Goal: Task Accomplishment & Management: Use online tool/utility

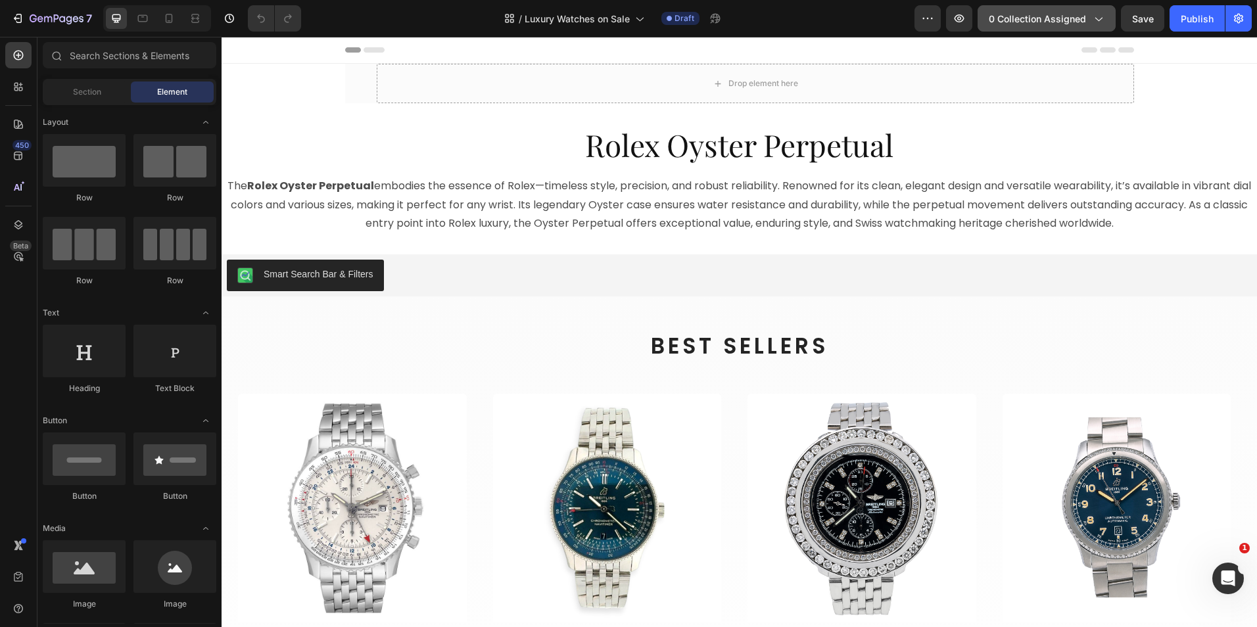
click at [1038, 16] on span "0 collection assigned" at bounding box center [1036, 19] width 97 height 14
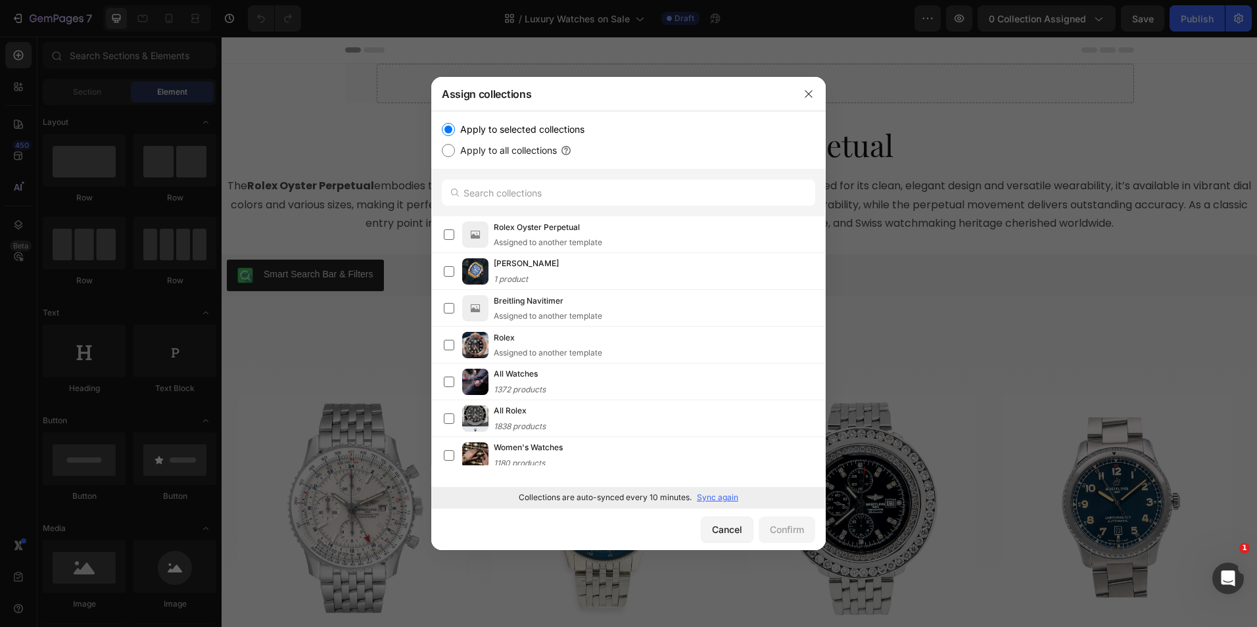
click at [714, 496] on p "Sync again" at bounding box center [717, 498] width 41 height 12
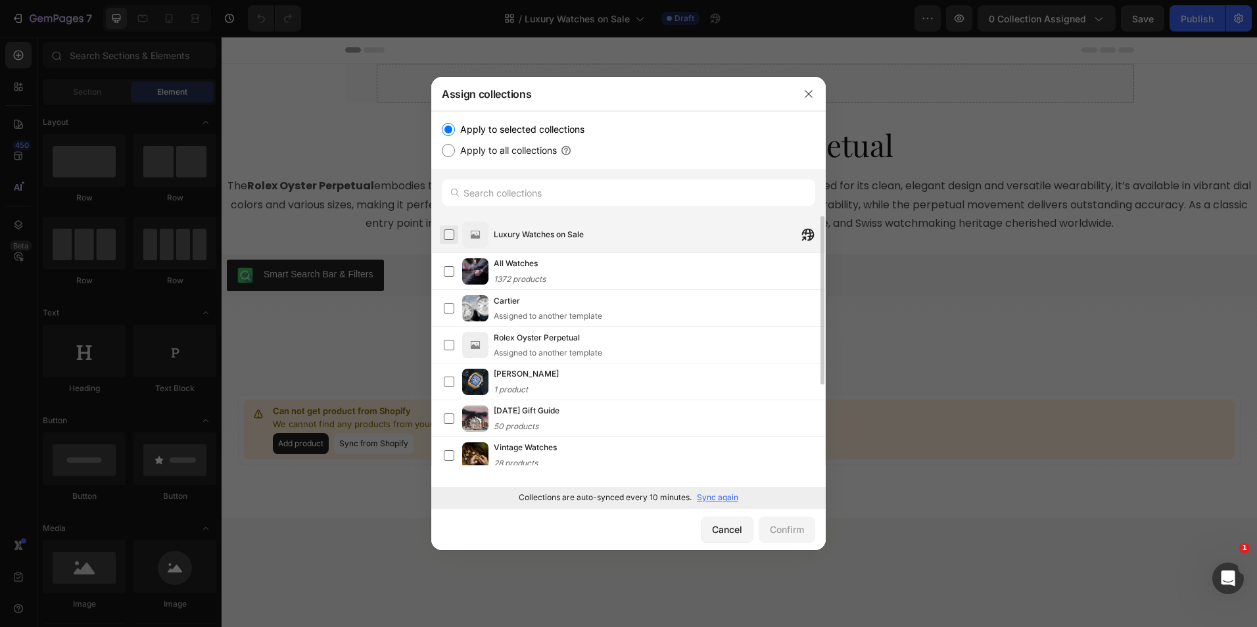
click at [447, 235] on label at bounding box center [449, 234] width 11 height 11
click at [783, 528] on div "Confirm" at bounding box center [787, 529] width 34 height 14
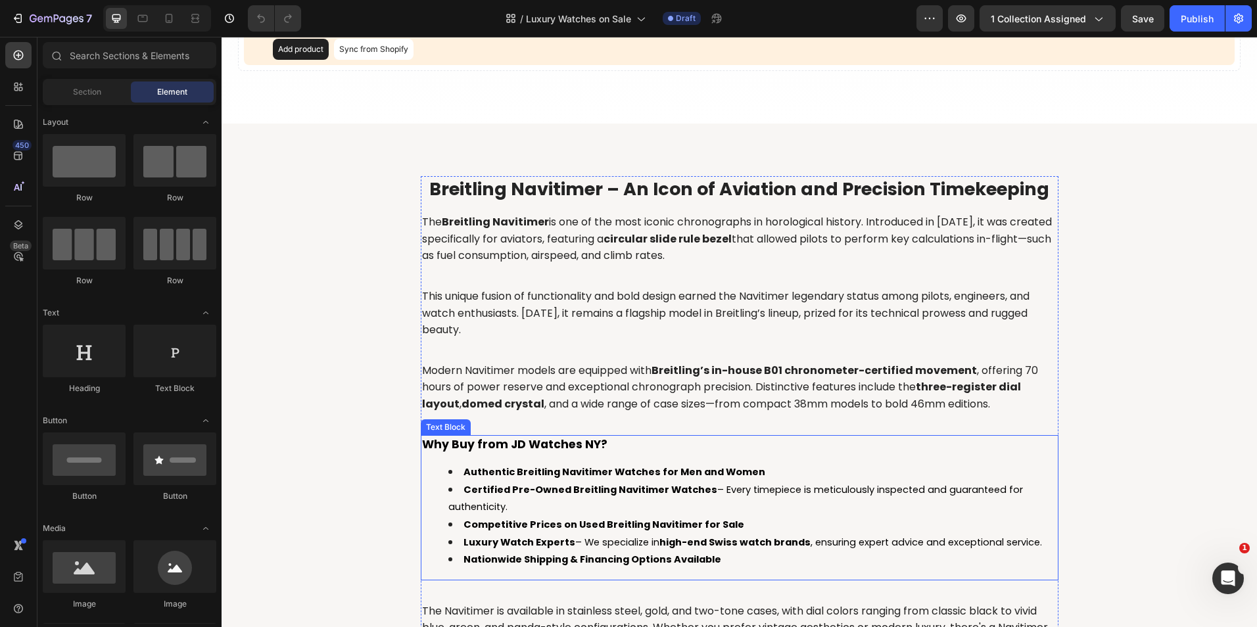
scroll to position [329, 0]
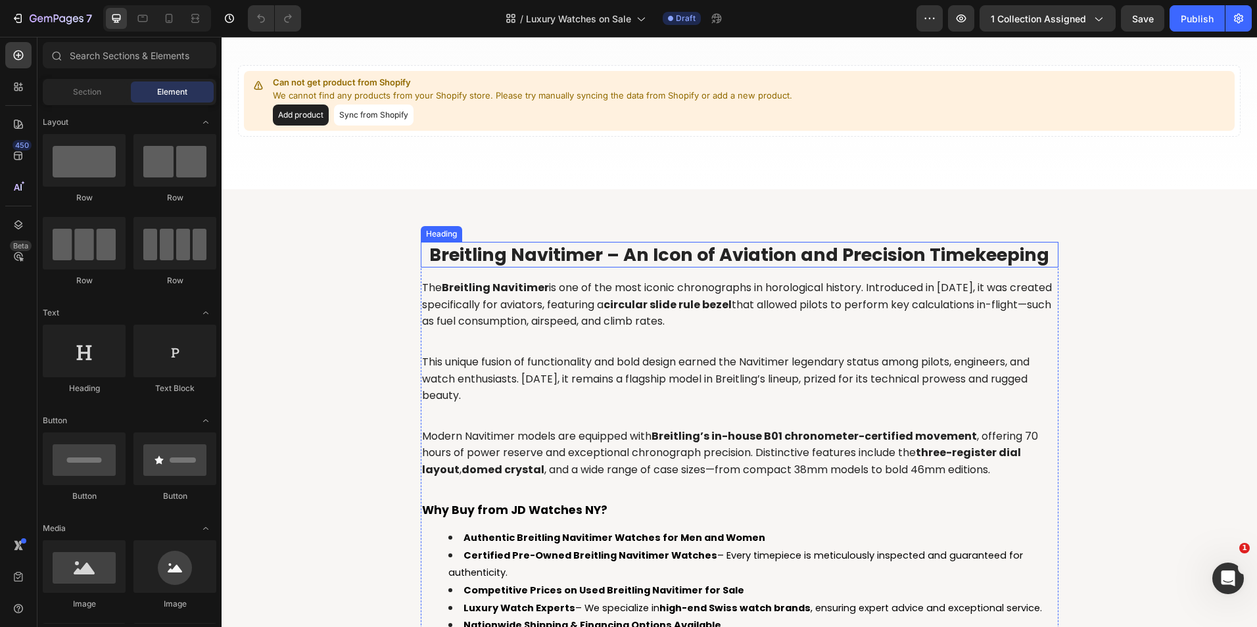
click at [644, 246] on span "Breitling Navitimer – An Icon of Aviation and Precision Timekeeping" at bounding box center [739, 255] width 620 height 24
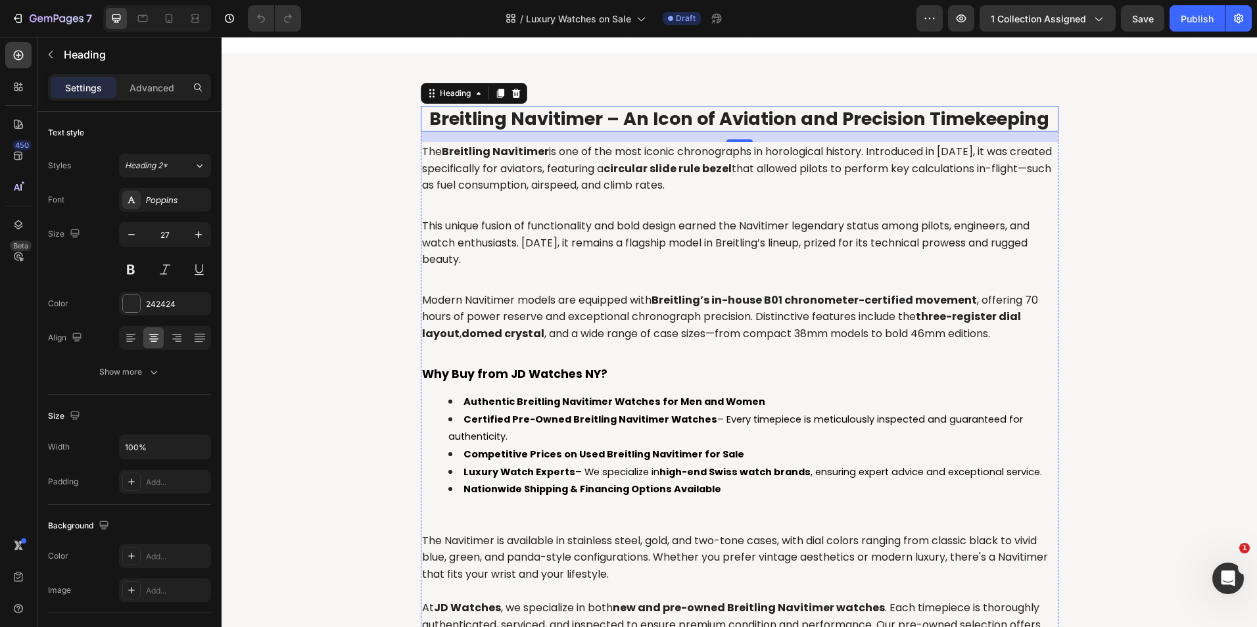
scroll to position [475, 0]
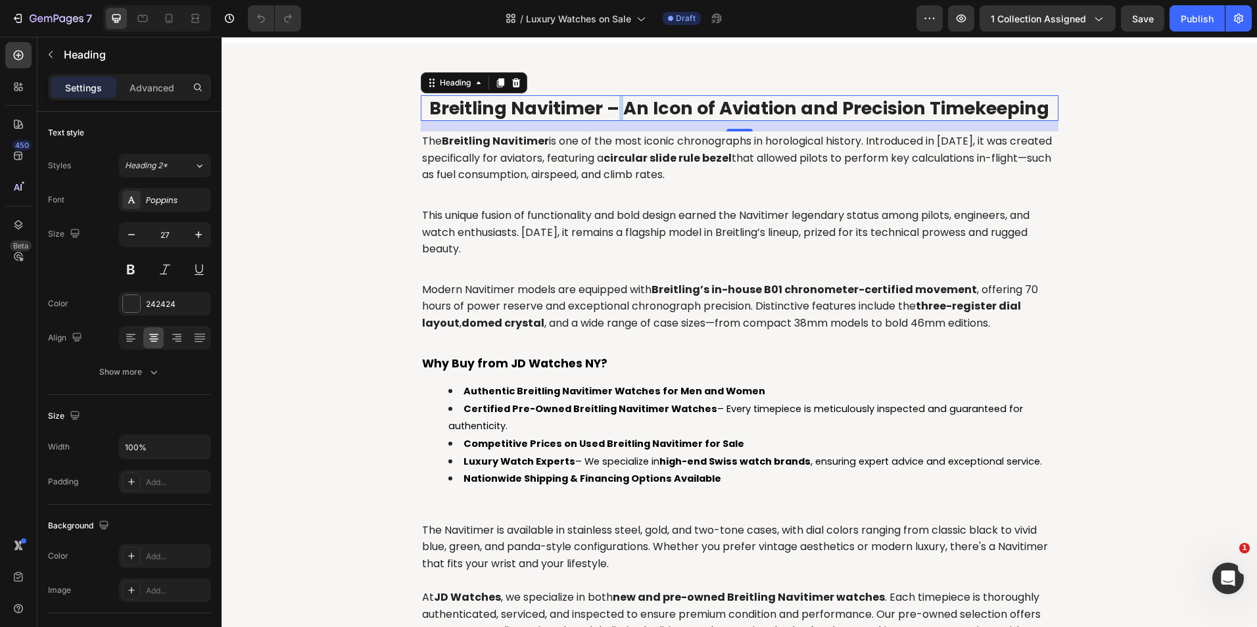
click at [611, 104] on span "Breitling Navitimer – An Icon of Aviation and Precision Timekeeping" at bounding box center [739, 108] width 620 height 24
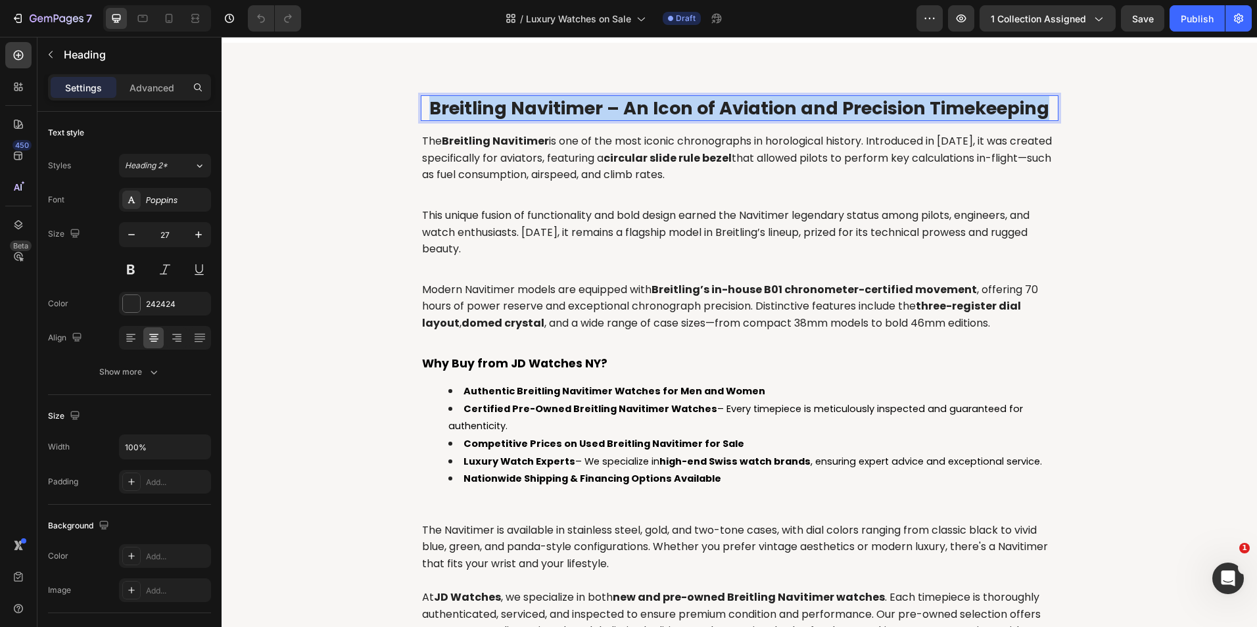
click at [611, 104] on span "Breitling Navitimer – An Icon of Aviation and Precision Timekeeping" at bounding box center [739, 108] width 620 height 24
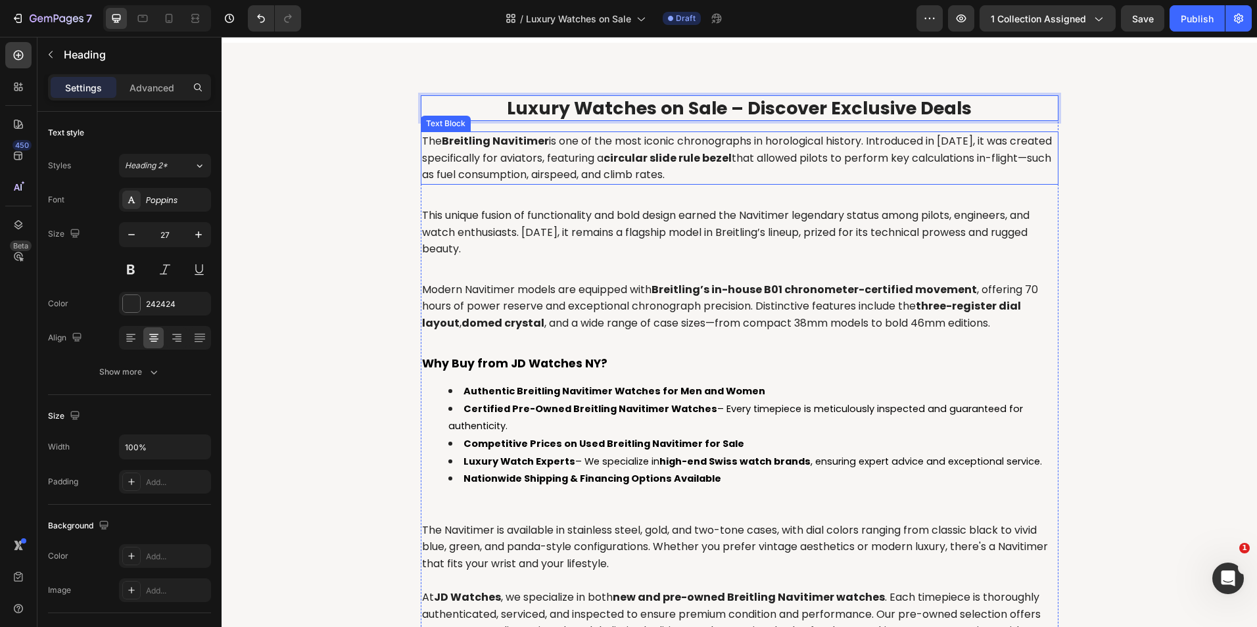
click at [622, 143] on p "The Breitling Navitimer is one of the most iconic chronographs in horological h…" at bounding box center [739, 158] width 635 height 51
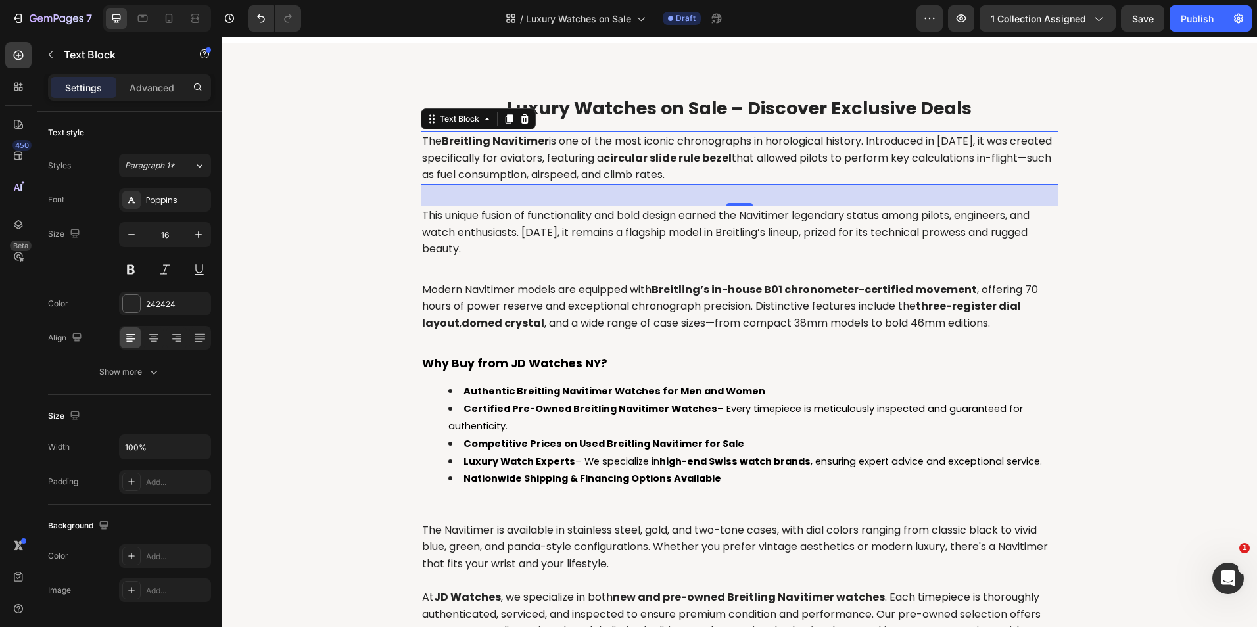
click at [511, 160] on p "The Breitling Navitimer is one of the most iconic chronographs in horological h…" at bounding box center [739, 158] width 635 height 51
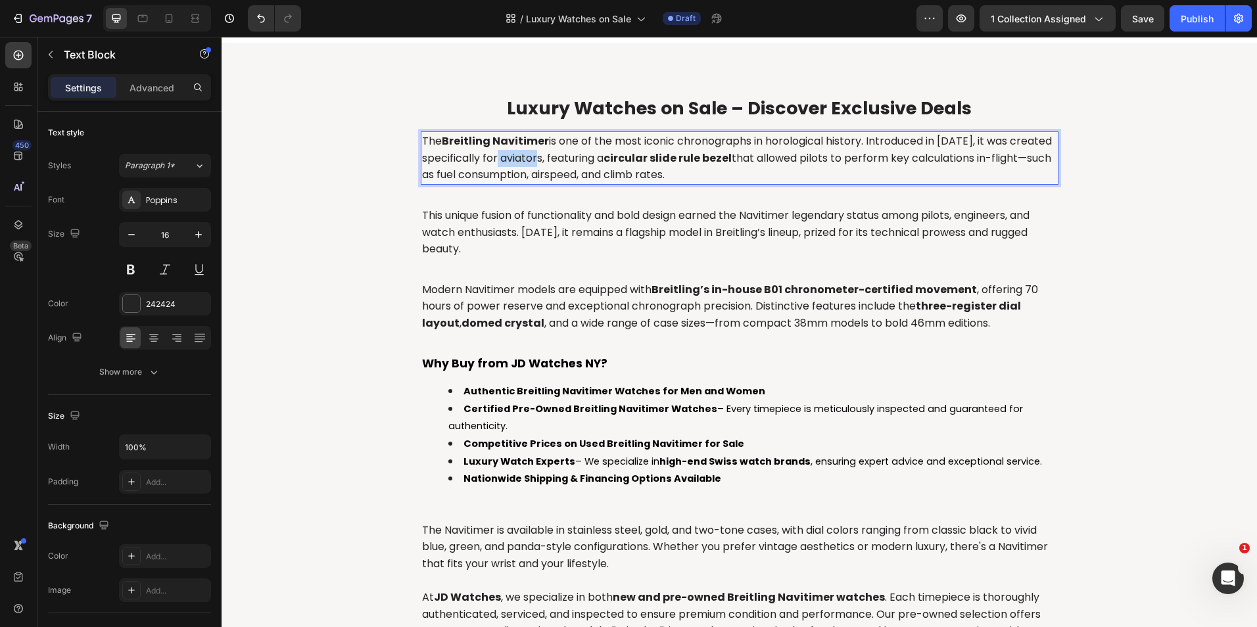
click at [511, 160] on p "The Breitling Navitimer is one of the most iconic chronographs in horological h…" at bounding box center [739, 158] width 635 height 51
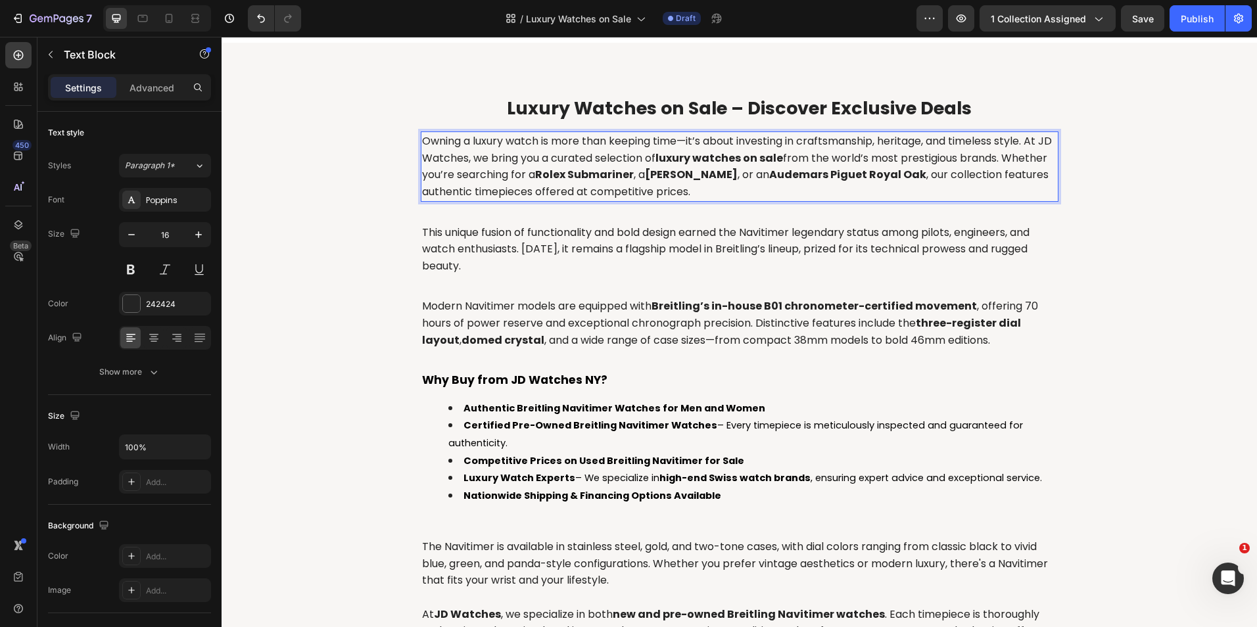
click at [586, 172] on strong "Rolex Submariner" at bounding box center [584, 174] width 99 height 15
click at [582, 177] on strong "Rolex Submariner" at bounding box center [584, 174] width 99 height 15
click at [722, 174] on strong "[PERSON_NAME]" at bounding box center [719, 174] width 93 height 15
click at [854, 182] on strong "Audemars Piguet Royal Oak" at bounding box center [932, 174] width 157 height 15
click at [536, 244] on p "This unique fusion of functionality and bold design earned the Navitimer legend…" at bounding box center [739, 249] width 635 height 51
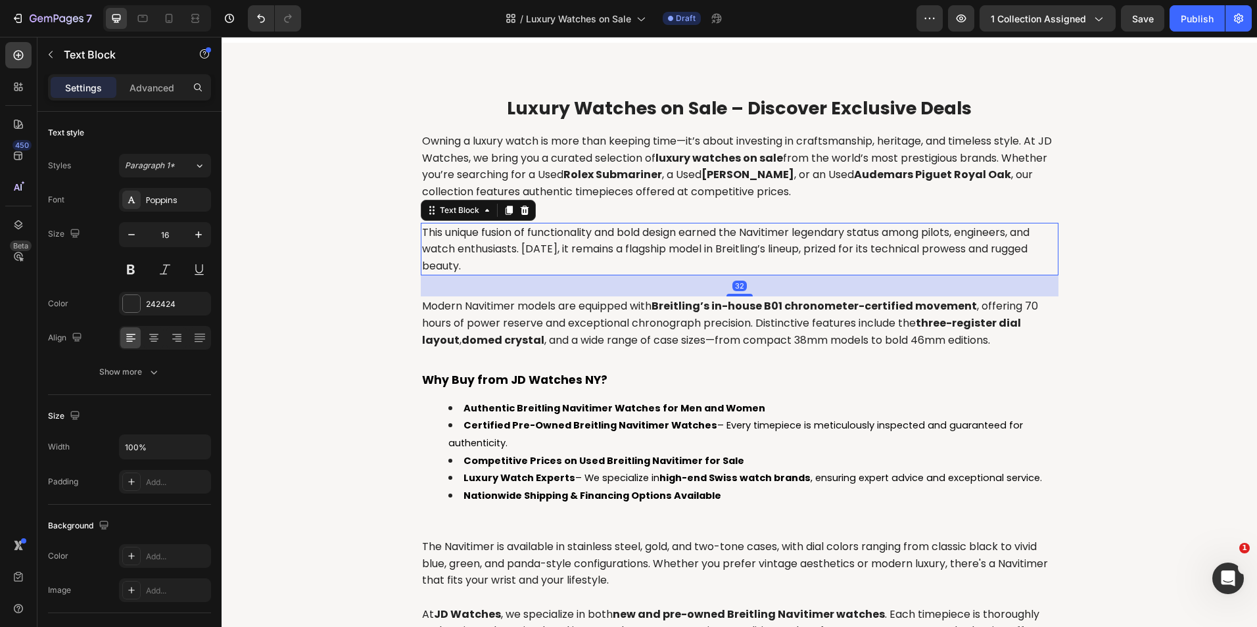
click at [536, 244] on p "This unique fusion of functionality and bold design earned the Navitimer legend…" at bounding box center [739, 249] width 635 height 51
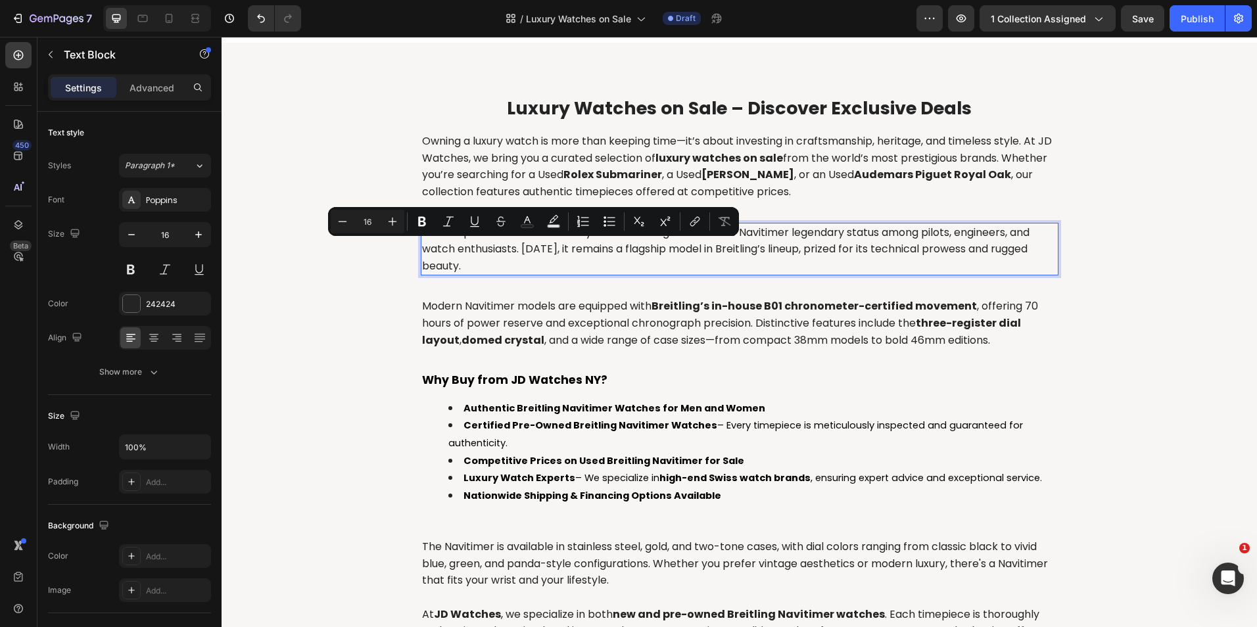
click at [478, 246] on p "This unique fusion of functionality and bold design earned the Navitimer legend…" at bounding box center [739, 249] width 635 height 51
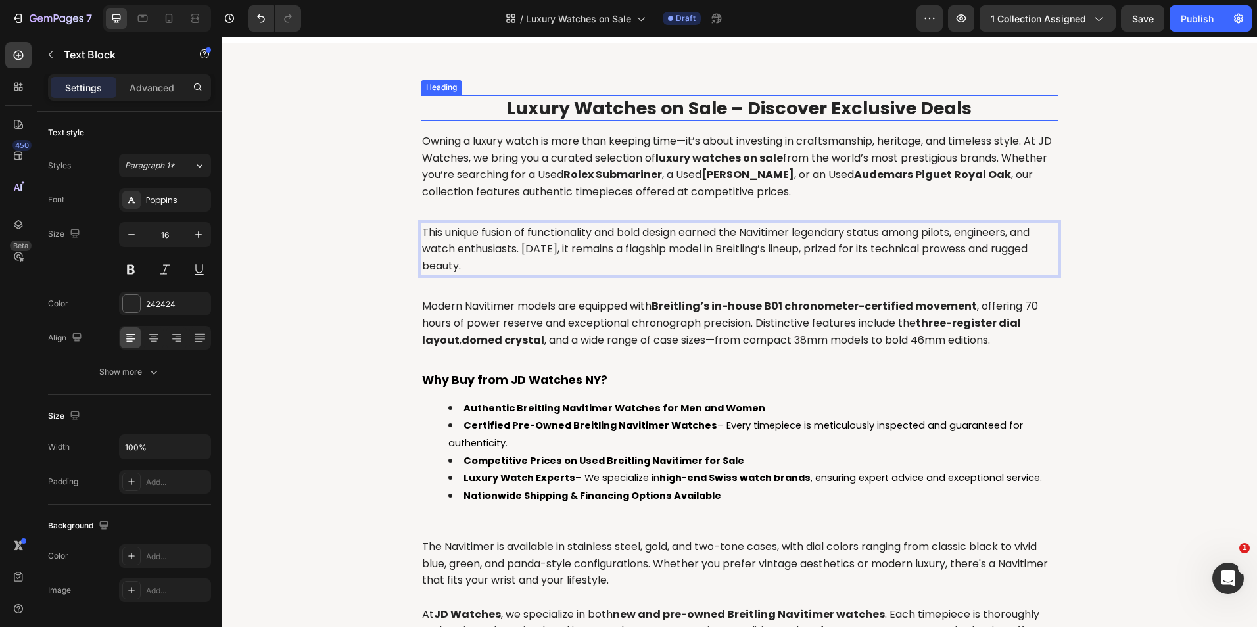
click at [555, 116] on span "Luxury Watches on Sale – Discover Exclusive Deals" at bounding box center [739, 108] width 465 height 24
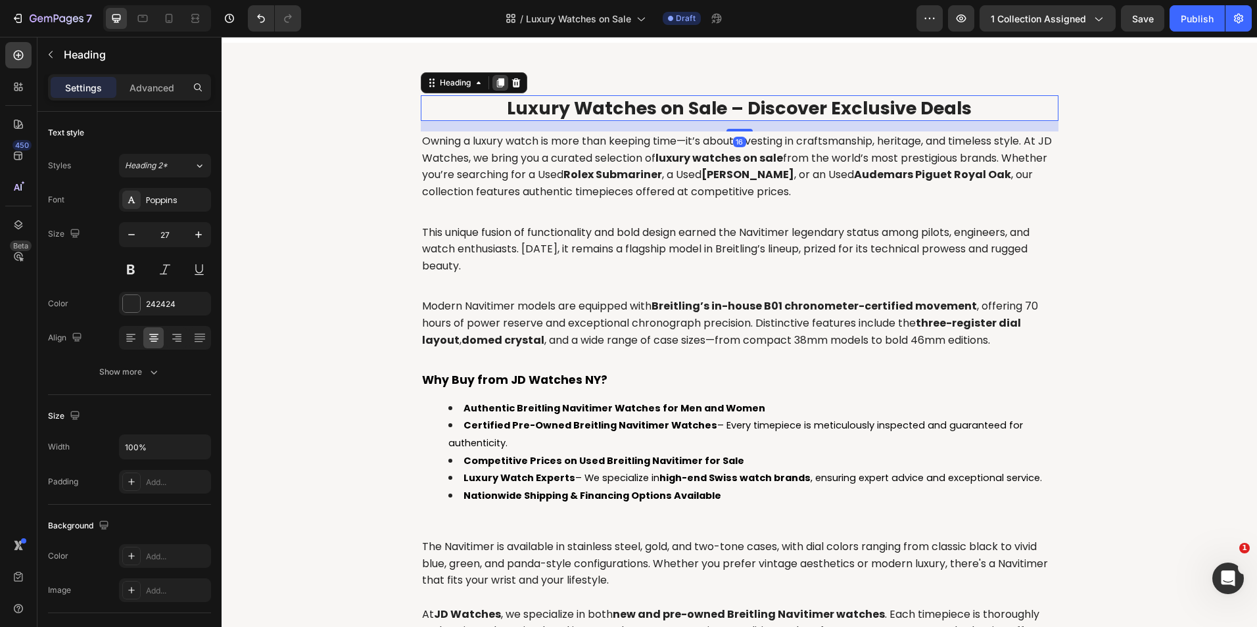
click at [492, 80] on div at bounding box center [500, 83] width 16 height 16
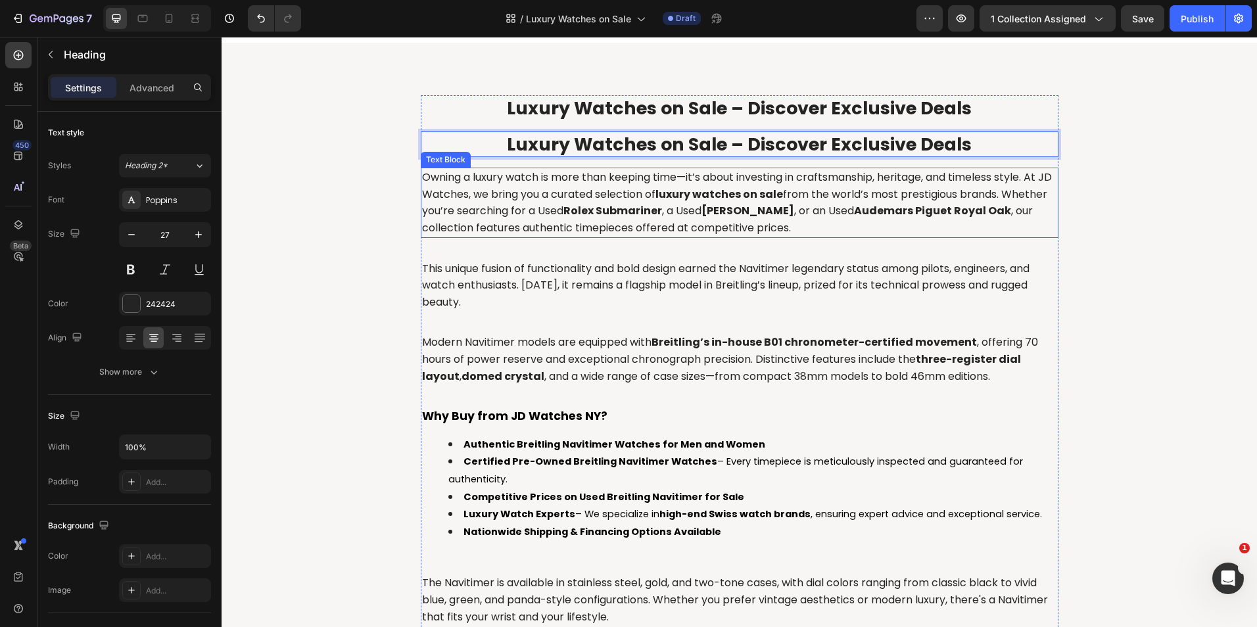
drag, startPoint x: 528, startPoint y: 141, endPoint x: 528, endPoint y: 218, distance: 76.9
click at [484, 143] on p "Luxury Watches on Sale – Discover Exclusive Deals" at bounding box center [739, 144] width 635 height 23
click at [565, 140] on span "Luxury Watches on Sale – Discover Exclusive Deals" at bounding box center [739, 144] width 465 height 24
click at [697, 136] on span "Luxury Watches on Sale – Discover Exclusive Deals" at bounding box center [739, 144] width 465 height 24
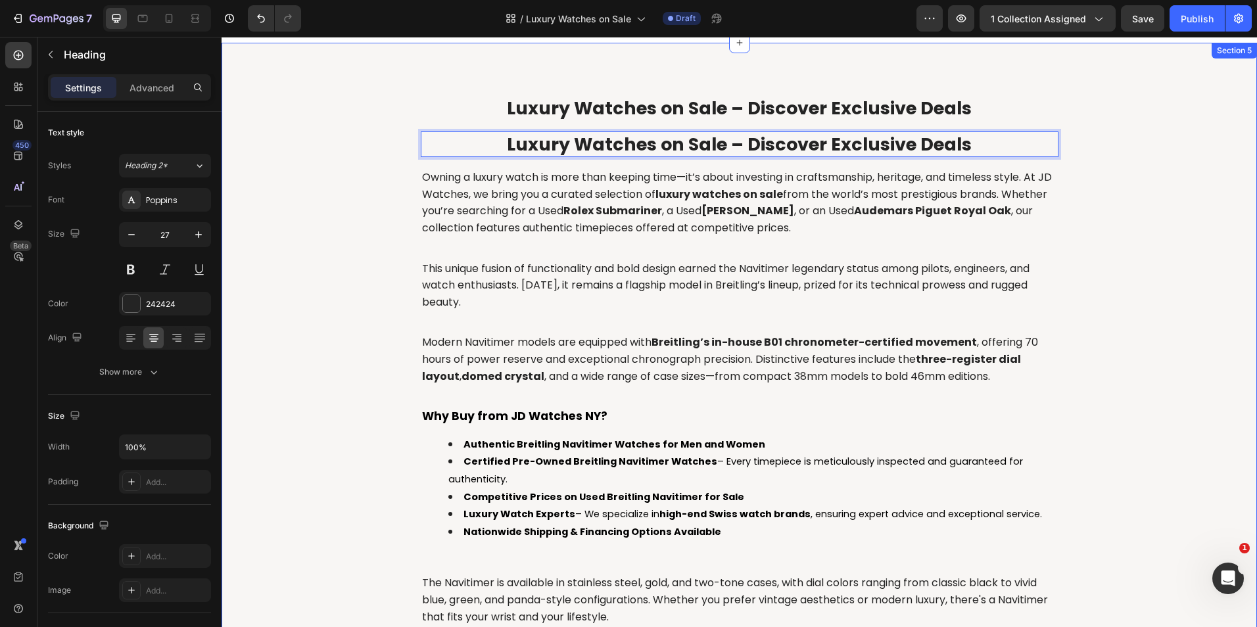
click at [369, 135] on div "⁠⁠⁠⁠⁠⁠⁠ Luxury Watches on Sale – Discover Exclusive Deals Heading Luxury Watche…" at bounding box center [738, 471] width 1015 height 753
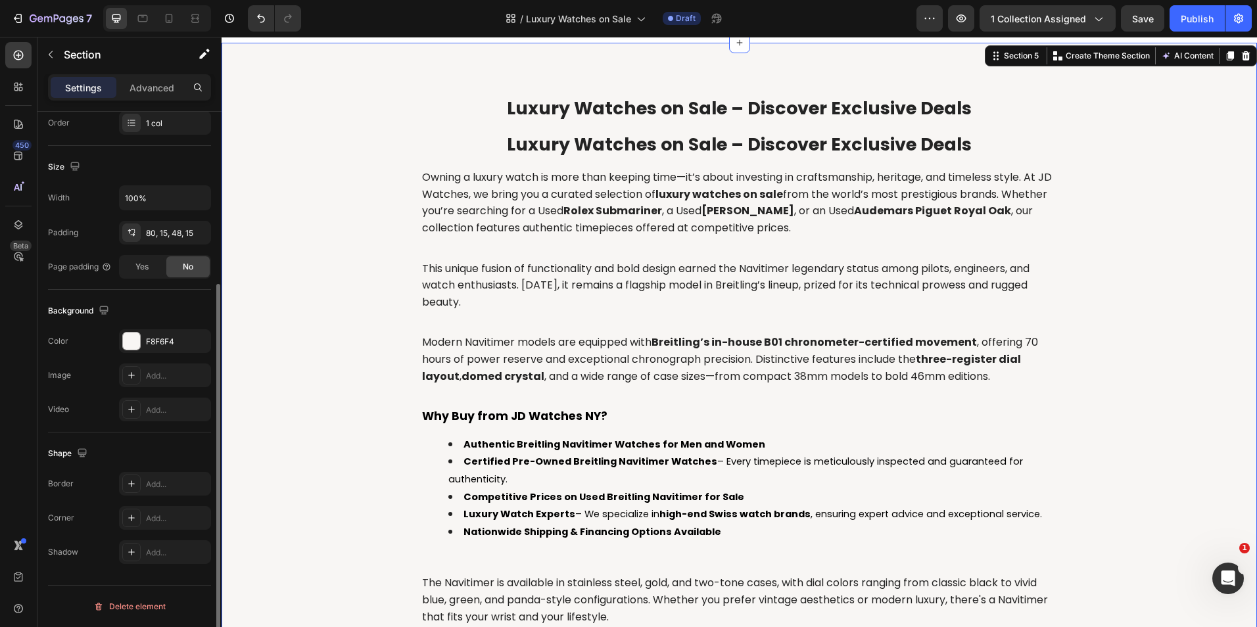
scroll to position [0, 0]
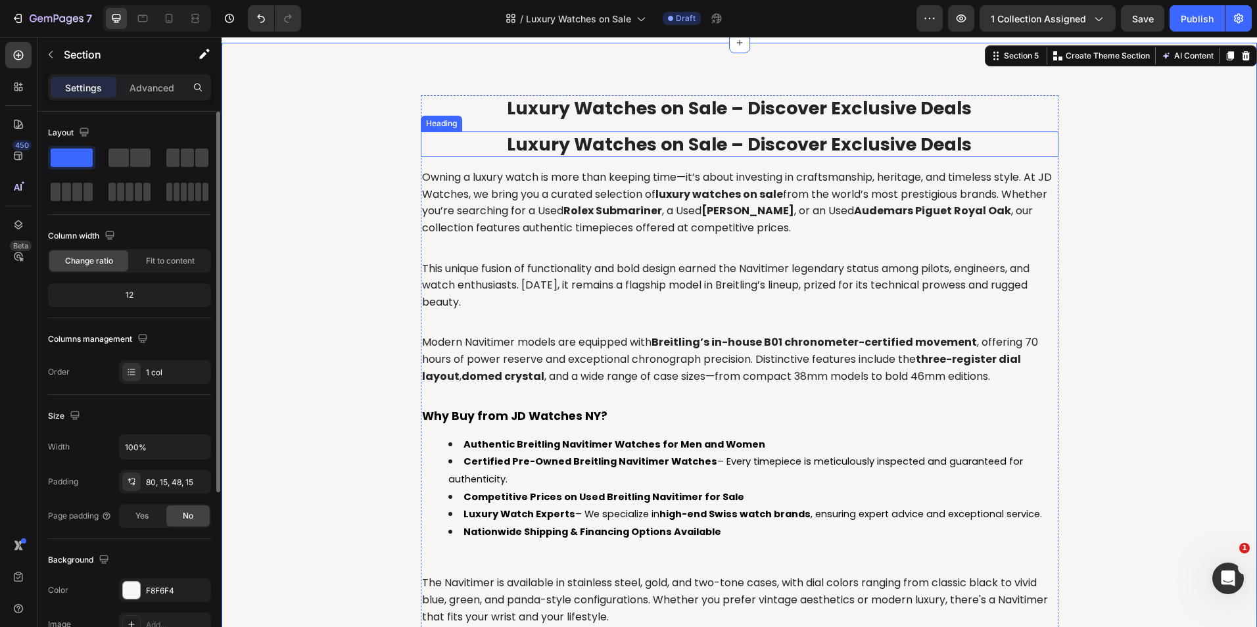
click at [574, 141] on span "Luxury Watches on Sale – Discover Exclusive Deals" at bounding box center [739, 144] width 465 height 24
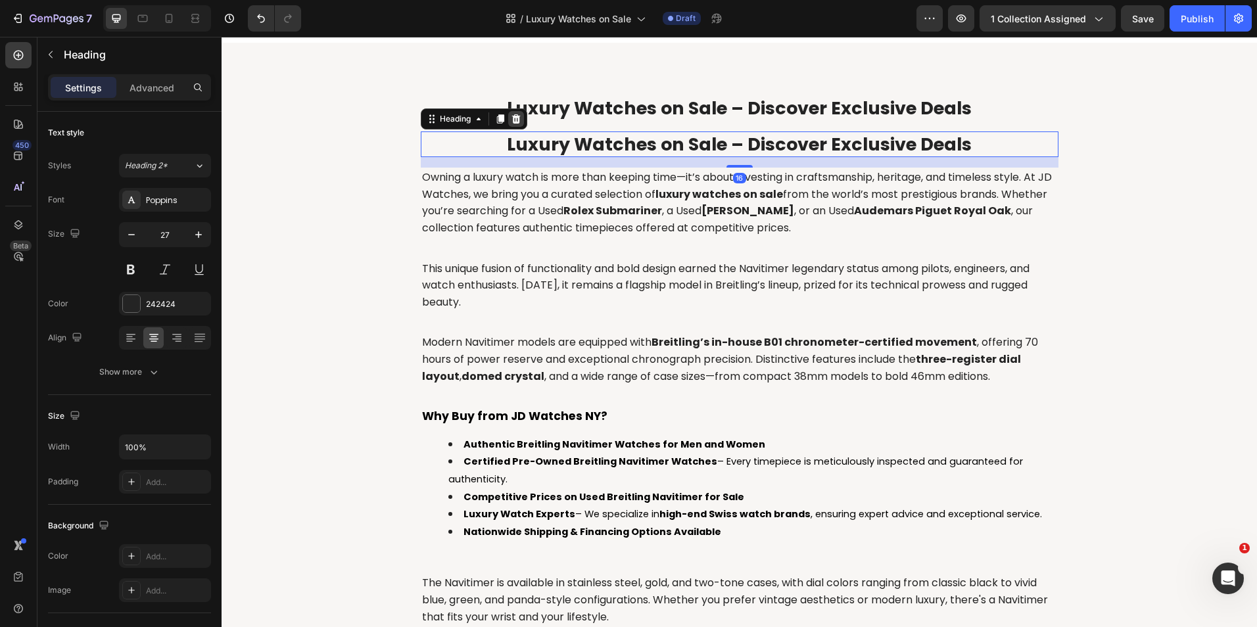
click at [513, 122] on icon at bounding box center [516, 119] width 11 height 11
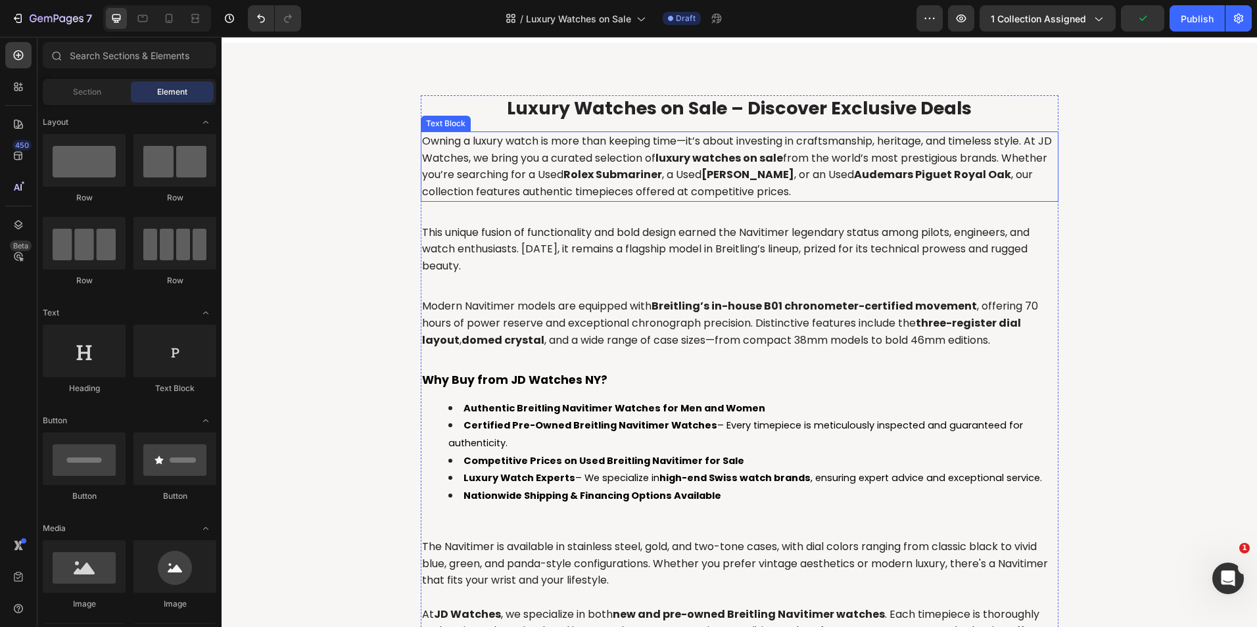
click at [534, 200] on p "Owning a luxury watch is more than keeping time—it’s about investing in craftsm…" at bounding box center [739, 166] width 635 height 67
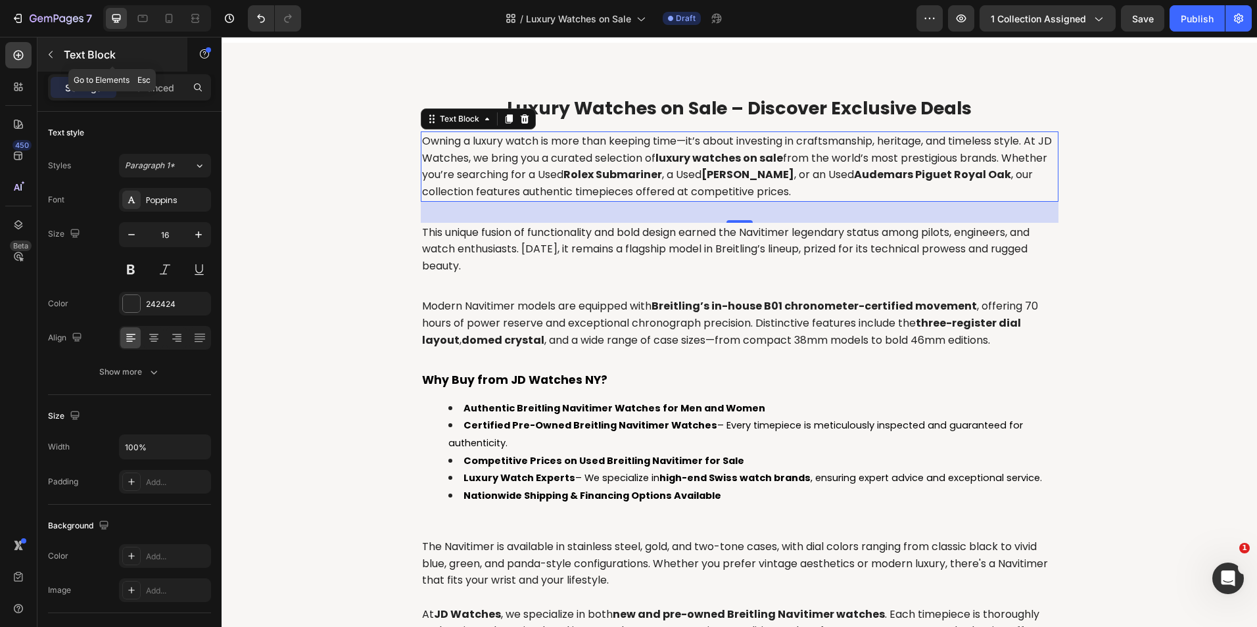
click at [55, 58] on icon "button" at bounding box center [50, 54] width 11 height 11
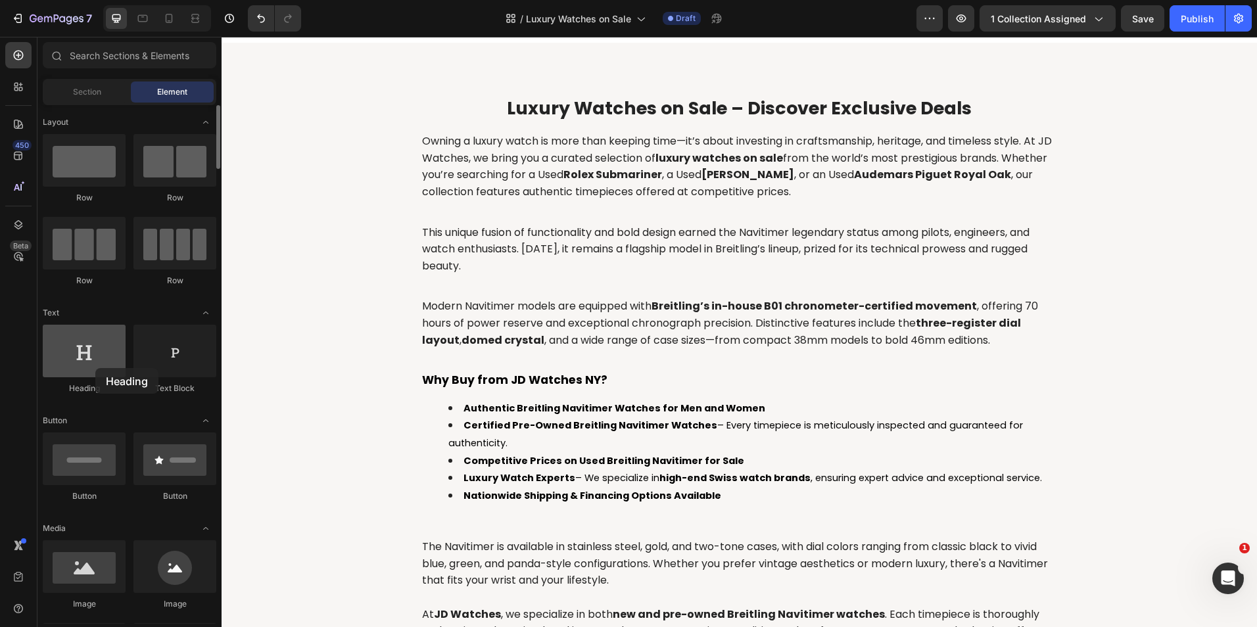
click at [95, 368] on div at bounding box center [84, 351] width 83 height 53
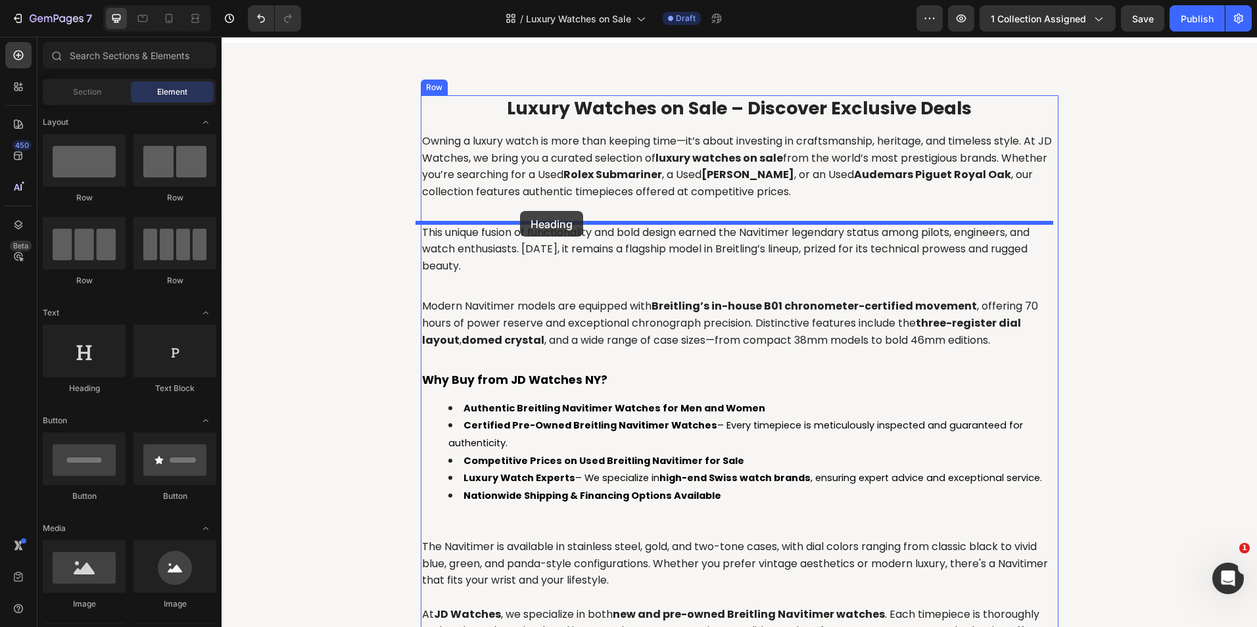
drag, startPoint x: 317, startPoint y: 404, endPoint x: 520, endPoint y: 211, distance: 280.3
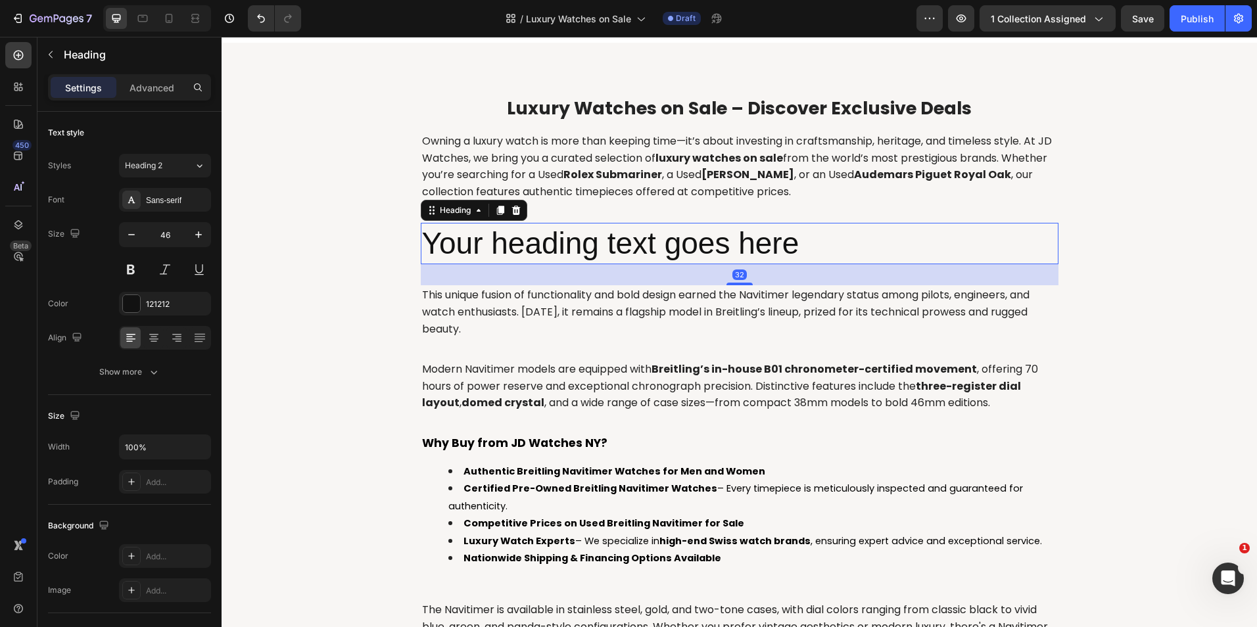
click at [580, 240] on h2 "Your heading text goes here" at bounding box center [739, 244] width 637 height 42
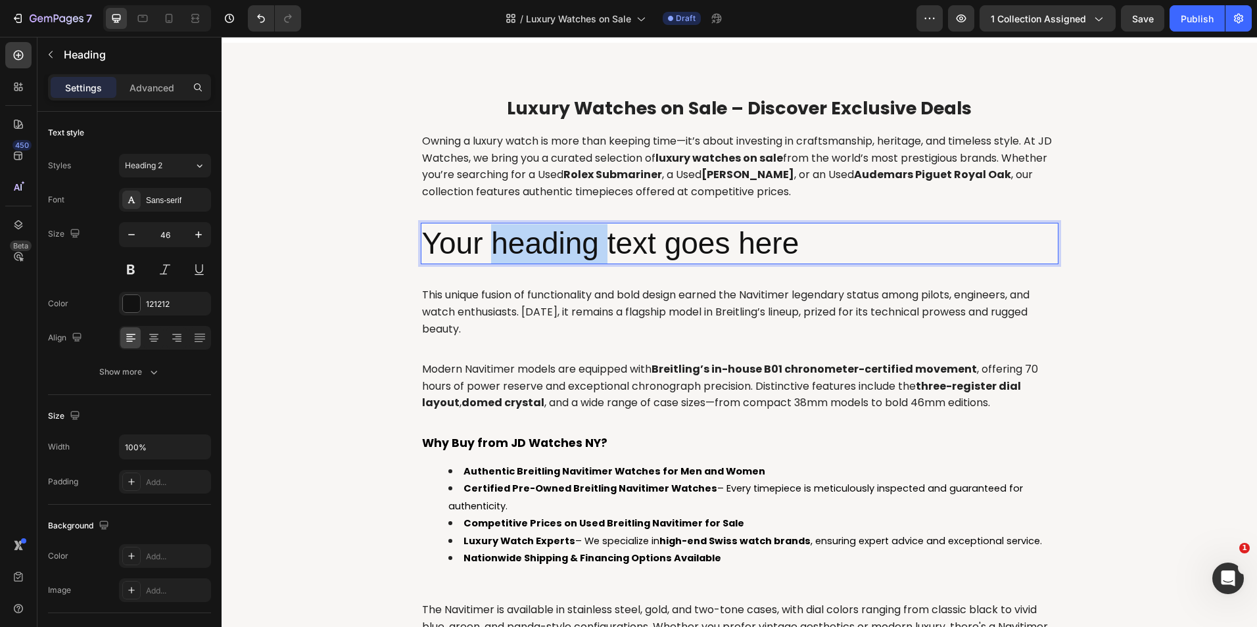
click at [580, 240] on p "Your heading text goes here" at bounding box center [739, 243] width 635 height 39
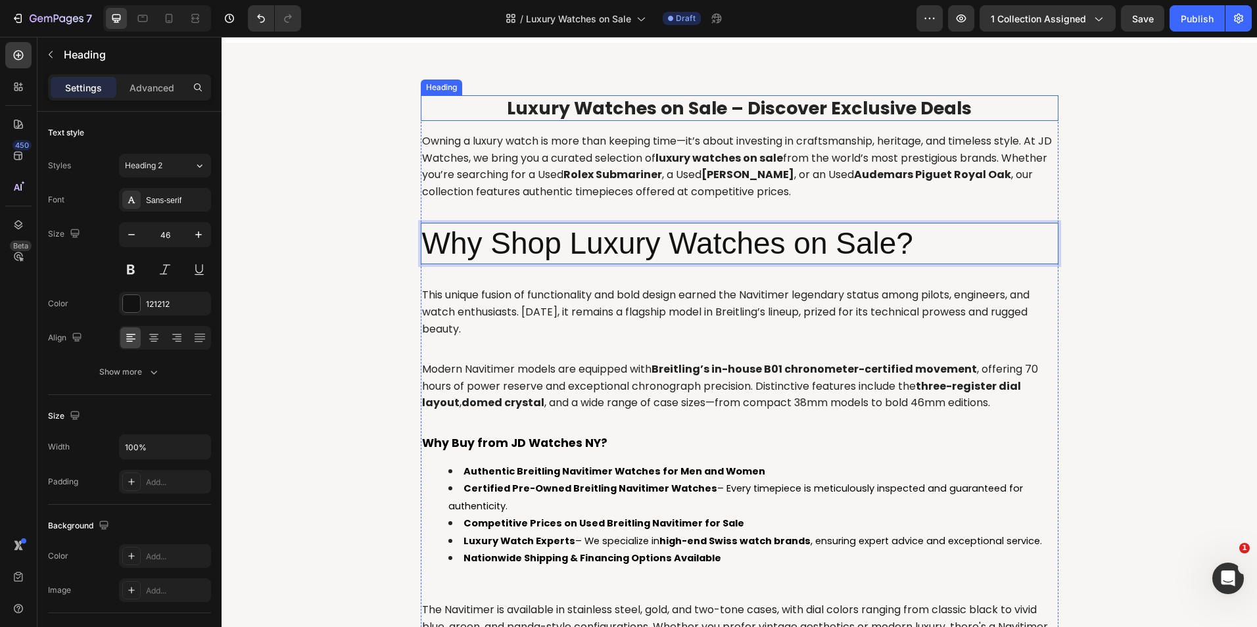
click at [546, 118] on span "Luxury Watches on Sale – Discover Exclusive Deals" at bounding box center [739, 108] width 465 height 24
click at [540, 233] on p "Why Shop Luxury Watches on Sale?" at bounding box center [739, 243] width 635 height 39
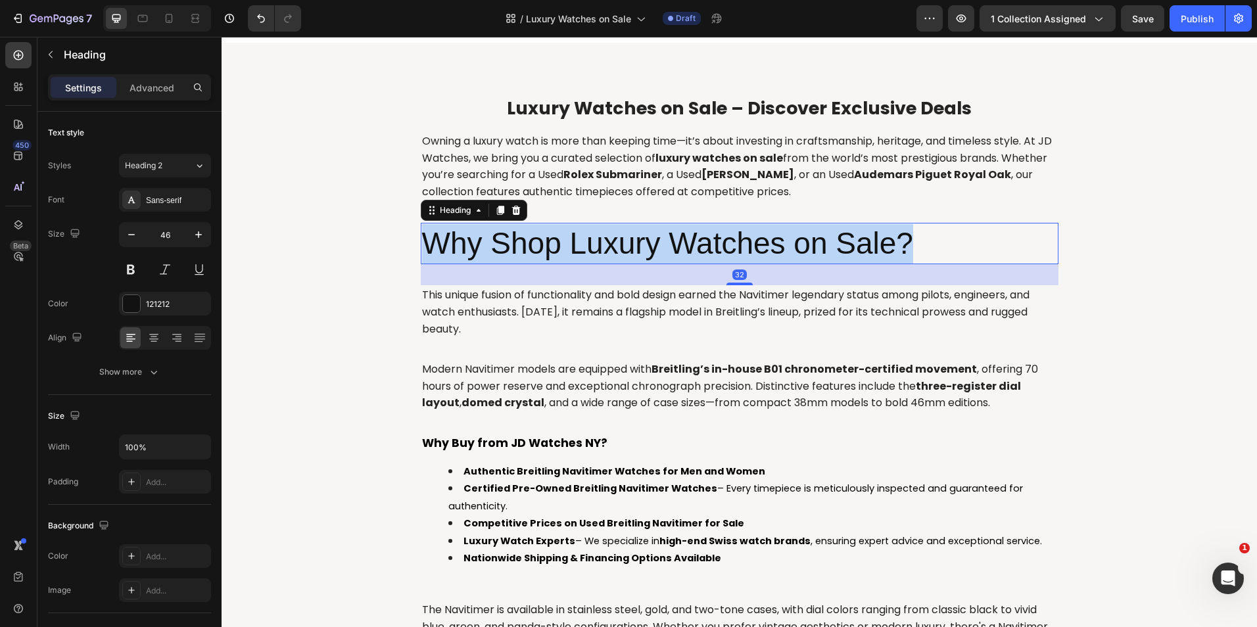
click at [540, 233] on p "Why Shop Luxury Watches on Sale?" at bounding box center [739, 243] width 635 height 39
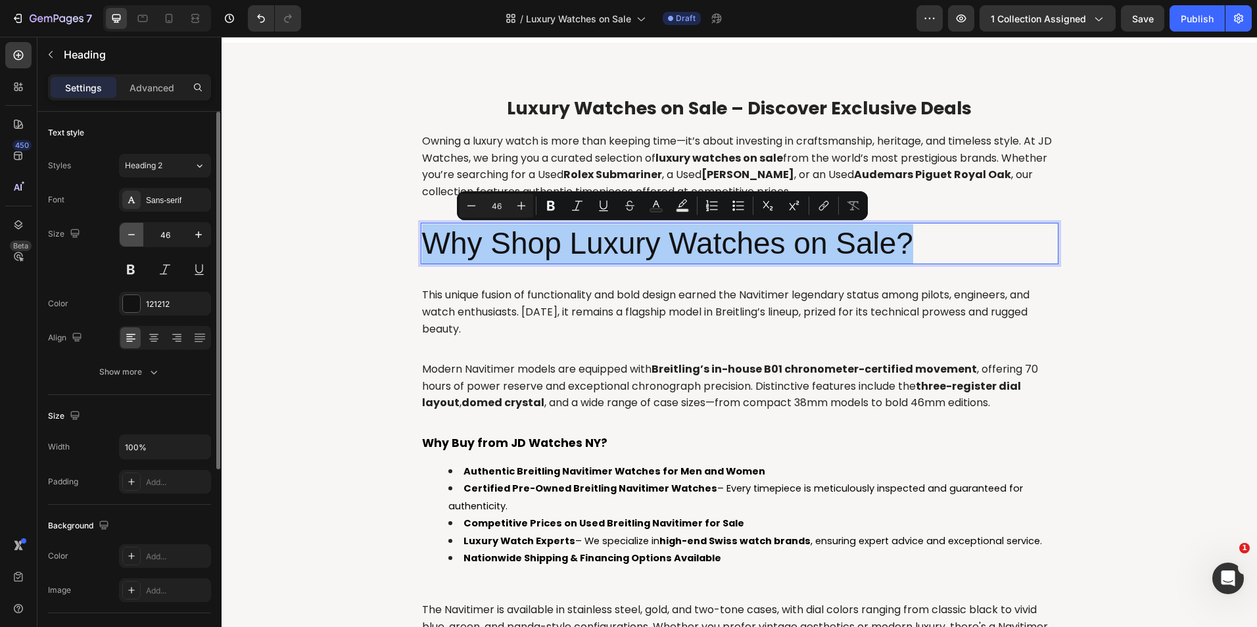
click at [134, 229] on icon "button" at bounding box center [131, 234] width 13 height 13
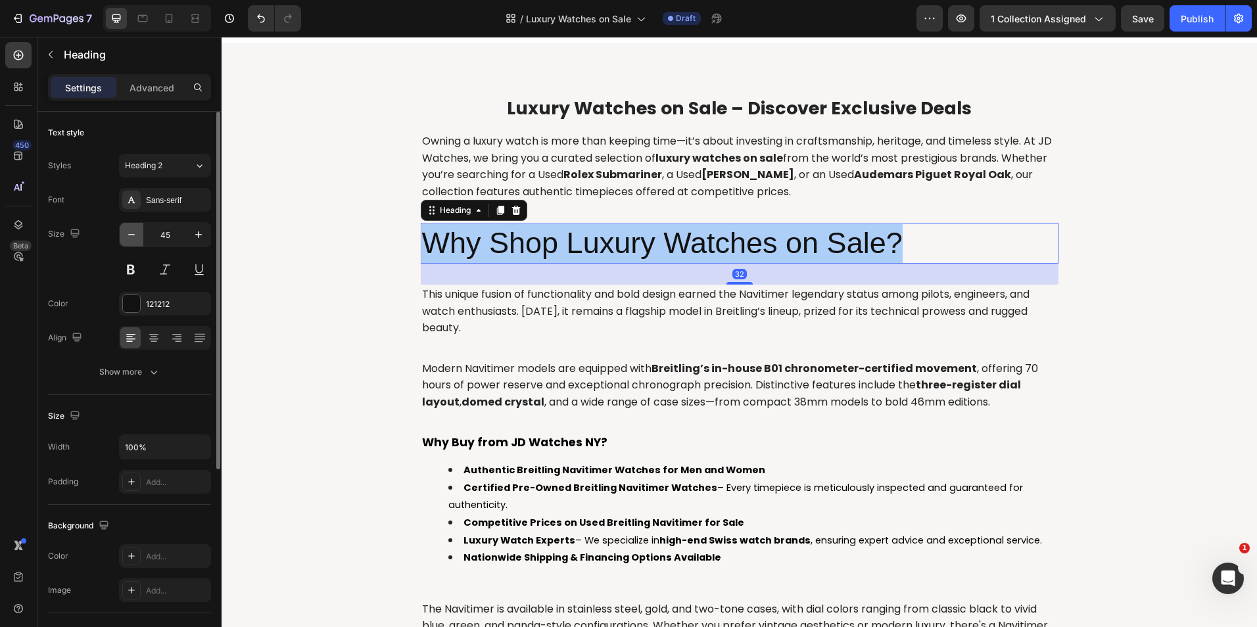
click at [134, 229] on icon "button" at bounding box center [131, 234] width 13 height 13
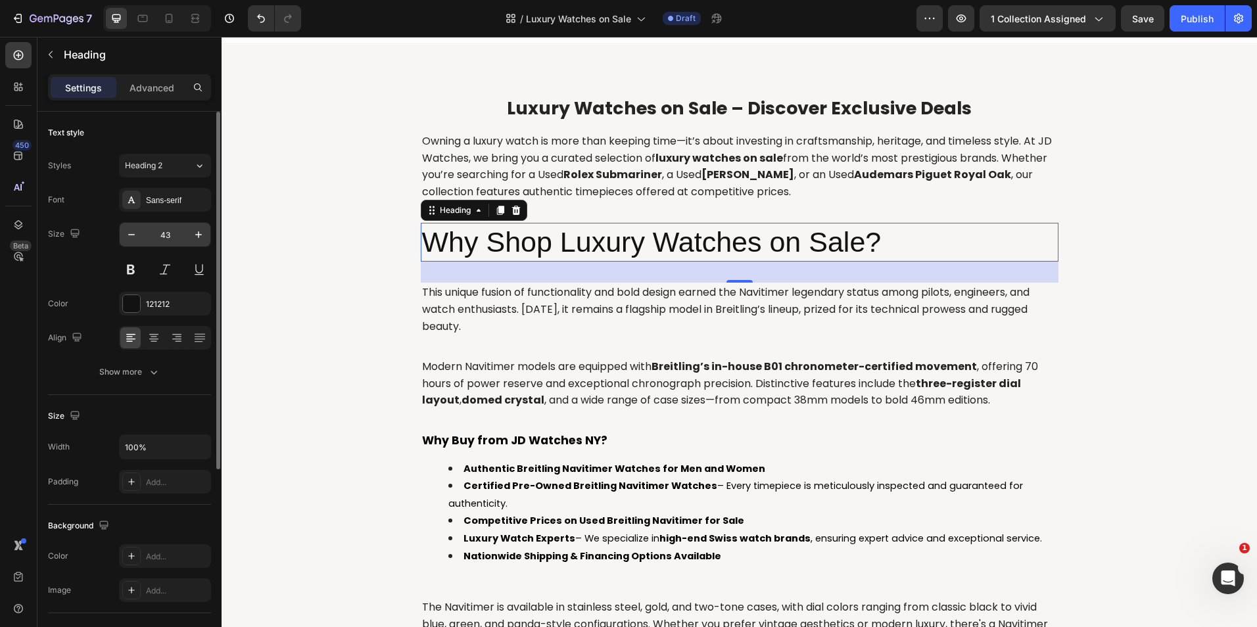
click at [158, 235] on input "43" at bounding box center [164, 235] width 43 height 24
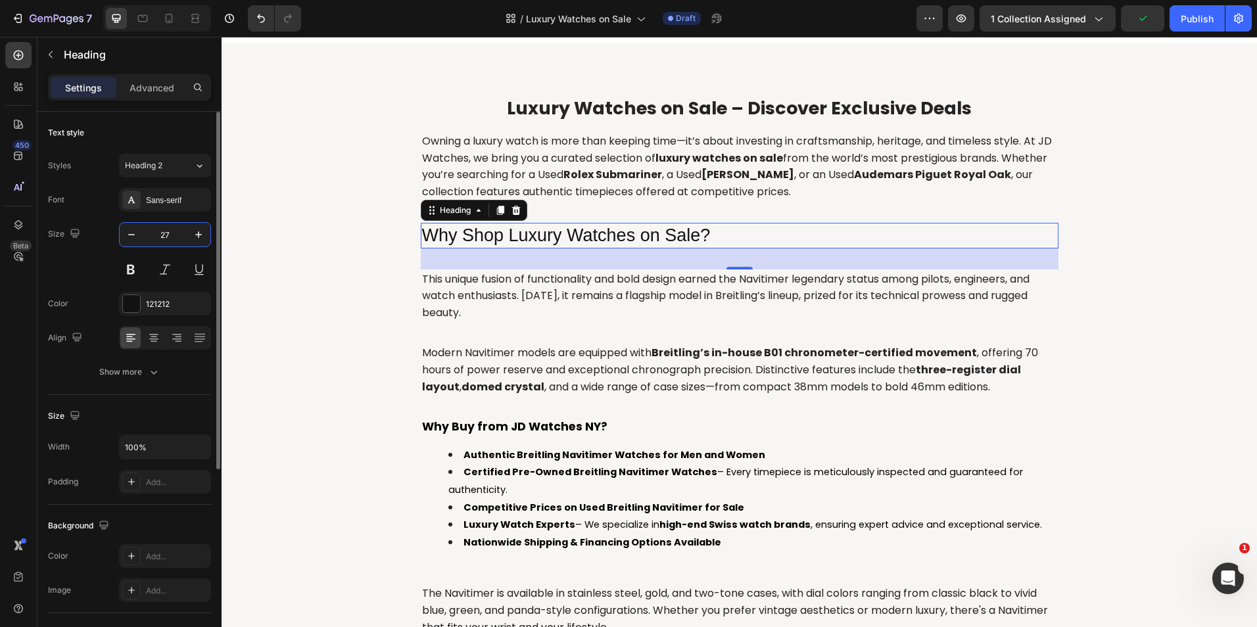
type input "27"
click at [133, 273] on button at bounding box center [131, 270] width 24 height 24
click at [145, 172] on button "Heading 2" at bounding box center [165, 166] width 92 height 24
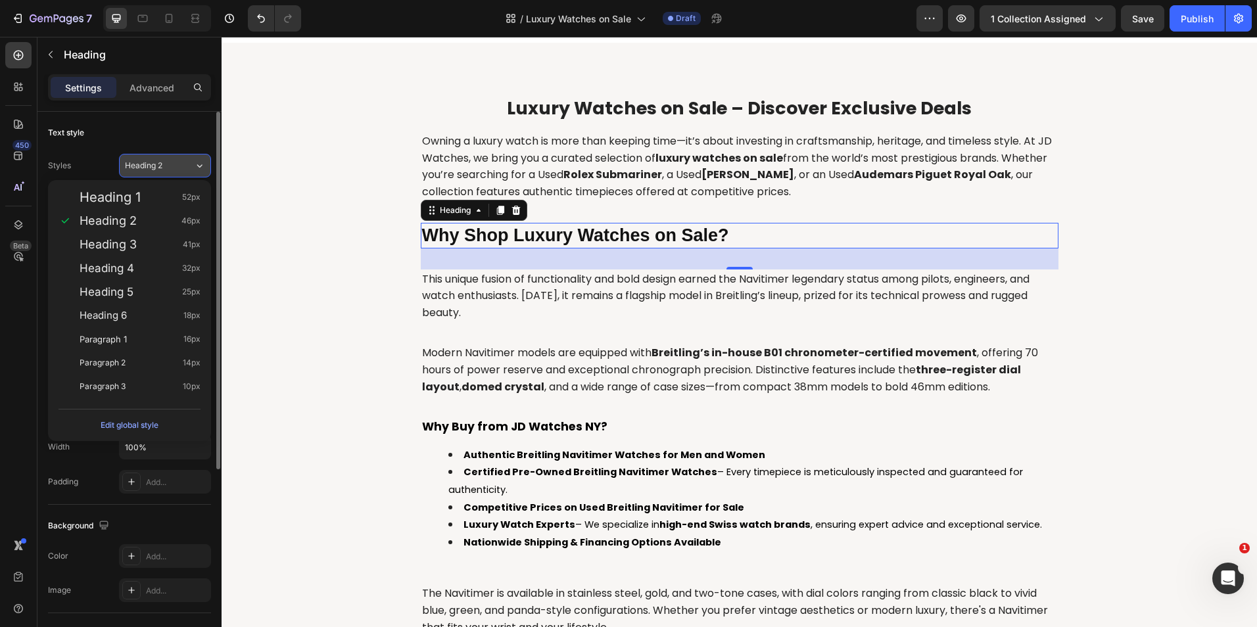
click at [145, 172] on button "Heading 2" at bounding box center [165, 166] width 92 height 24
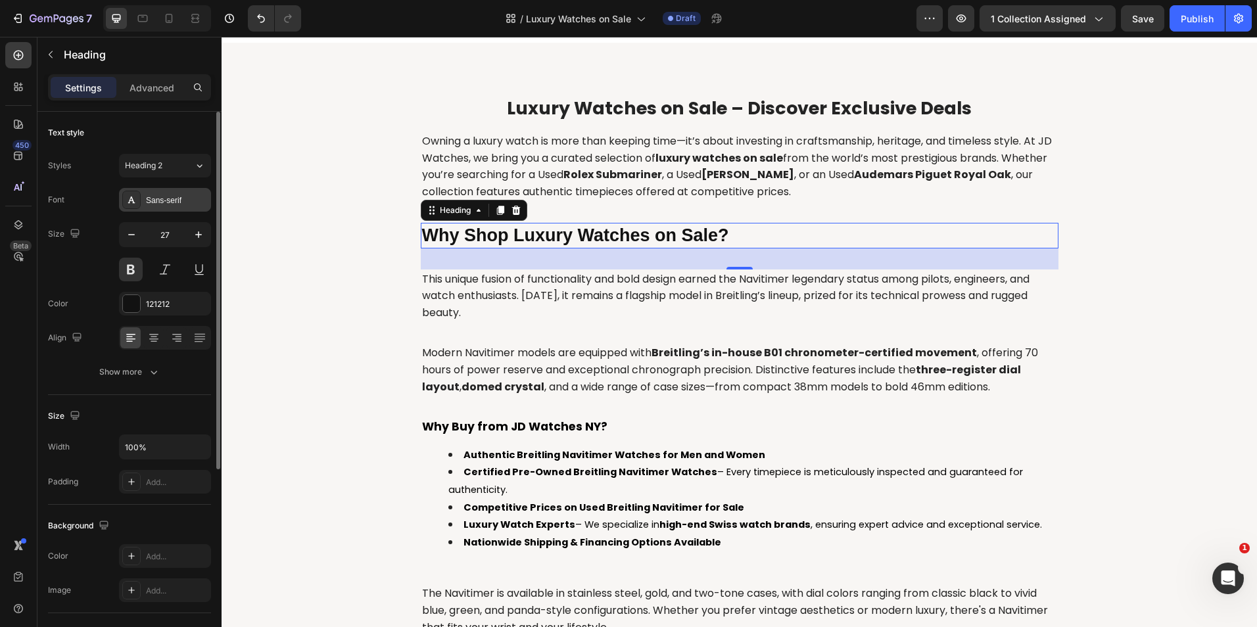
click at [147, 195] on div "Sans-serif" at bounding box center [177, 201] width 62 height 12
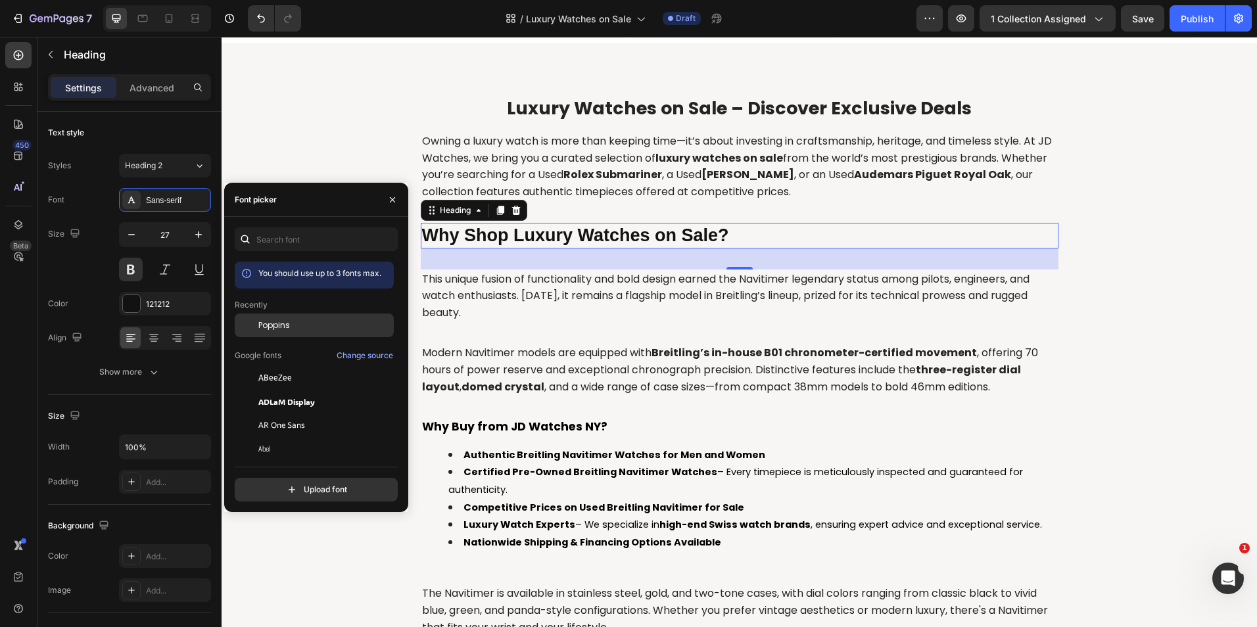
click at [277, 324] on span "Poppins" at bounding box center [274, 325] width 32 height 12
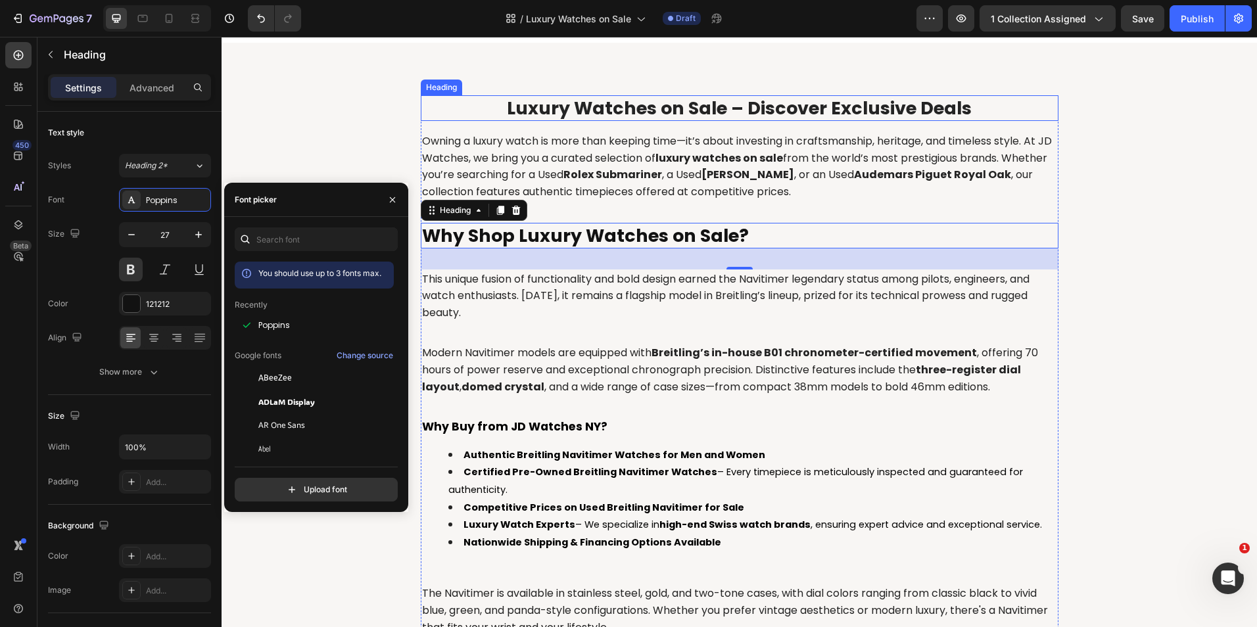
click at [584, 110] on span "Luxury Watches on Sale – Discover Exclusive Deals" at bounding box center [739, 108] width 465 height 24
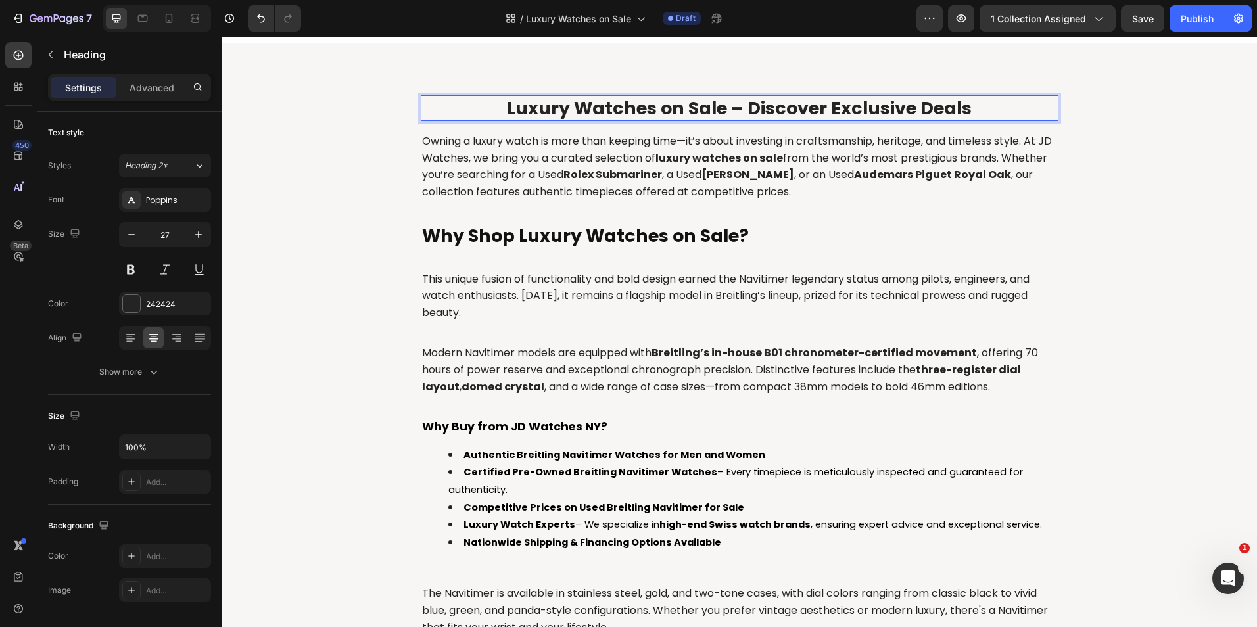
click at [551, 160] on p "Owning a luxury watch is more than keeping time—it’s about investing in craftsm…" at bounding box center [739, 166] width 635 height 67
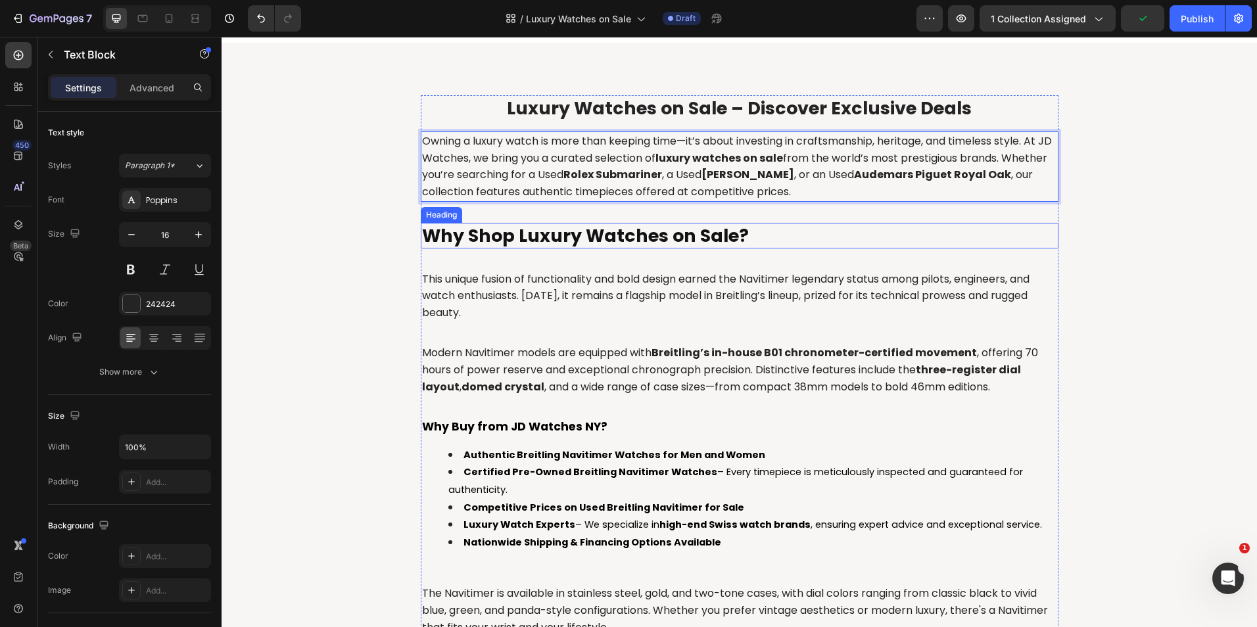
click at [526, 239] on p "Why Shop Luxury Watches on Sale?" at bounding box center [739, 235] width 635 height 23
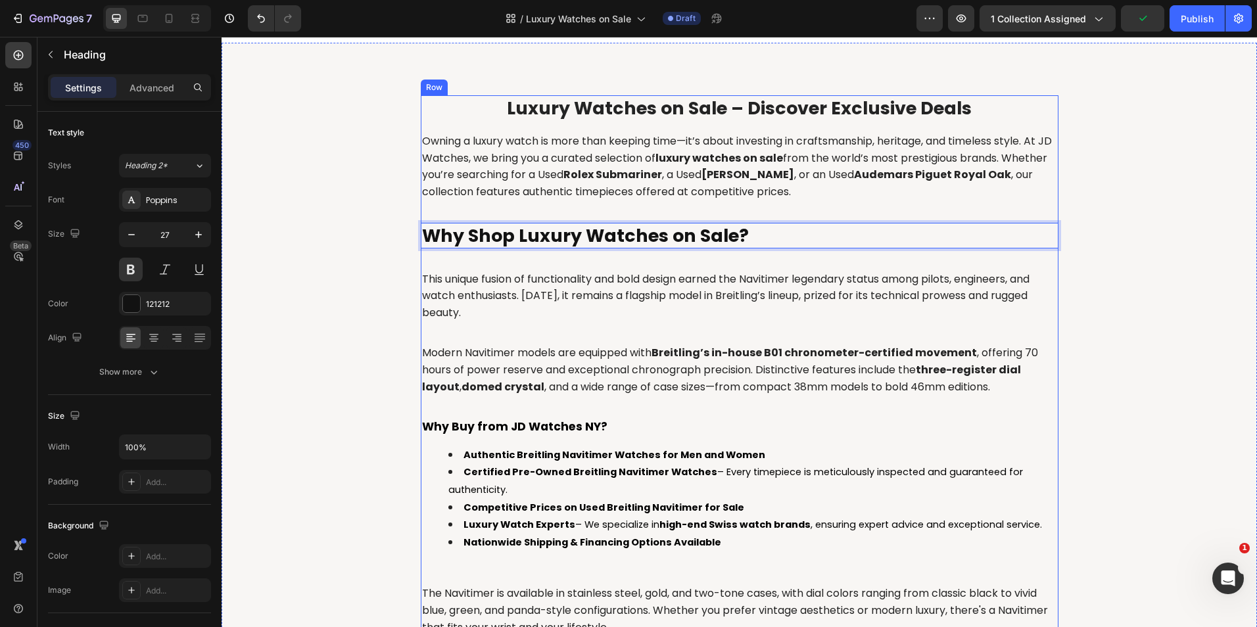
click at [518, 281] on p "This unique fusion of functionality and bold design earned the Navitimer legend…" at bounding box center [739, 296] width 635 height 51
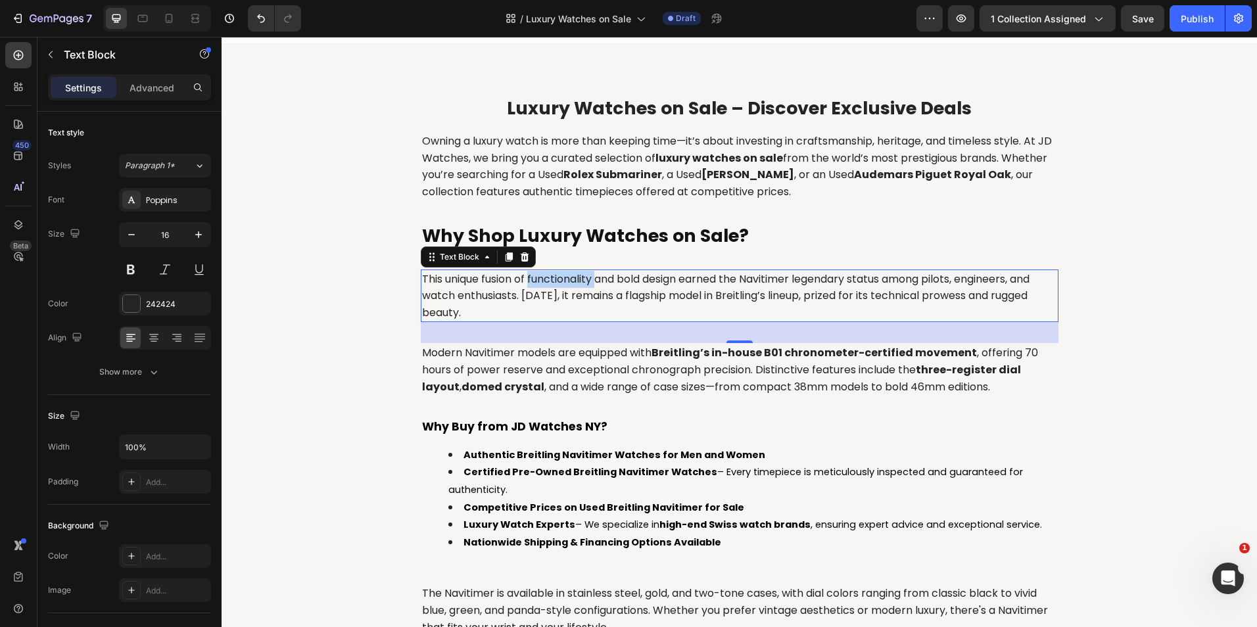
click at [538, 275] on p "This unique fusion of functionality and bold design earned the Navitimer legend…" at bounding box center [739, 296] width 635 height 51
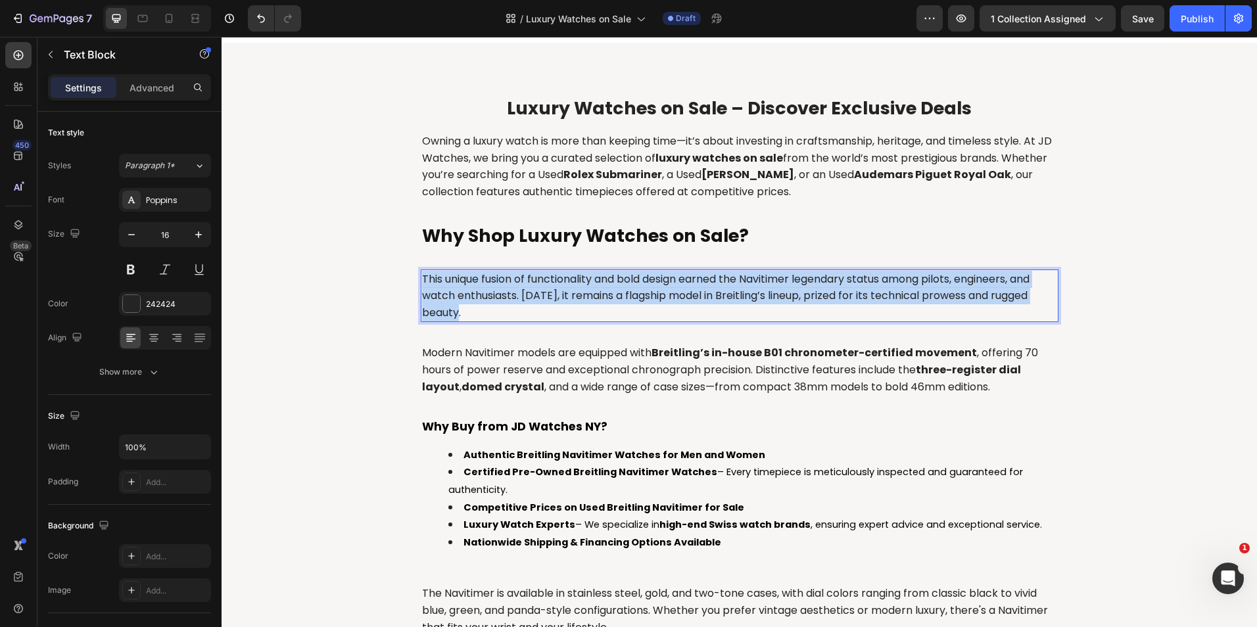
click at [538, 275] on p "This unique fusion of functionality and bold design earned the Navitimer legend…" at bounding box center [739, 296] width 635 height 51
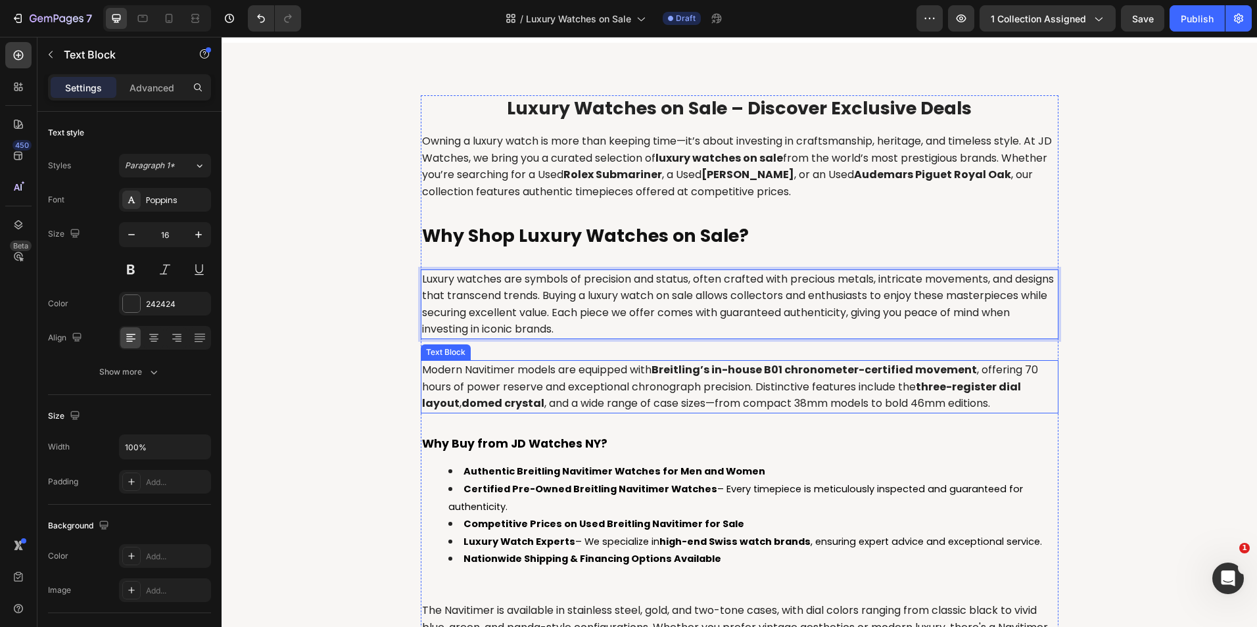
click at [596, 385] on p "Modern Navitimer models are equipped with Breitling’s in-house B01 chronometer-…" at bounding box center [739, 386] width 635 height 51
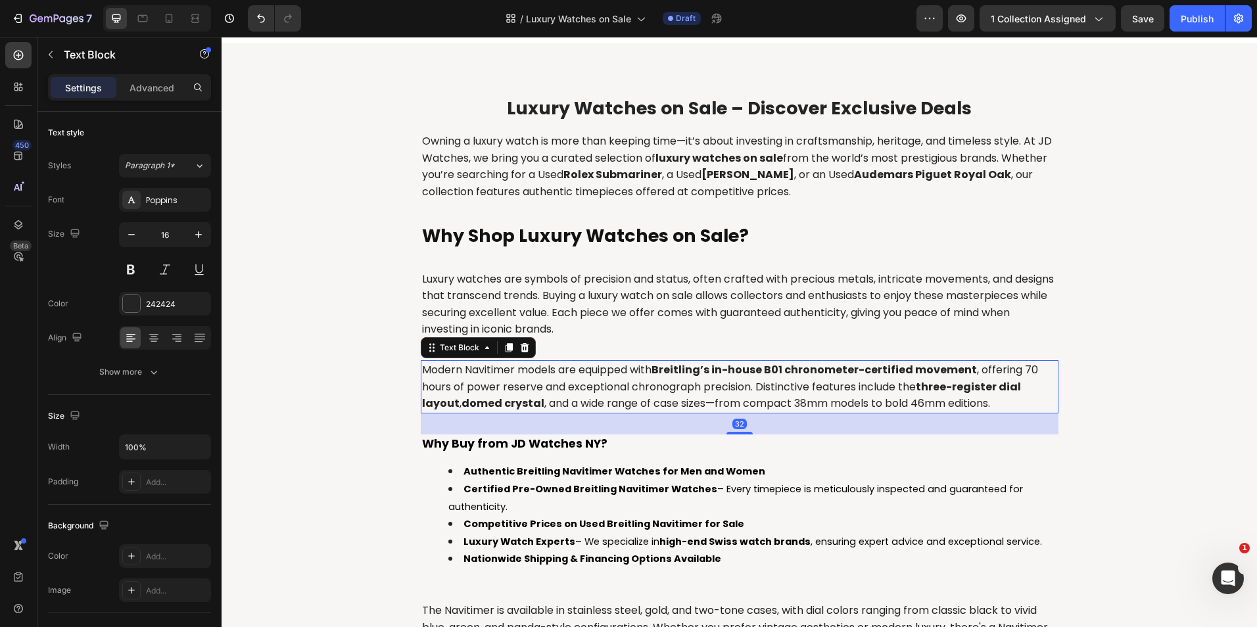
click at [596, 385] on p "Modern Navitimer models are equipped with Breitling’s in-house B01 chronometer-…" at bounding box center [739, 386] width 635 height 51
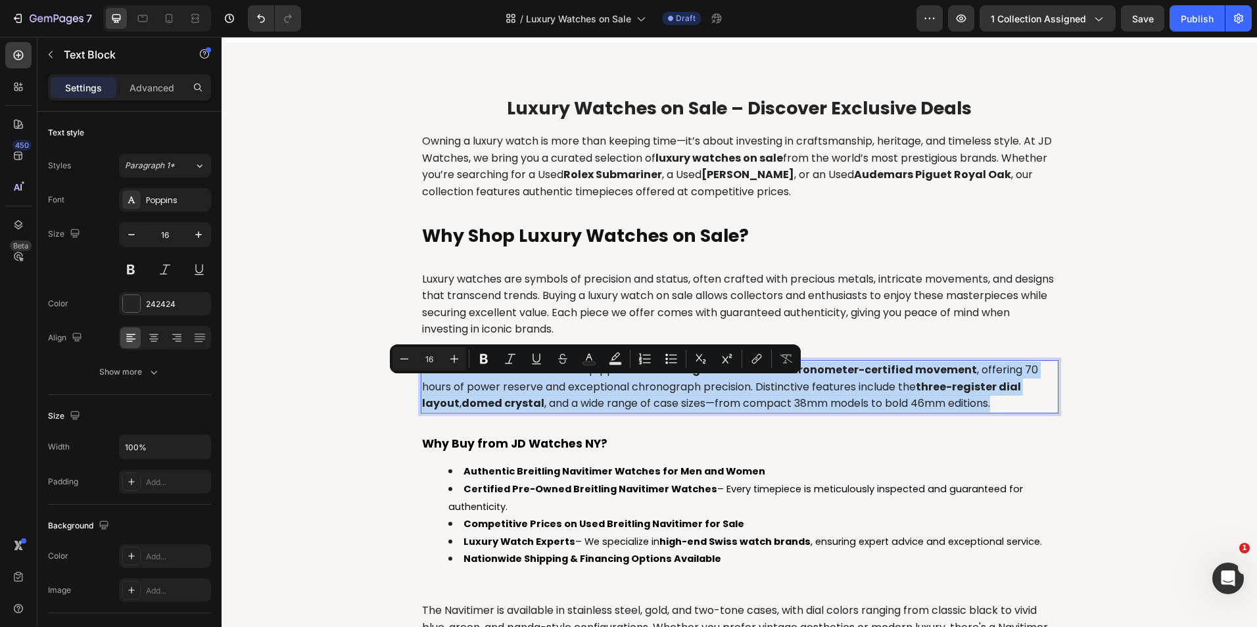
click at [596, 385] on p "Modern Navitimer models are equipped with Breitling’s in-house B01 chronometer-…" at bounding box center [739, 386] width 635 height 51
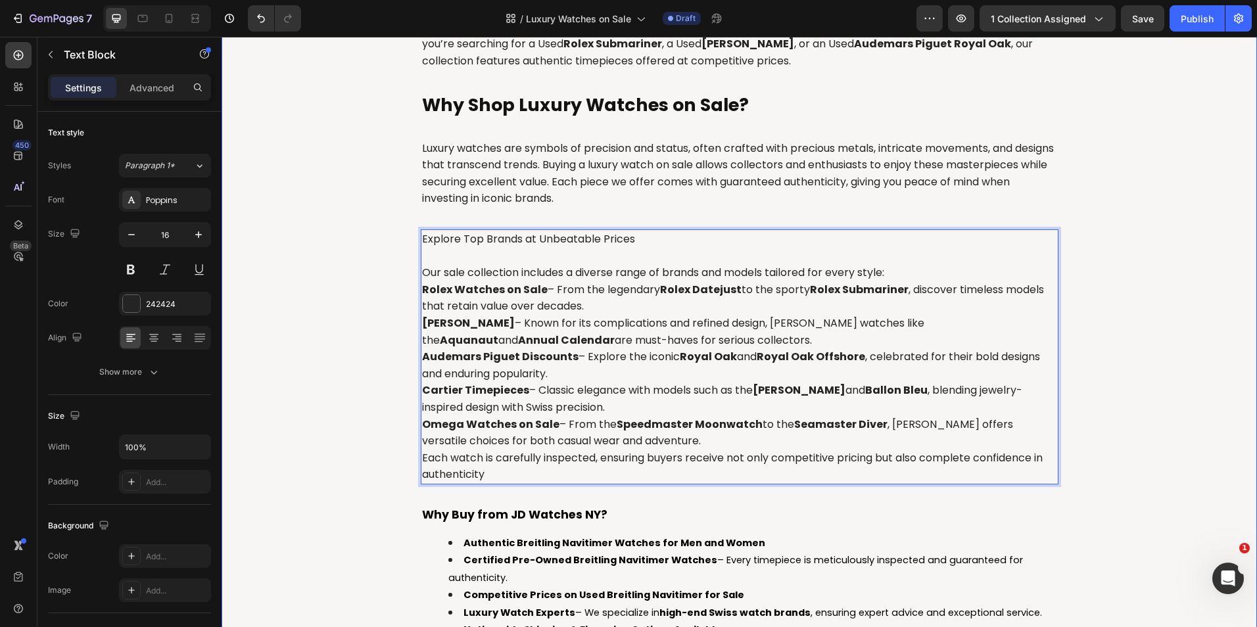
scroll to position [607, 0]
click at [358, 323] on div "⁠⁠⁠⁠⁠⁠⁠ Luxury Watches on Sale – Discover Exclusive Deals Heading Owning a luxu…" at bounding box center [738, 455] width 1015 height 982
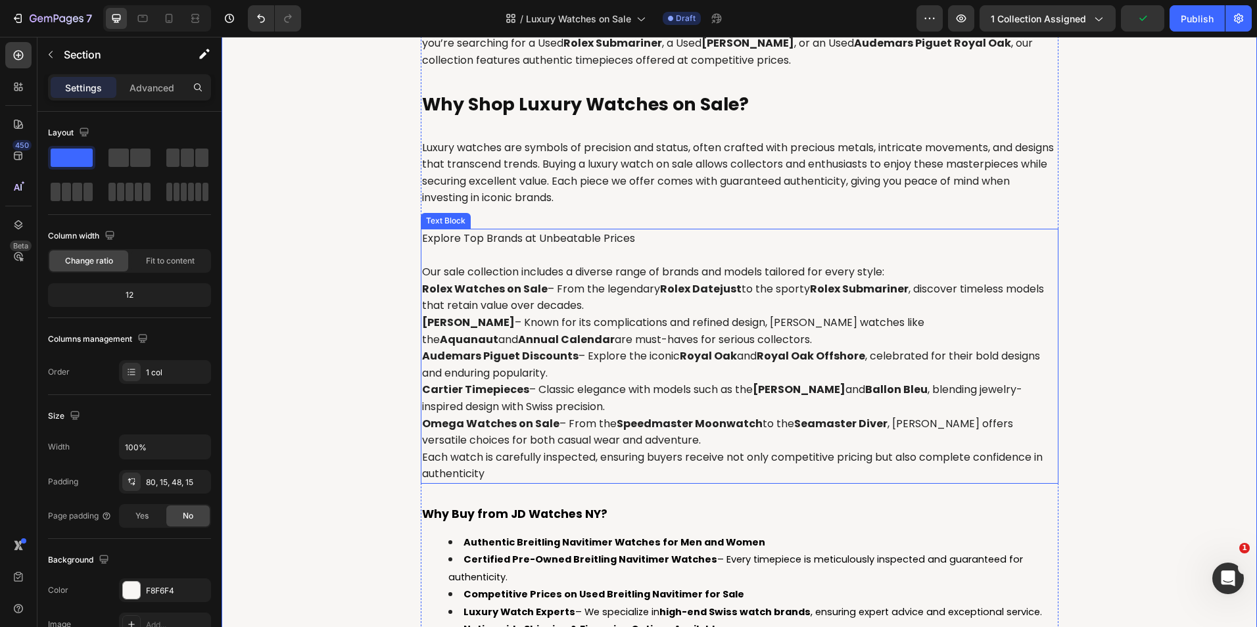
click at [603, 235] on p "Explore Top Brands at Unbeatable Prices" at bounding box center [739, 238] width 635 height 17
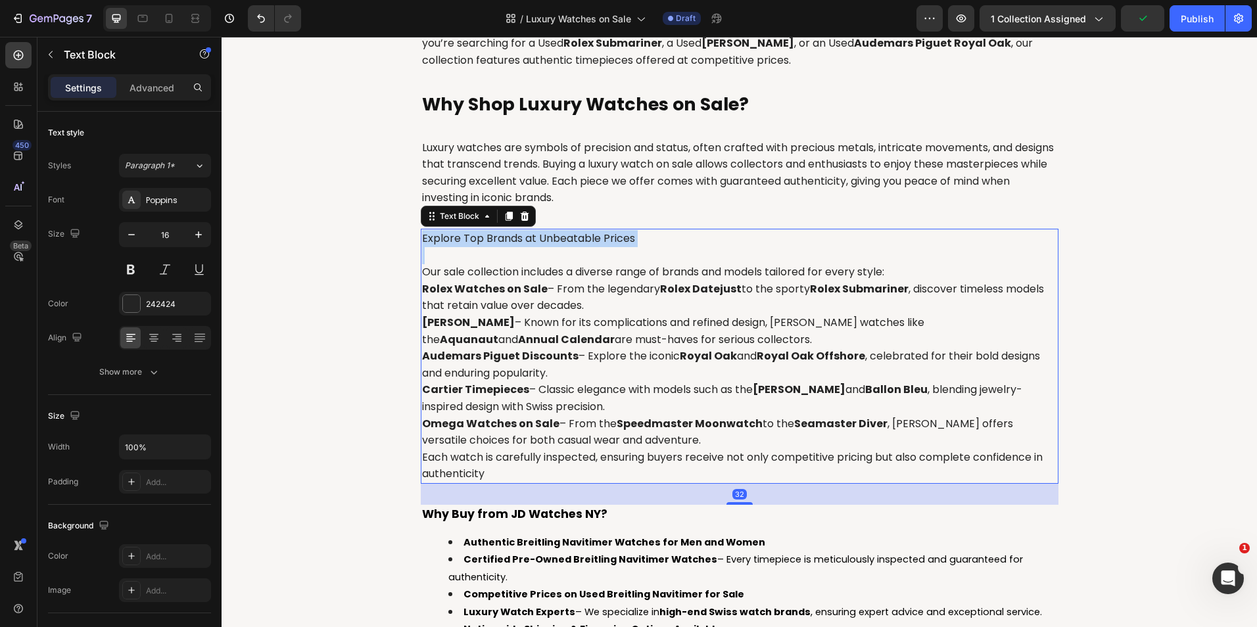
click at [603, 235] on p "Explore Top Brands at Unbeatable Prices" at bounding box center [739, 238] width 635 height 17
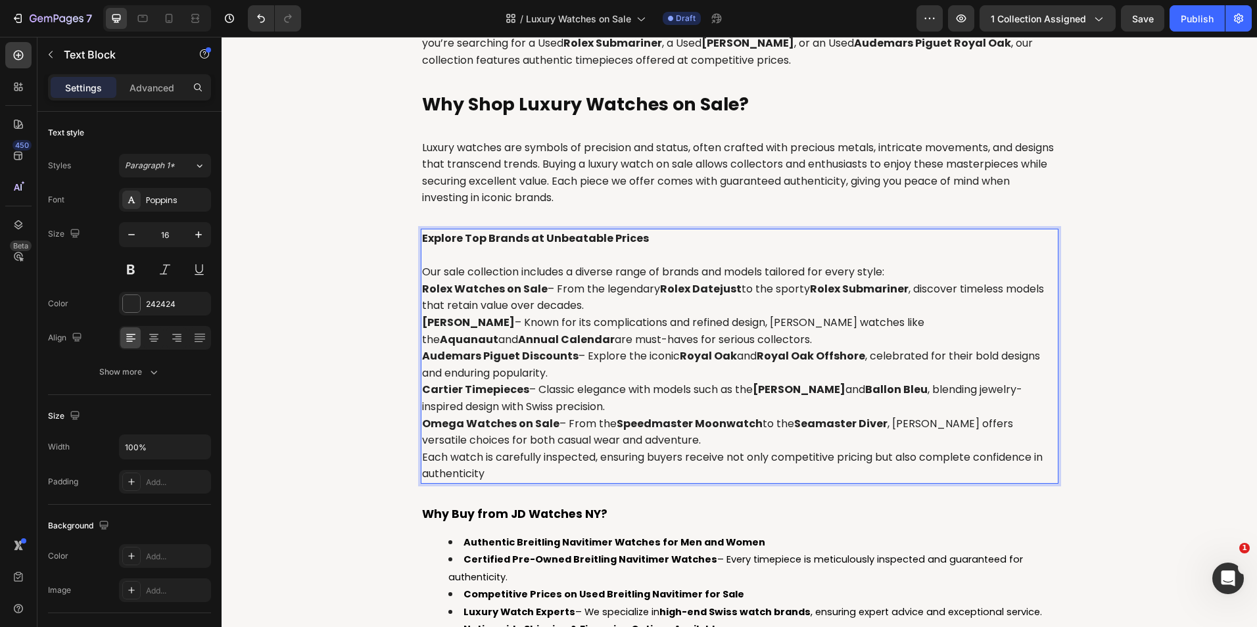
click at [614, 342] on p "Patek Philippe Deals – Known for its complications and refined design, Patek Ph…" at bounding box center [739, 331] width 635 height 34
click at [342, 401] on div "⁠⁠⁠⁠⁠⁠⁠ Luxury Watches on Sale – Discover Exclusive Deals Heading Owning a luxu…" at bounding box center [738, 455] width 1015 height 982
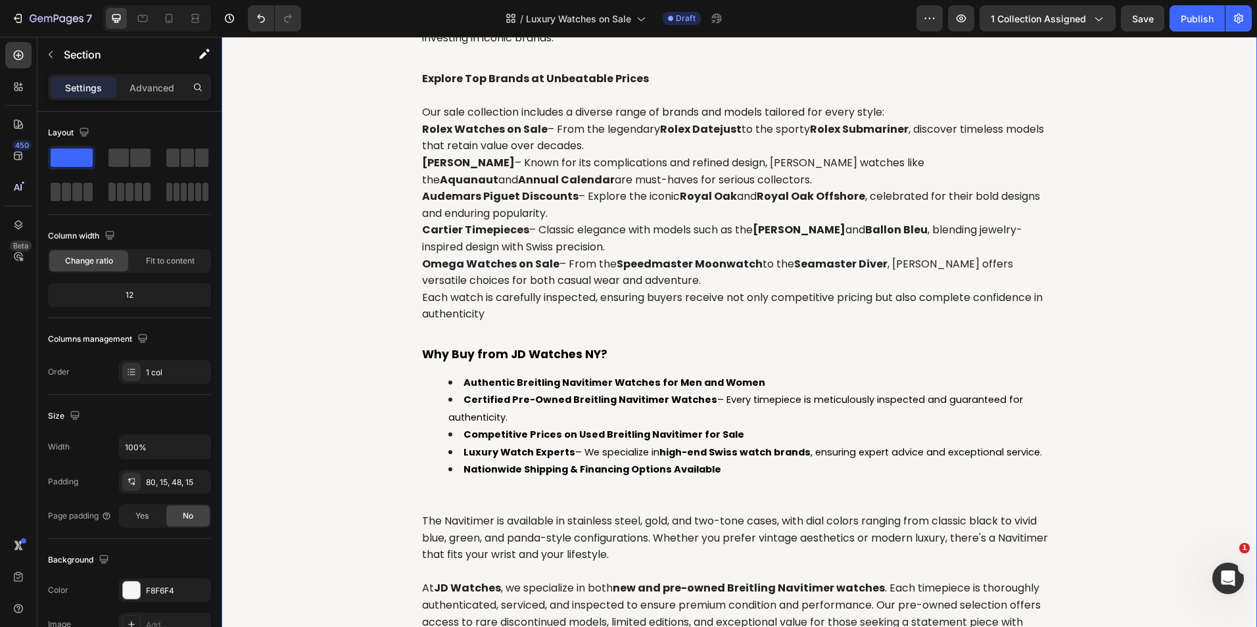
scroll to position [804, 0]
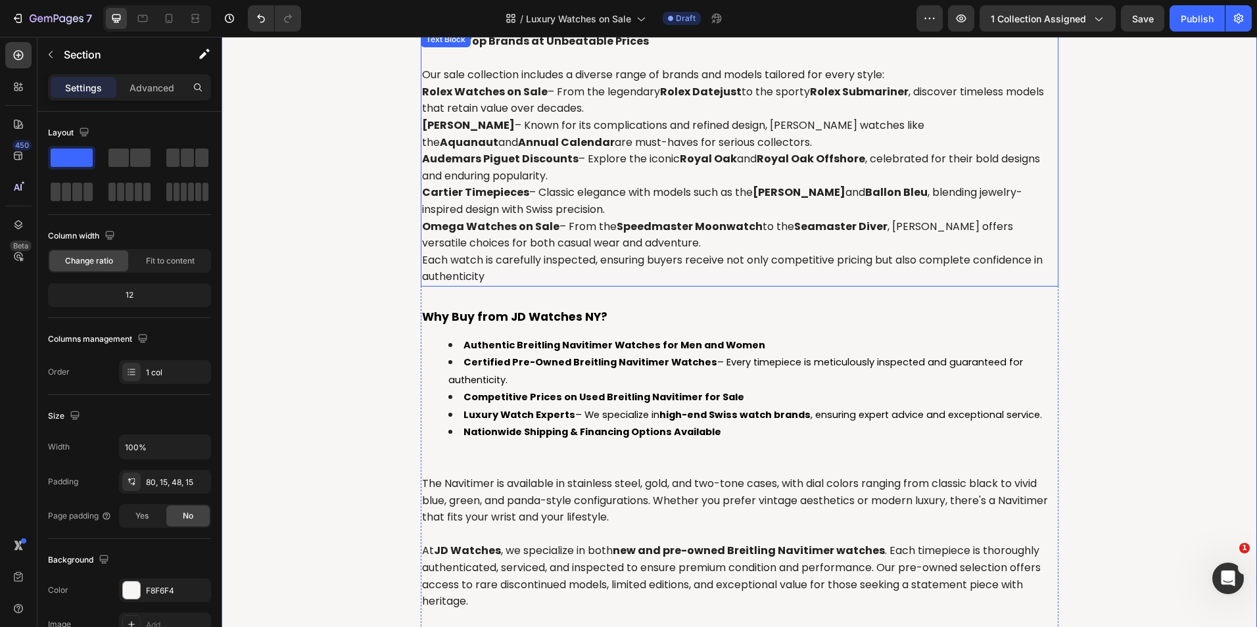
click at [555, 283] on p "Each watch is carefully inspected, ensuring buyers receive not only competitive…" at bounding box center [739, 269] width 635 height 34
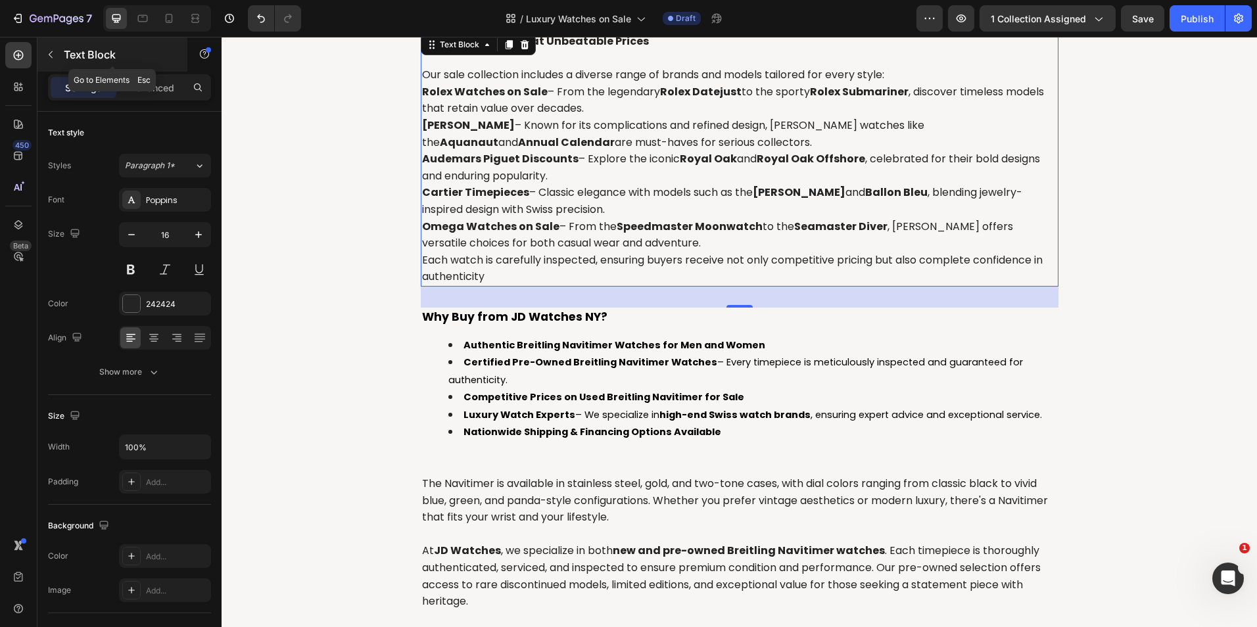
click at [55, 59] on icon "button" at bounding box center [50, 54] width 11 height 11
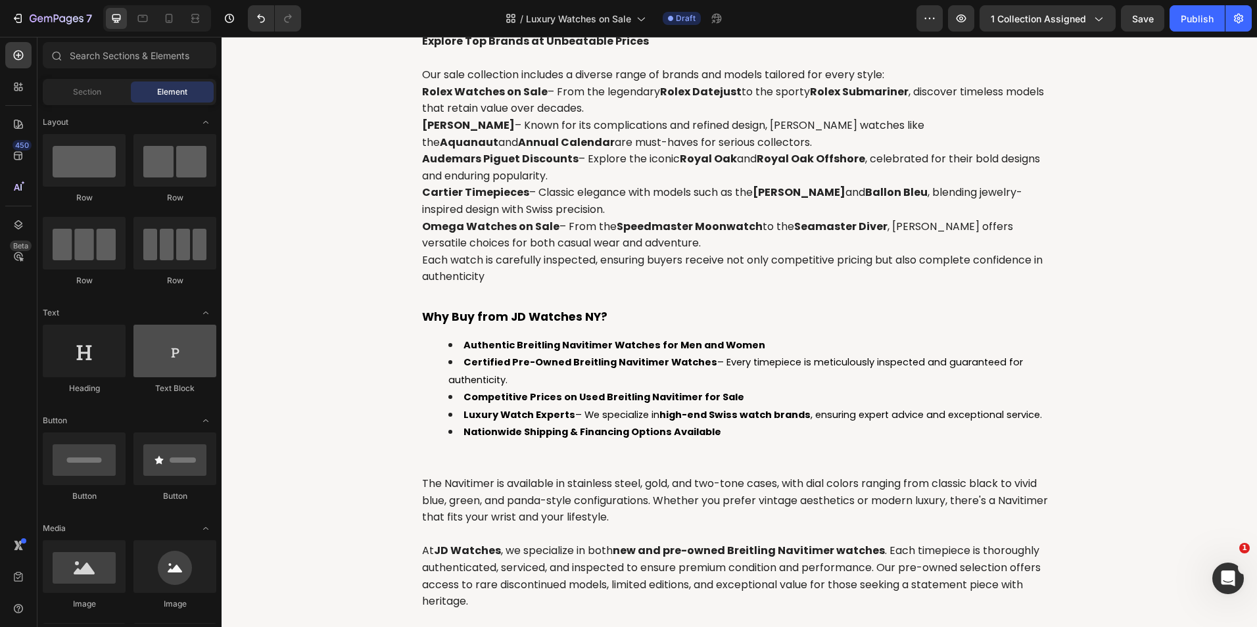
click at [150, 354] on div at bounding box center [174, 351] width 83 height 53
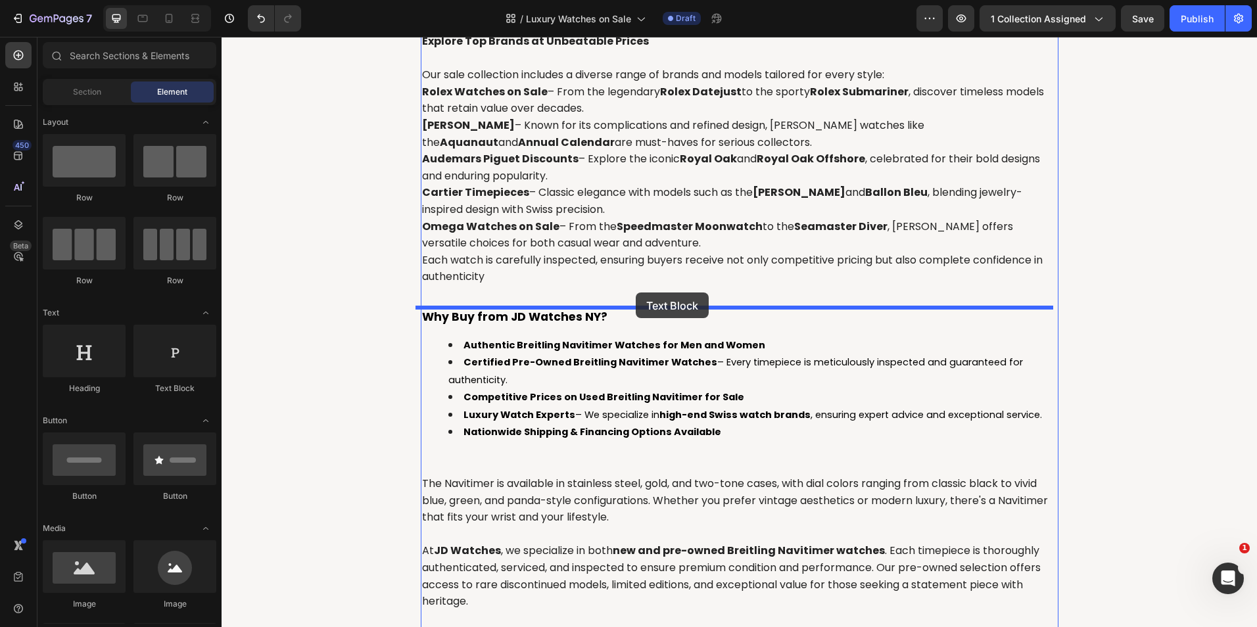
drag, startPoint x: 374, startPoint y: 390, endPoint x: 636, endPoint y: 292, distance: 279.3
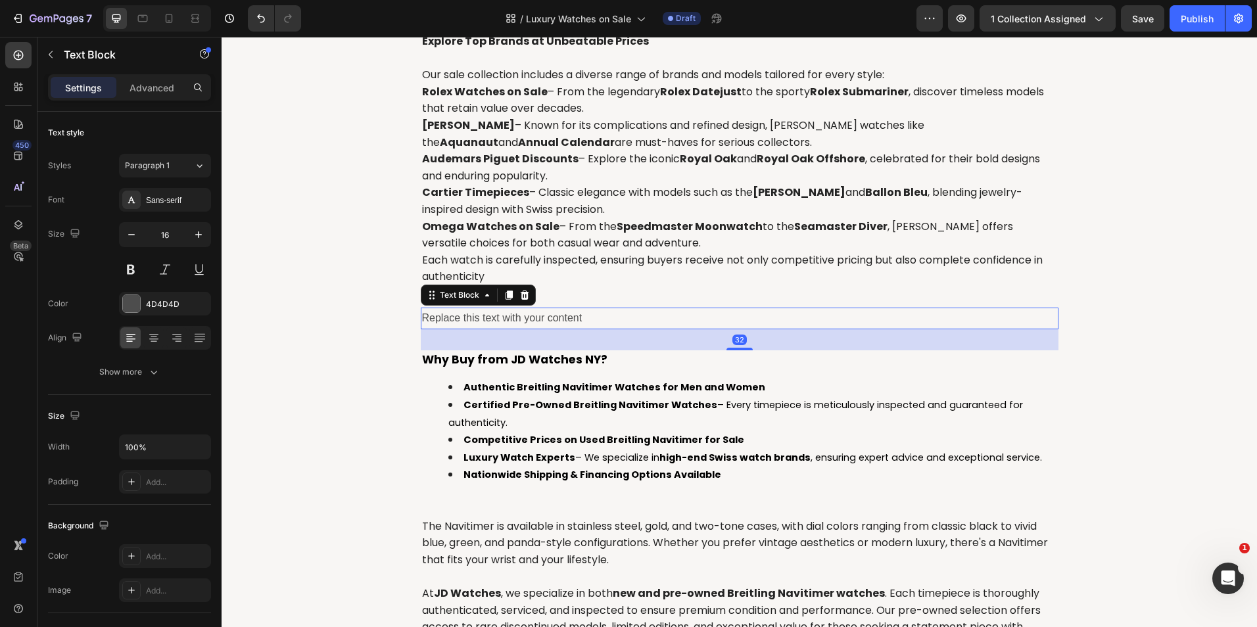
click at [554, 313] on div "Replace this text with your content" at bounding box center [739, 319] width 637 height 22
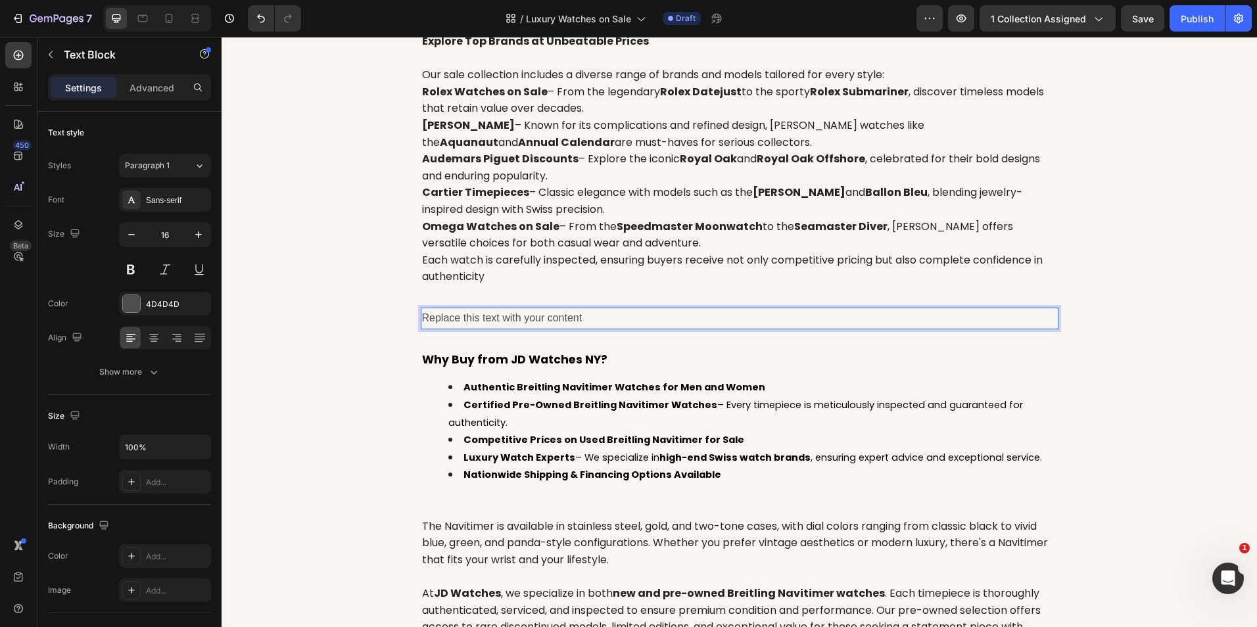
click at [553, 313] on p "Replace this text with your content" at bounding box center [739, 318] width 635 height 19
click at [354, 377] on div "⁠⁠⁠⁠⁠⁠⁠ Luxury Watches on Sale – Discover Exclusive Deals Heading Owning a luxu…" at bounding box center [738, 279] width 1015 height 1025
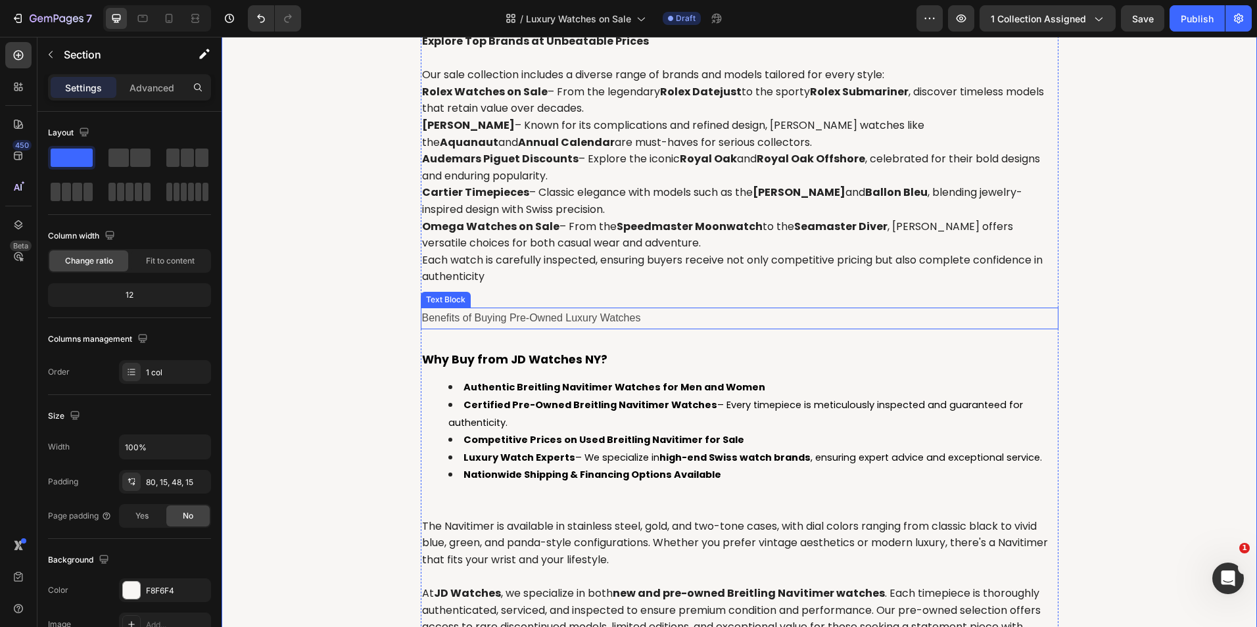
click at [579, 315] on p "Benefits of Buying Pre-Owned Luxury Watches" at bounding box center [739, 318] width 635 height 19
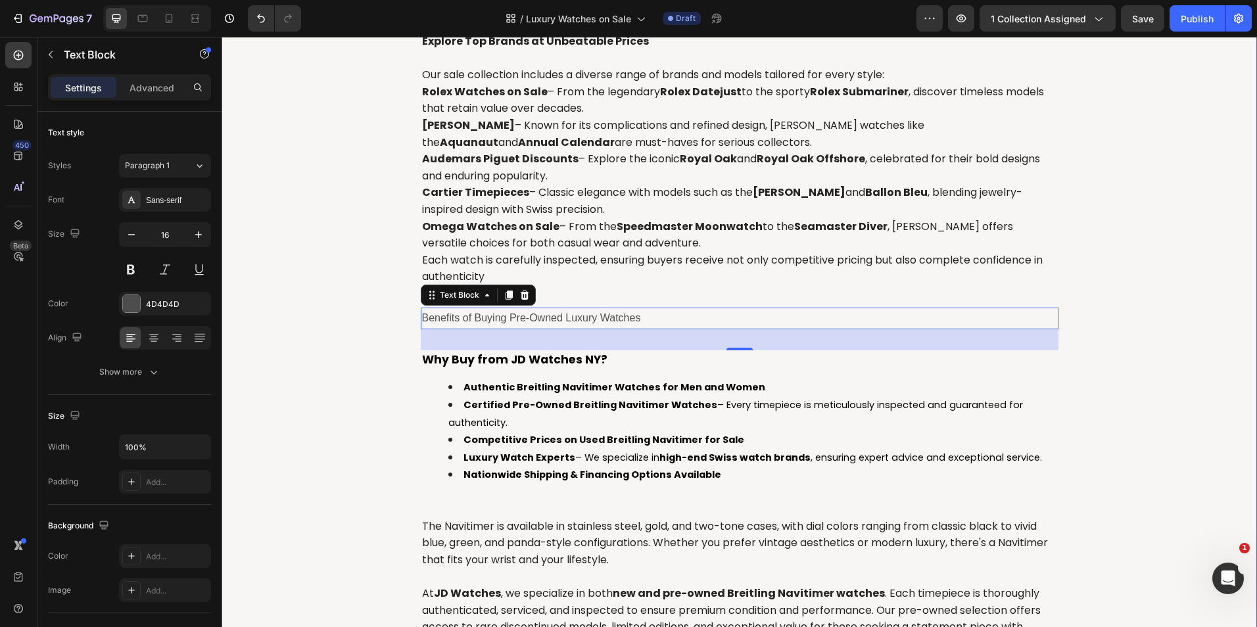
click at [348, 317] on div "⁠⁠⁠⁠⁠⁠⁠ Luxury Watches on Sale – Discover Exclusive Deals Heading Owning a luxu…" at bounding box center [738, 279] width 1015 height 1025
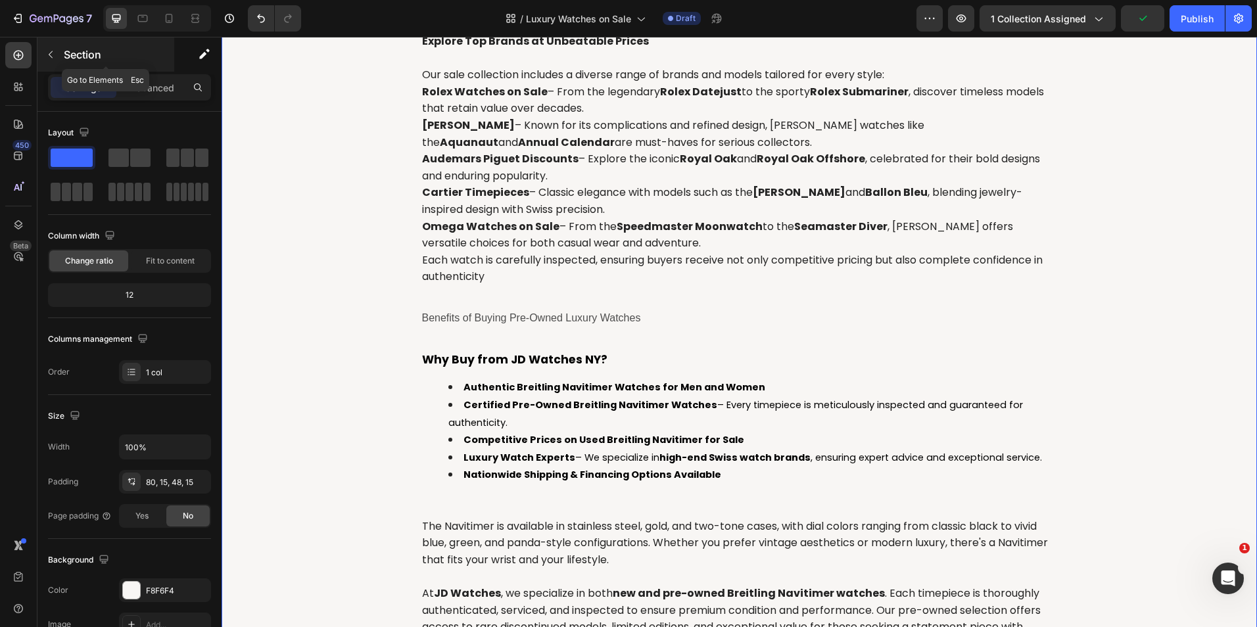
click at [45, 53] on icon "button" at bounding box center [50, 54] width 11 height 11
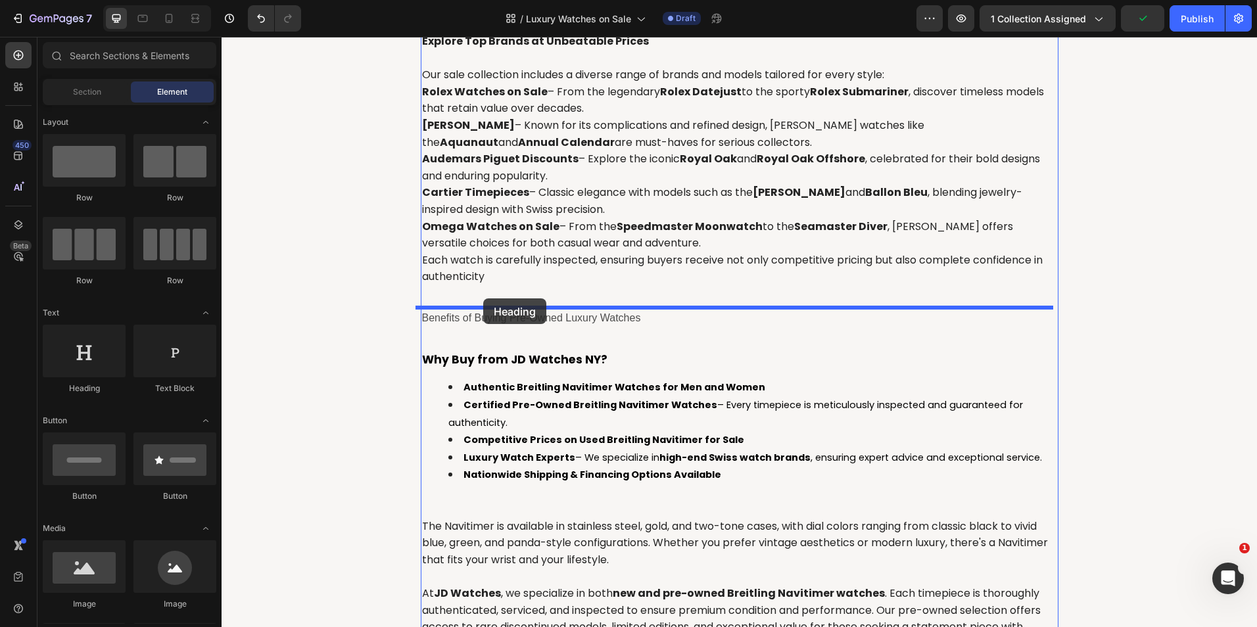
drag, startPoint x: 315, startPoint y: 392, endPoint x: 483, endPoint y: 298, distance: 192.4
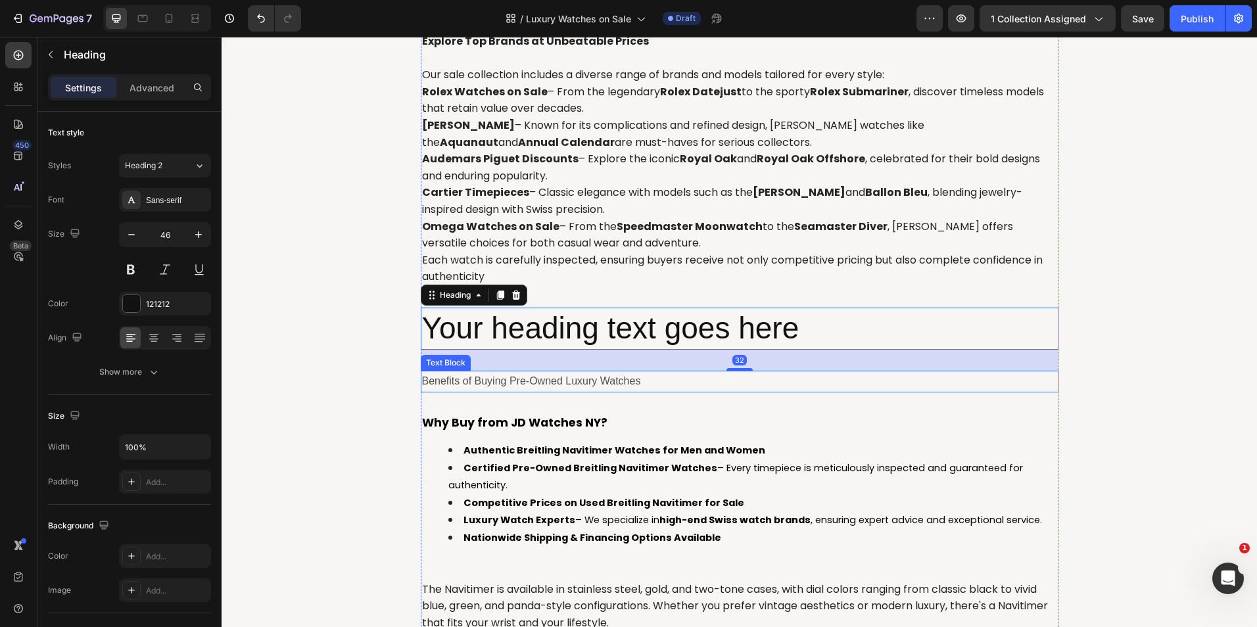
click at [519, 379] on p "Benefits of Buying Pre-Owned Luxury Watches" at bounding box center [739, 381] width 635 height 19
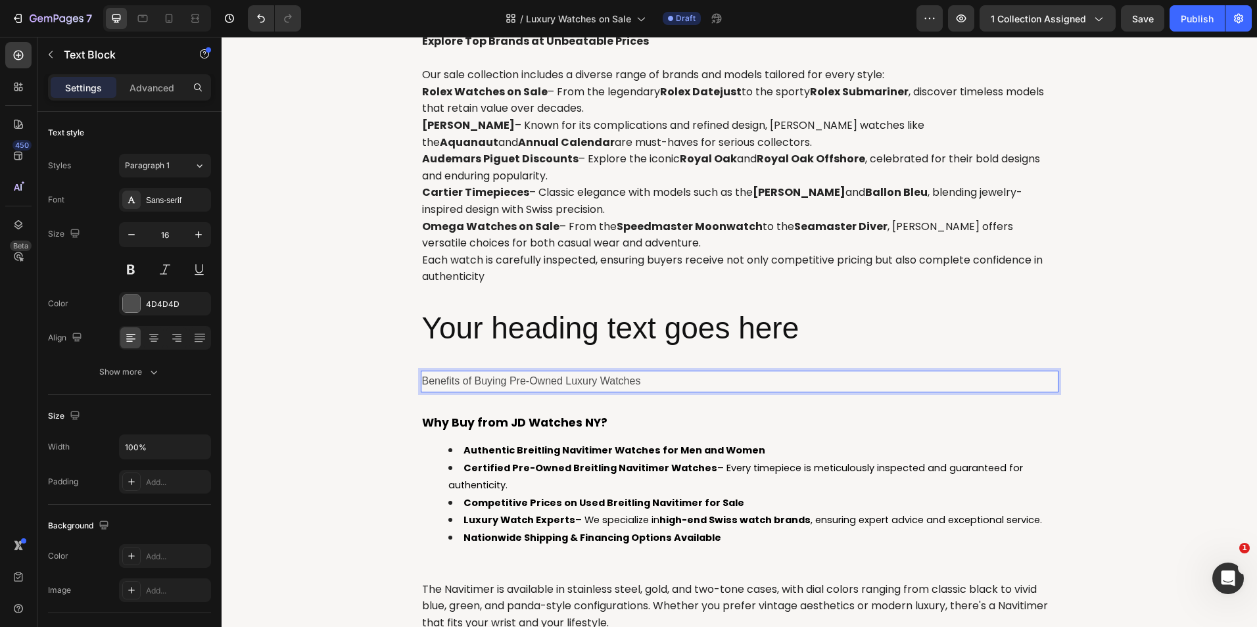
click at [519, 379] on p "Benefits of Buying Pre-Owned Luxury Watches" at bounding box center [739, 381] width 635 height 19
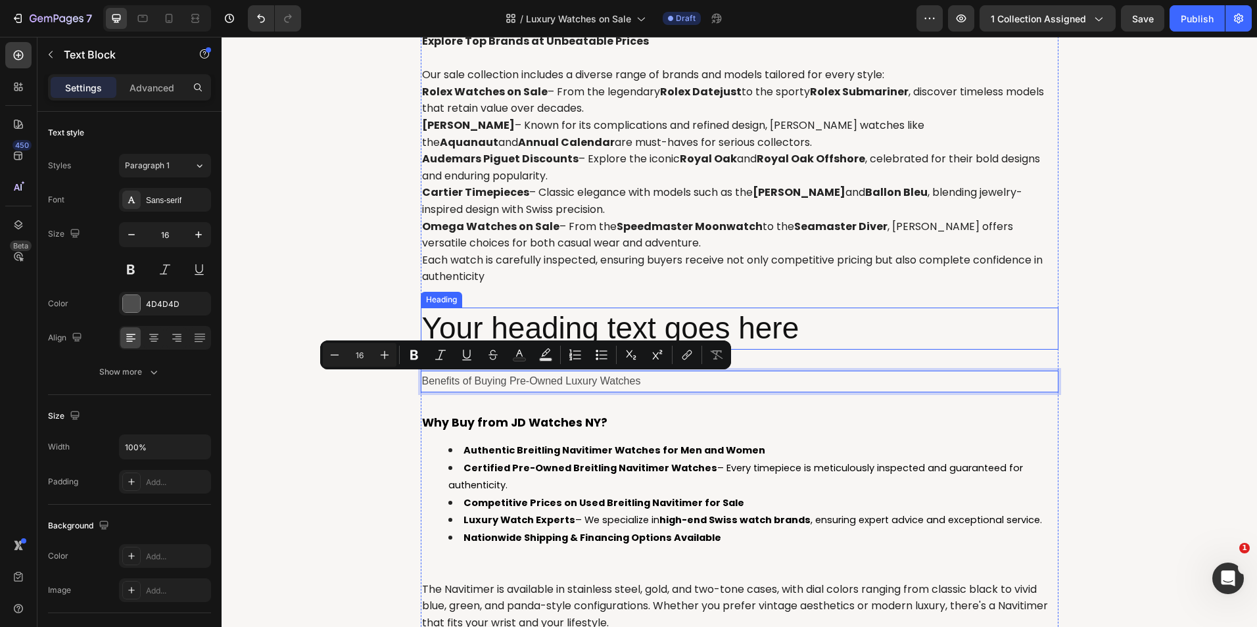
click at [533, 331] on h2 "Your heading text goes here" at bounding box center [739, 329] width 637 height 42
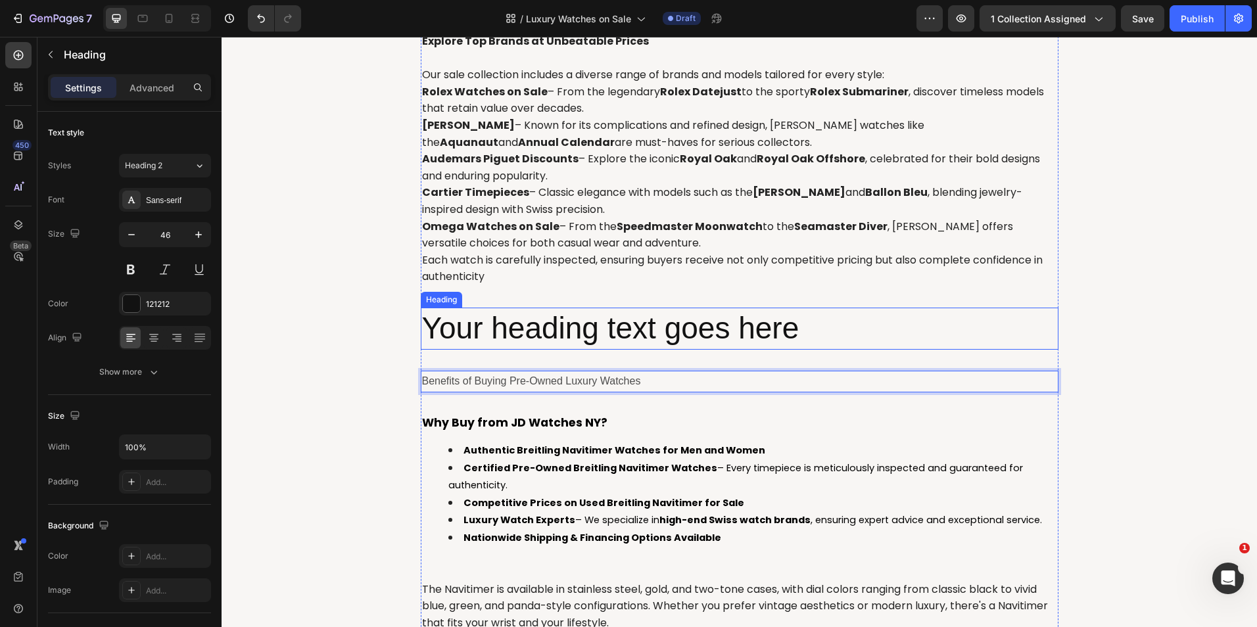
click at [533, 331] on h2 "Your heading text goes here" at bounding box center [739, 329] width 637 height 42
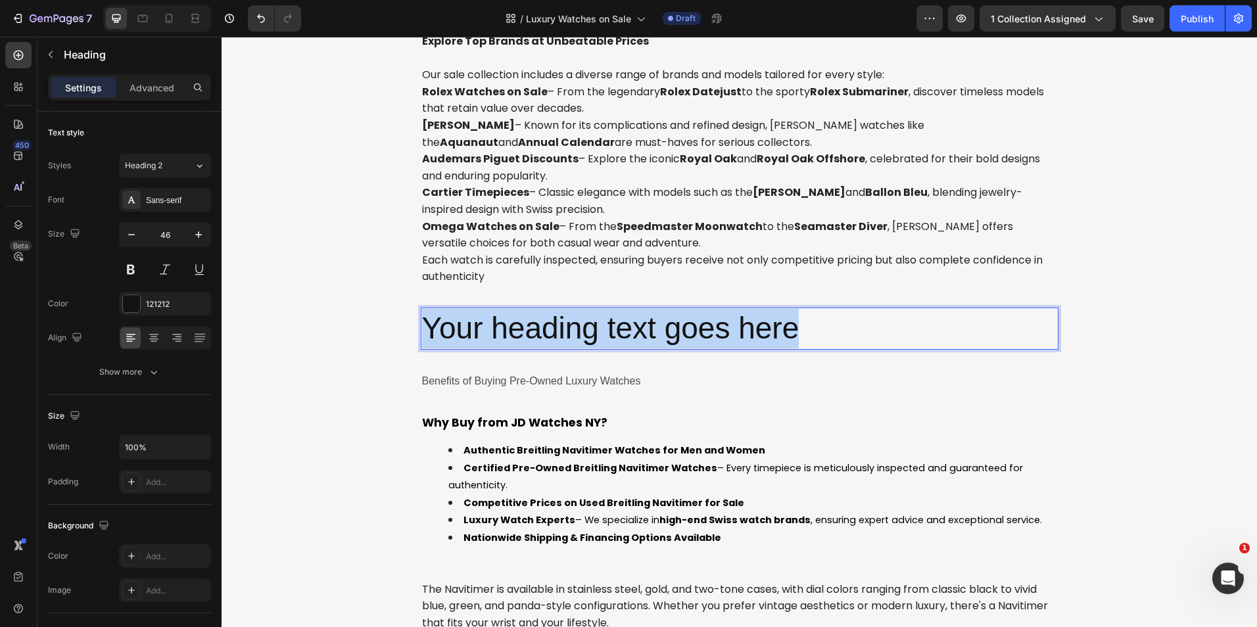
click at [533, 331] on p "Your heading text goes here" at bounding box center [739, 328] width 635 height 39
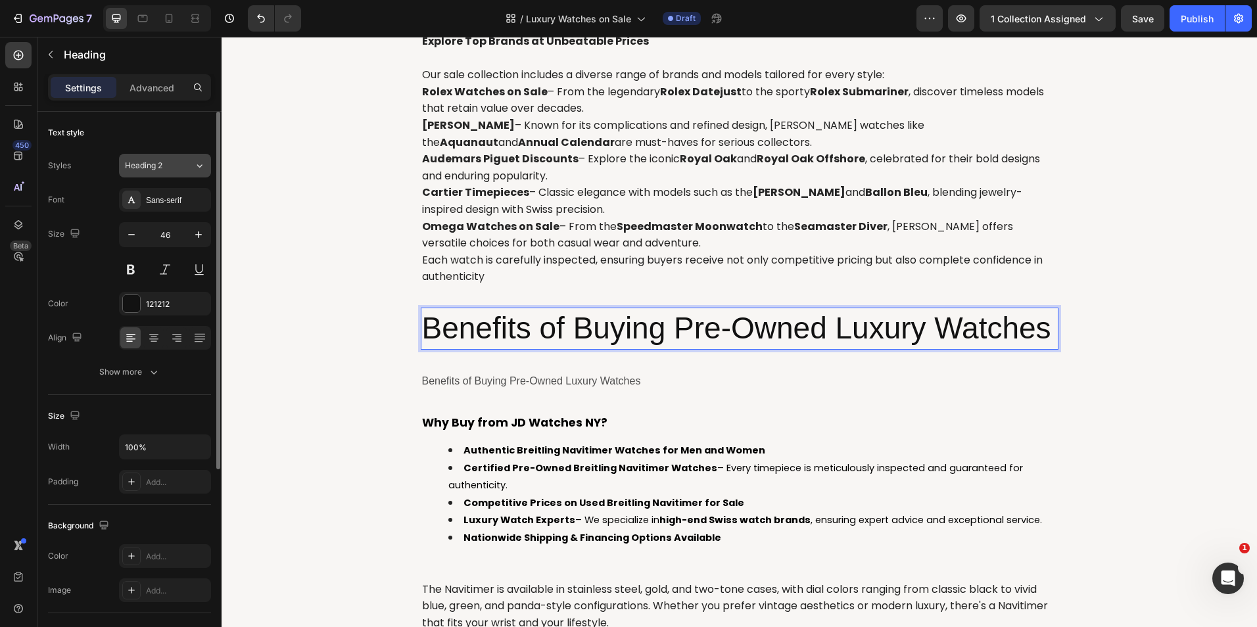
click at [149, 160] on span "Heading 2" at bounding box center [143, 166] width 37 height 12
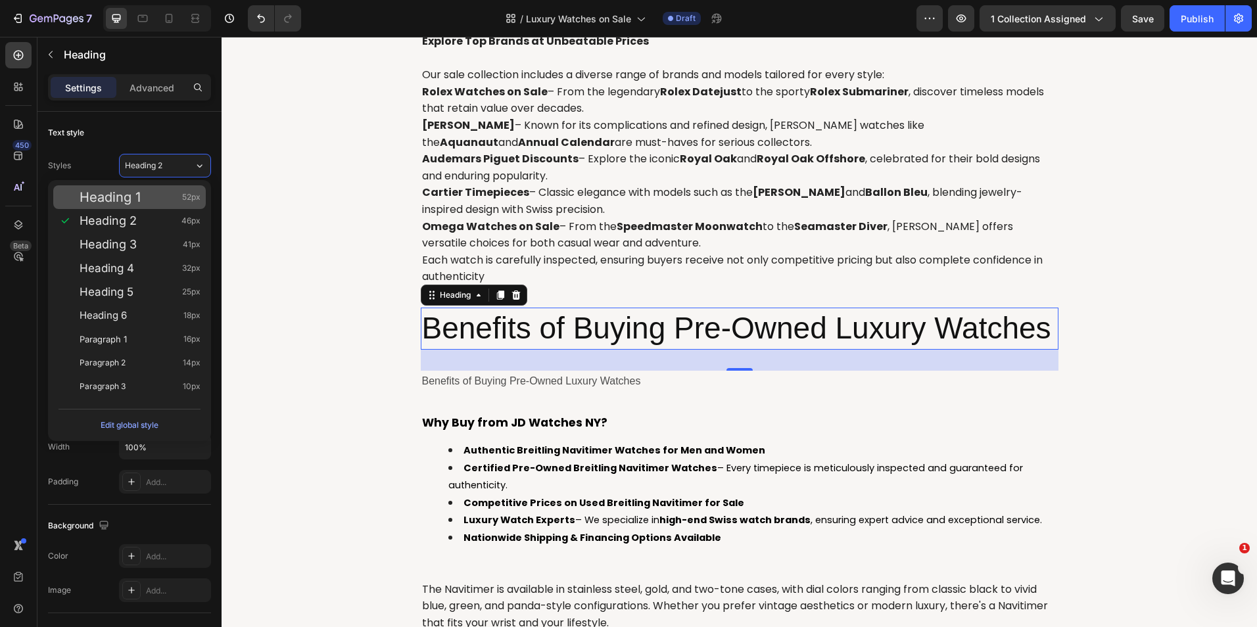
click at [139, 197] on span "Heading 1" at bounding box center [110, 197] width 61 height 13
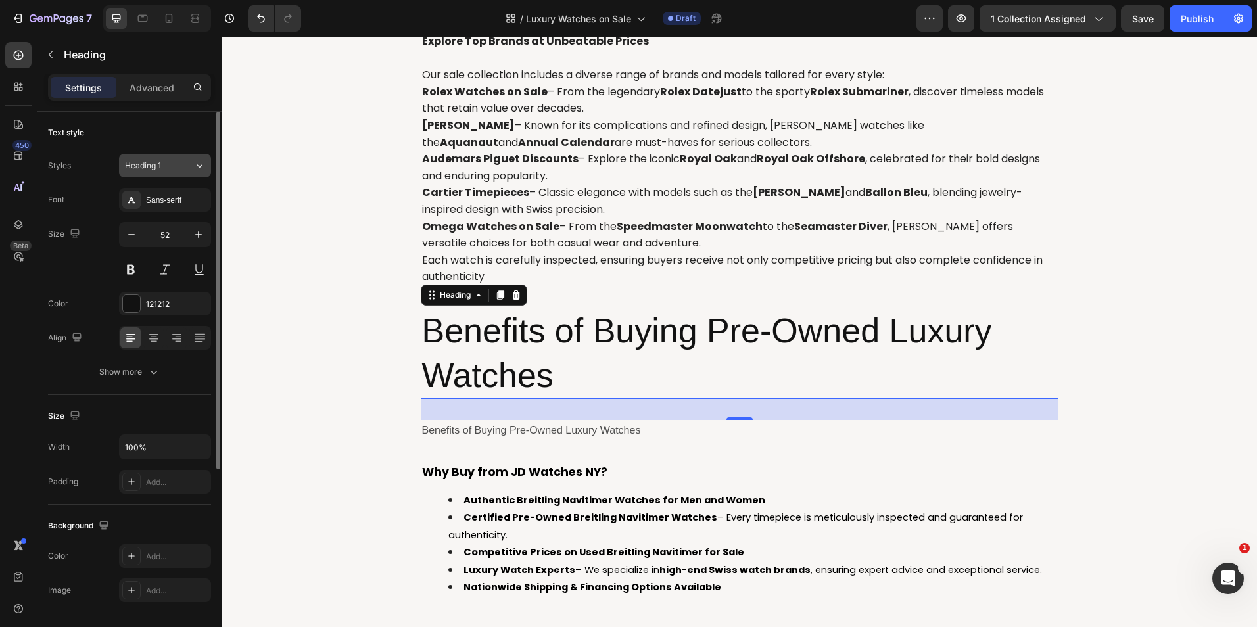
click at [162, 161] on div "Heading 1" at bounding box center [151, 166] width 53 height 12
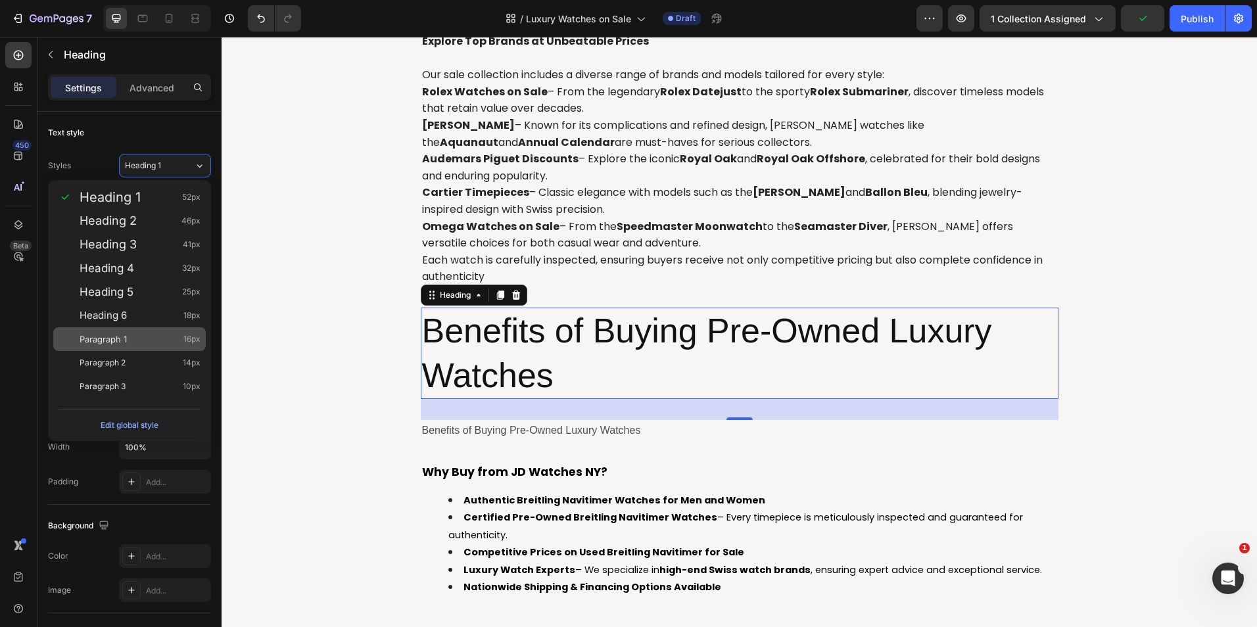
click at [140, 335] on div "Paragraph 1 16px" at bounding box center [140, 339] width 121 height 13
type input "16"
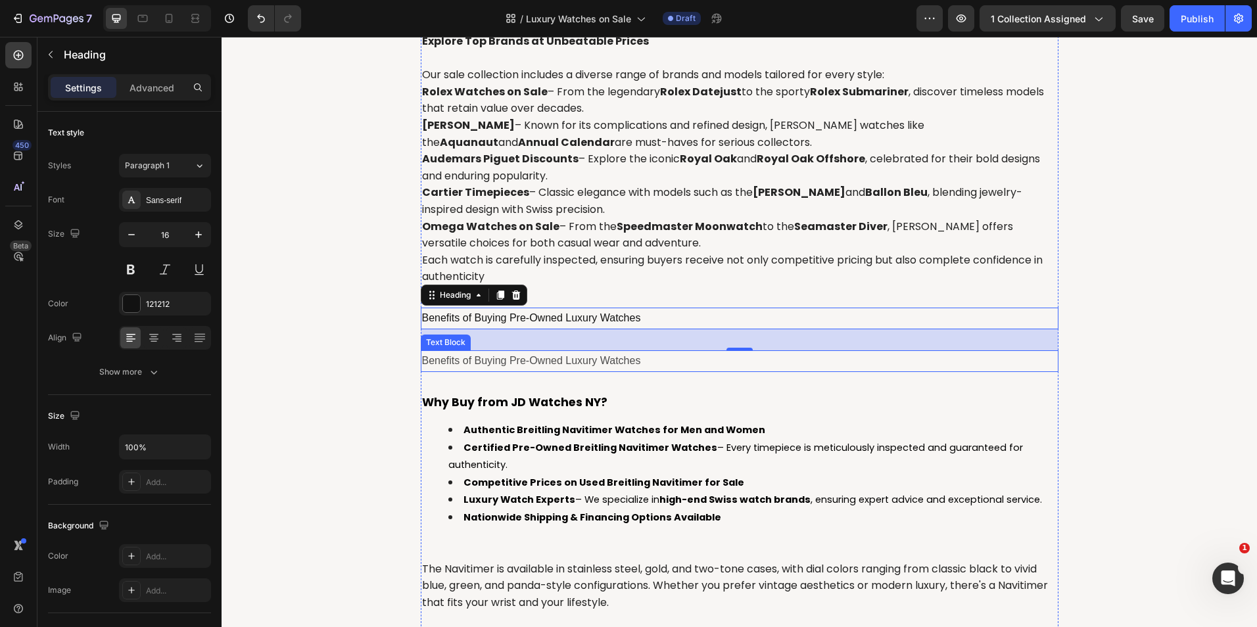
click at [503, 365] on p "Benefits of Buying Pre-Owned Luxury Watches" at bounding box center [739, 361] width 635 height 19
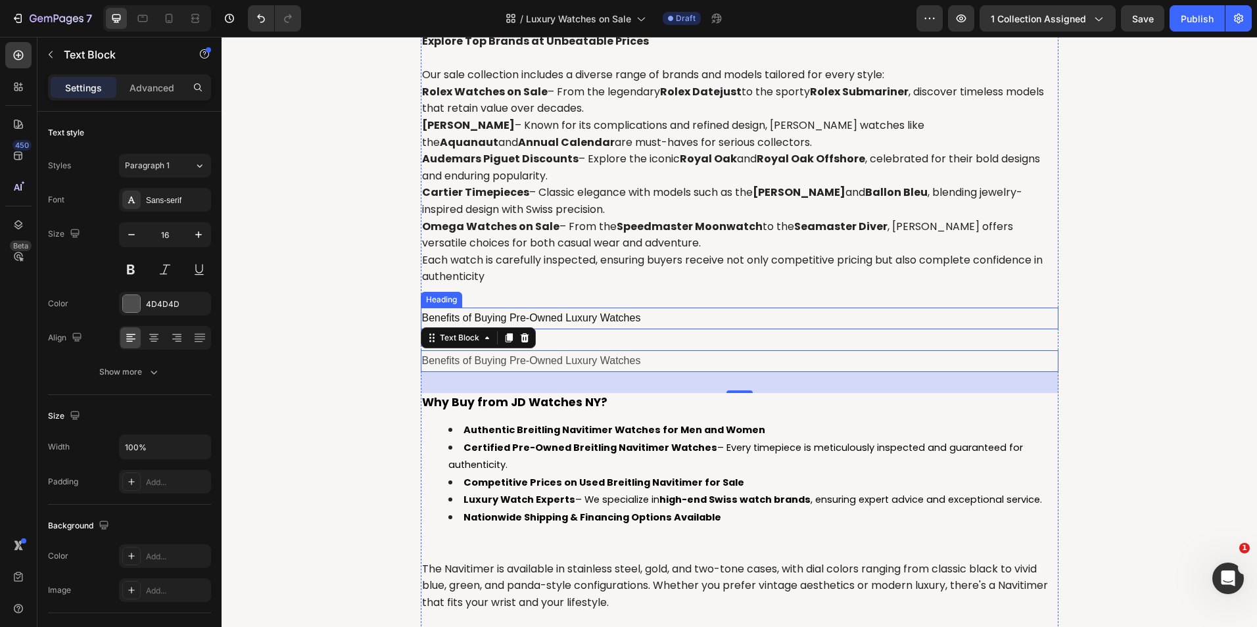
click at [588, 313] on p "Benefits of Buying Pre-Owned Luxury Watches" at bounding box center [739, 318] width 635 height 19
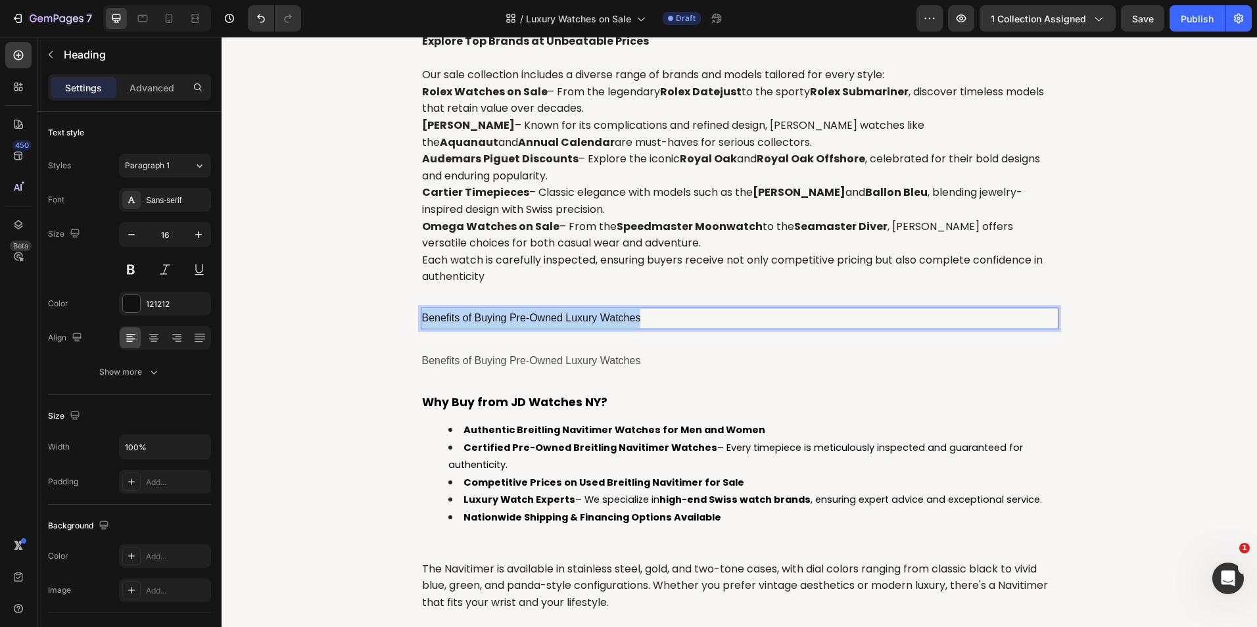
click at [588, 313] on p "Benefits of Buying Pre-Owned Luxury Watches" at bounding box center [739, 318] width 635 height 19
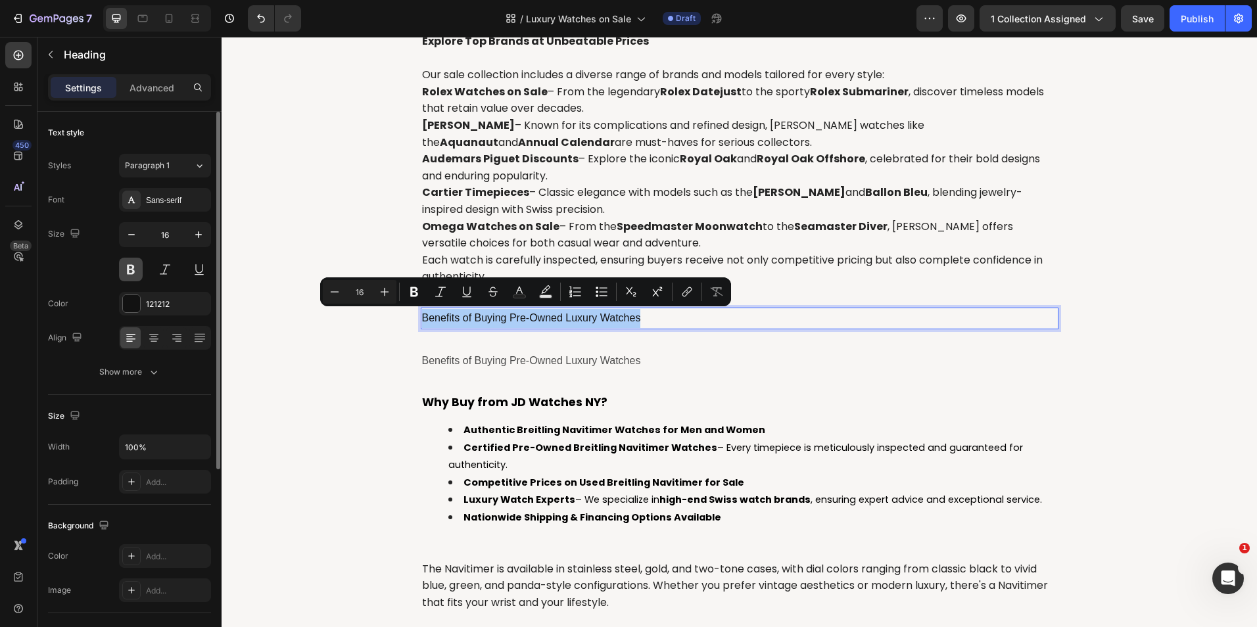
click at [120, 267] on button at bounding box center [131, 270] width 24 height 24
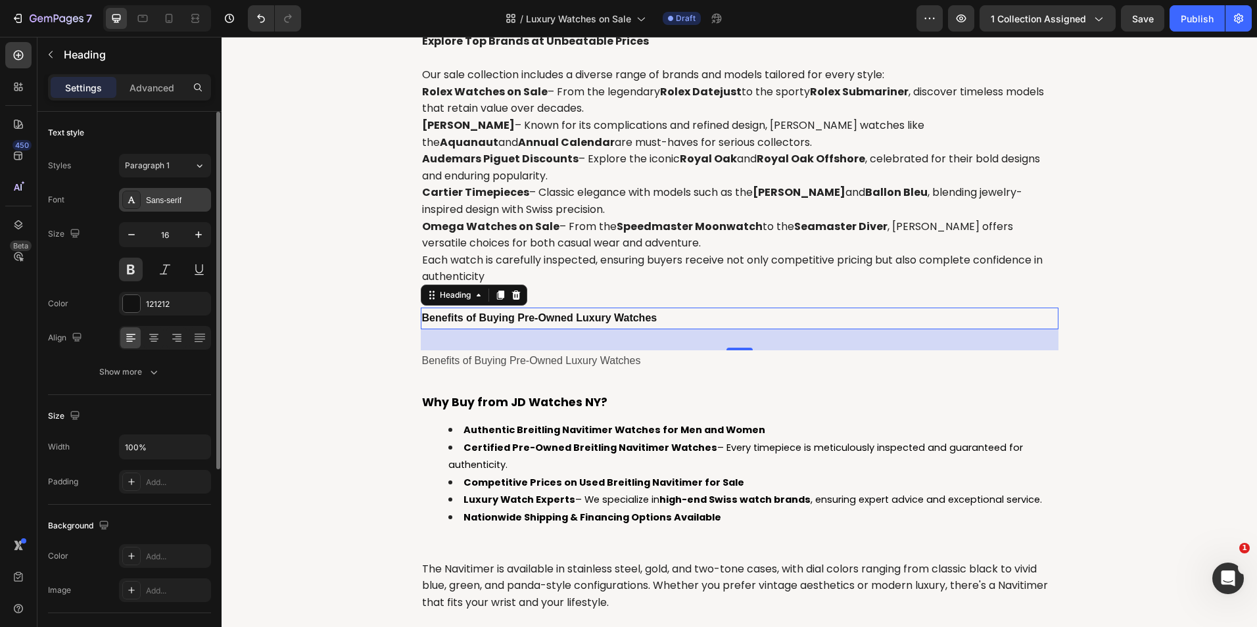
click at [151, 198] on div "Sans-serif" at bounding box center [177, 201] width 62 height 12
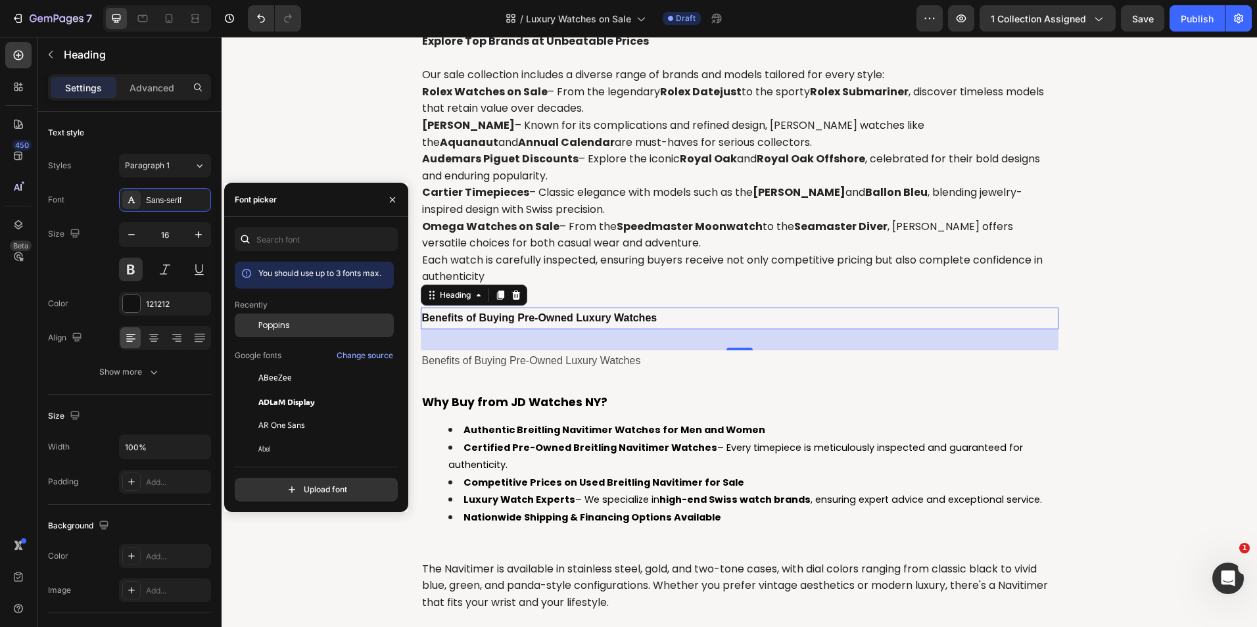
click at [281, 328] on span "Poppins" at bounding box center [274, 325] width 32 height 12
click at [577, 361] on p "Benefits of Buying Pre-Owned Luxury Watches" at bounding box center [739, 361] width 635 height 19
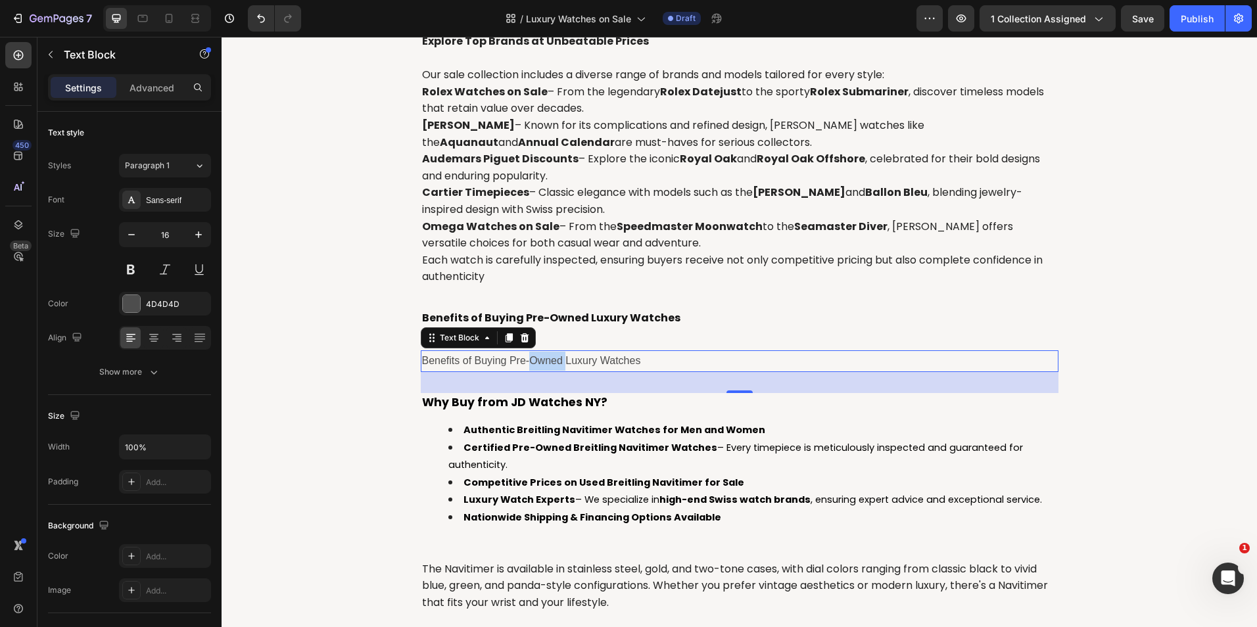
click at [552, 361] on p "Benefits of Buying Pre-Owned Luxury Watches" at bounding box center [739, 361] width 635 height 19
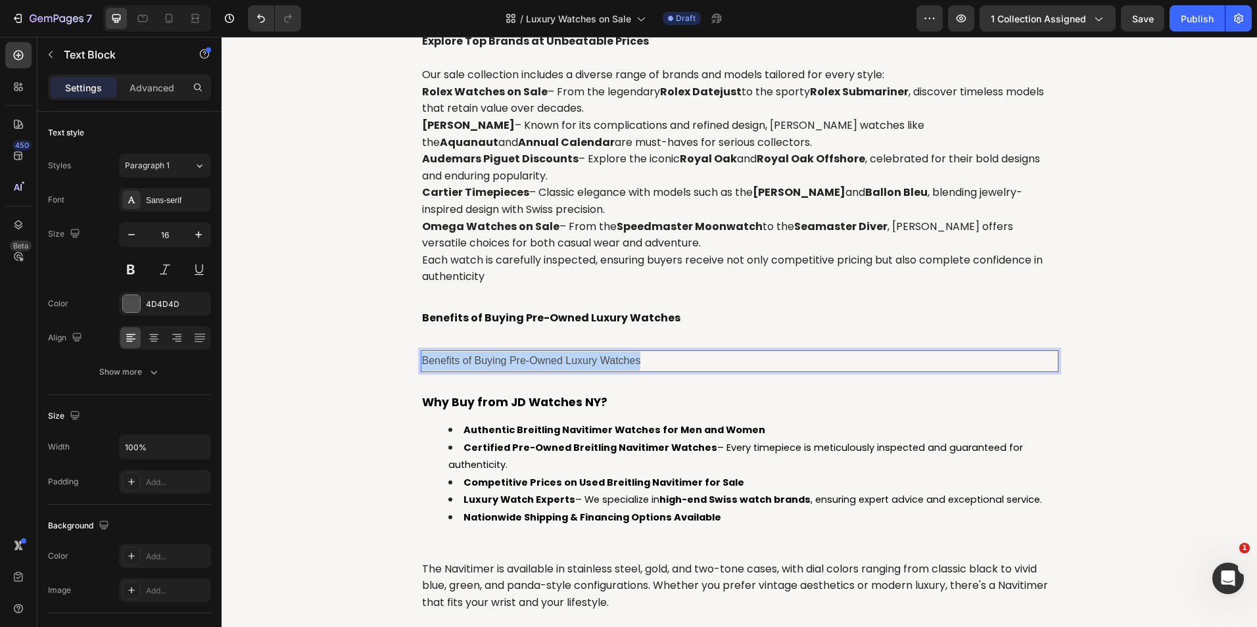
click at [552, 361] on p "Benefits of Buying Pre-Owned Luxury Watches" at bounding box center [739, 361] width 635 height 19
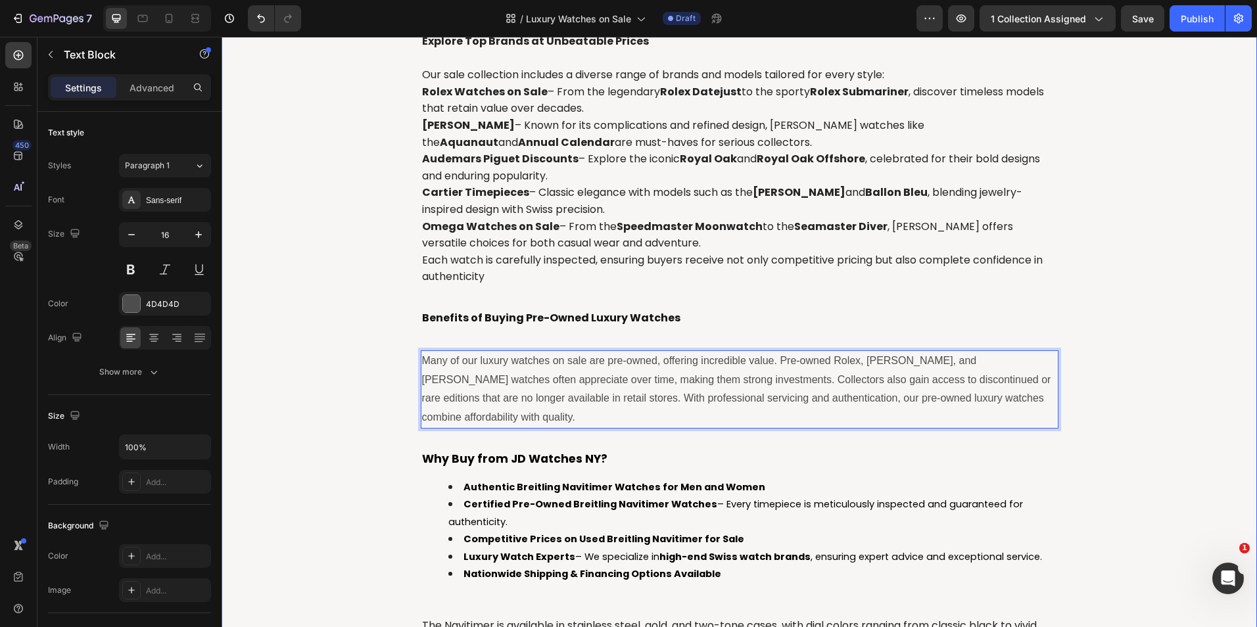
click at [388, 379] on div "⁠⁠⁠⁠⁠⁠⁠ Luxury Watches on Sale – Discover Exclusive Deals Heading Owning a luxu…" at bounding box center [738, 329] width 1015 height 1124
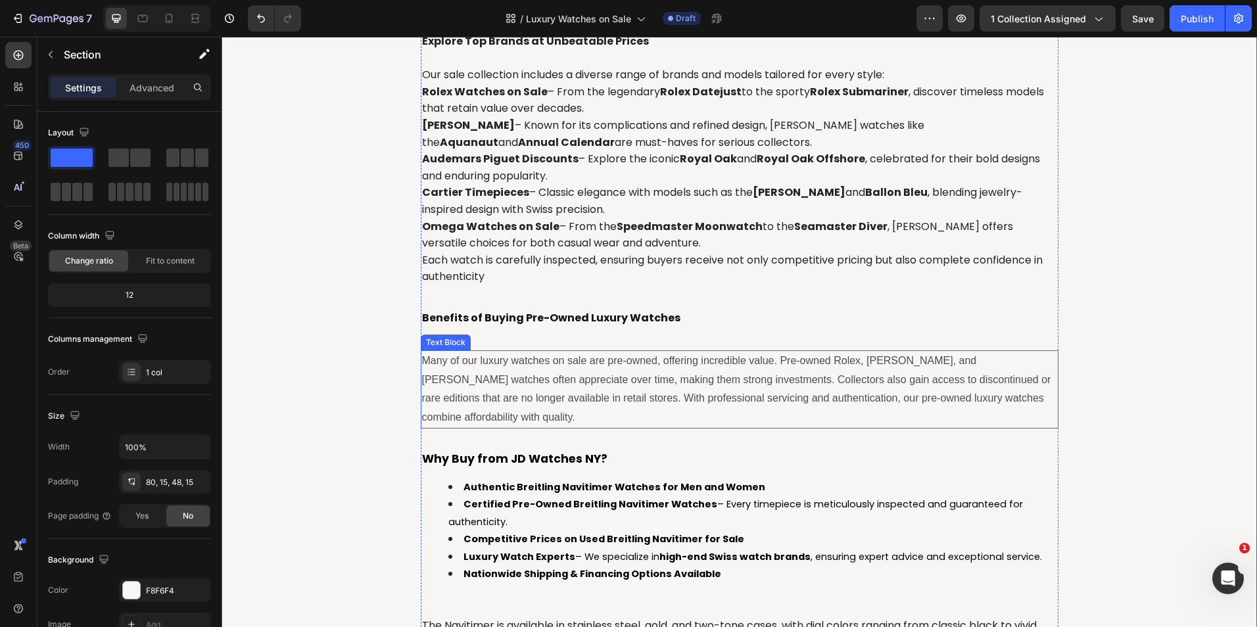
click at [583, 359] on p "Many of our luxury watches on sale are pre-owned, offering incredible value. Pr…" at bounding box center [739, 390] width 635 height 76
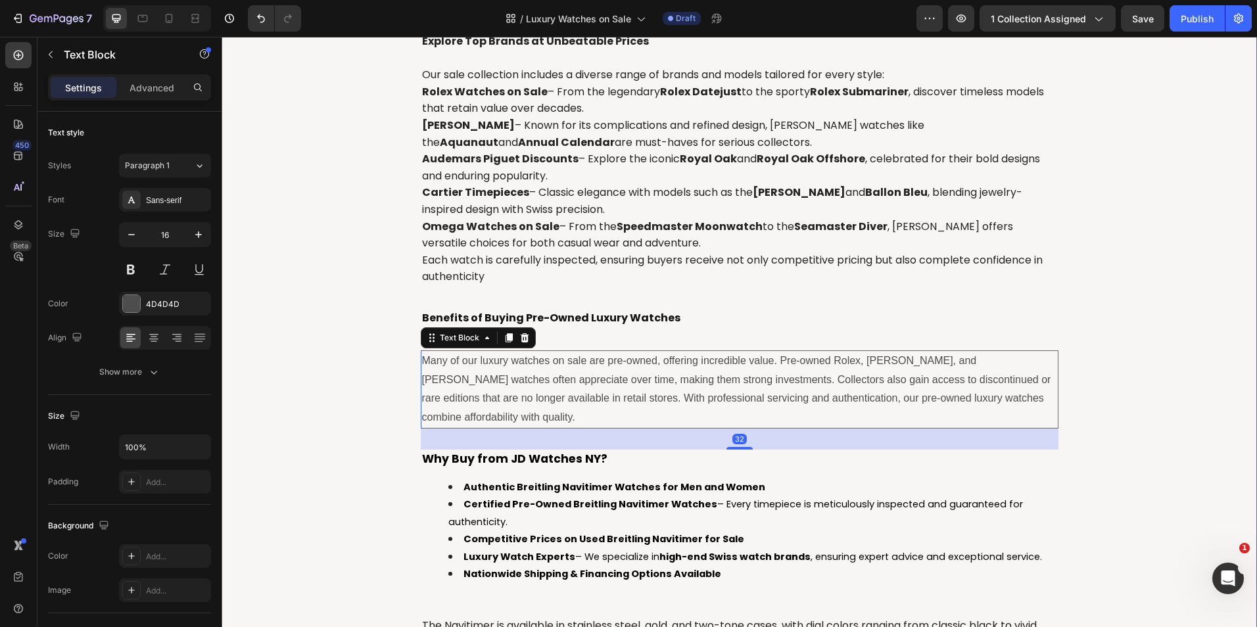
click at [386, 358] on div "⁠⁠⁠⁠⁠⁠⁠ Luxury Watches on Sale – Discover Exclusive Deals Heading Owning a luxu…" at bounding box center [738, 329] width 1015 height 1124
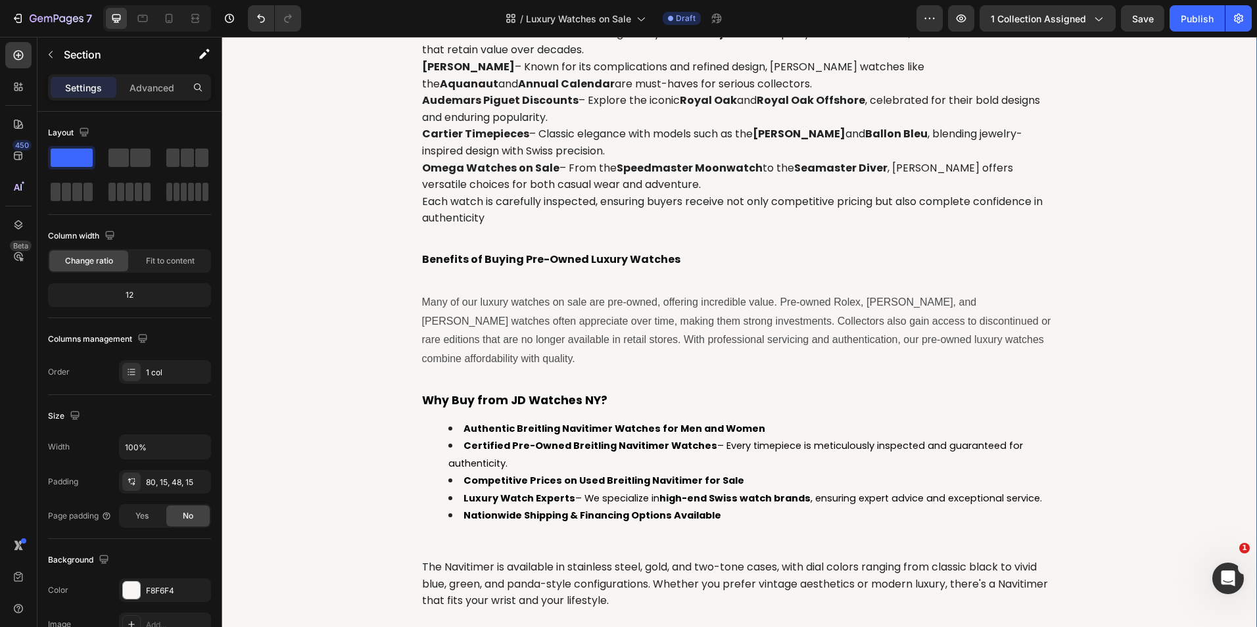
scroll to position [869, 0]
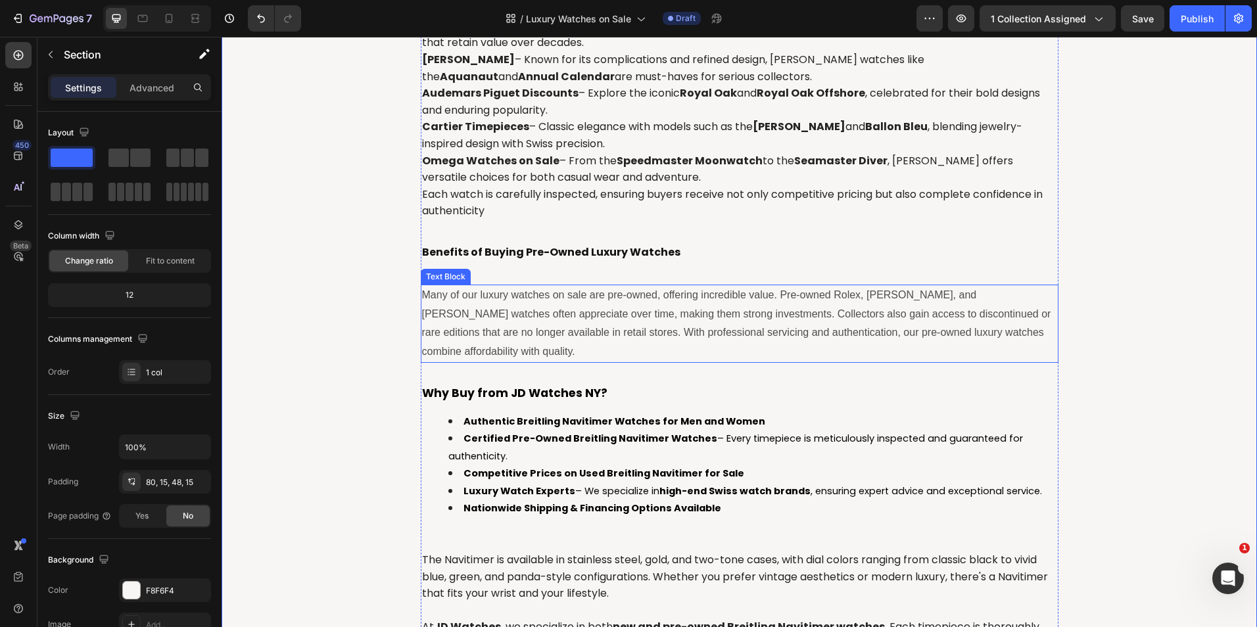
click at [570, 308] on p "Many of our luxury watches on sale are pre-owned, offering incredible value. Pr…" at bounding box center [739, 324] width 635 height 76
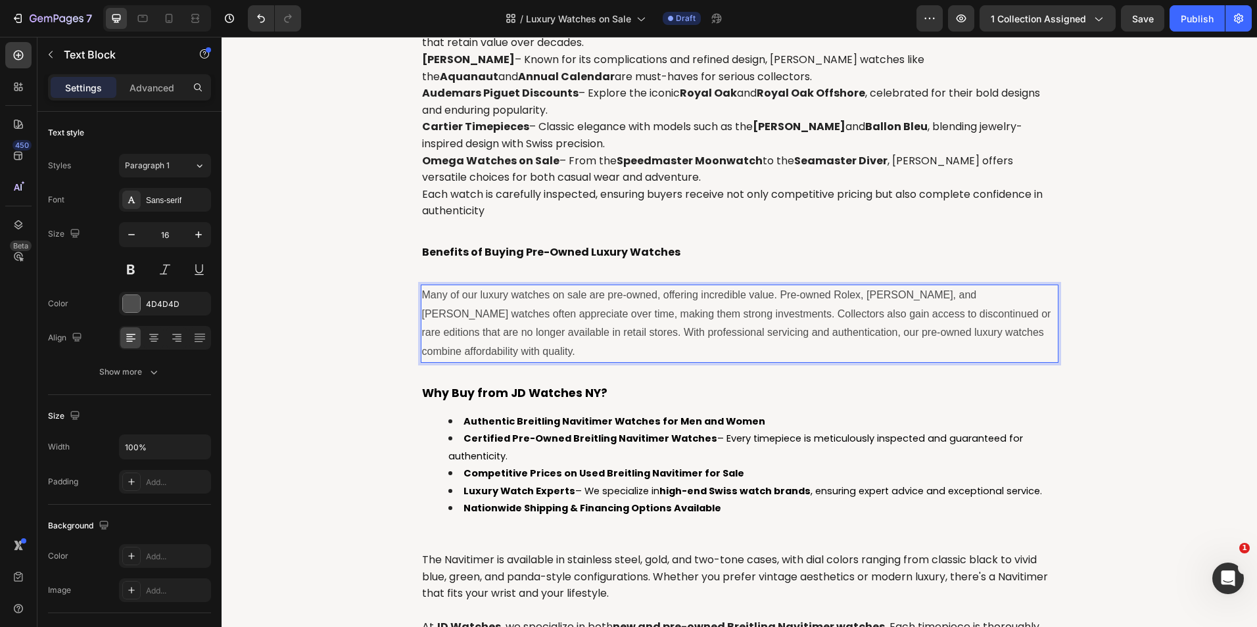
click at [570, 308] on p "Many of our luxury watches on sale are pre-owned, offering incredible value. Pr…" at bounding box center [739, 324] width 635 height 76
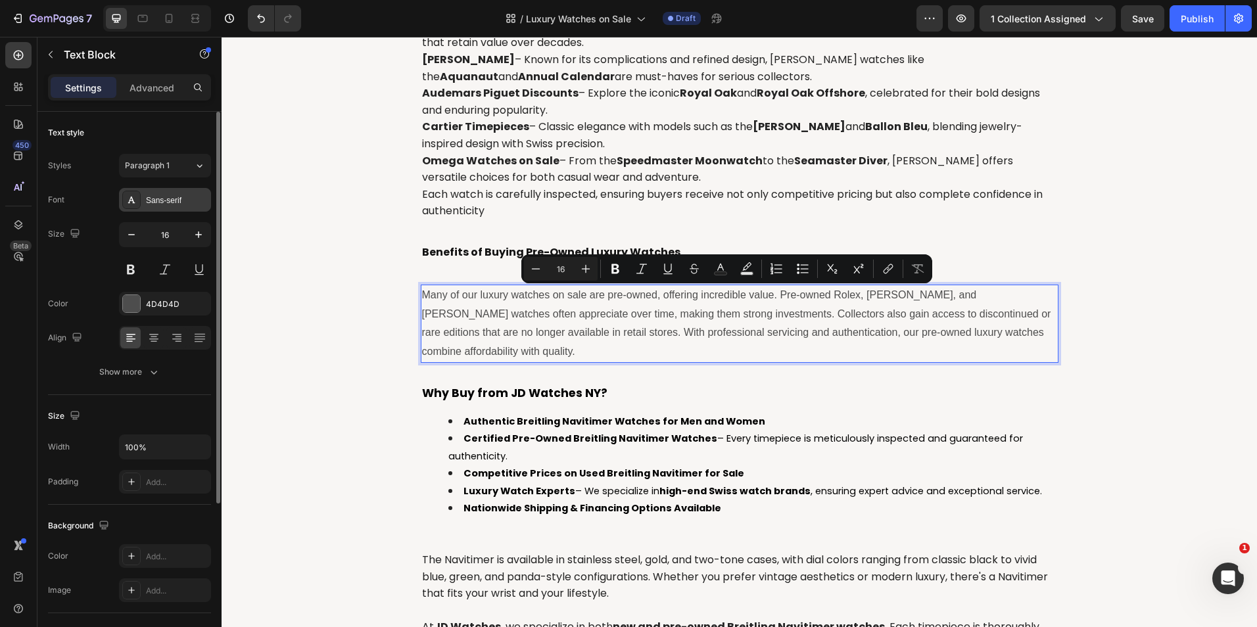
click at [182, 203] on div "Sans-serif" at bounding box center [177, 201] width 62 height 12
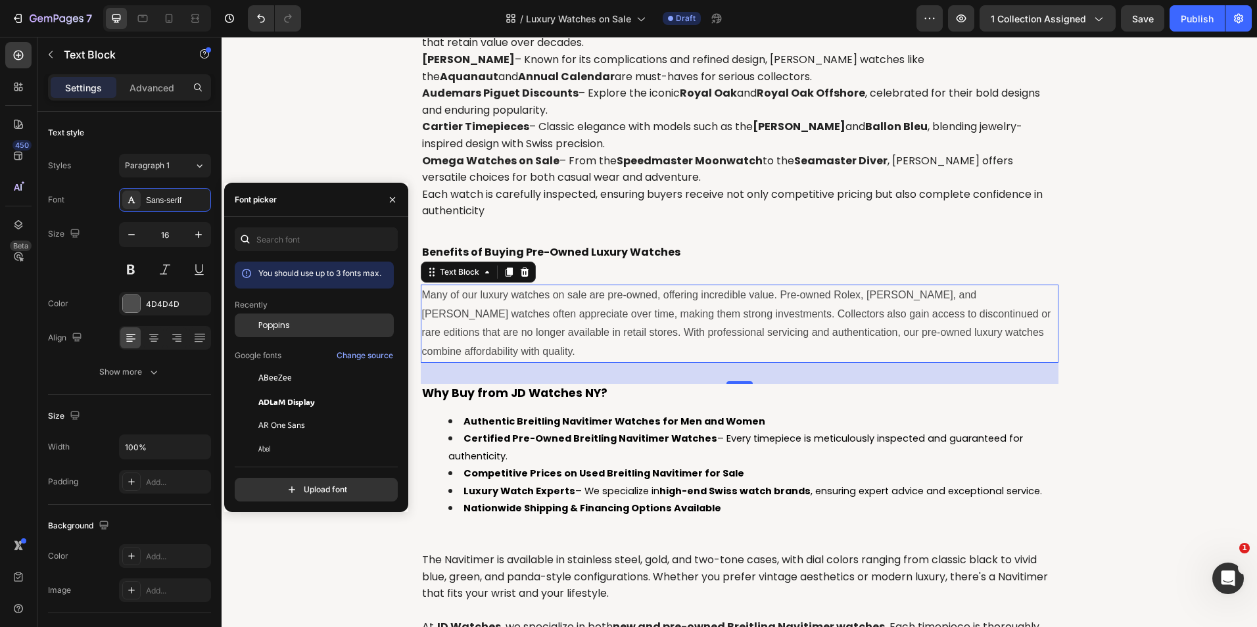
click at [270, 321] on span "Poppins" at bounding box center [274, 325] width 32 height 12
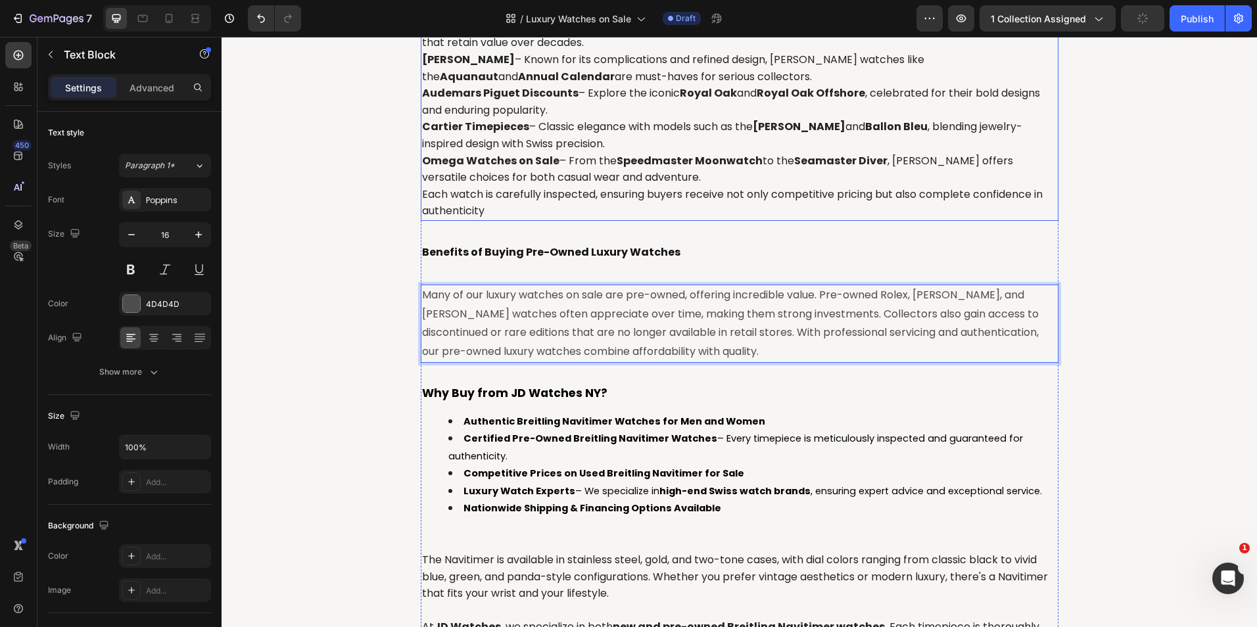
click at [720, 177] on p "Omega Watches on Sale – From the Speedmaster Moonwatch to the Seamaster Diver ,…" at bounding box center [739, 169] width 635 height 34
click at [684, 328] on p "Many of our luxury watches on sale are pre-owned, offering incredible value. Pr…" at bounding box center [739, 324] width 635 height 76
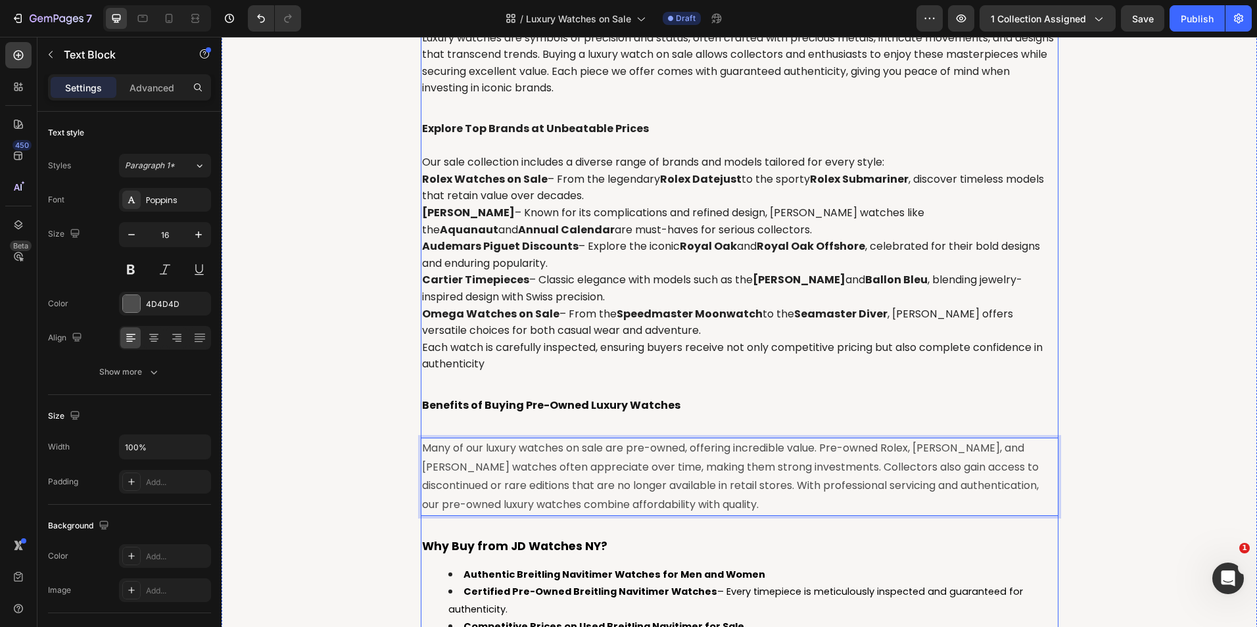
scroll to position [541, 0]
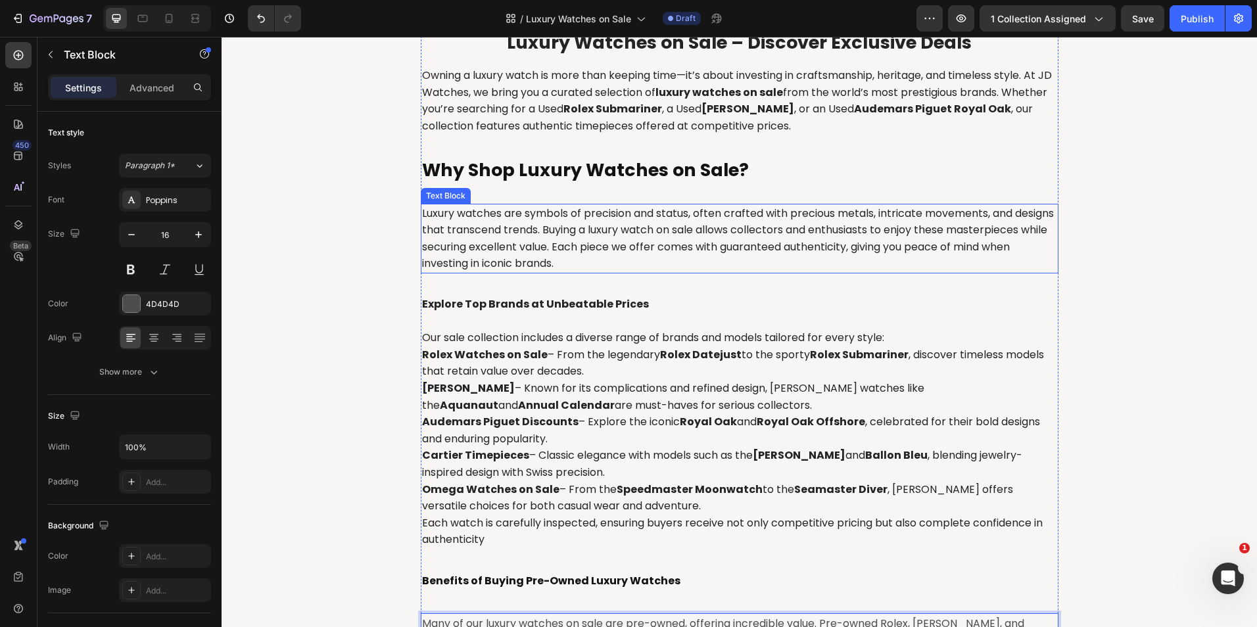
click at [538, 233] on p "Luxury watches are symbols of precision and status, often crafted with precious…" at bounding box center [739, 238] width 635 height 67
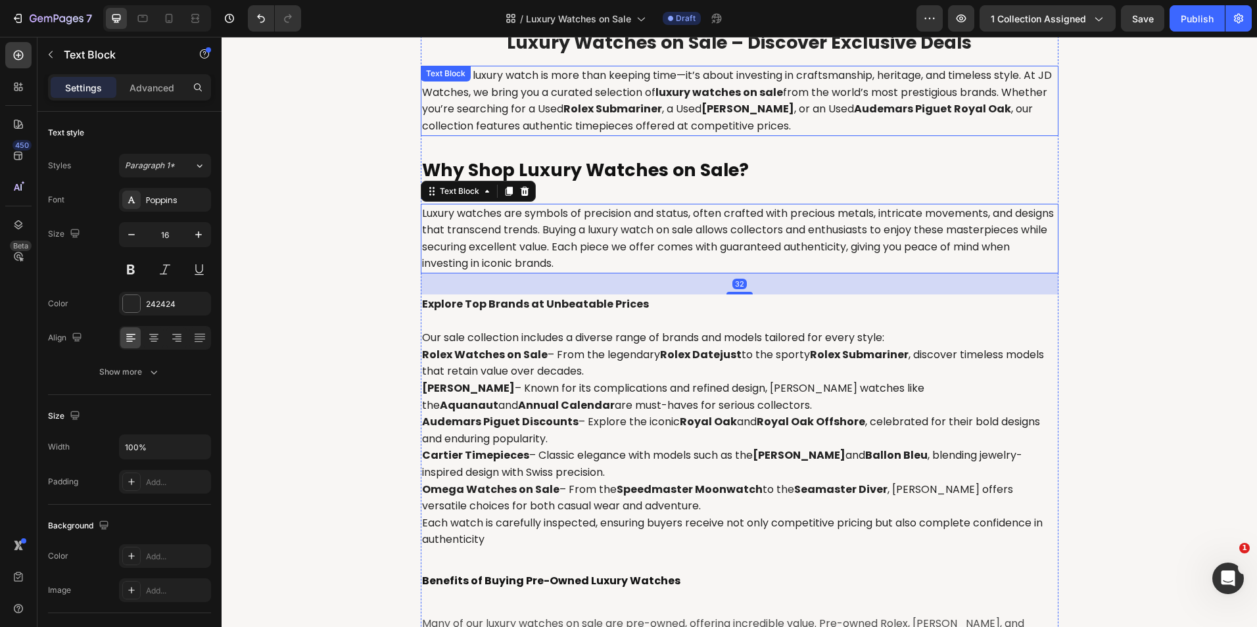
click at [557, 112] on p "Owning a luxury watch is more than keeping time—it’s about investing in craftsm…" at bounding box center [739, 100] width 635 height 67
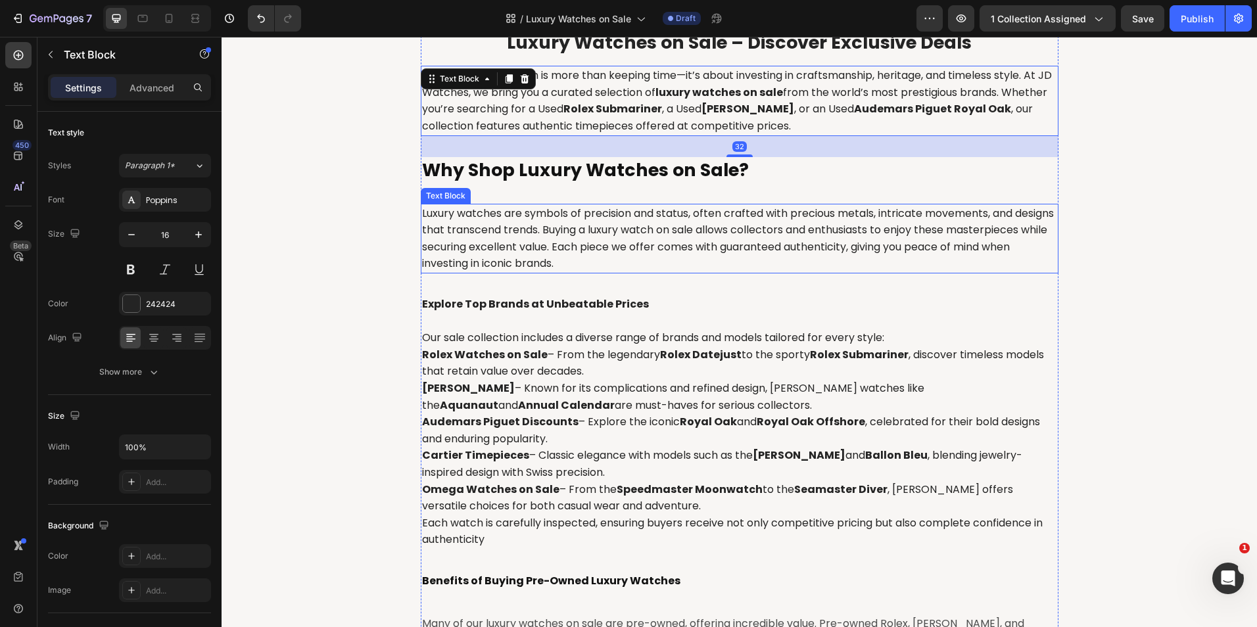
click at [545, 238] on p "Luxury watches are symbols of precision and status, often crafted with precious…" at bounding box center [739, 238] width 635 height 67
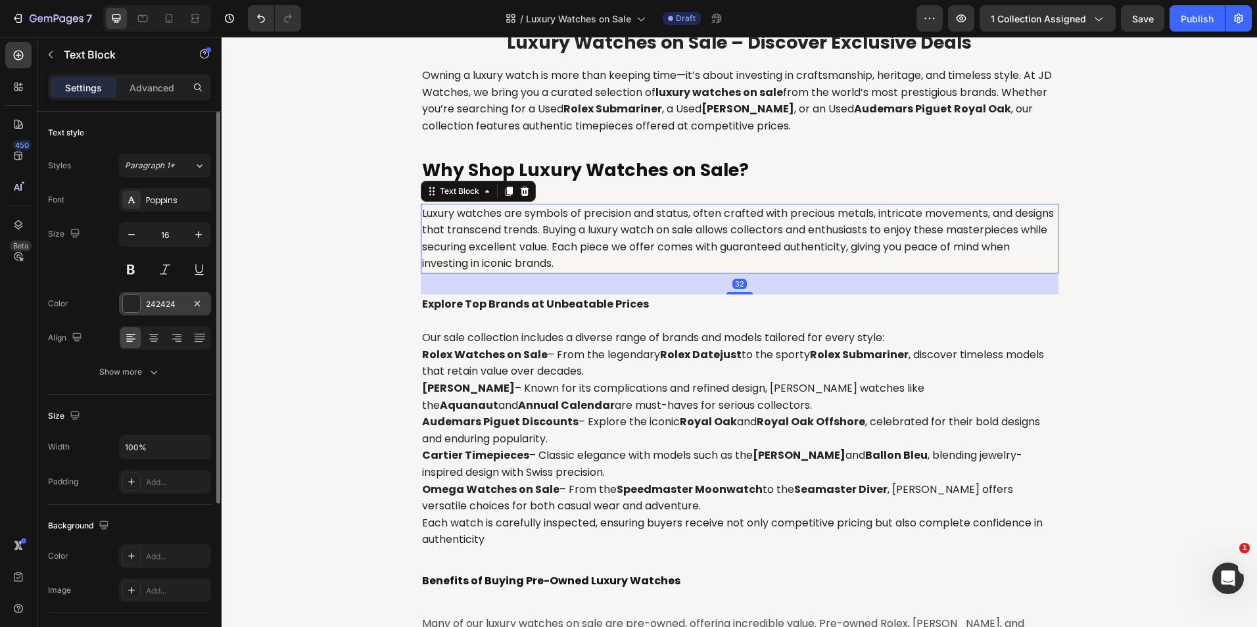
click at [161, 292] on div "242424" at bounding box center [165, 304] width 92 height 24
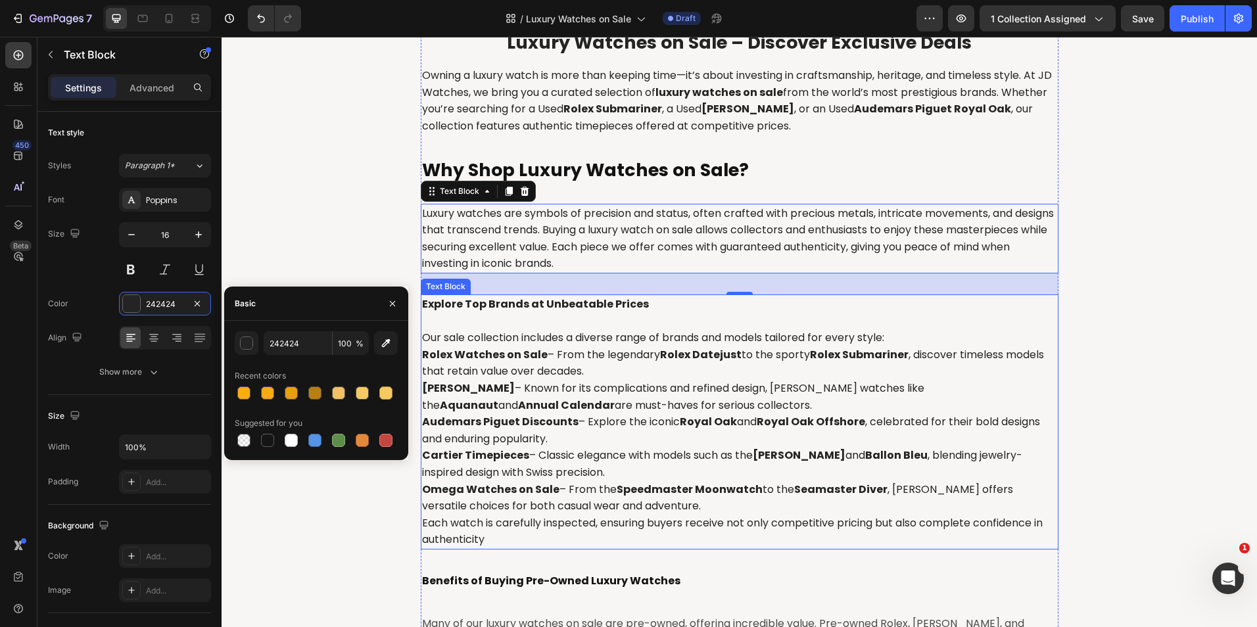
click at [510, 424] on strong "Audemars Piguet Discounts" at bounding box center [500, 421] width 156 height 15
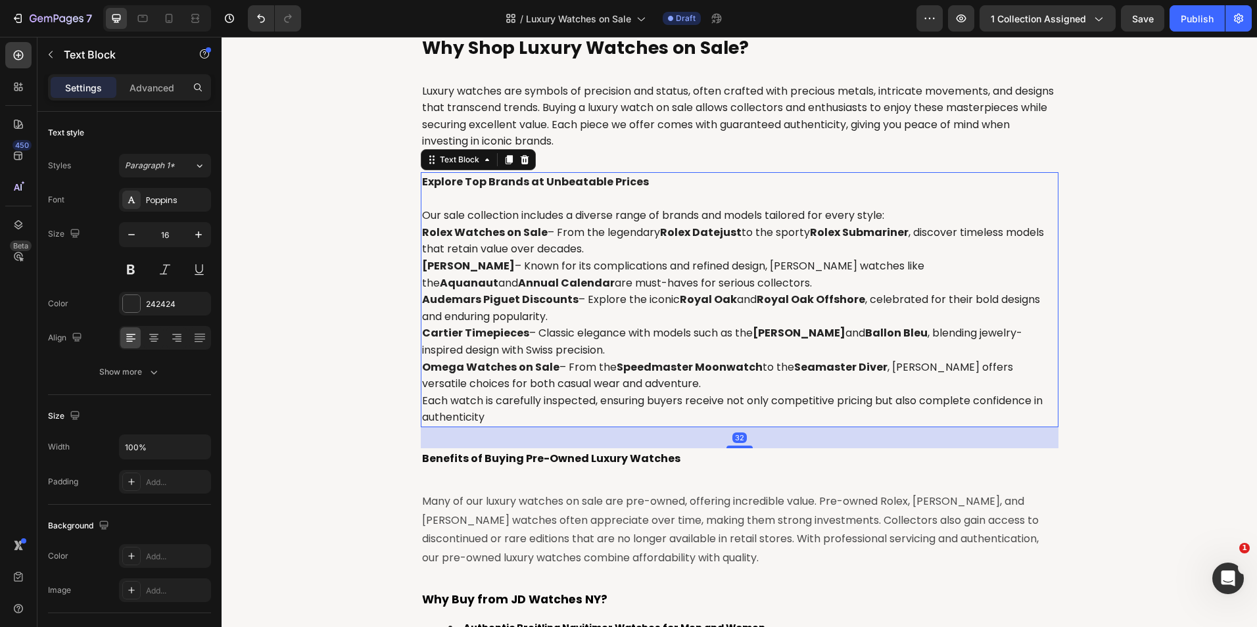
scroll to position [672, 0]
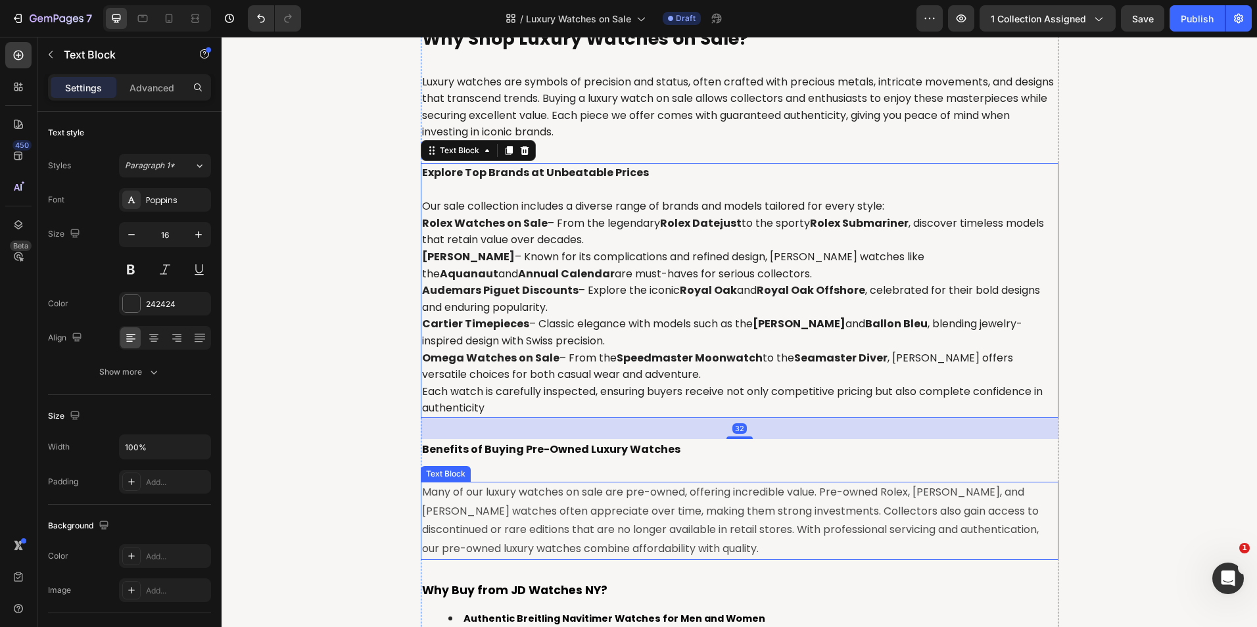
click at [509, 499] on p "Many of our luxury watches on sale are pre-owned, offering incredible value. Pr…" at bounding box center [739, 521] width 635 height 76
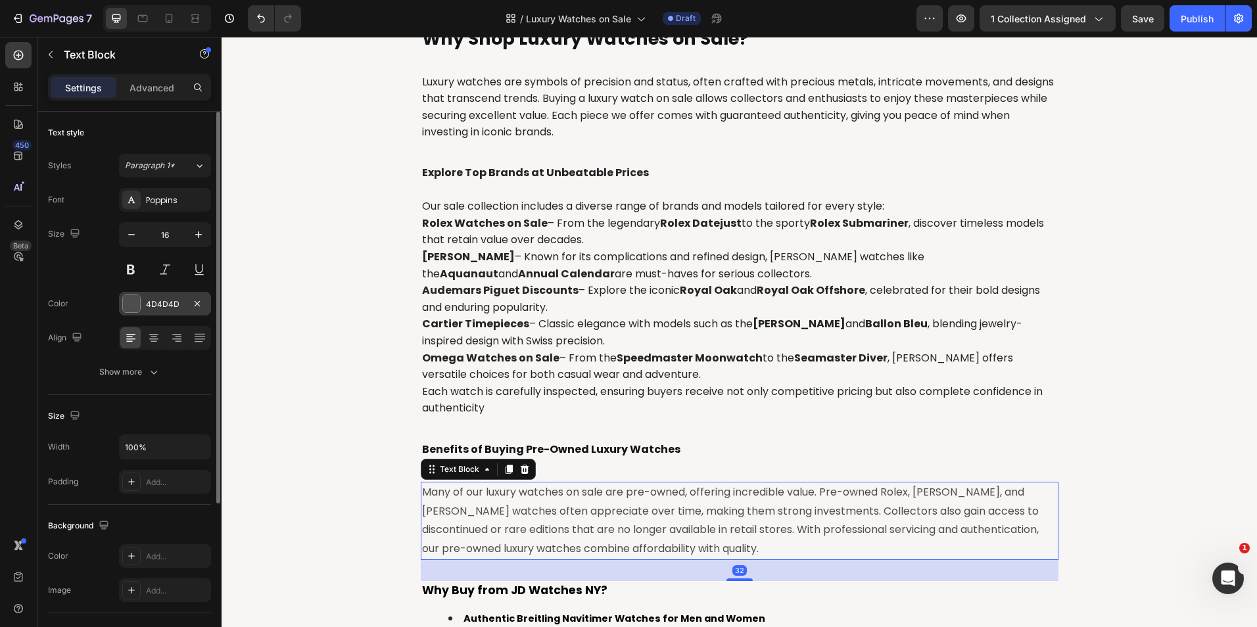
click at [169, 309] on div "4D4D4D" at bounding box center [165, 304] width 38 height 12
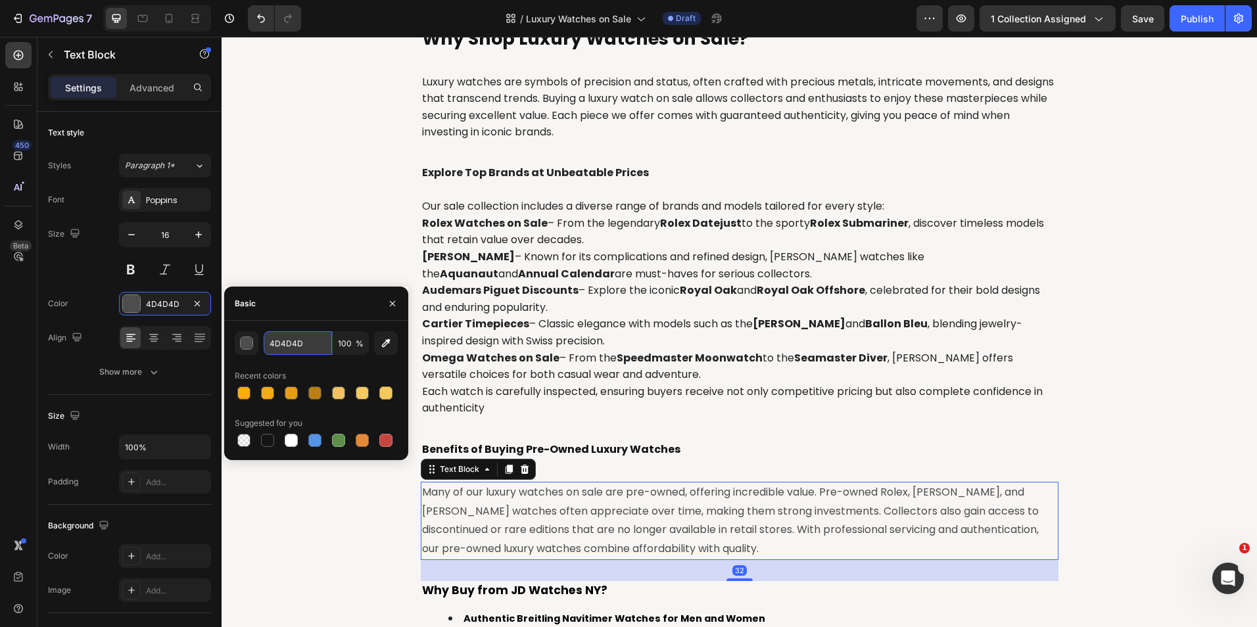
click at [277, 338] on input "4D4D4D" at bounding box center [298, 343] width 68 height 24
paste input "242424"
type input "242424"
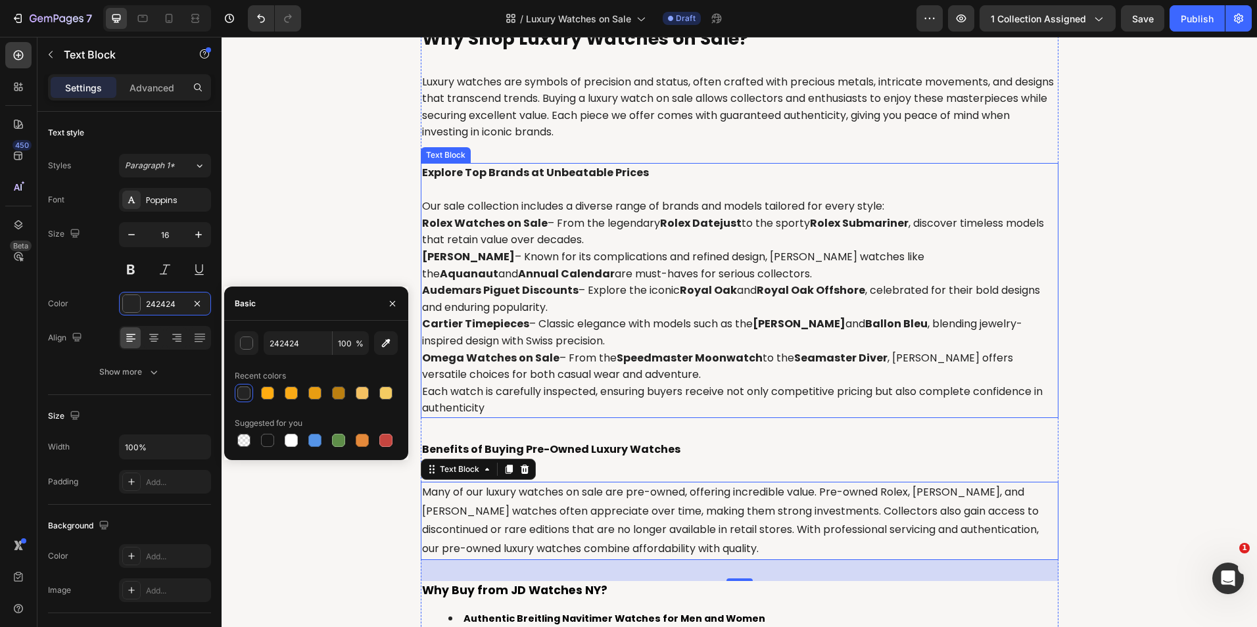
click at [691, 417] on div "Explore Top Brands at Unbeatable Prices Our sale collection includes a diverse …" at bounding box center [739, 290] width 637 height 255
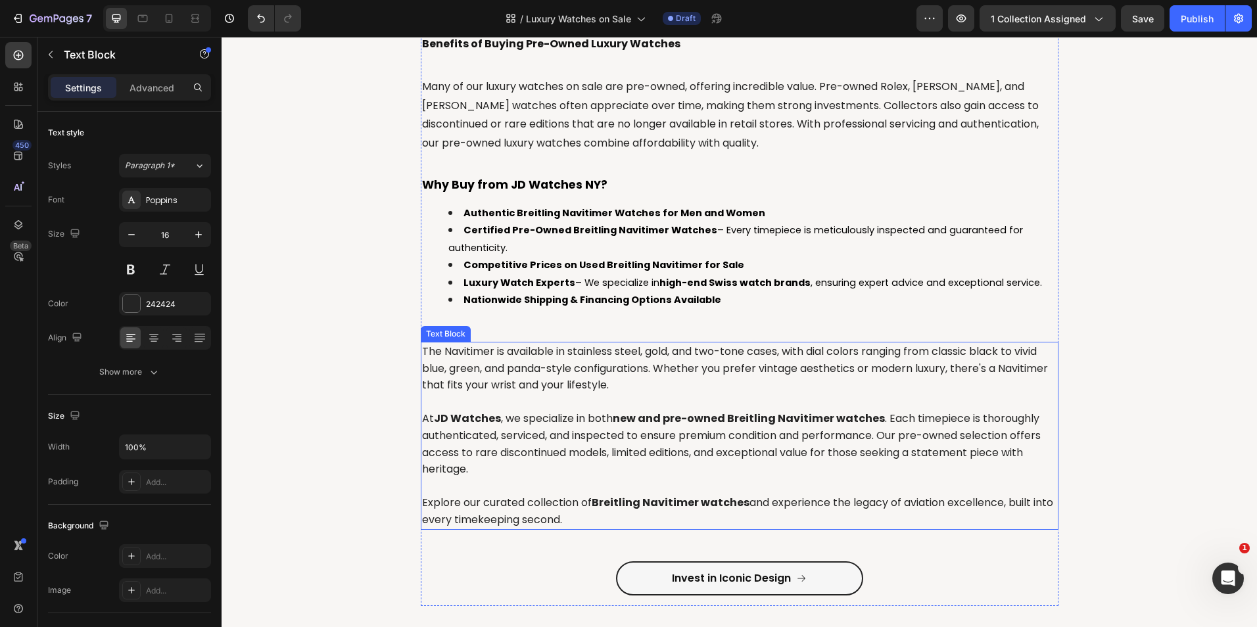
scroll to position [1132, 0]
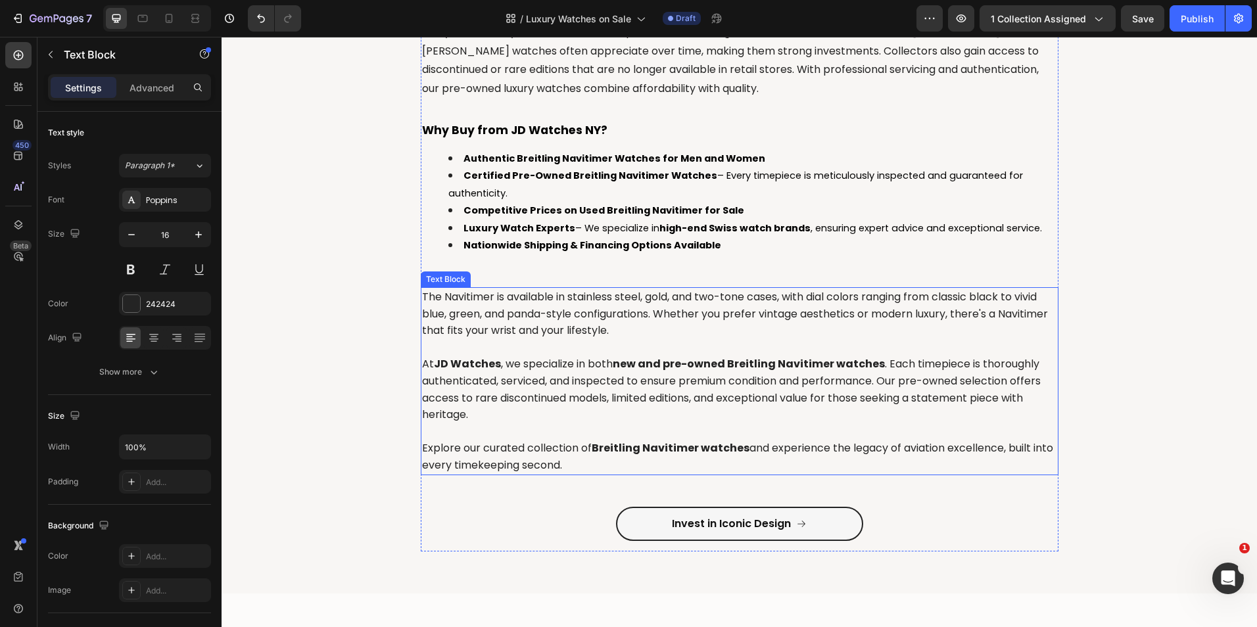
click at [548, 380] on p "At JD Watches , we specialize in both new and pre-owned Breitling Navitimer wat…" at bounding box center [739, 389] width 635 height 67
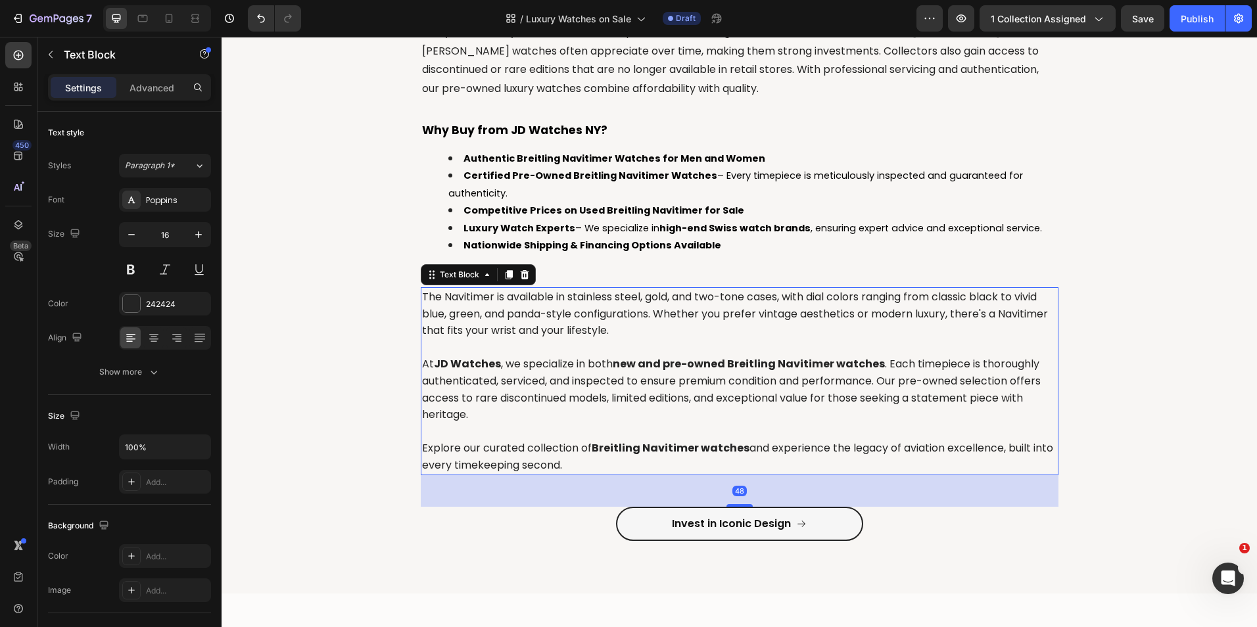
click at [548, 380] on p "At JD Watches , we specialize in both new and pre-owned Breitling Navitimer wat…" at bounding box center [739, 389] width 635 height 67
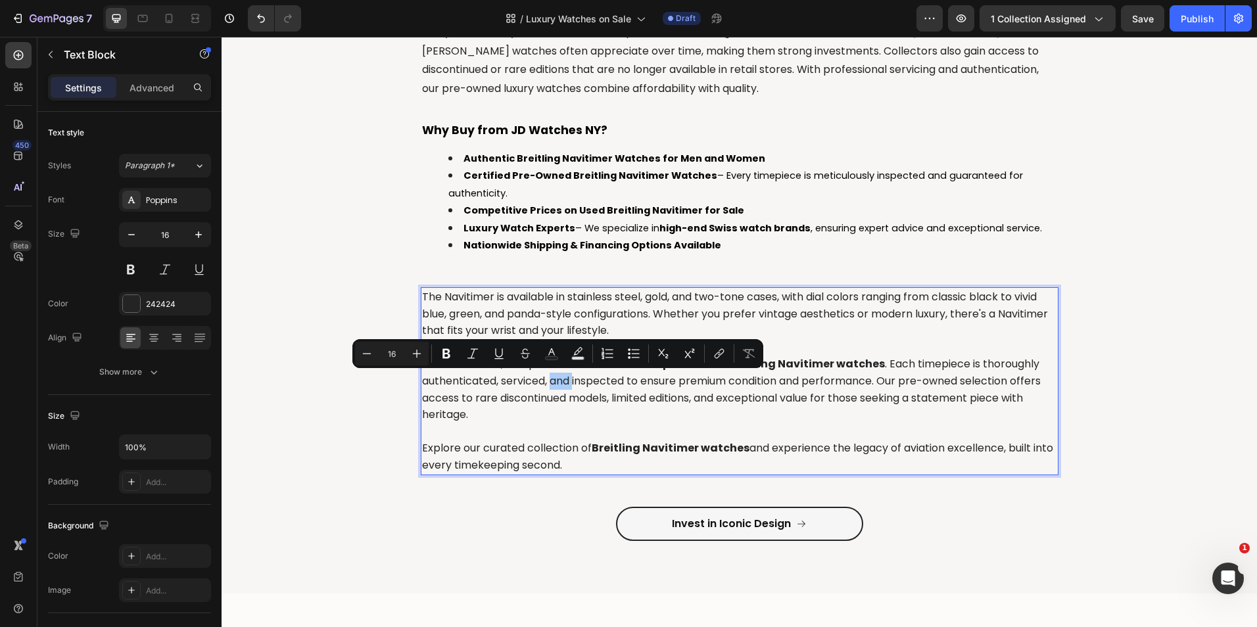
click at [540, 343] on div "Text Color" at bounding box center [552, 354] width 24 height 24
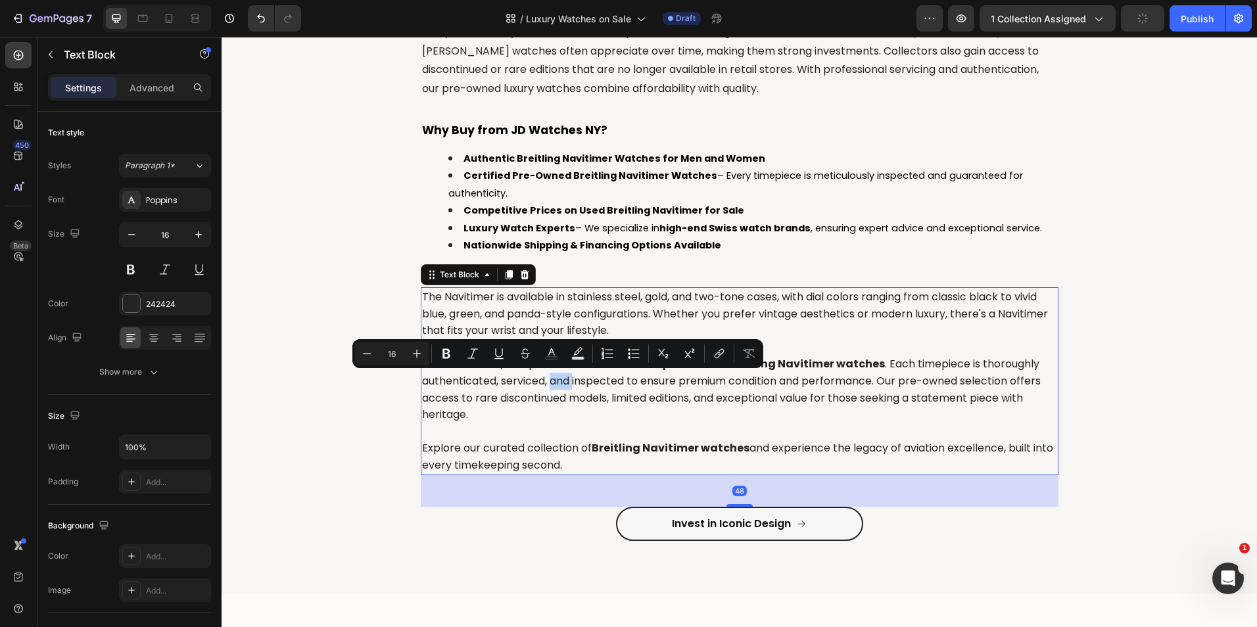
click at [594, 319] on p "The Navitimer is available in stainless steel, gold, and two-tone cases, with d…" at bounding box center [739, 314] width 635 height 51
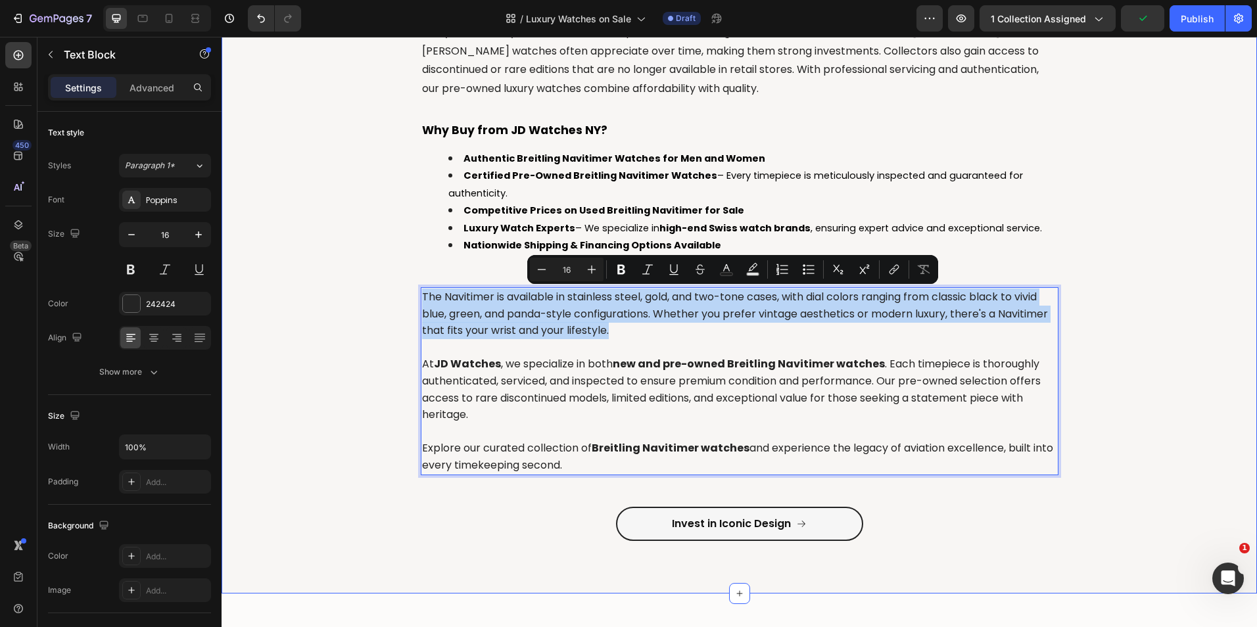
drag, startPoint x: 610, startPoint y: 334, endPoint x: 368, endPoint y: 303, distance: 243.8
click at [368, 303] on div "⁠⁠⁠⁠⁠⁠⁠ Luxury Watches on Sale – Discover Exclusive Deals Heading Owning a luxu…" at bounding box center [738, 0] width 1015 height 1124
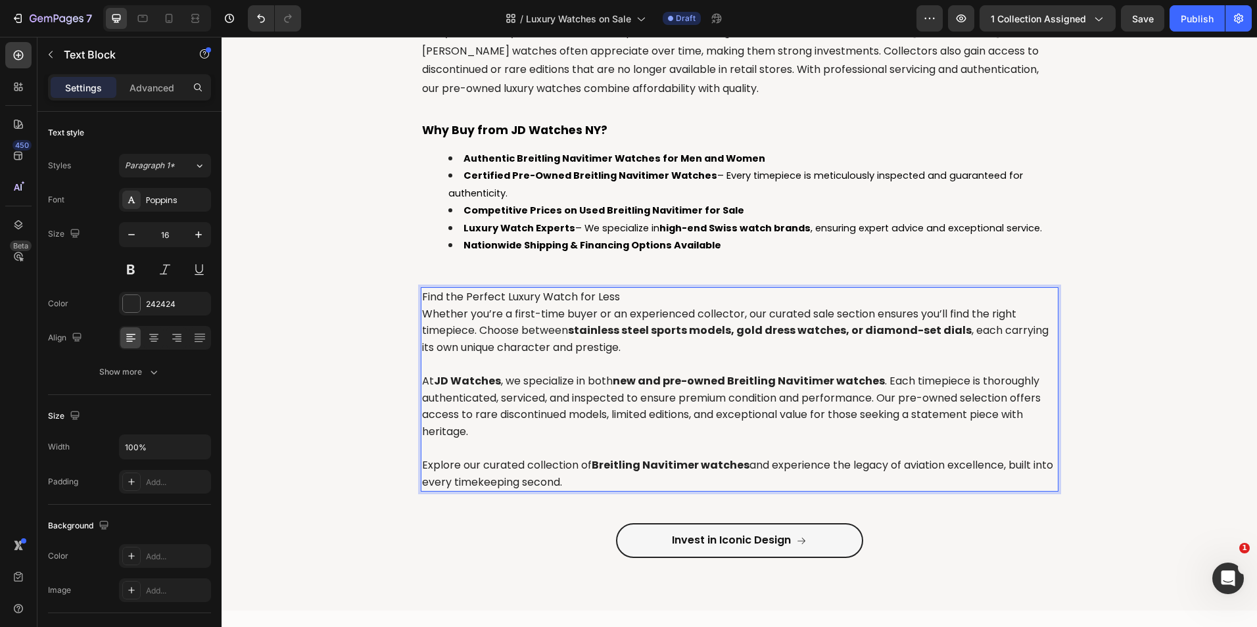
click at [618, 294] on p "Find the Perfect Luxury Watch for Less" at bounding box center [739, 297] width 635 height 17
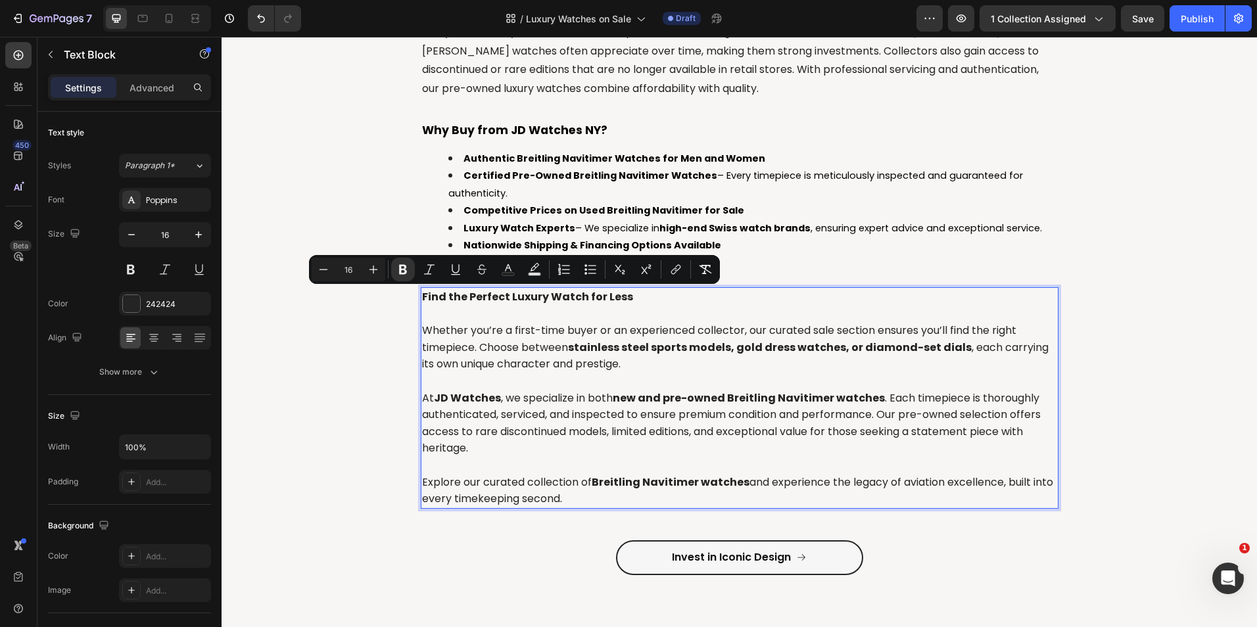
click at [631, 377] on p "Rich Text Editor. Editing area: main" at bounding box center [739, 381] width 635 height 17
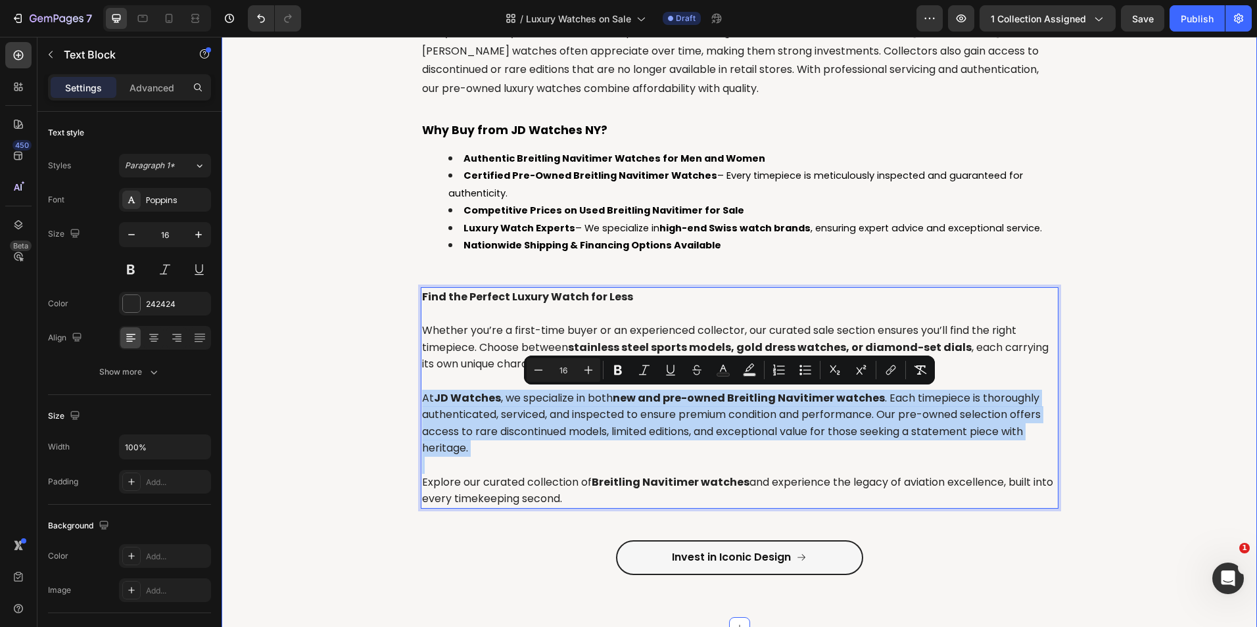
drag, startPoint x: 495, startPoint y: 455, endPoint x: 395, endPoint y: 395, distance: 116.4
click at [395, 395] on div "⁠⁠⁠⁠⁠⁠⁠ Luxury Watches on Sale – Discover Exclusive Deals Heading Owning a luxu…" at bounding box center [738, 17] width 1015 height 1158
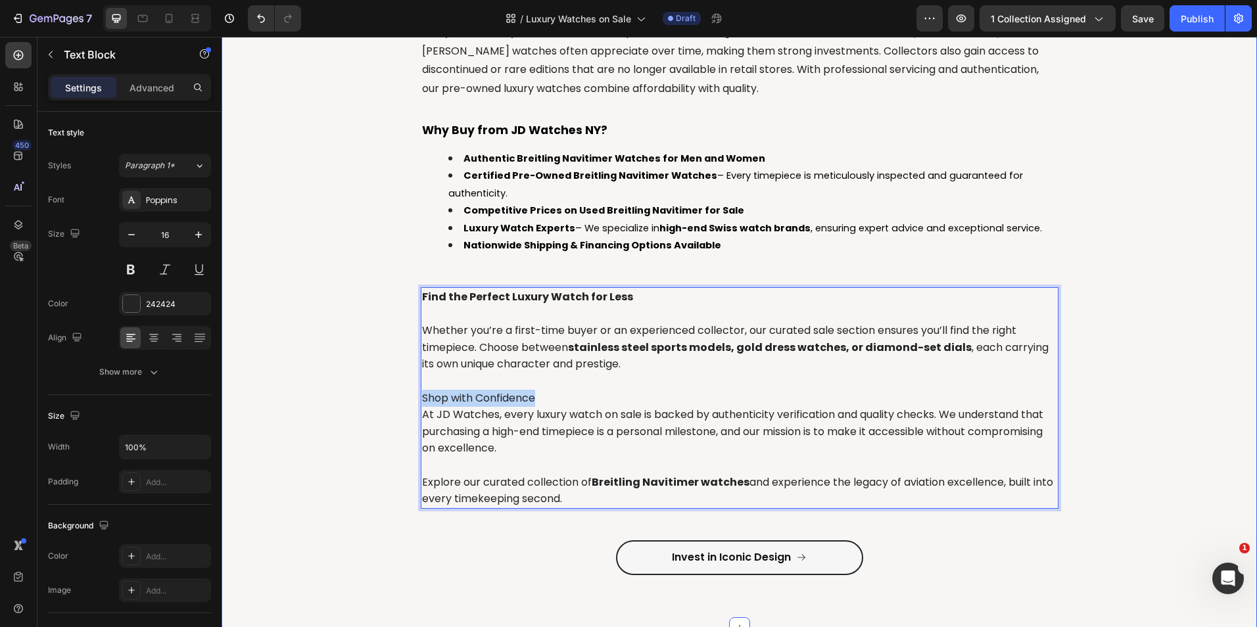
drag, startPoint x: 532, startPoint y: 397, endPoint x: 355, endPoint y: 394, distance: 176.8
click at [355, 394] on div "⁠⁠⁠⁠⁠⁠⁠ Luxury Watches on Sale – Discover Exclusive Deals Heading Owning a luxu…" at bounding box center [738, 17] width 1015 height 1158
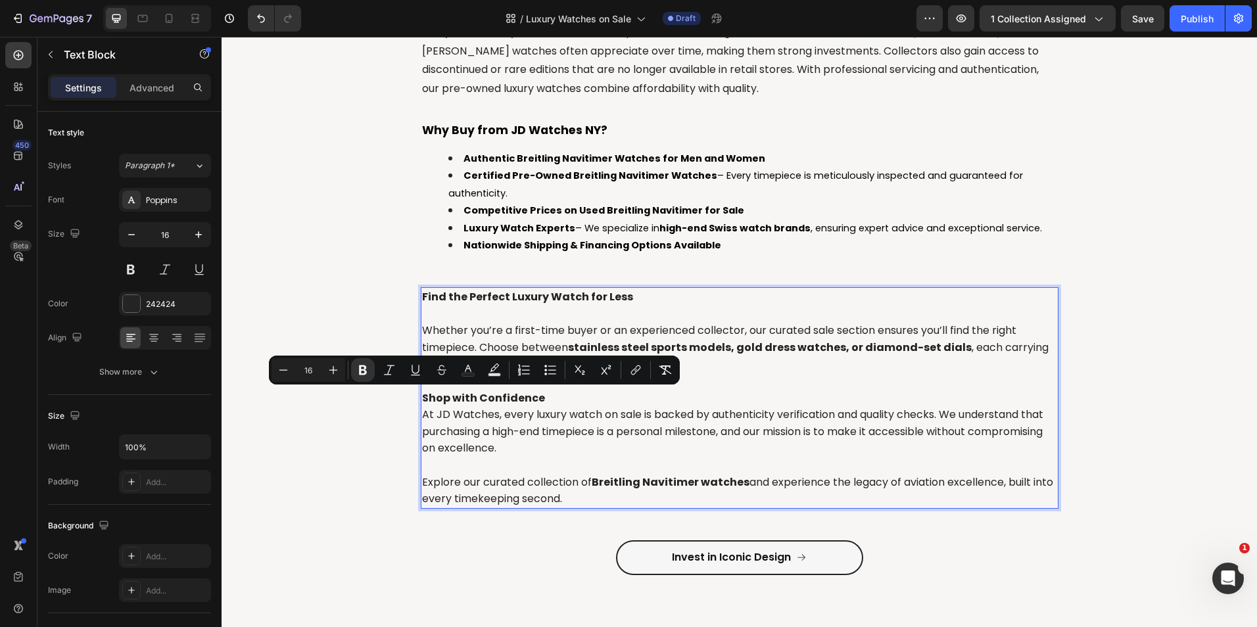
click at [539, 396] on p "Shop with Confidence" at bounding box center [739, 398] width 635 height 17
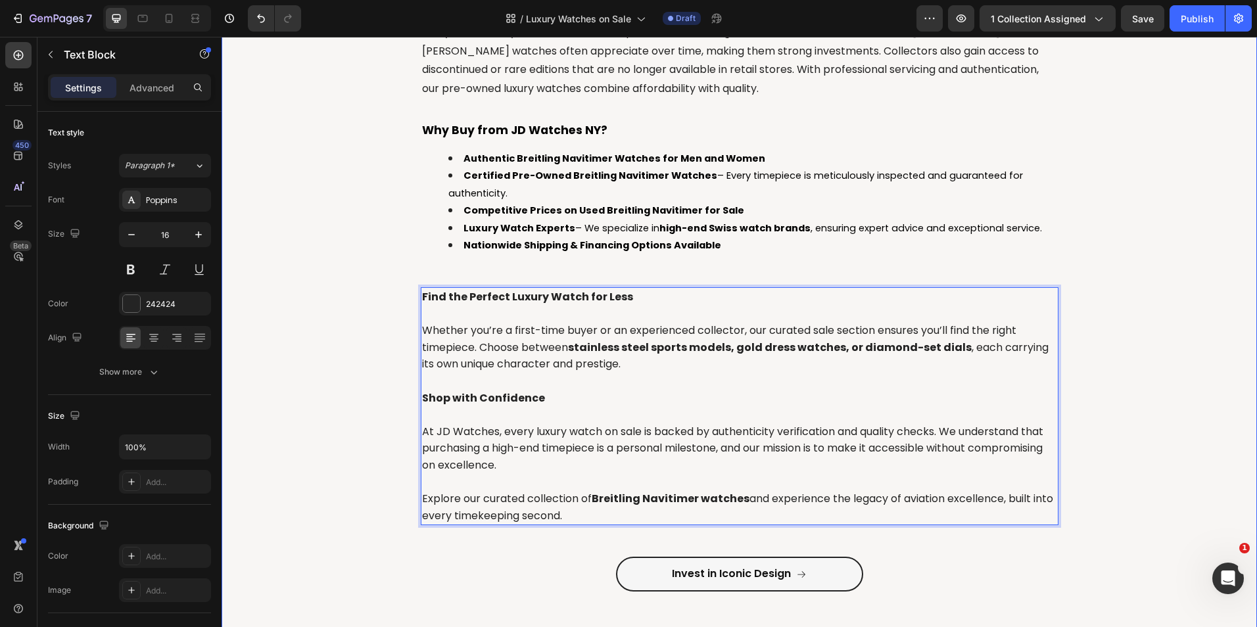
drag, startPoint x: 570, startPoint y: 511, endPoint x: 409, endPoint y: 502, distance: 161.3
click at [409, 502] on div "⁠⁠⁠⁠⁠⁠⁠ Luxury Watches on Sale – Discover Exclusive Deals Heading Owning a luxu…" at bounding box center [738, 25] width 1015 height 1174
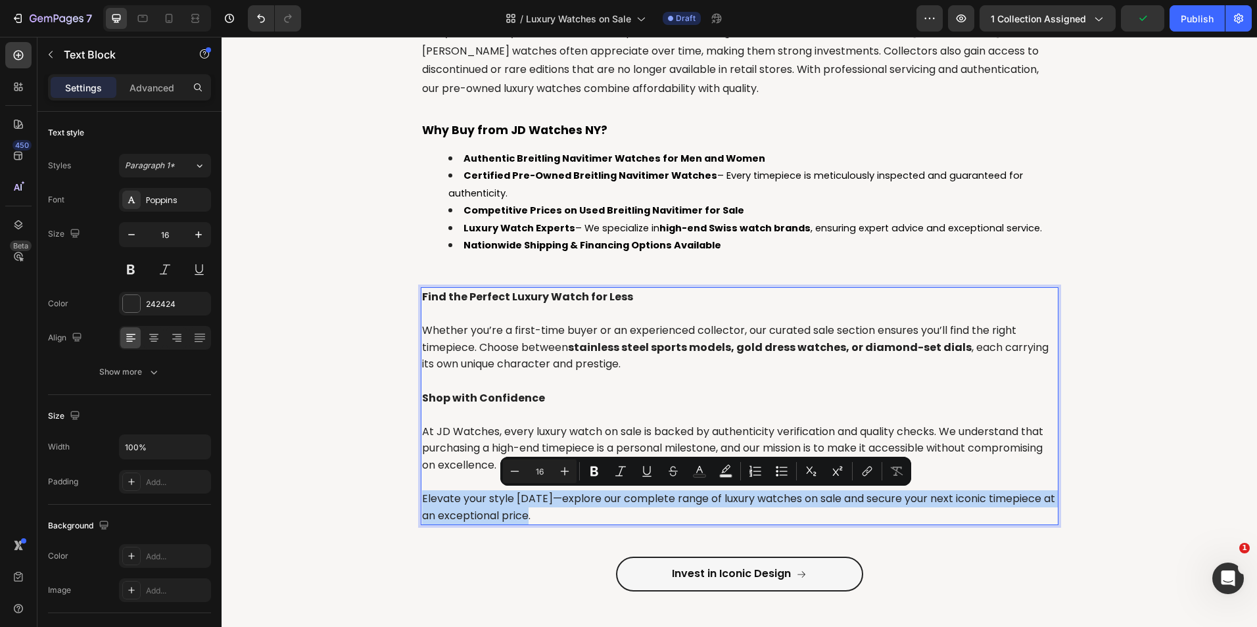
click at [505, 505] on p "Elevate your style today—explore our complete range of luxury watches on sale a…" at bounding box center [739, 507] width 635 height 34
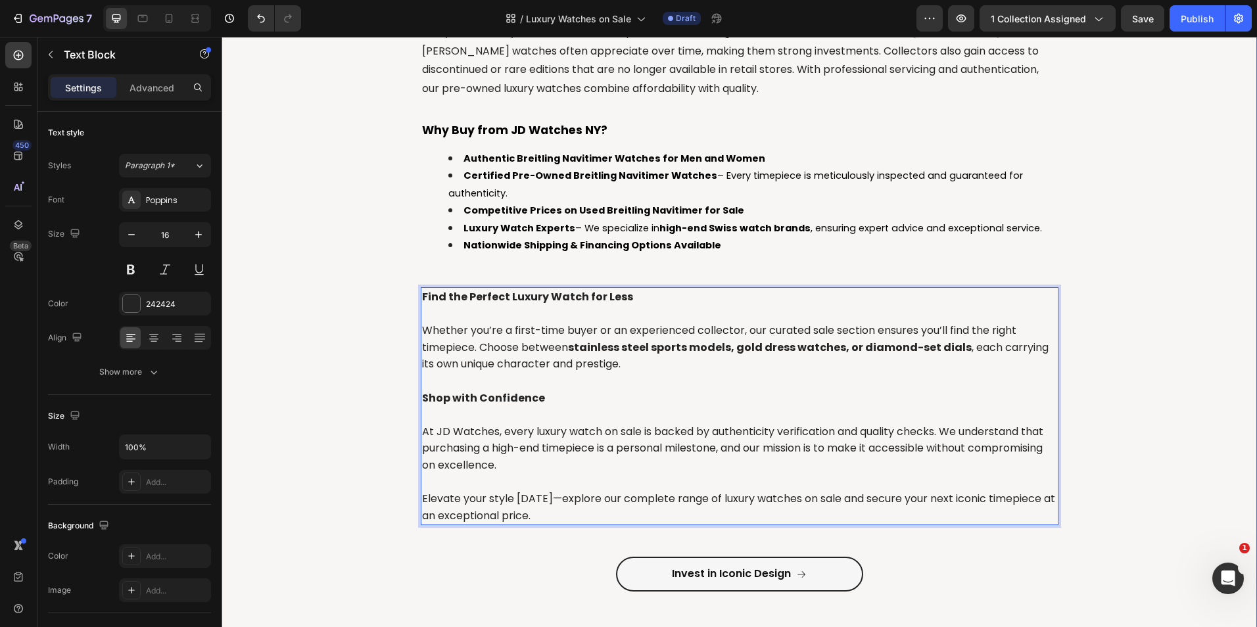
click at [325, 315] on div "⁠⁠⁠⁠⁠⁠⁠ Luxury Watches on Sale – Discover Exclusive Deals Heading Owning a luxu…" at bounding box center [738, 25] width 1015 height 1174
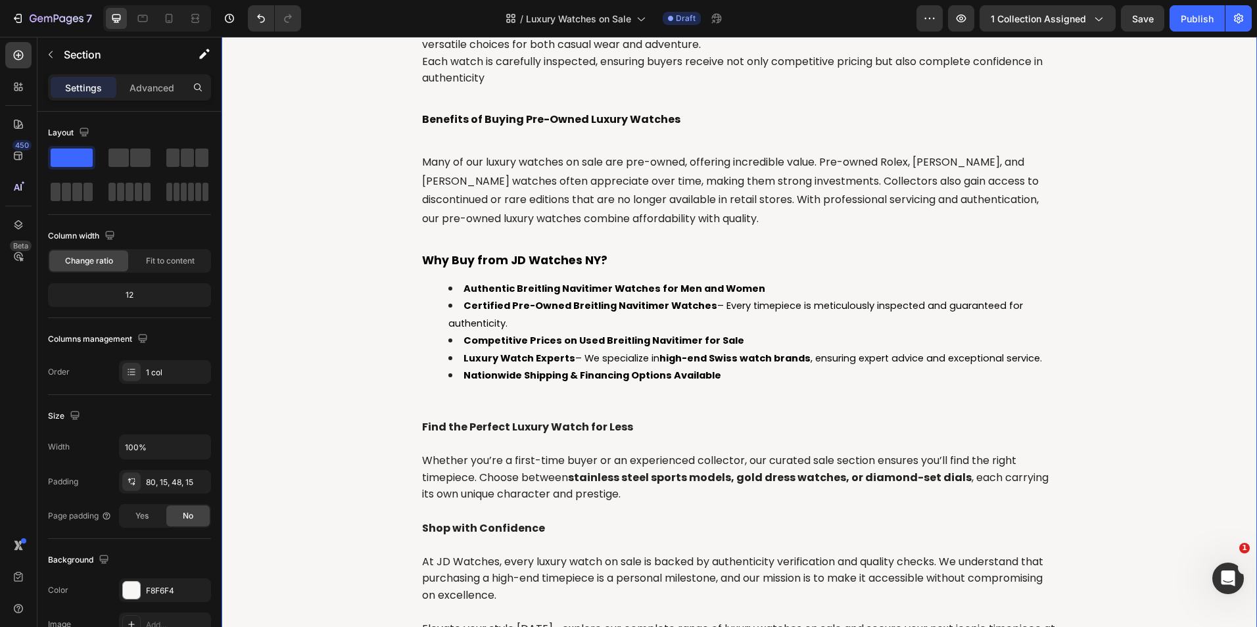
scroll to position [1001, 0]
click at [511, 326] on li "Certified Pre-Owned Breitling Navitimer Watches – Every timepiece is meticulous…" at bounding box center [752, 315] width 609 height 35
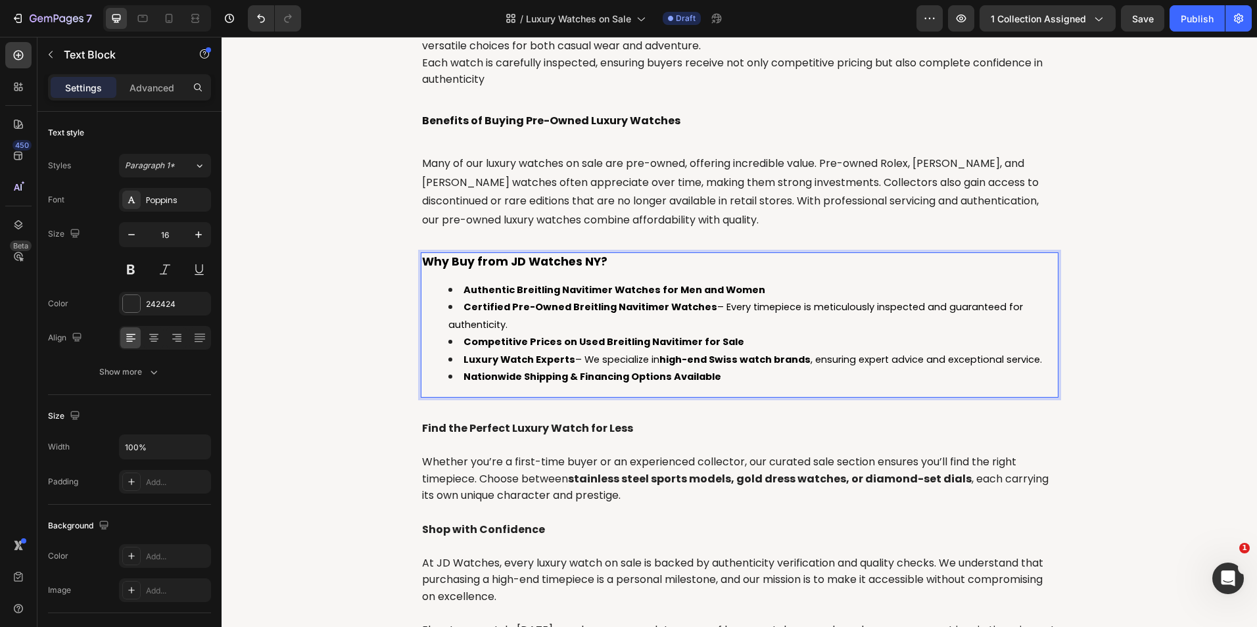
click at [538, 298] on li "Certified Pre-Owned Breitling Navitimer Watches – Every timepiece is meticulous…" at bounding box center [752, 315] width 609 height 35
click at [538, 289] on strong "Authentic Breitling Navitimer Watches for Men and Women" at bounding box center [614, 289] width 302 height 13
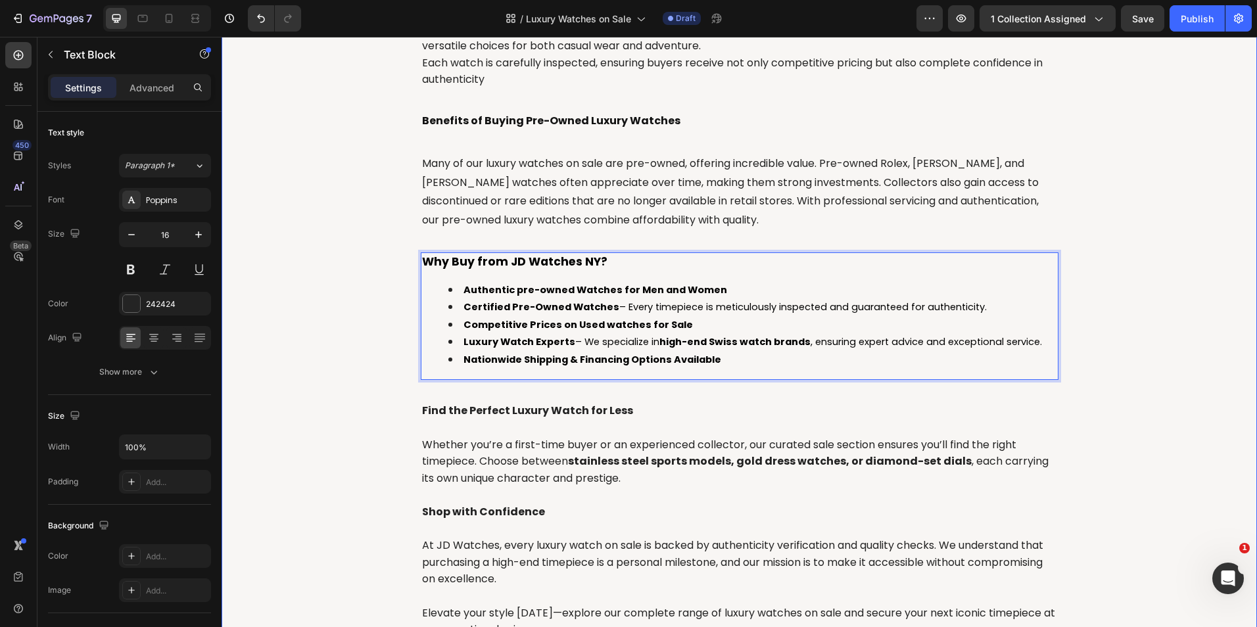
click at [353, 354] on div "⁠⁠⁠⁠⁠⁠⁠ Luxury Watches on Sale – Discover Exclusive Deals Heading Owning a luxu…" at bounding box center [738, 148] width 1015 height 1157
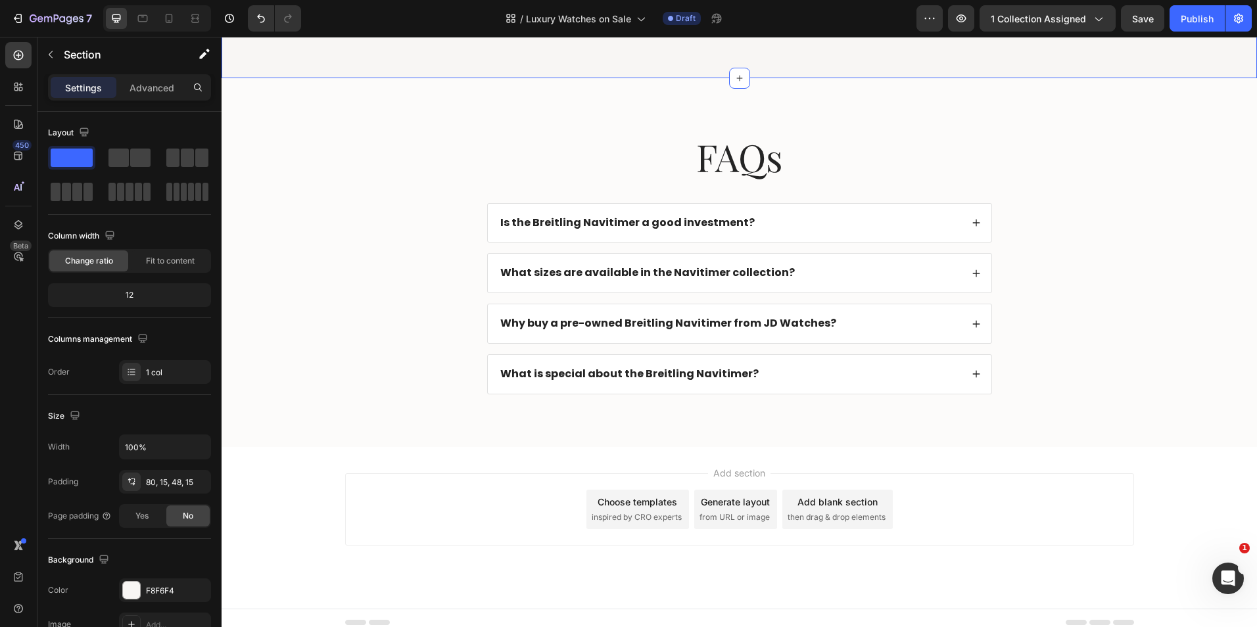
scroll to position [1690, 0]
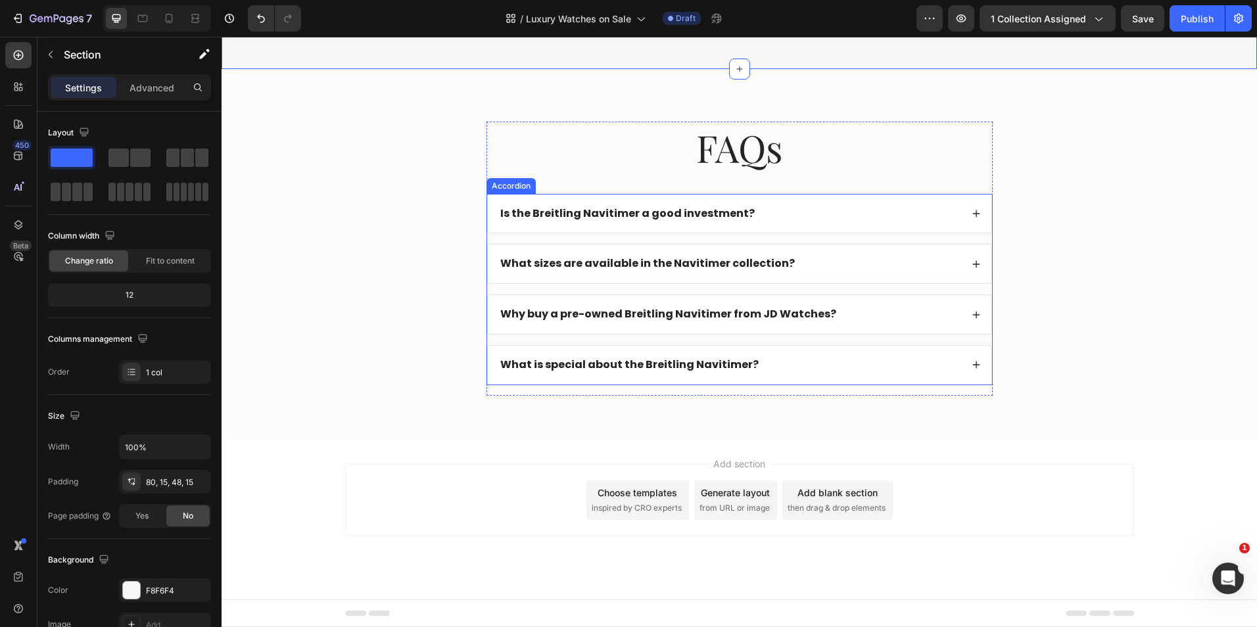
click at [971, 212] on icon at bounding box center [975, 213] width 9 height 9
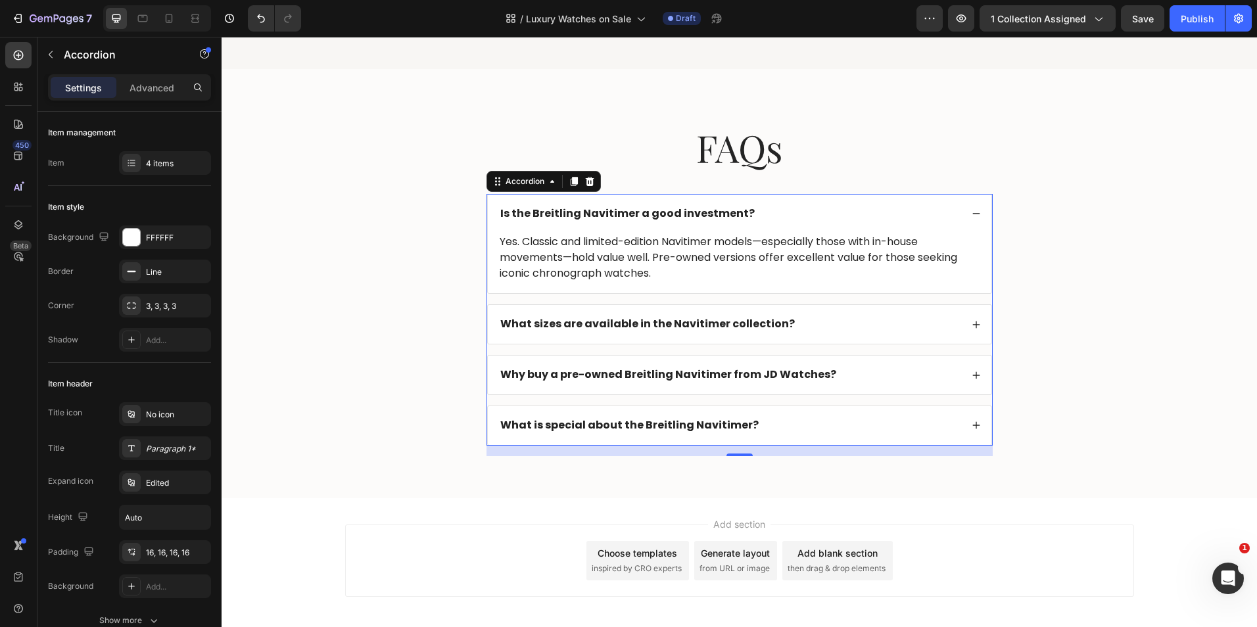
click at [568, 208] on strong "Is the Breitling Navitimer a good investment?" at bounding box center [627, 213] width 254 height 15
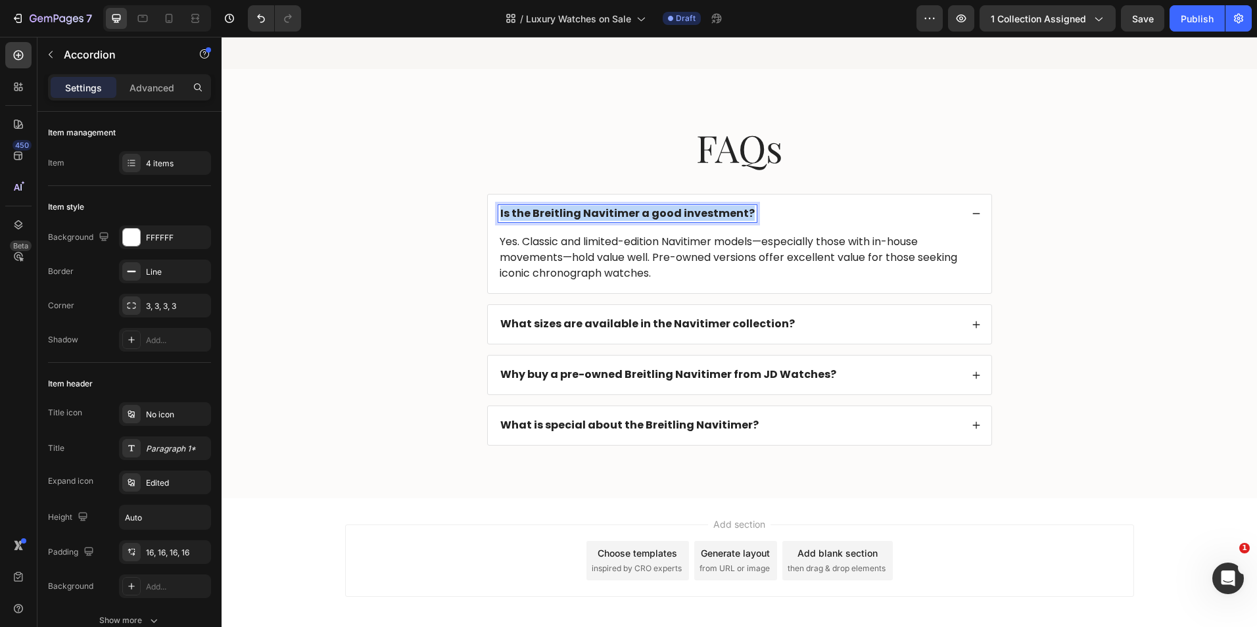
click at [568, 208] on strong "Is the Breitling Navitimer a good investment?" at bounding box center [627, 213] width 254 height 15
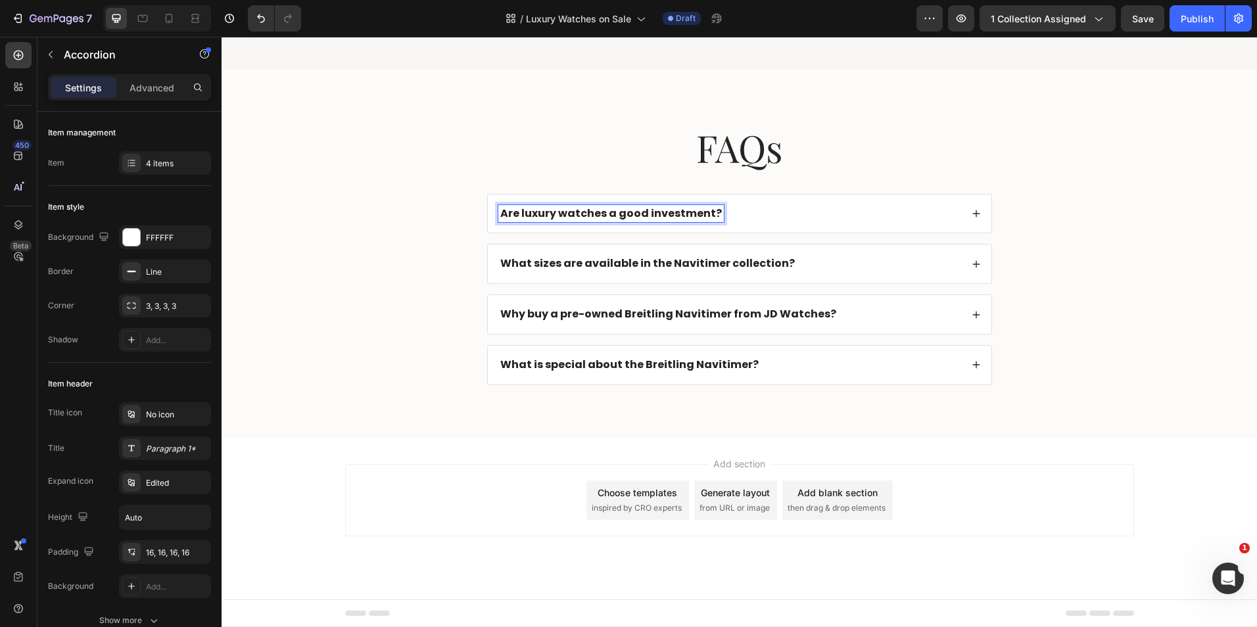
click at [819, 216] on div "Are luxury watches a good investment?" at bounding box center [729, 214] width 463 height 18
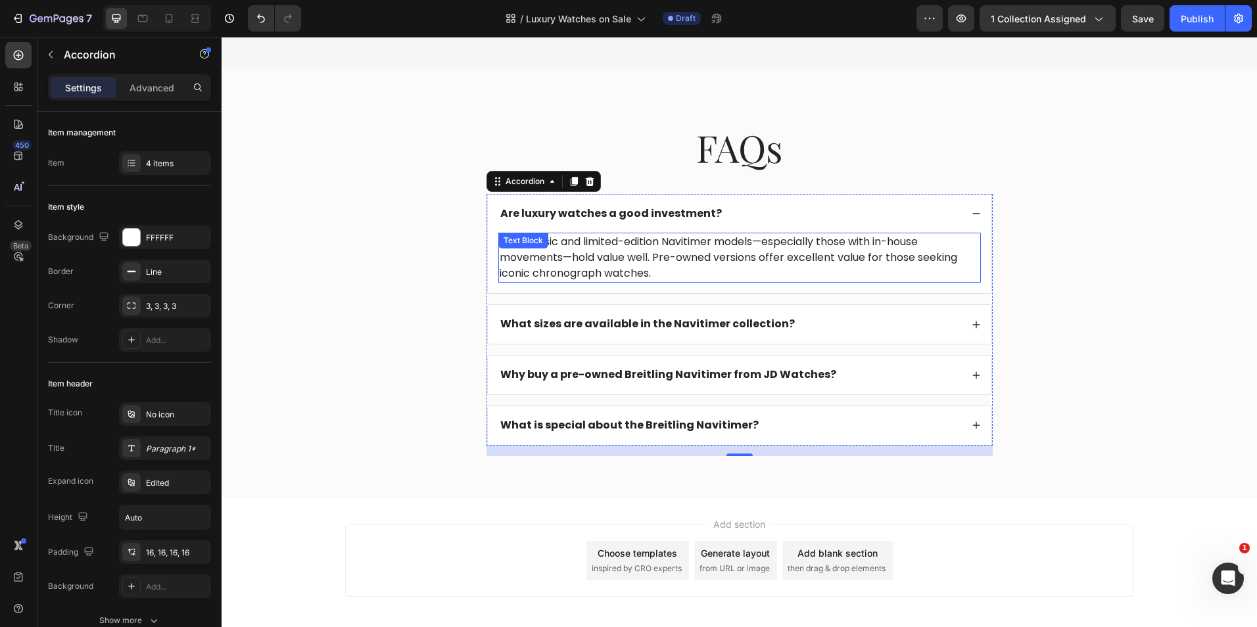
click at [649, 241] on p "Yes. Classic and limited-edition Navitimer models—especially those with in-hous…" at bounding box center [739, 257] width 480 height 47
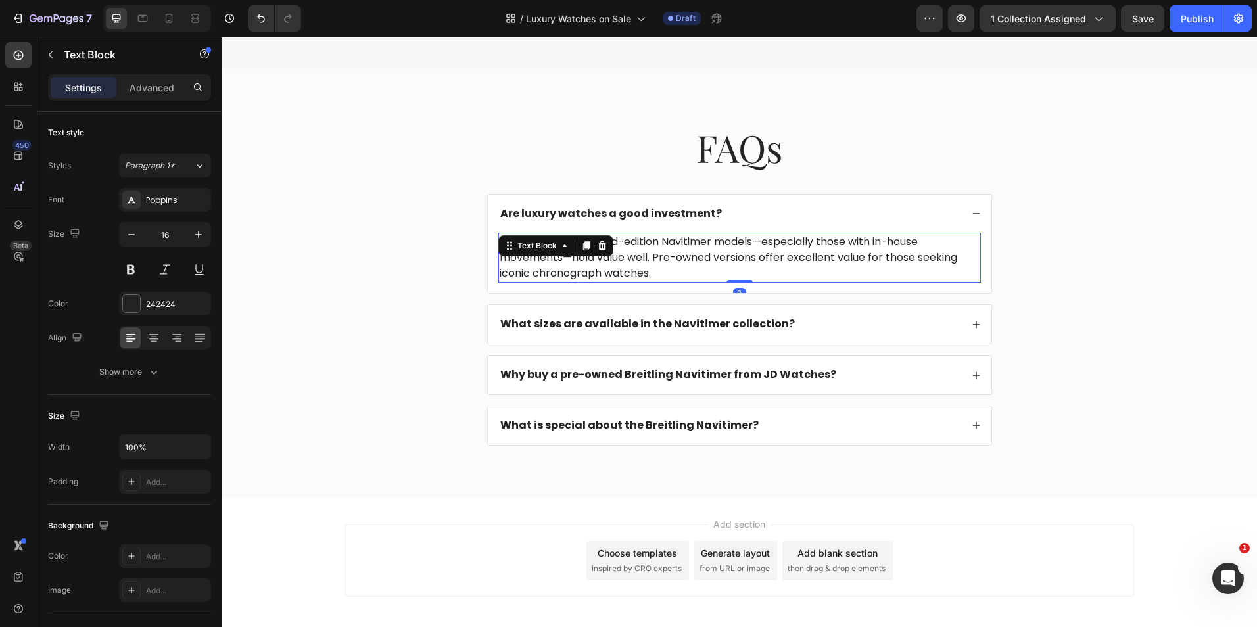
click at [649, 241] on p "Yes. Classic and limited-edition Navitimer models—especially those with in-hous…" at bounding box center [739, 257] width 480 height 47
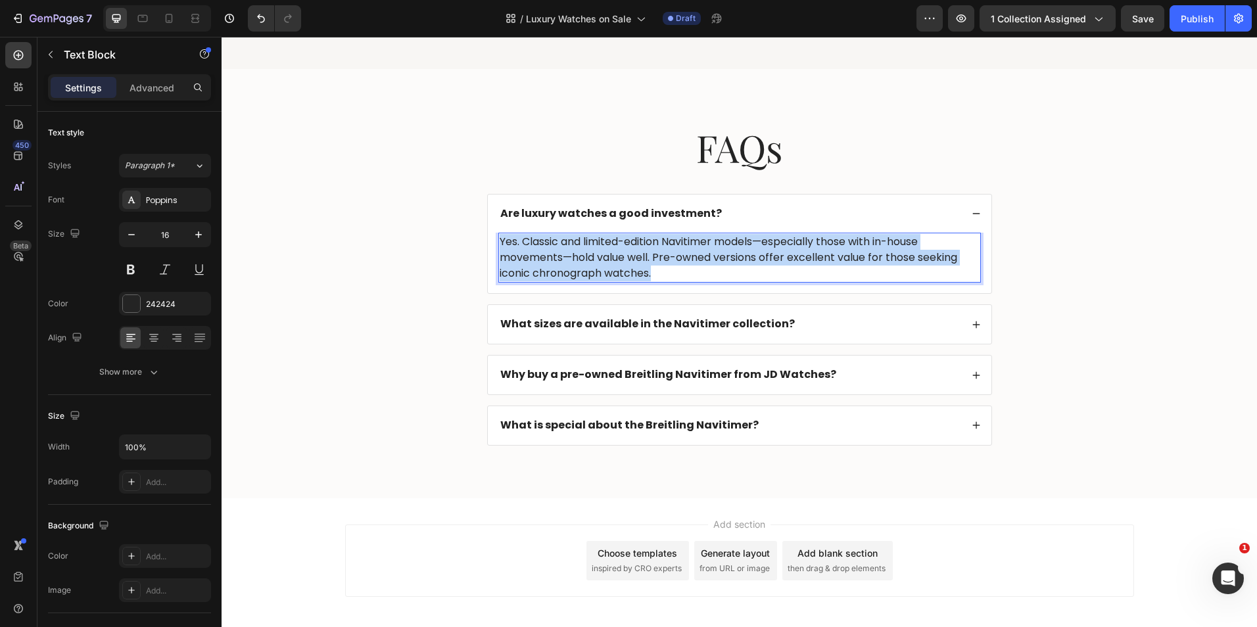
click at [649, 241] on p "Yes. Classic and limited-edition Navitimer models—especially those with in-hous…" at bounding box center [739, 257] width 480 height 47
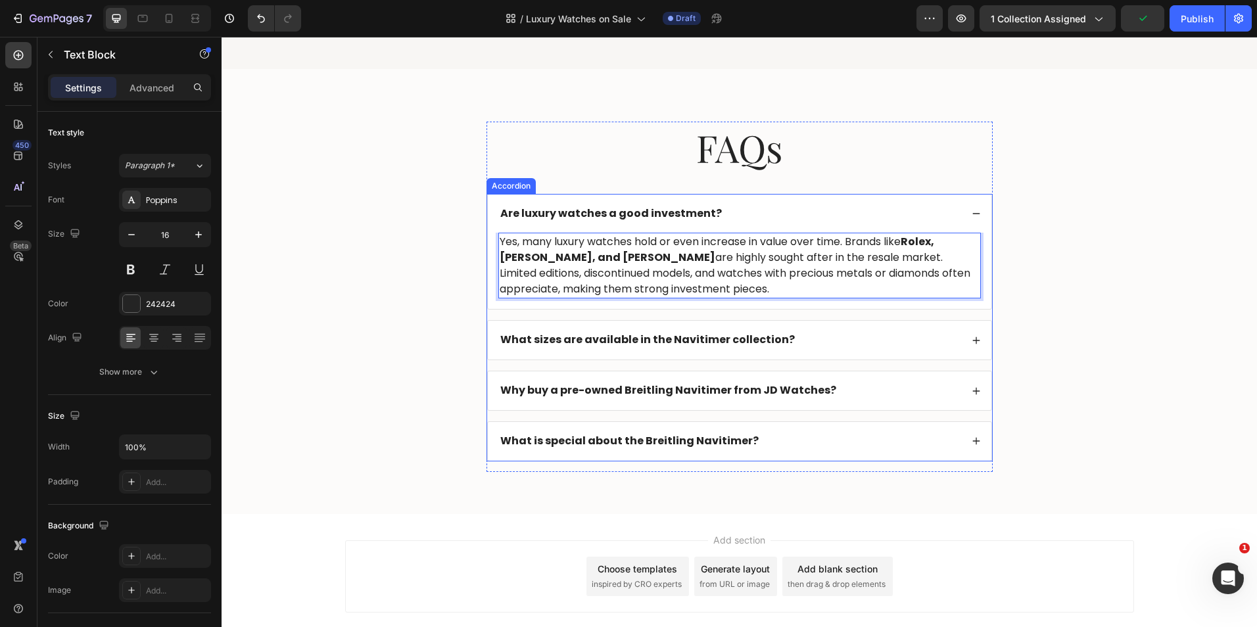
click at [585, 338] on strong "What sizes are available in the Navitimer collection?" at bounding box center [647, 339] width 294 height 15
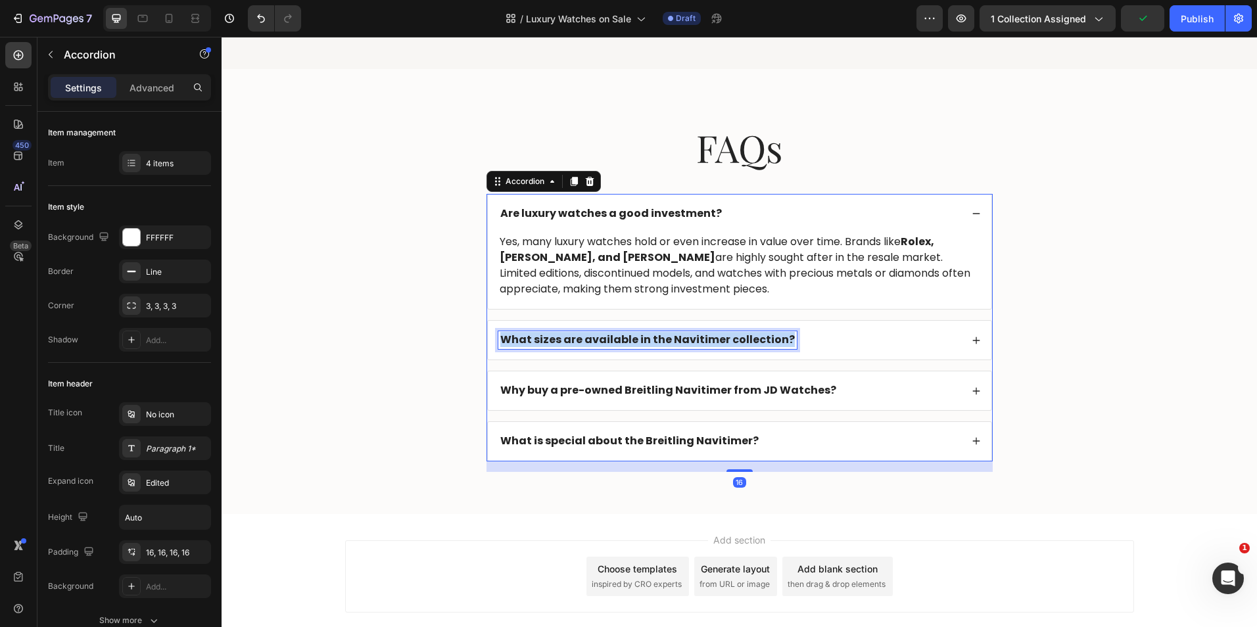
click at [585, 338] on strong "What sizes are available in the Navitimer collection?" at bounding box center [647, 339] width 294 height 15
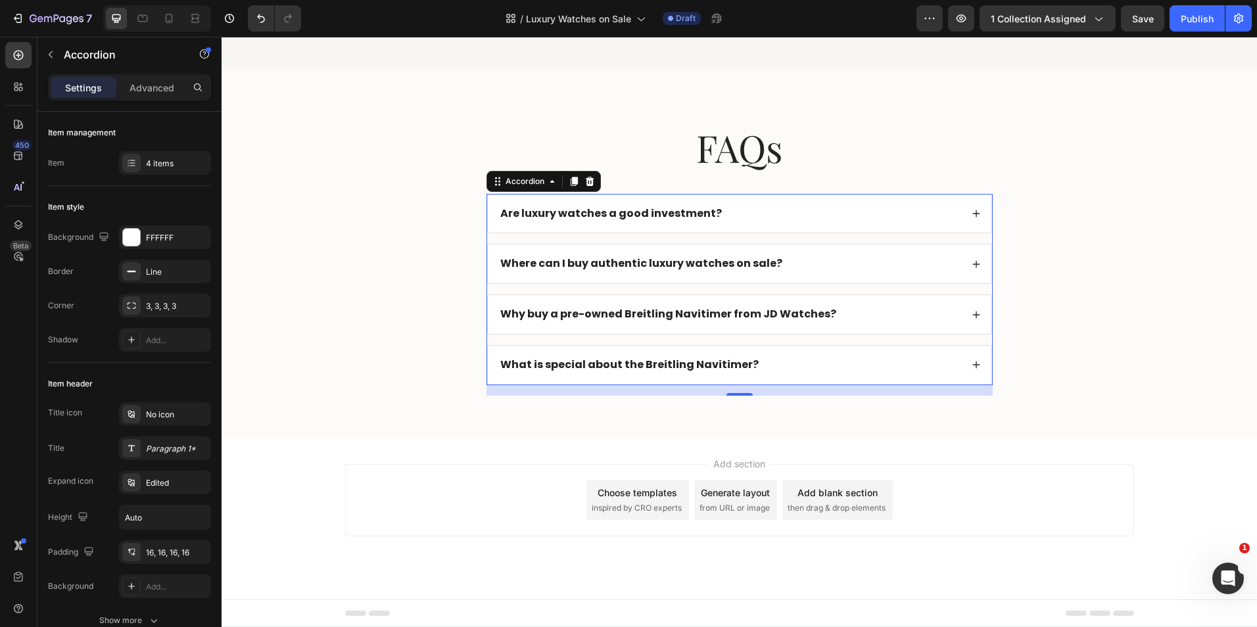
scroll to position [1614, 0]
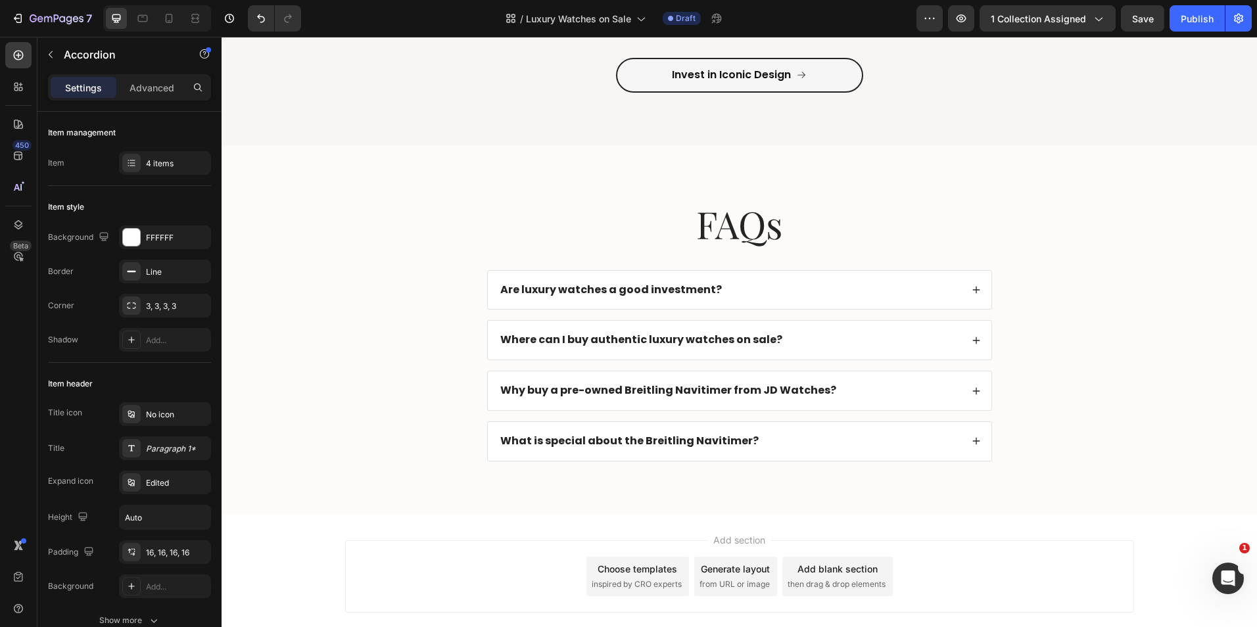
click at [818, 341] on div "Where can I buy authentic luxury watches on sale?" at bounding box center [729, 340] width 463 height 18
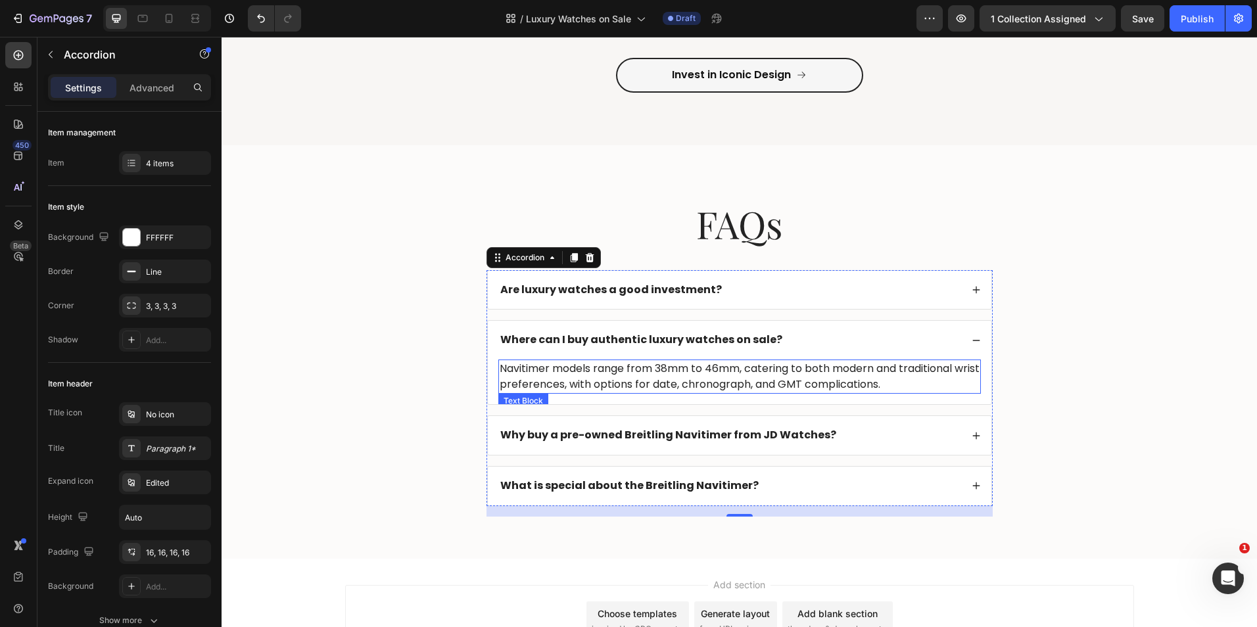
click at [659, 382] on p "Navitimer models range from 38mm to 46mm, catering to both modern and tradition…" at bounding box center [739, 377] width 480 height 32
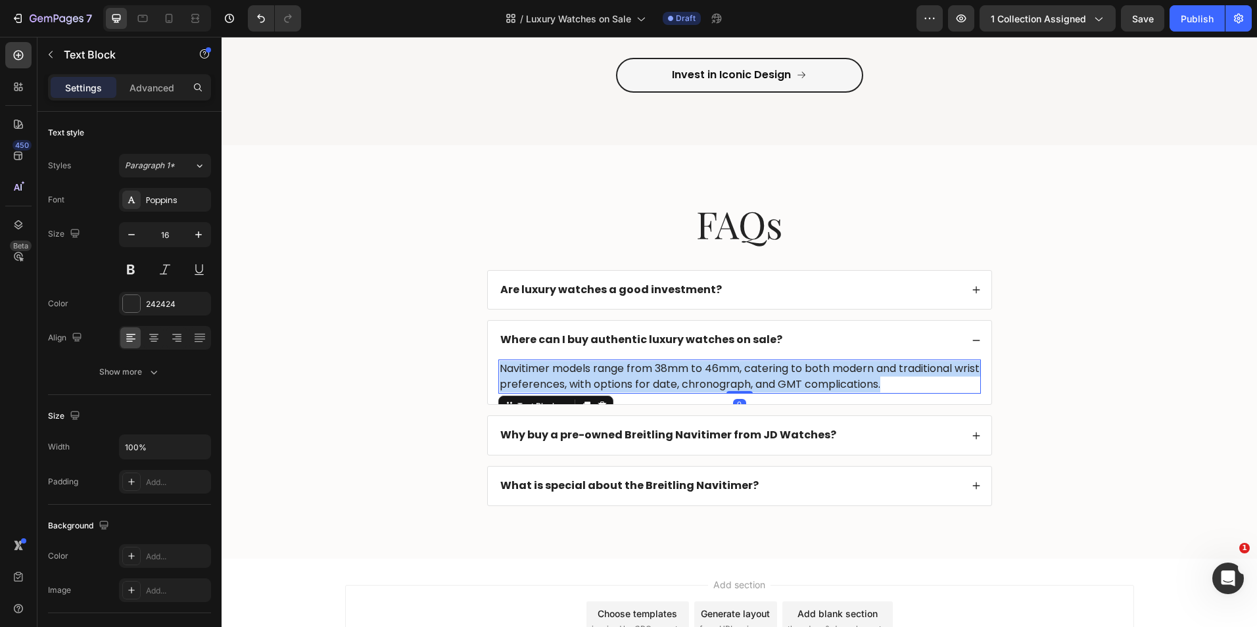
click at [659, 382] on p "Navitimer models range from 38mm to 46mm, catering to both modern and tradition…" at bounding box center [739, 377] width 480 height 32
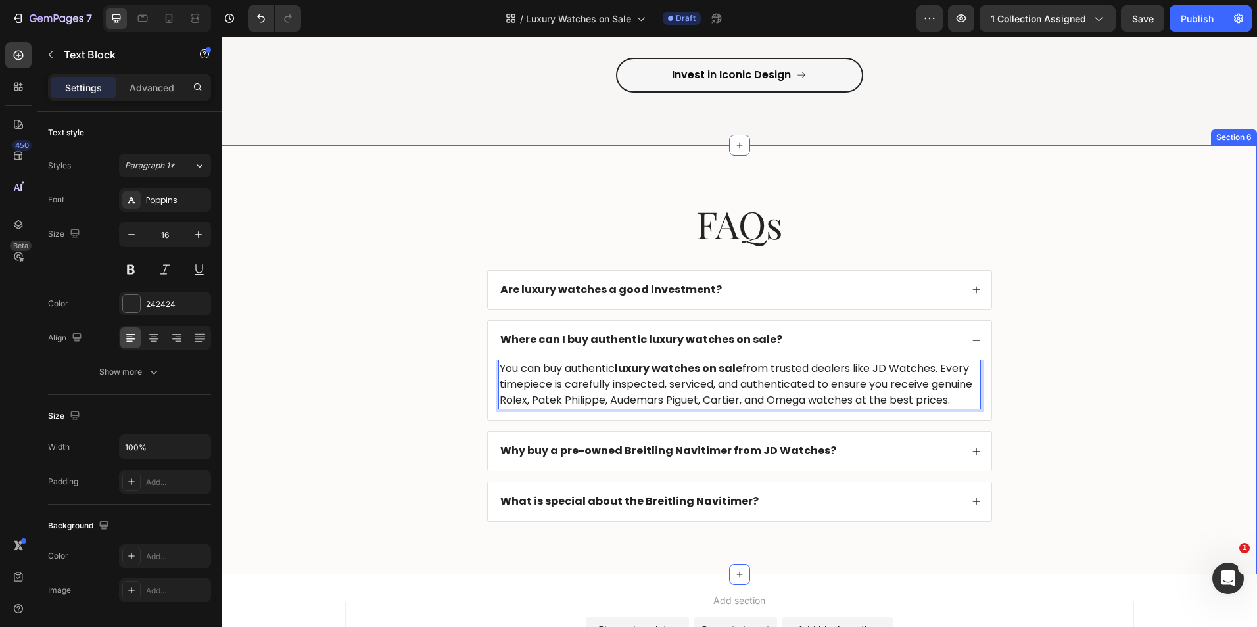
click at [450, 398] on div "FAQs Heading Are luxury watches a good investment? Where can I buy authentic lu…" at bounding box center [739, 370] width 1009 height 345
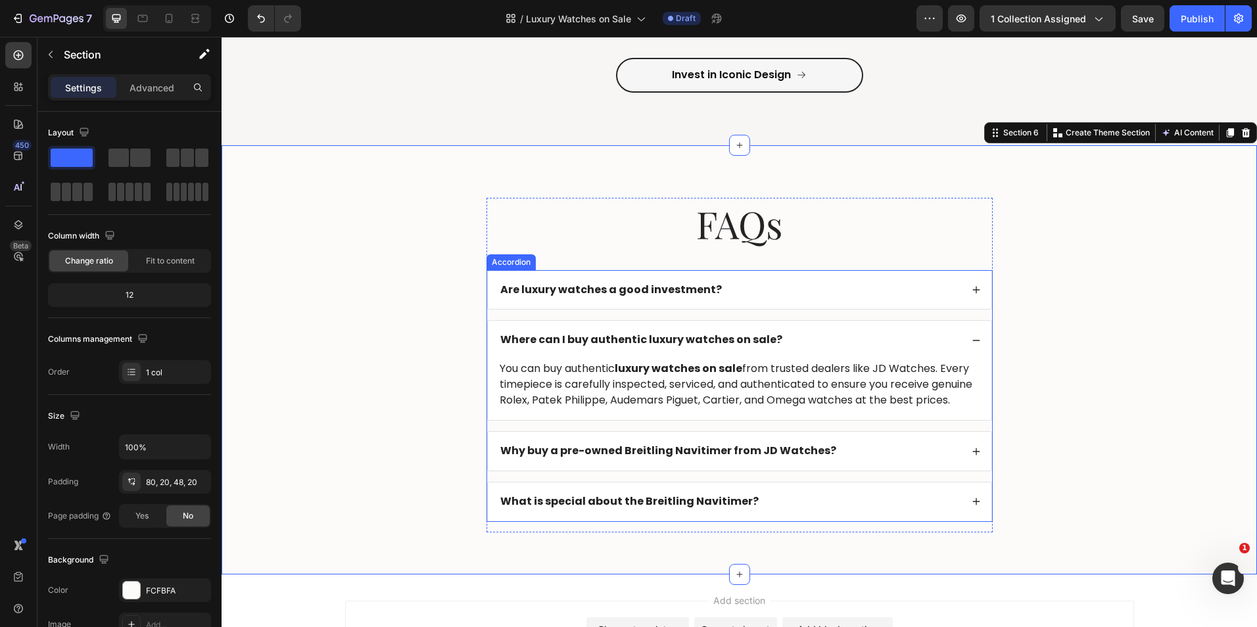
click at [674, 458] on strong "Why buy a pre-owned Breitling Navitimer from JD Watches?" at bounding box center [668, 450] width 336 height 15
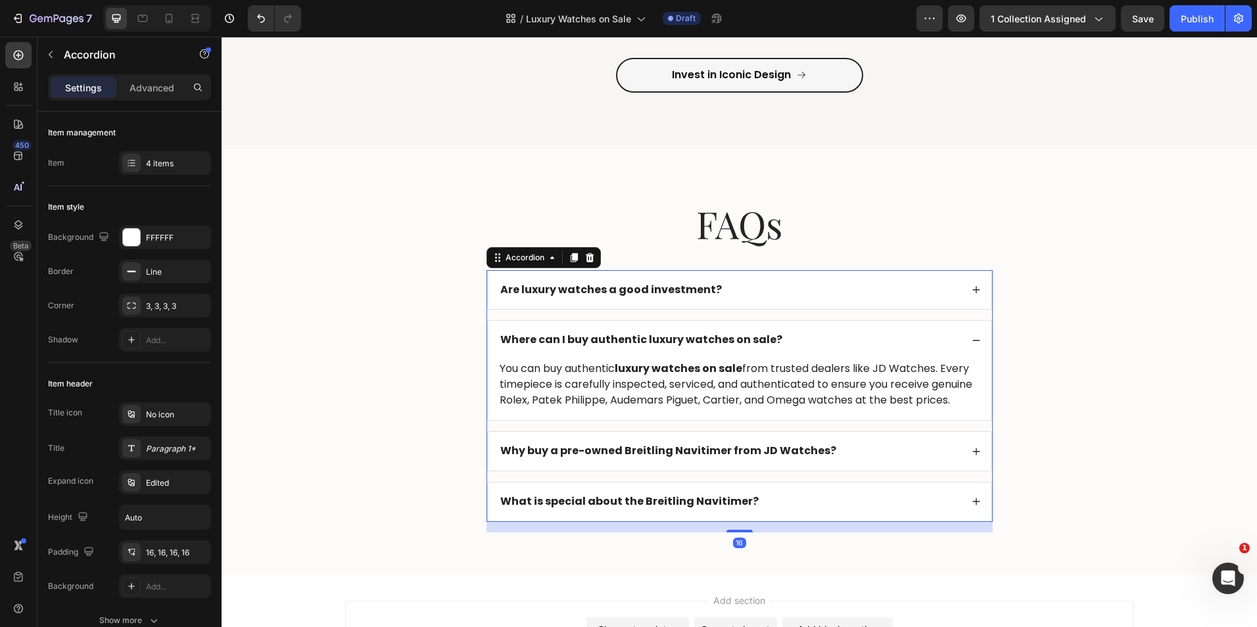
click at [674, 458] on strong "Why buy a pre-owned Breitling Navitimer from JD Watches?" at bounding box center [668, 450] width 336 height 15
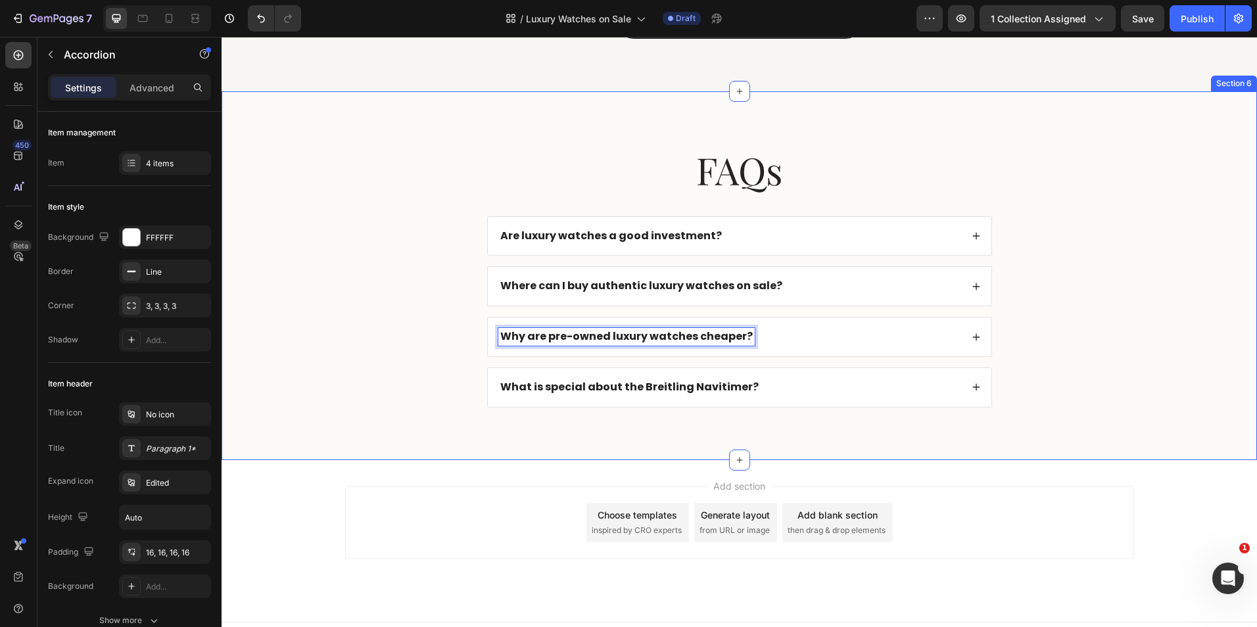
scroll to position [1669, 0]
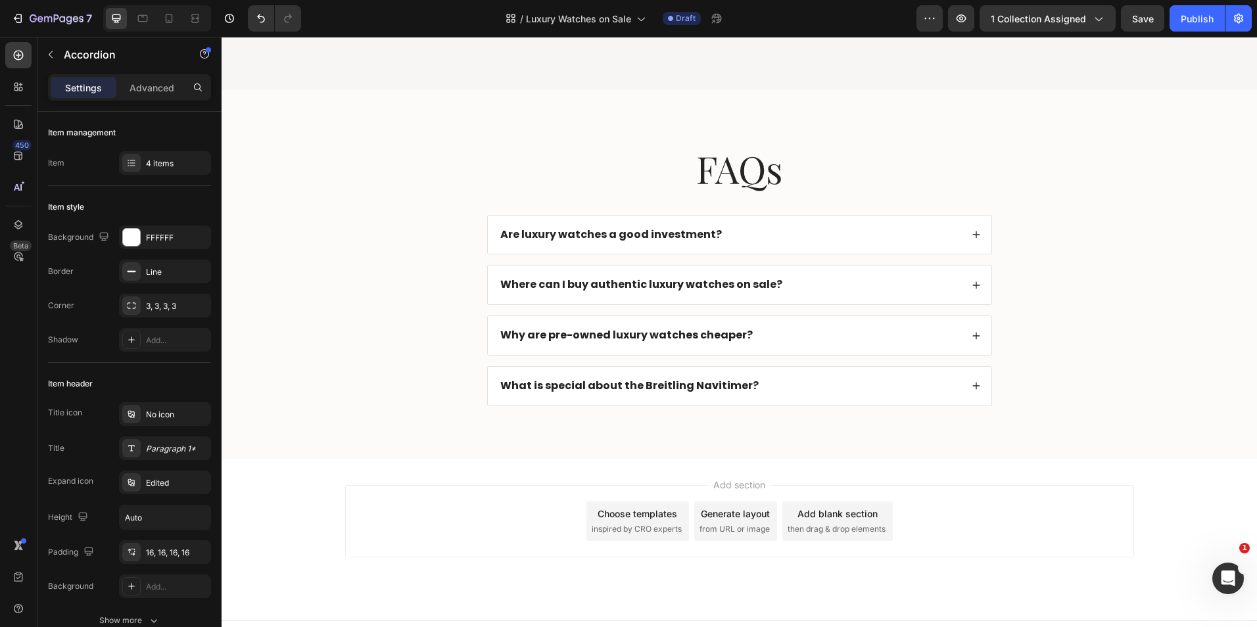
click at [778, 327] on div "Why are pre-owned luxury watches cheaper?" at bounding box center [729, 336] width 463 height 18
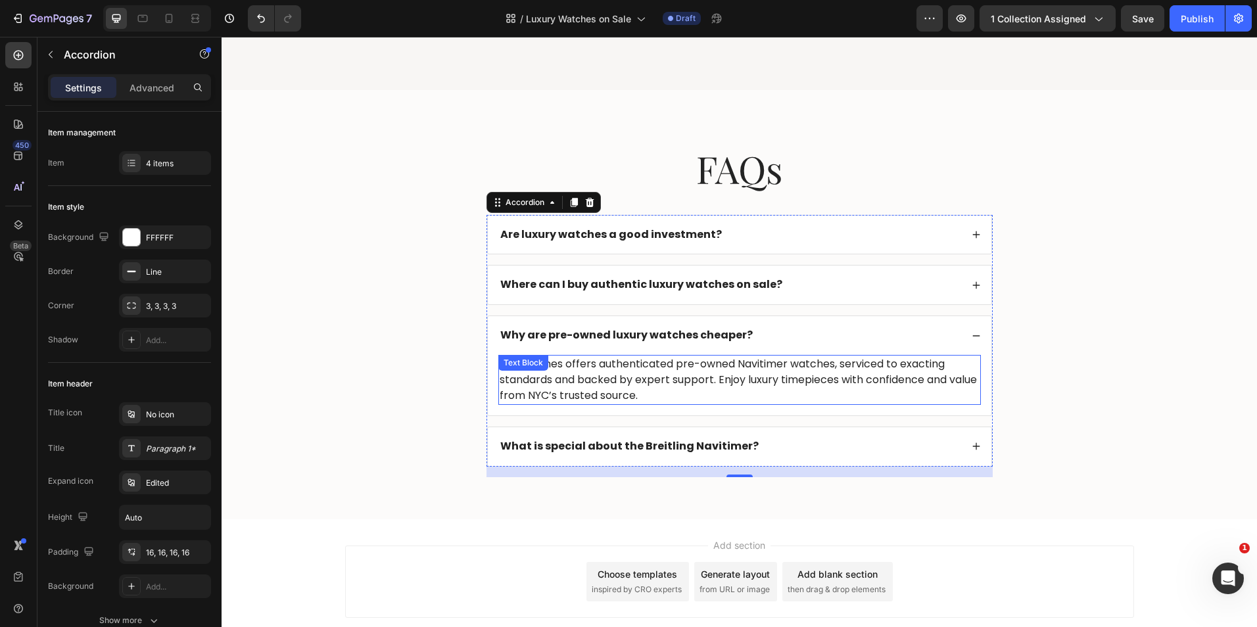
click at [618, 367] on p "JD Watches offers authenticated pre-owned Navitimer watches, serviced to exacti…" at bounding box center [739, 379] width 480 height 47
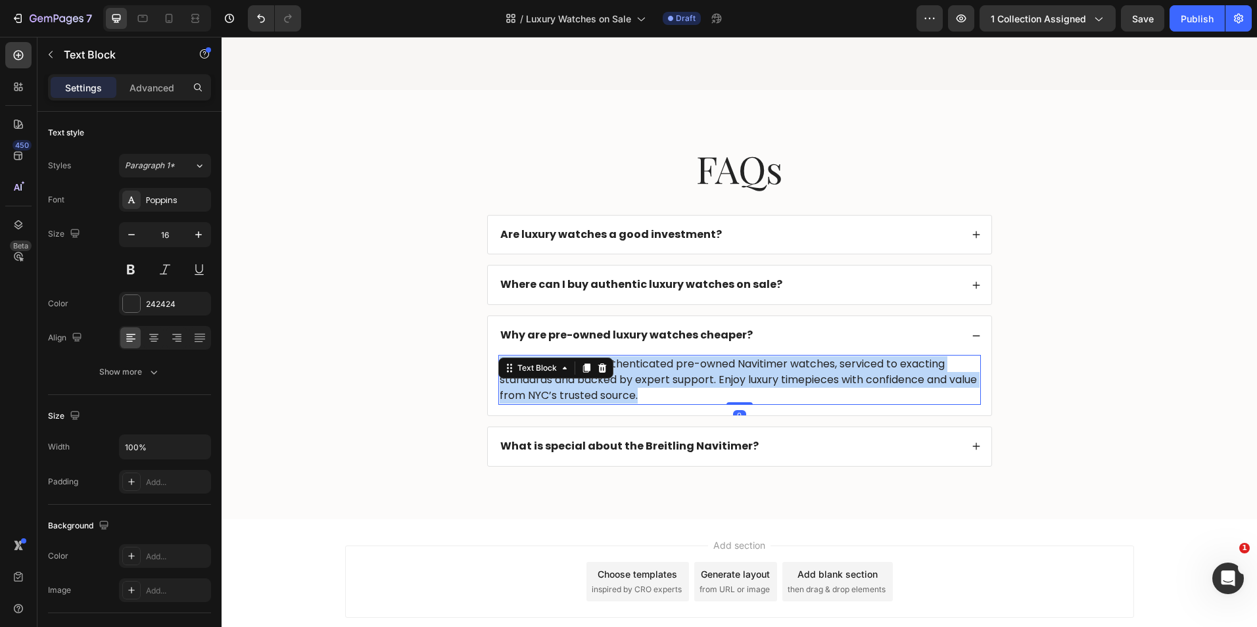
click at [618, 367] on p "JD Watches offers authenticated pre-owned Navitimer watches, serviced to exacti…" at bounding box center [739, 379] width 480 height 47
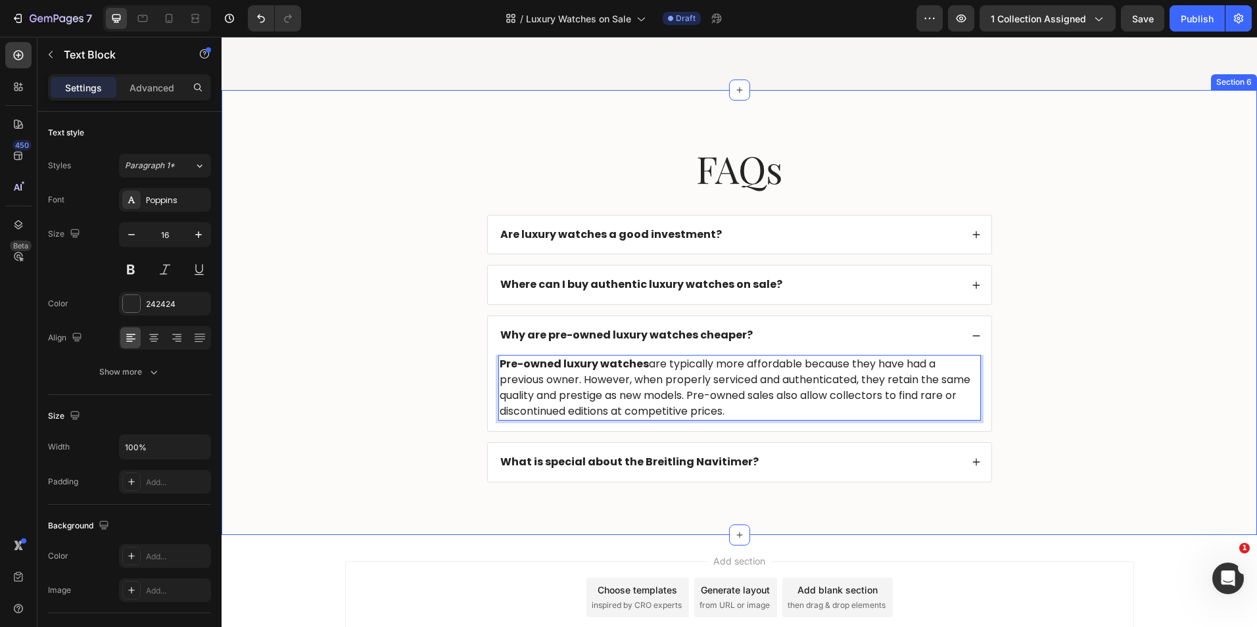
click at [441, 379] on div "FAQs Heading Are luxury watches a good investment? Where can I buy authentic lu…" at bounding box center [739, 323] width 1009 height 361
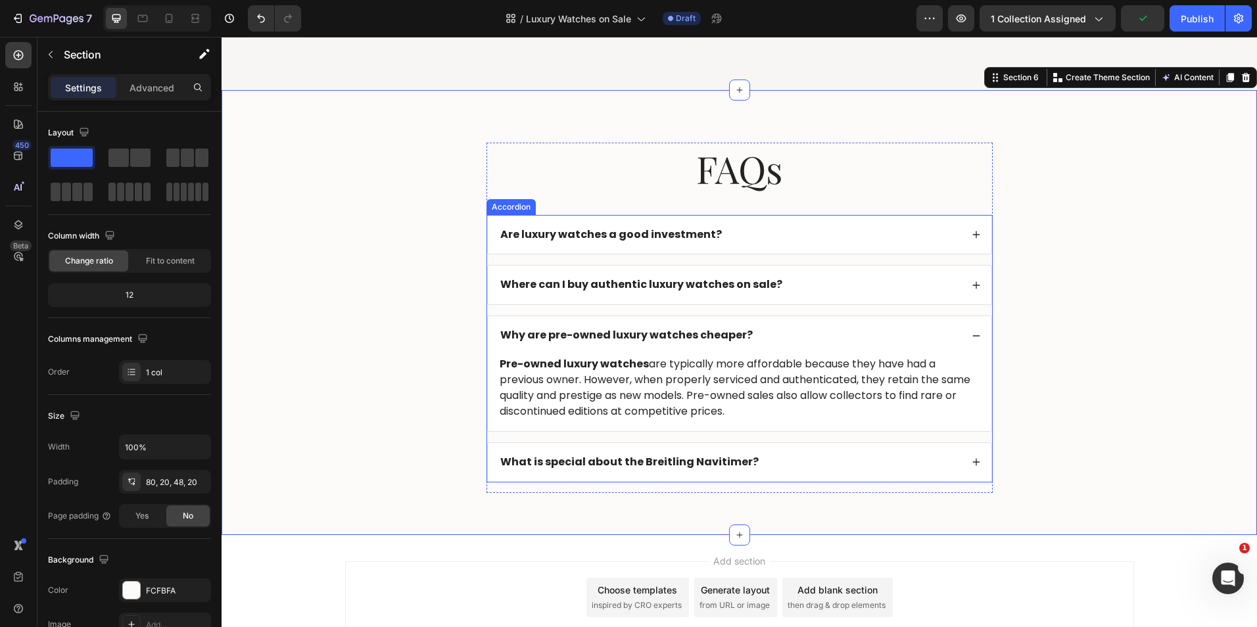
click at [569, 457] on strong "What is special about the Breitling Navitimer?" at bounding box center [629, 461] width 258 height 15
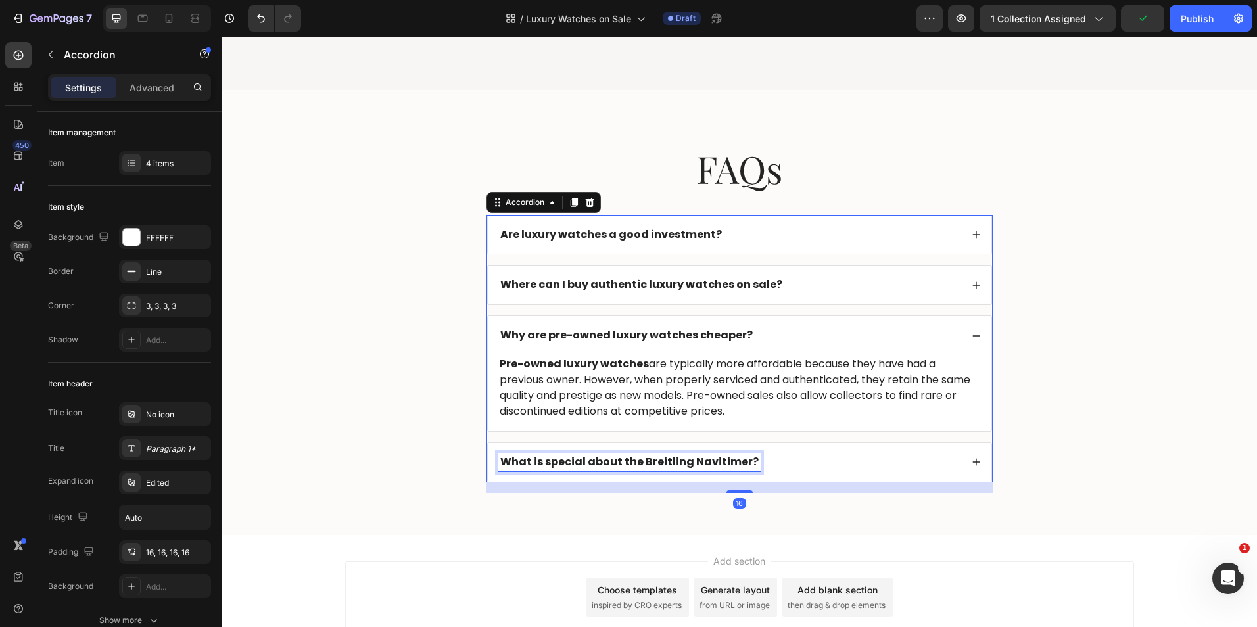
click at [569, 457] on strong "What is special about the Breitling Navitimer?" at bounding box center [629, 461] width 258 height 15
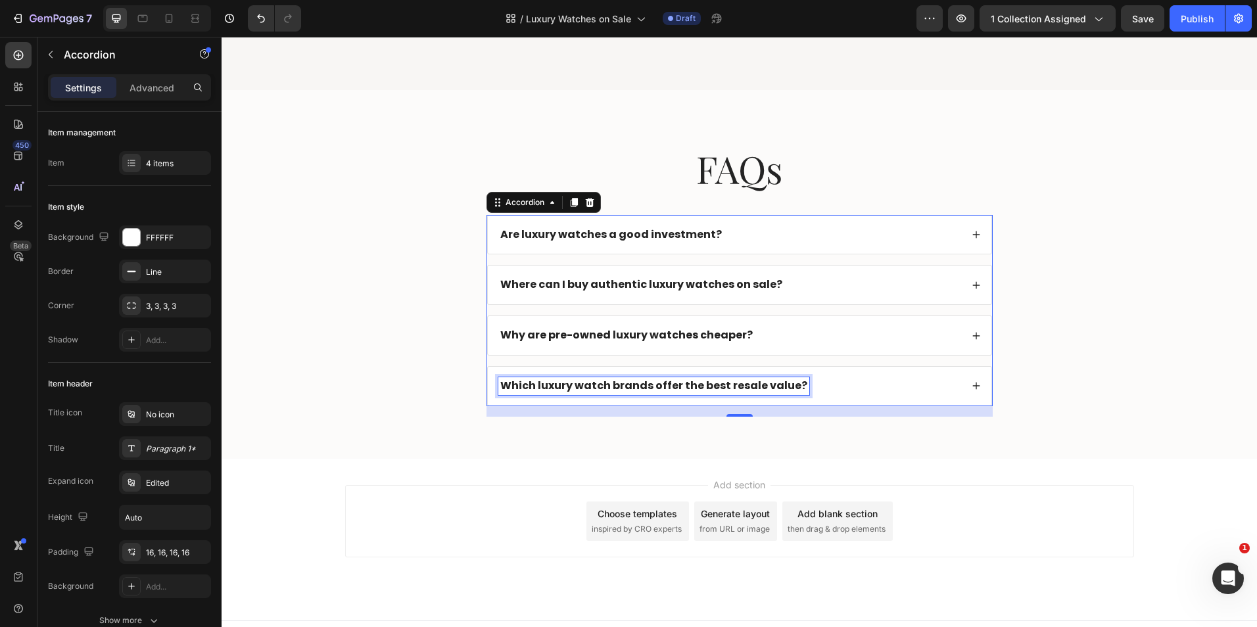
scroll to position [1593, 0]
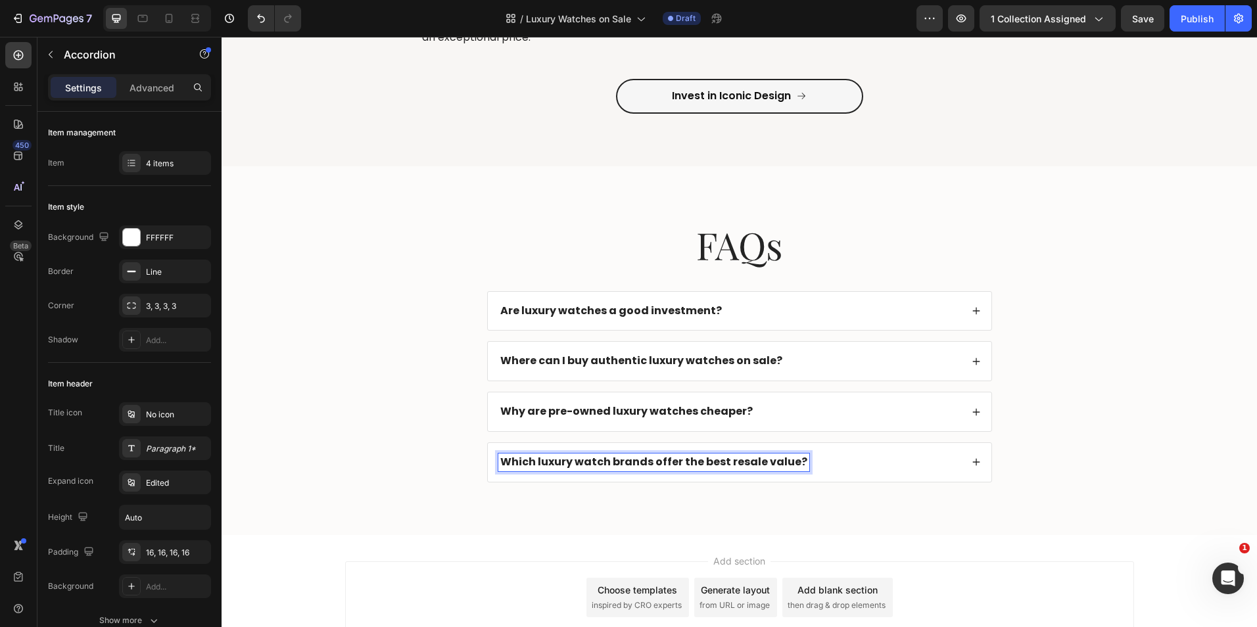
click at [856, 464] on div "Which luxury watch brands offer the best resale value?" at bounding box center [729, 462] width 463 height 18
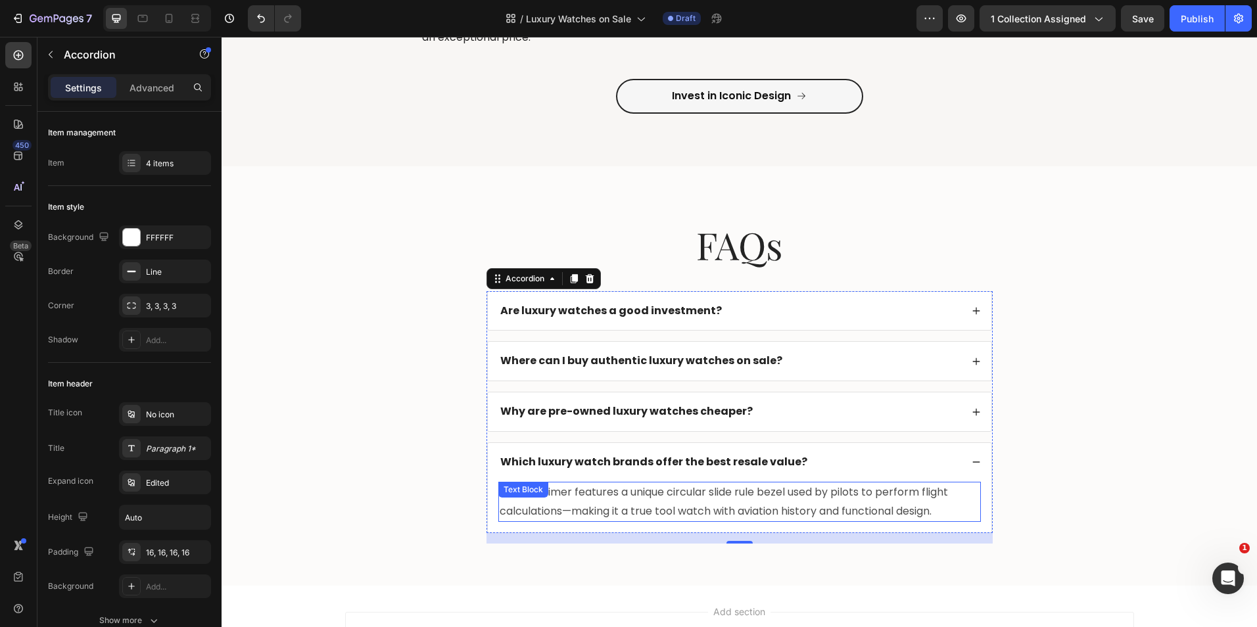
click at [672, 502] on p "The Navitimer features a unique circular slide rule bezel used by pilots to per…" at bounding box center [739, 502] width 480 height 38
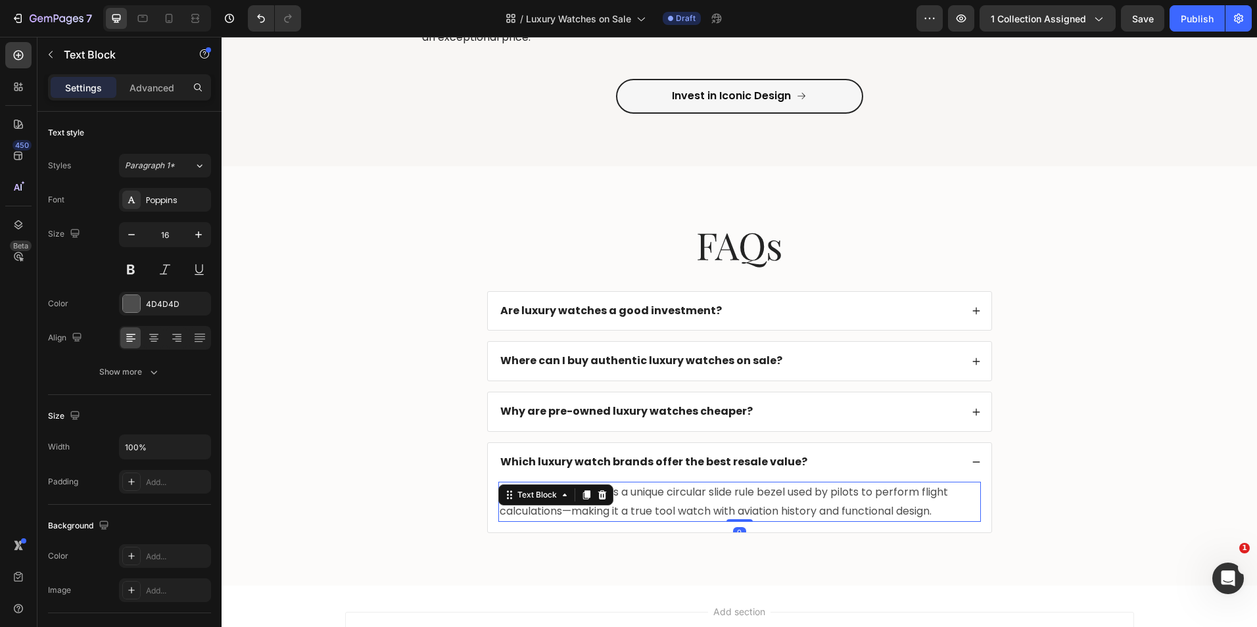
click at [672, 502] on p "The Navitimer features a unique circular slide rule bezel used by pilots to per…" at bounding box center [739, 502] width 480 height 38
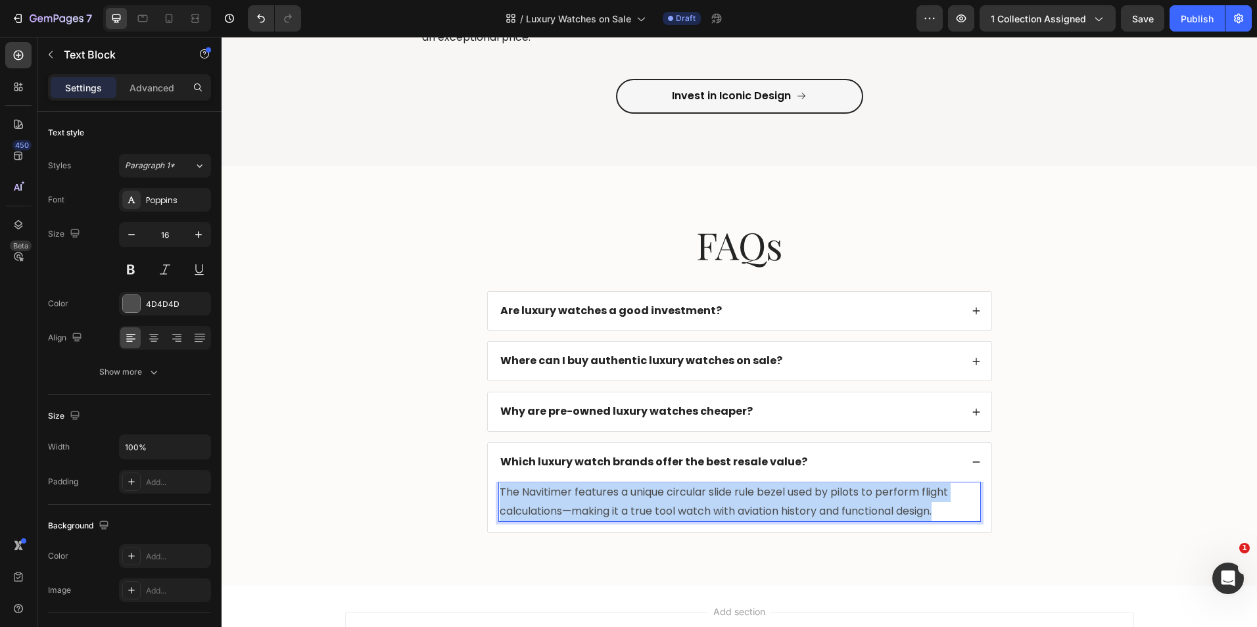
click at [672, 502] on p "The Navitimer features a unique circular slide rule bezel used by pilots to per…" at bounding box center [739, 502] width 480 height 38
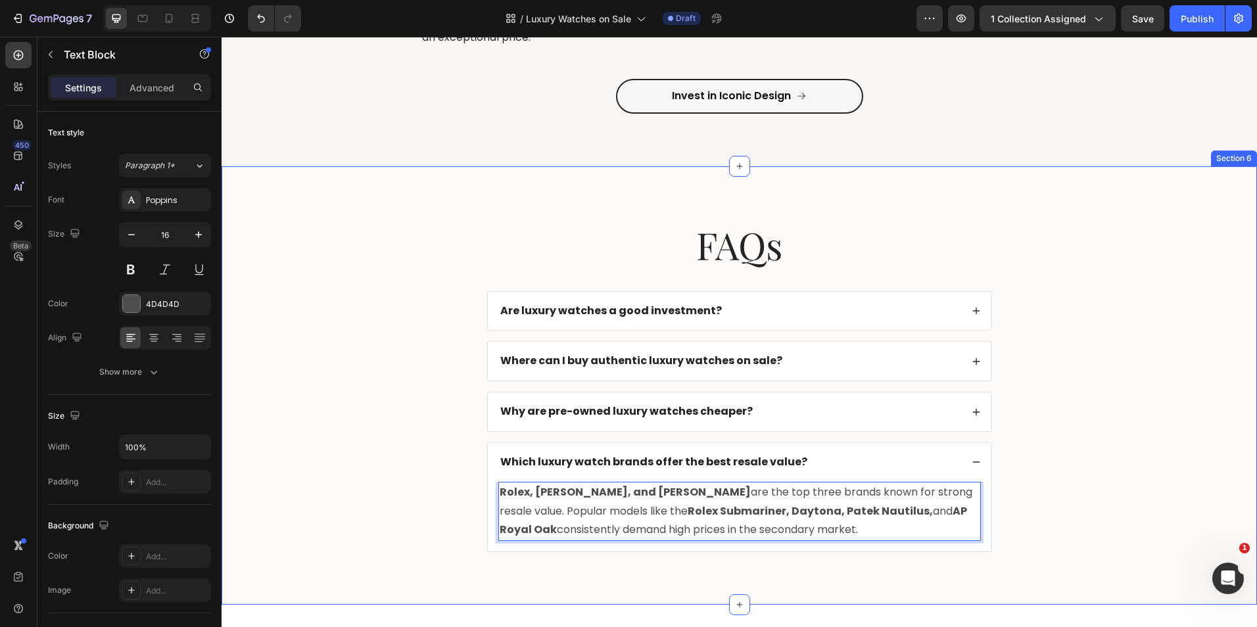
click at [432, 463] on div "FAQs Heading Are luxury watches a good investment? Where can I buy authentic lu…" at bounding box center [739, 396] width 1009 height 355
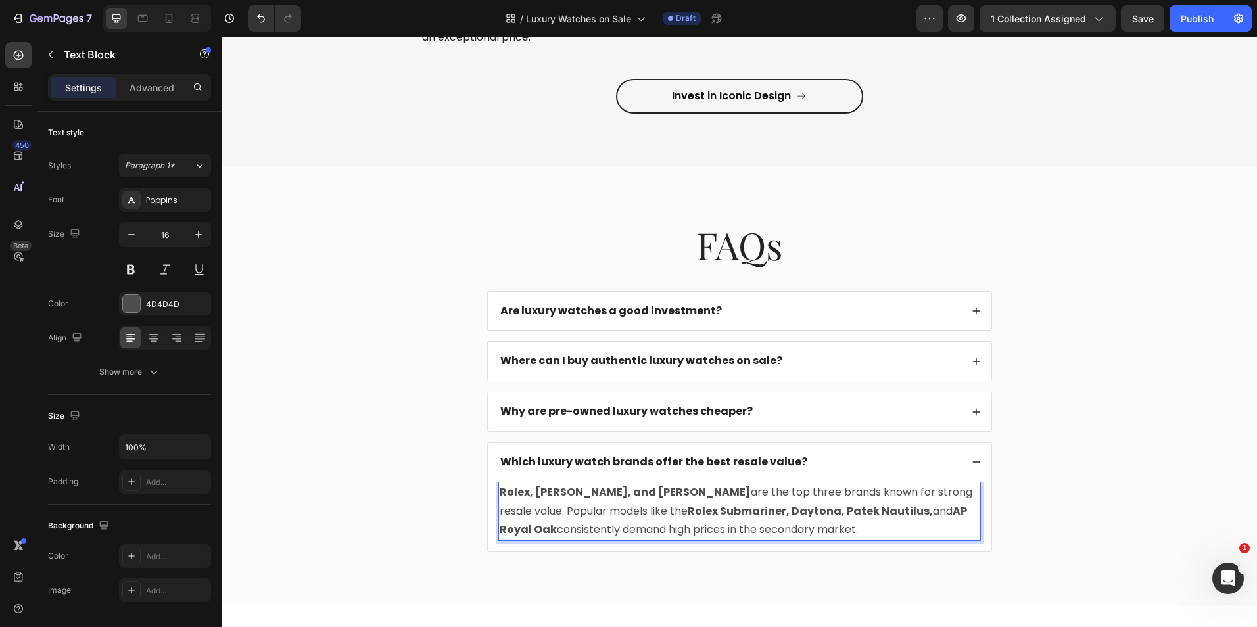
click at [843, 509] on strong "Rolex Submariner, Daytona, Patek Nautilus," at bounding box center [809, 510] width 245 height 15
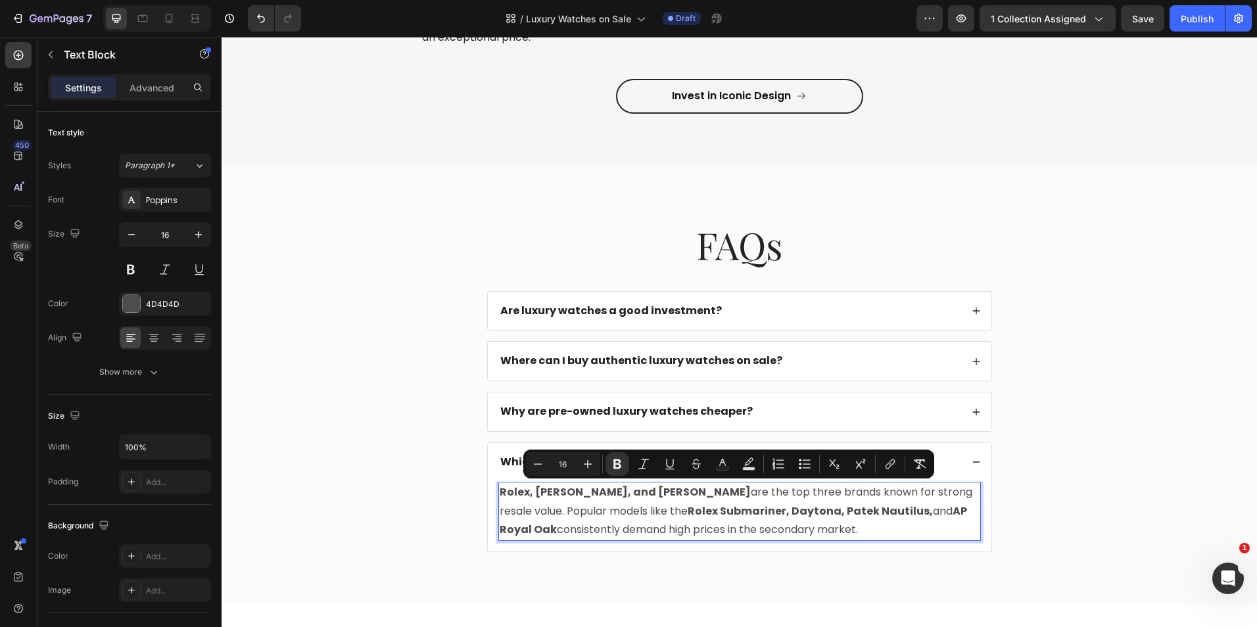
click at [843, 509] on strong "Rolex Submariner, Daytona, Patek Nautilus," at bounding box center [809, 510] width 245 height 15
click at [837, 509] on strong "Rolex Submariner, Daytona, Patek Nautilus," at bounding box center [809, 510] width 245 height 15
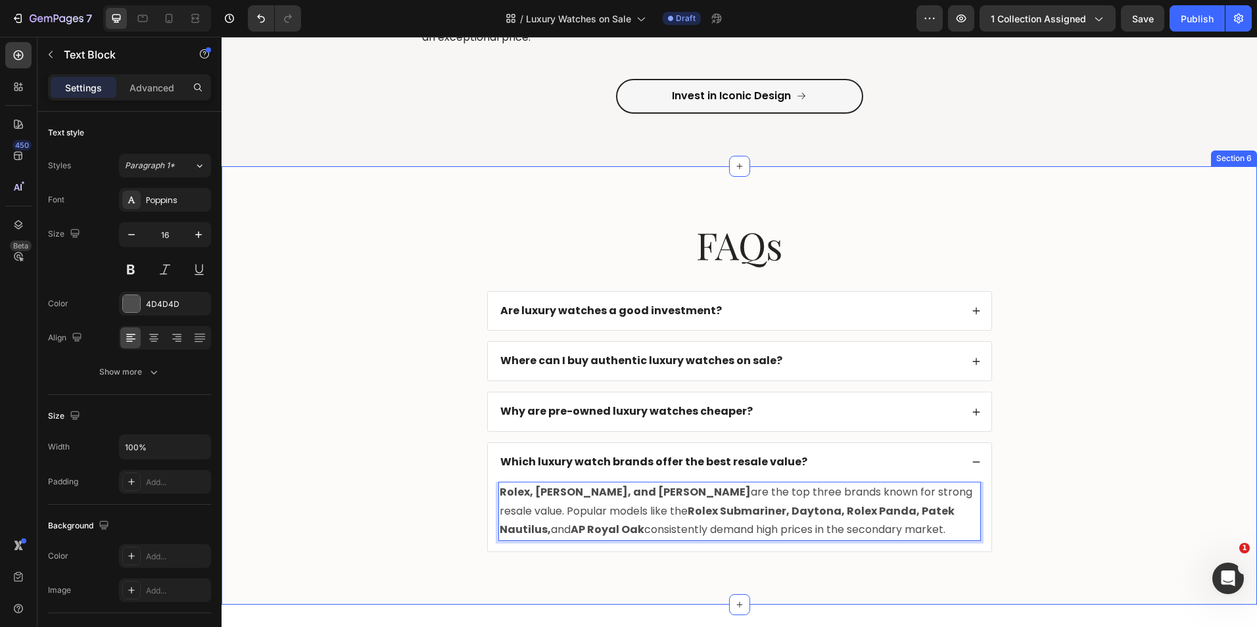
click at [467, 476] on div "FAQs Heading Are luxury watches a good investment? Where can I buy authentic lu…" at bounding box center [739, 396] width 1009 height 355
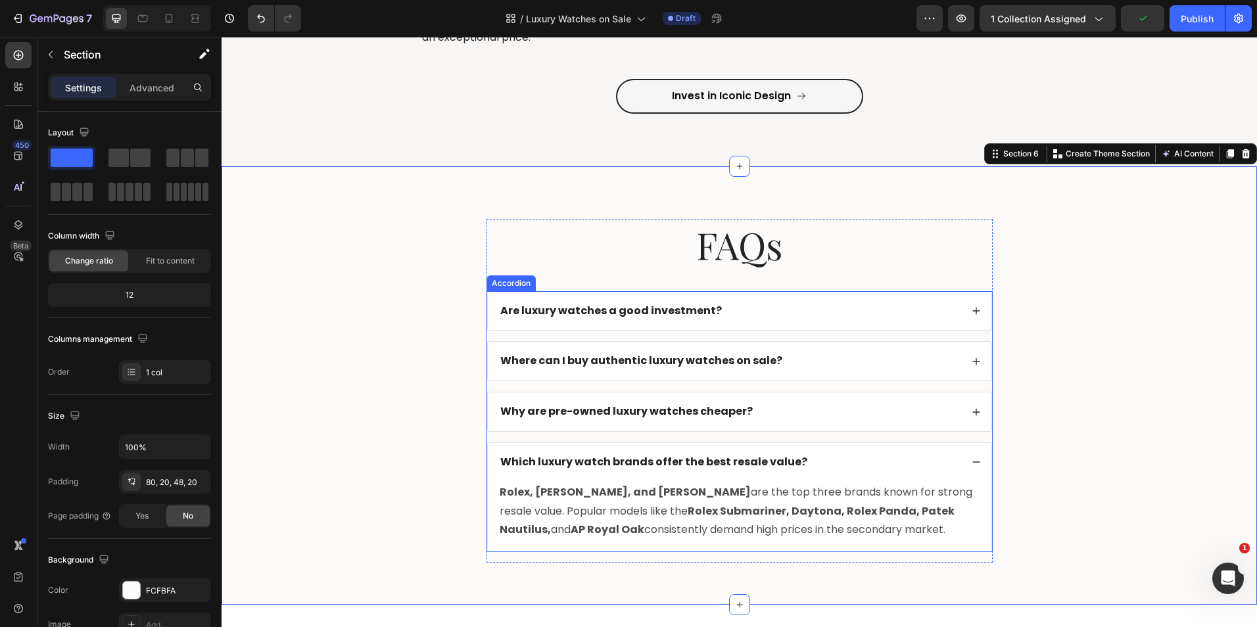
click at [563, 415] on strong "Why are pre-owned luxury watches cheaper?" at bounding box center [626, 411] width 252 height 15
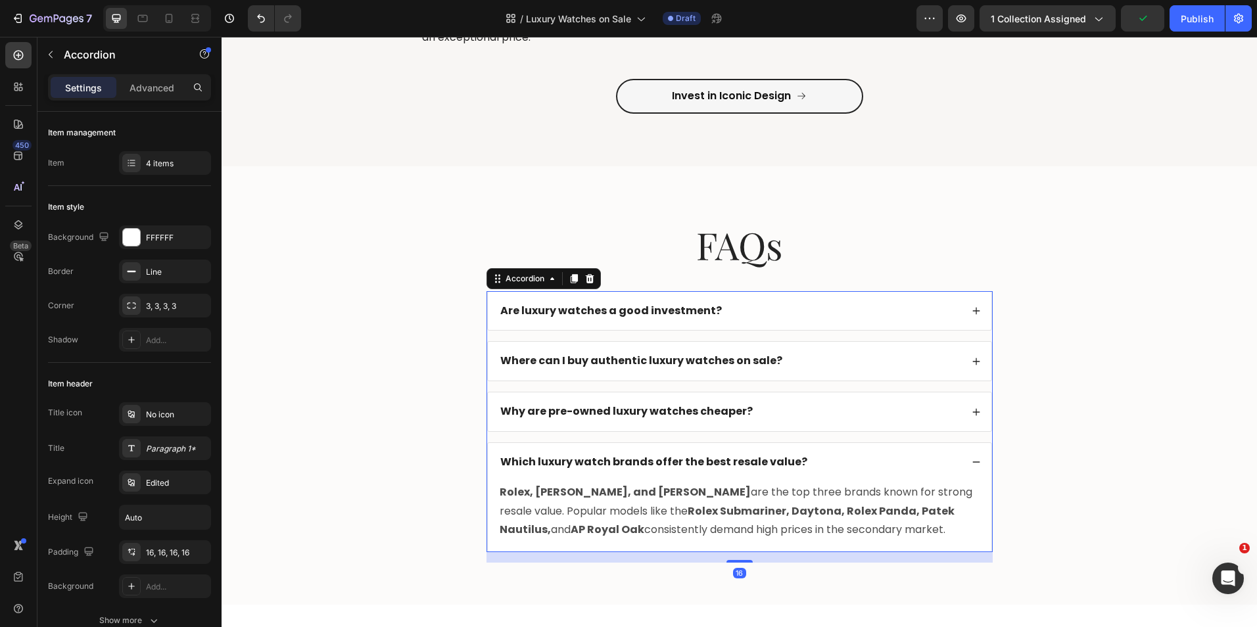
click at [823, 405] on div "Why are pre-owned luxury watches cheaper?" at bounding box center [729, 412] width 463 height 18
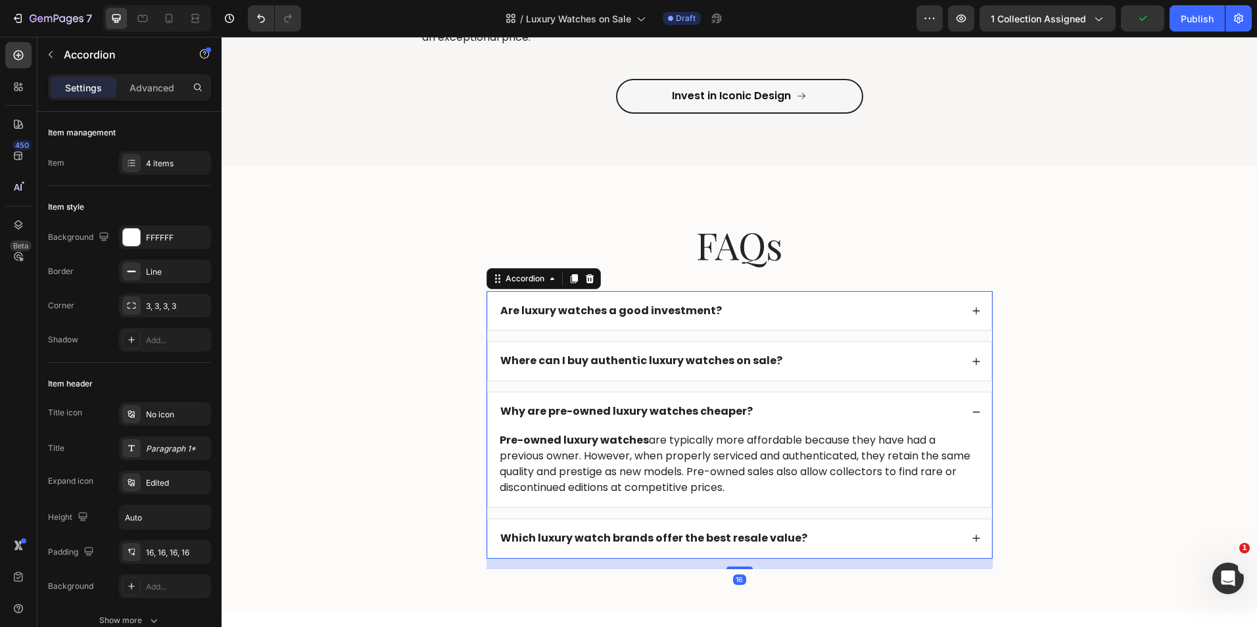
click at [843, 361] on div "Where can I buy authentic luxury watches on sale?" at bounding box center [729, 361] width 463 height 18
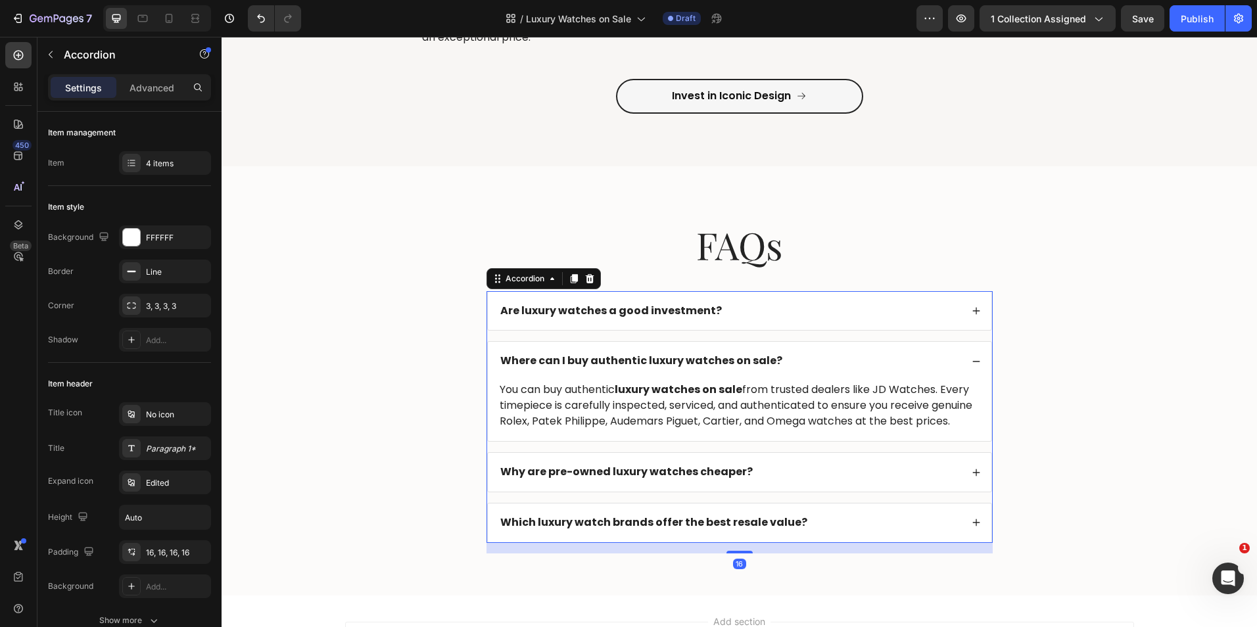
click at [839, 307] on div "Are luxury watches a good investment?" at bounding box center [729, 311] width 463 height 18
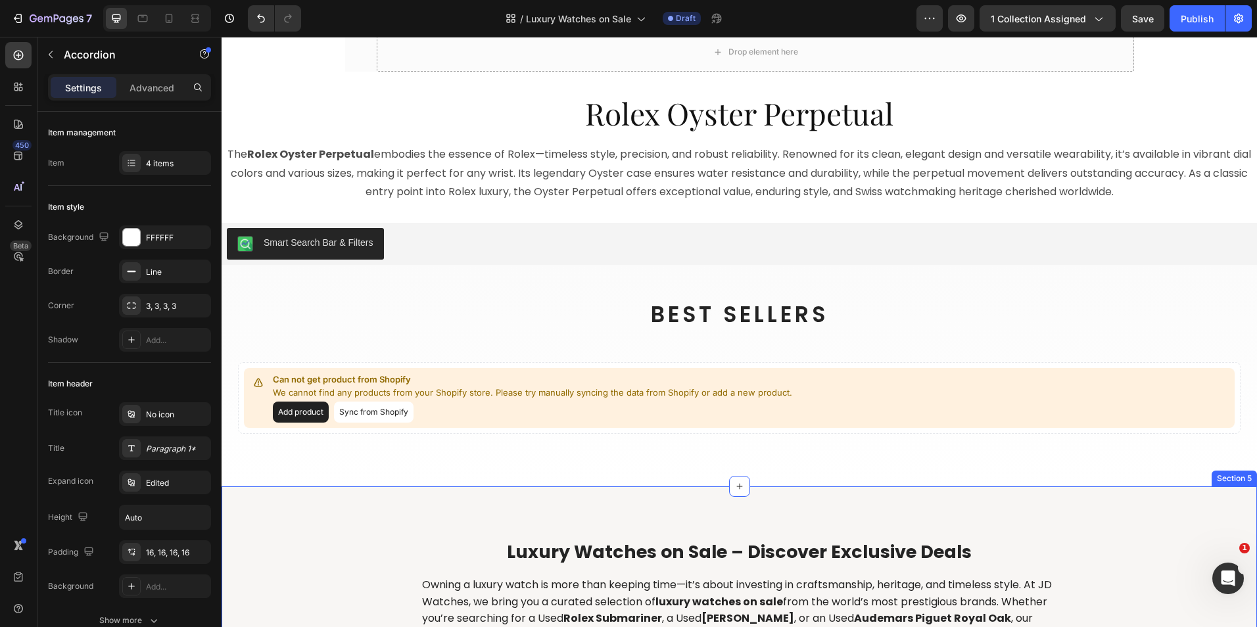
scroll to position [0, 0]
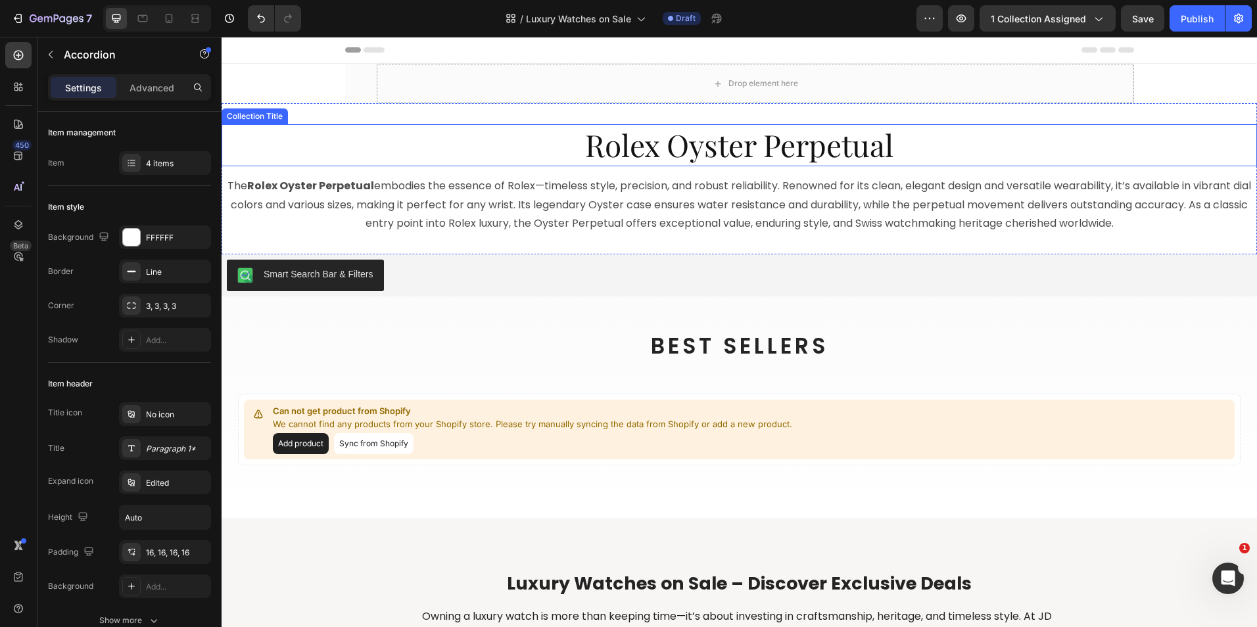
click at [689, 150] on h1 "Rolex Oyster Perpetual" at bounding box center [738, 145] width 1035 height 42
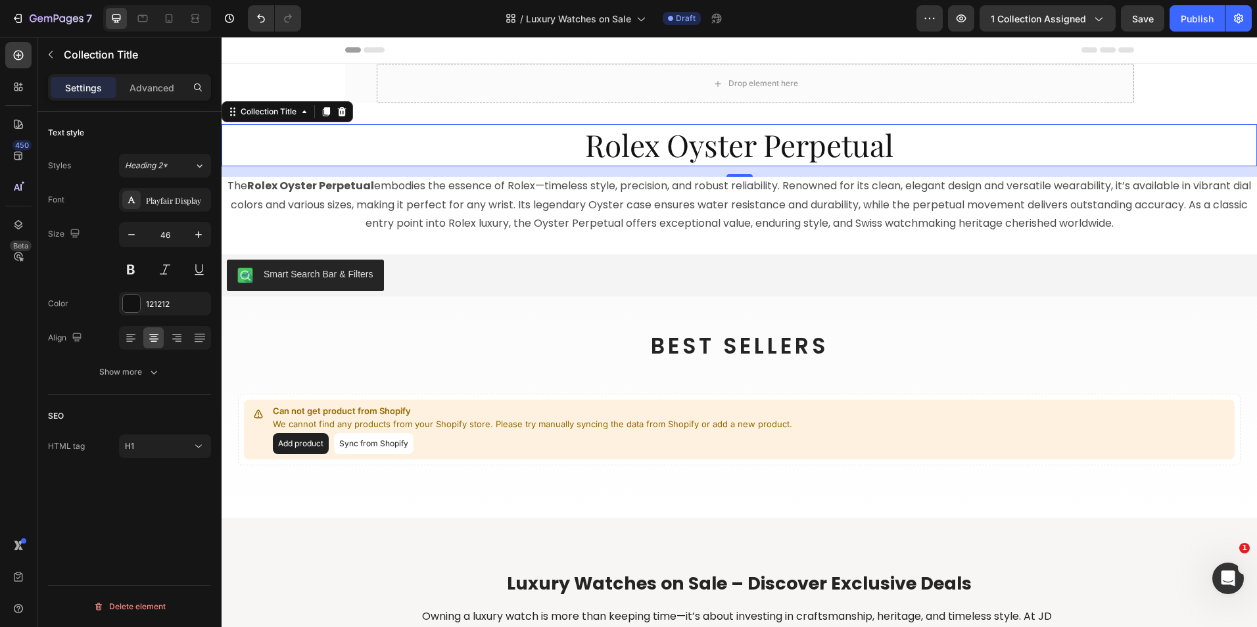
click at [621, 160] on h1 "Rolex Oyster Perpetual" at bounding box center [738, 145] width 1035 height 42
click at [1138, 22] on span "Save" at bounding box center [1143, 18] width 22 height 11
click at [758, 135] on h1 "Rolex Oyster Perpetual" at bounding box center [738, 145] width 1035 height 42
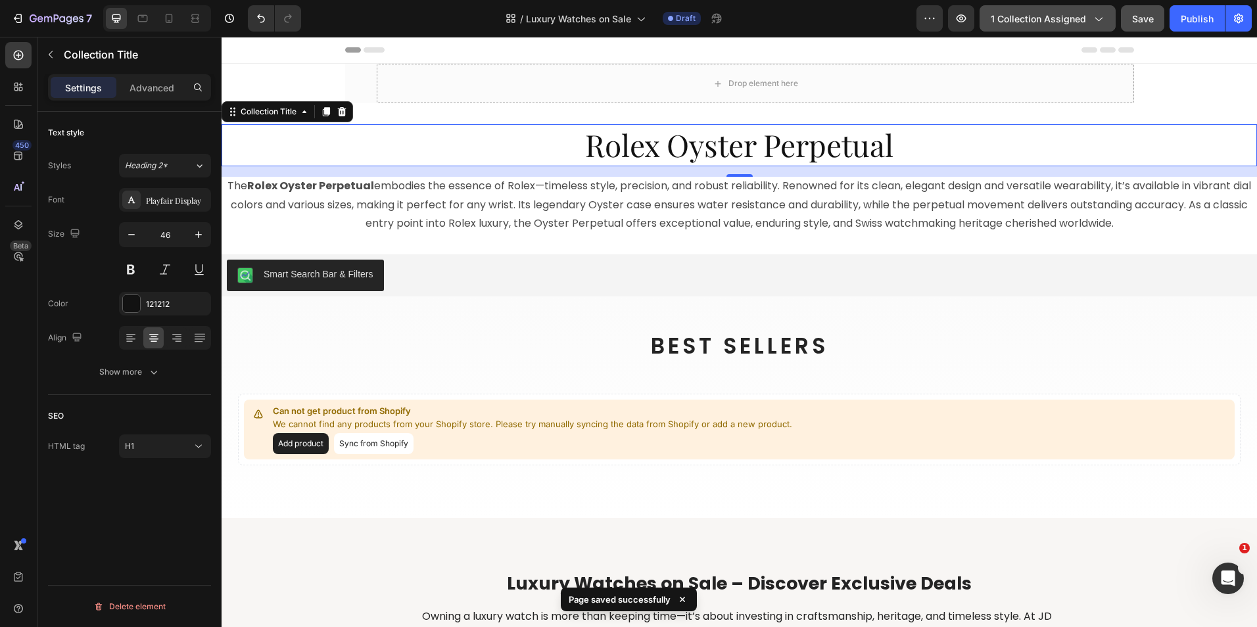
click at [1084, 16] on span "1 collection assigned" at bounding box center [1037, 19] width 95 height 14
click at [649, 146] on h1 "Rolex Oyster Perpetual" at bounding box center [738, 145] width 1035 height 42
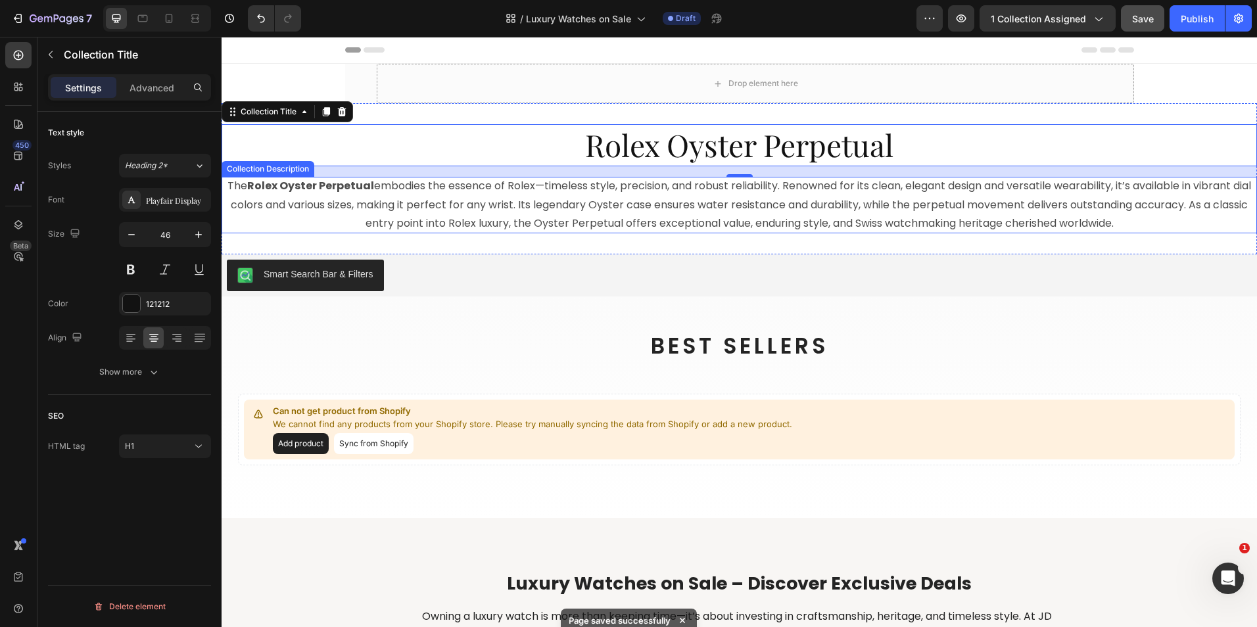
click at [615, 187] on p "The Rolex Oyster Perpetual embodies the essence of Rolex—timeless style, precis…" at bounding box center [738, 204] width 1023 height 53
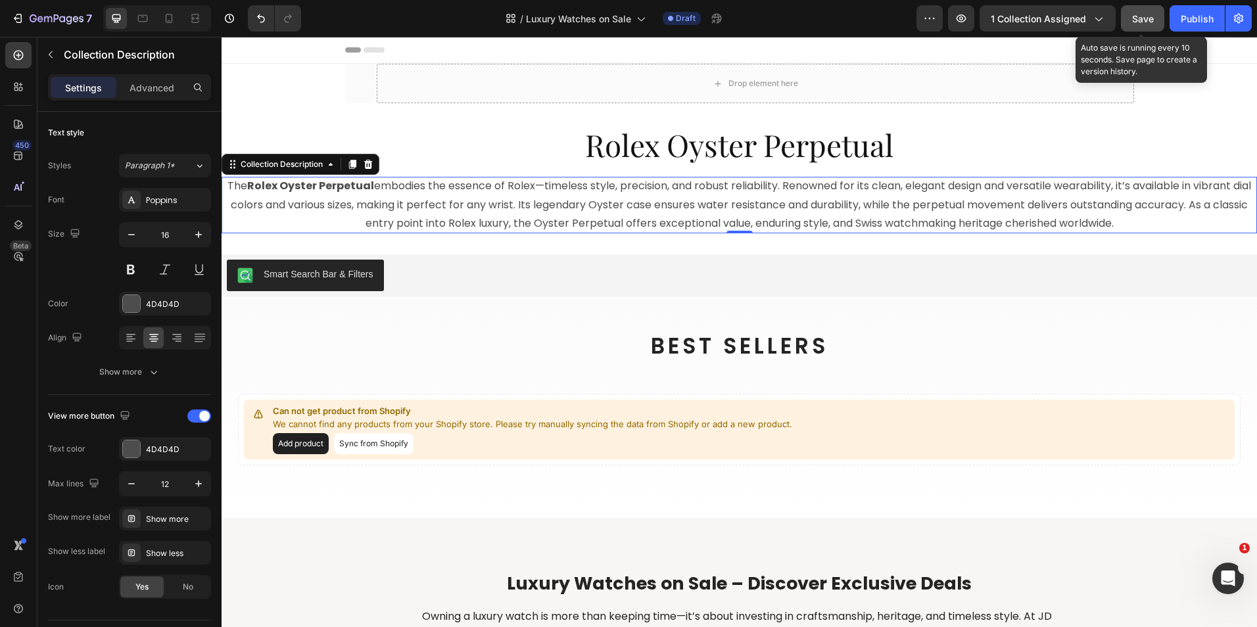
click at [1142, 17] on span "Save" at bounding box center [1143, 18] width 22 height 11
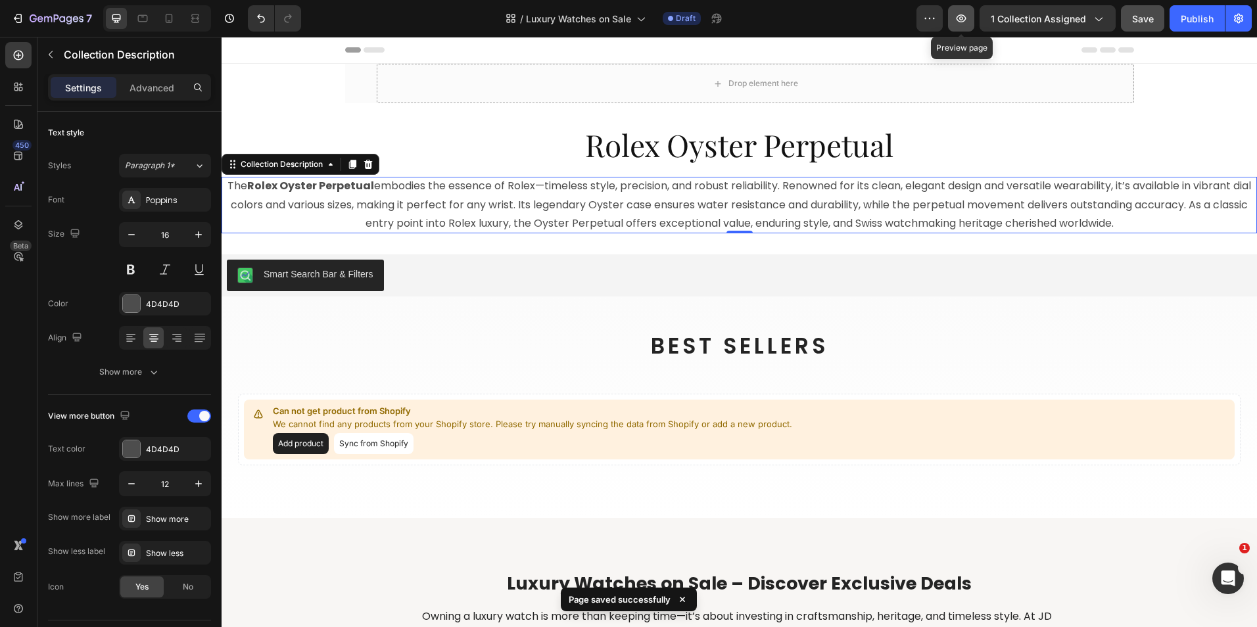
click at [957, 23] on icon "button" at bounding box center [960, 18] width 13 height 13
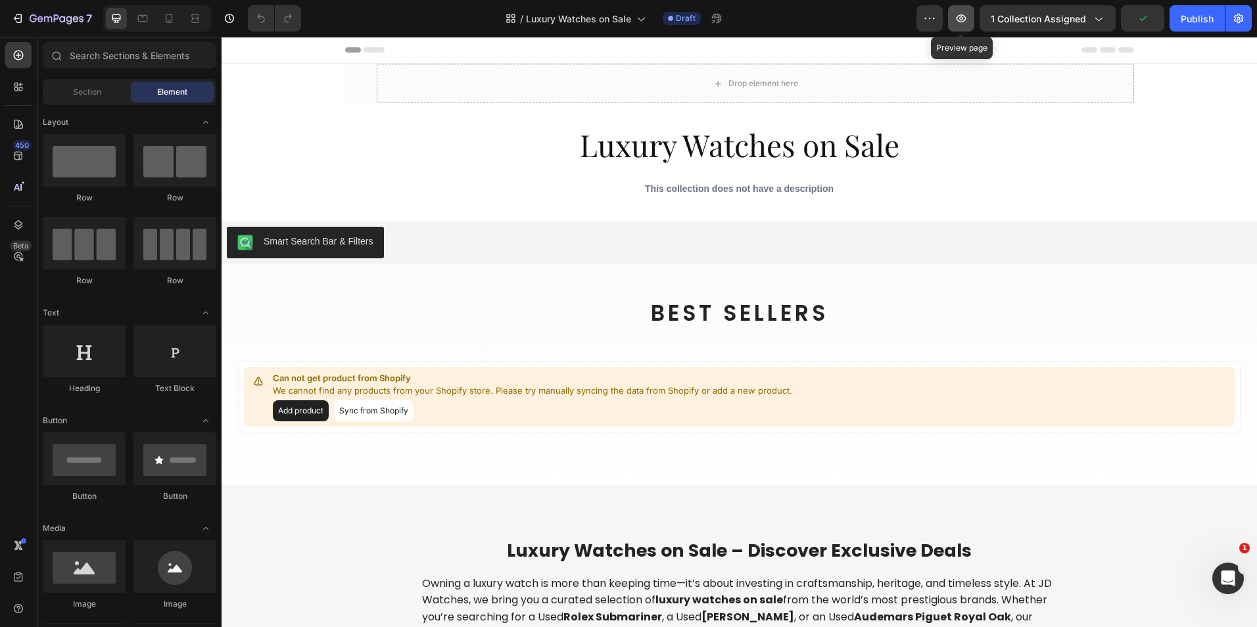
click at [965, 20] on icon "button" at bounding box center [960, 18] width 13 height 13
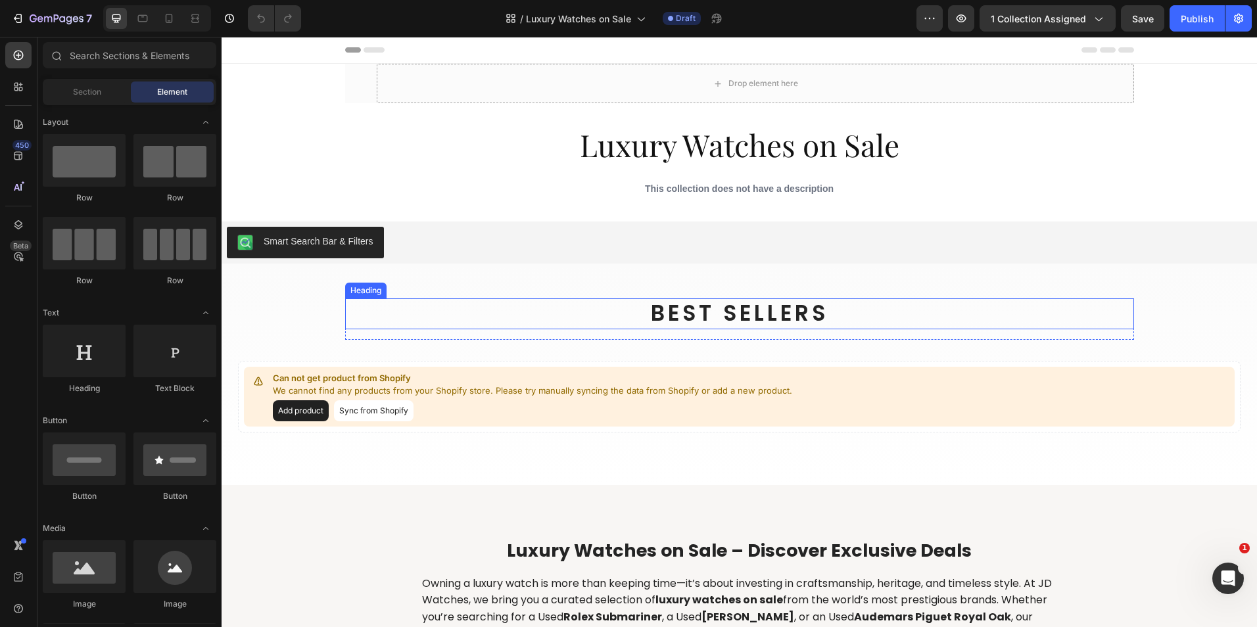
click at [760, 321] on h2 "BEST SELLERS" at bounding box center [739, 313] width 789 height 31
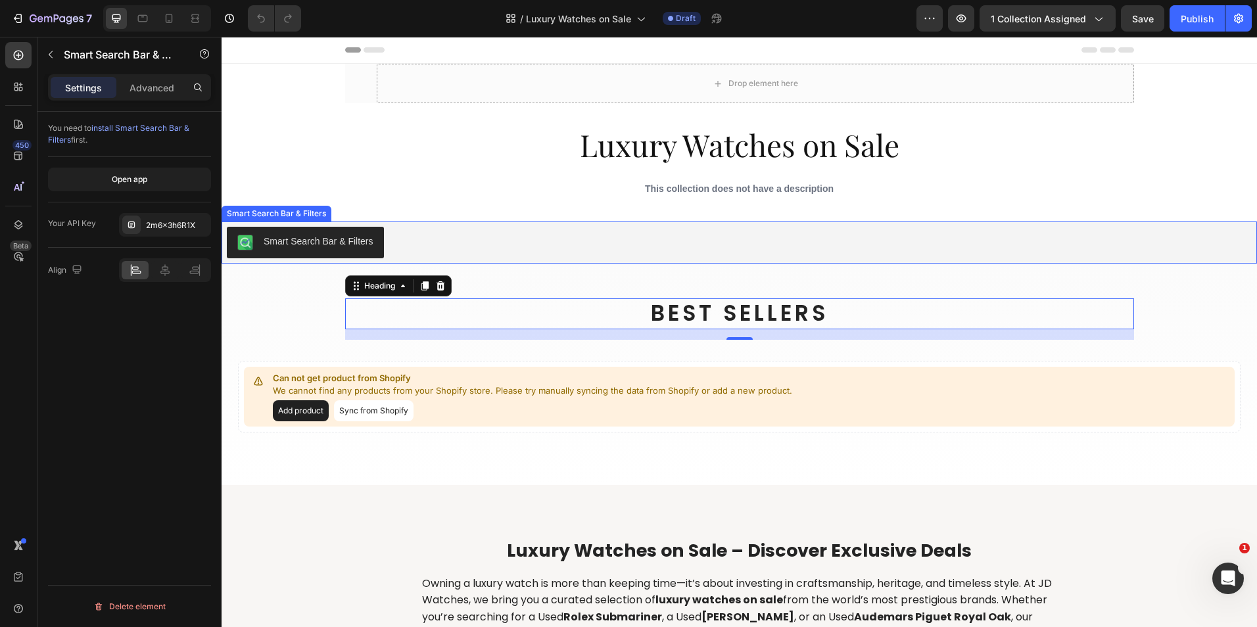
click at [468, 243] on div "Smart Search Bar & Filters" at bounding box center [739, 243] width 1025 height 32
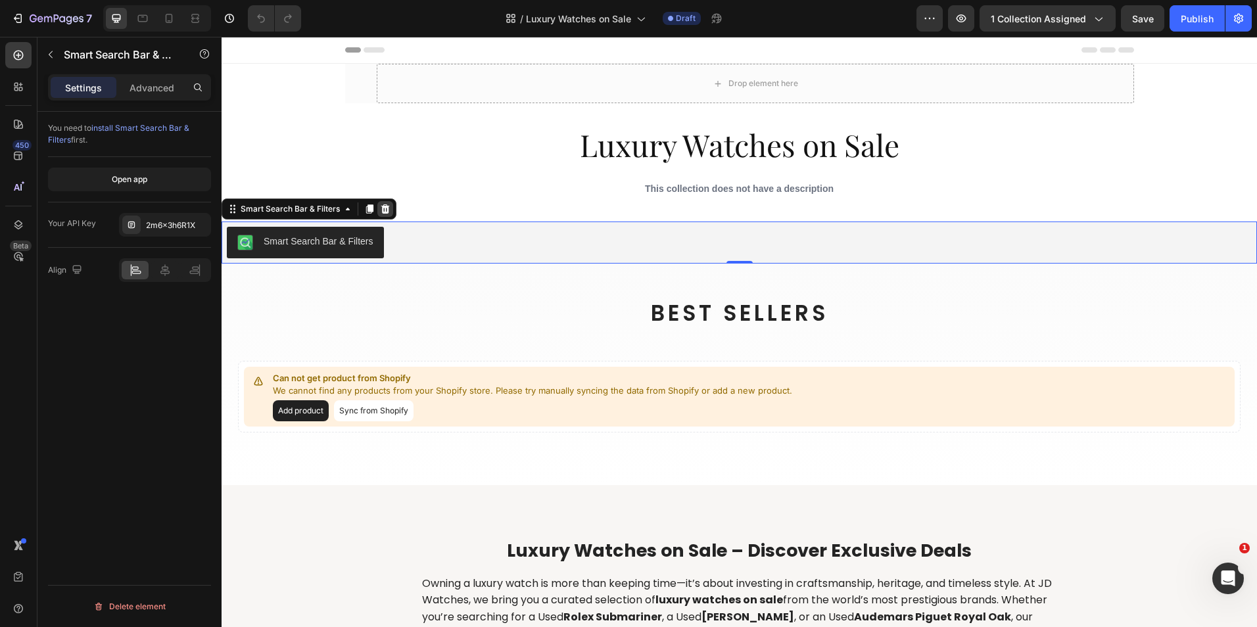
click at [380, 208] on icon at bounding box center [385, 209] width 11 height 11
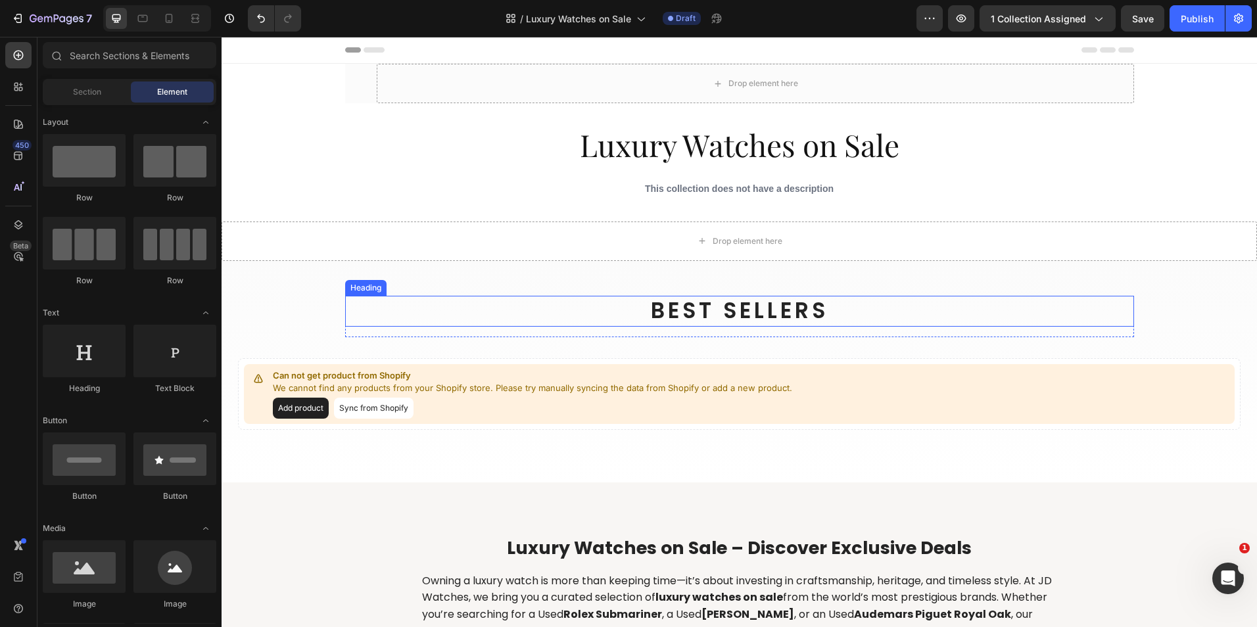
click at [703, 311] on h2 "BEST SELLERS" at bounding box center [739, 311] width 789 height 31
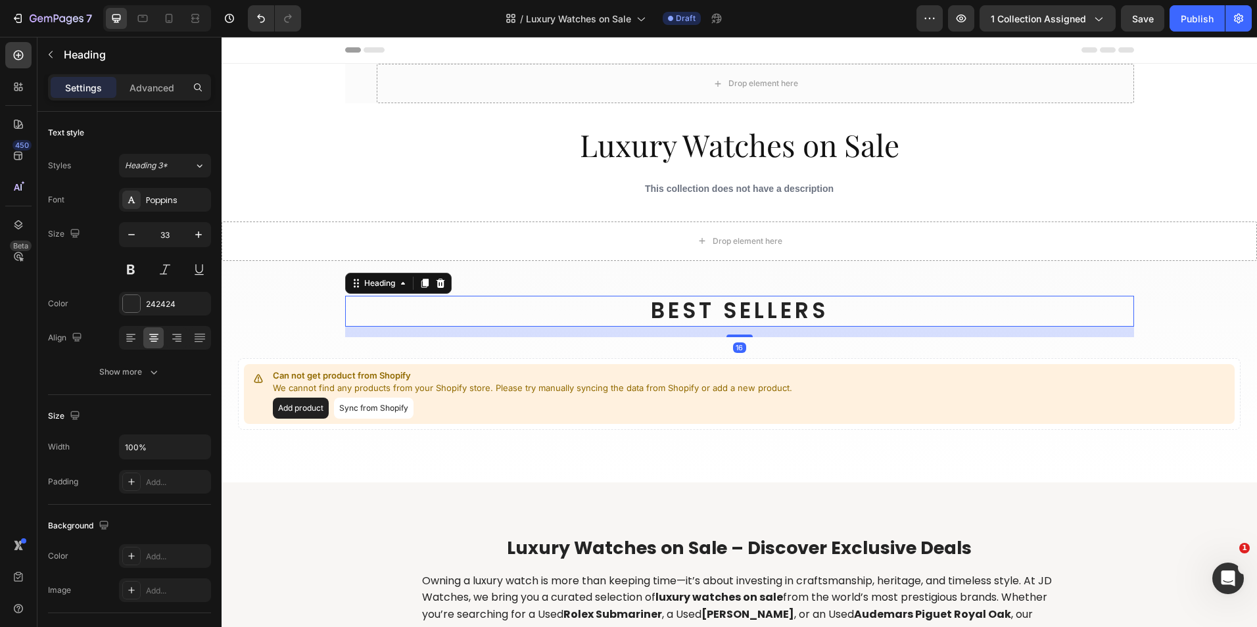
click at [703, 311] on h2 "BEST SELLERS" at bounding box center [739, 311] width 789 height 31
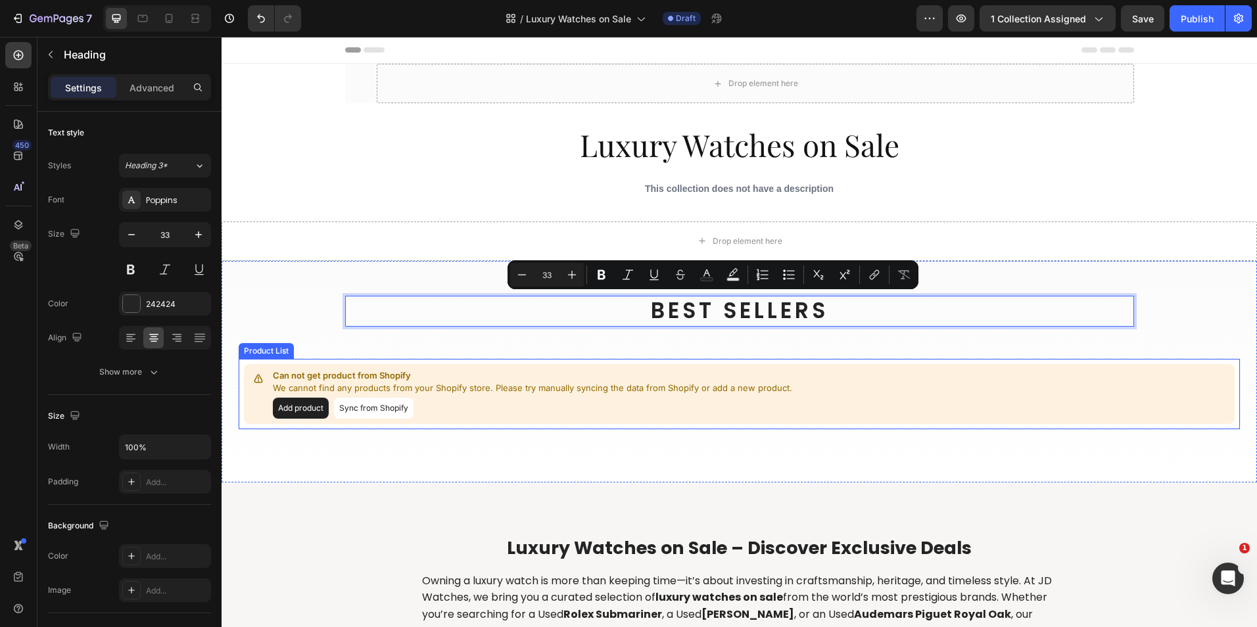
click at [372, 406] on button "Sync from Shopify" at bounding box center [374, 408] width 80 height 21
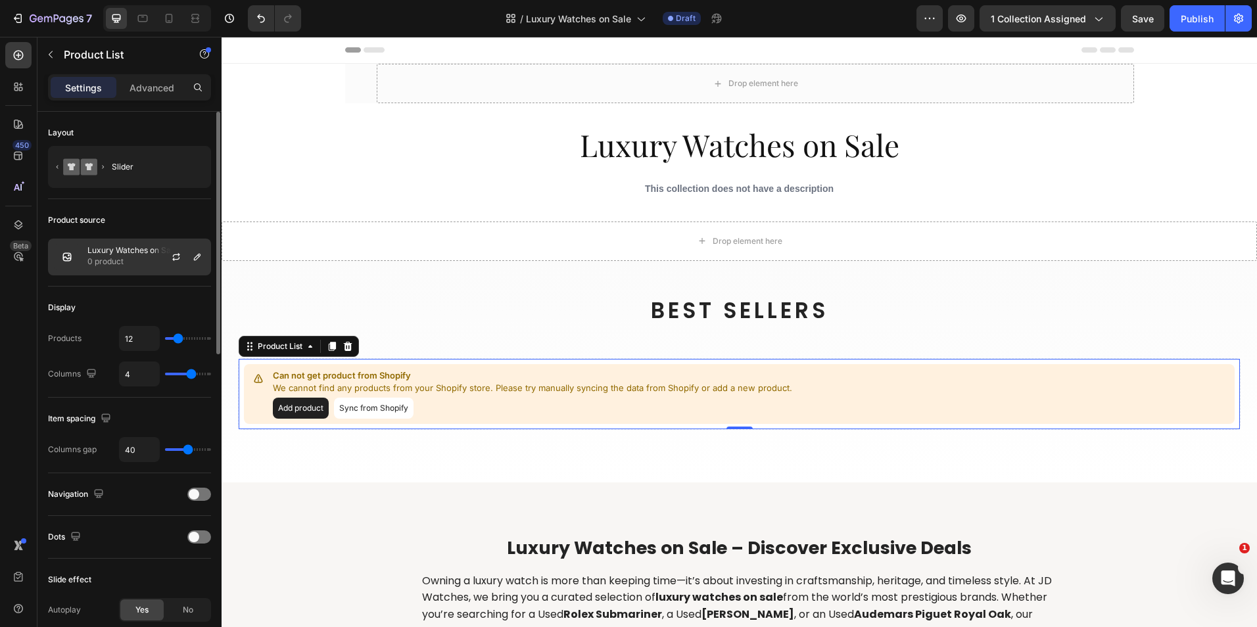
click at [152, 254] on div at bounding box center [181, 256] width 58 height 35
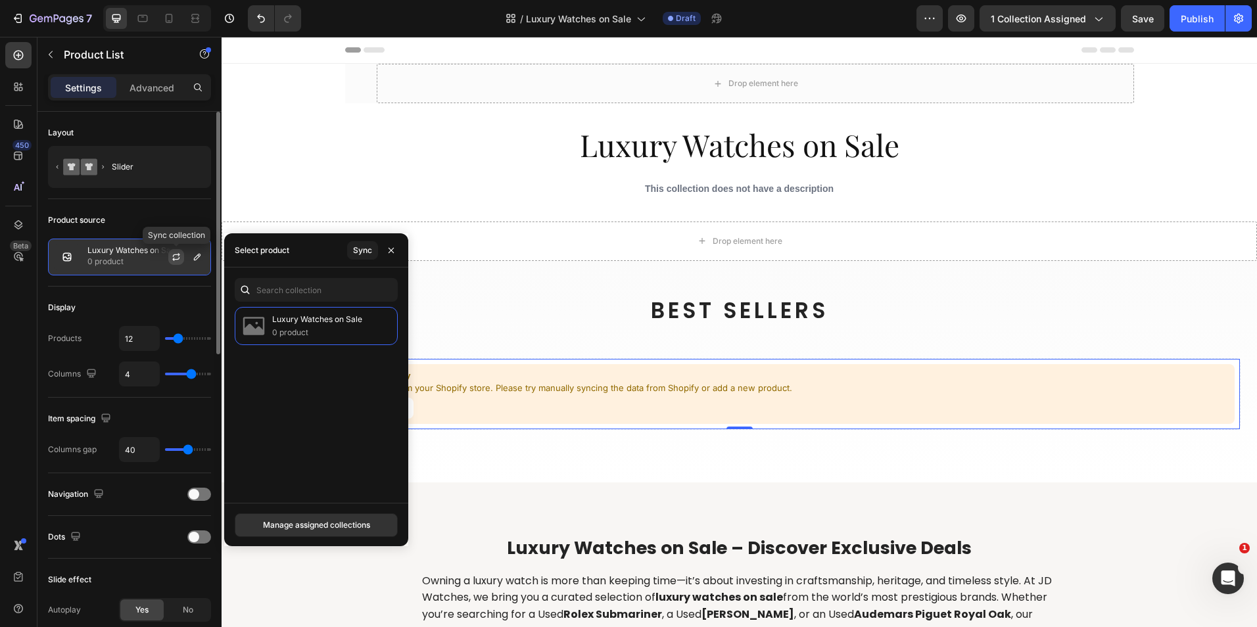
click at [173, 254] on icon "button" at bounding box center [176, 257] width 11 height 11
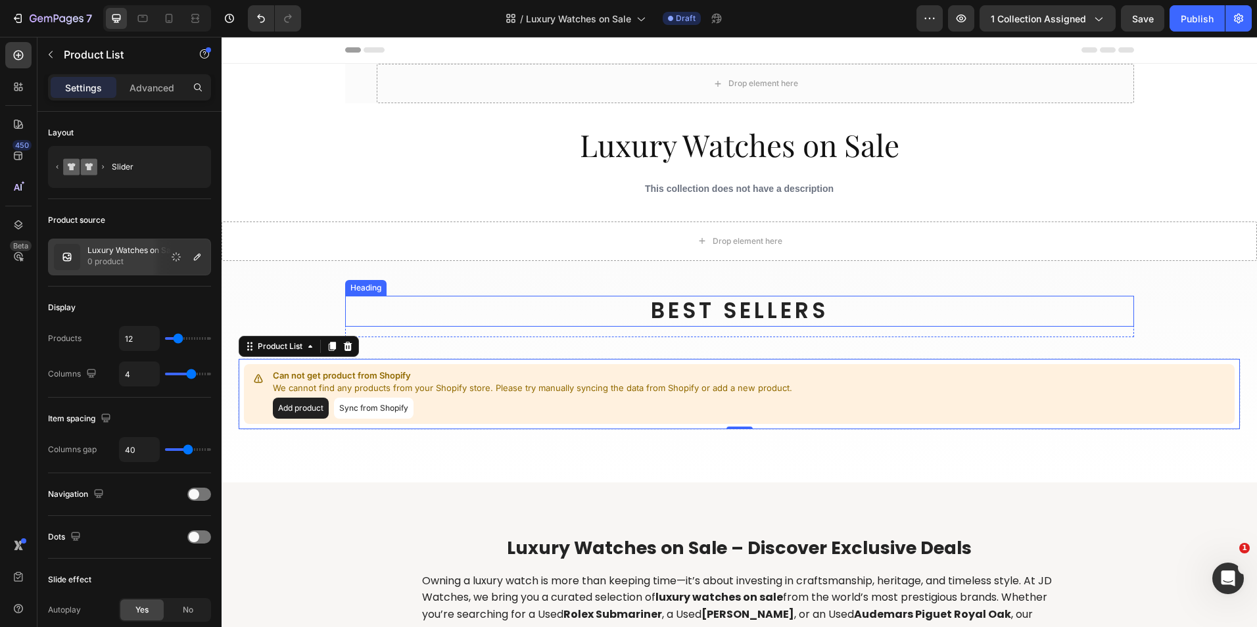
click at [680, 300] on p "BEST SELLERS" at bounding box center [739, 311] width 786 height 28
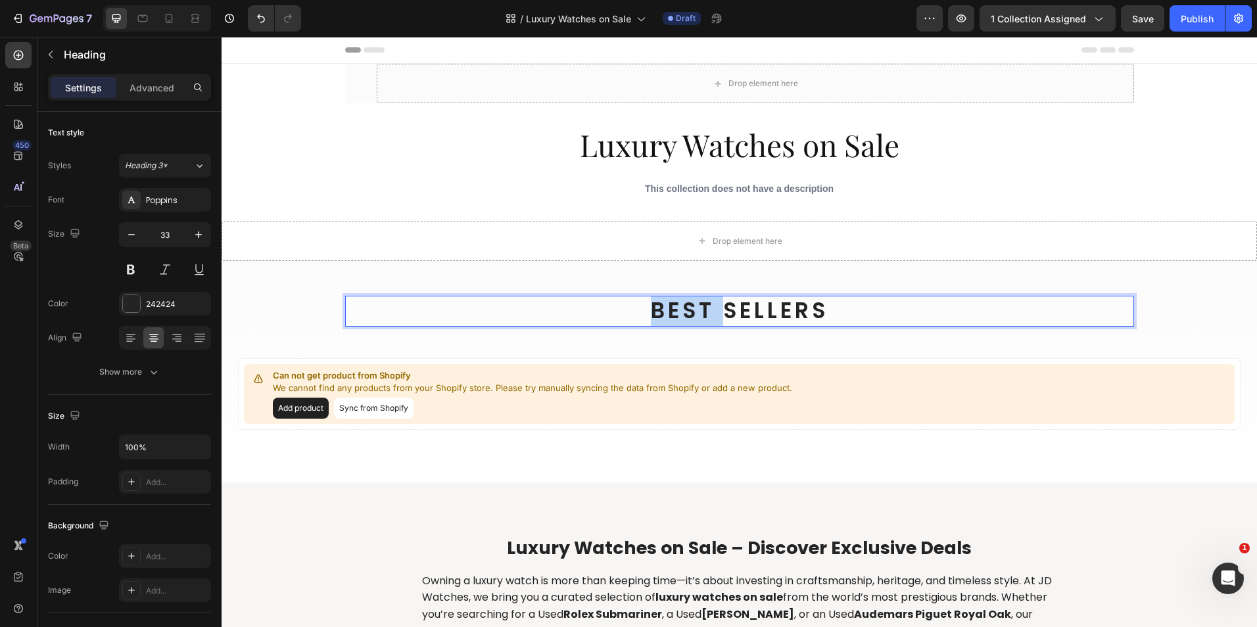
click at [680, 300] on p "BEST SELLERS" at bounding box center [739, 311] width 786 height 28
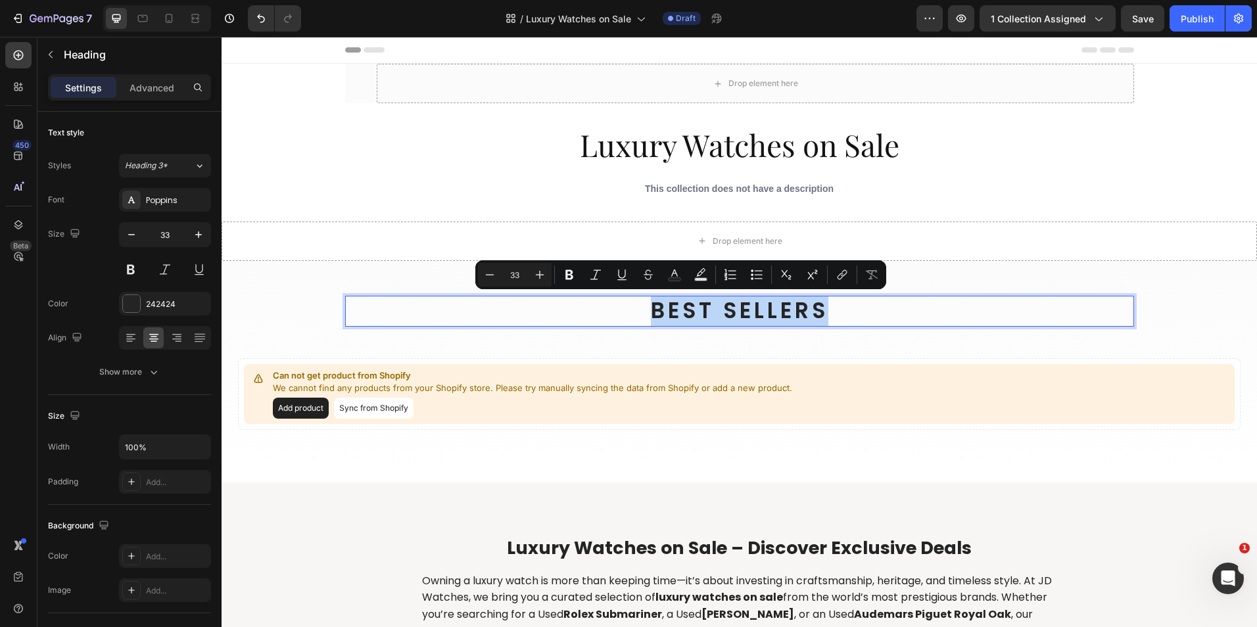
click at [680, 300] on p "BEST SELLERS" at bounding box center [739, 311] width 786 height 28
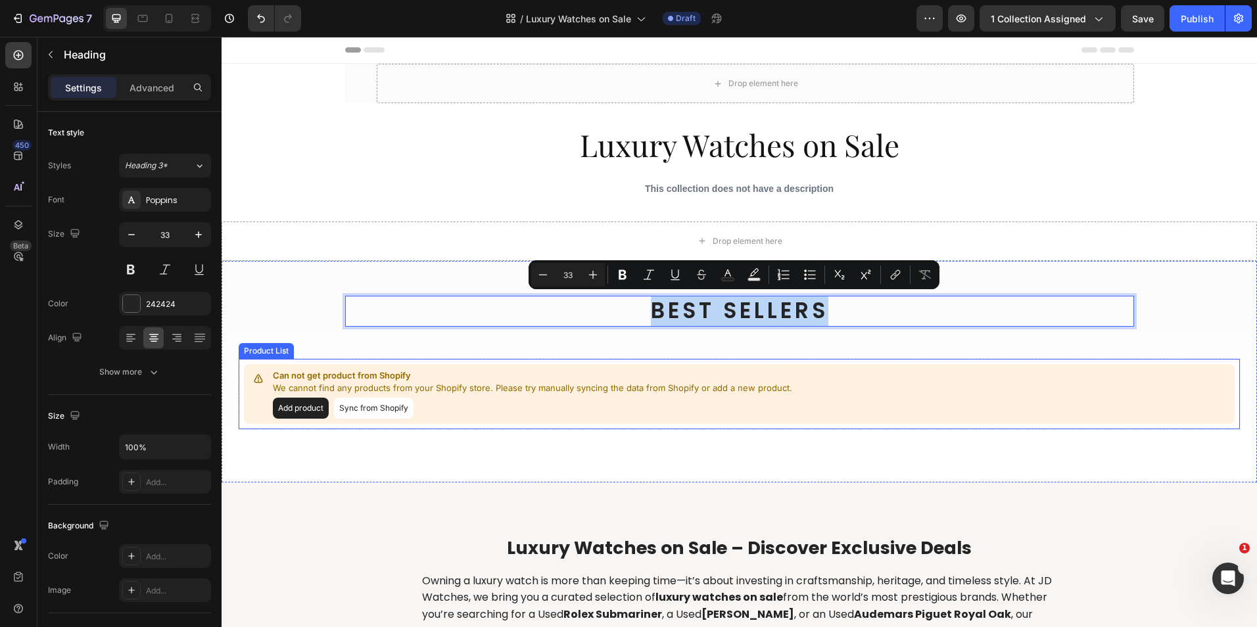
click at [386, 411] on button "Sync from Shopify" at bounding box center [374, 408] width 80 height 21
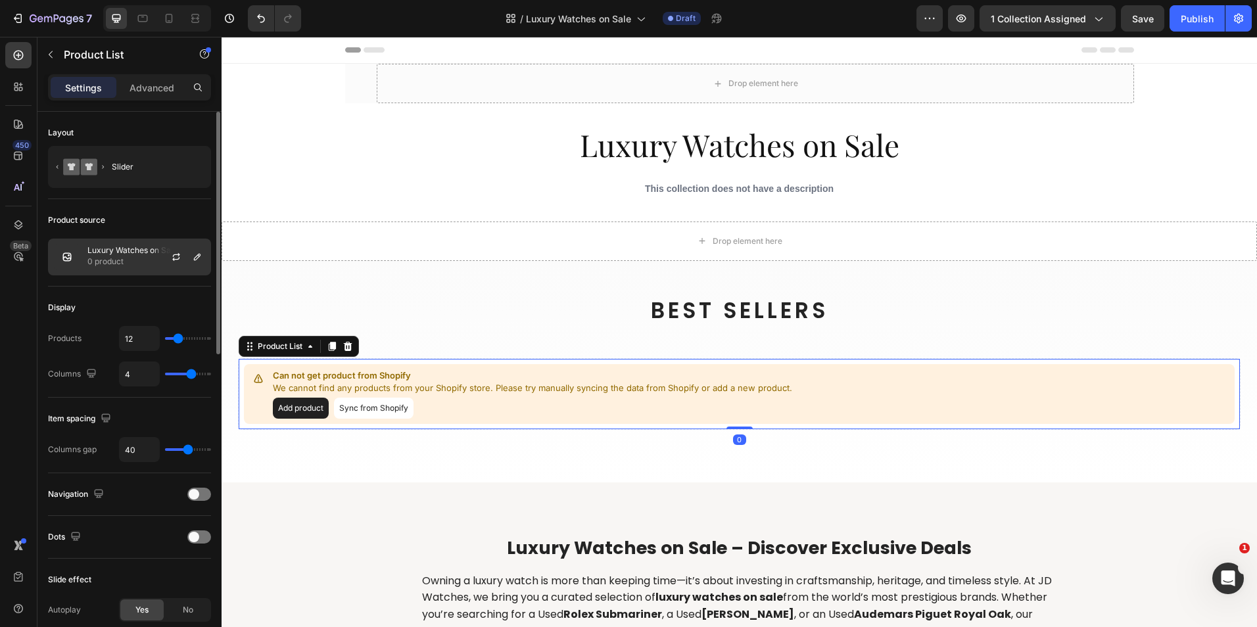
click at [132, 256] on p "0 product" at bounding box center [132, 261] width 90 height 13
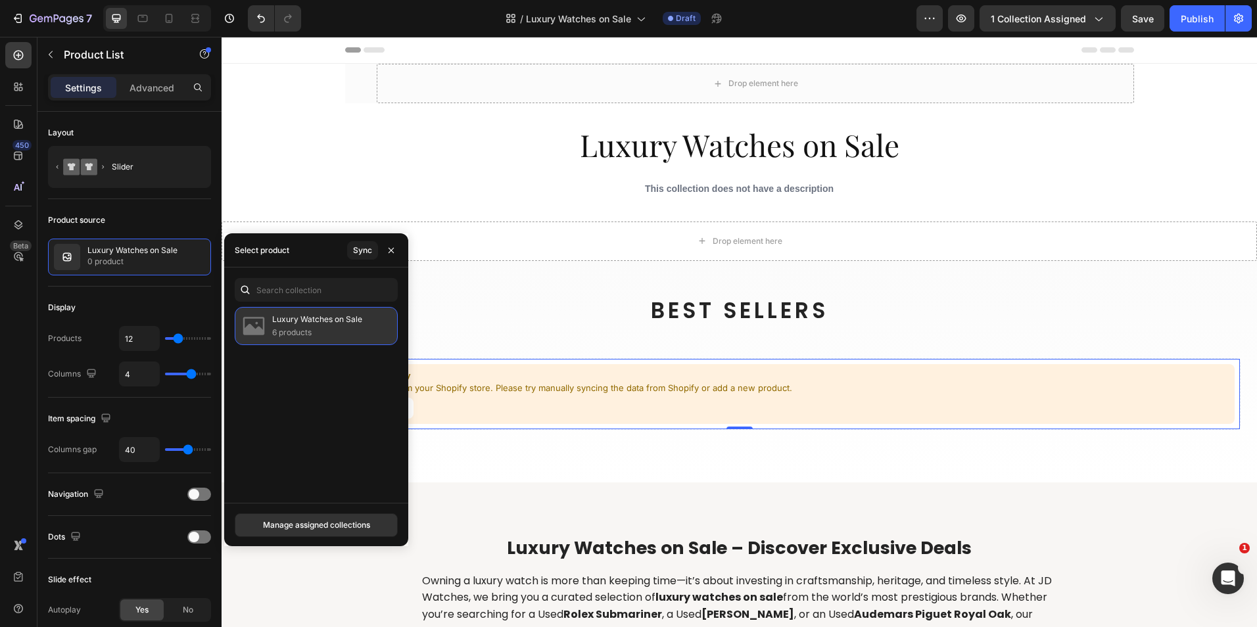
click at [340, 331] on p "6 products" at bounding box center [317, 332] width 90 height 13
drag, startPoint x: 395, startPoint y: 252, endPoint x: 218, endPoint y: 317, distance: 188.4
click at [395, 252] on icon "button" at bounding box center [391, 250] width 11 height 11
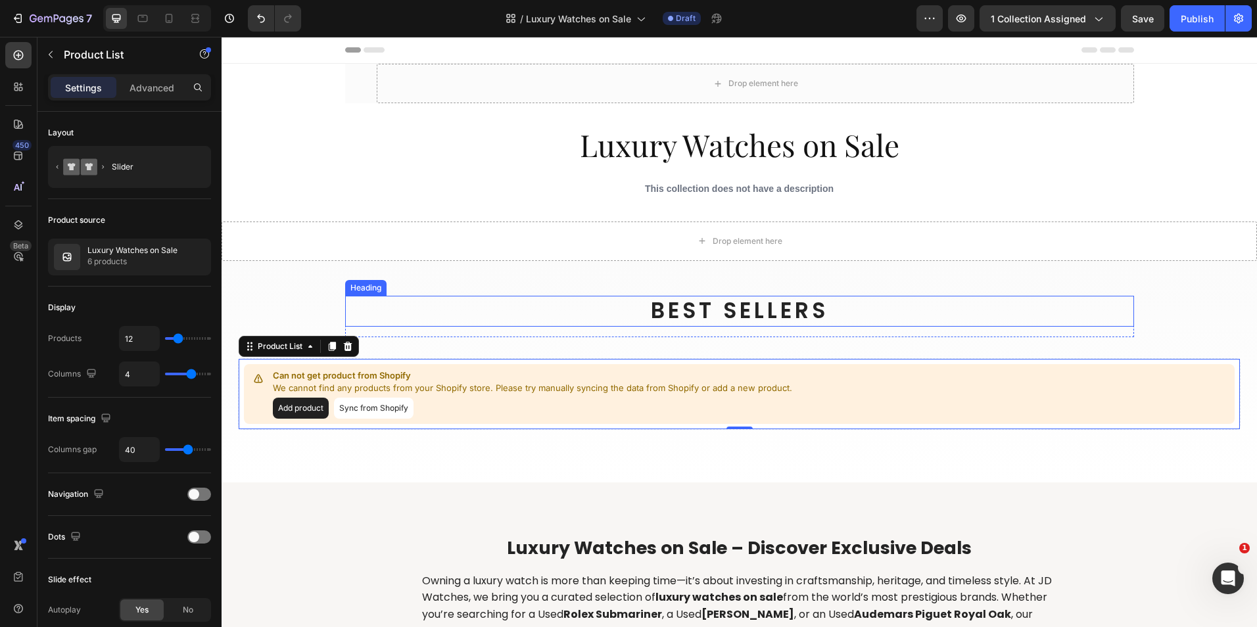
click at [684, 305] on p "BEST SELLERS" at bounding box center [739, 311] width 786 height 28
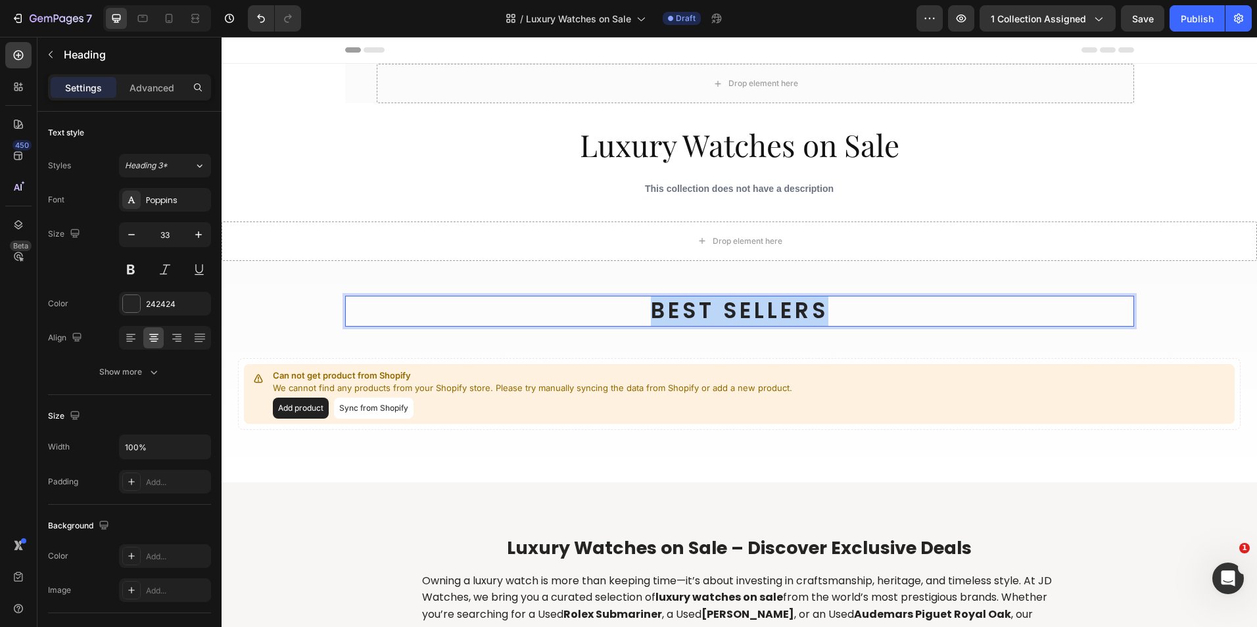
click at [684, 305] on p "BEST SELLERS" at bounding box center [739, 311] width 786 height 28
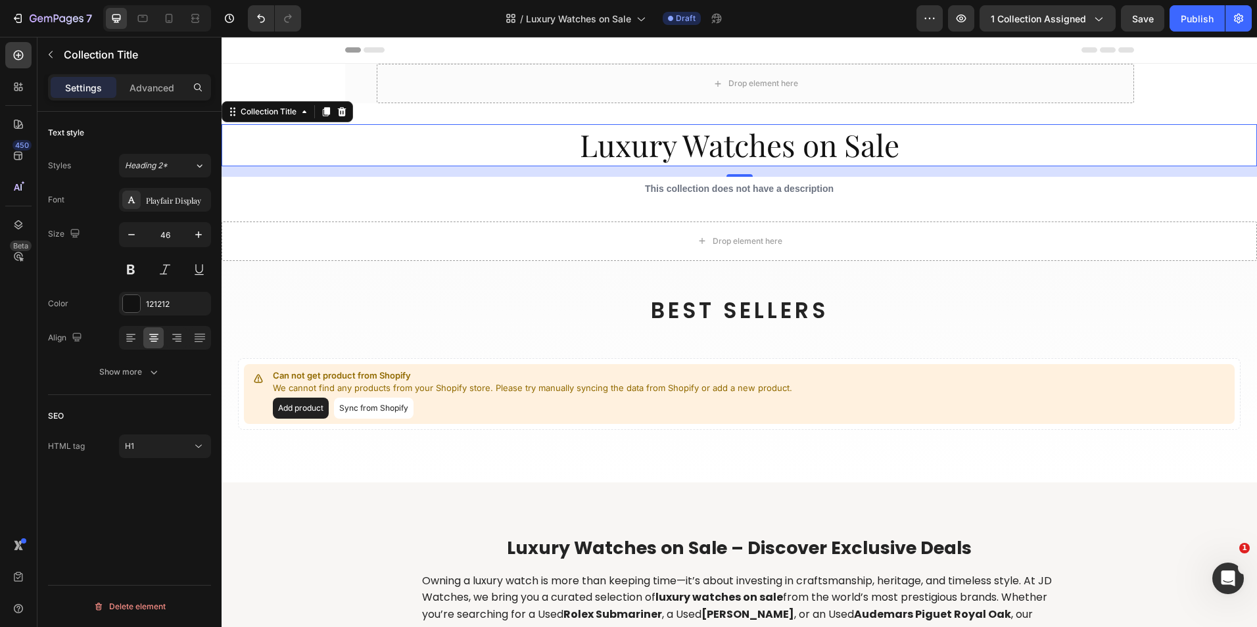
click at [762, 149] on h1 "Luxury Watches on Sale" at bounding box center [738, 145] width 1035 height 42
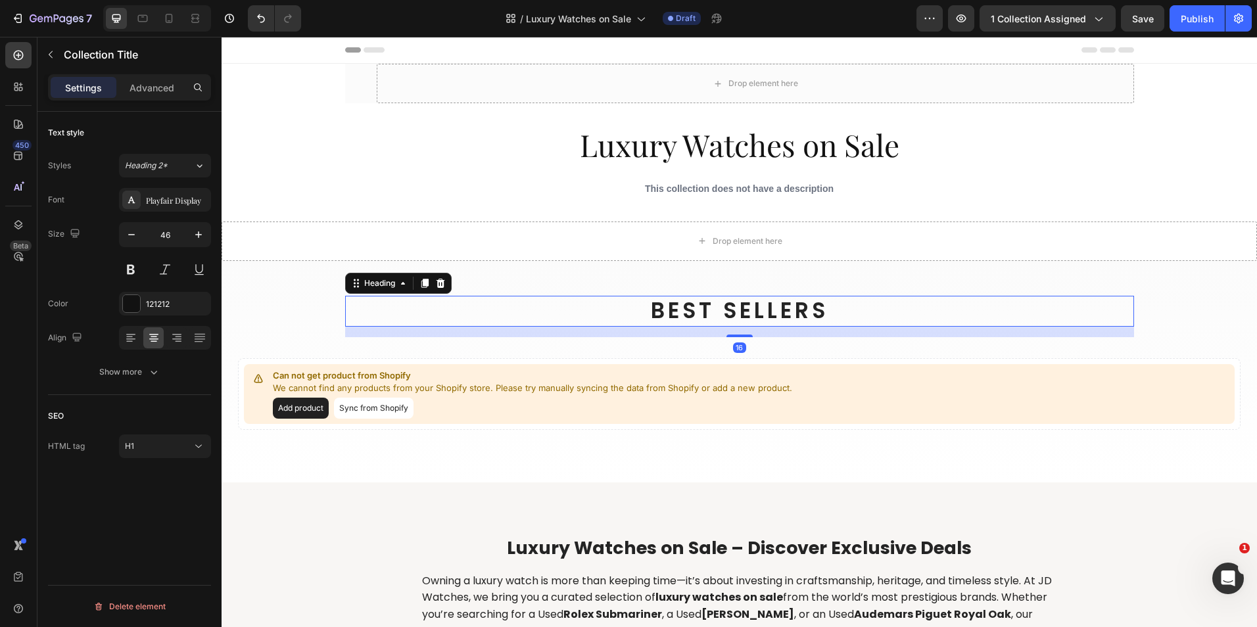
click at [691, 319] on p "BEST SELLERS" at bounding box center [739, 311] width 786 height 28
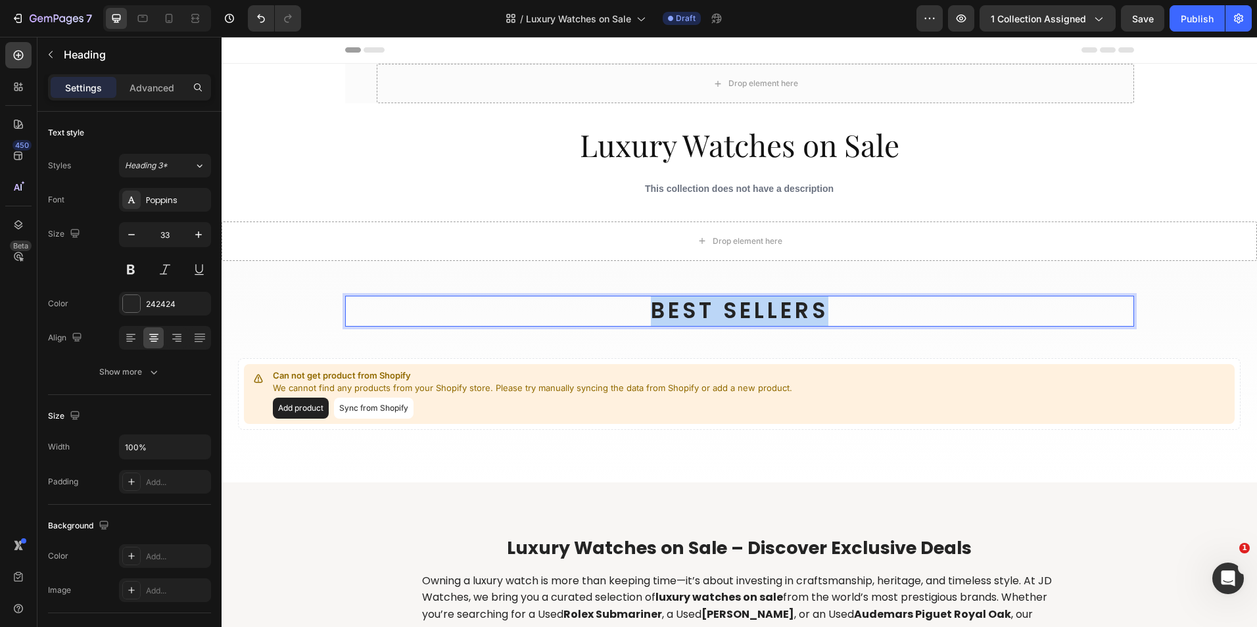
click at [691, 319] on p "BEST SELLERS" at bounding box center [739, 311] width 786 height 28
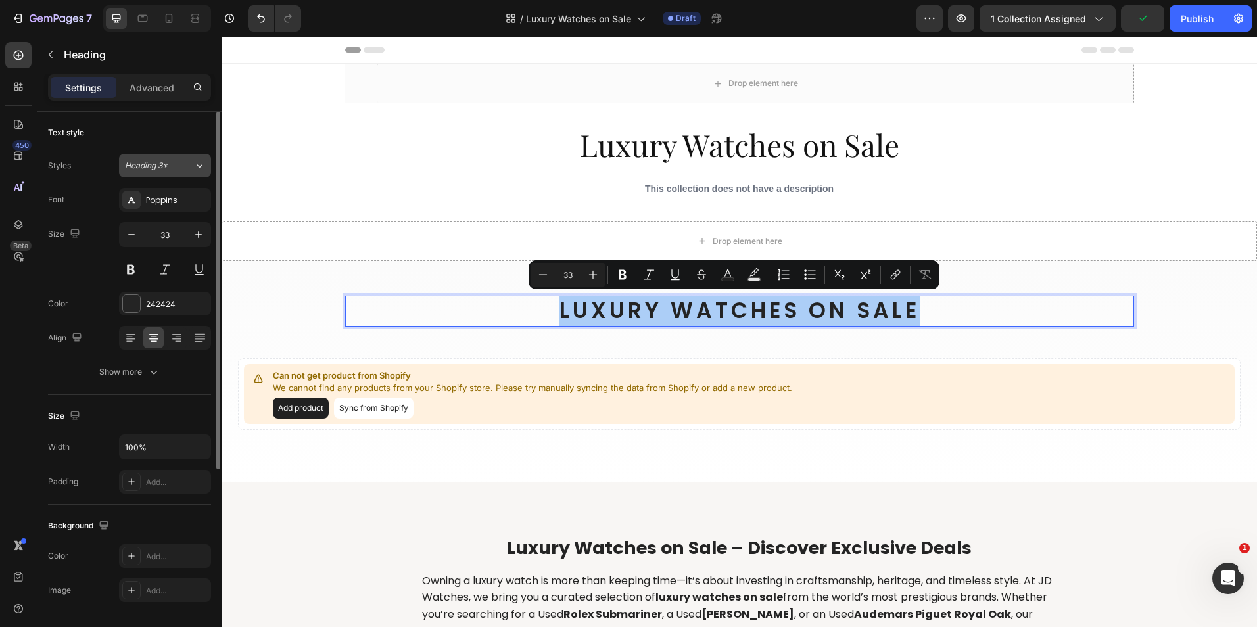
click at [183, 176] on button "Heading 3*" at bounding box center [165, 166] width 92 height 24
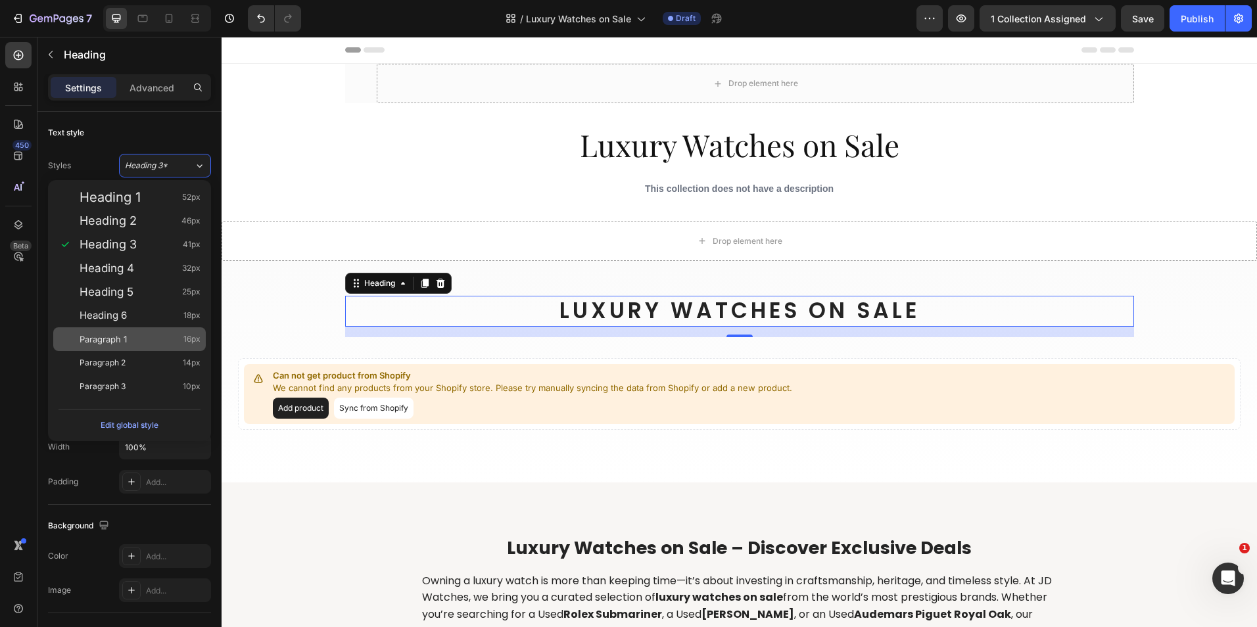
click at [159, 335] on div "Paragraph 1 16px" at bounding box center [140, 339] width 121 height 13
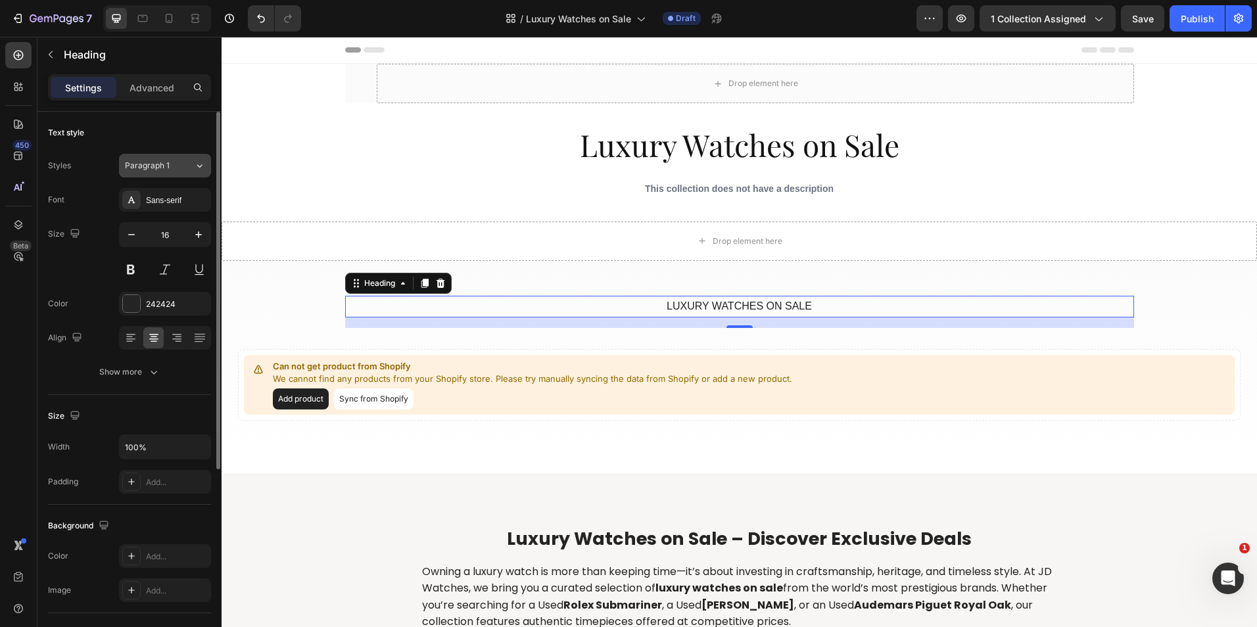
click at [157, 174] on button "Paragraph 1" at bounding box center [165, 166] width 92 height 24
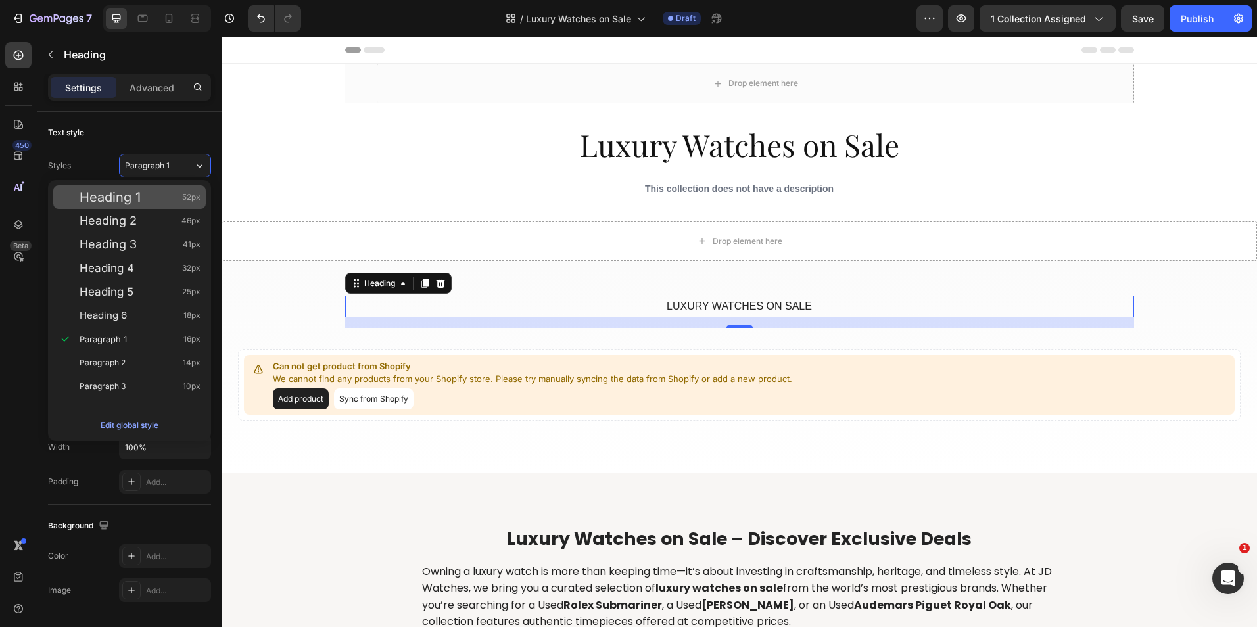
click at [160, 204] on div "Heading 1 52px" at bounding box center [129, 197] width 152 height 24
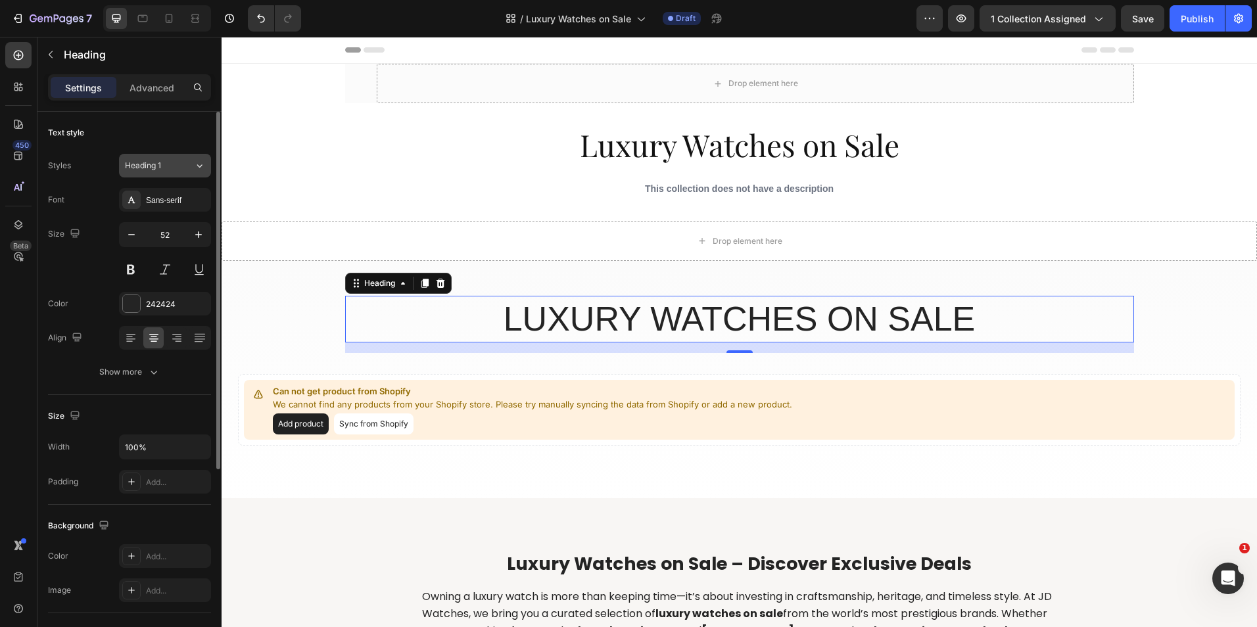
click at [179, 168] on div "Heading 1" at bounding box center [159, 166] width 69 height 12
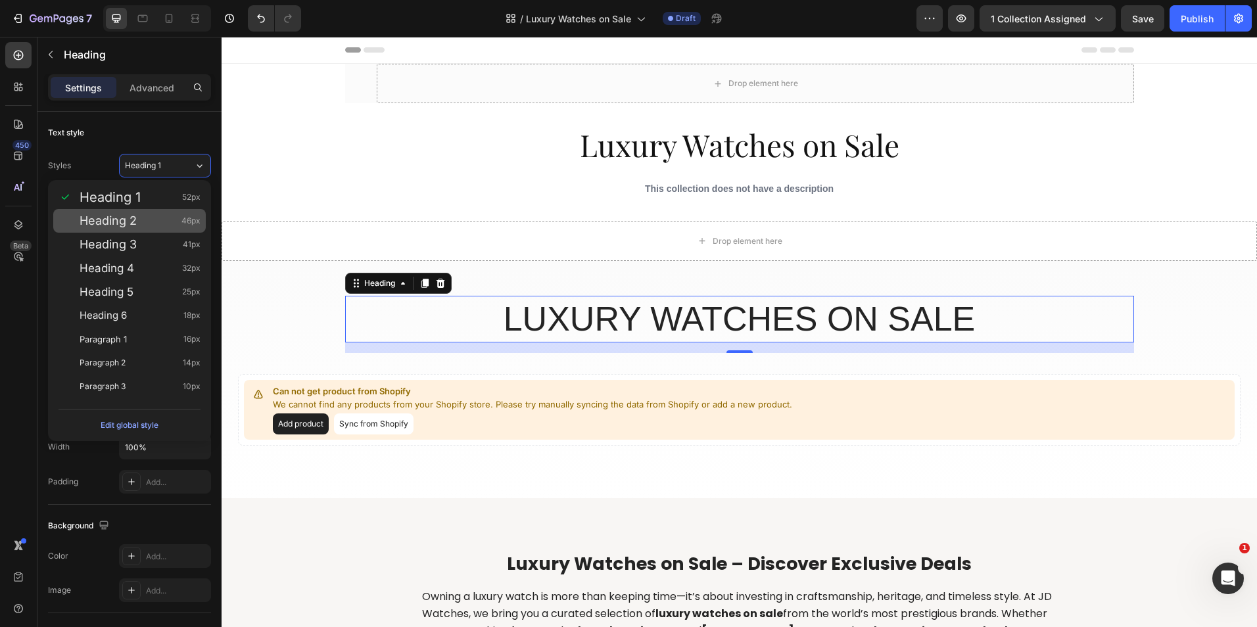
click at [180, 218] on div "Heading 2 46px" at bounding box center [140, 220] width 121 height 13
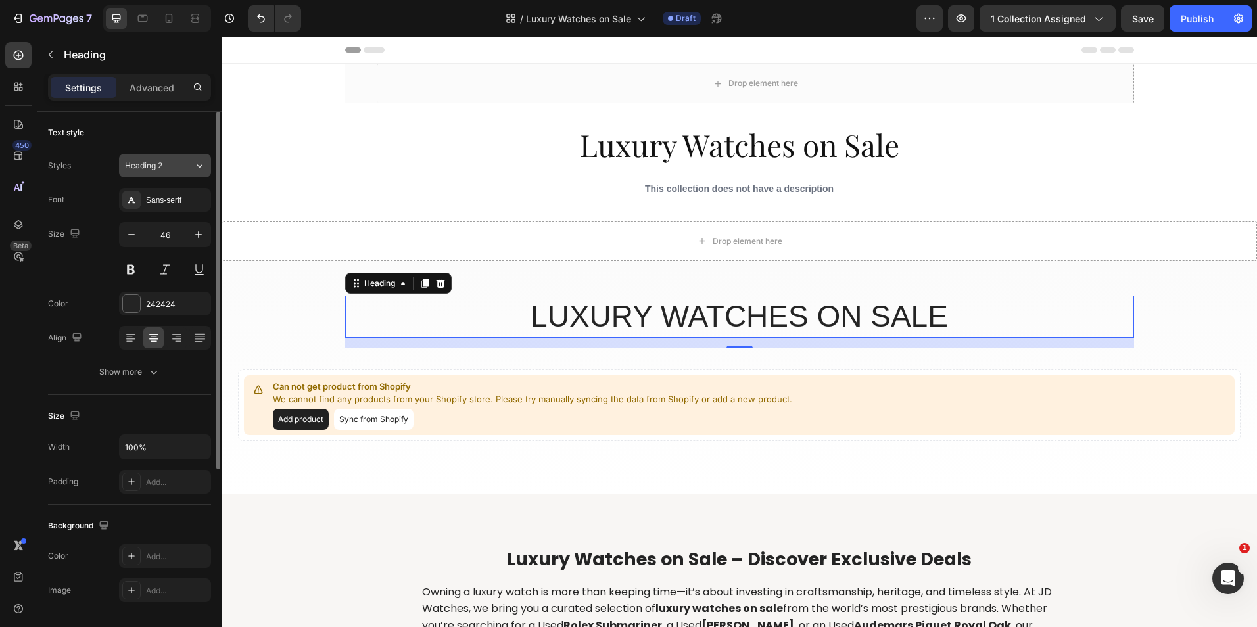
click at [181, 172] on button "Heading 2" at bounding box center [165, 166] width 92 height 24
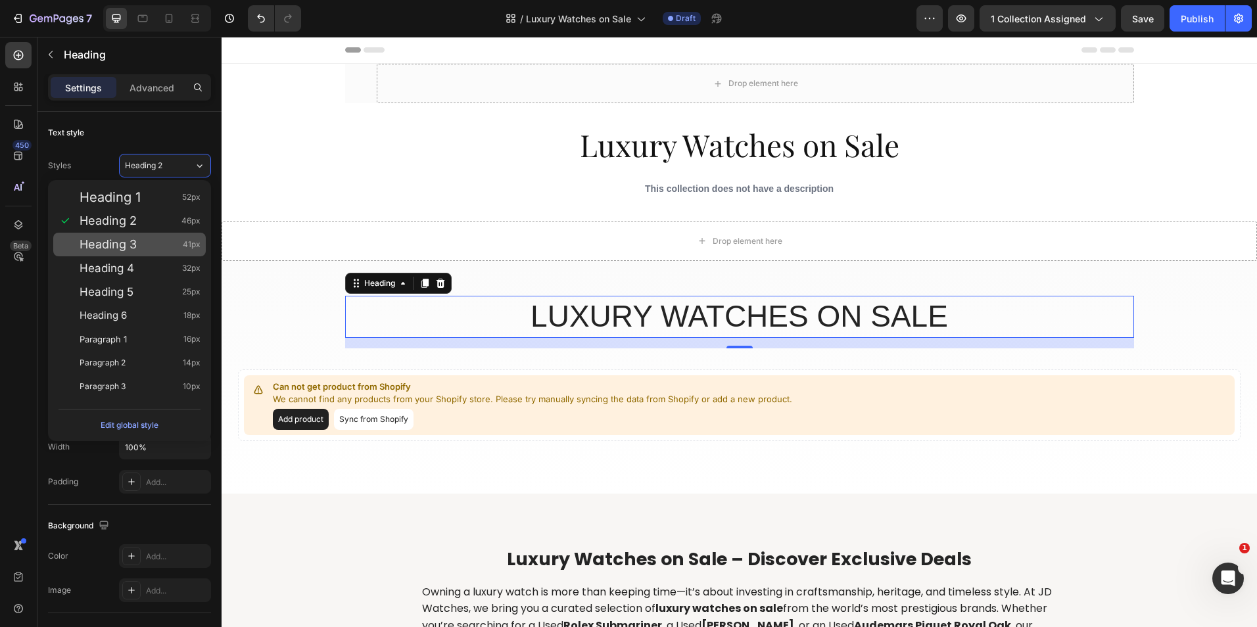
click at [172, 249] on div "Heading 3 41px" at bounding box center [140, 244] width 121 height 13
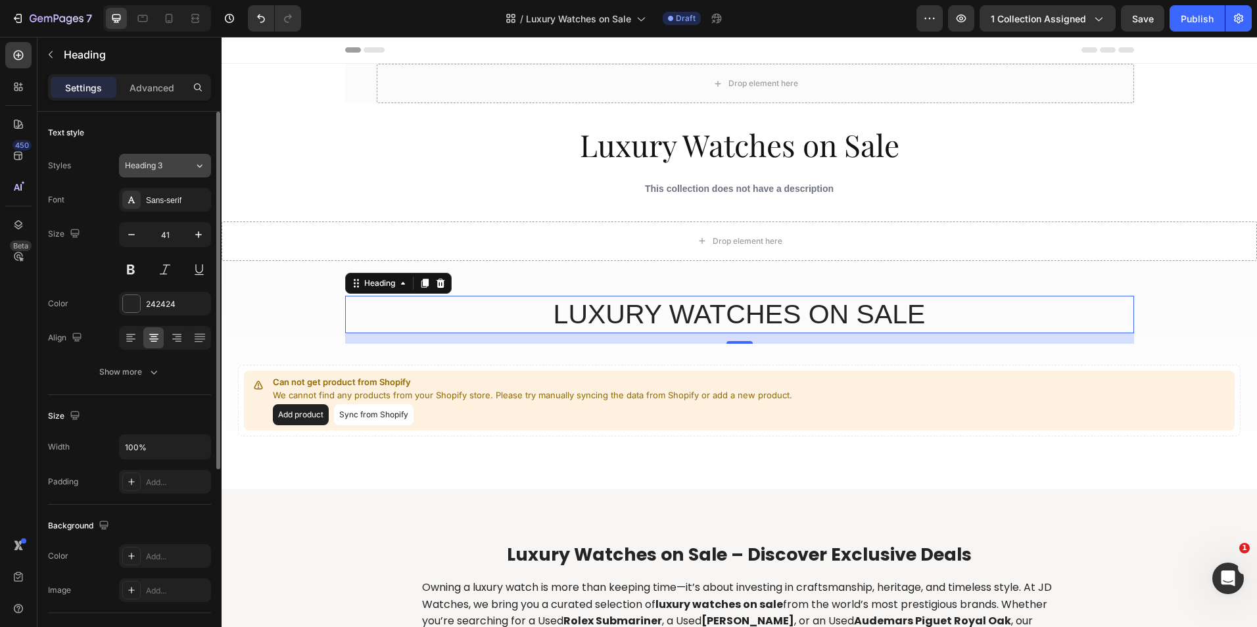
click at [184, 175] on button "Heading 3" at bounding box center [165, 166] width 92 height 24
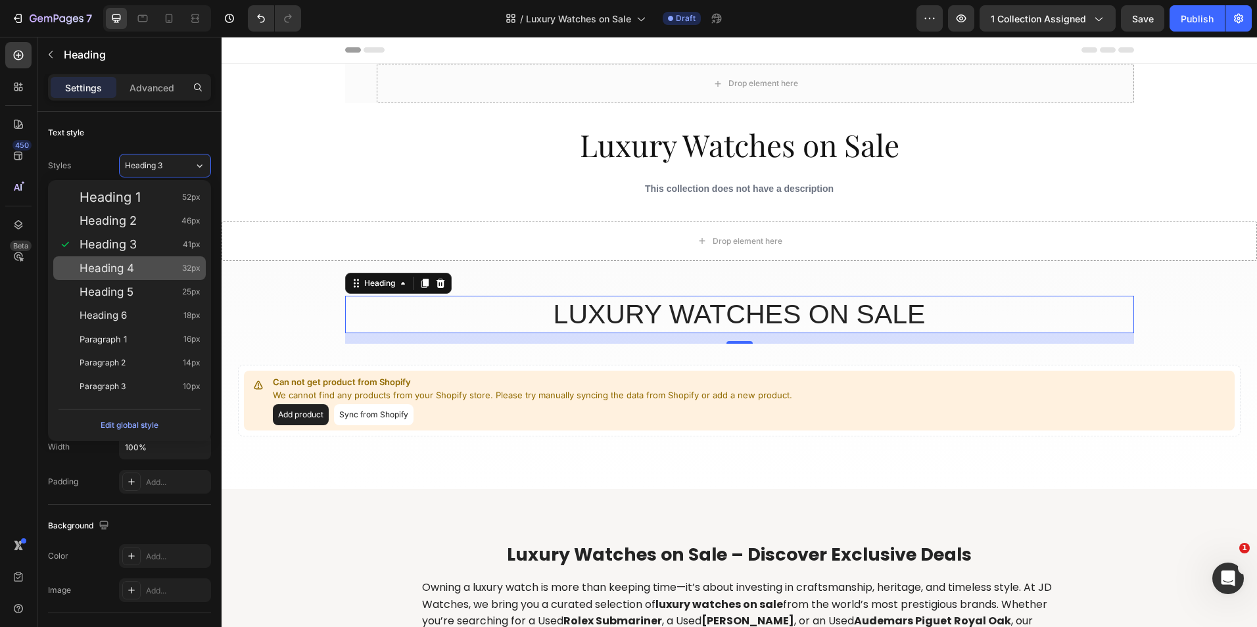
click at [172, 267] on div "Heading 4 32px" at bounding box center [140, 268] width 121 height 13
type input "32"
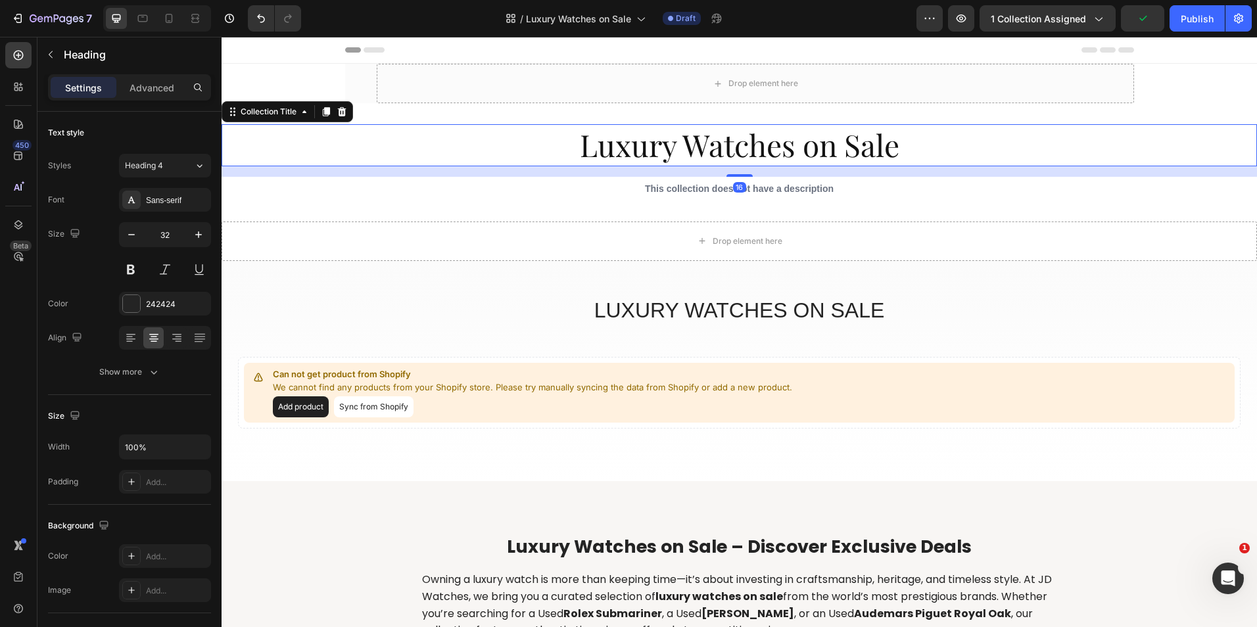
click at [612, 154] on h1 "Luxury Watches on Sale" at bounding box center [738, 145] width 1035 height 42
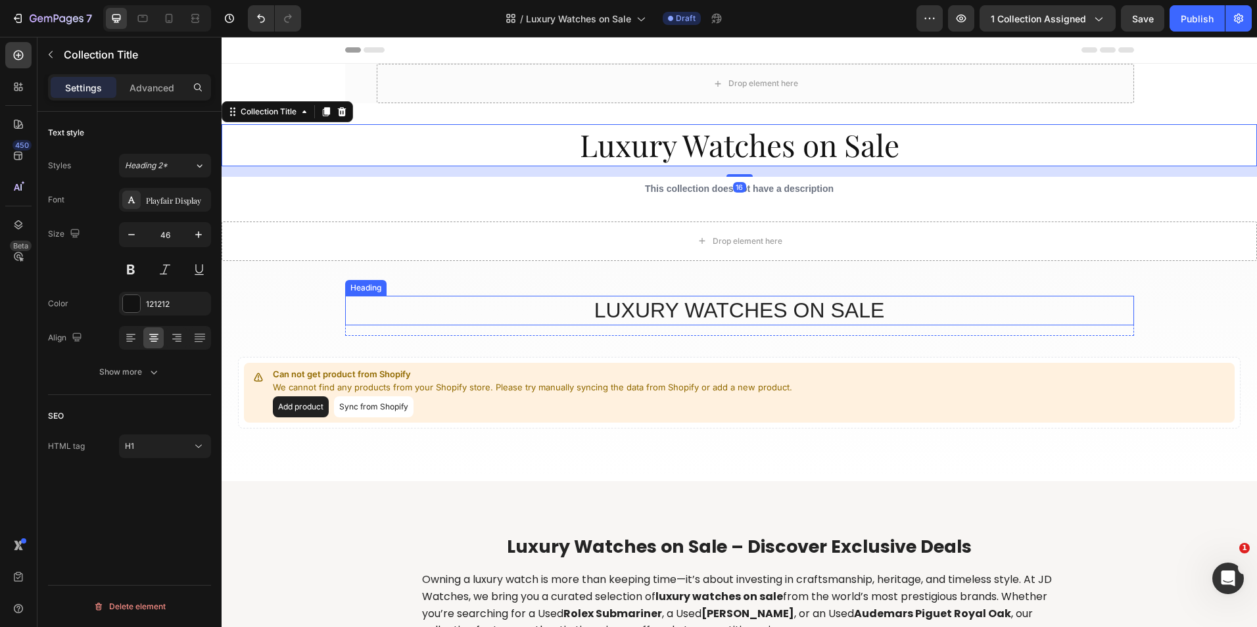
click at [666, 323] on p "Luxury Watches ON Sale" at bounding box center [739, 311] width 786 height 28
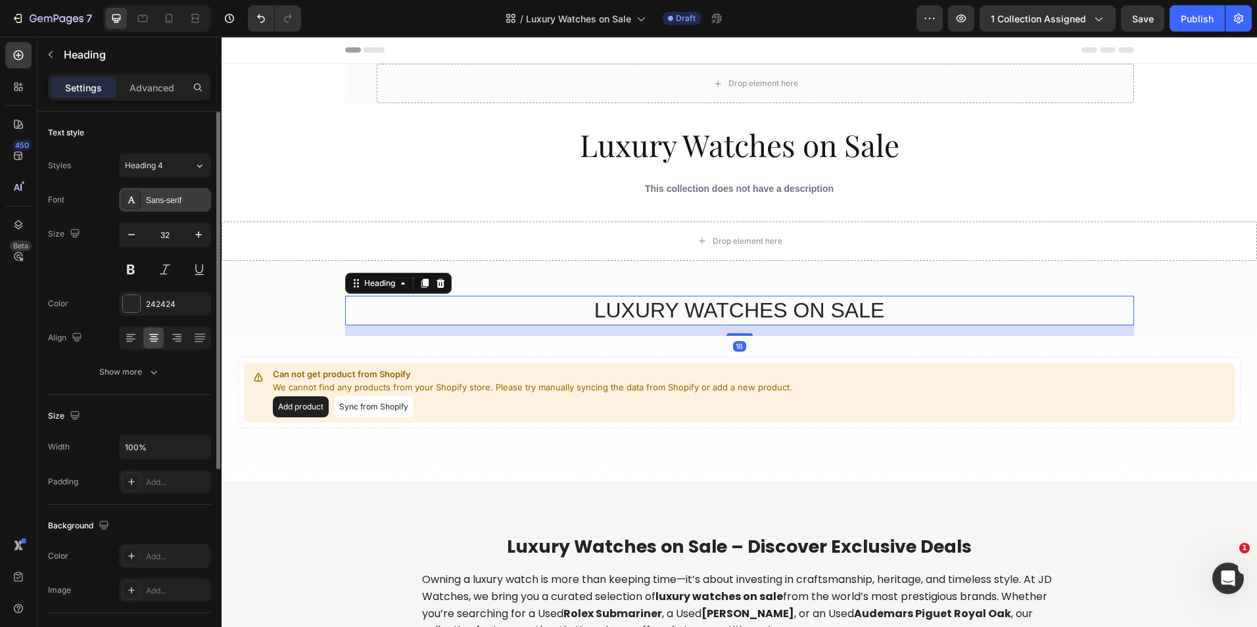
click at [159, 196] on div "Sans-serif" at bounding box center [177, 201] width 62 height 12
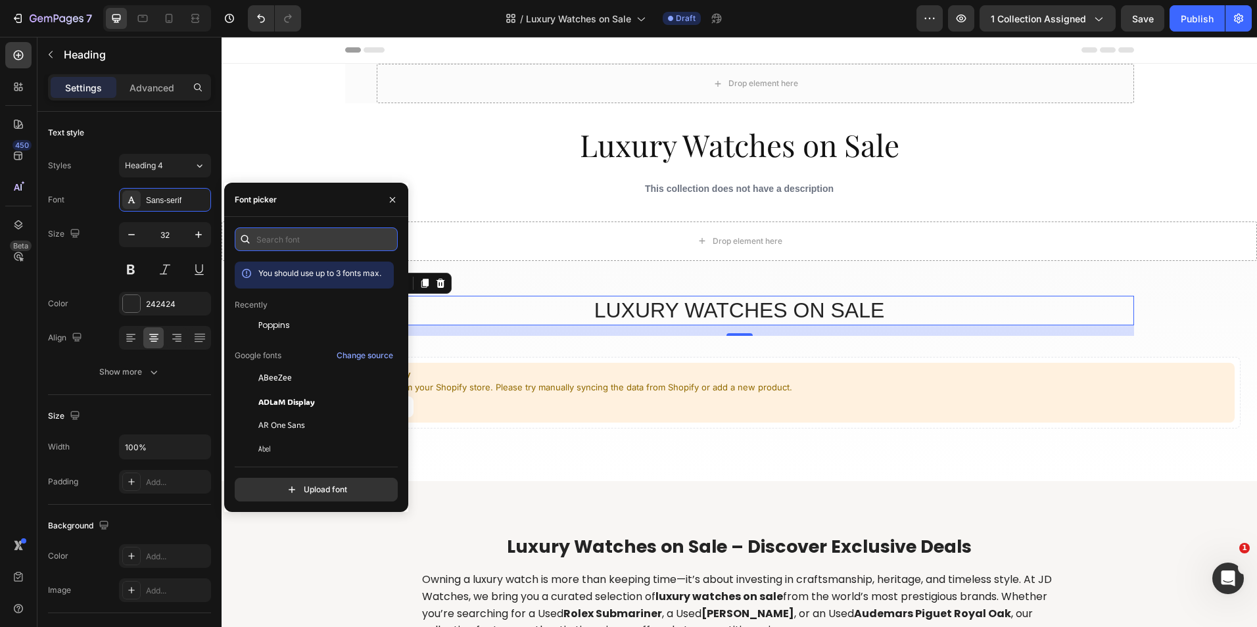
click at [319, 243] on input "text" at bounding box center [316, 239] width 163 height 24
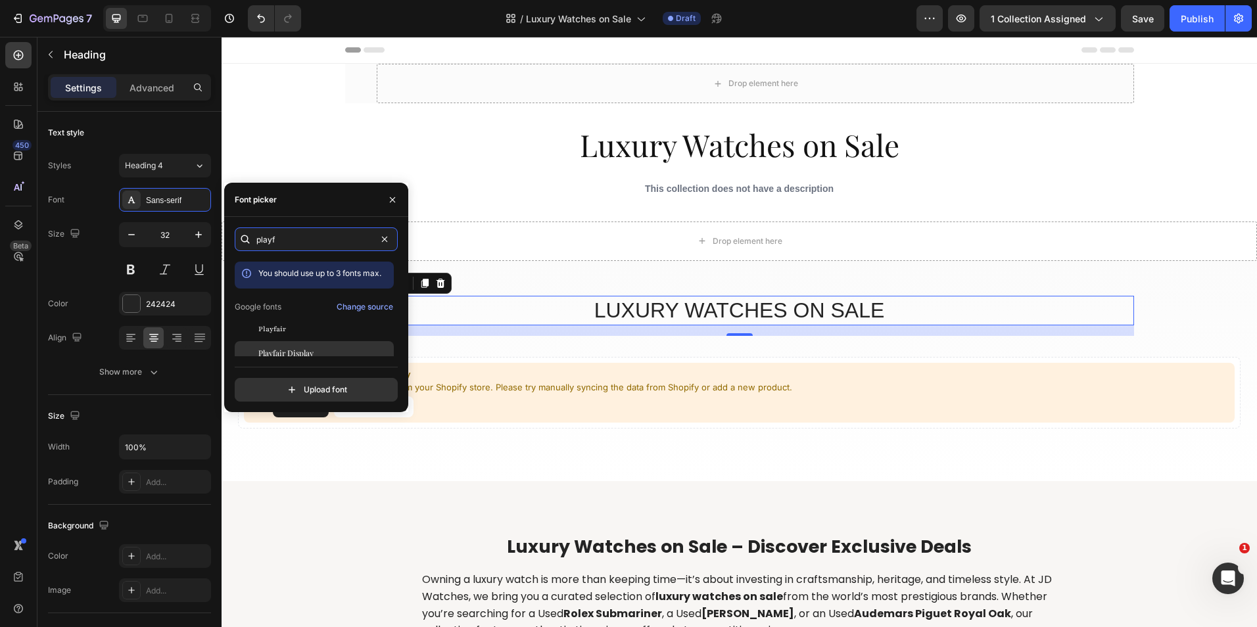
type input "playf"
click at [319, 356] on div "Playfair Display" at bounding box center [324, 353] width 133 height 12
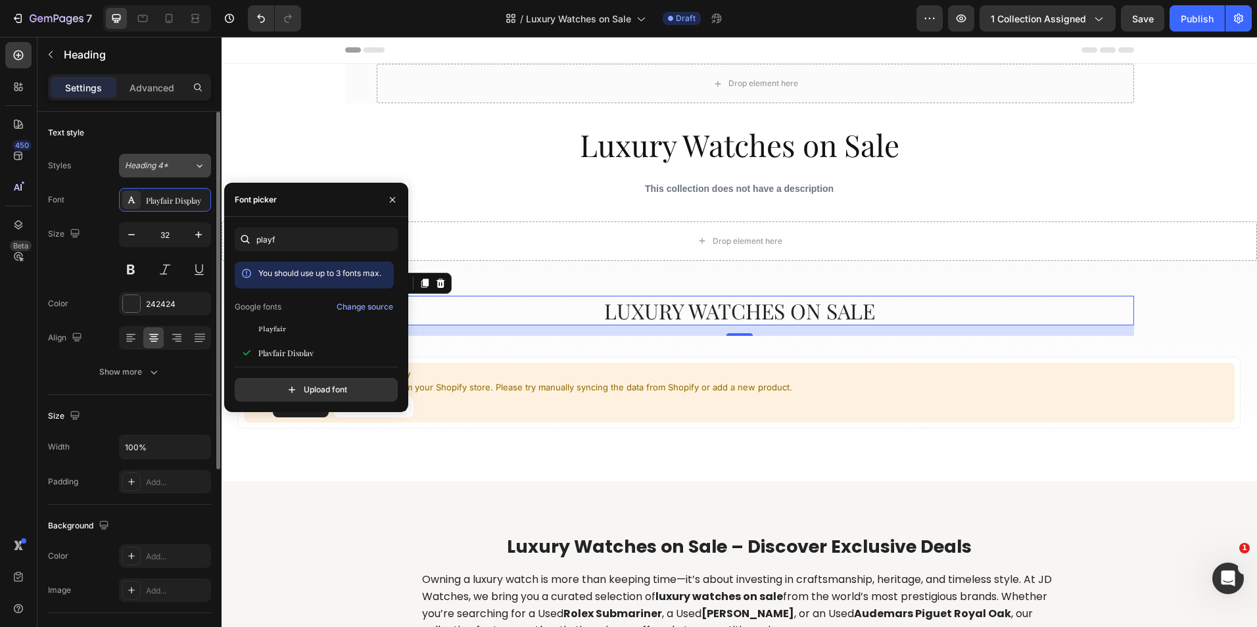
click at [195, 176] on button "Heading 4*" at bounding box center [165, 166] width 92 height 24
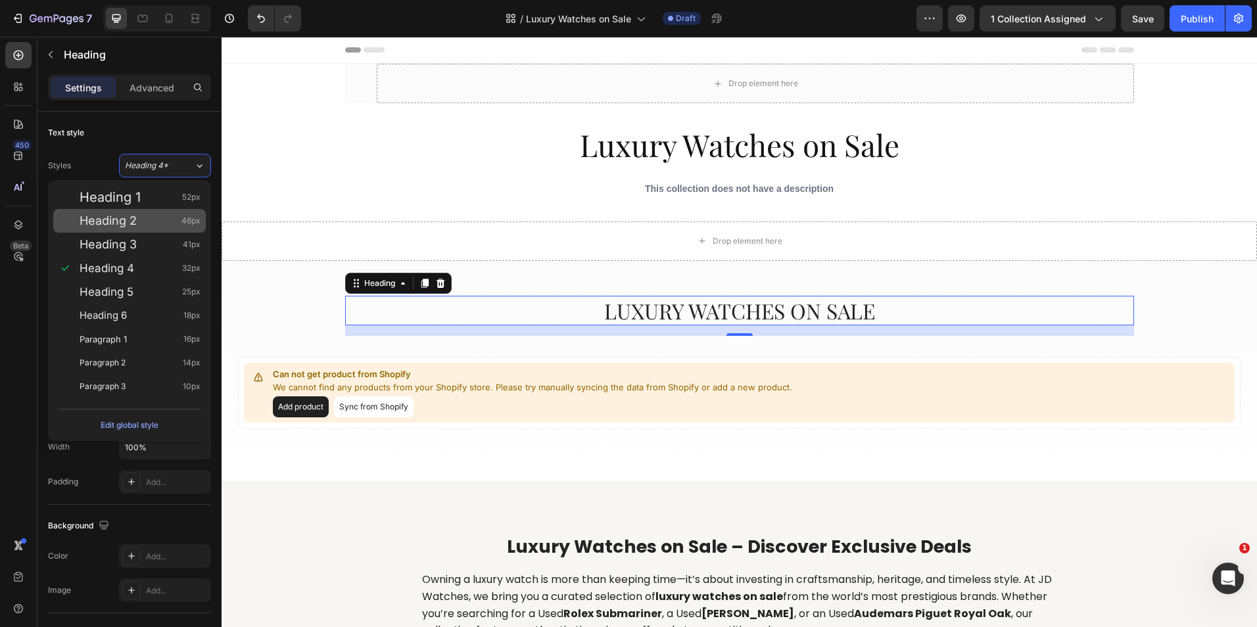
click at [175, 220] on div "Heading 2 46px" at bounding box center [140, 220] width 121 height 13
type input "46"
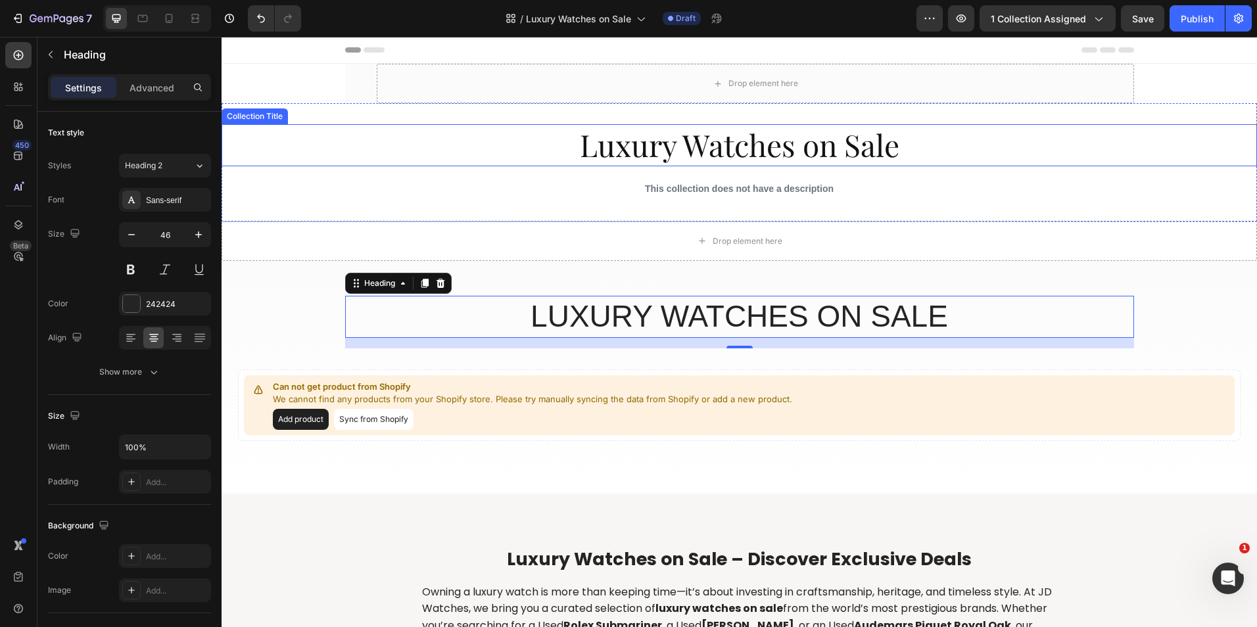
click at [597, 155] on h1 "Luxury Watches on Sale" at bounding box center [738, 145] width 1035 height 42
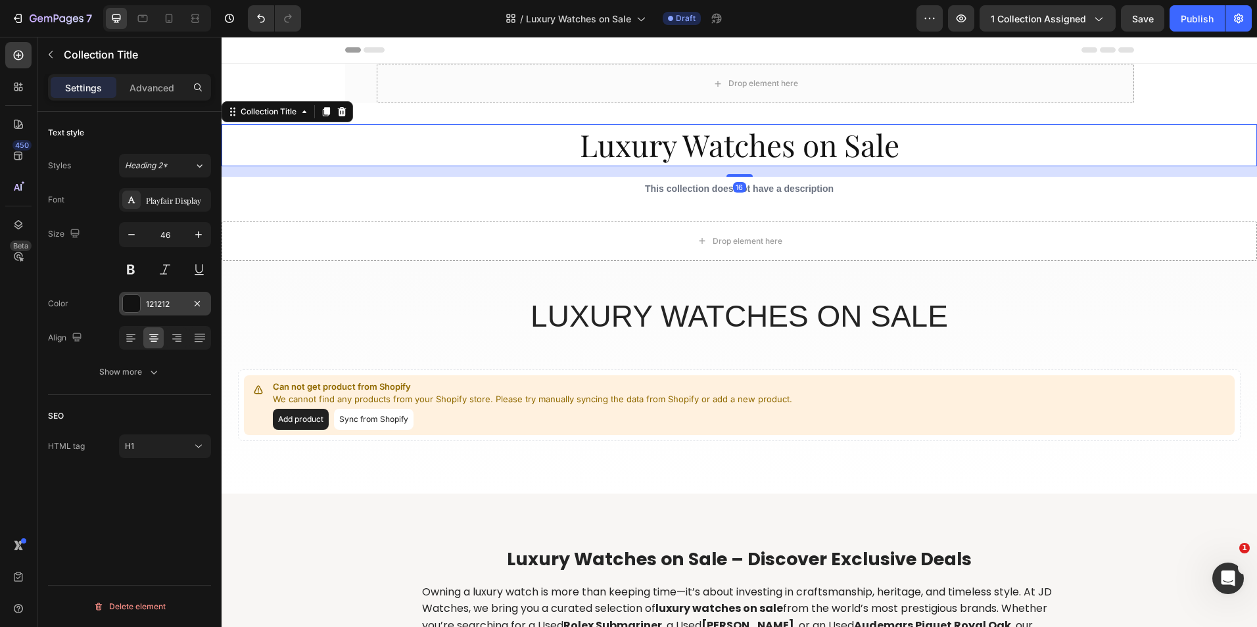
click at [155, 301] on div "121212" at bounding box center [165, 304] width 38 height 12
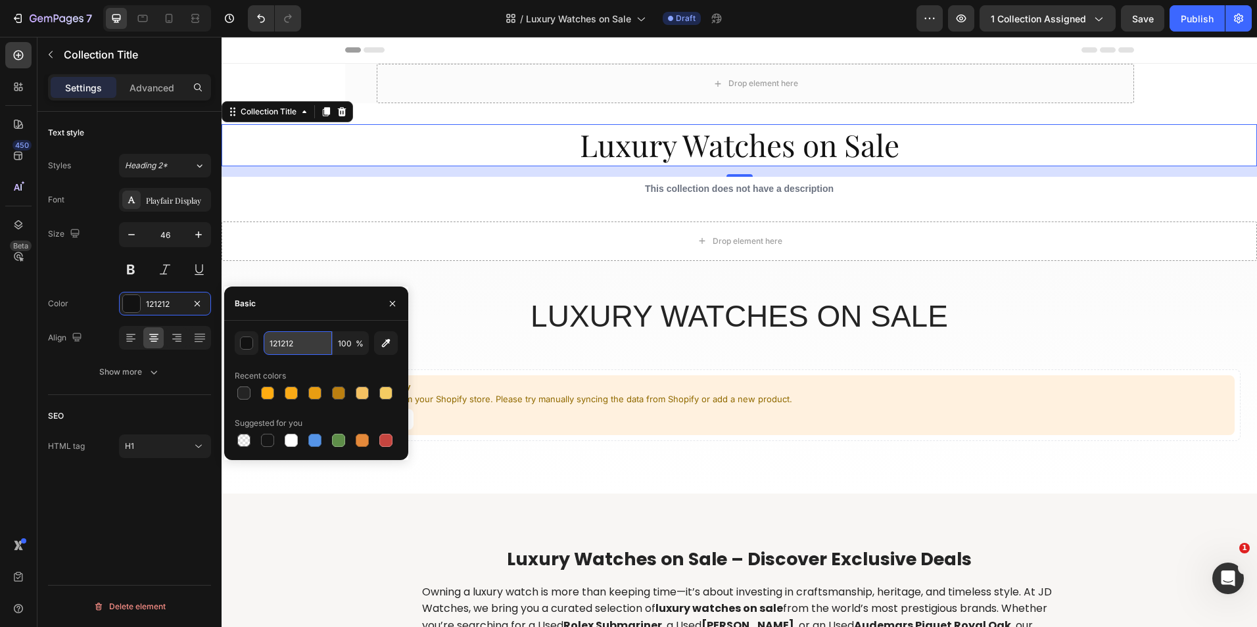
click at [289, 340] on input "121212" at bounding box center [298, 343] width 68 height 24
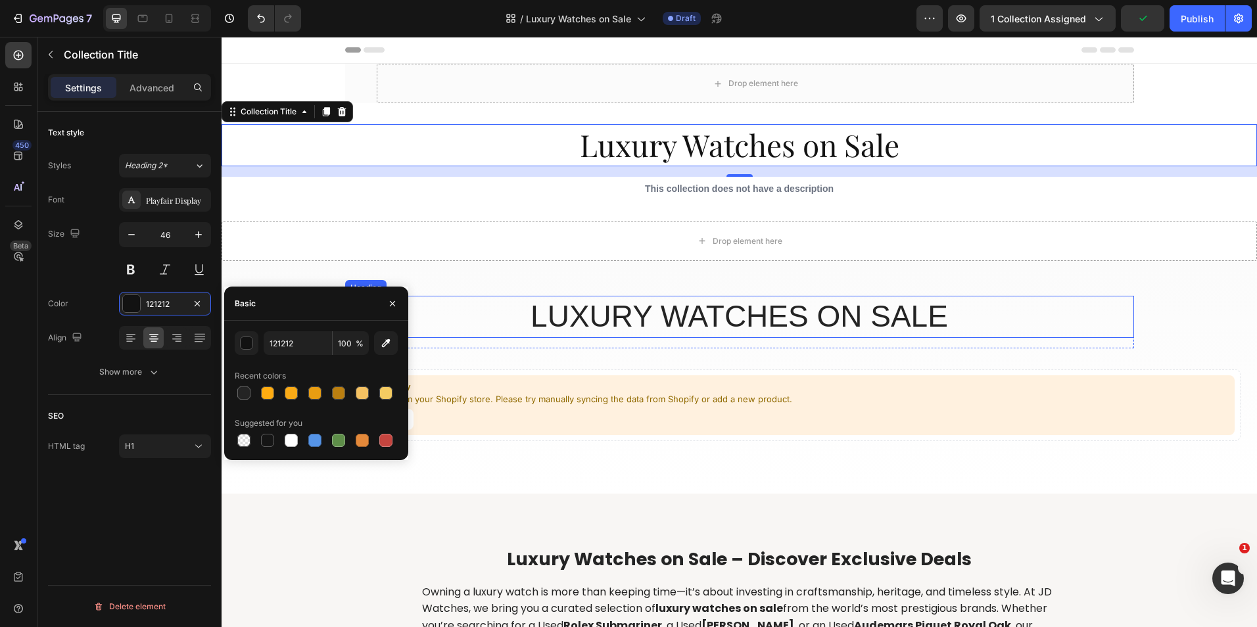
click at [552, 317] on p "Luxury Watches ON Sale" at bounding box center [739, 316] width 786 height 39
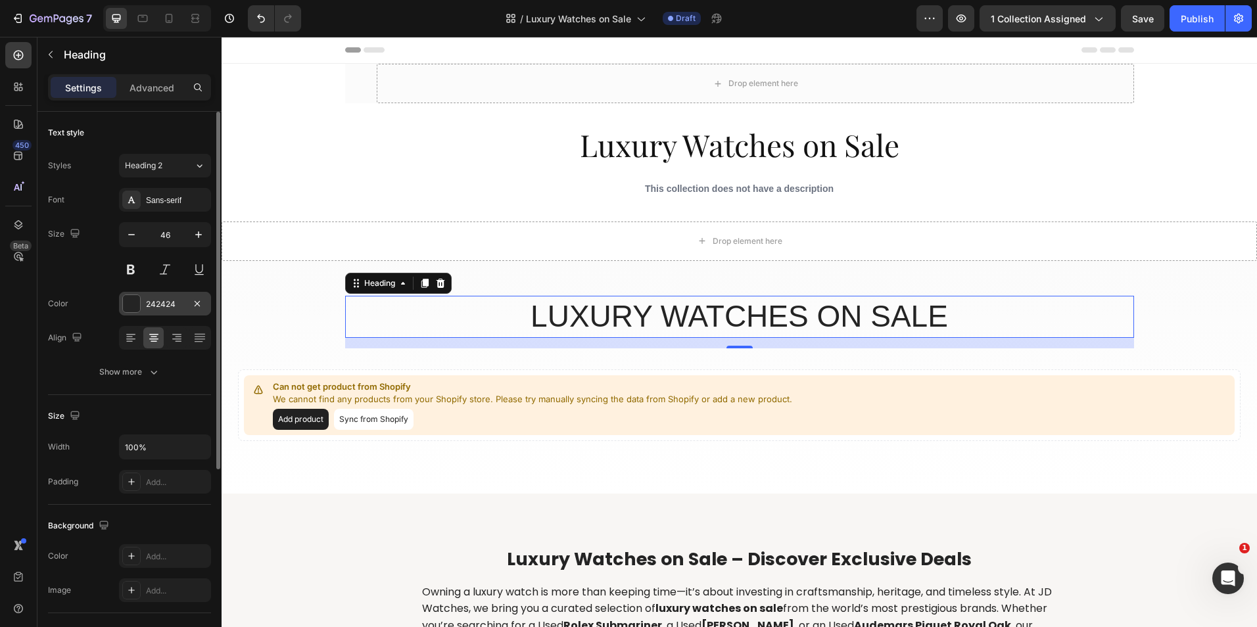
click at [158, 304] on div "242424" at bounding box center [165, 304] width 38 height 12
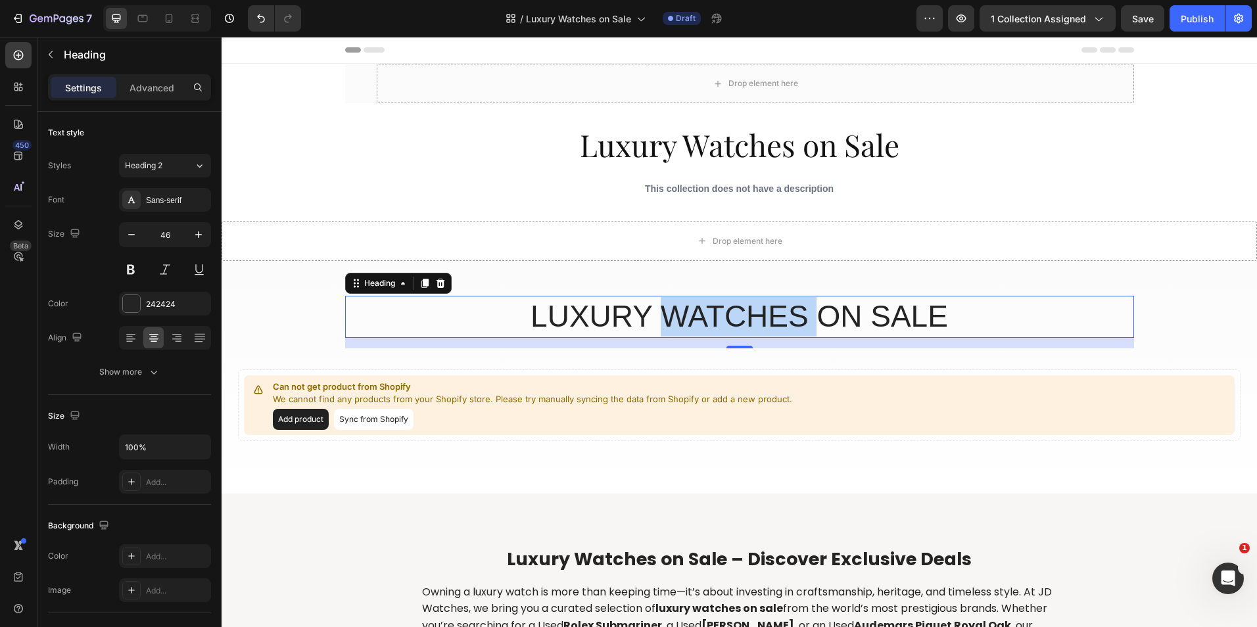
click at [710, 312] on p "Luxury Watches ON Sale" at bounding box center [739, 316] width 786 height 39
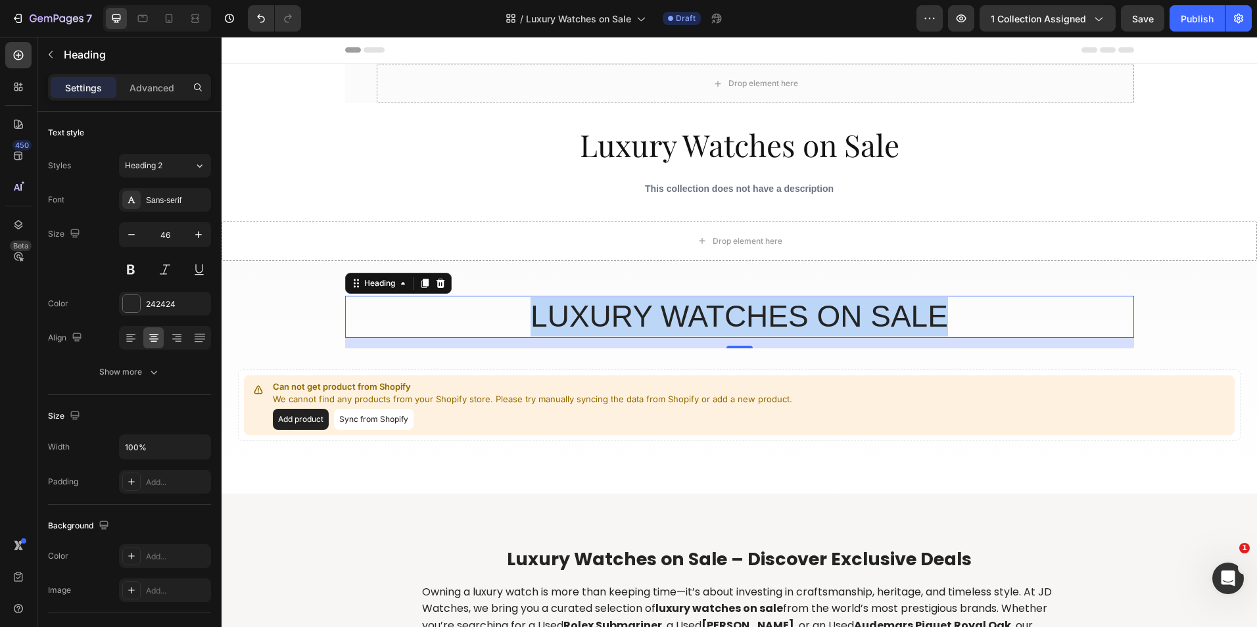
click at [710, 312] on p "Luxury Watches ON Sale" at bounding box center [739, 316] width 786 height 39
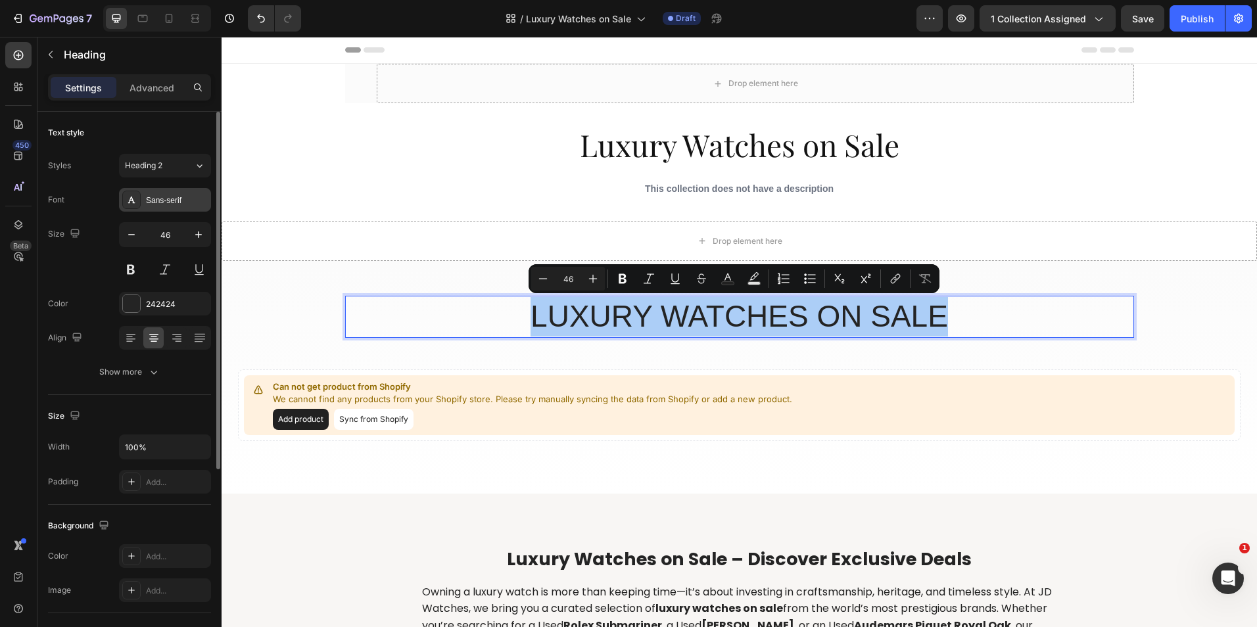
click at [166, 202] on div "Sans-serif" at bounding box center [177, 201] width 62 height 12
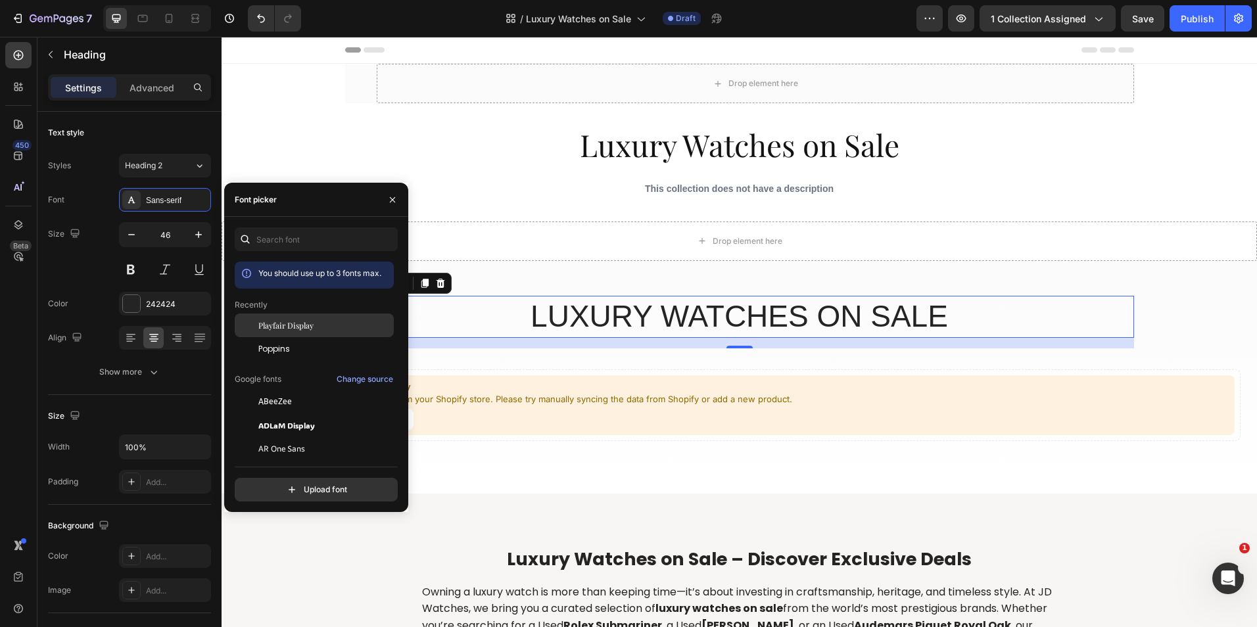
click at [292, 320] on span "Playfair Display" at bounding box center [285, 325] width 55 height 12
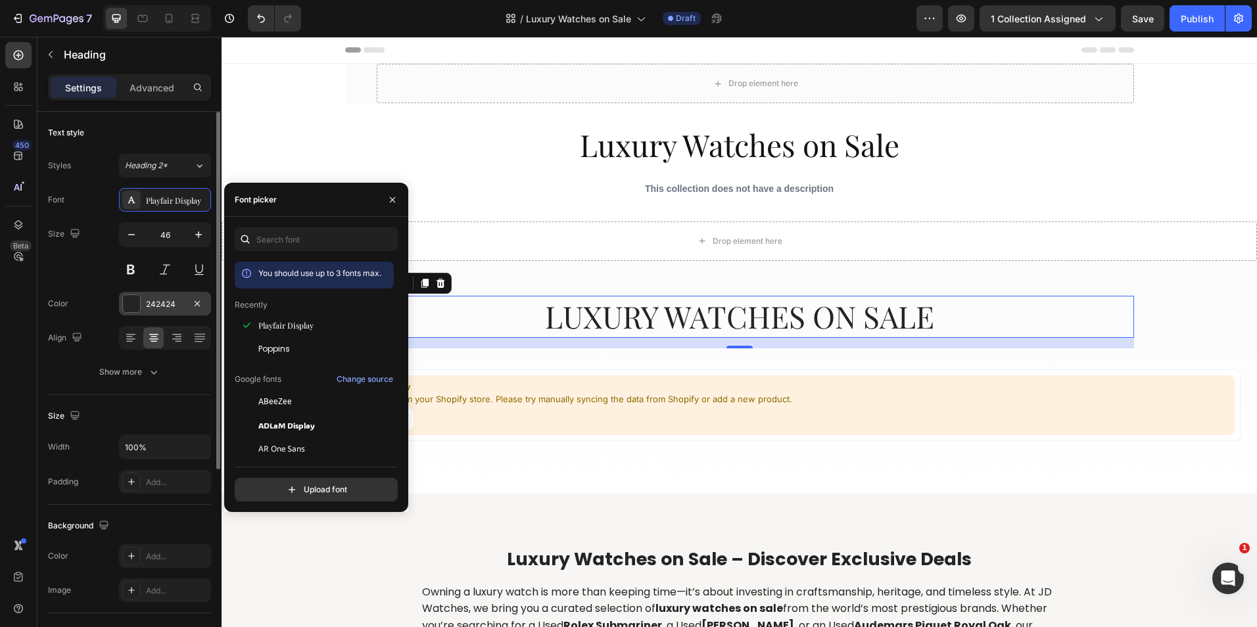
click at [179, 306] on div "242424" at bounding box center [165, 304] width 38 height 12
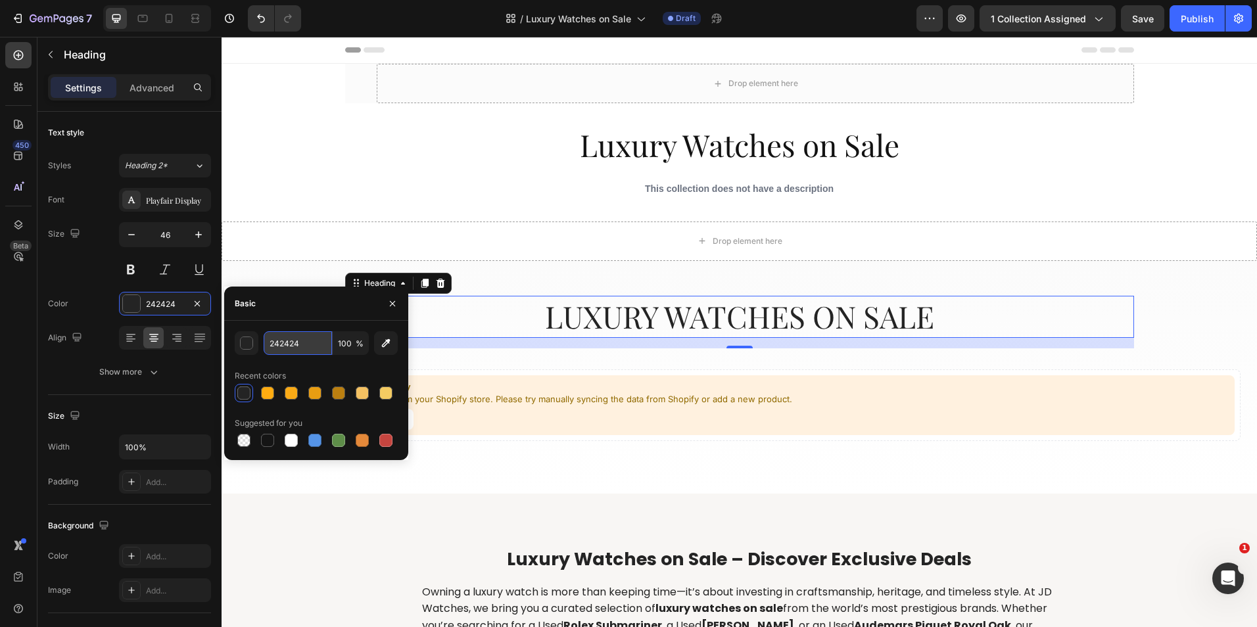
click at [282, 344] on input "242424" at bounding box center [298, 343] width 68 height 24
paste input "121212"
type input "121212"
click at [95, 312] on div "Color 242424" at bounding box center [129, 304] width 163 height 24
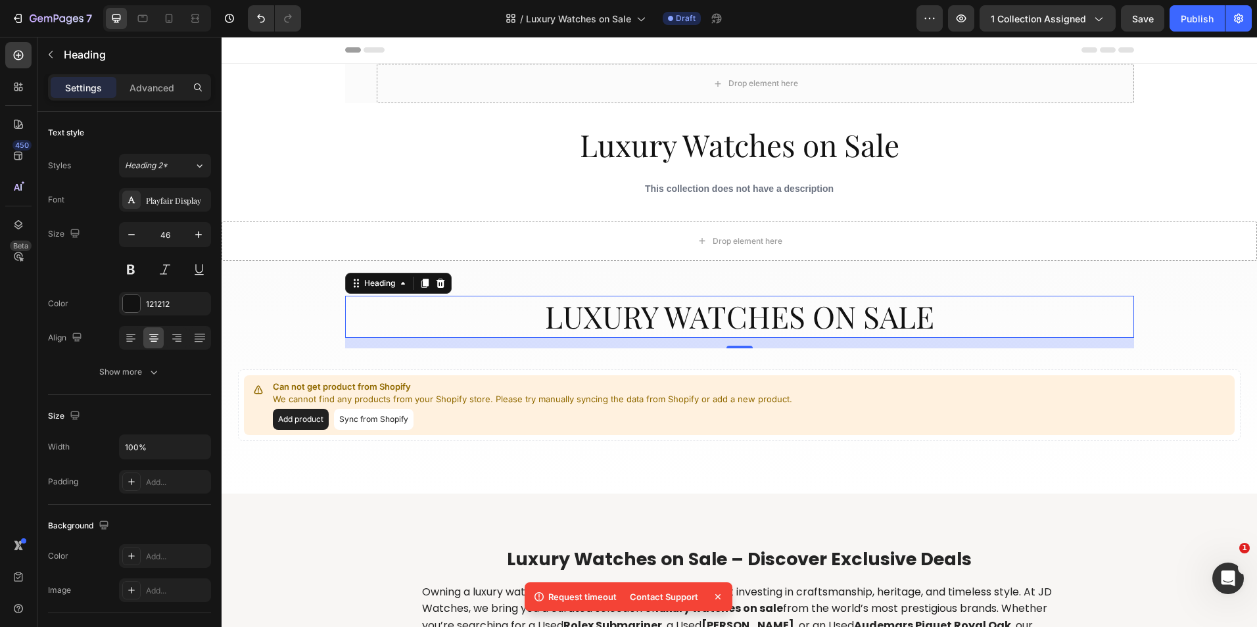
click at [714, 598] on icon at bounding box center [717, 596] width 13 height 13
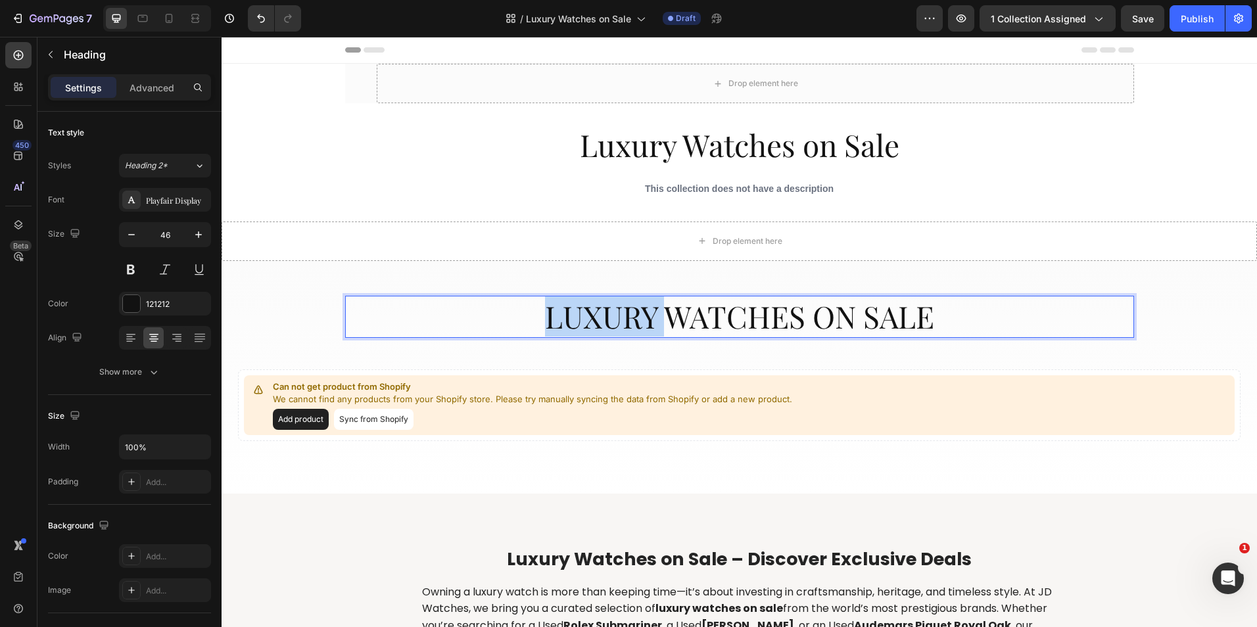
click at [624, 310] on p "Luxury Watches ON Sale" at bounding box center [739, 316] width 786 height 39
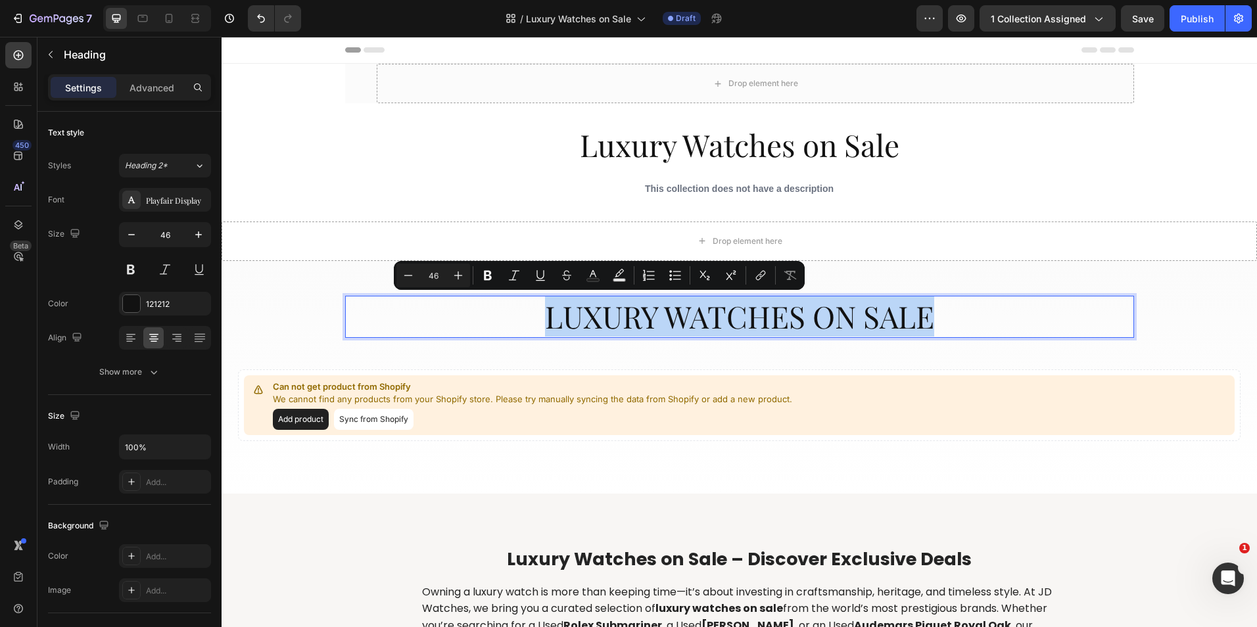
click at [624, 310] on p "Luxury Watches ON Sale" at bounding box center [739, 316] width 786 height 39
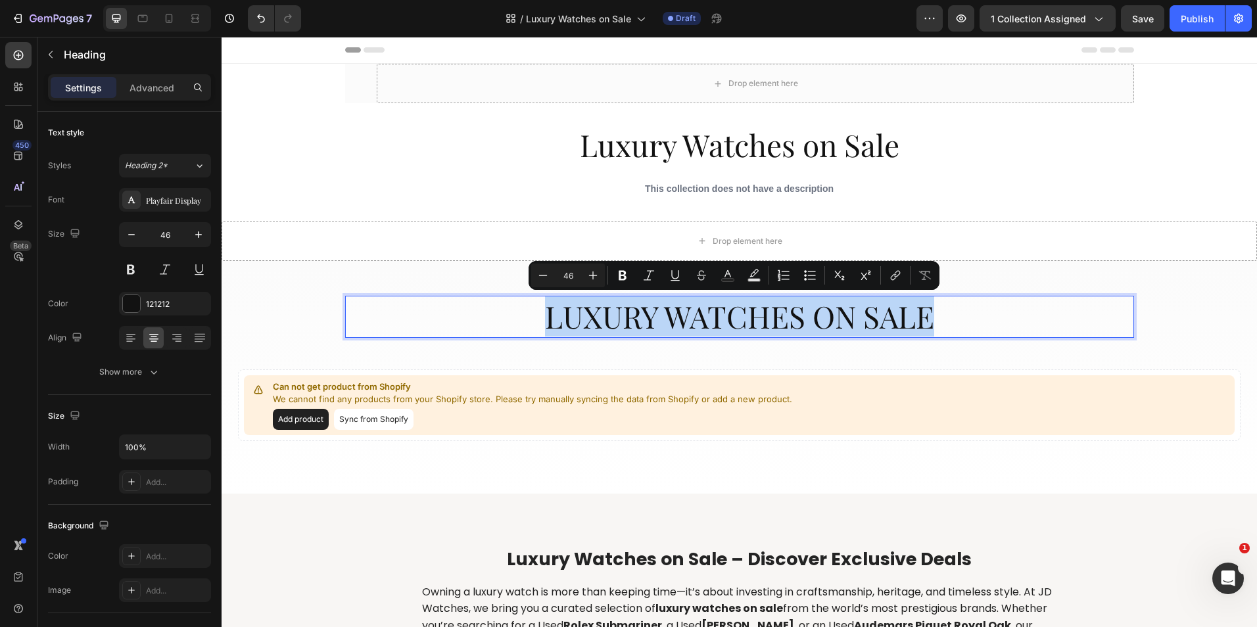
click at [645, 321] on p "Luxury Watches ON Sale" at bounding box center [739, 316] width 786 height 39
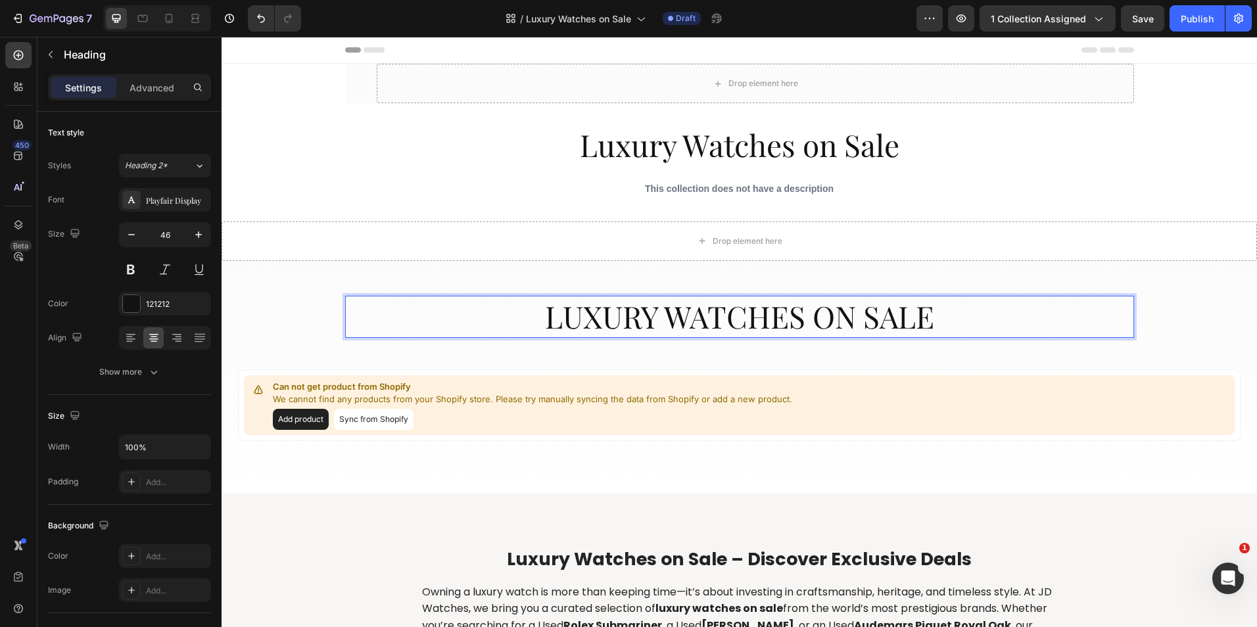
click at [606, 319] on p "Luxury Watches ON Sale" at bounding box center [739, 316] width 786 height 39
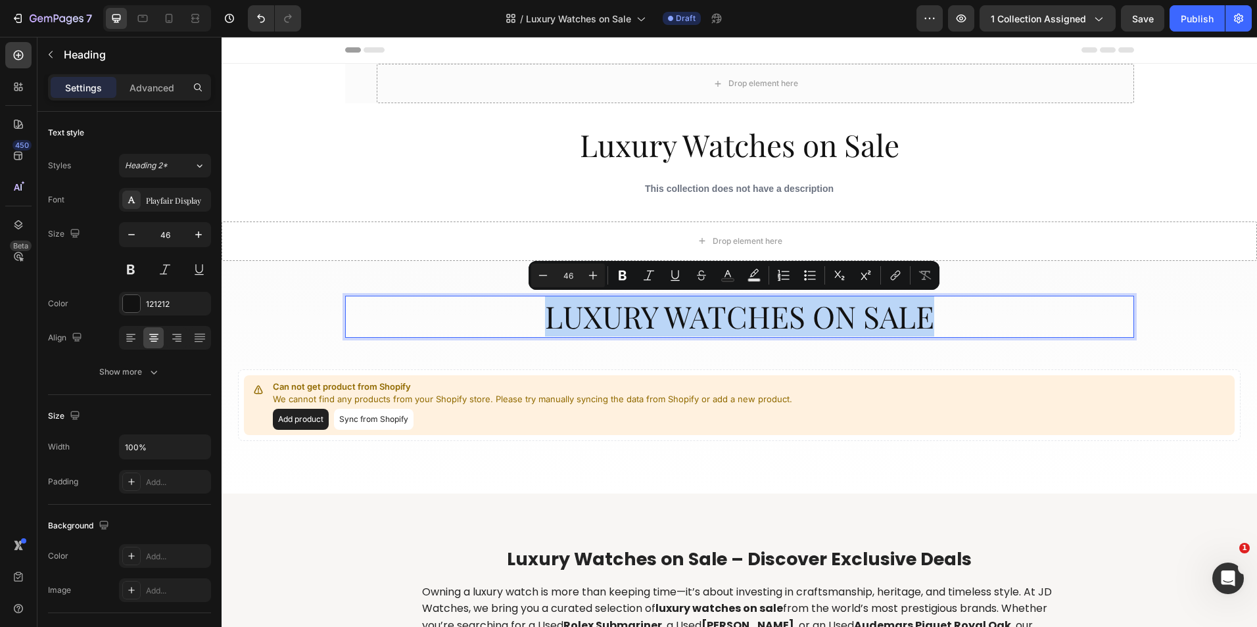
click at [812, 309] on p "Luxury Watches ON Sale" at bounding box center [739, 316] width 786 height 39
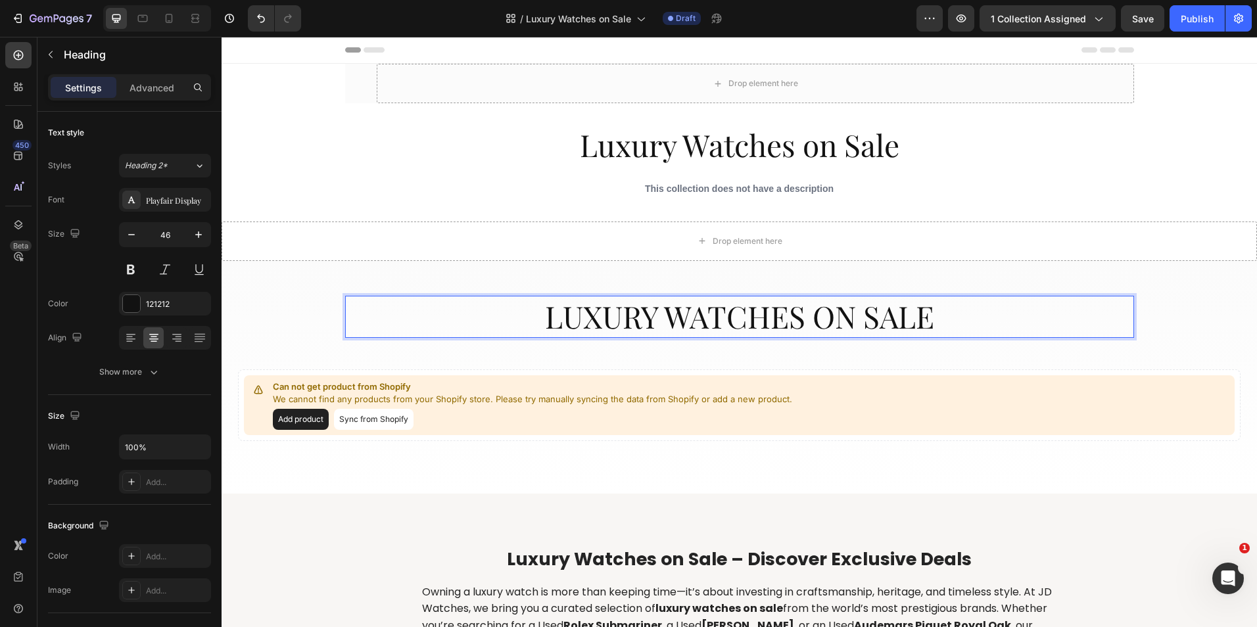
click at [717, 318] on p "Luxury Watches ON Sale" at bounding box center [739, 316] width 786 height 39
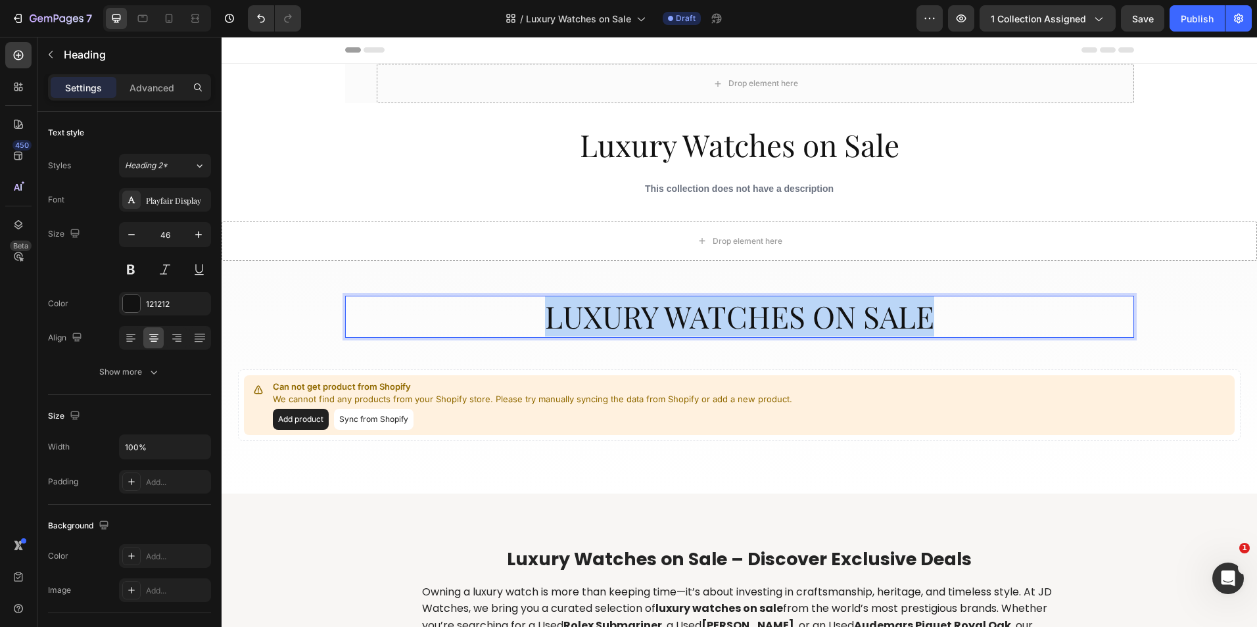
click at [717, 318] on p "Luxury Watches ON Sale" at bounding box center [739, 316] width 786 height 39
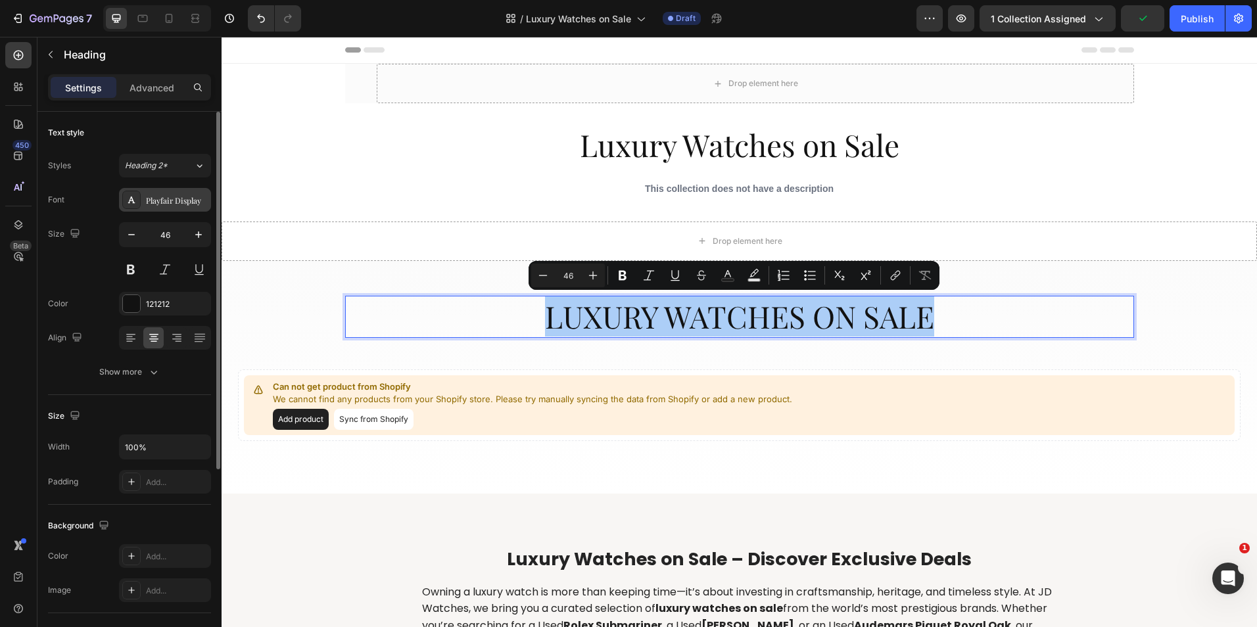
click at [127, 200] on icon at bounding box center [131, 200] width 11 height 11
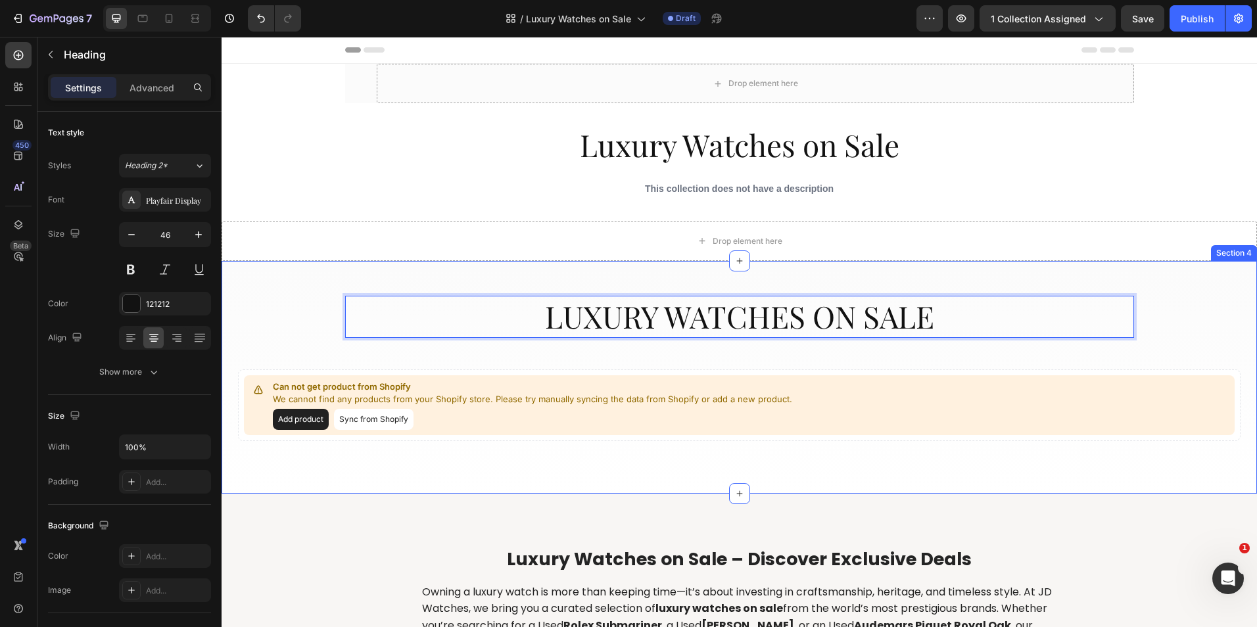
click at [323, 305] on div "Luxury Watches ON Sale Heading 16 Row Can not get product from Shopify We canno…" at bounding box center [739, 368] width 1002 height 145
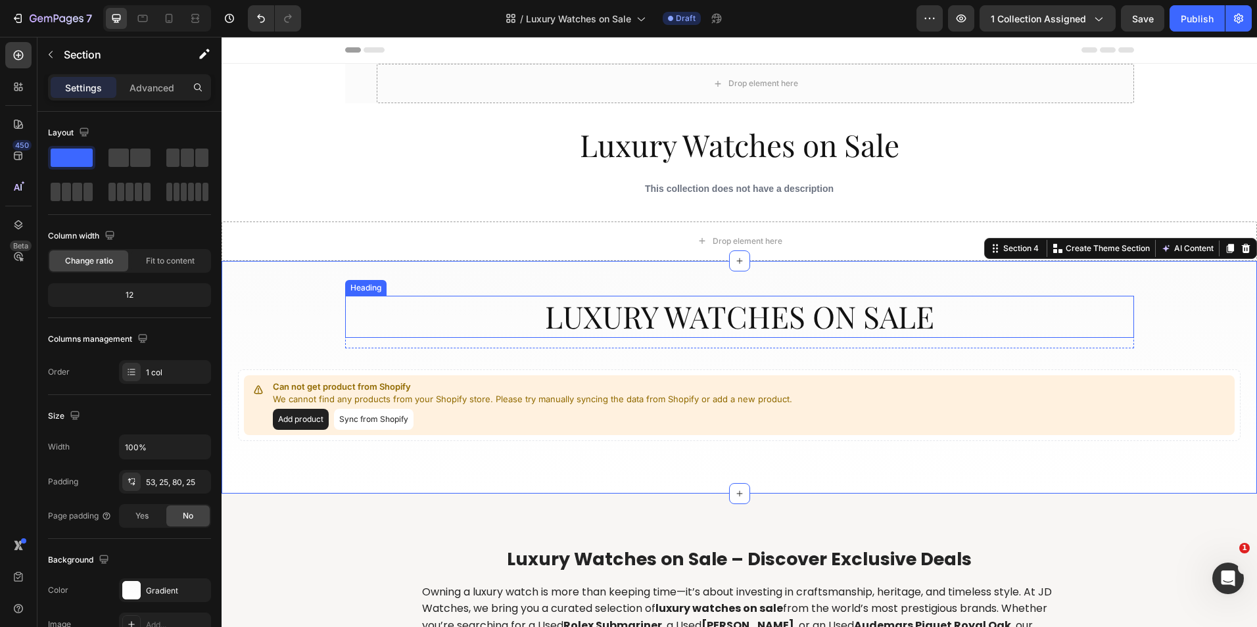
click at [921, 303] on p "Luxury Watches ON Sale" at bounding box center [739, 316] width 786 height 39
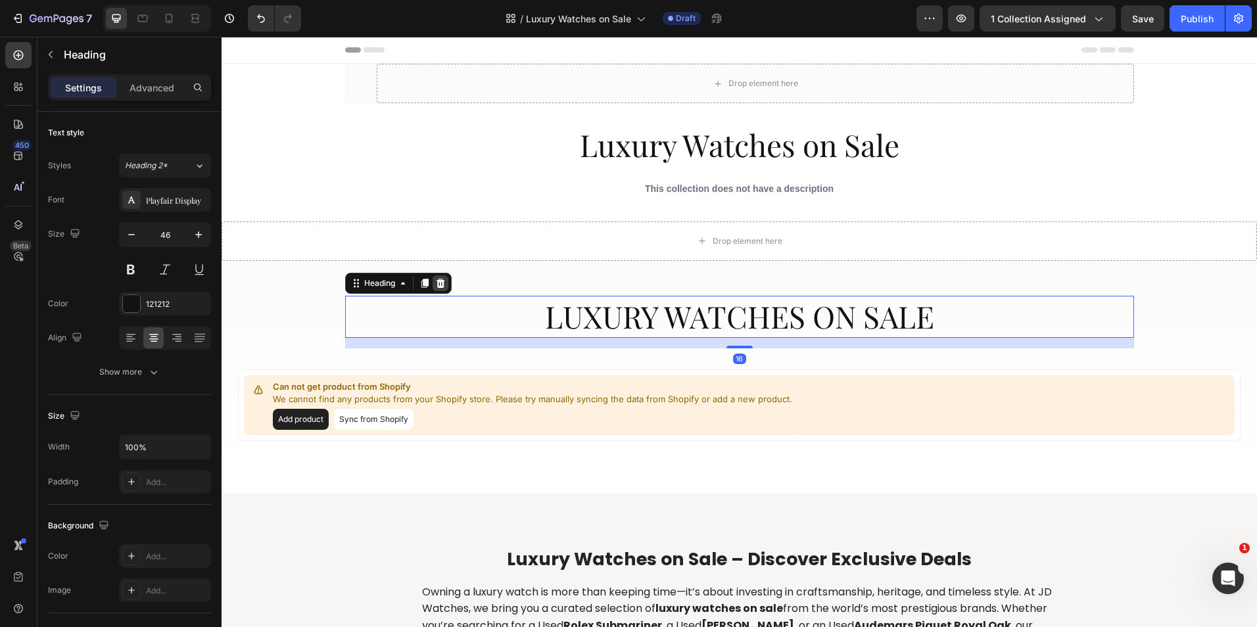
click at [436, 283] on icon at bounding box center [440, 283] width 9 height 9
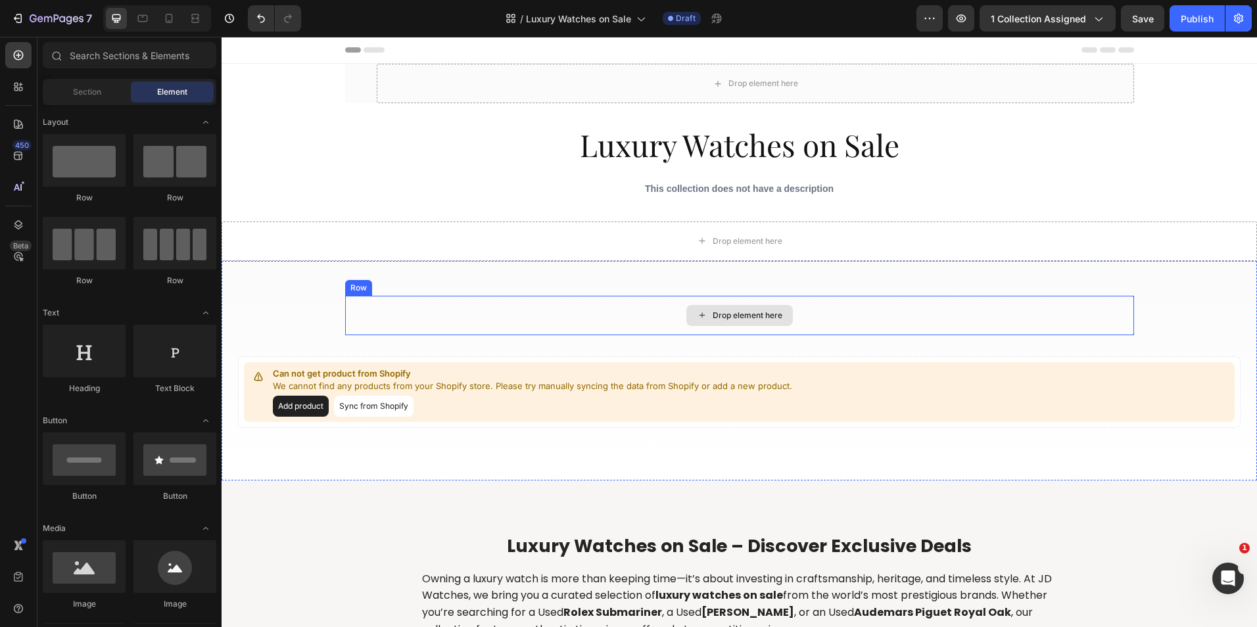
click at [442, 306] on div "Drop element here" at bounding box center [739, 315] width 789 height 39
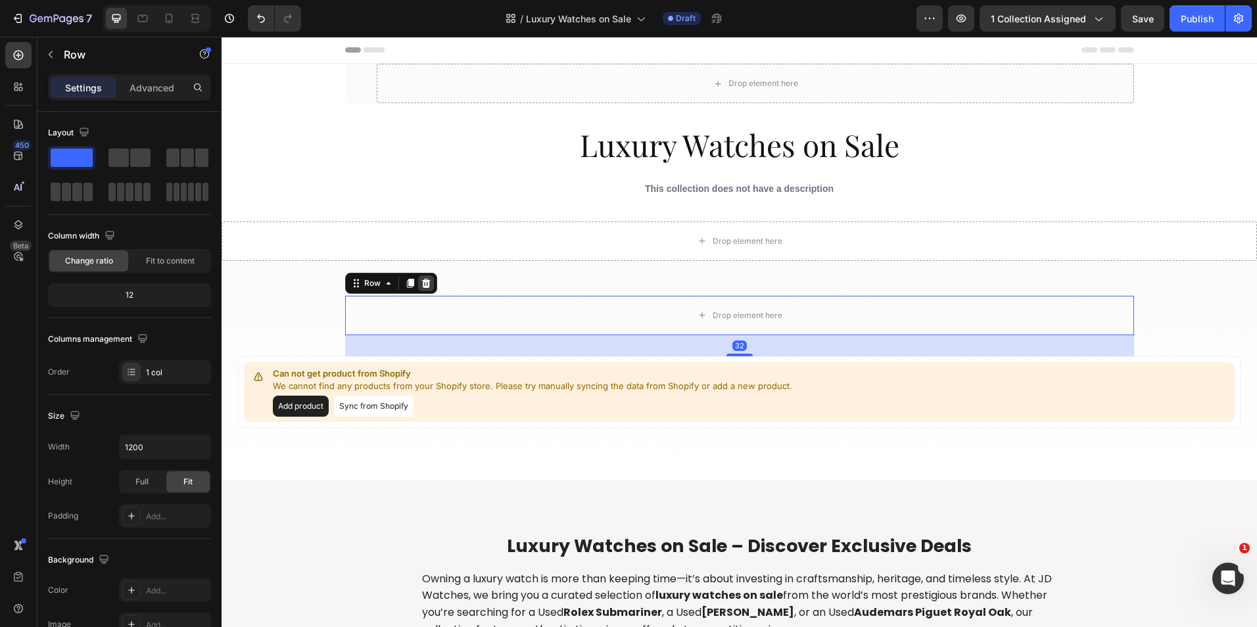
click at [421, 281] on icon at bounding box center [425, 283] width 9 height 9
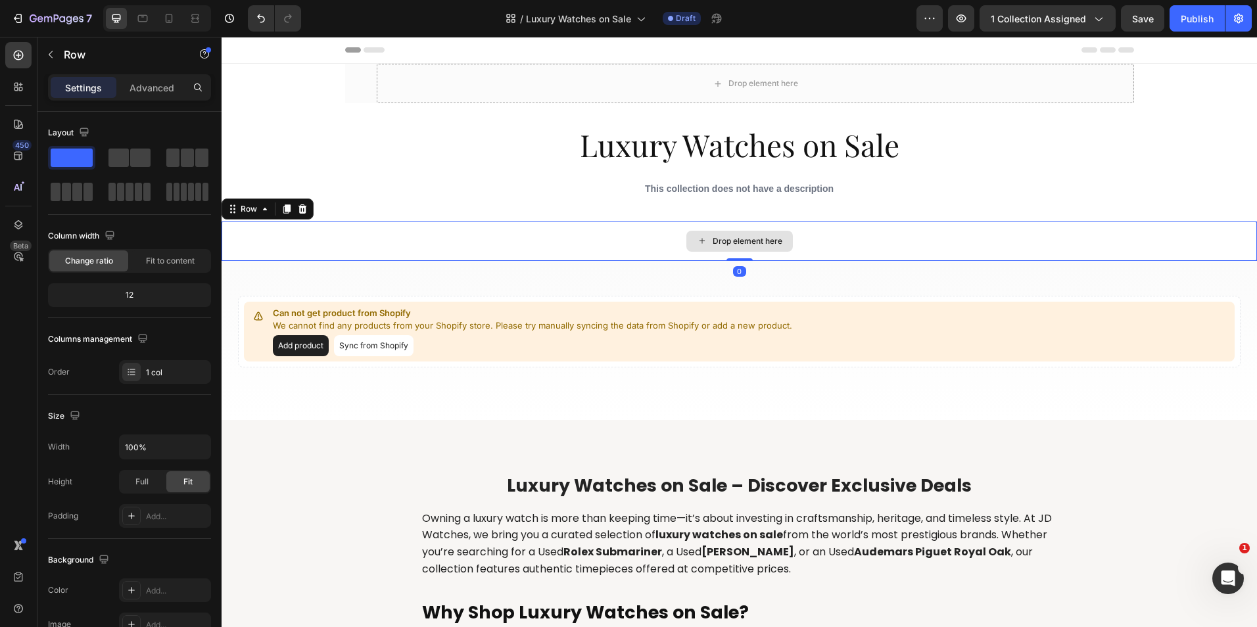
click at [299, 246] on div "Drop element here" at bounding box center [738, 240] width 1035 height 39
click at [306, 205] on icon at bounding box center [302, 209] width 11 height 11
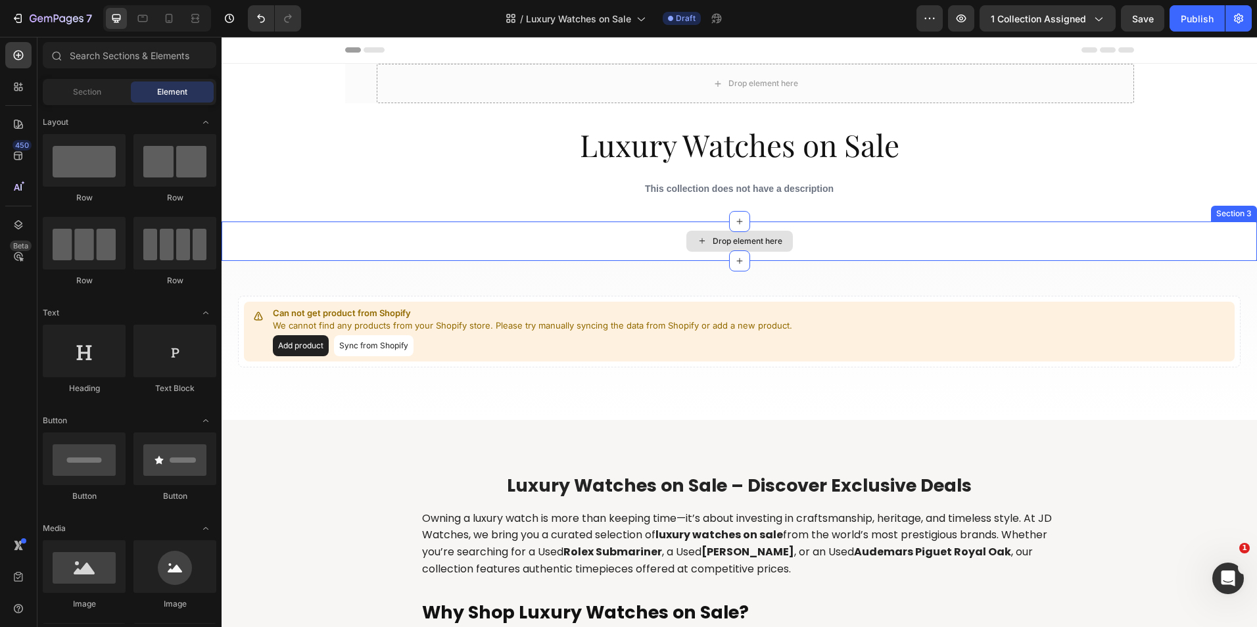
click at [538, 249] on div "Drop element here" at bounding box center [738, 240] width 1035 height 39
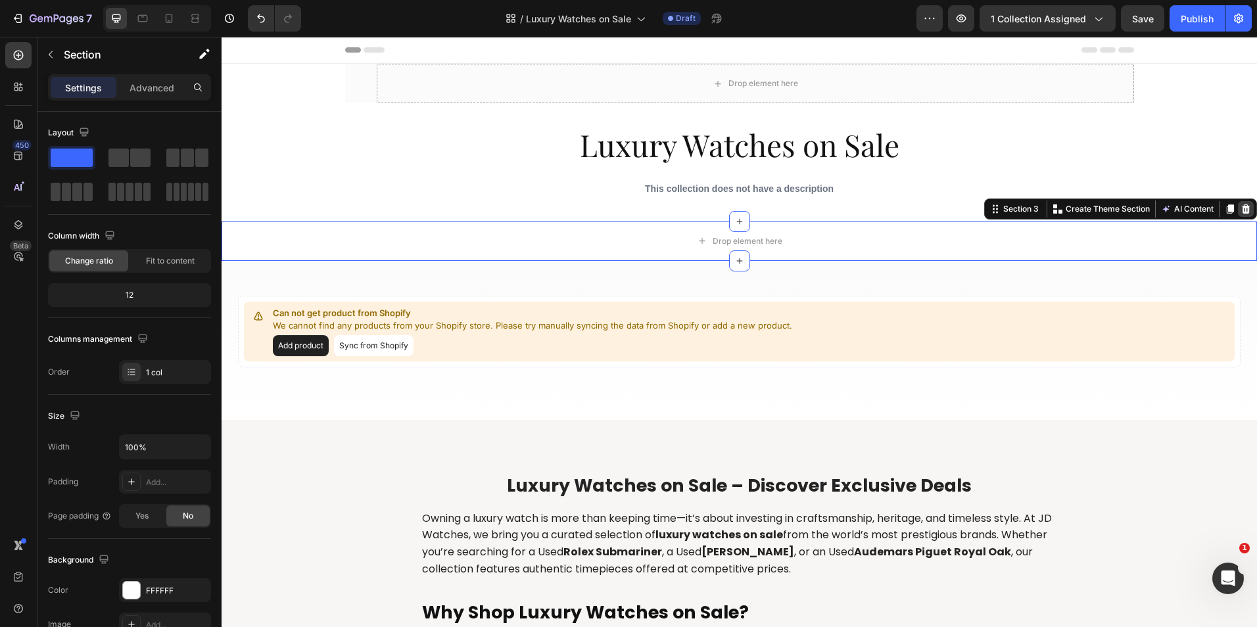
click at [1241, 208] on icon at bounding box center [1245, 208] width 9 height 9
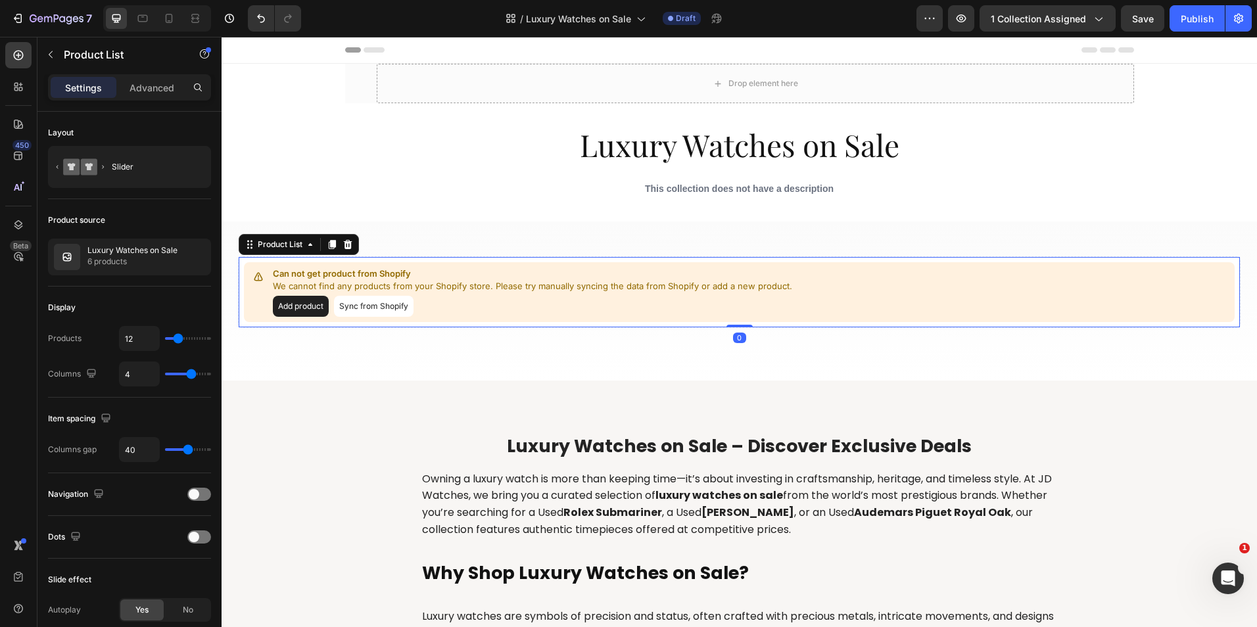
click at [400, 303] on button "Sync from Shopify" at bounding box center [374, 306] width 80 height 21
click at [179, 265] on div at bounding box center [181, 256] width 58 height 35
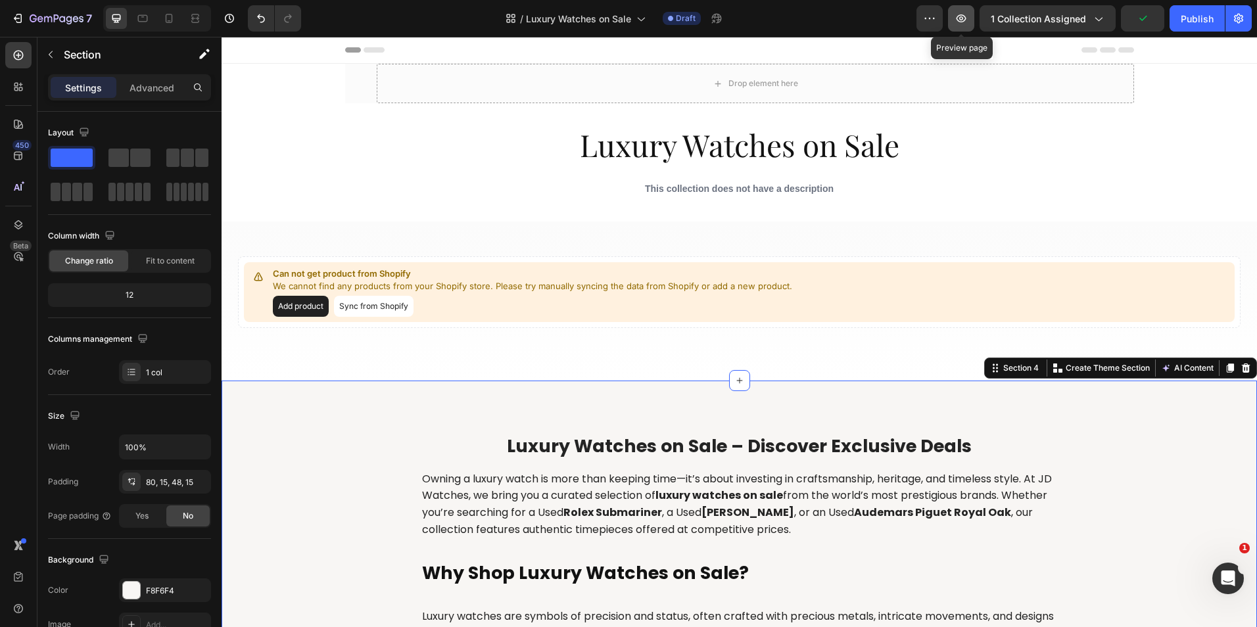
click at [958, 18] on icon "button" at bounding box center [961, 18] width 10 height 8
click at [372, 241] on div "Can not get product from Shopify We cannot find any products from your Shopify …" at bounding box center [738, 300] width 1035 height 159
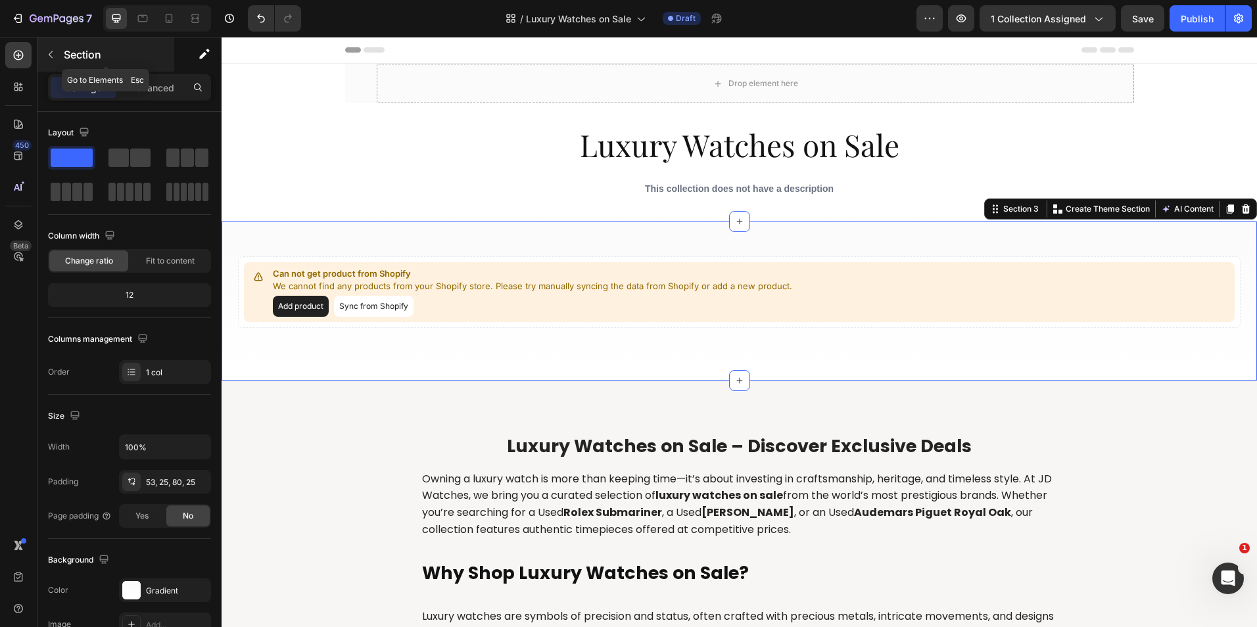
click at [41, 52] on button "button" at bounding box center [50, 54] width 21 height 21
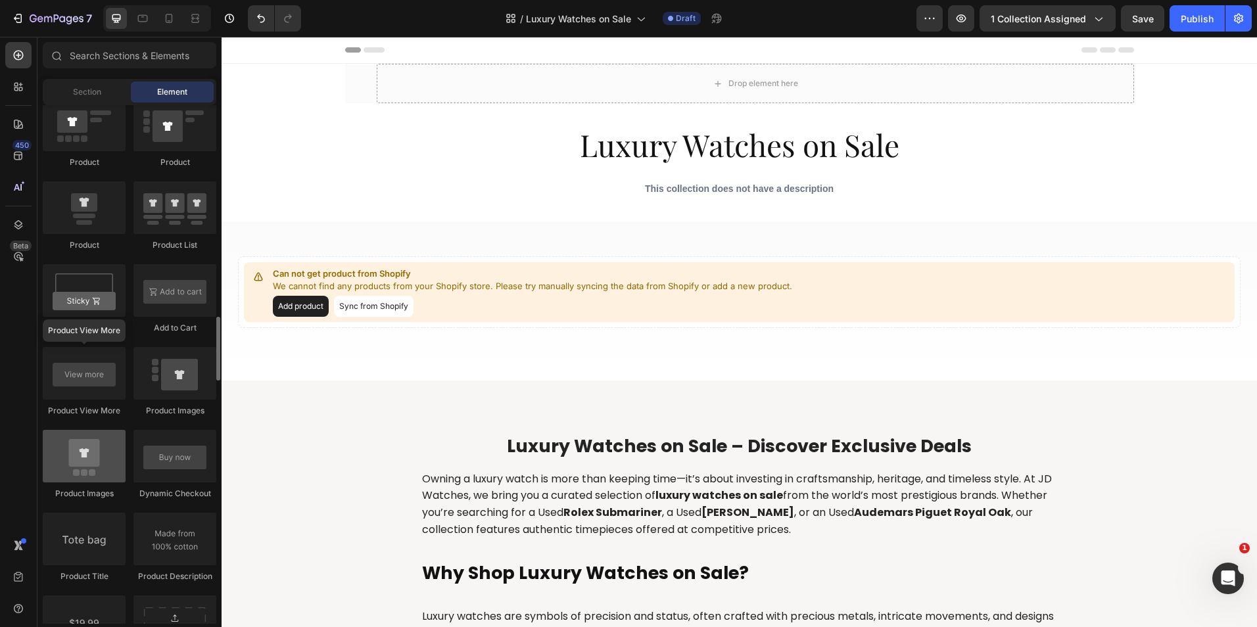
scroll to position [1577, 0]
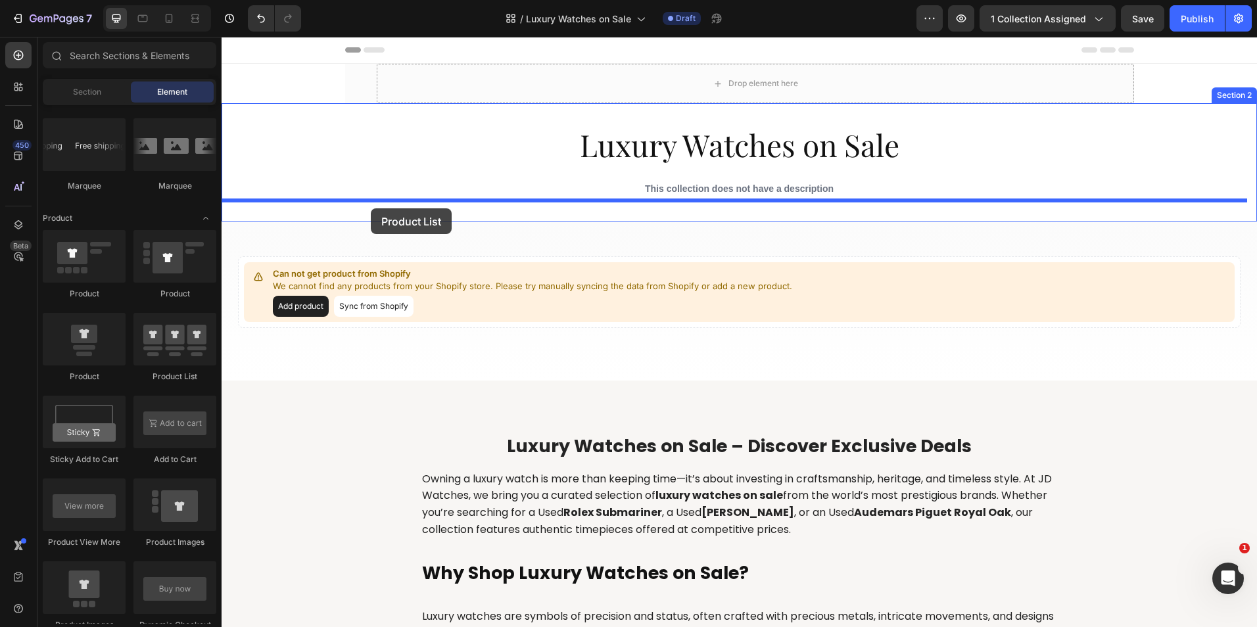
drag, startPoint x: 400, startPoint y: 382, endPoint x: 371, endPoint y: 208, distance: 176.7
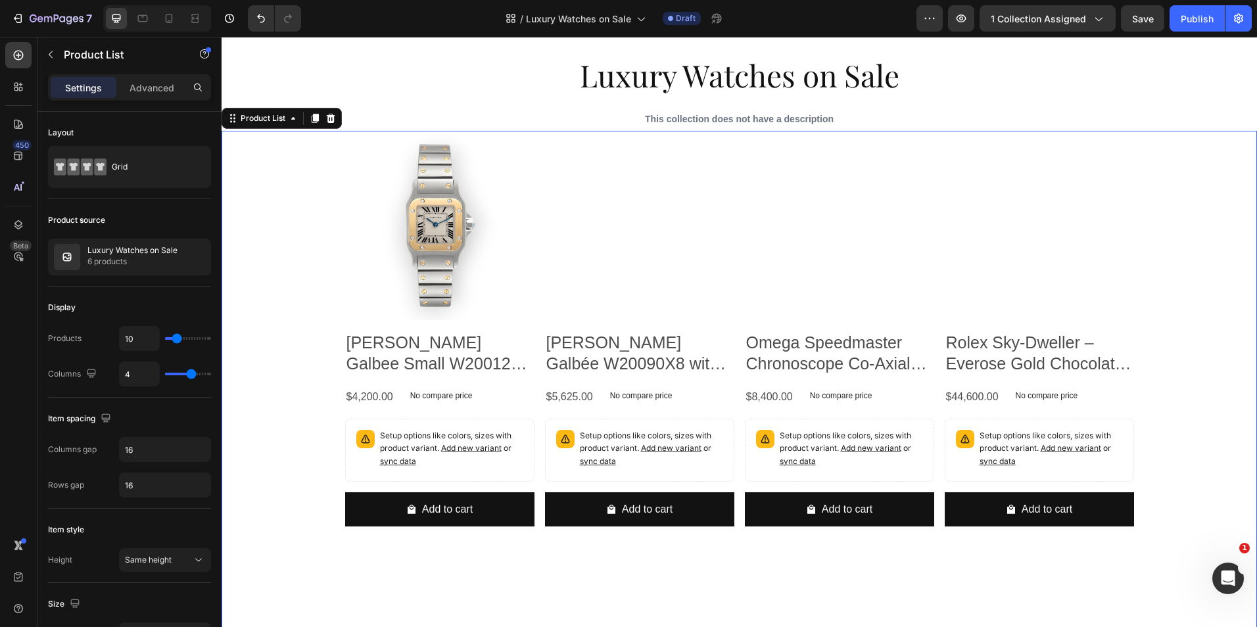
scroll to position [66, 0]
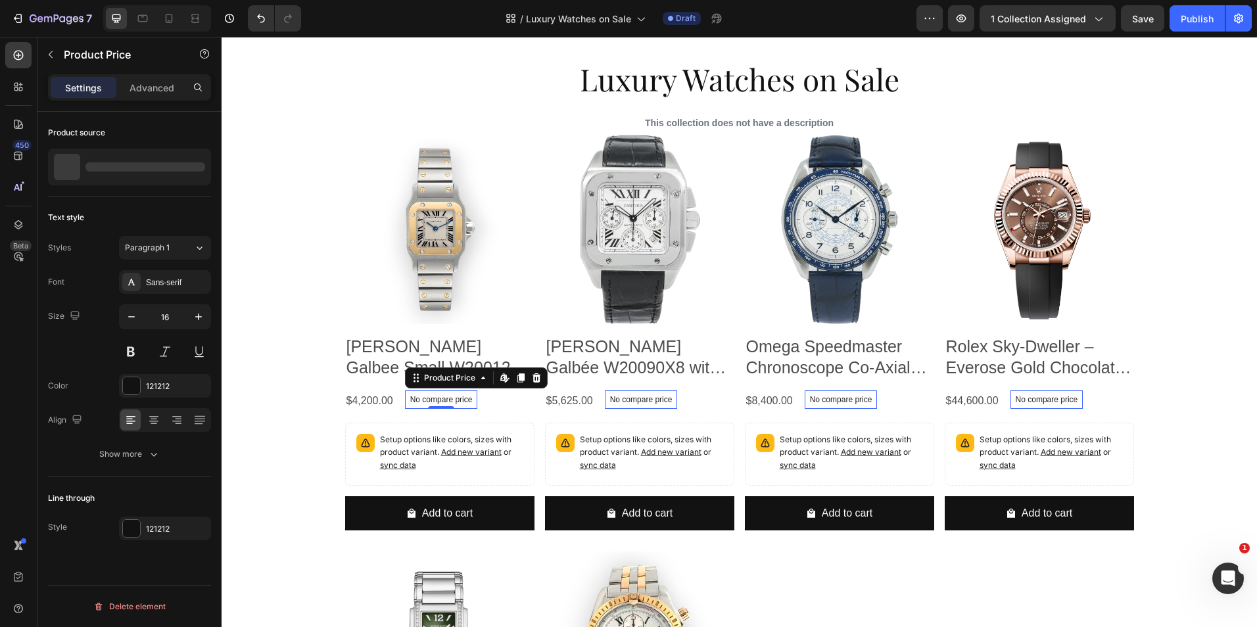
click at [427, 396] on p "No compare price" at bounding box center [441, 400] width 62 height 8
click at [500, 375] on icon at bounding box center [502, 377] width 5 height 8
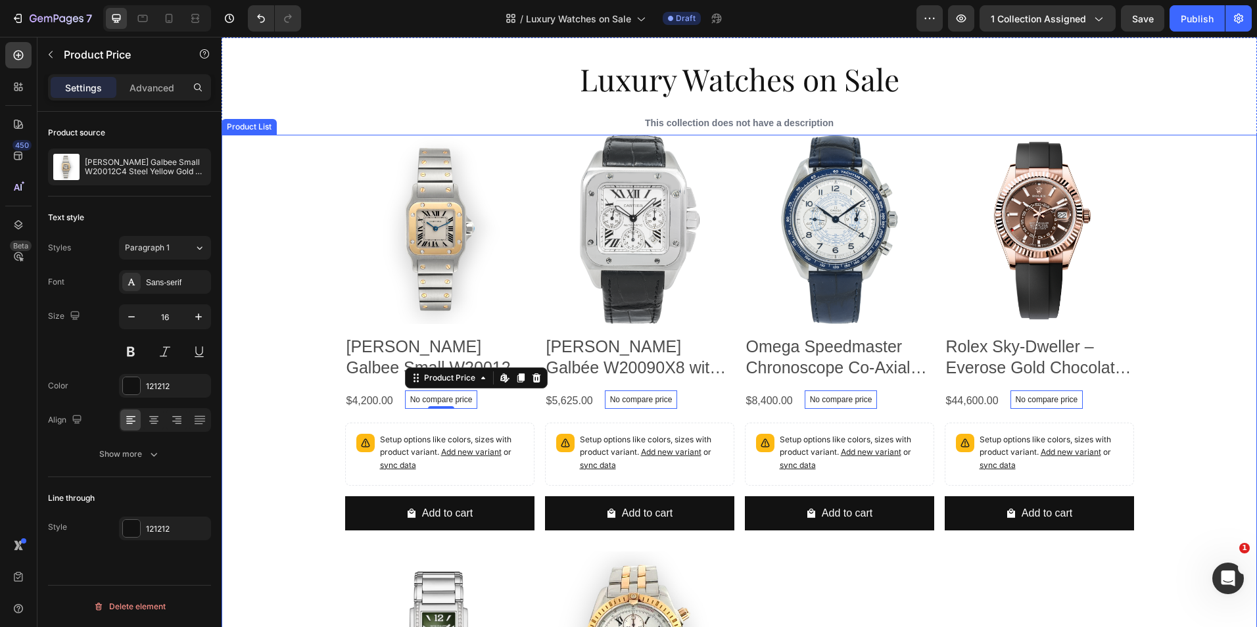
click at [292, 434] on div "Product Images Cartier Santos Galbee Small W20012C4 Steel Yellow Gold Ladies Wa…" at bounding box center [738, 546] width 1035 height 823
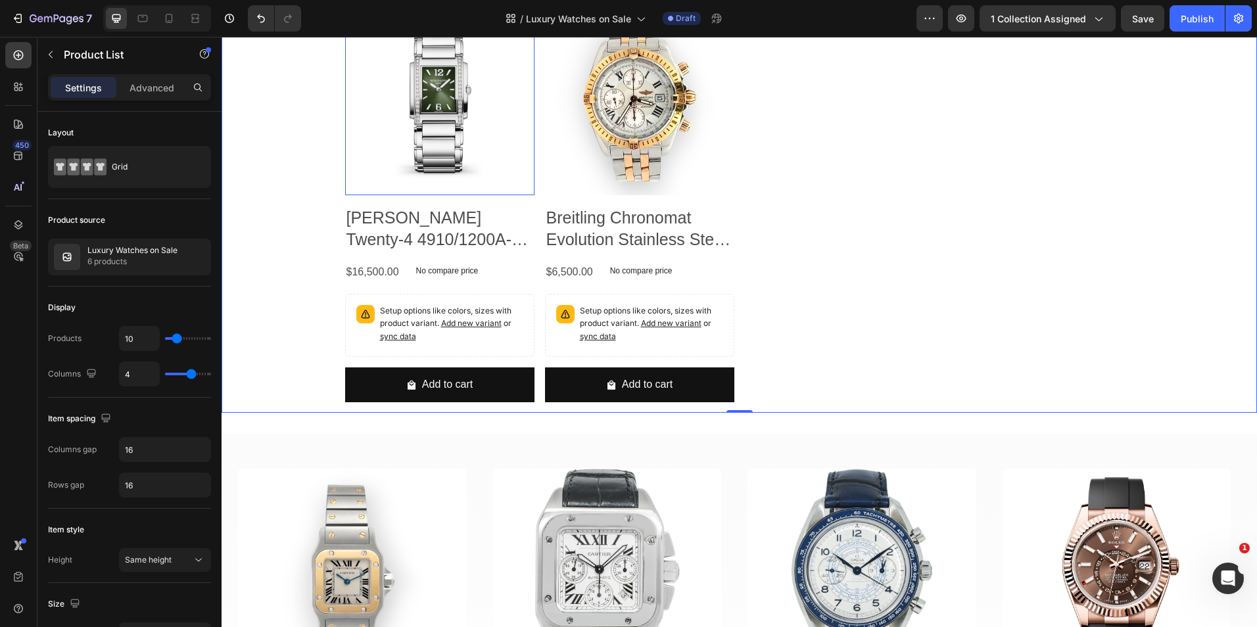
scroll to position [723, 0]
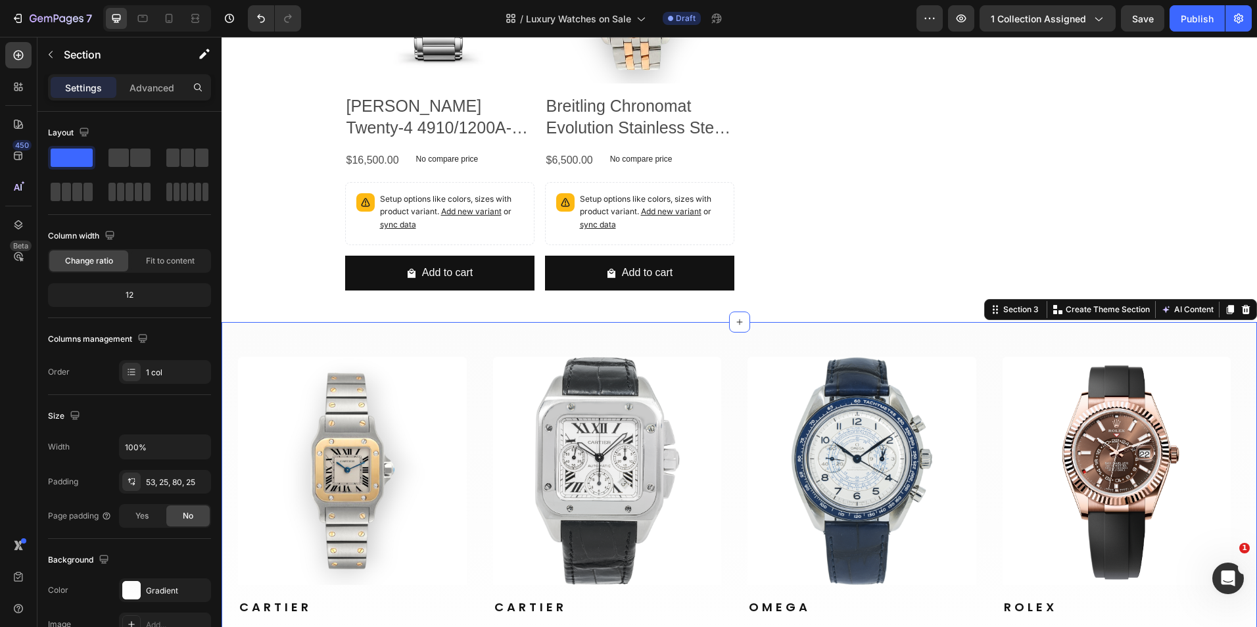
click at [1042, 336] on div "Product Images Cartier Product Vendor Cartier Santos Galbee Small W20012C4 Stee…" at bounding box center [738, 526] width 1035 height 409
click at [959, 18] on icon "button" at bounding box center [960, 18] width 13 height 13
click at [1163, 342] on div "Product Images Cartier Product Vendor Cartier Santos Galbee Small W20012C4 Stee…" at bounding box center [738, 526] width 1035 height 409
click at [1241, 313] on icon at bounding box center [1245, 309] width 9 height 9
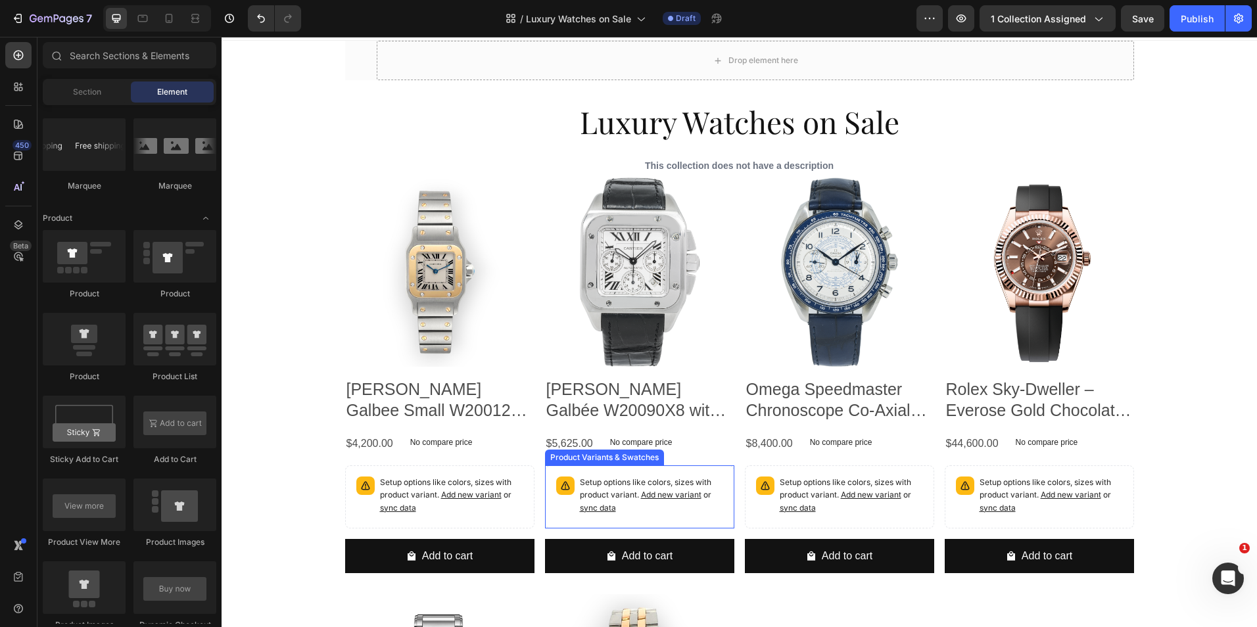
scroll to position [0, 0]
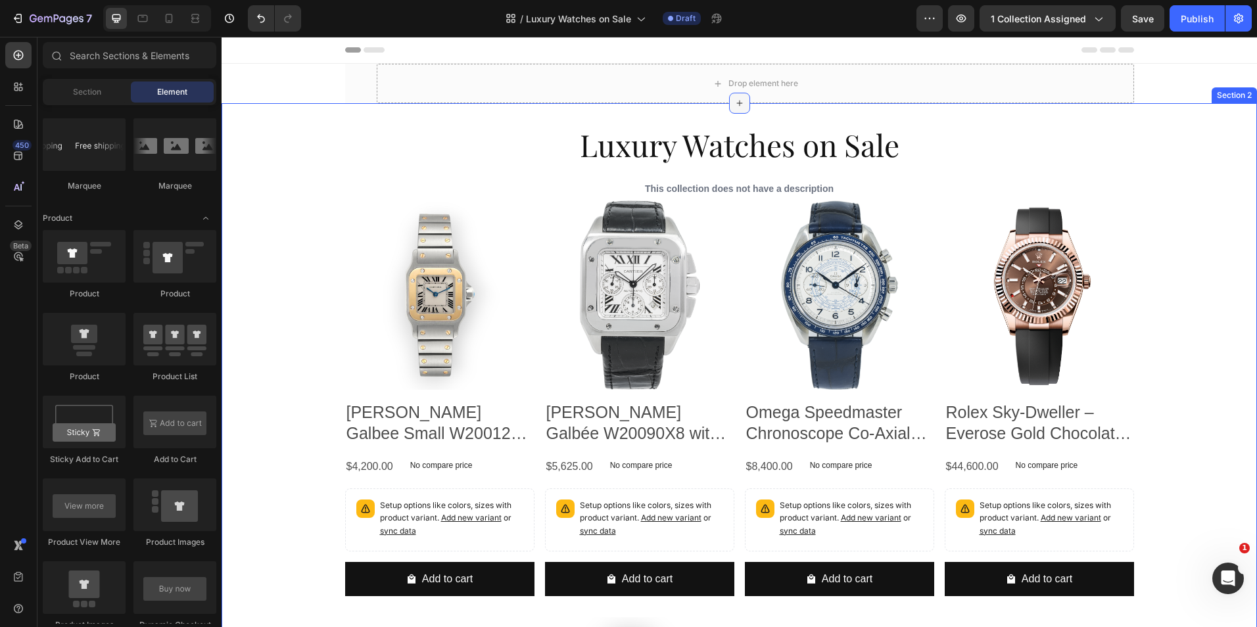
click at [739, 107] on div at bounding box center [739, 103] width 21 height 21
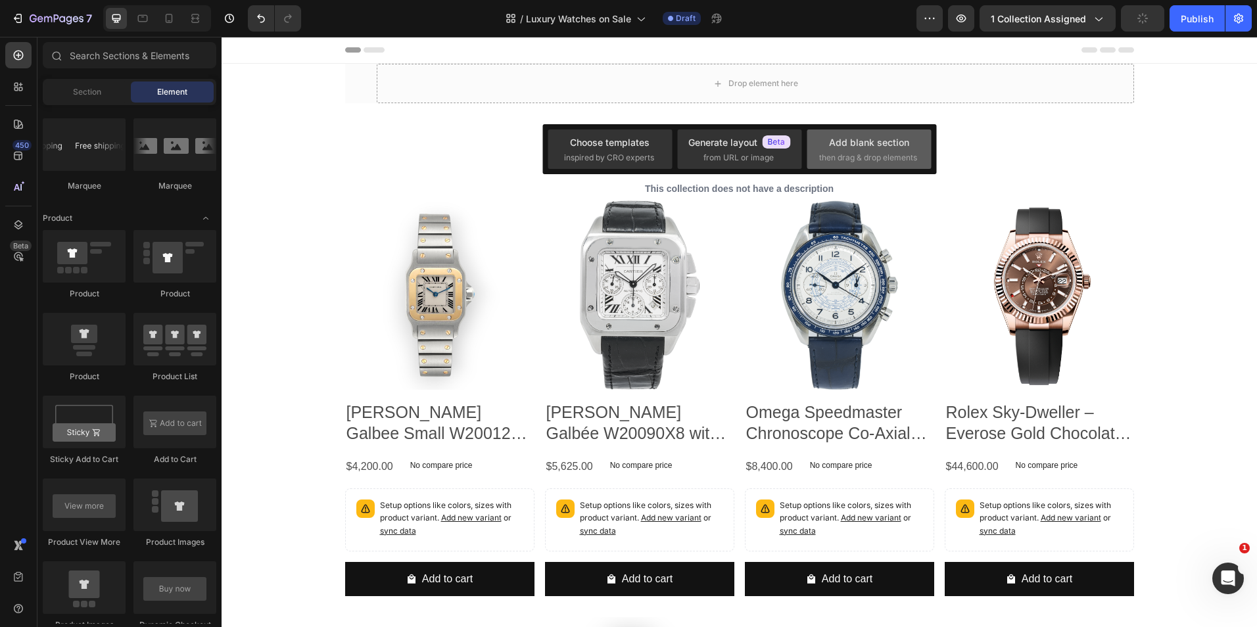
click at [825, 142] on div "Add blank section then drag & drop elements" at bounding box center [869, 149] width 100 height 28
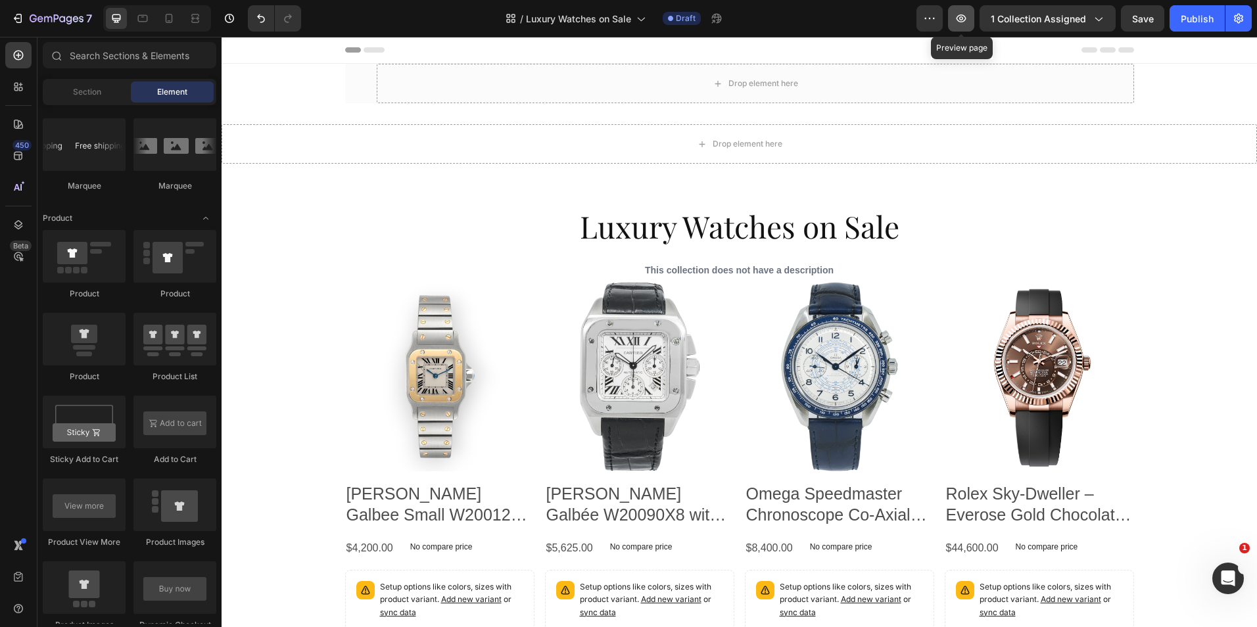
click at [959, 18] on icon "button" at bounding box center [960, 18] width 13 height 13
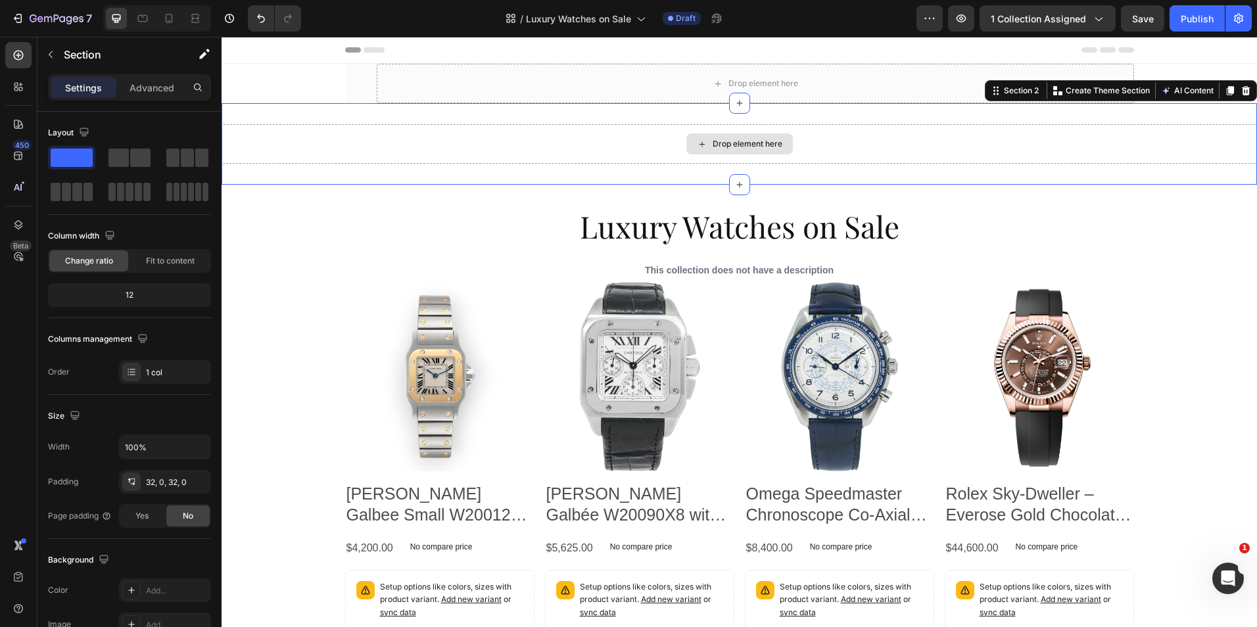
click at [521, 137] on div "Drop element here" at bounding box center [738, 143] width 1035 height 39
click at [1241, 93] on icon at bounding box center [1245, 90] width 9 height 9
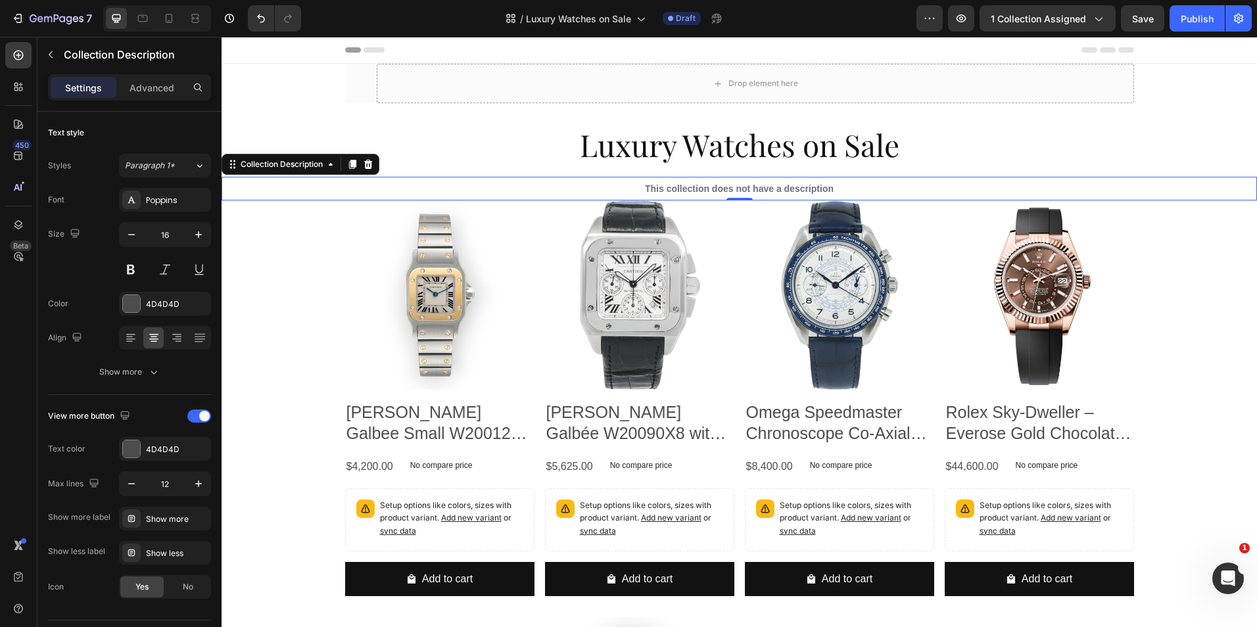
click at [1182, 189] on div "This collection does not have a description" at bounding box center [738, 189] width 1035 height 24
click at [289, 112] on div "Luxury Watches on Sale Collection Title This collection does not have a descrip…" at bounding box center [738, 574] width 1035 height 942
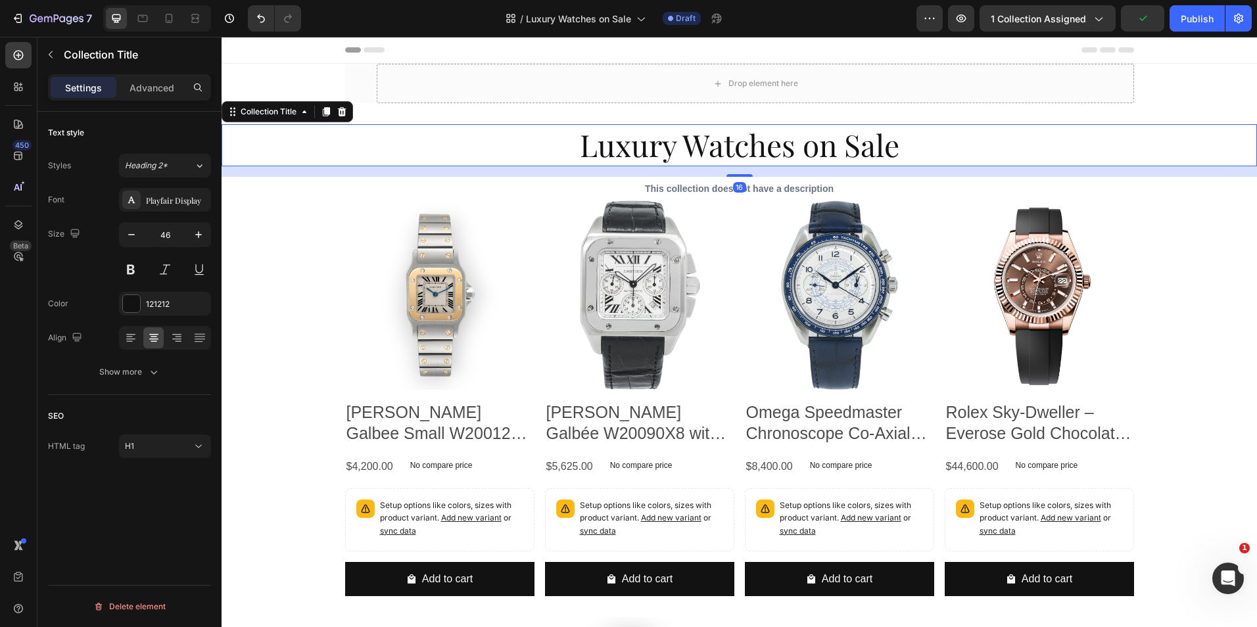
click at [1183, 149] on h1 "Luxury Watches on Sale" at bounding box center [738, 145] width 1035 height 42
click at [1193, 194] on div "This collection does not have a description" at bounding box center [738, 189] width 1035 height 24
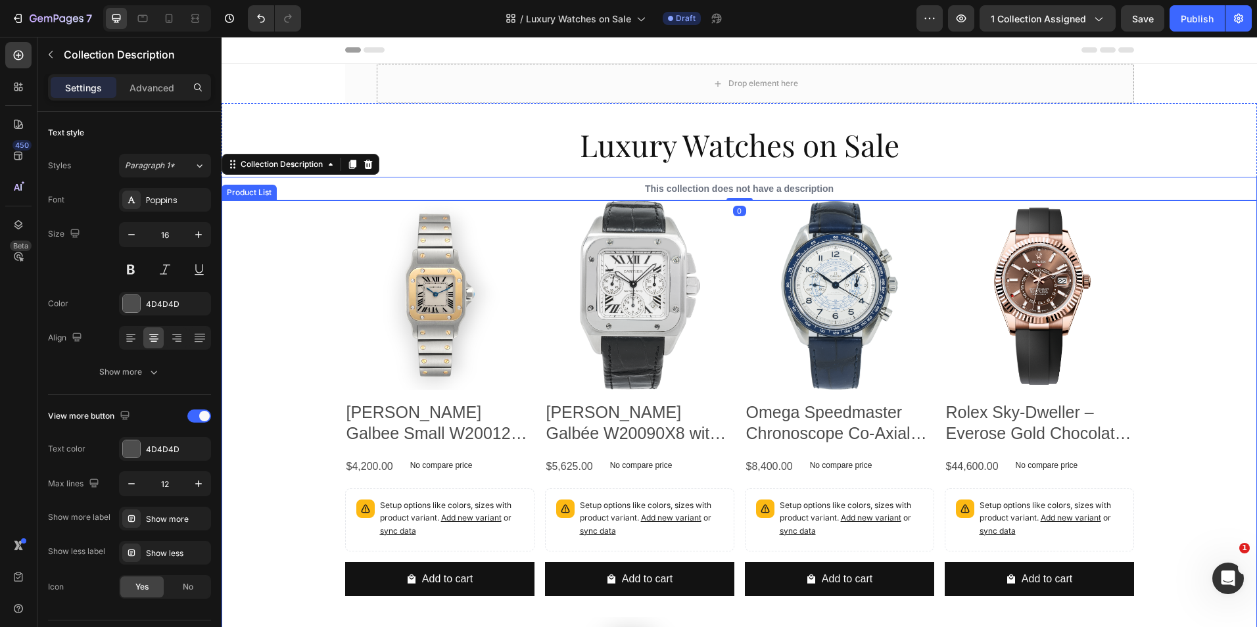
click at [1198, 214] on div "Product Images Cartier Santos Galbee Small W20012C4 Steel Yellow Gold Ladies Wa…" at bounding box center [738, 611] width 1035 height 823
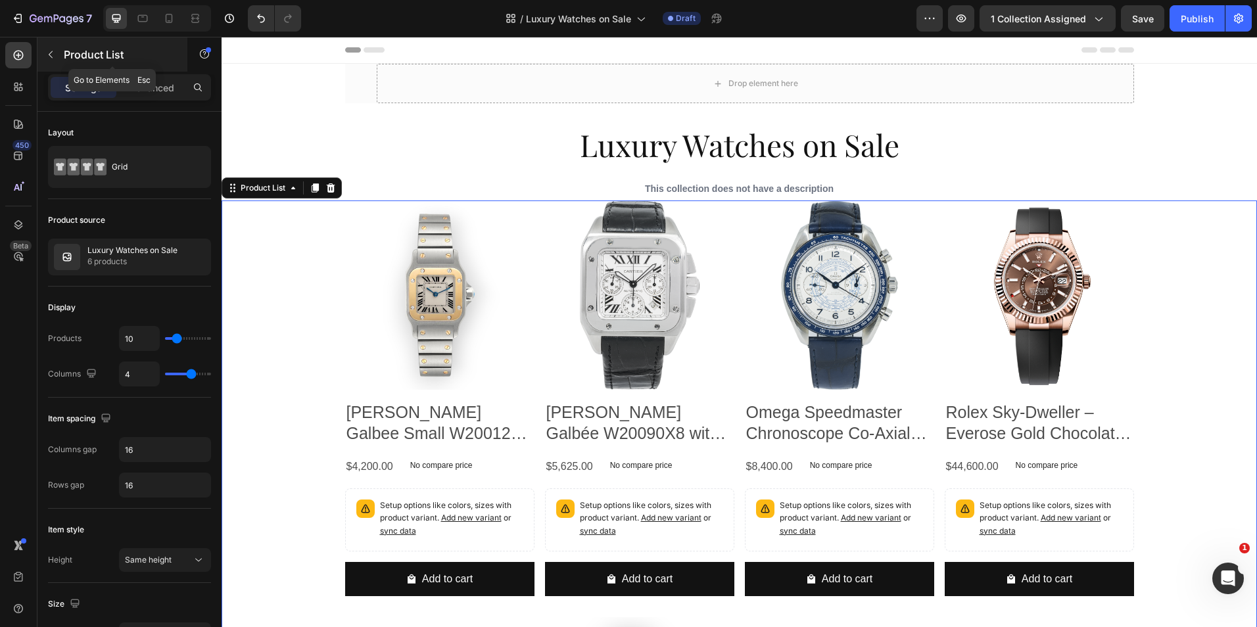
click at [49, 57] on icon "button" at bounding box center [50, 54] width 11 height 11
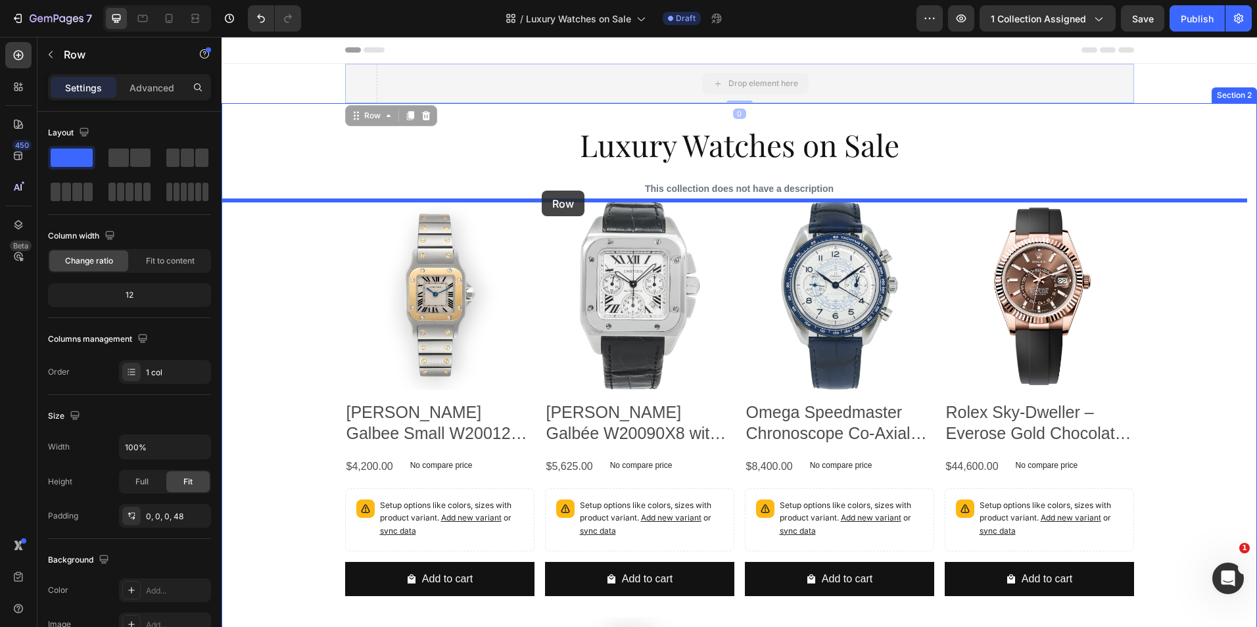
drag, startPoint x: 536, startPoint y: 73, endPoint x: 542, endPoint y: 191, distance: 117.8
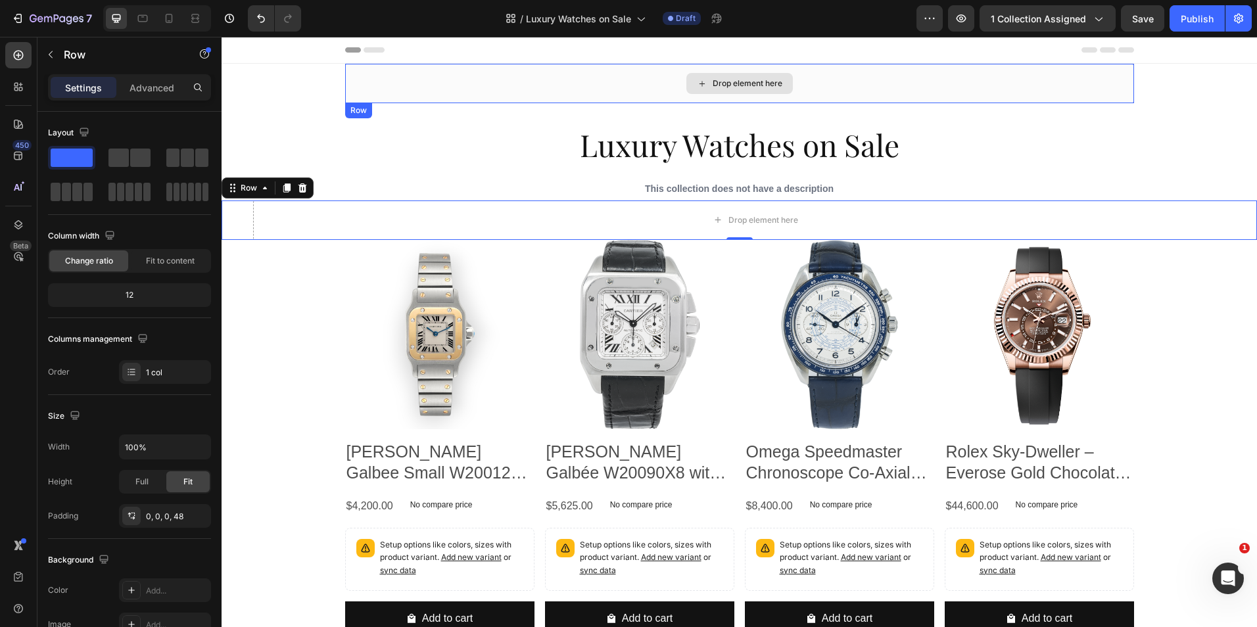
click at [1008, 79] on div "Drop element here" at bounding box center [739, 83] width 789 height 39
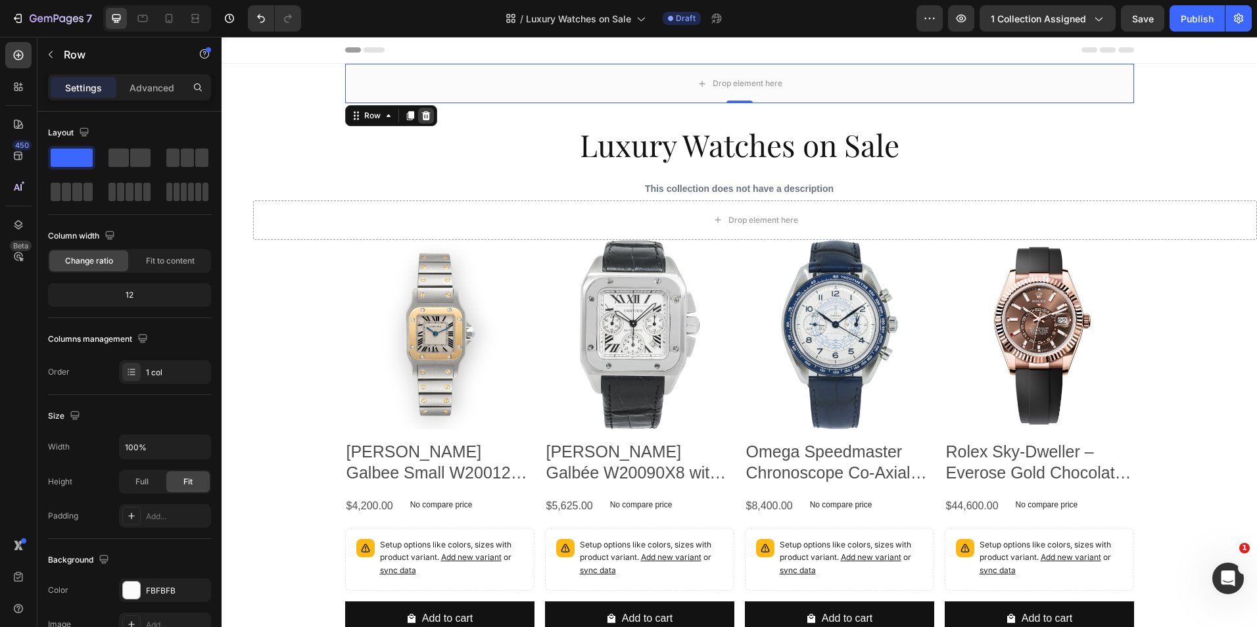
click at [421, 118] on icon at bounding box center [426, 115] width 11 height 11
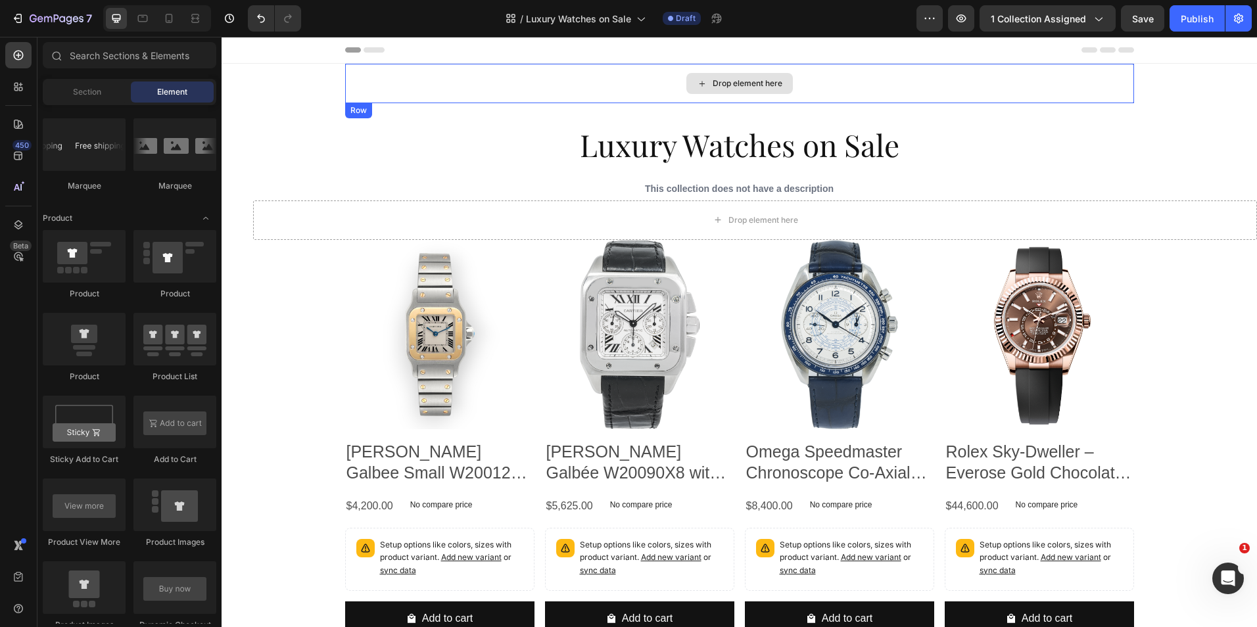
click at [1100, 91] on div "Drop element here" at bounding box center [739, 83] width 789 height 39
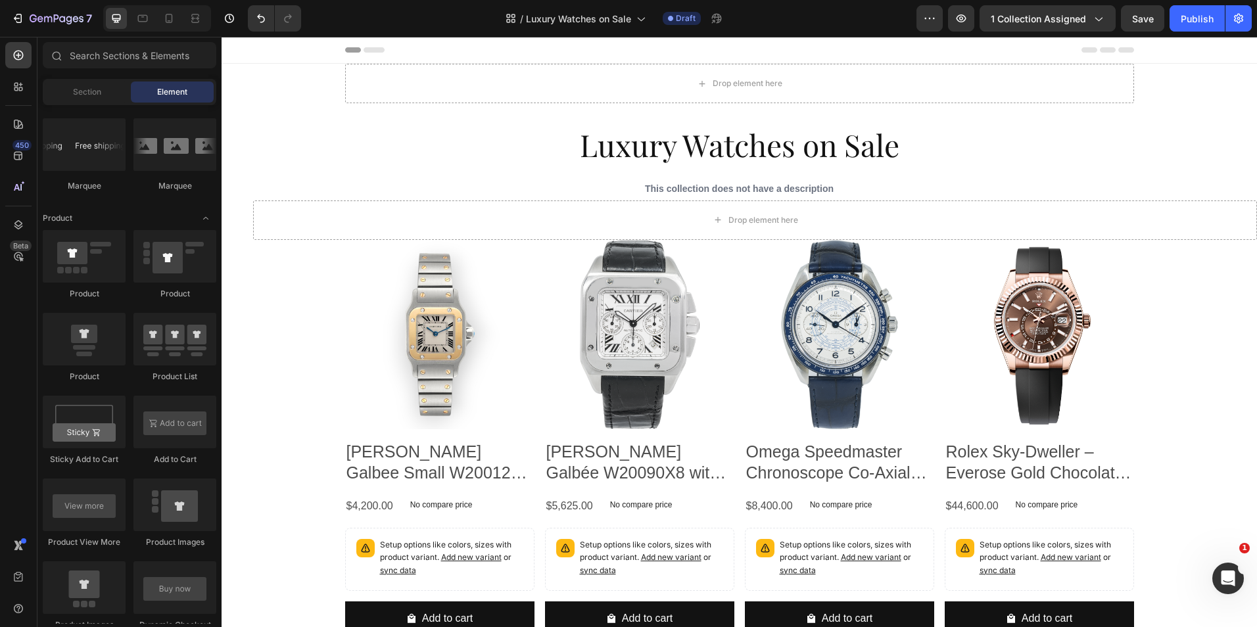
click at [387, 74] on div "Drop element here" at bounding box center [739, 83] width 789 height 39
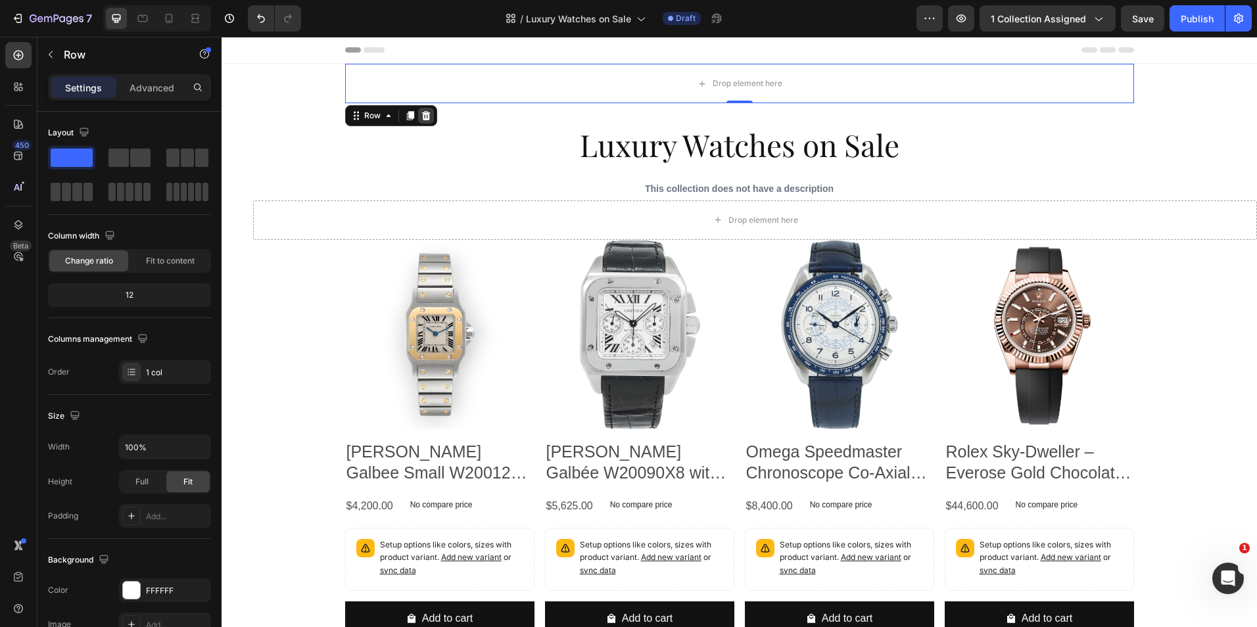
click at [422, 110] on icon at bounding box center [426, 115] width 11 height 11
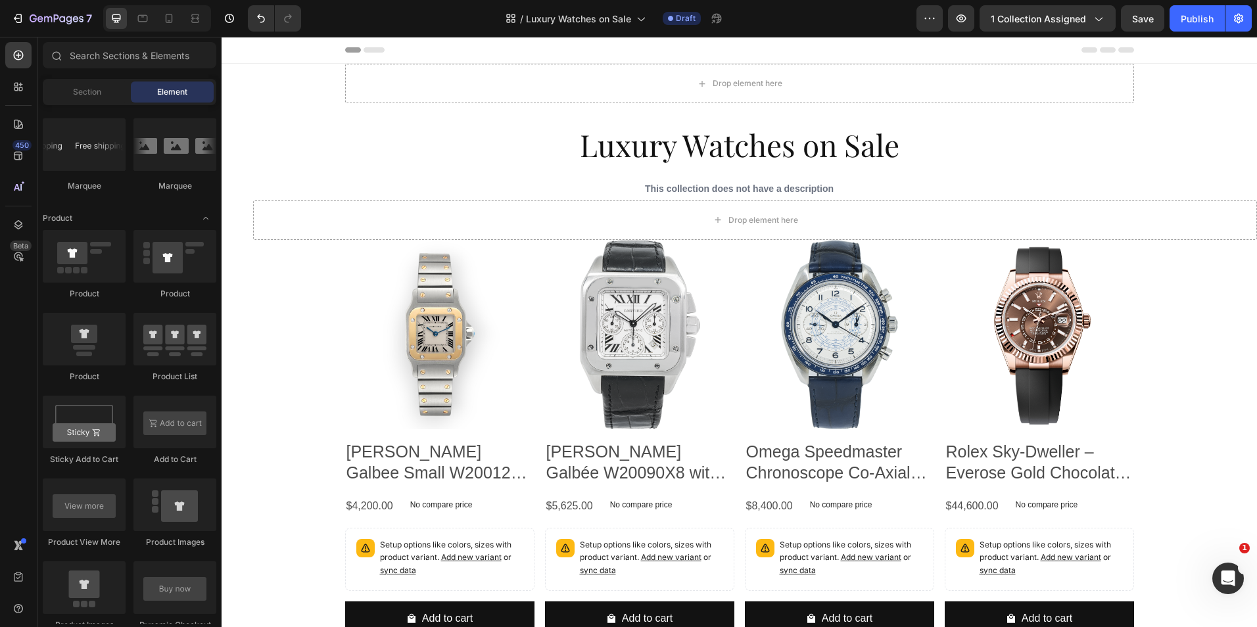
click at [1230, 59] on div "Header" at bounding box center [738, 50] width 1035 height 27
click at [1088, 80] on div "Drop element here" at bounding box center [739, 83] width 789 height 39
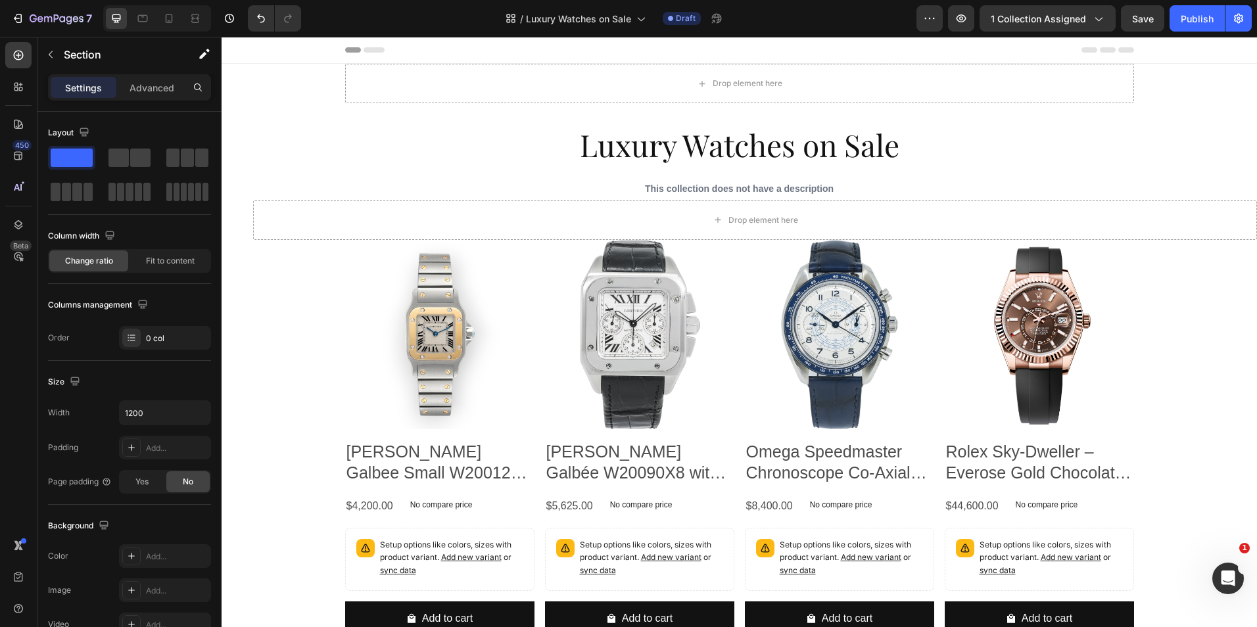
click at [1045, 85] on div "Drop element here" at bounding box center [739, 83] width 789 height 39
click at [408, 72] on div "Drop element here" at bounding box center [739, 83] width 789 height 39
click at [443, 81] on div "Drop element here" at bounding box center [739, 83] width 789 height 39
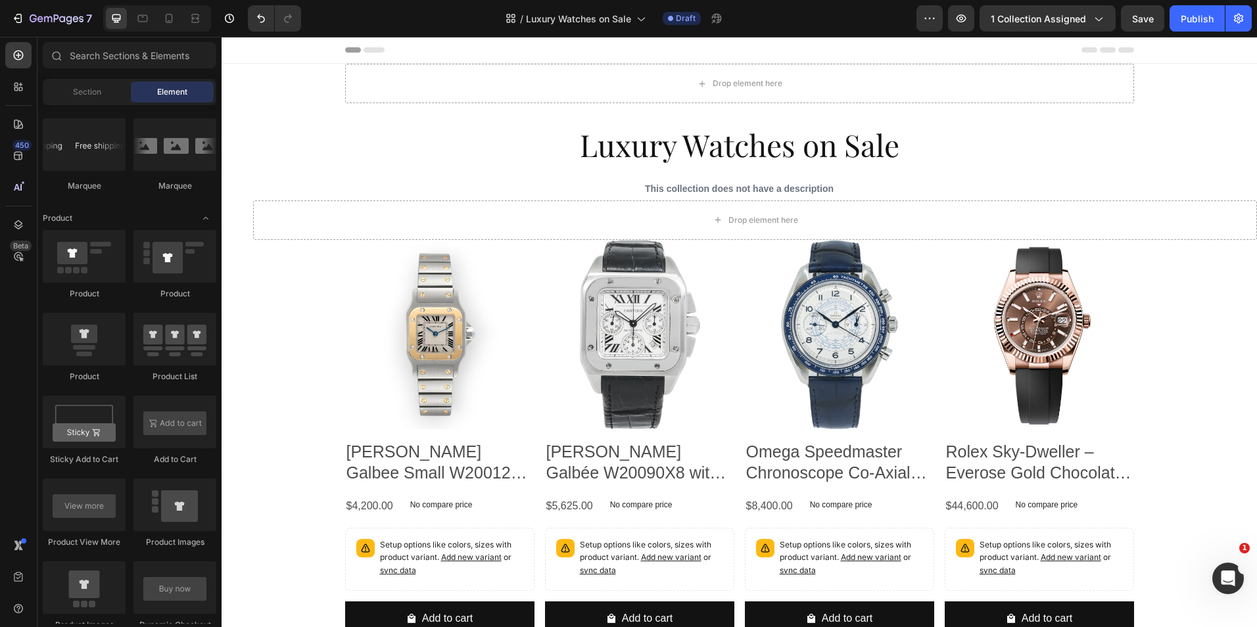
click at [954, 18] on button "button" at bounding box center [961, 18] width 26 height 26
click at [381, 462] on h2 "Cartier Santos Galbee Small W20012C4 Steel Yellow Gold Ladies Watch" at bounding box center [439, 462] width 189 height 45
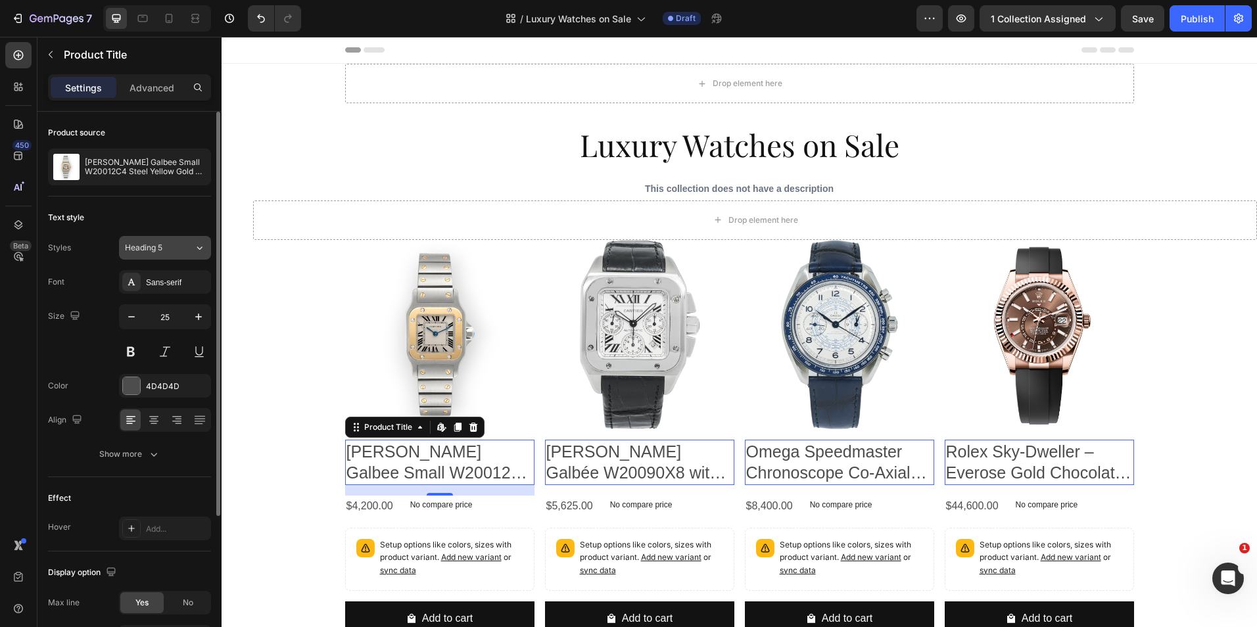
click at [183, 242] on div "Heading 5" at bounding box center [159, 248] width 69 height 12
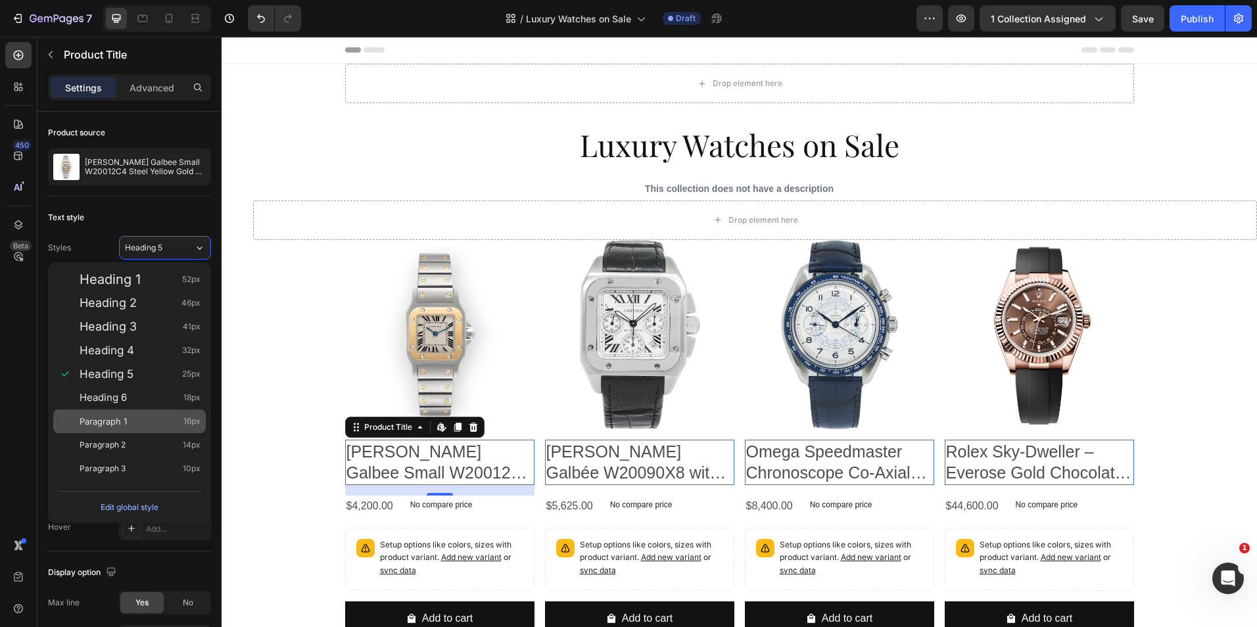
click at [151, 419] on div "Paragraph 1 16px" at bounding box center [140, 421] width 121 height 13
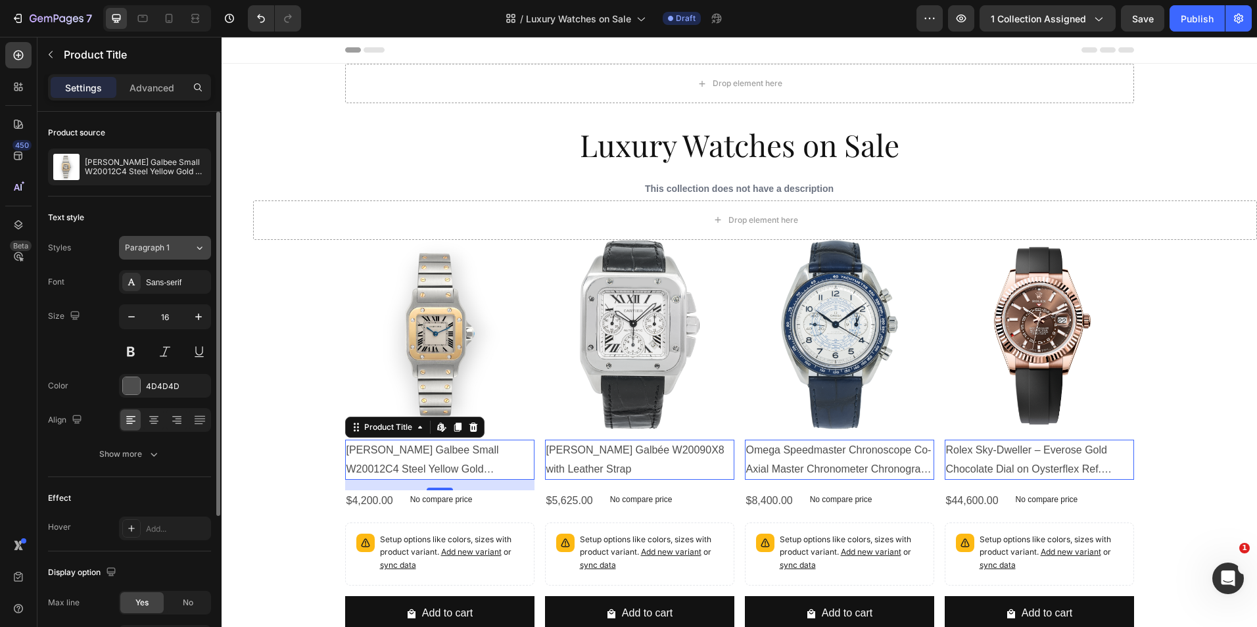
click at [152, 250] on span "Paragraph 1" at bounding box center [147, 248] width 45 height 12
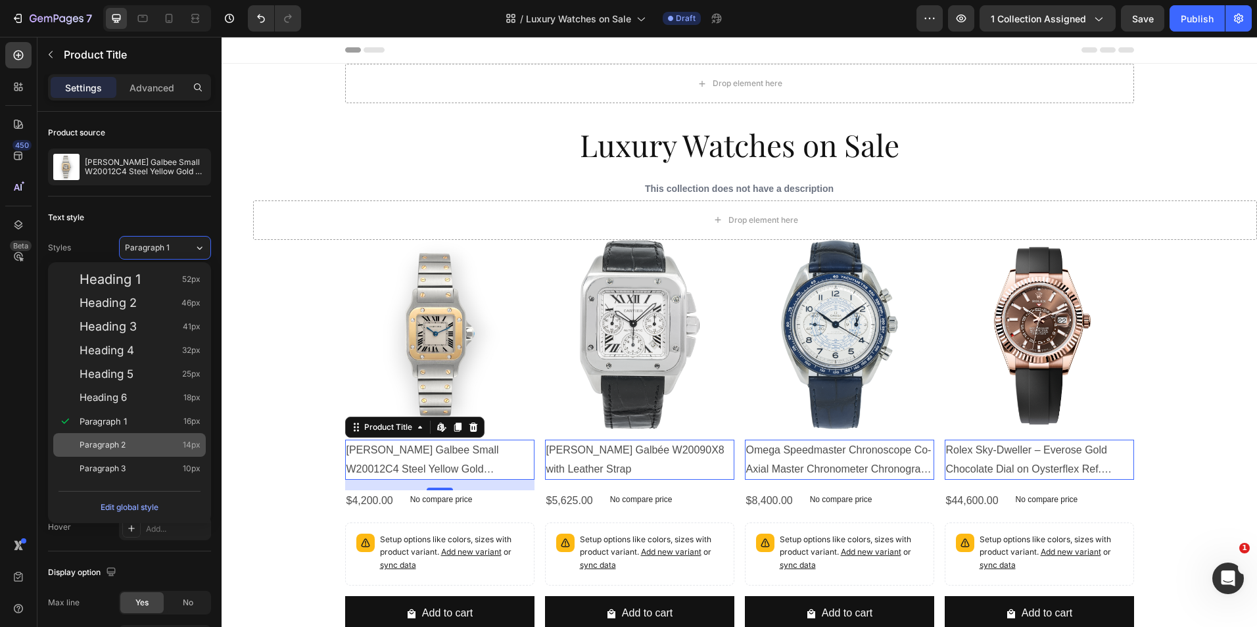
click at [143, 450] on div "Paragraph 2 14px" at bounding box center [140, 444] width 121 height 13
type input "14"
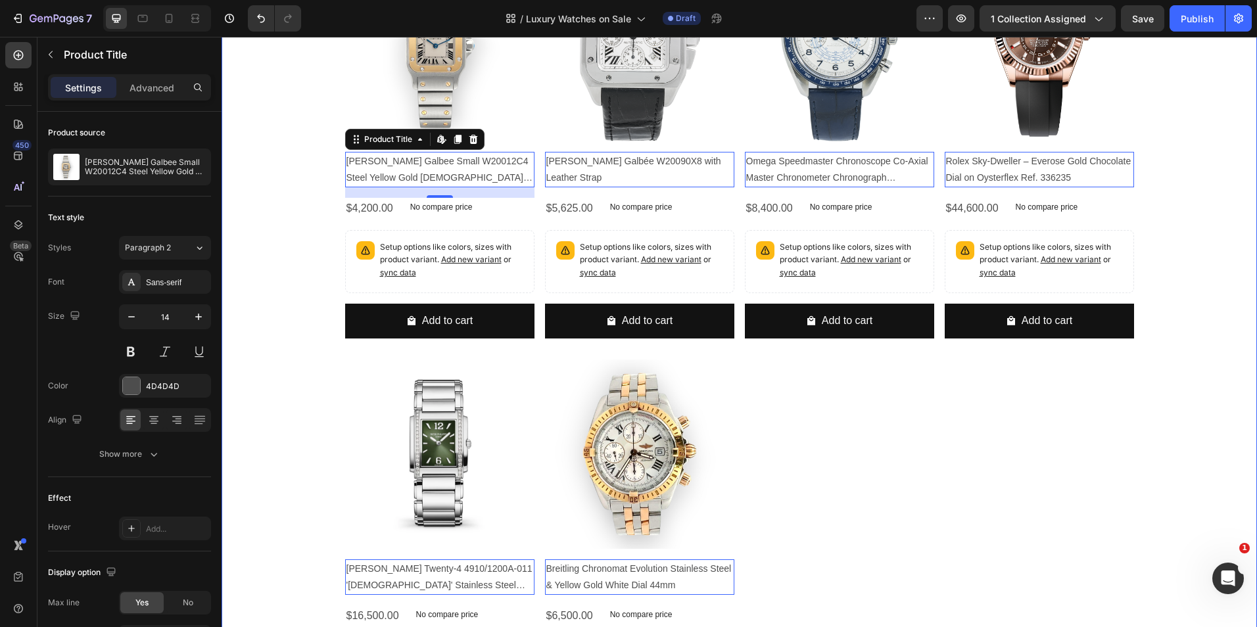
scroll to position [66, 0]
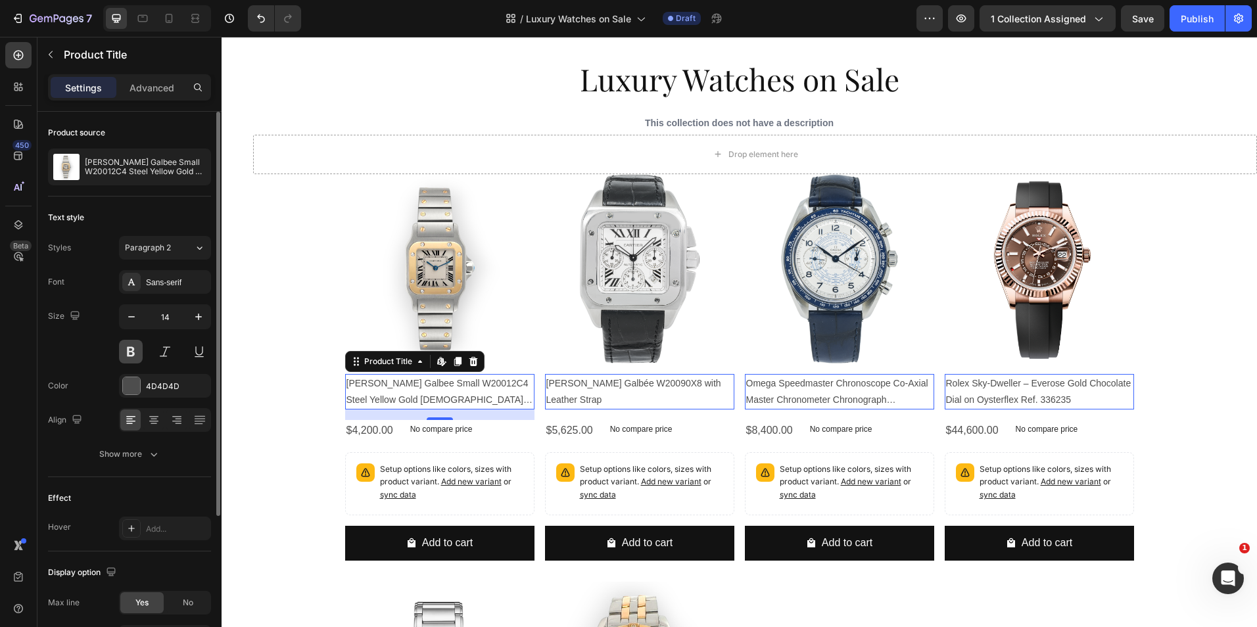
click at [131, 358] on button at bounding box center [131, 352] width 24 height 24
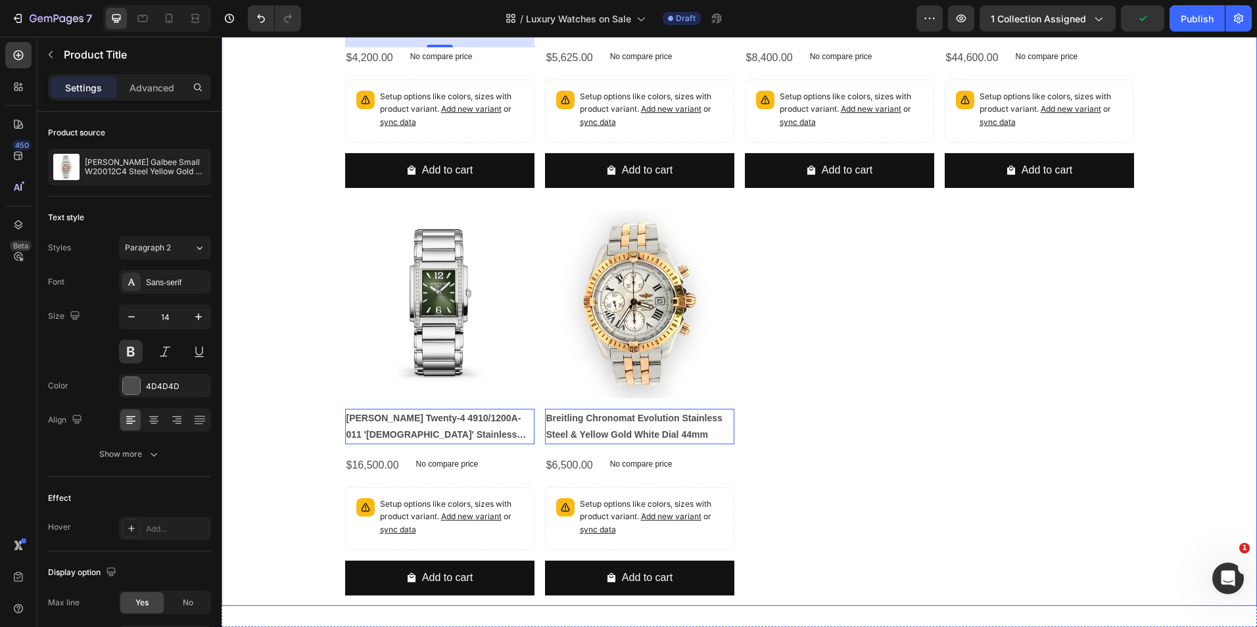
scroll to position [460, 0]
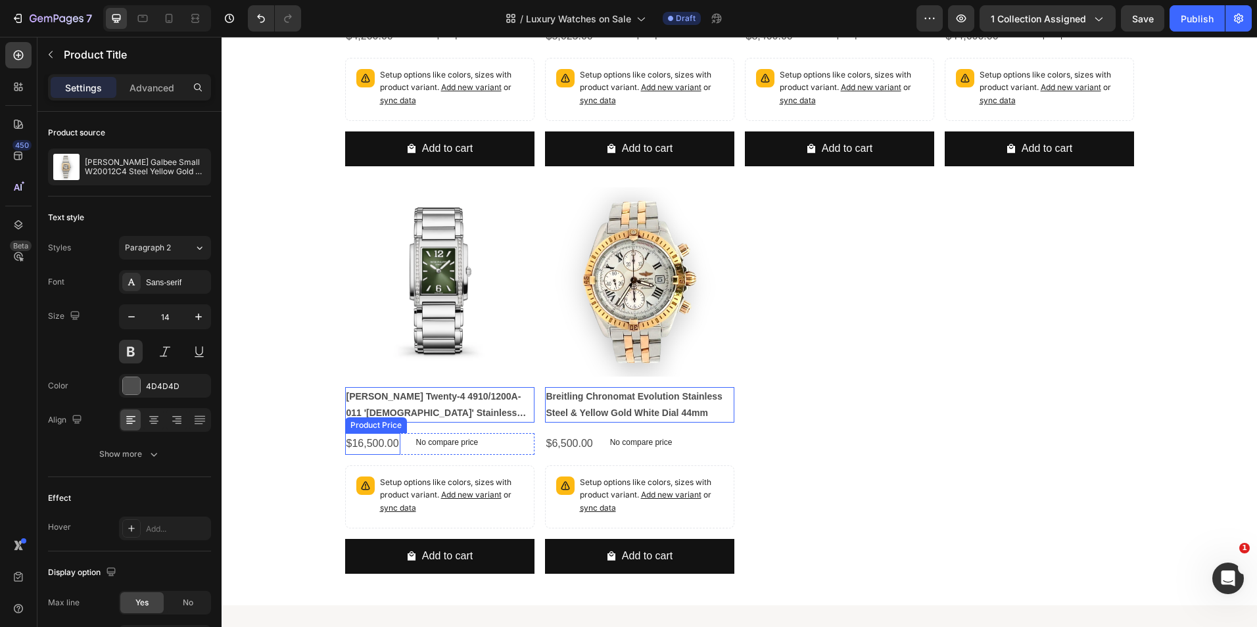
click at [361, 47] on div "$16,500.00" at bounding box center [369, 37] width 49 height 22
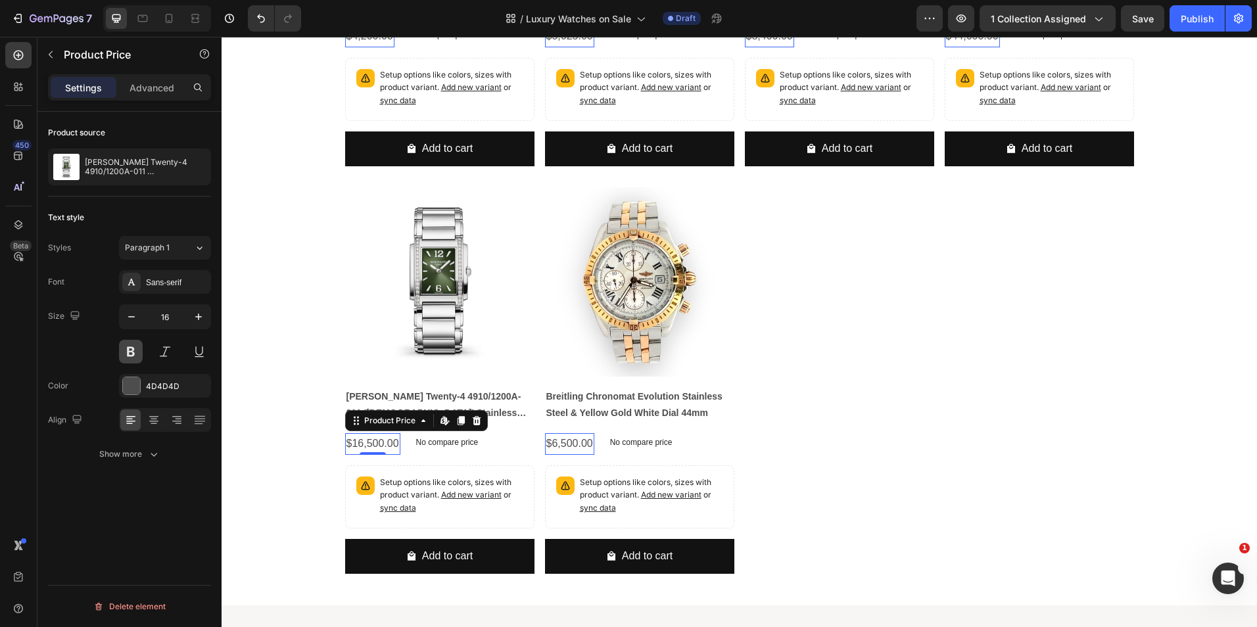
click at [130, 355] on button at bounding box center [131, 352] width 24 height 24
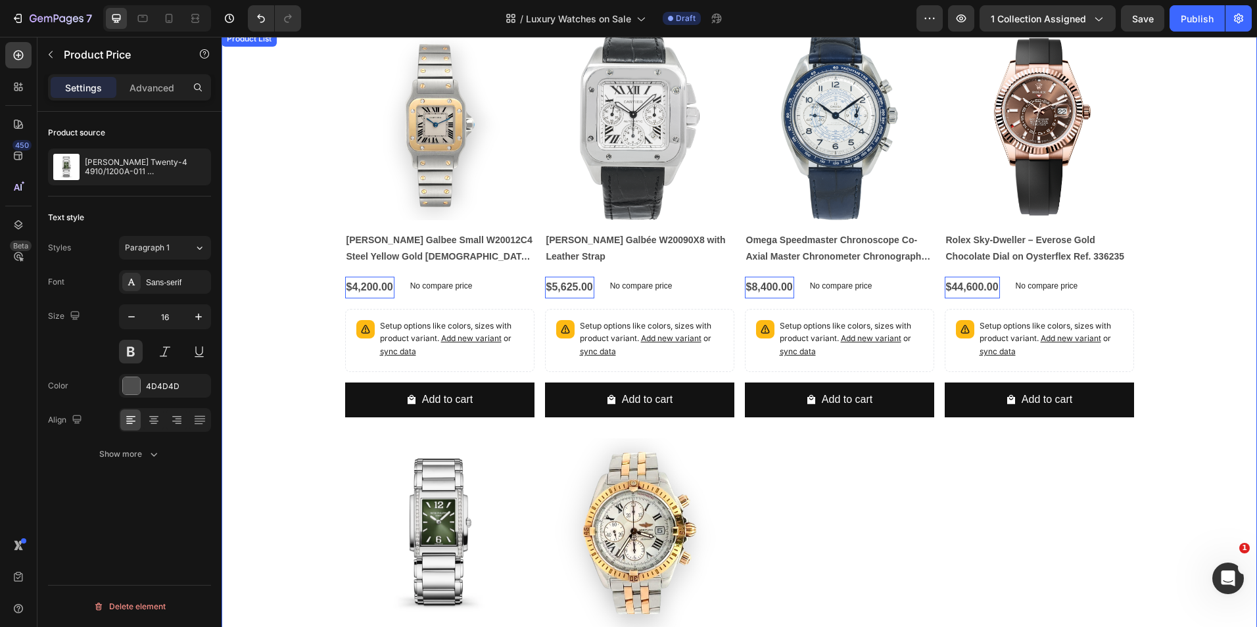
scroll to position [197, 0]
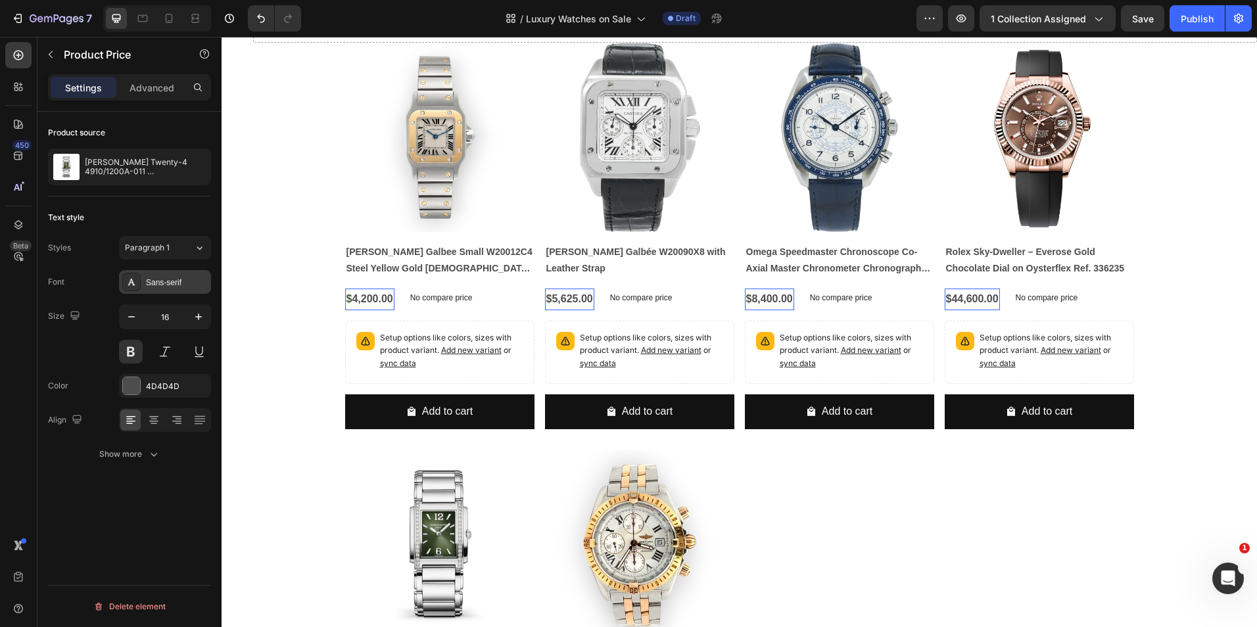
click at [160, 283] on div "Sans-serif" at bounding box center [177, 283] width 62 height 12
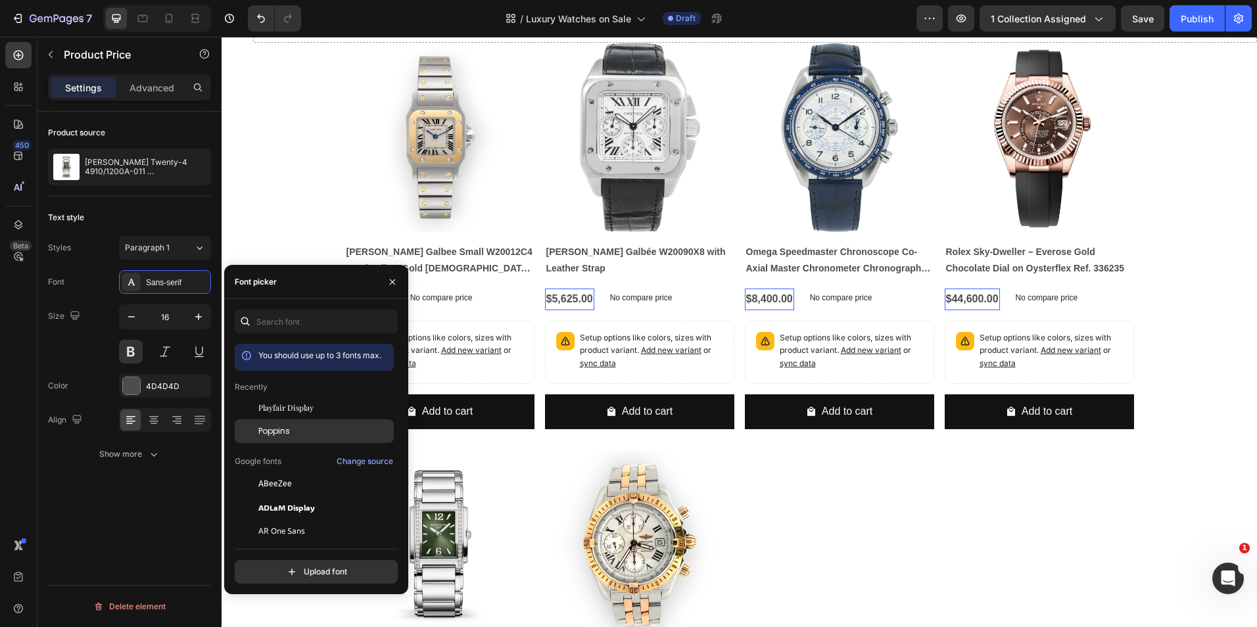
click at [271, 425] on span "Poppins" at bounding box center [274, 431] width 32 height 12
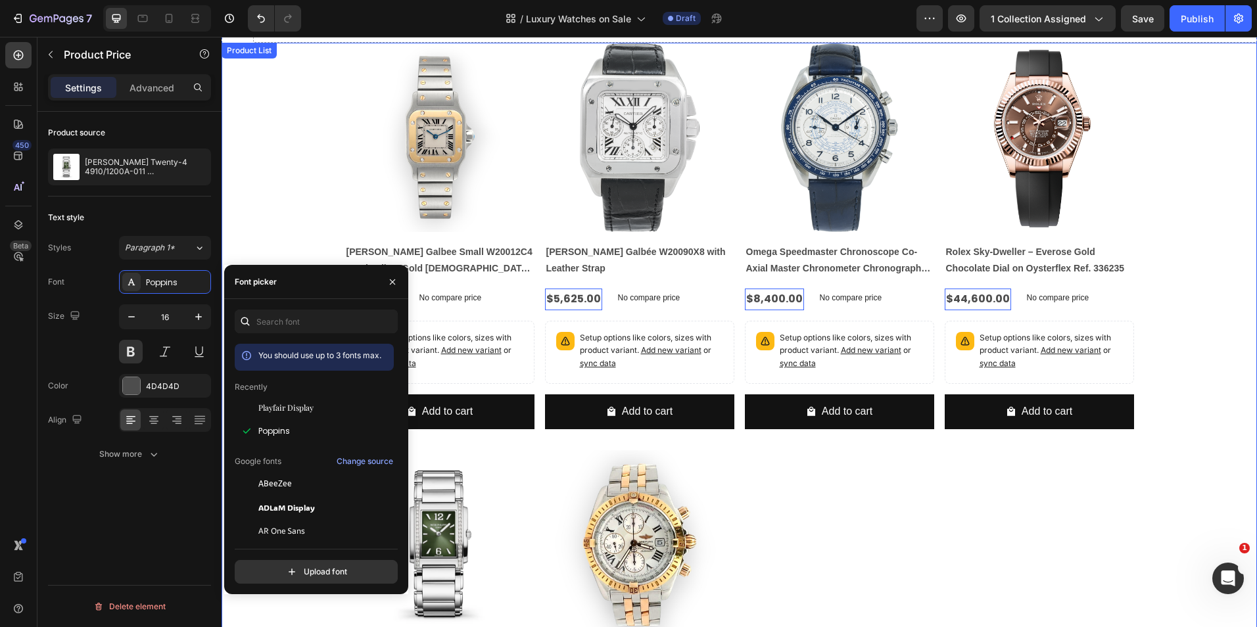
click at [260, 239] on div "Product Images Cartier Santos Galbee Small W20012C4 Steel Yellow Gold Ladies Wa…" at bounding box center [738, 445] width 1035 height 804
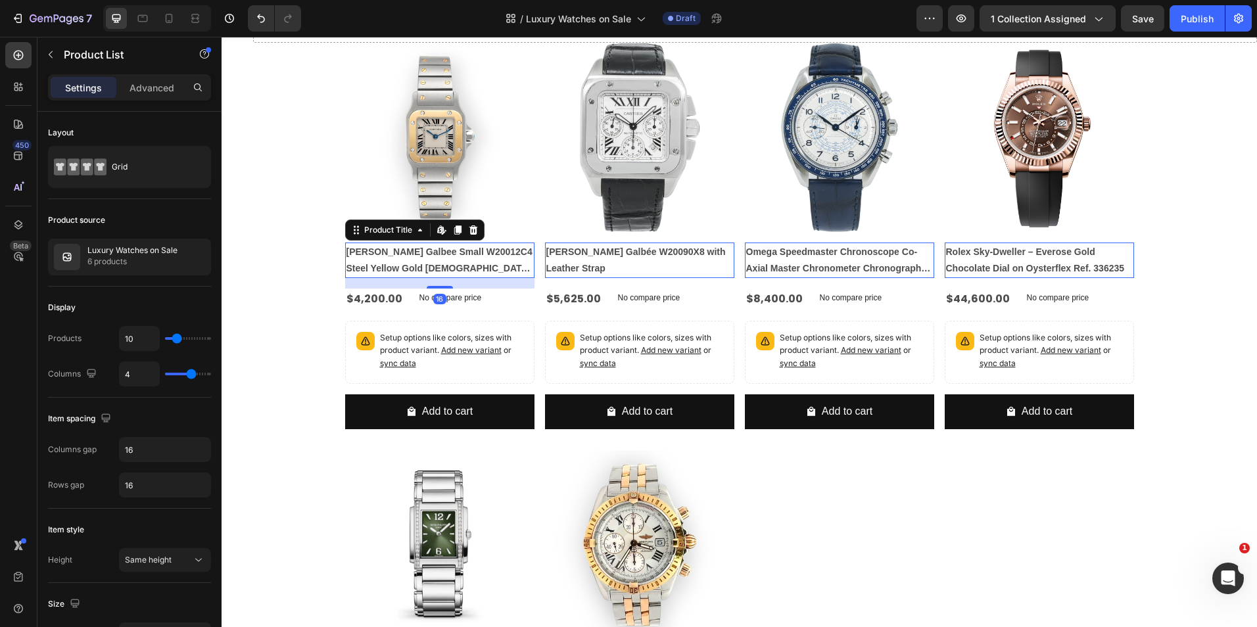
click at [390, 260] on h2 "Cartier Santos Galbee Small W20012C4 Steel Yellow Gold Ladies Watch" at bounding box center [439, 260] width 189 height 35
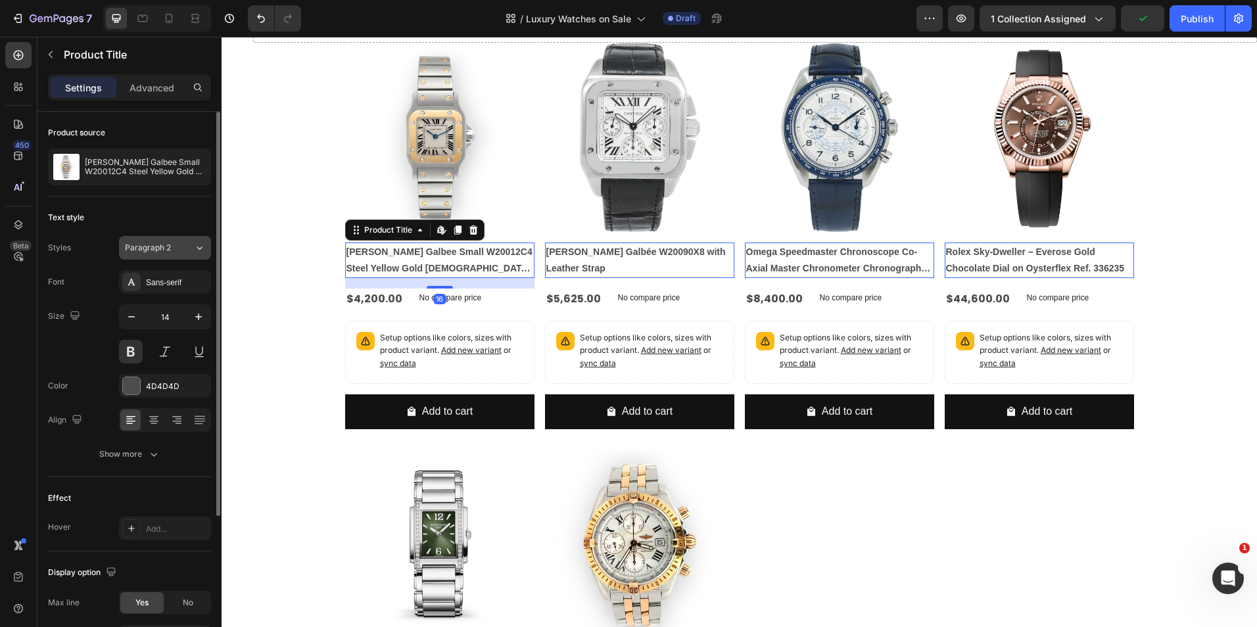
click at [179, 244] on div "Paragraph 2" at bounding box center [159, 248] width 69 height 12
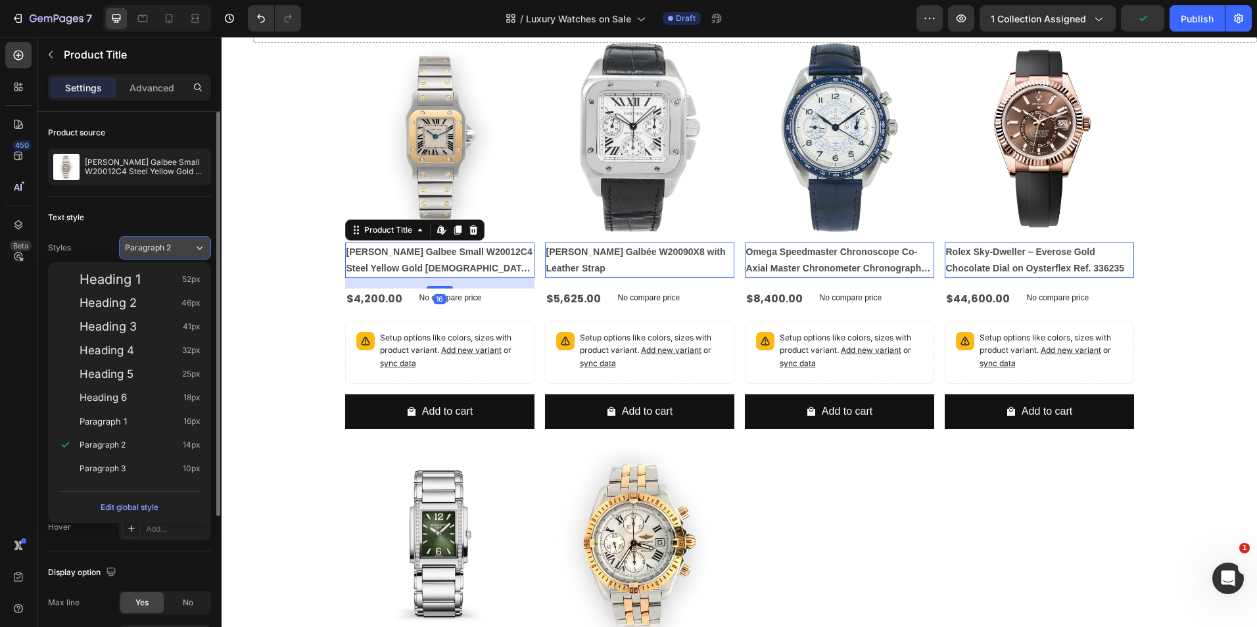
click at [179, 244] on div "Paragraph 2" at bounding box center [159, 248] width 69 height 12
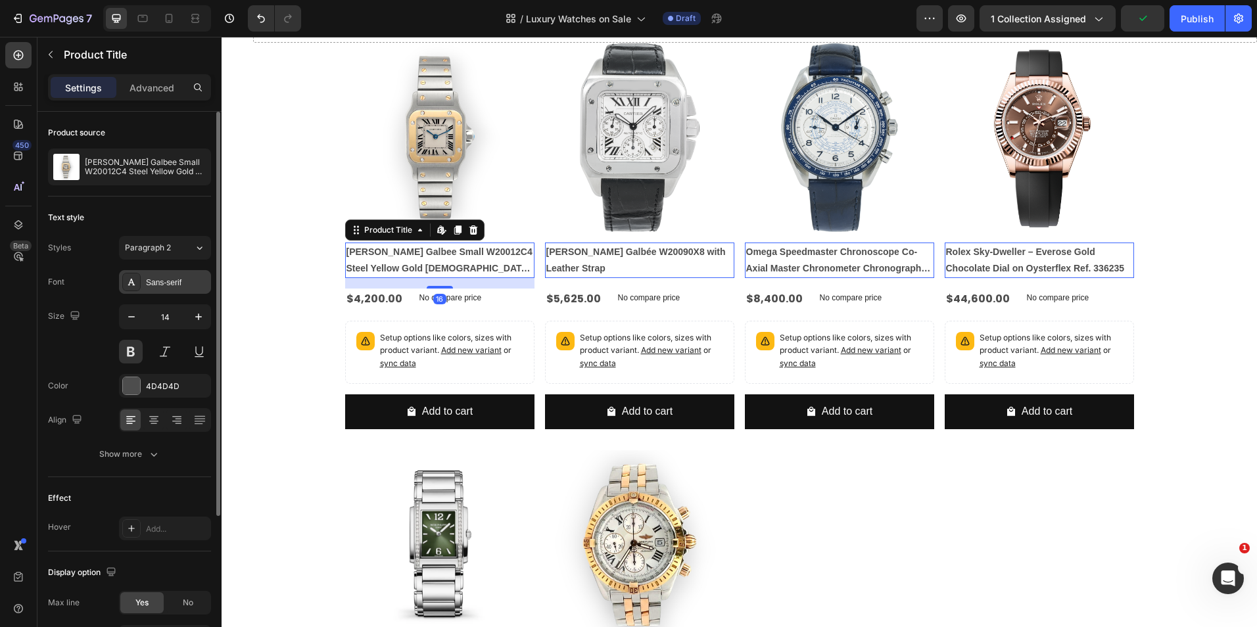
click at [179, 275] on div "Sans-serif" at bounding box center [165, 282] width 92 height 24
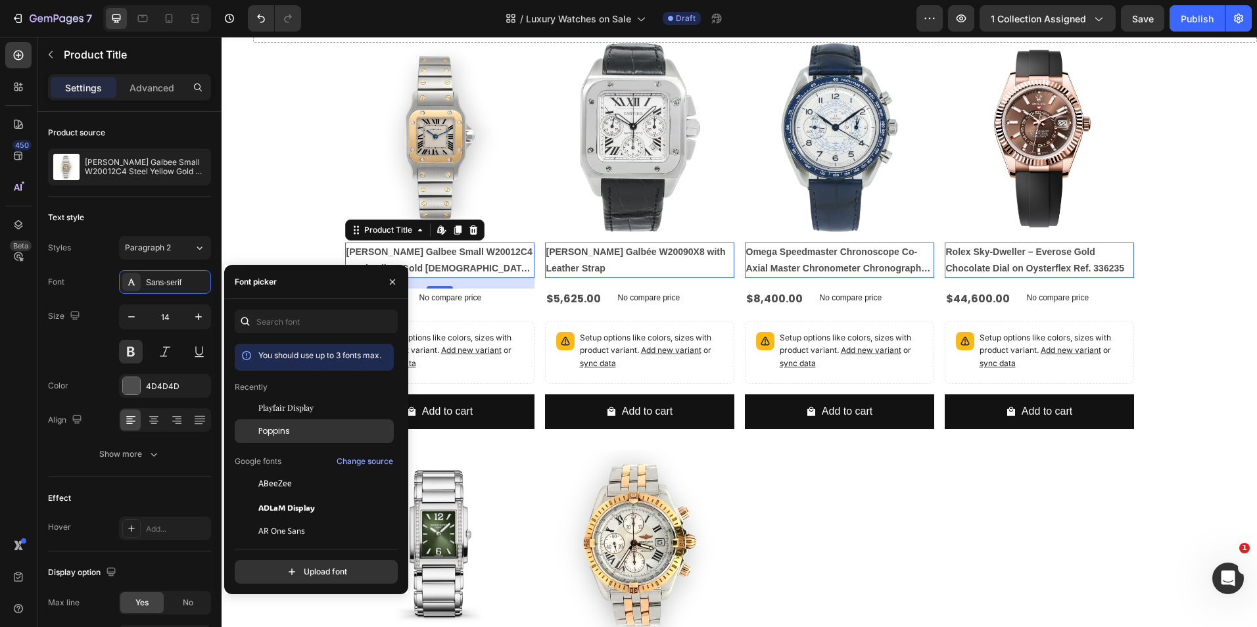
click at [287, 430] on span "Poppins" at bounding box center [274, 431] width 32 height 12
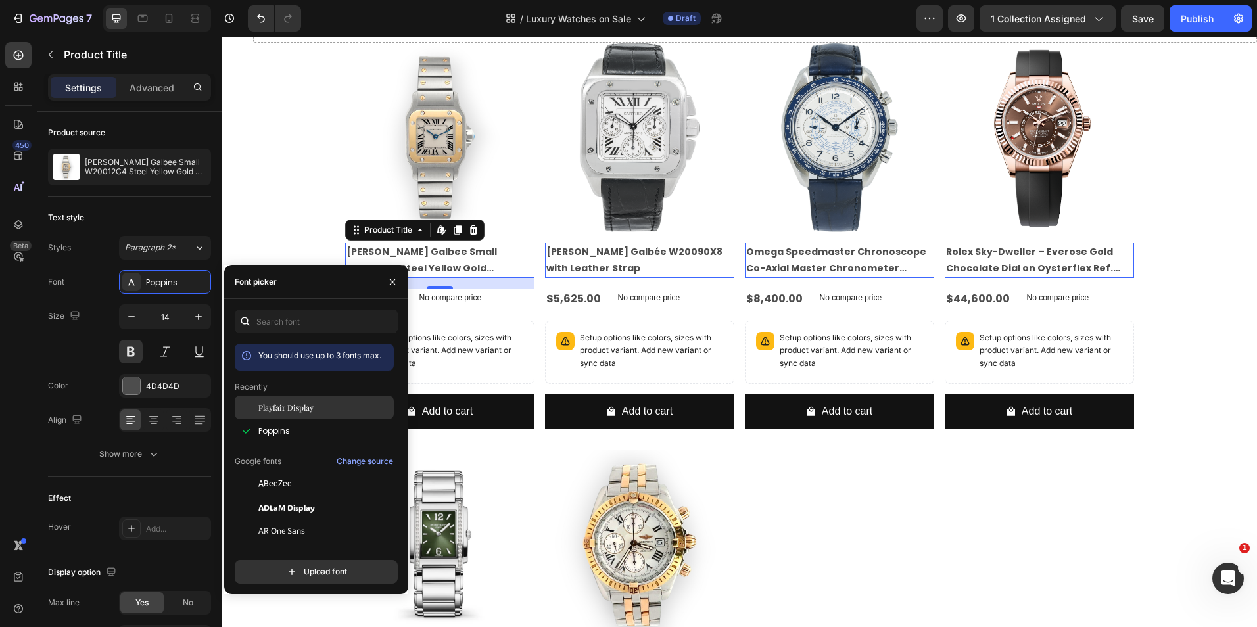
click at [287, 411] on span "Playfair Display" at bounding box center [285, 408] width 55 height 12
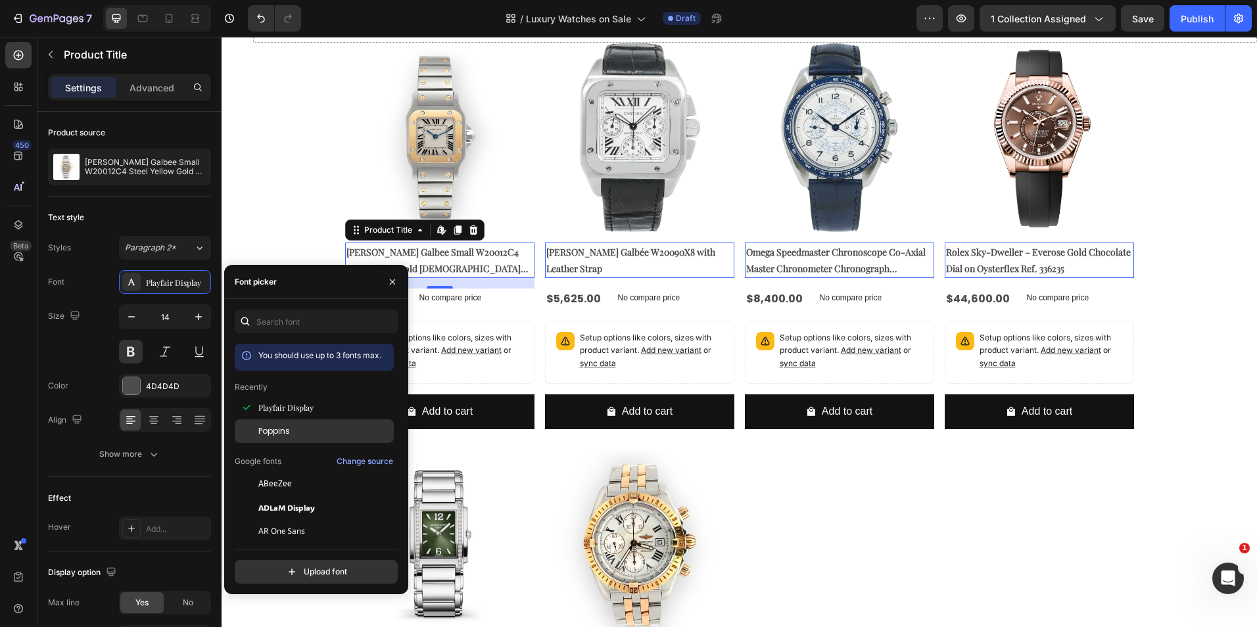
click at [287, 432] on span "Poppins" at bounding box center [274, 431] width 32 height 12
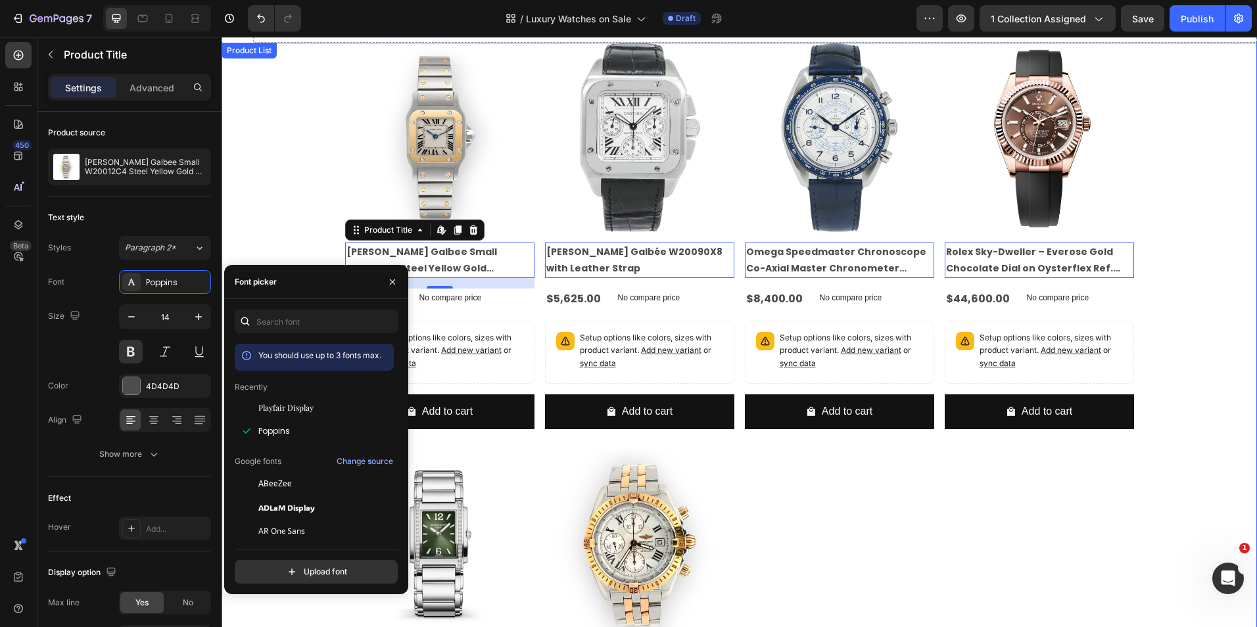
click at [251, 175] on div "Product Images Cartier Santos Galbee Small W20012C4 Steel Yellow Gold Ladies Wa…" at bounding box center [738, 445] width 1035 height 804
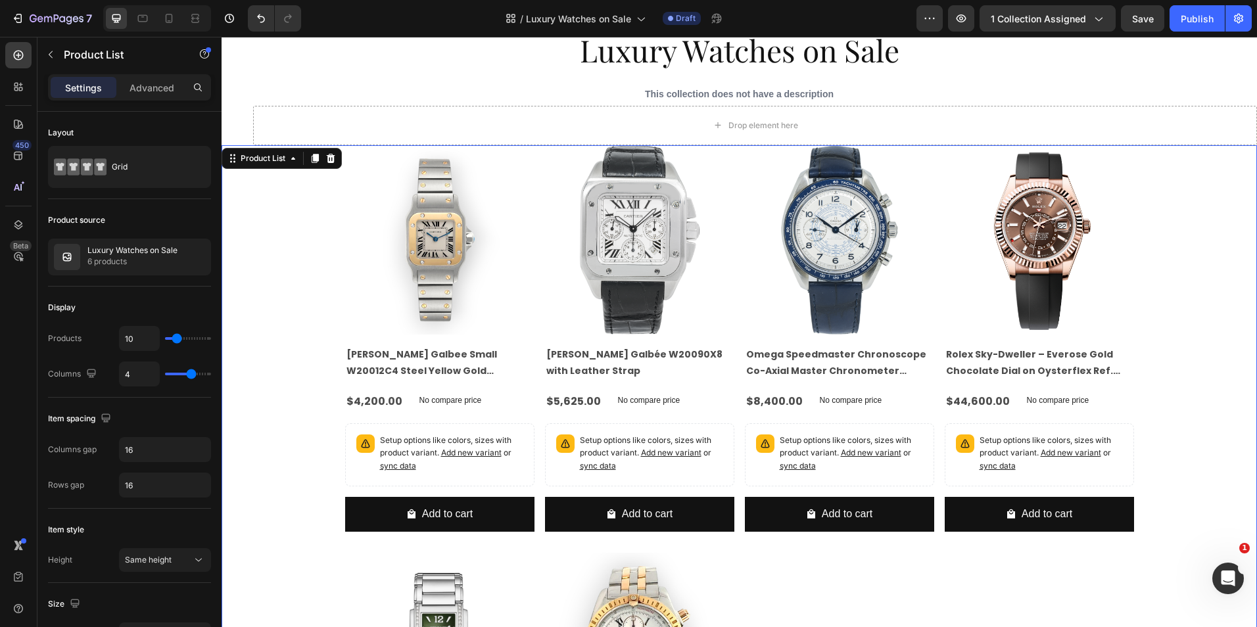
scroll to position [0, 0]
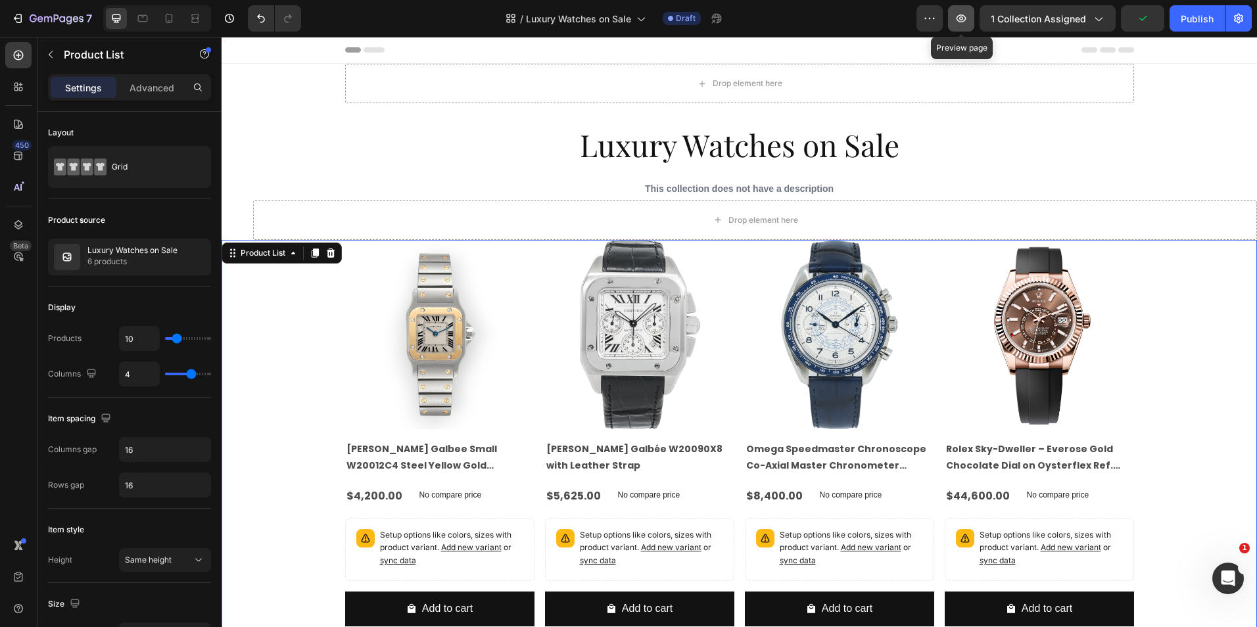
click at [965, 22] on icon "button" at bounding box center [960, 18] width 13 height 13
click at [630, 212] on div "Drop element here" at bounding box center [755, 219] width 1004 height 39
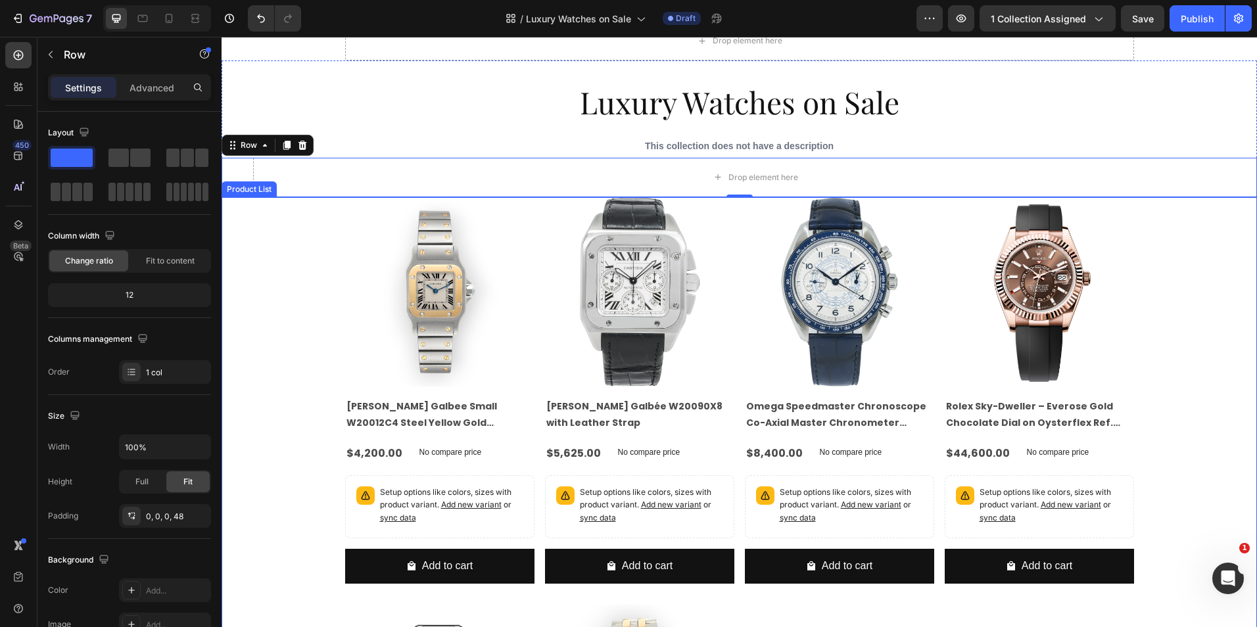
scroll to position [66, 0]
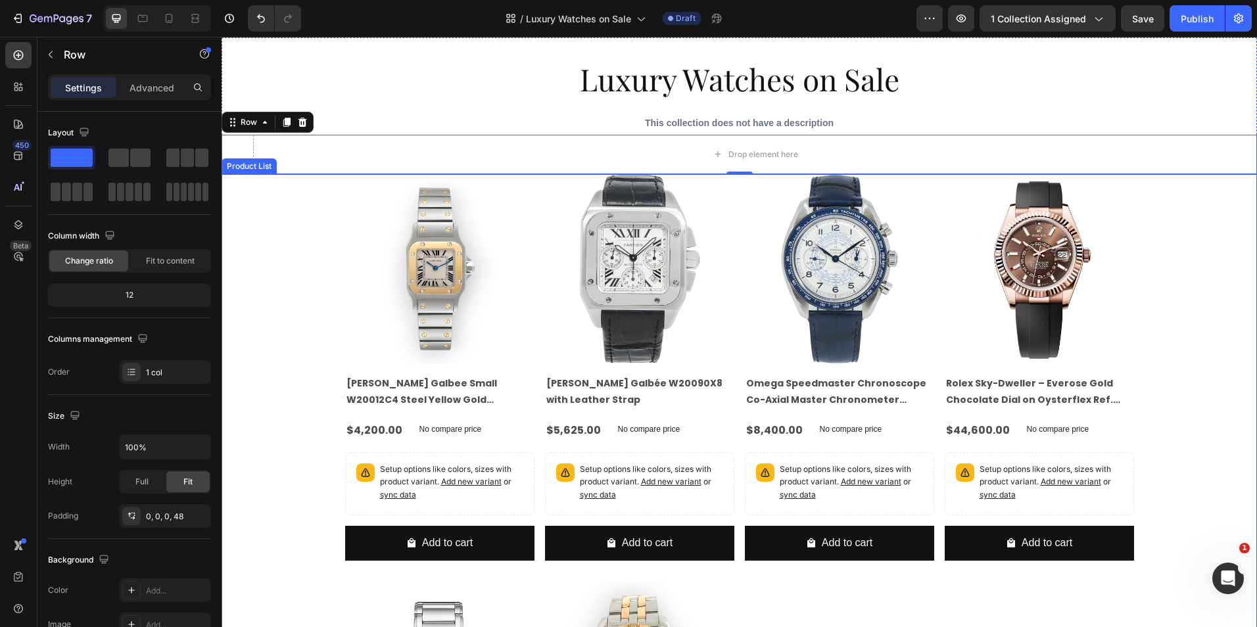
click at [285, 313] on div "Product Images Cartier Santos Galbee Small W20012C4 Steel Yellow Gold Ladies Wa…" at bounding box center [738, 576] width 1035 height 804
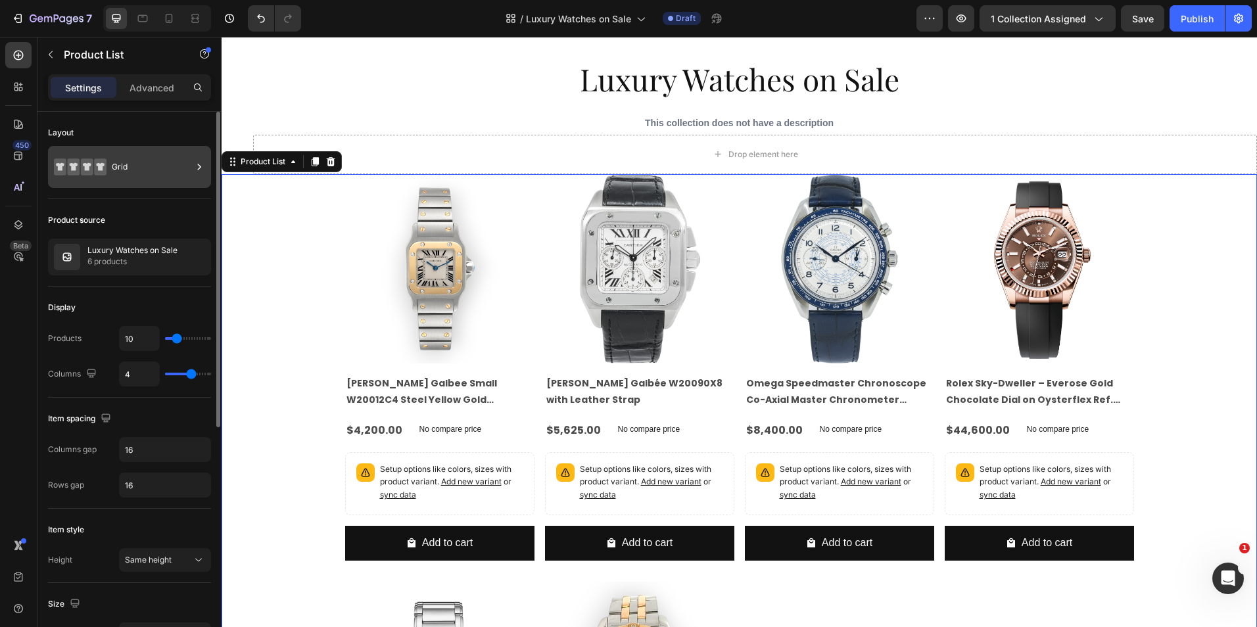
click at [145, 162] on div "Grid" at bounding box center [152, 167] width 80 height 30
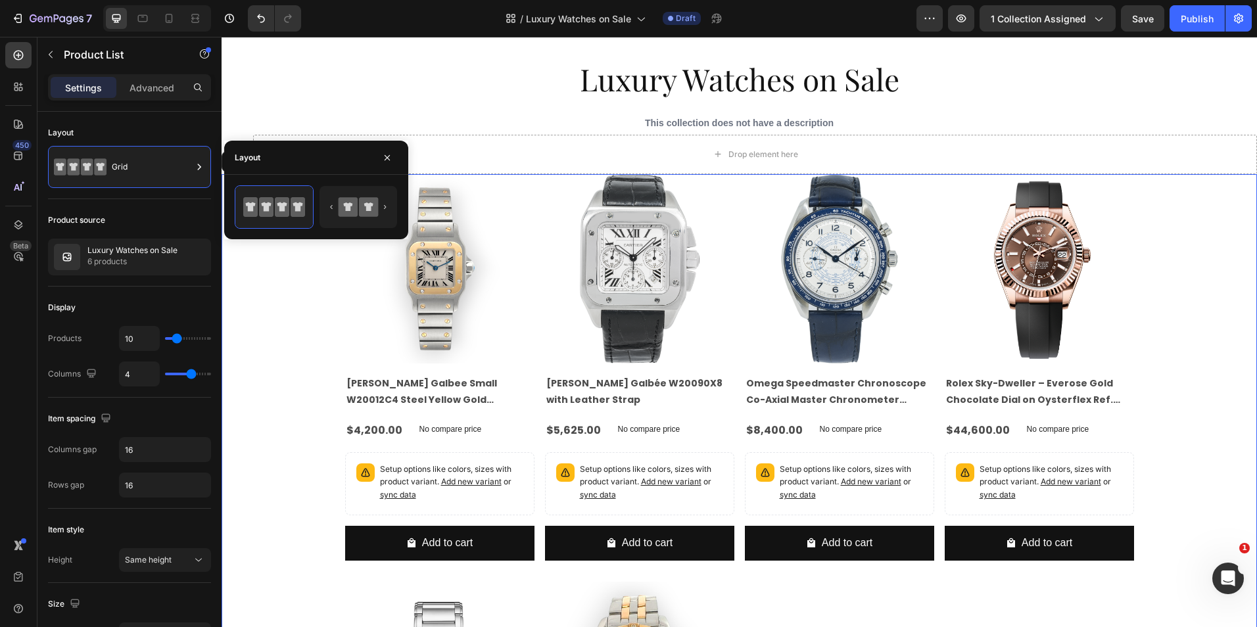
click at [245, 313] on div "Product Images Cartier Santos Galbee Small W20012C4 Steel Yellow Gold Ladies Wa…" at bounding box center [738, 576] width 1035 height 804
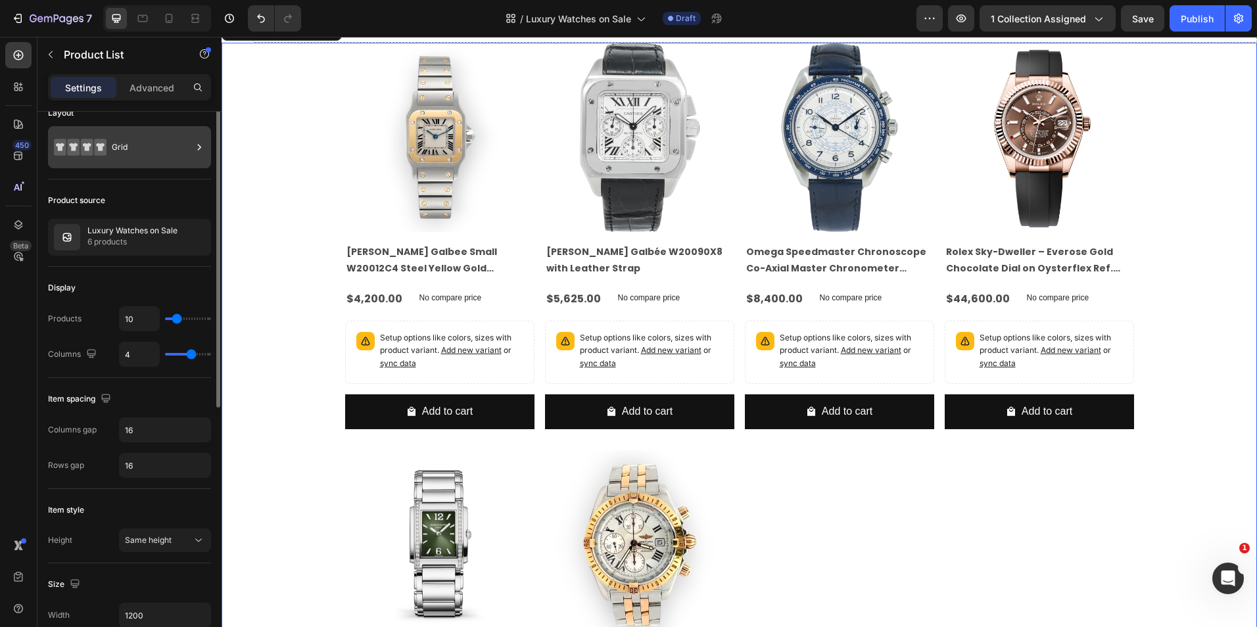
scroll to position [0, 0]
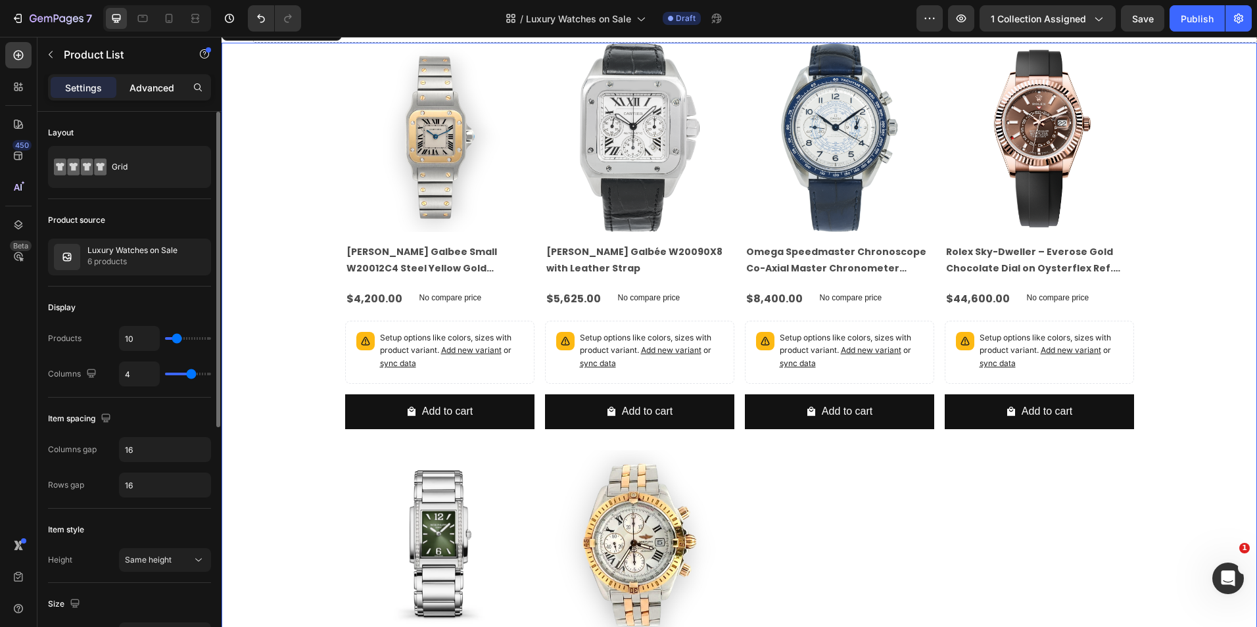
click at [168, 92] on p "Advanced" at bounding box center [151, 88] width 45 height 14
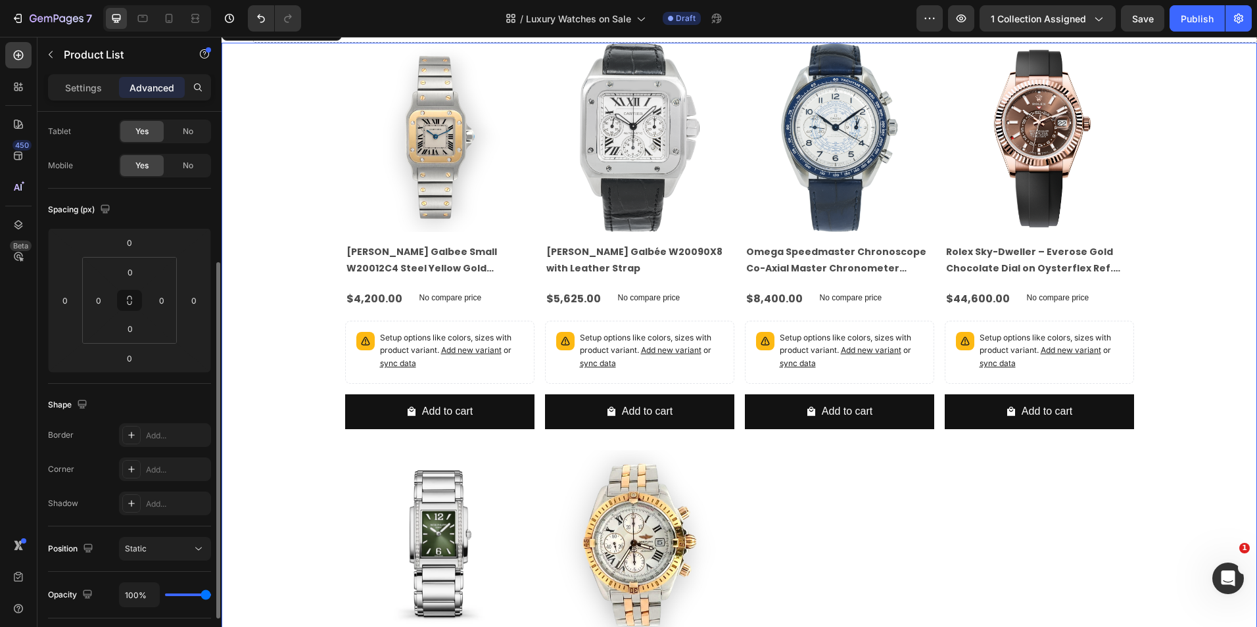
scroll to position [197, 0]
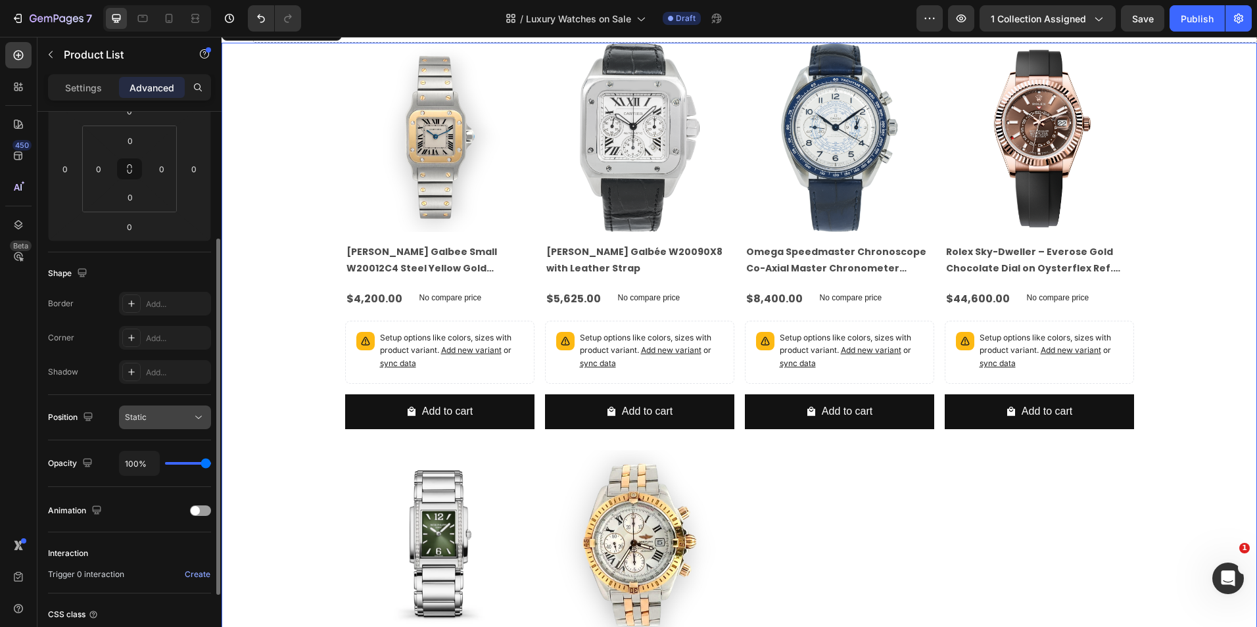
click at [198, 415] on icon at bounding box center [198, 417] width 13 height 13
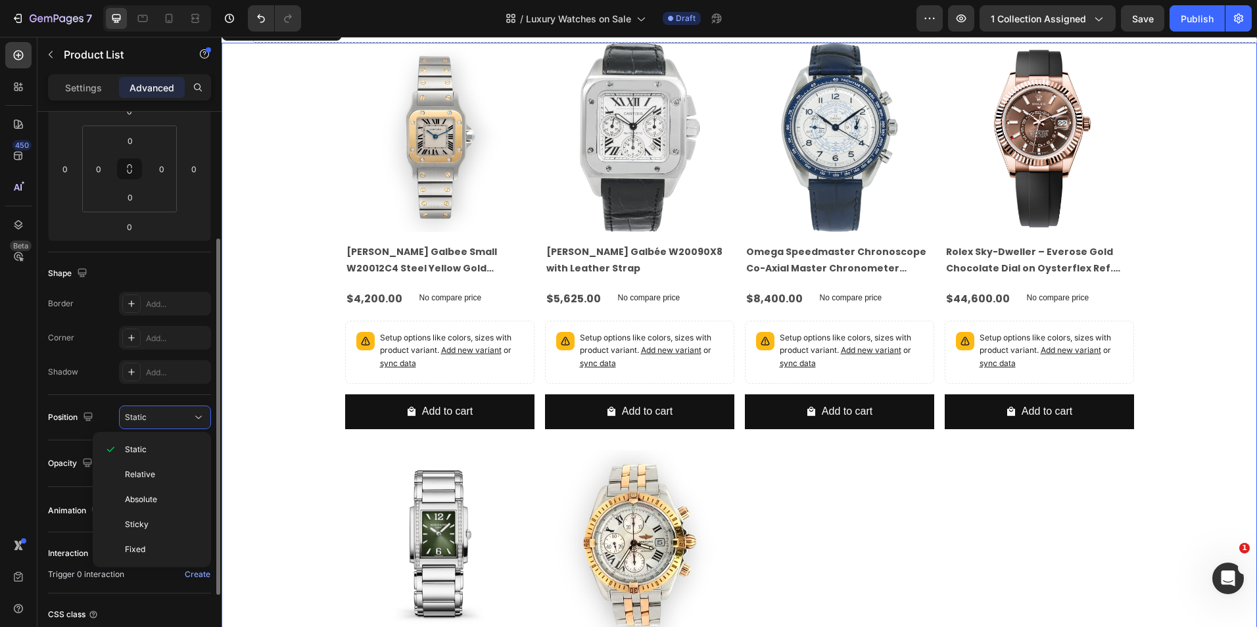
click at [62, 434] on div "Position Static" at bounding box center [129, 417] width 163 height 45
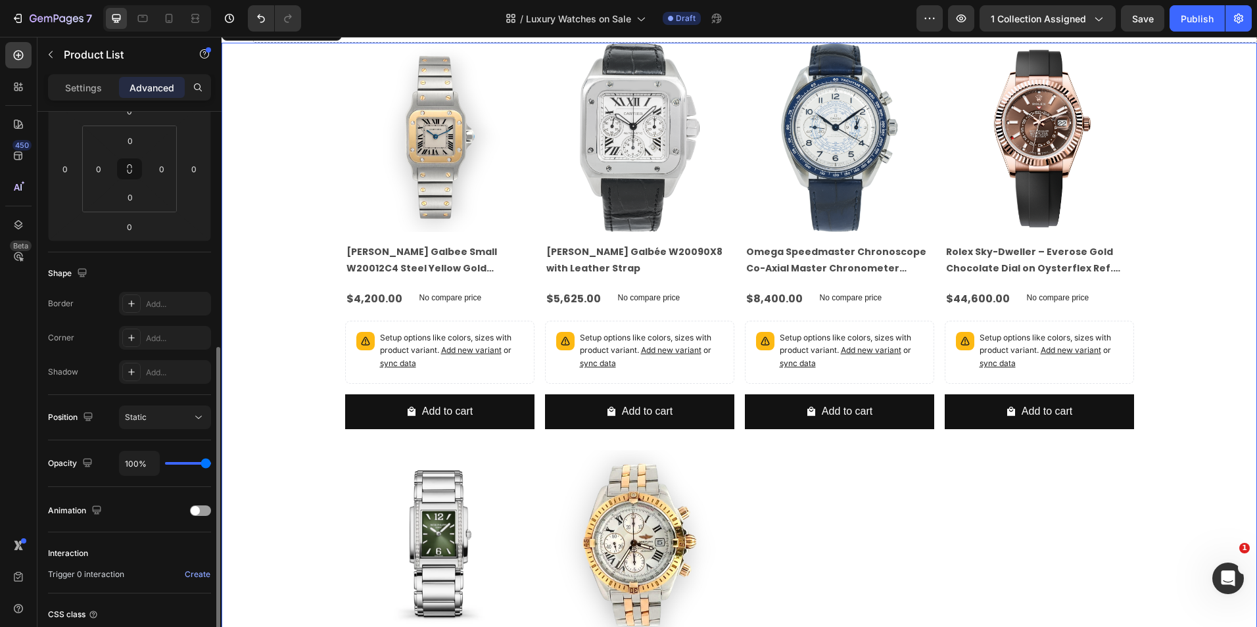
scroll to position [304, 0]
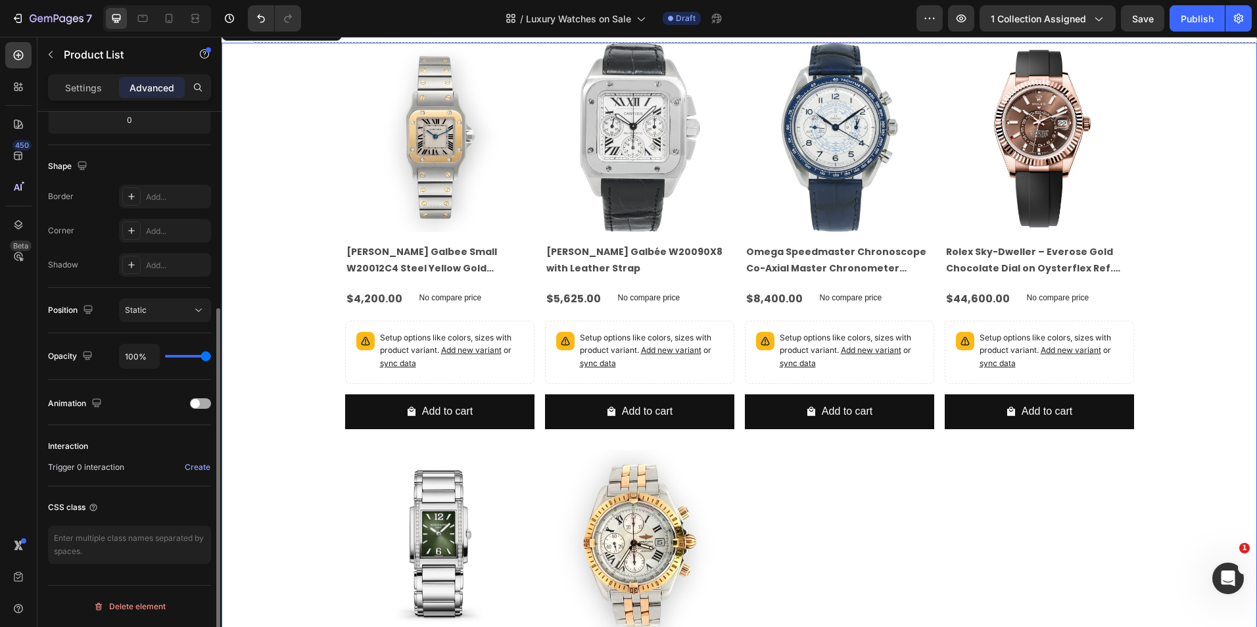
click at [195, 404] on span at bounding box center [195, 403] width 9 height 9
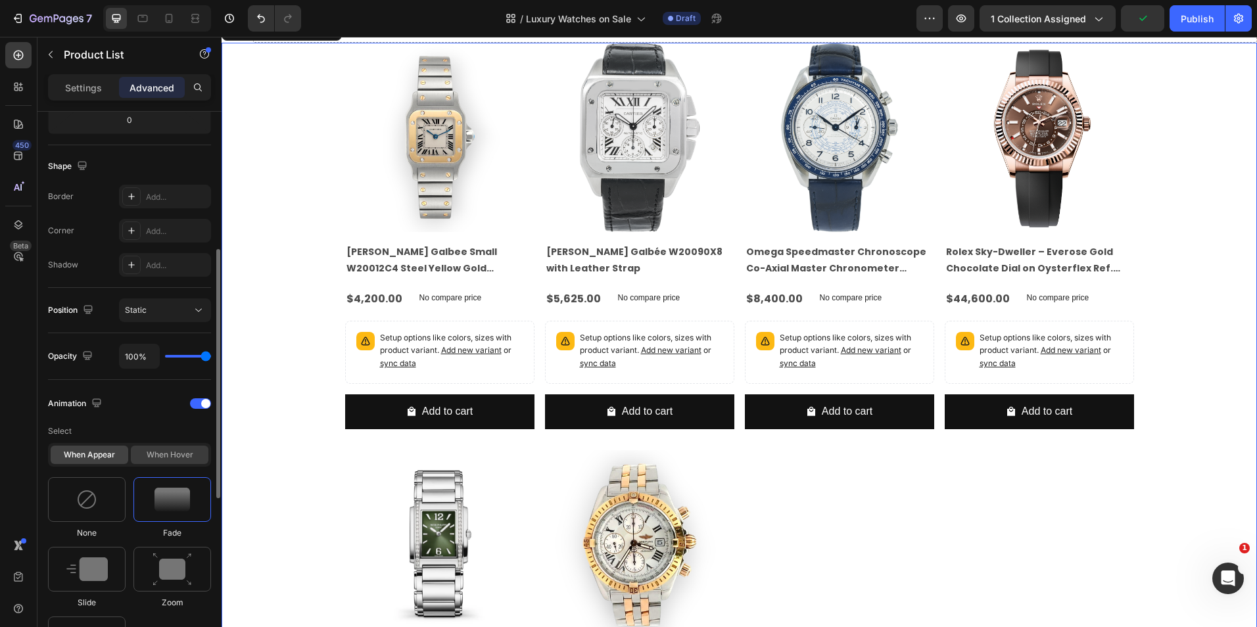
click at [179, 450] on div "When hover" at bounding box center [170, 455] width 78 height 18
click at [172, 490] on img at bounding box center [171, 500] width 39 height 34
click at [75, 505] on div at bounding box center [87, 499] width 78 height 45
click at [110, 450] on div "When appear" at bounding box center [90, 455] width 78 height 18
click at [165, 559] on img at bounding box center [171, 570] width 39 height 34
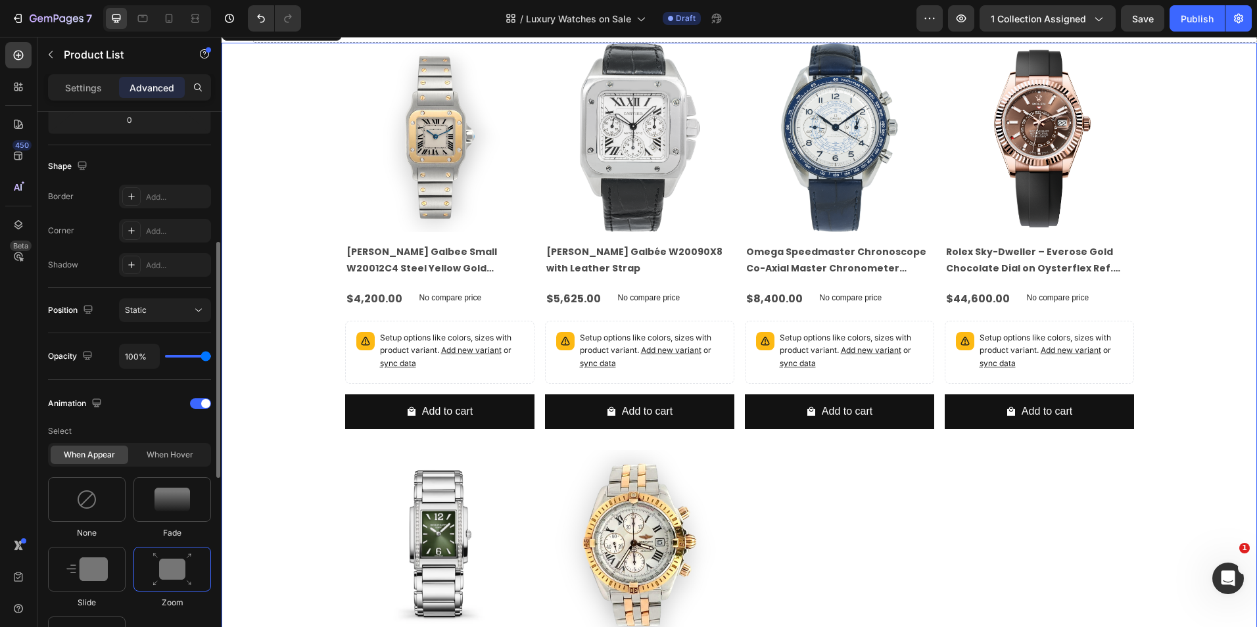
click at [165, 559] on img at bounding box center [171, 570] width 39 height 34
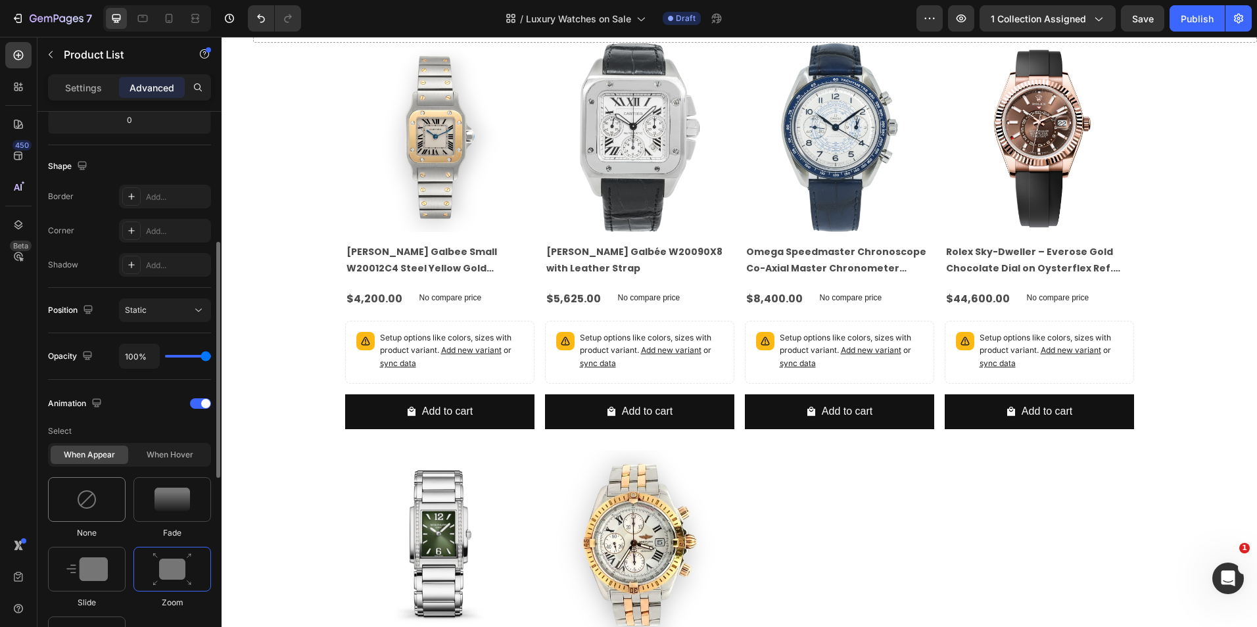
click at [114, 509] on div at bounding box center [87, 499] width 78 height 45
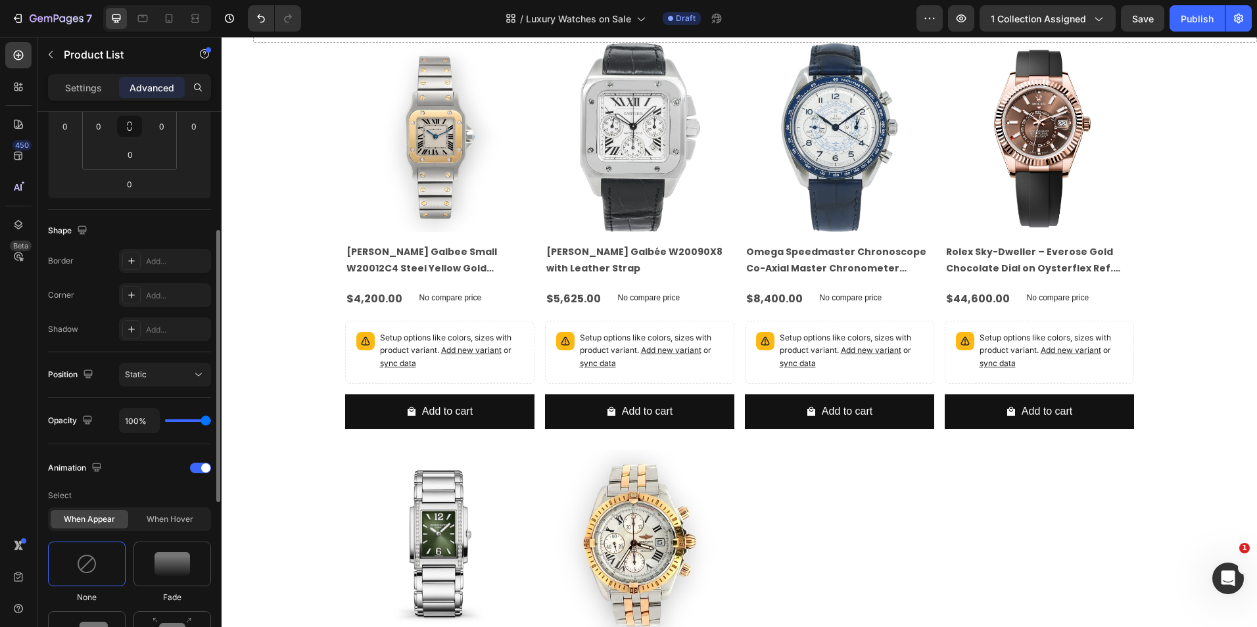
scroll to position [0, 0]
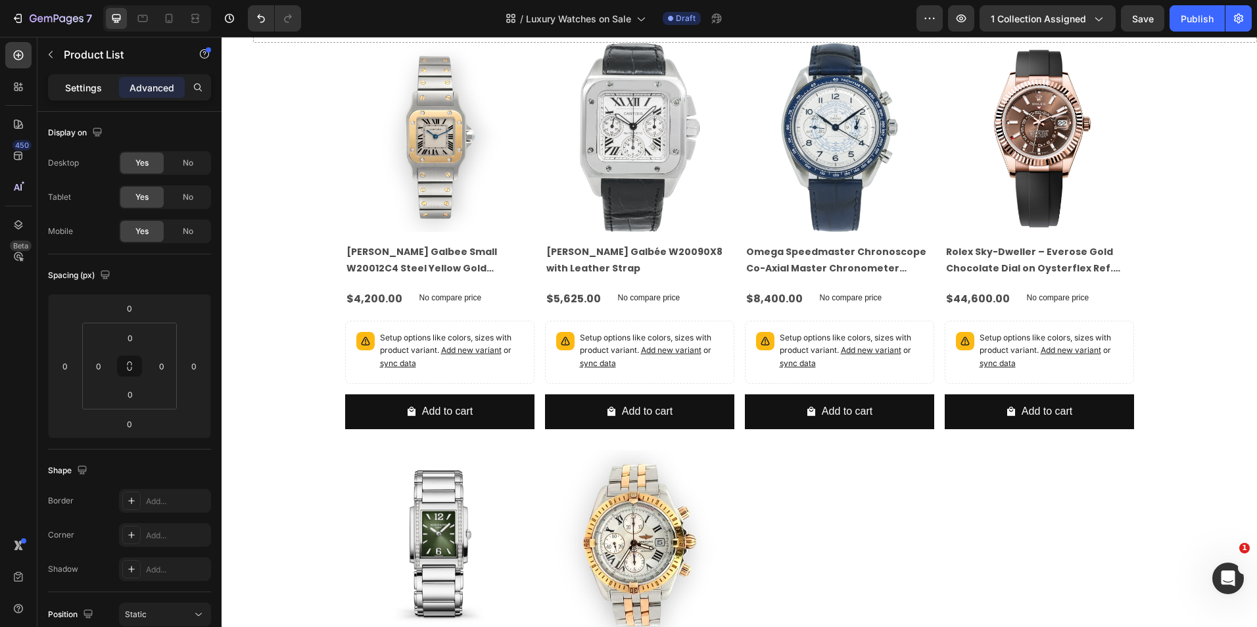
click at [91, 91] on p "Settings" at bounding box center [83, 88] width 37 height 14
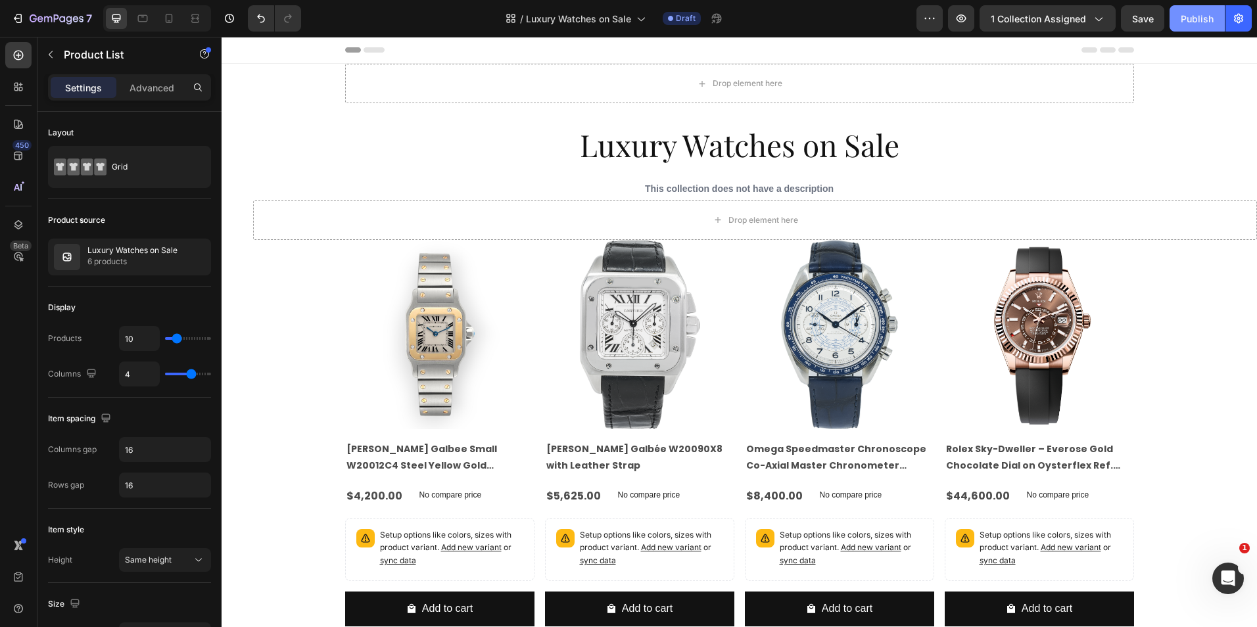
click at [1182, 20] on div "Publish" at bounding box center [1196, 19] width 33 height 14
click at [37, 11] on div "7" at bounding box center [61, 19] width 62 height 16
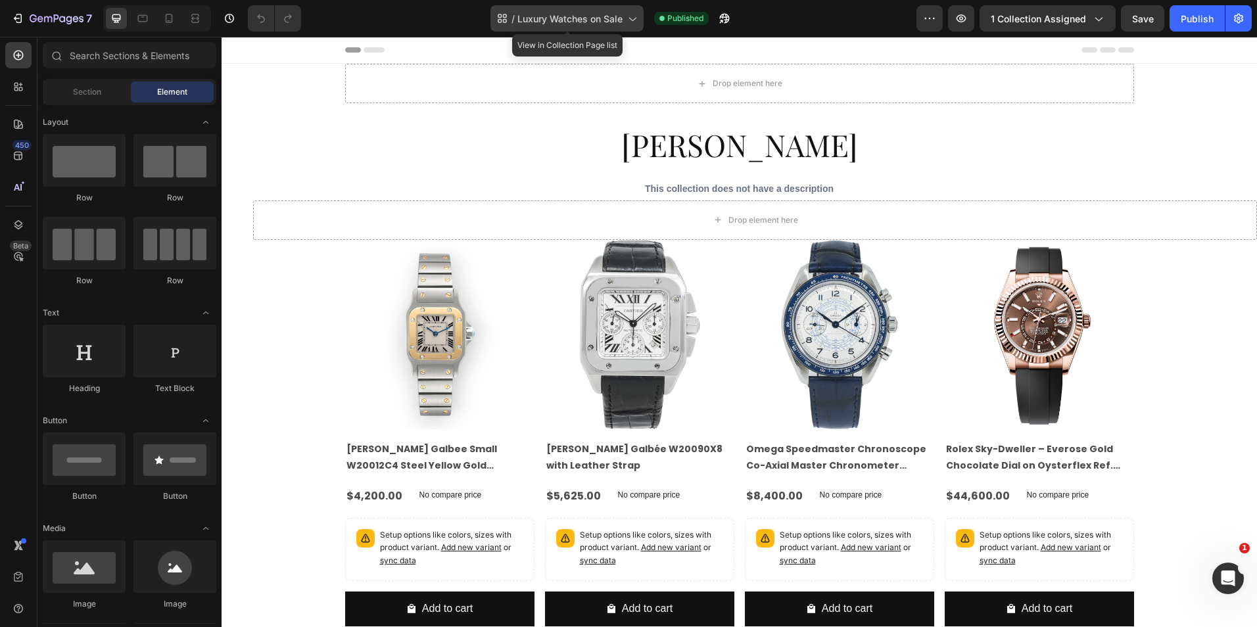
click at [576, 12] on span "Luxury Watches on Sale" at bounding box center [569, 19] width 105 height 14
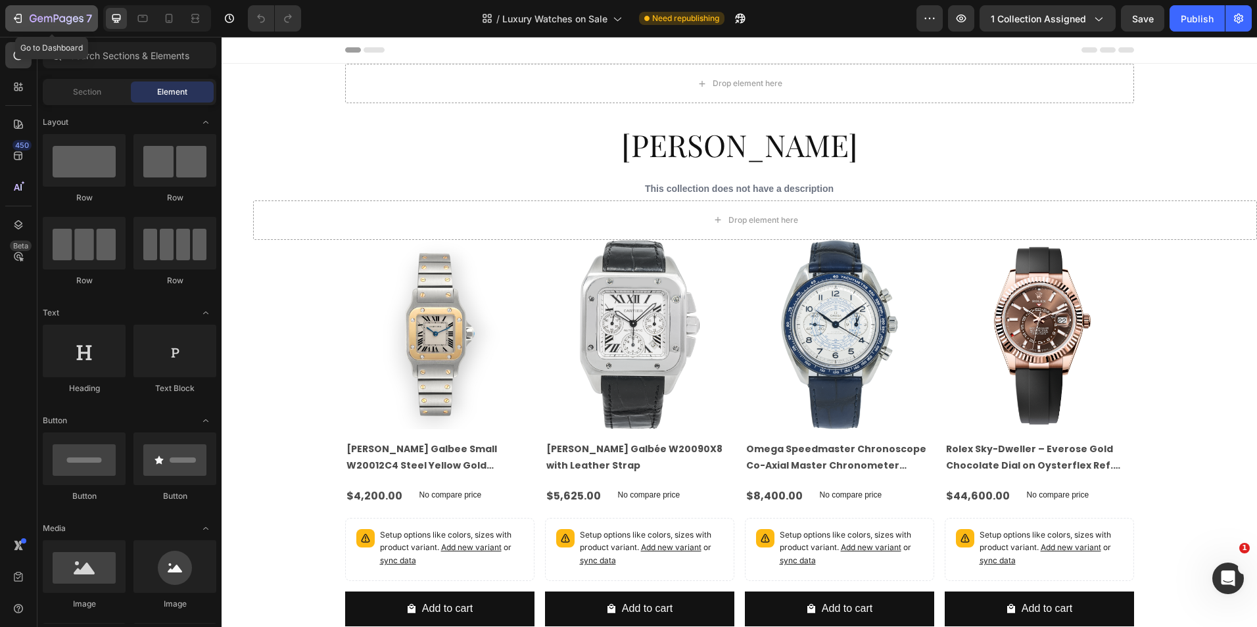
click at [56, 26] on button "7" at bounding box center [51, 18] width 93 height 26
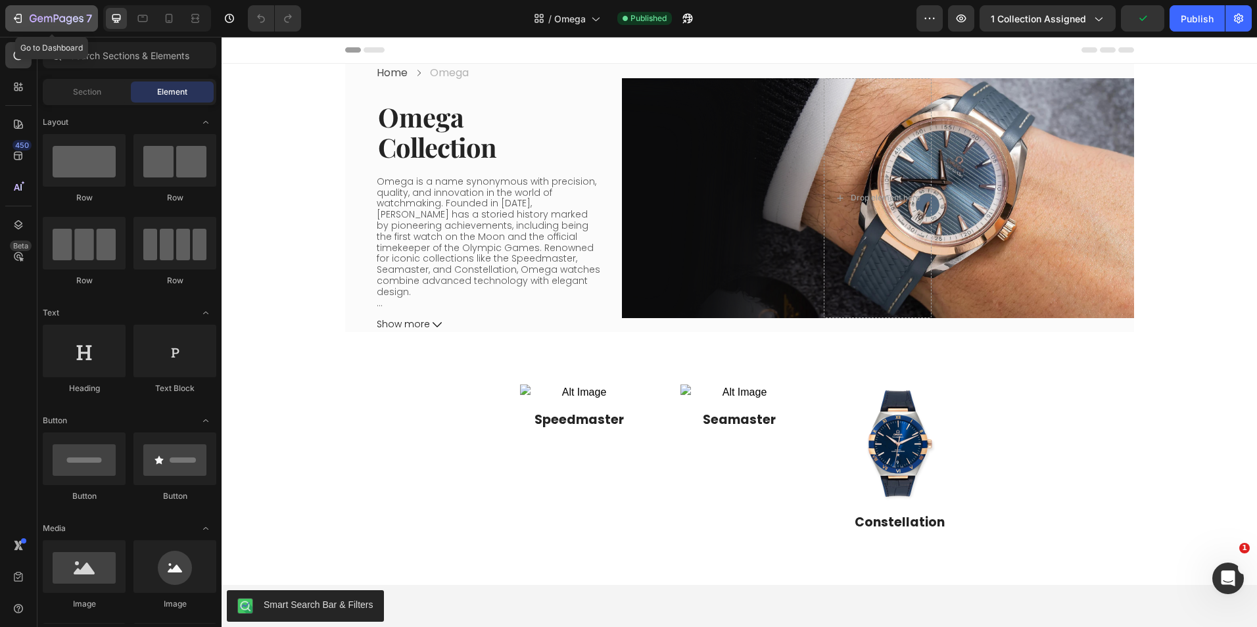
click at [18, 20] on icon "button" at bounding box center [17, 18] width 13 height 13
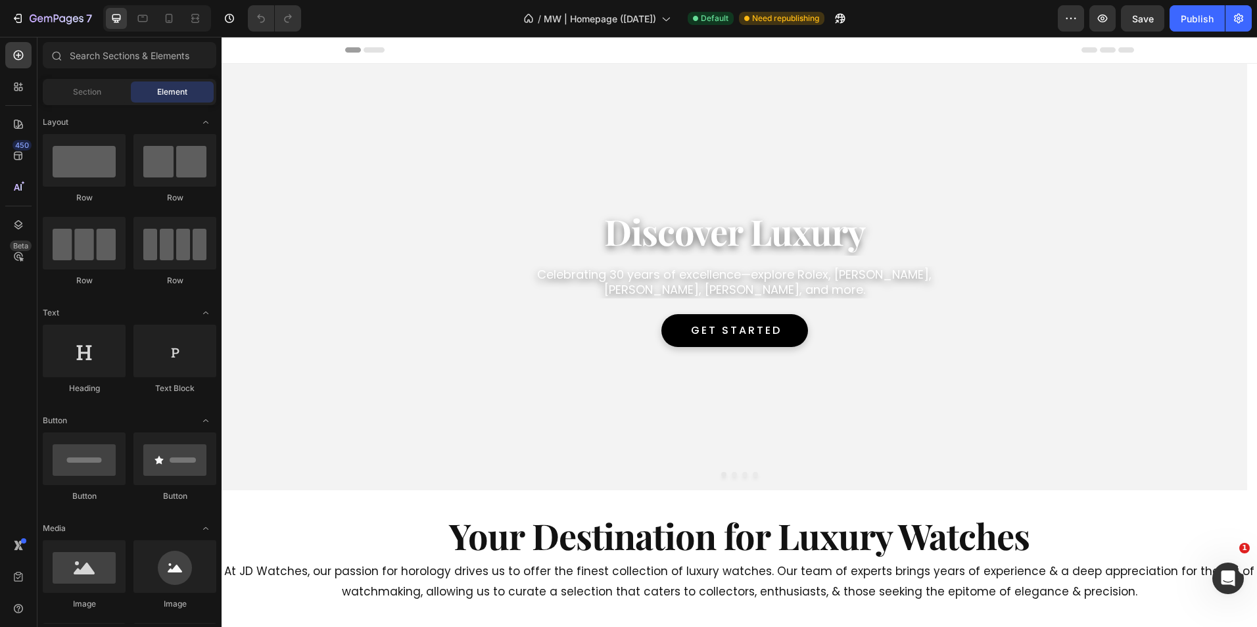
click at [229, 48] on button "Header" at bounding box center [254, 50] width 54 height 16
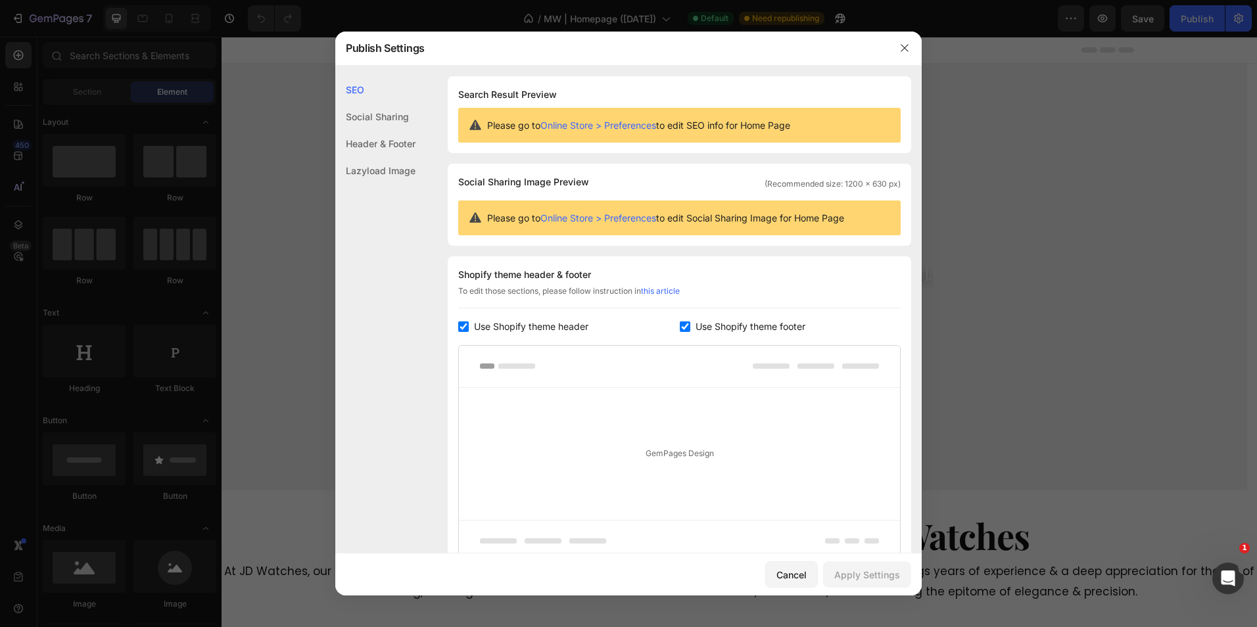
click at [392, 157] on div "Header & Footer" at bounding box center [375, 170] width 80 height 27
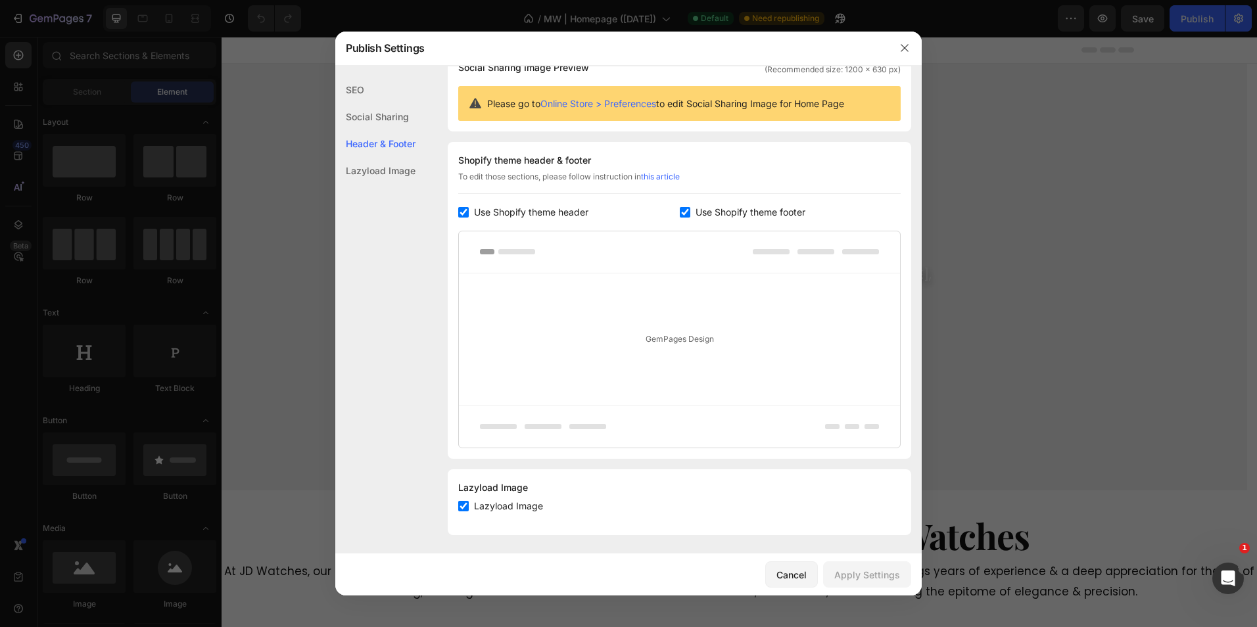
scroll to position [116, 0]
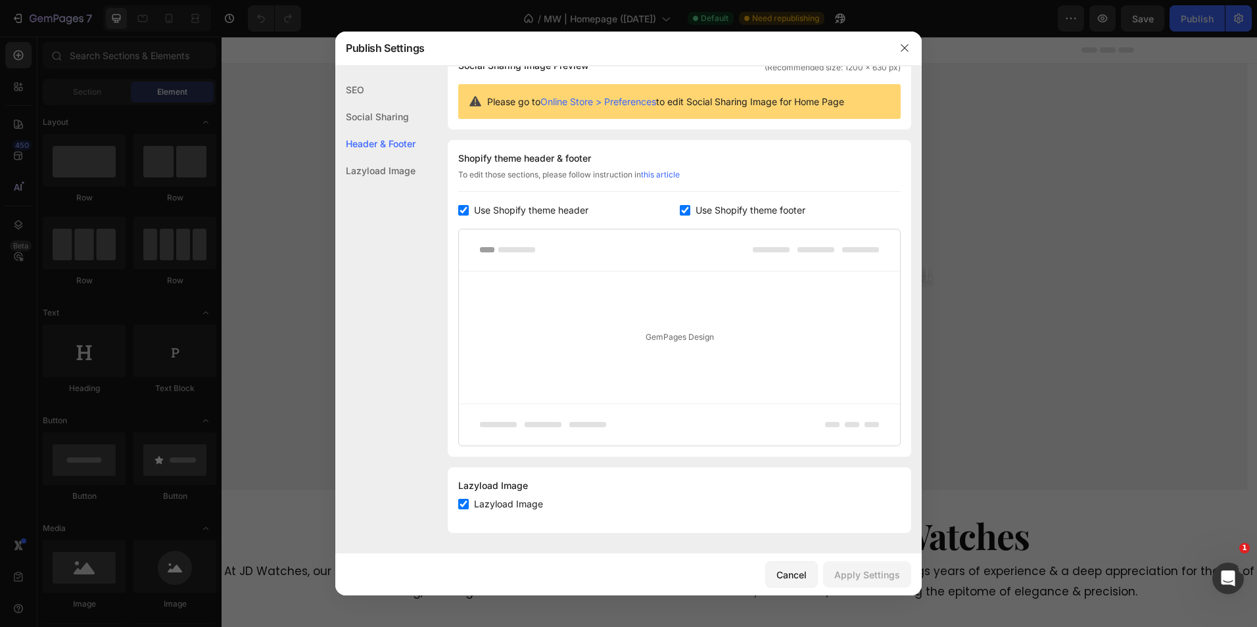
click at [604, 338] on div "GemPages Design" at bounding box center [679, 337] width 441 height 132
drag, startPoint x: 719, startPoint y: 334, endPoint x: 733, endPoint y: 334, distance: 13.8
click at [733, 334] on div "GemPages Design" at bounding box center [679, 337] width 441 height 132
drag, startPoint x: 733, startPoint y: 334, endPoint x: 521, endPoint y: 337, distance: 212.3
click at [521, 337] on div "GemPages Design" at bounding box center [679, 337] width 441 height 132
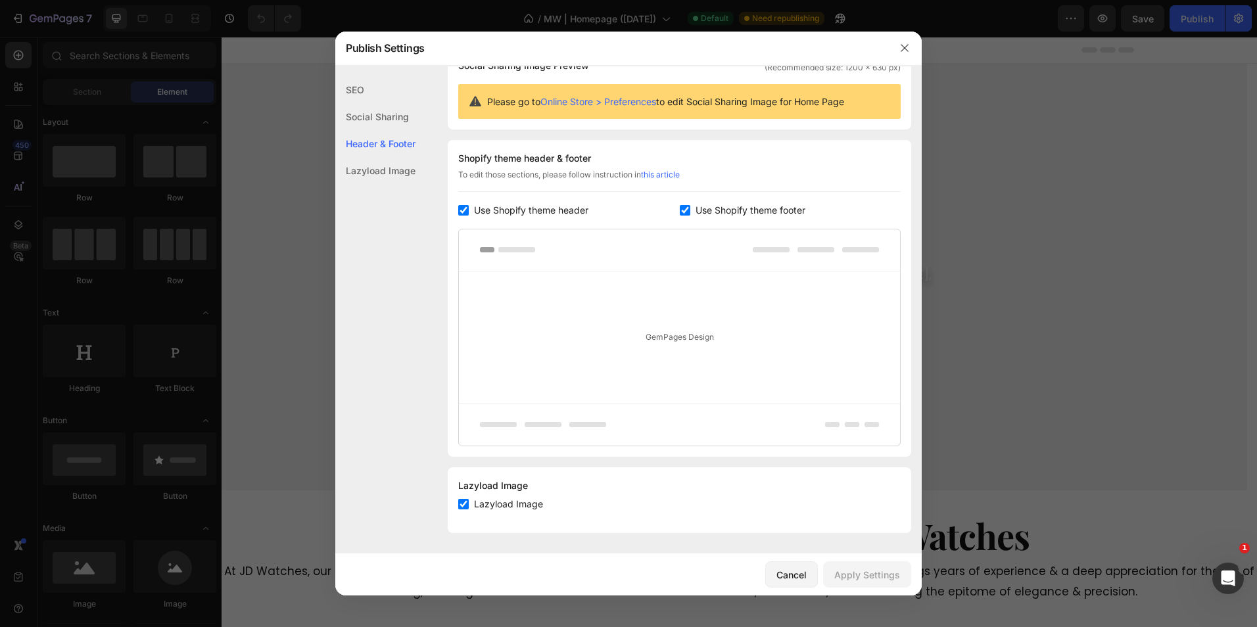
scroll to position [0, 0]
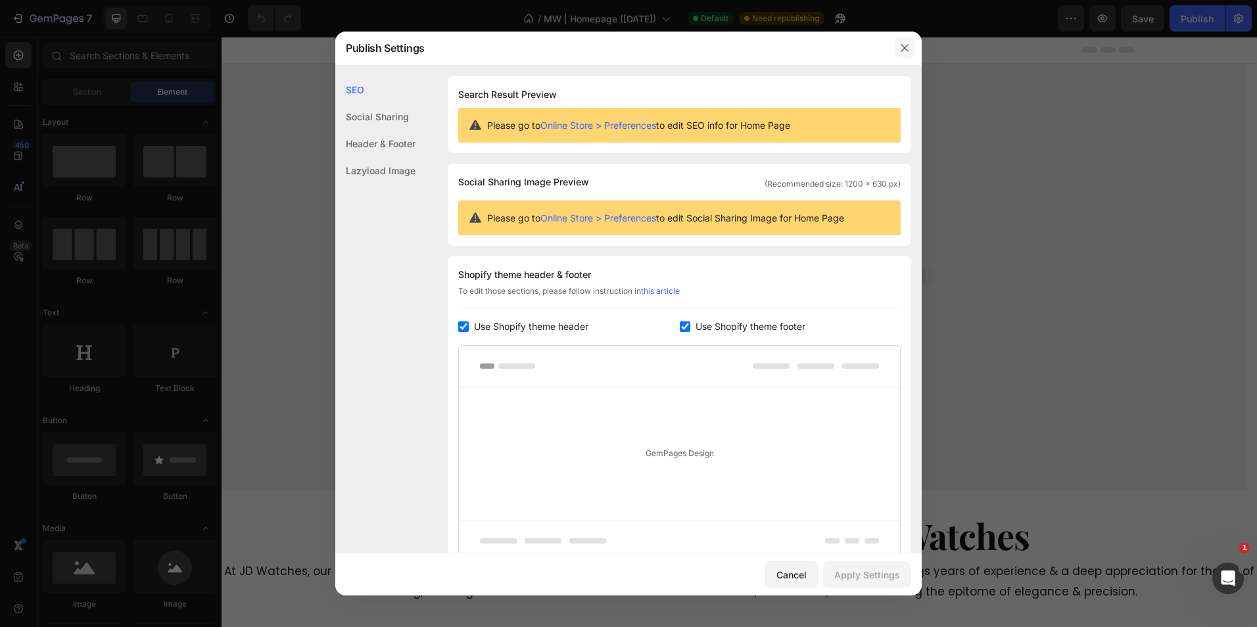
drag, startPoint x: 900, startPoint y: 47, endPoint x: 676, endPoint y: 25, distance: 225.9
click at [900, 47] on icon "button" at bounding box center [904, 48] width 11 height 11
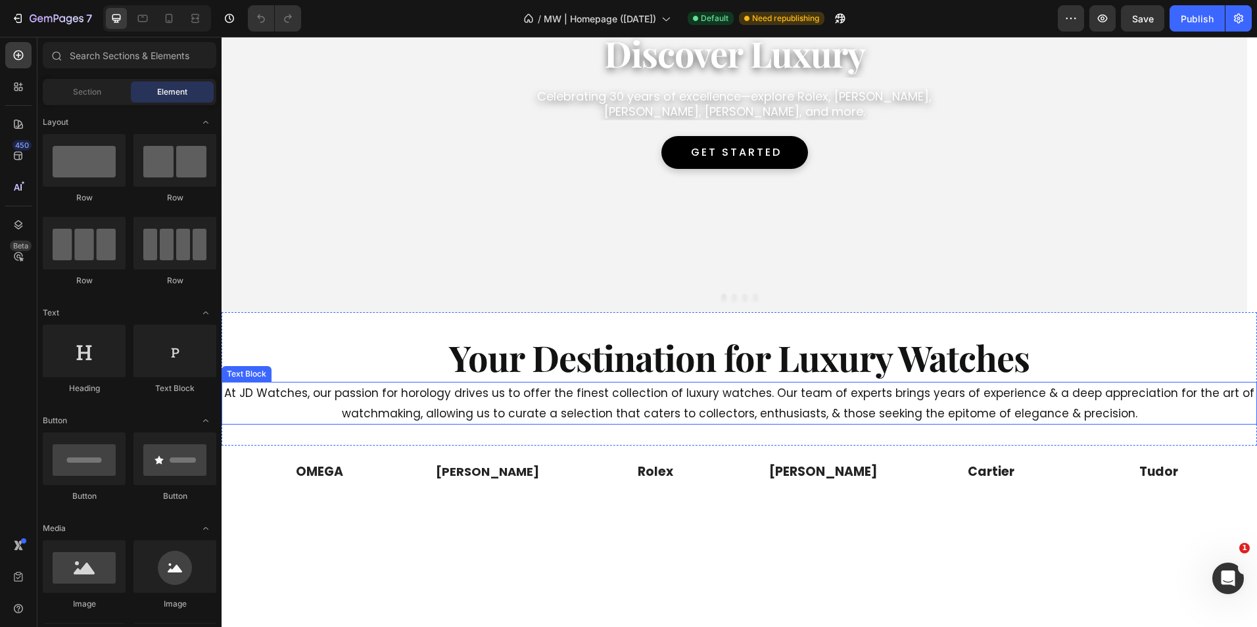
scroll to position [197, 0]
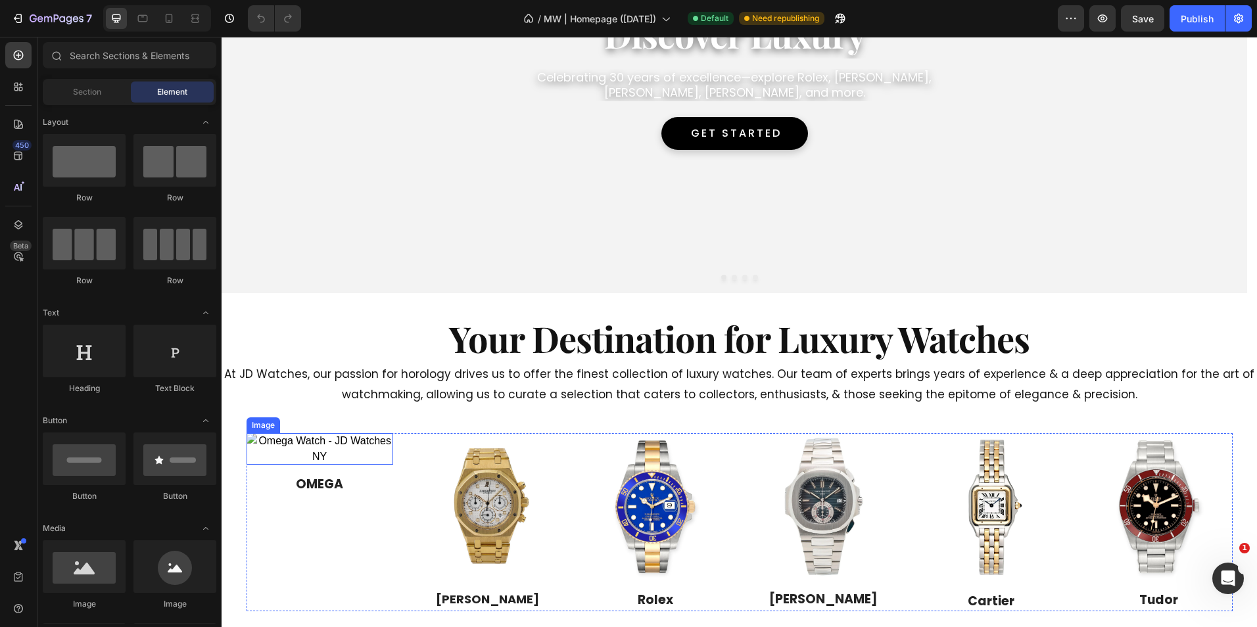
click at [318, 447] on img at bounding box center [319, 449] width 147 height 32
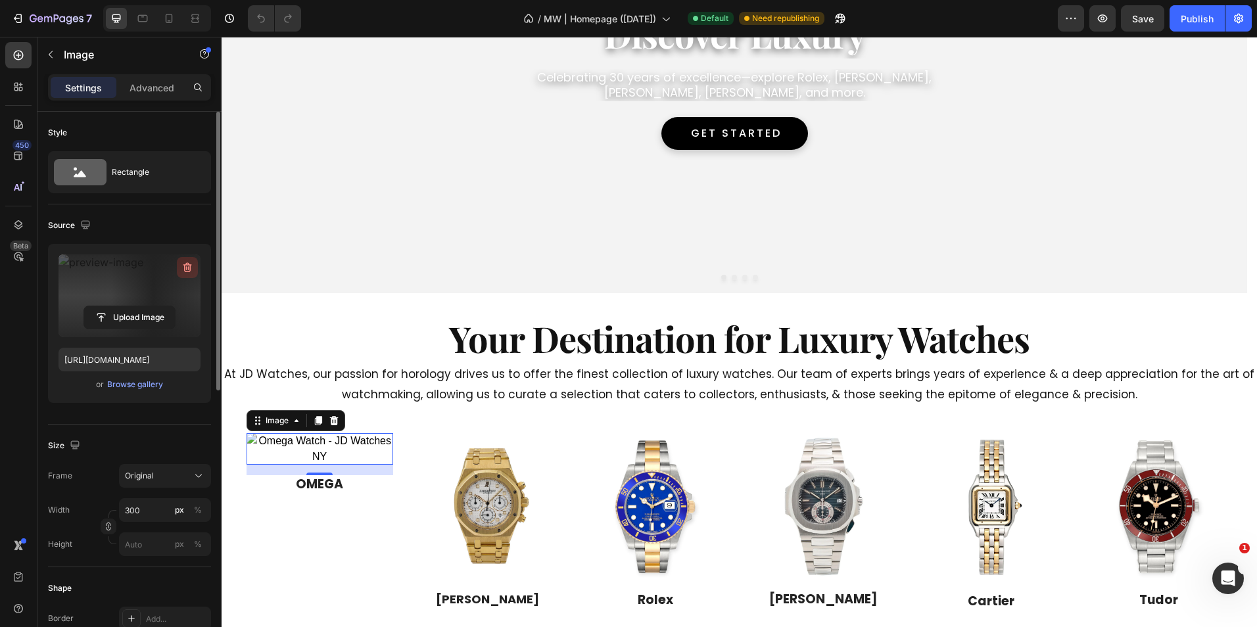
click at [183, 266] on icon "button" at bounding box center [187, 267] width 13 height 13
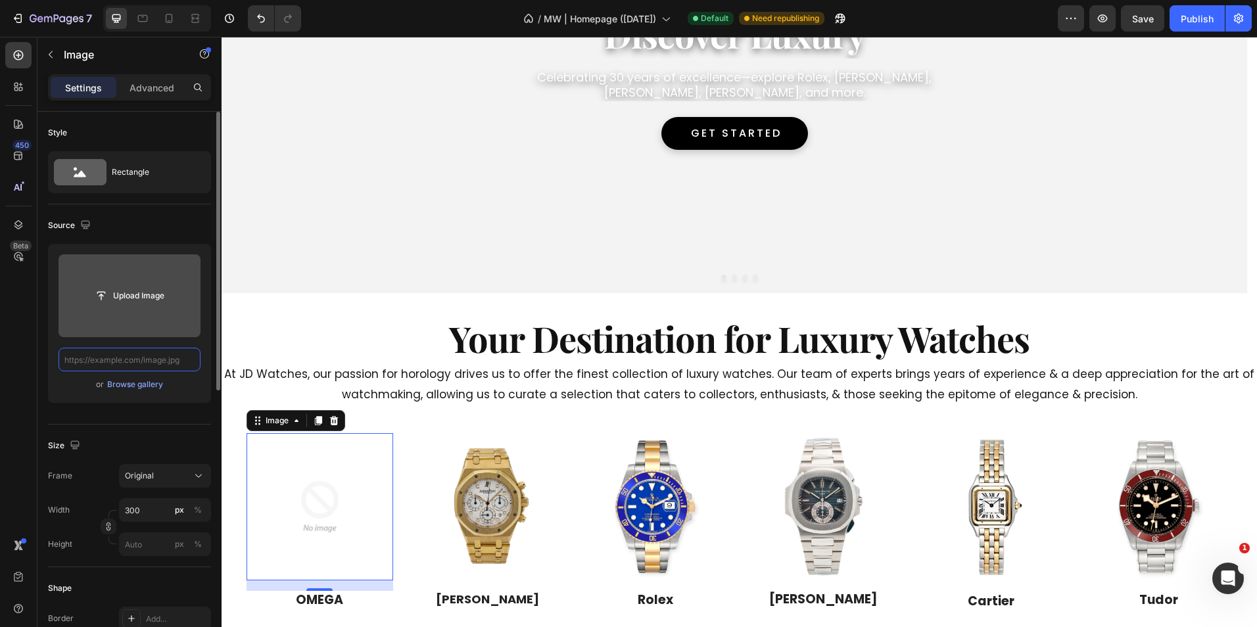
click at [116, 348] on input "text" at bounding box center [129, 360] width 142 height 24
click at [137, 298] on input "file" at bounding box center [129, 296] width 91 height 22
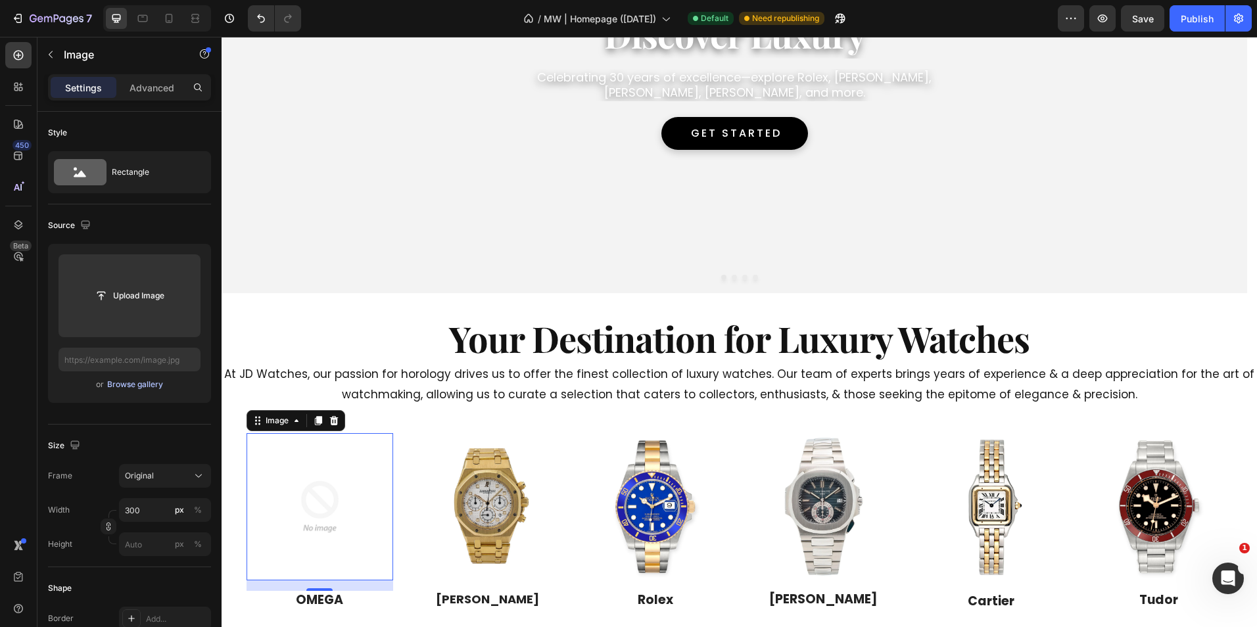
click at [131, 382] on div "Browse gallery" at bounding box center [135, 385] width 56 height 12
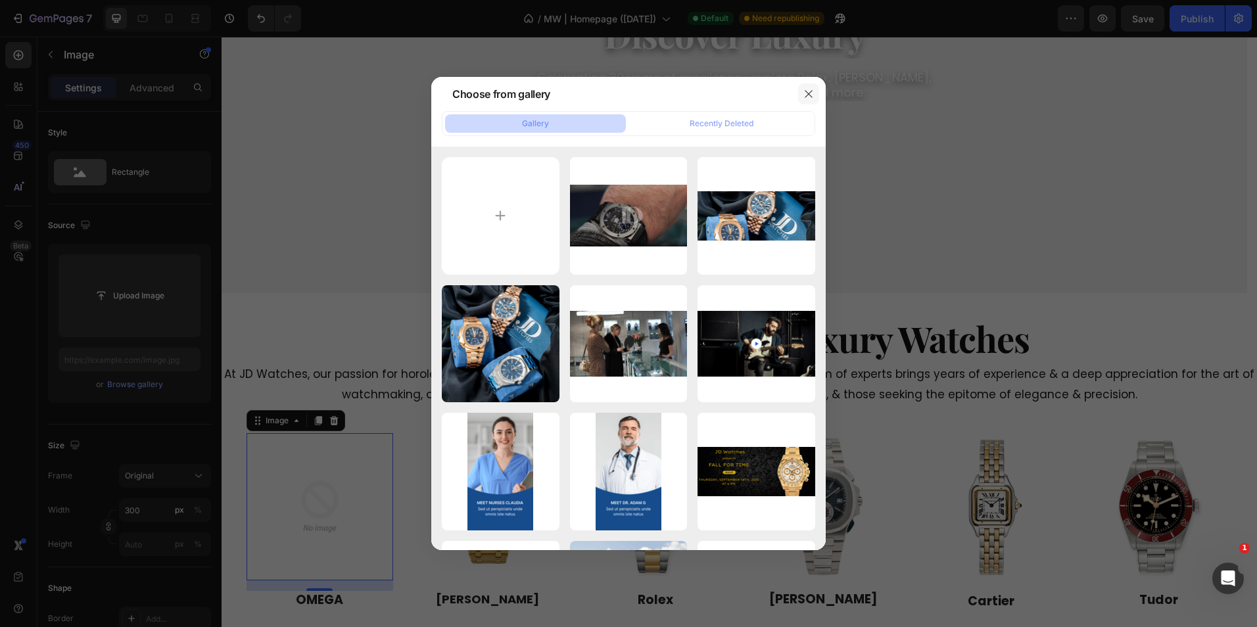
click at [801, 97] on button "button" at bounding box center [808, 93] width 21 height 21
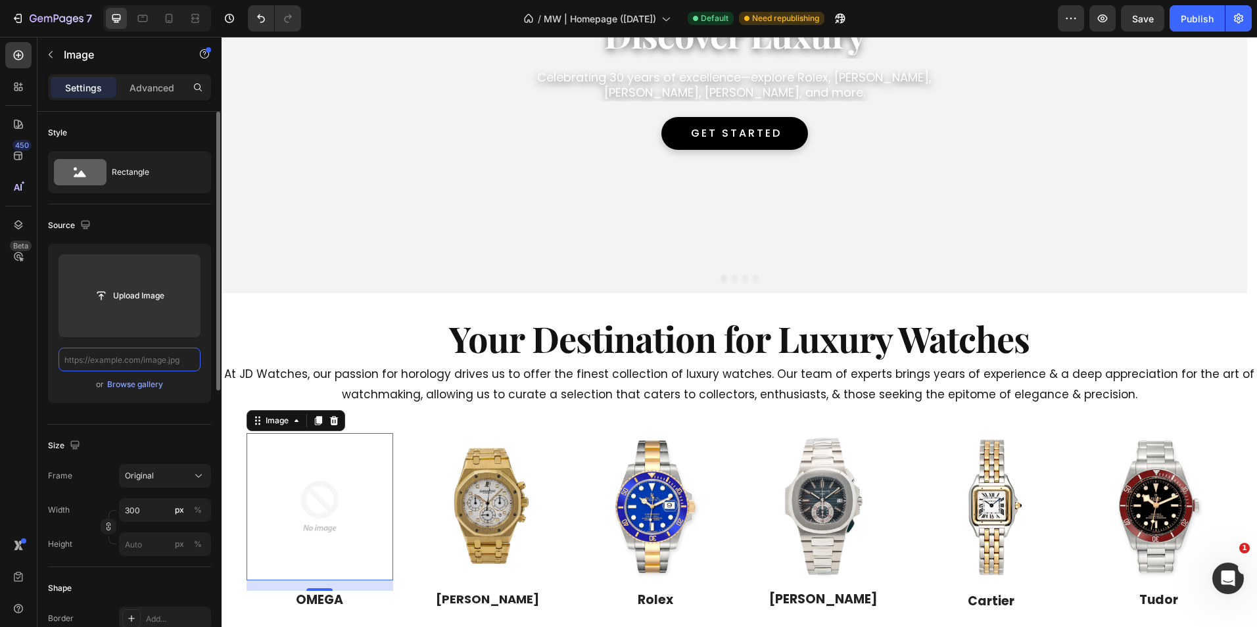
click at [114, 367] on input "text" at bounding box center [129, 360] width 142 height 24
paste input "https://jdwatchesny.com/cdn/shop/files/Pre-Owned-Omega-Seamaster-Aqua-Terra-150…"
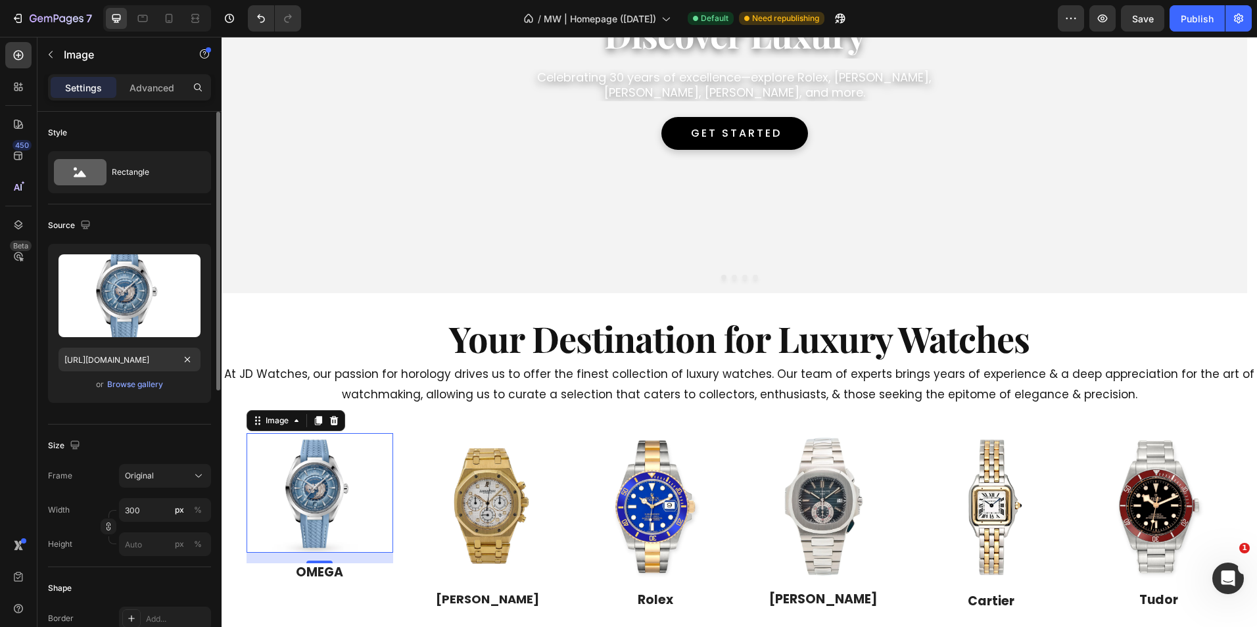
click at [67, 388] on div "or Browse gallery" at bounding box center [129, 385] width 142 height 16
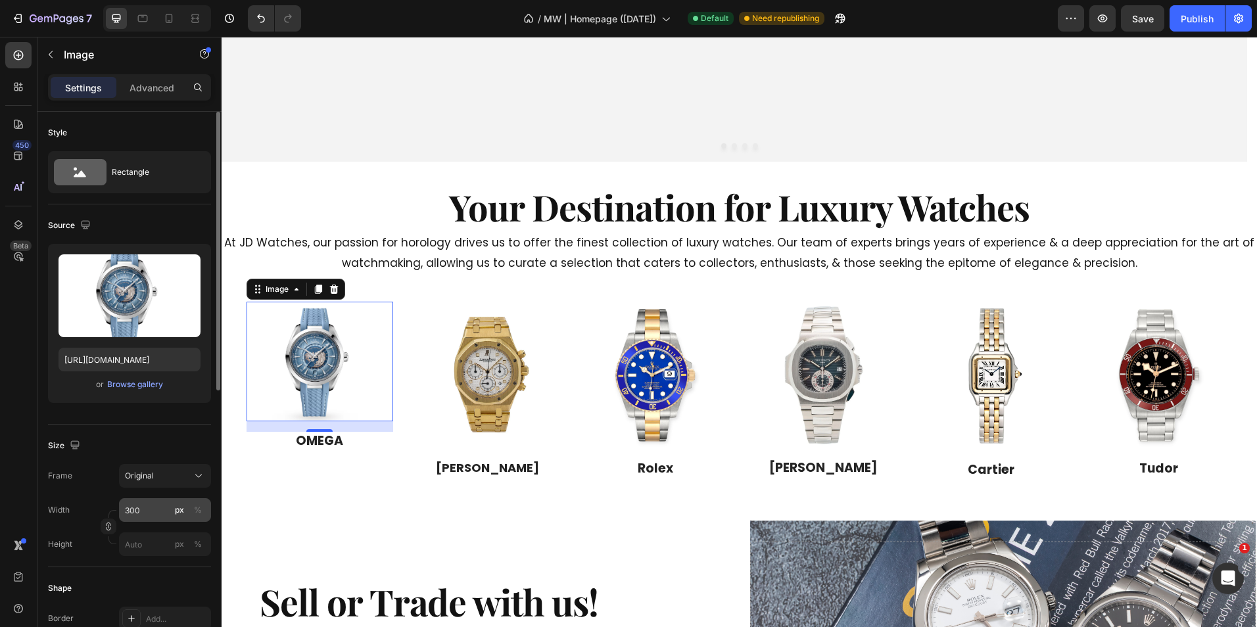
scroll to position [66, 0]
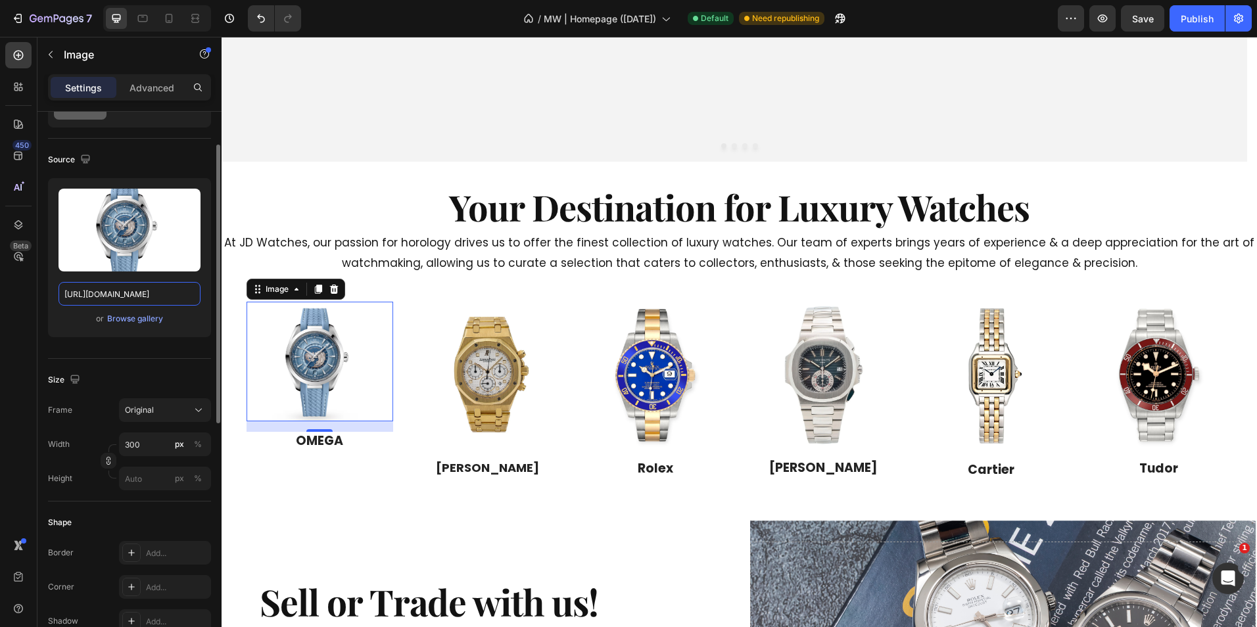
click at [127, 289] on input "https://jdwatchesny.com/cdn/shop/files/Pre-Owned-Omega-Seamaster-Aqua-Terra-150…" at bounding box center [129, 294] width 142 height 24
paste input "Diver-300M-44-Blue-Dial-212_30_42_50_03_001-Mens-Watch-JD-Watches-NY.jpg?v=1756…"
type input "https://jdwatchesny.com/cdn/shop/files/Pre-Owned-Omega-Seamaster-Diver-300M-44-…"
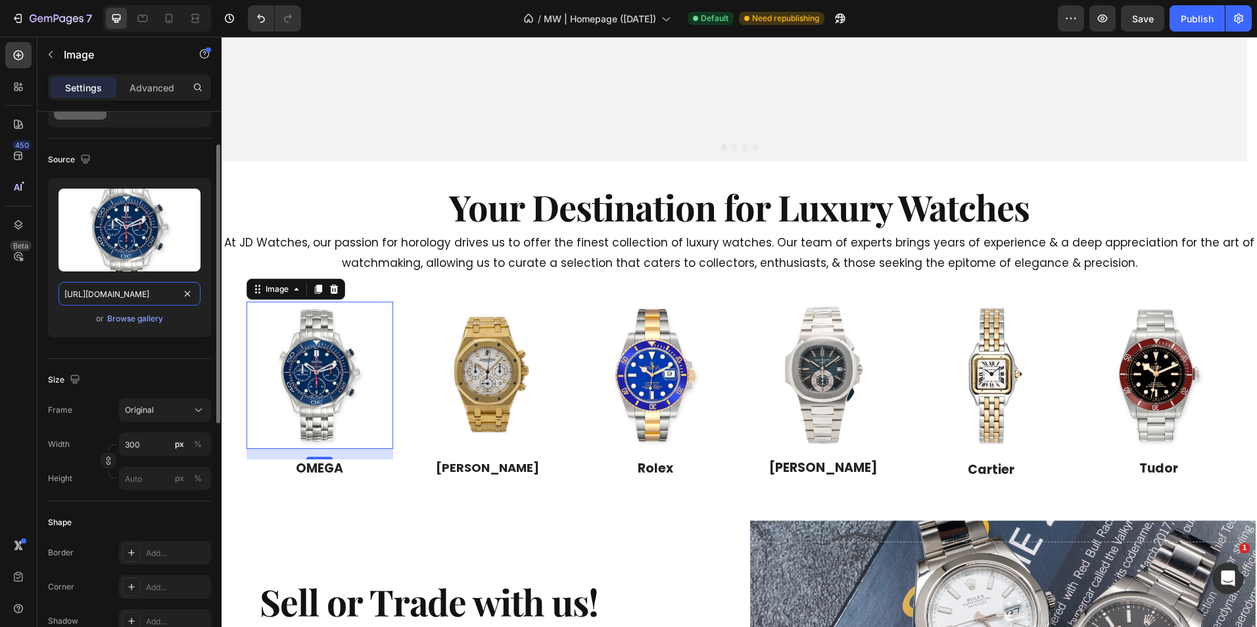
scroll to position [0, 577]
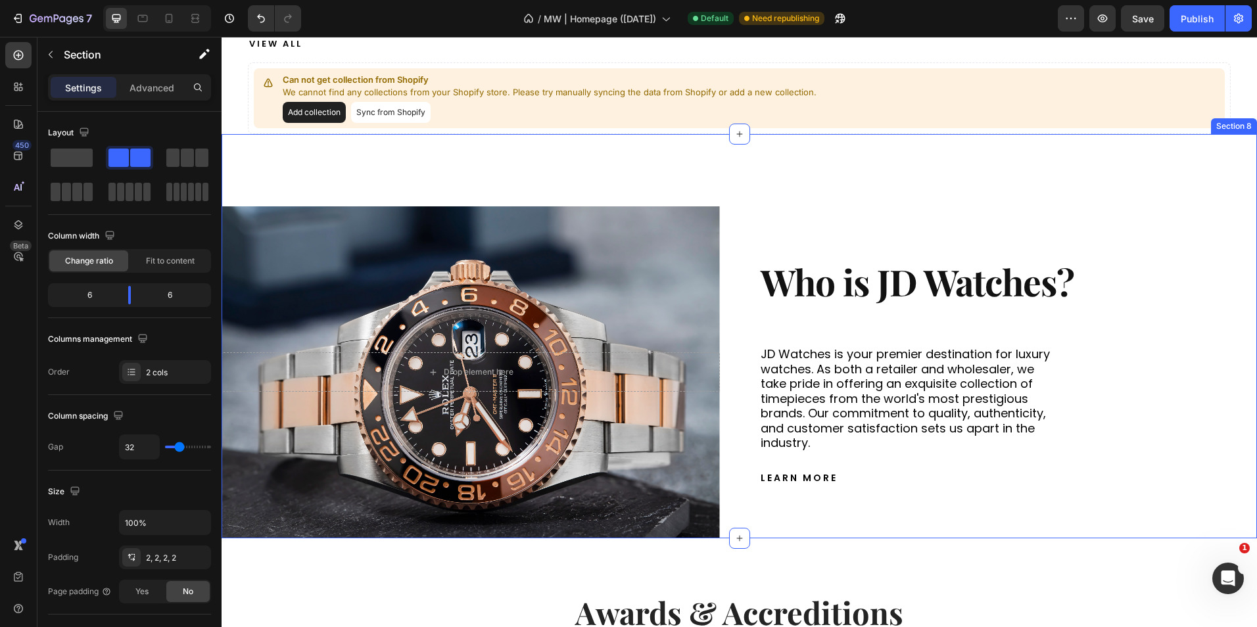
scroll to position [920, 0]
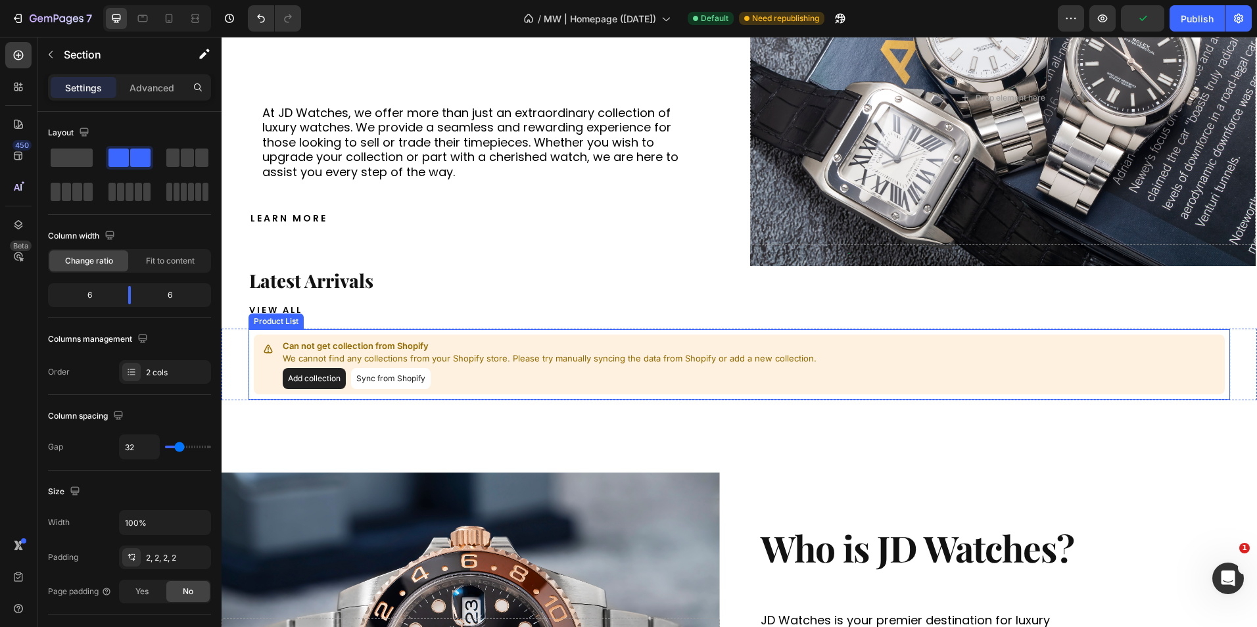
click at [384, 379] on button "Sync from Shopify" at bounding box center [391, 378] width 80 height 21
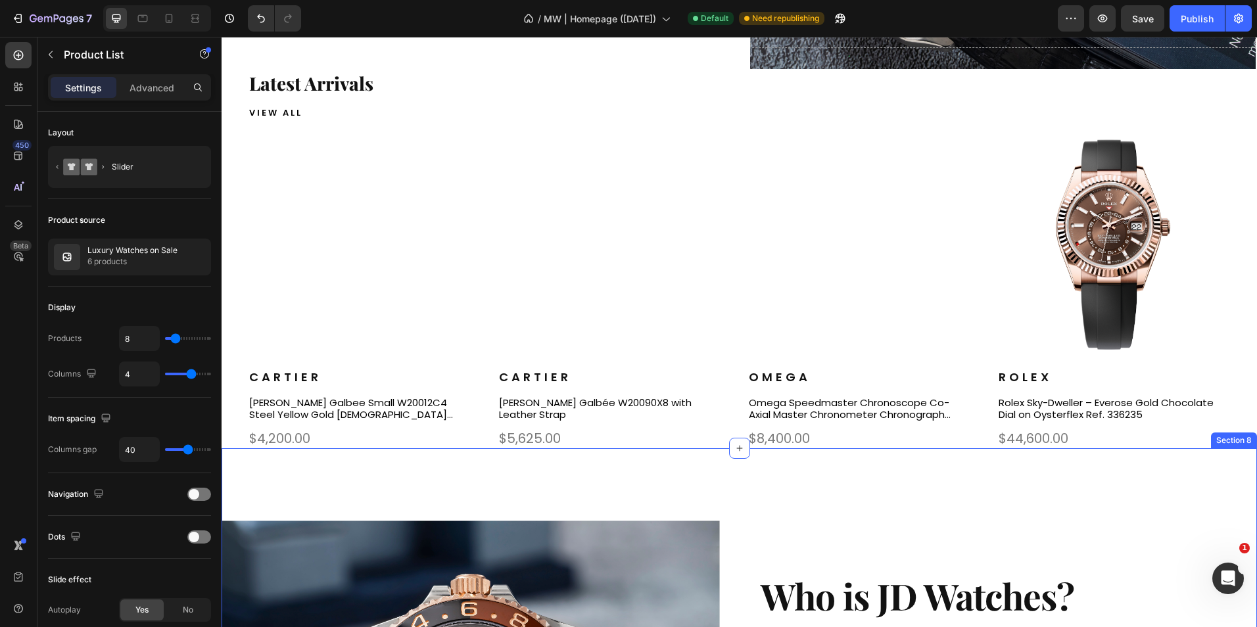
scroll to position [1052, 0]
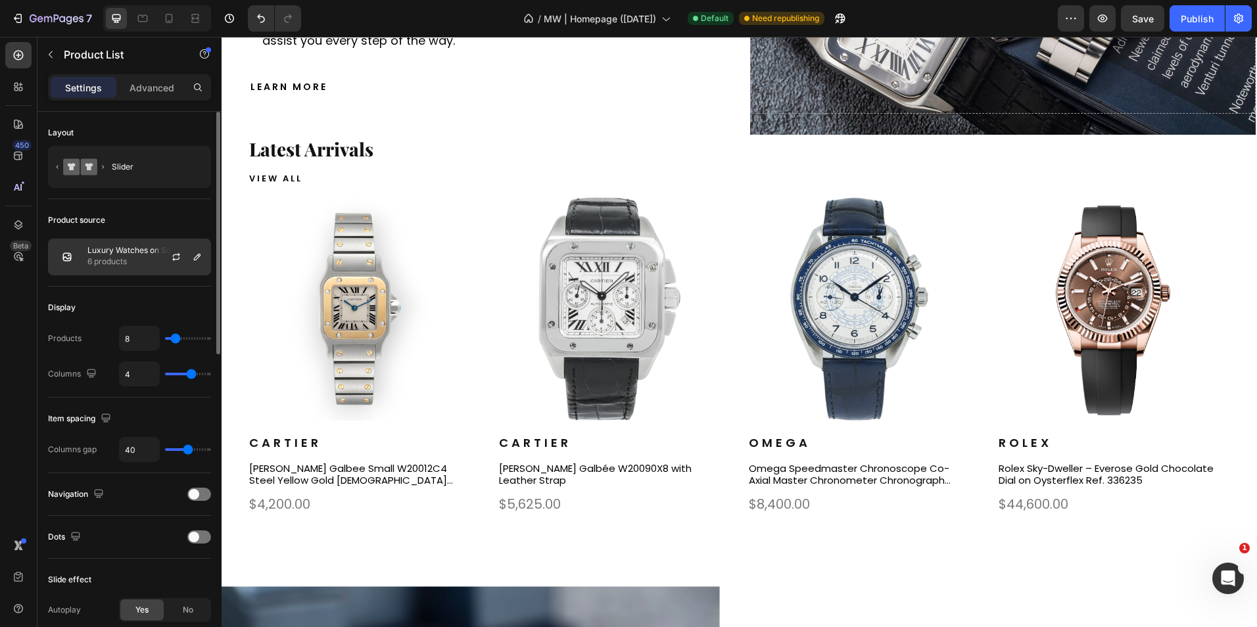
click at [146, 254] on p "Luxury Watches on Sale" at bounding box center [132, 250] width 90 height 9
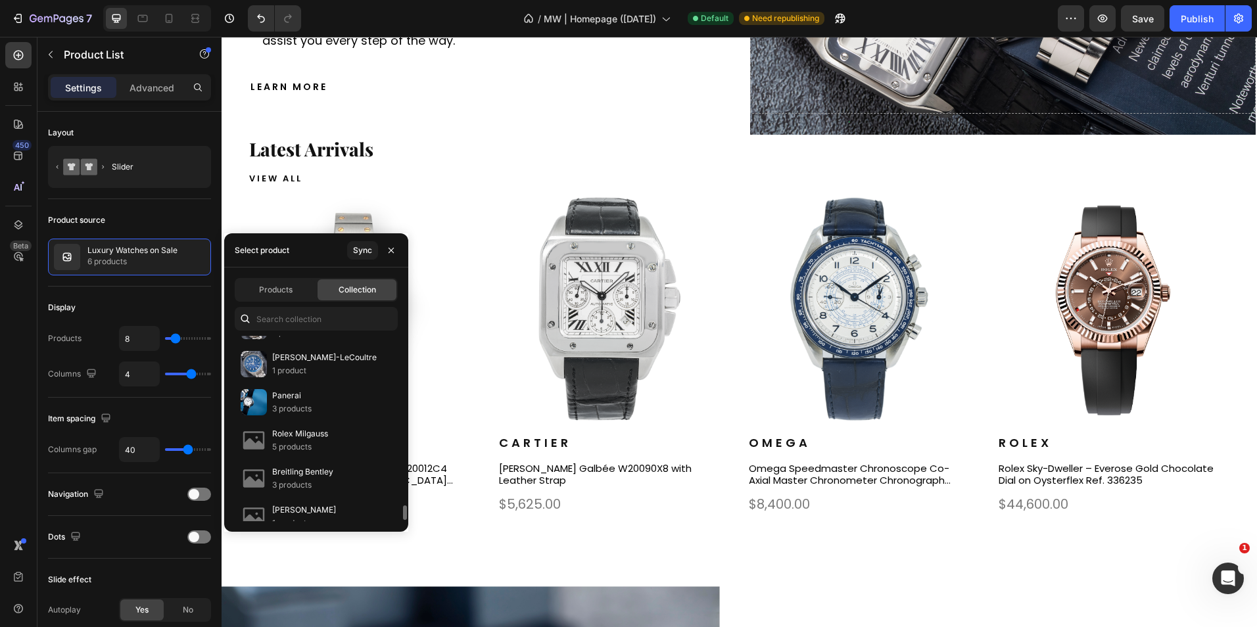
scroll to position [2140, 0]
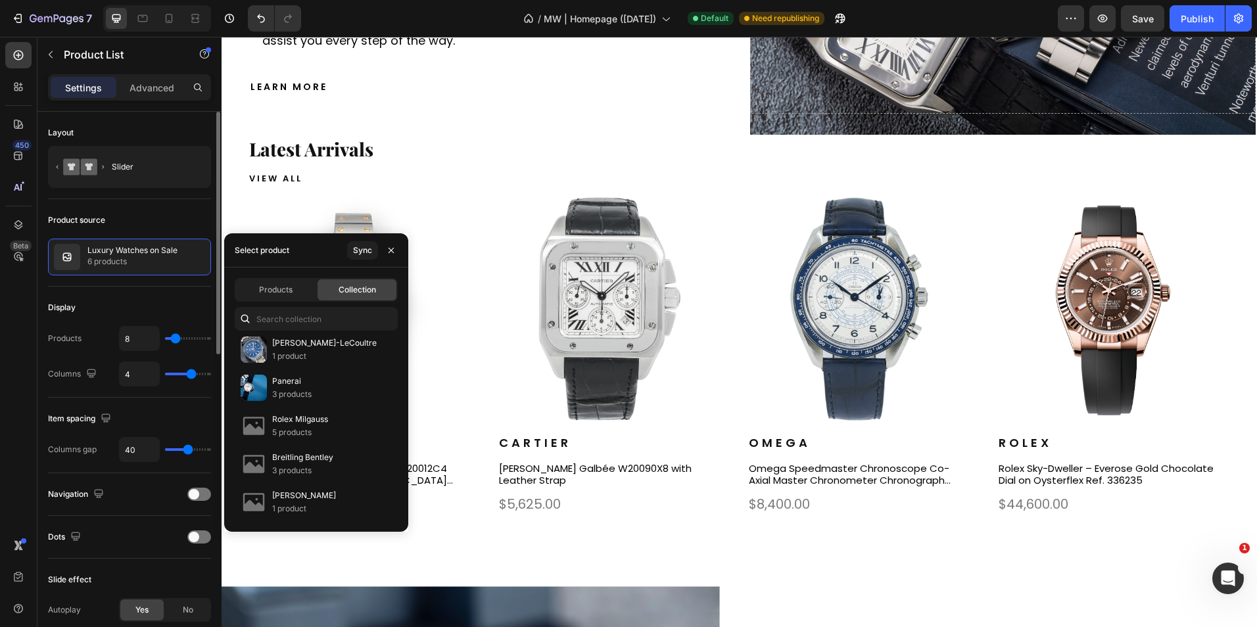
click at [146, 516] on div "Product source Luxury Watches on Sale 6 products" at bounding box center [129, 537] width 163 height 43
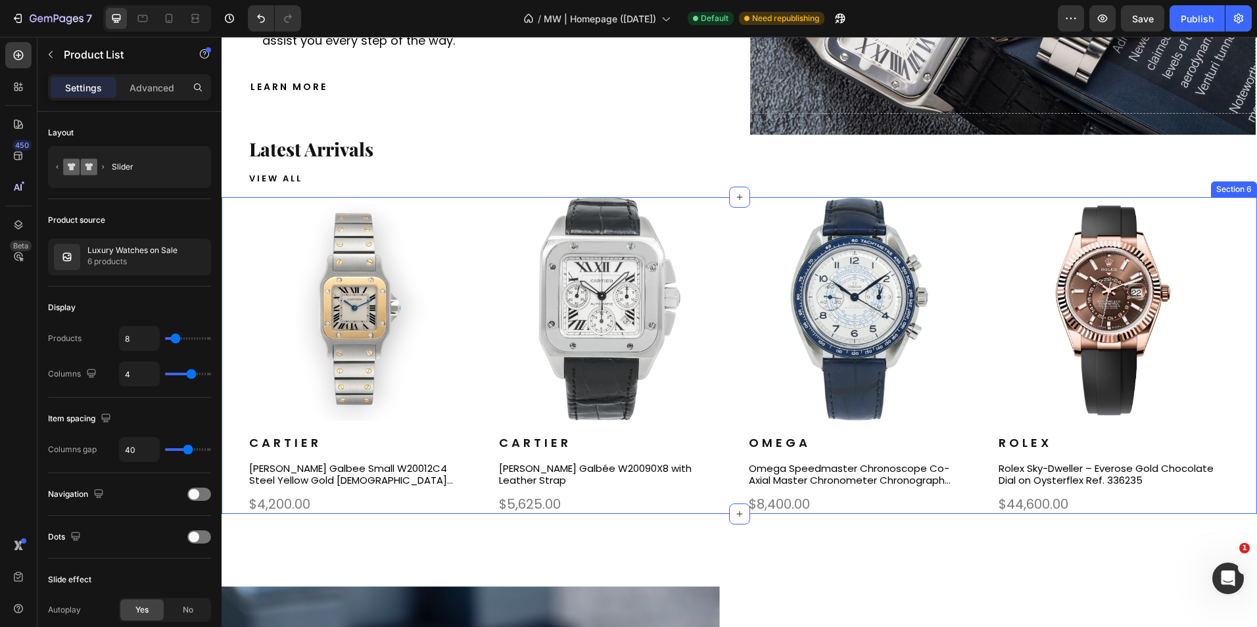
click at [231, 213] on div "Product Images Cartier Product Vendor Cartier Santos Galbee Small W20012C4 Stee…" at bounding box center [738, 355] width 1035 height 317
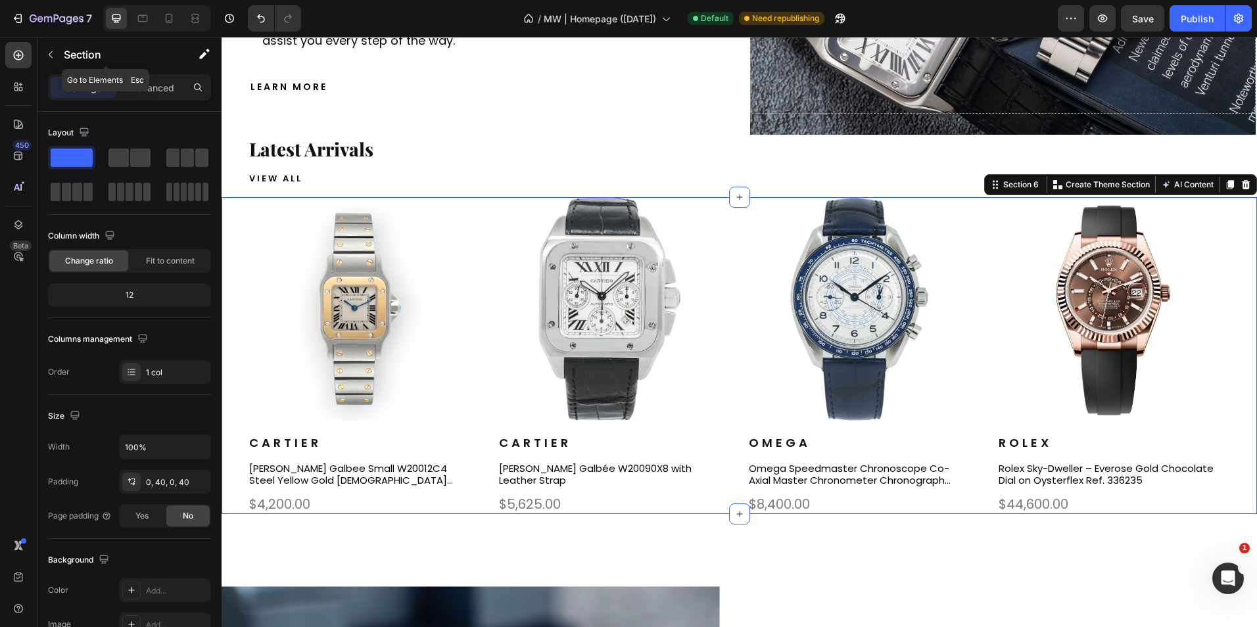
click at [58, 51] on button "button" at bounding box center [50, 54] width 21 height 21
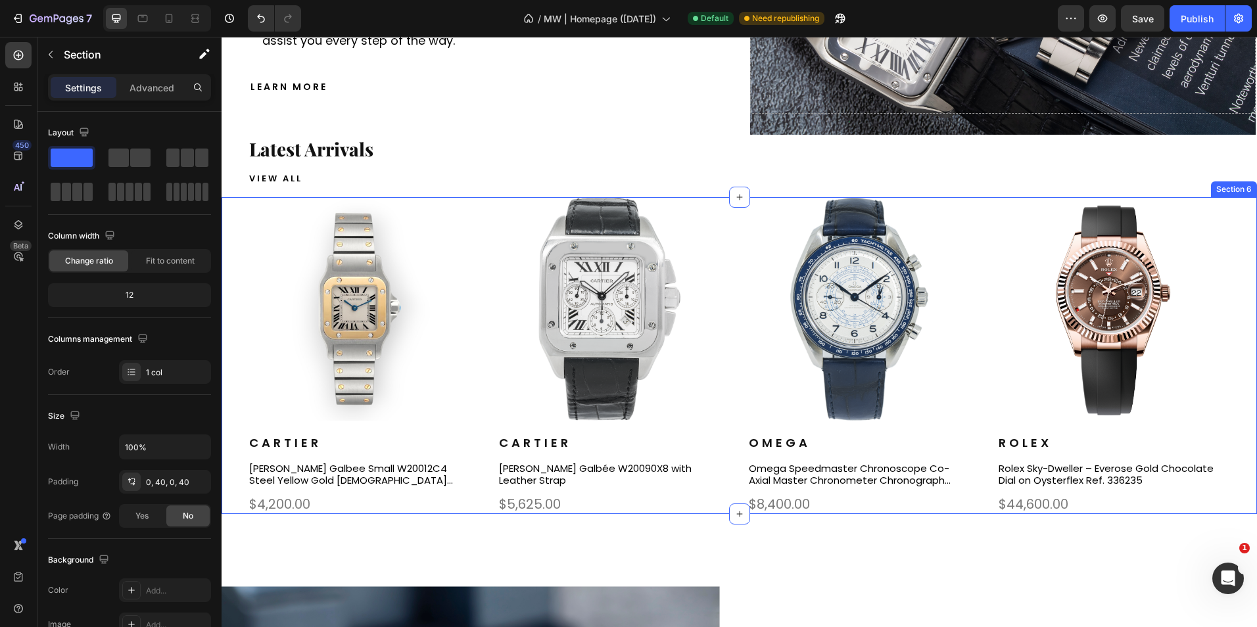
click at [243, 222] on div "Product Images Cartier Product Vendor Cartier Santos Galbee Small W20012C4 Stee…" at bounding box center [738, 355] width 1035 height 317
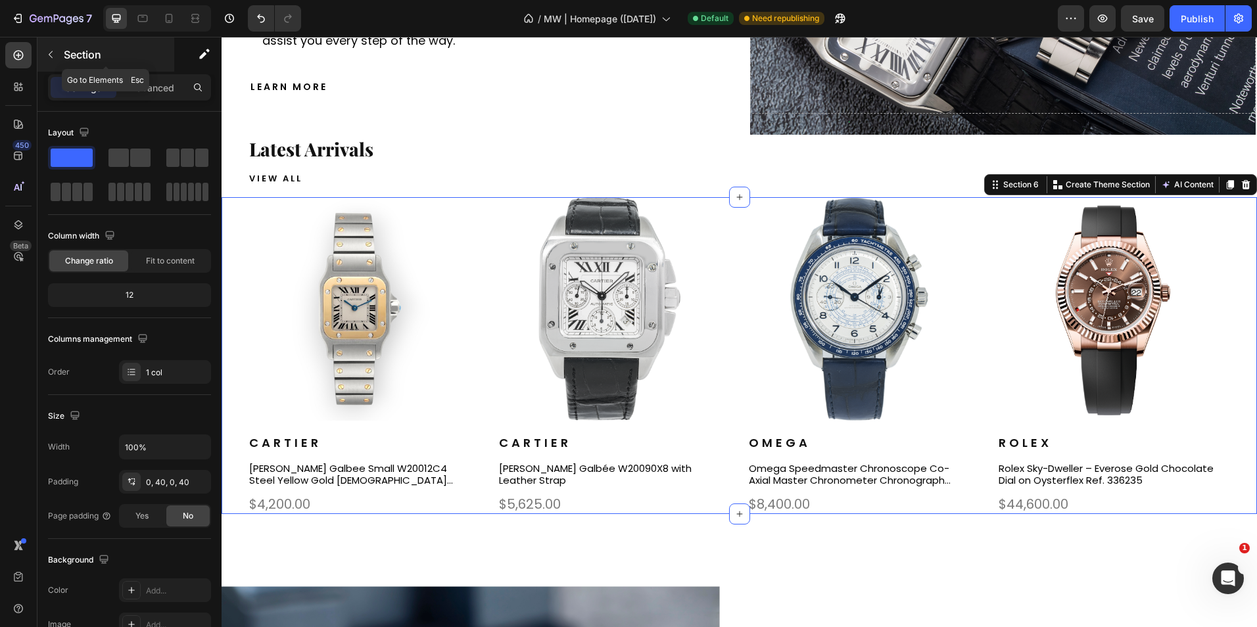
click at [55, 58] on icon "button" at bounding box center [50, 54] width 11 height 11
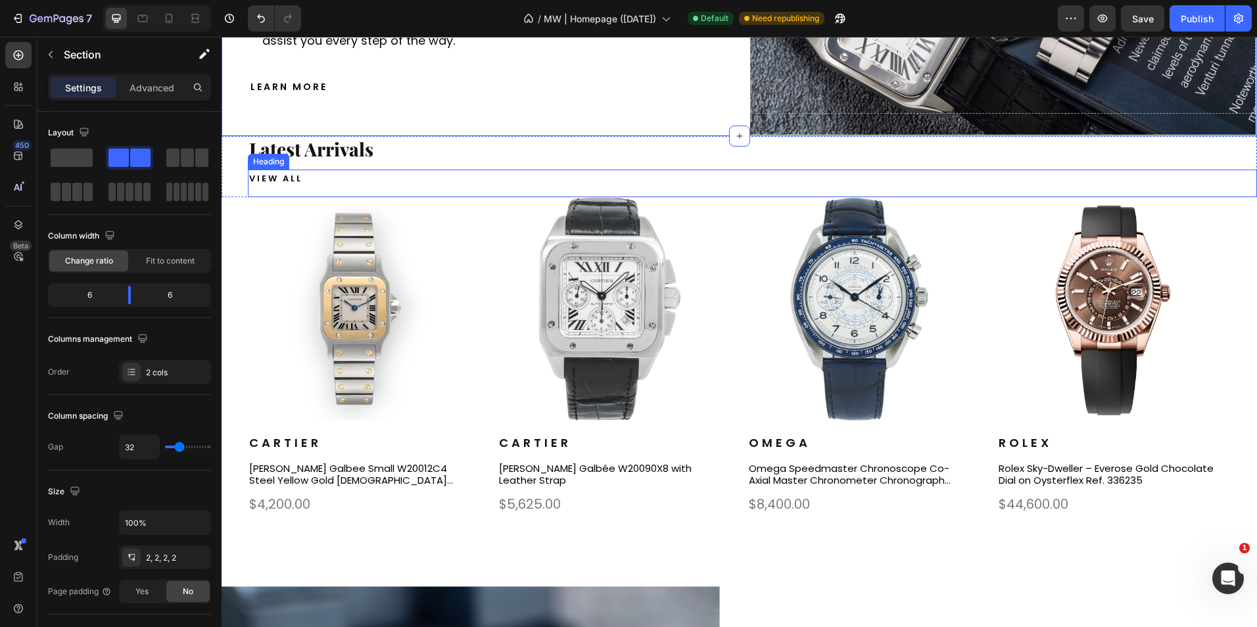
click at [455, 179] on h2 "VIEW ALL" at bounding box center [752, 179] width 1009 height 18
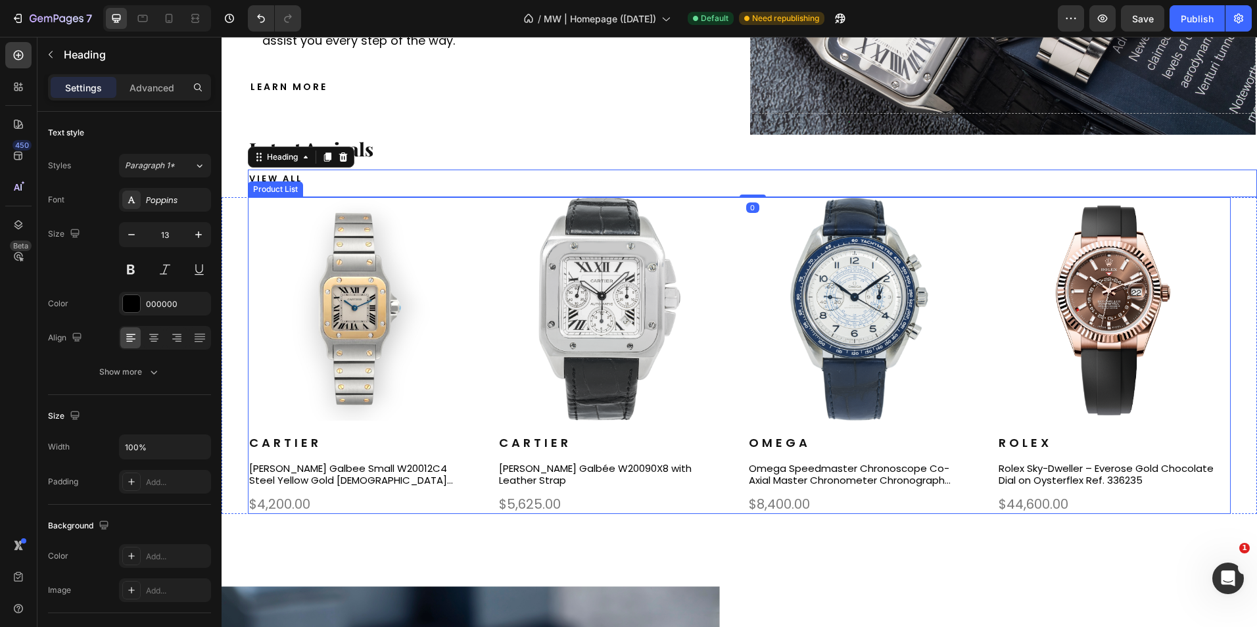
click at [482, 273] on div "Product Images Cartier Product Vendor Cartier Santos Galbee Small W20012C4 Stee…" at bounding box center [739, 355] width 983 height 317
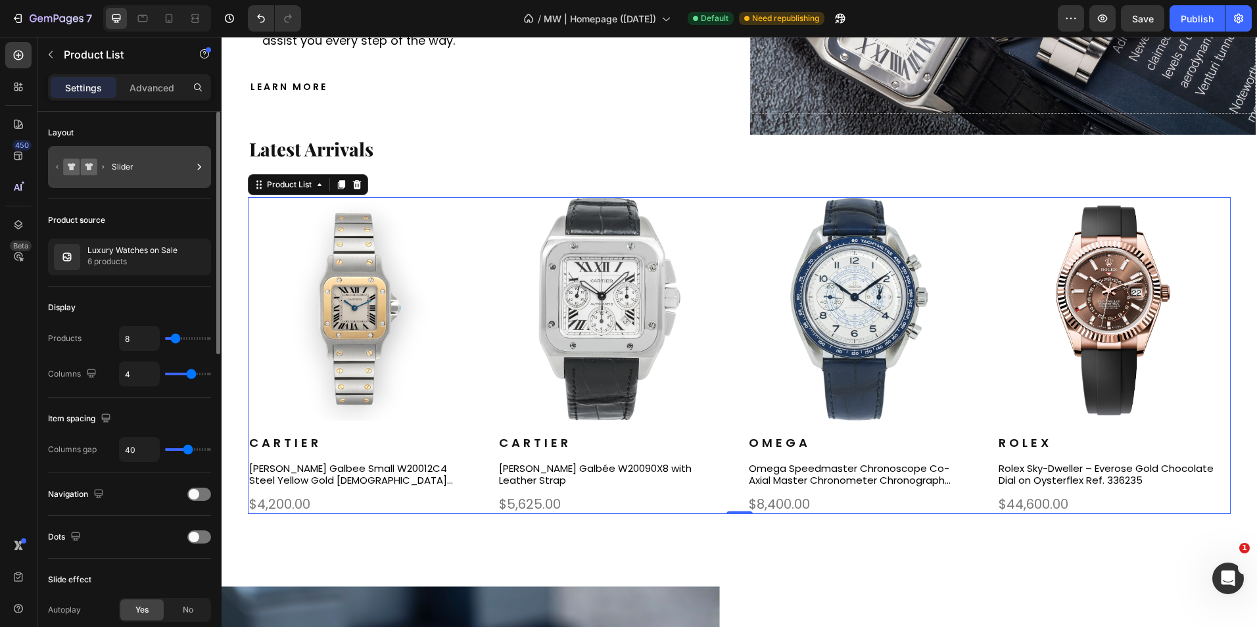
click at [190, 169] on div "Slider" at bounding box center [152, 167] width 80 height 30
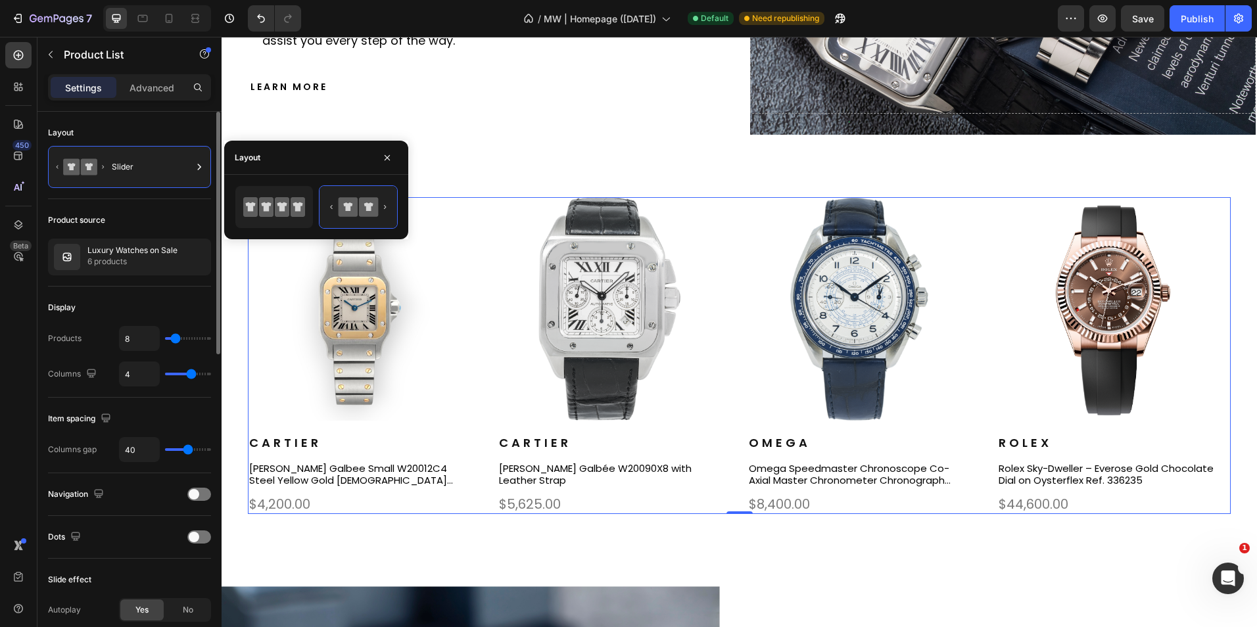
click at [174, 516] on div "Product source Luxury Watches on Sale 6 products" at bounding box center [129, 537] width 163 height 43
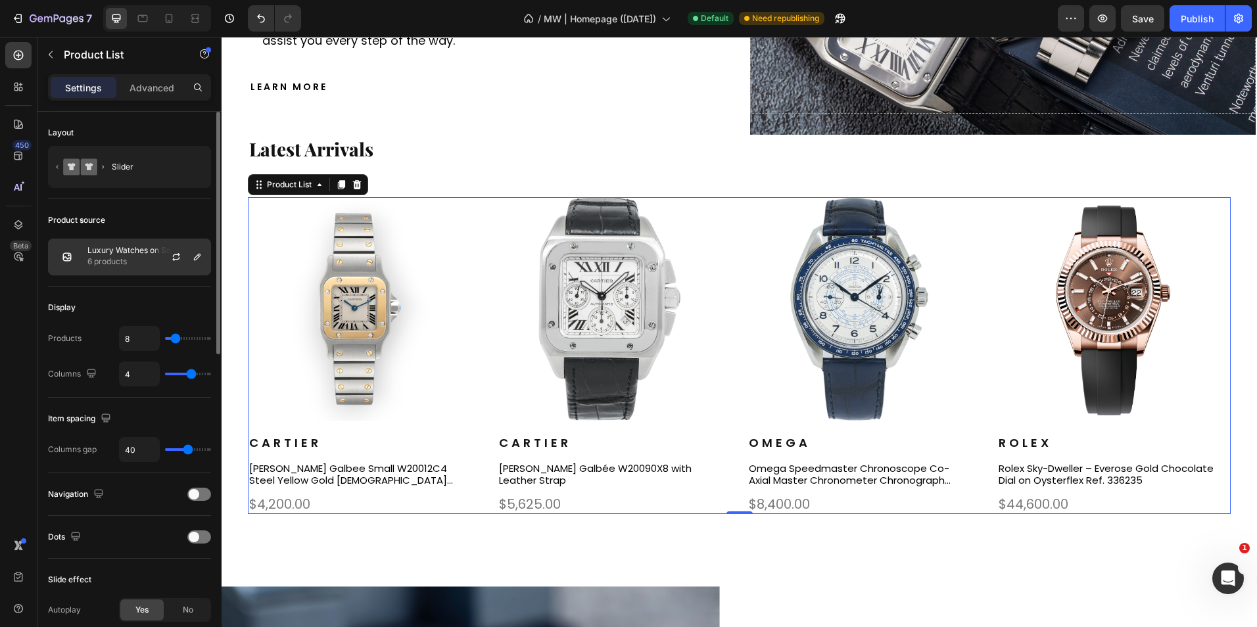
click at [145, 257] on p "6 products" at bounding box center [132, 261] width 90 height 13
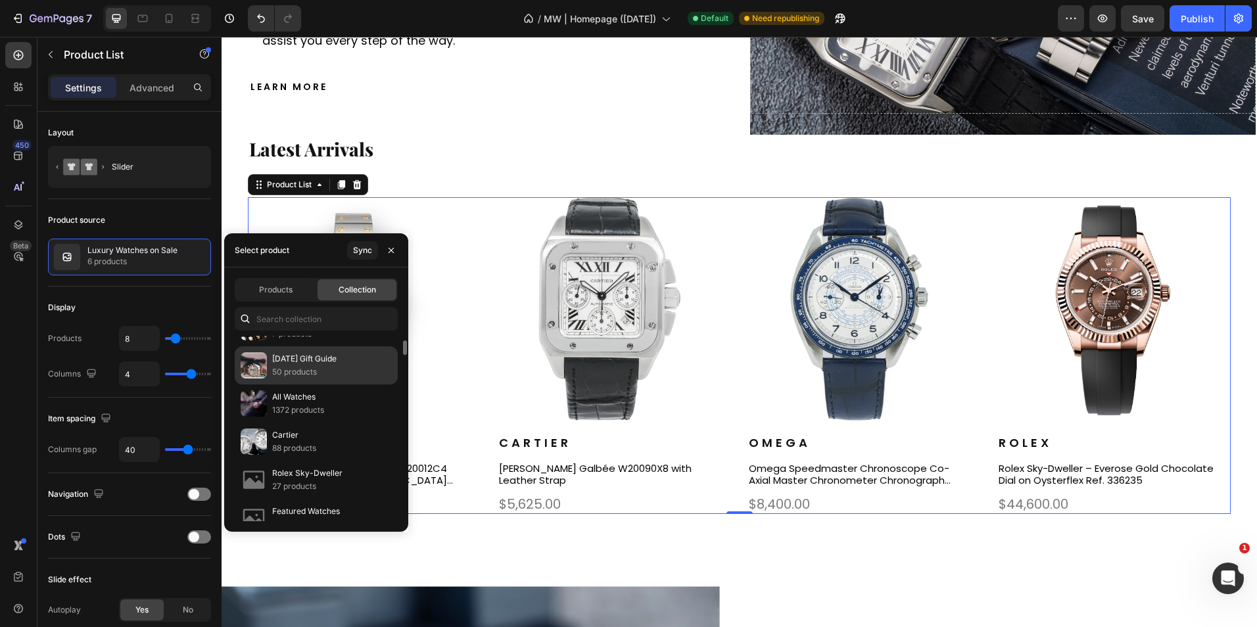
scroll to position [131, 0]
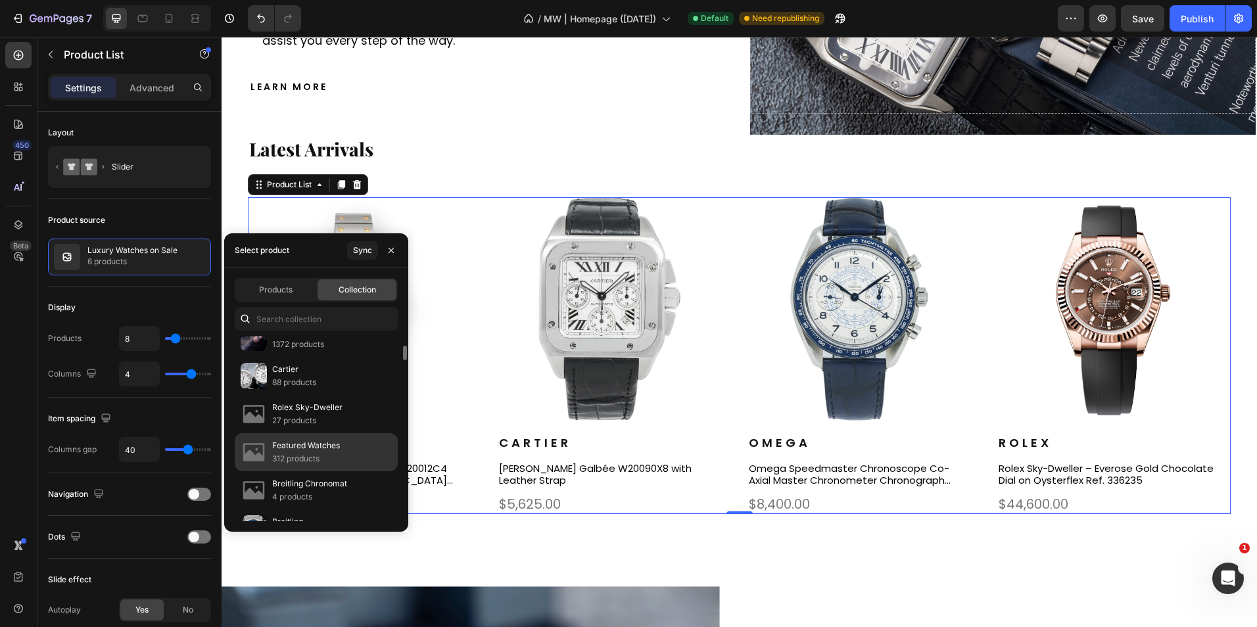
click at [352, 471] on div "Featured Watches 312 products" at bounding box center [316, 490] width 163 height 38
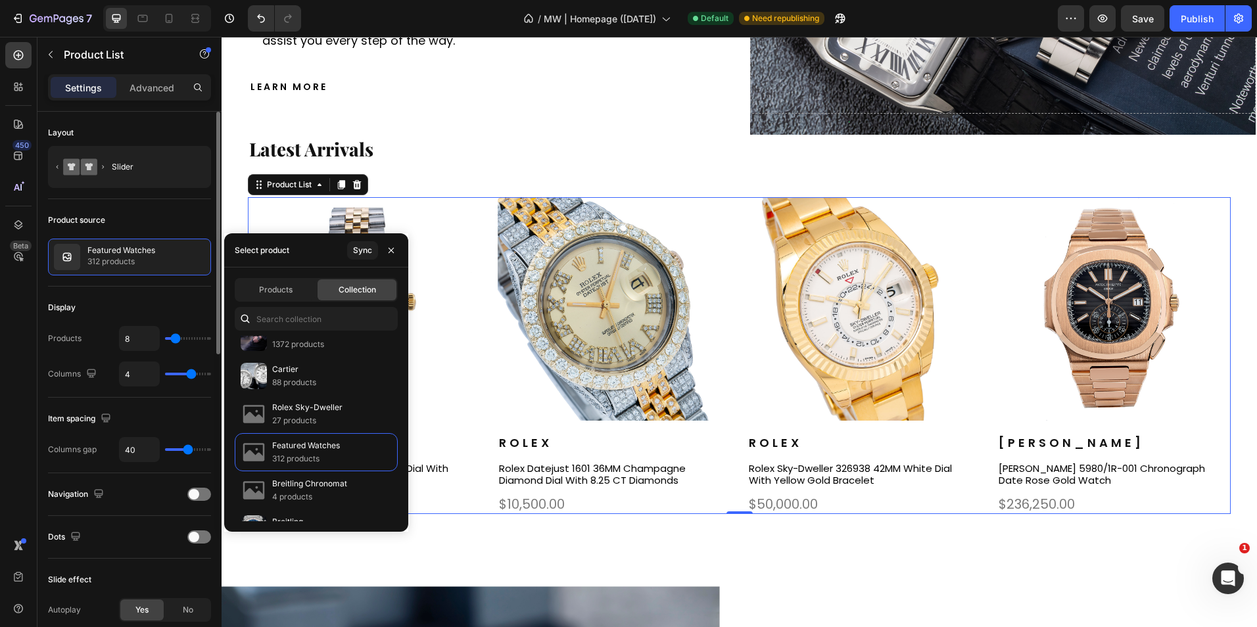
click at [162, 516] on div "Product source Featured Watches 312 products" at bounding box center [129, 537] width 163 height 43
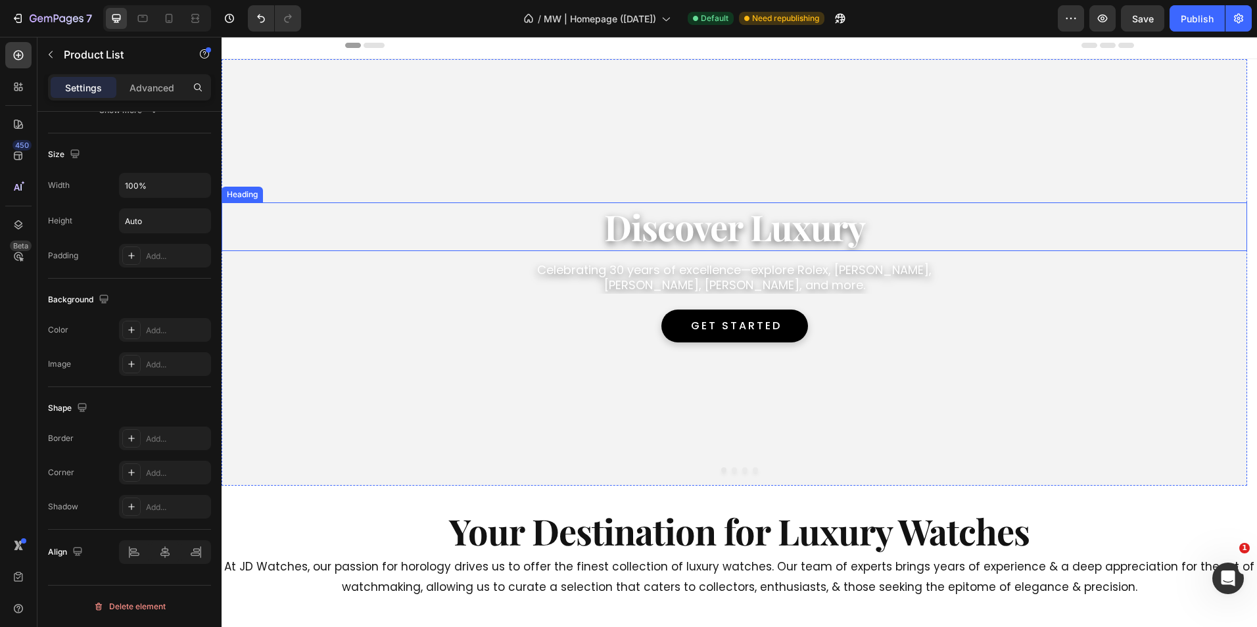
scroll to position [0, 0]
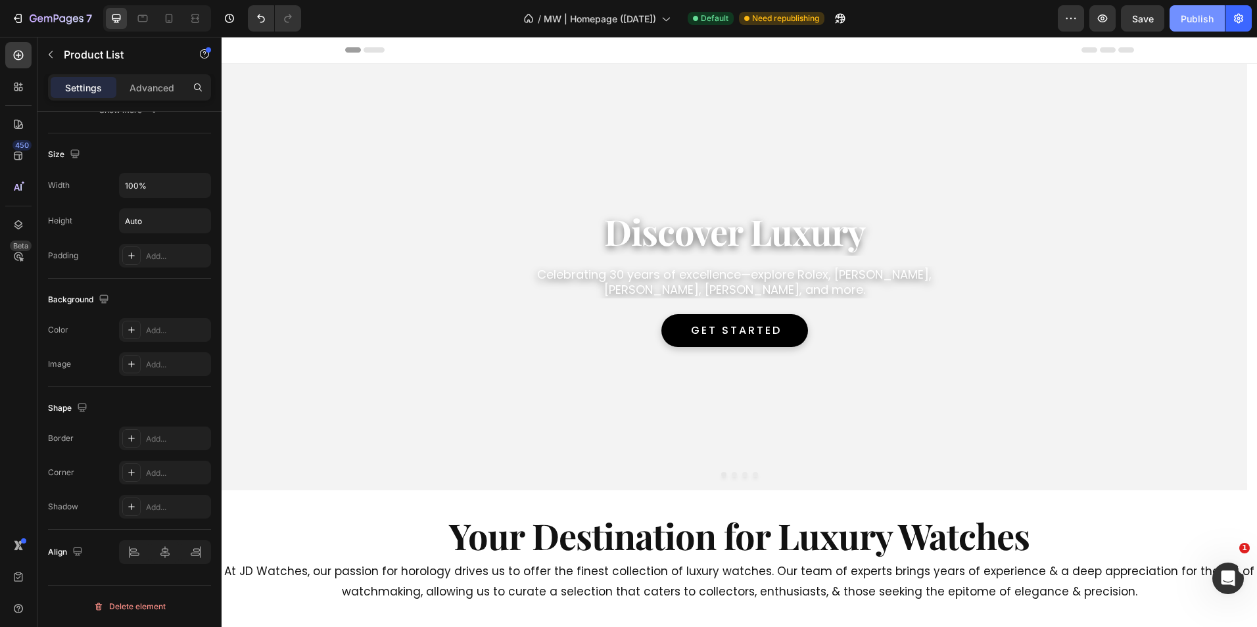
click at [1201, 16] on div "Publish" at bounding box center [1196, 19] width 33 height 14
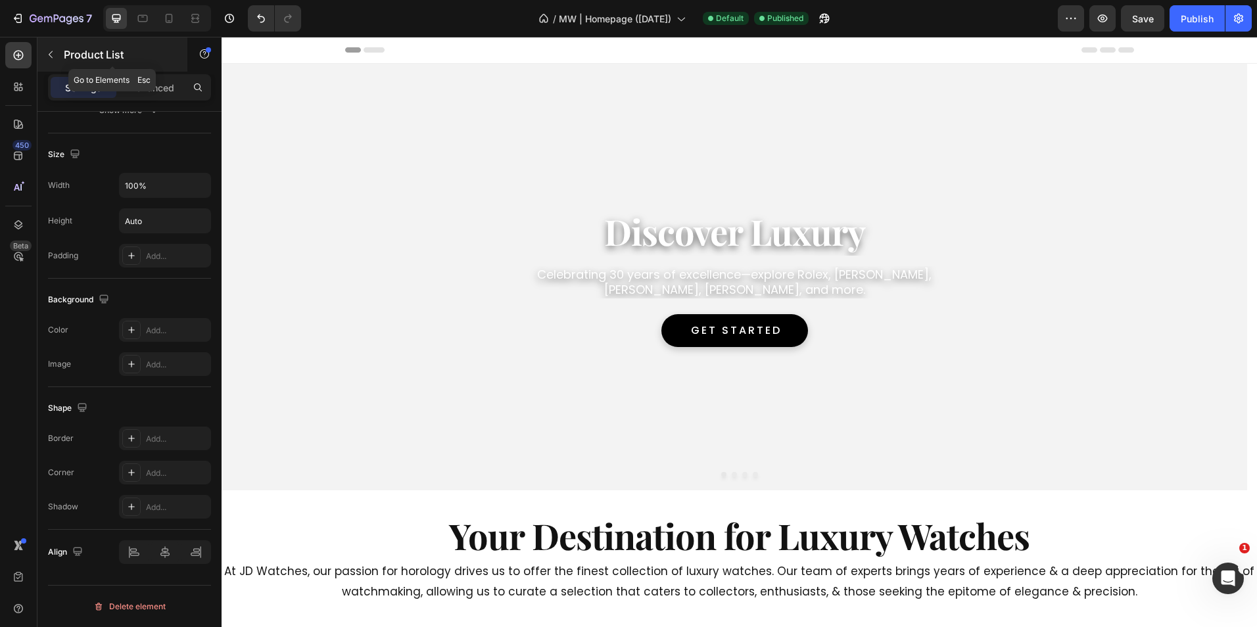
click at [62, 53] on div "Product List" at bounding box center [112, 54] width 150 height 34
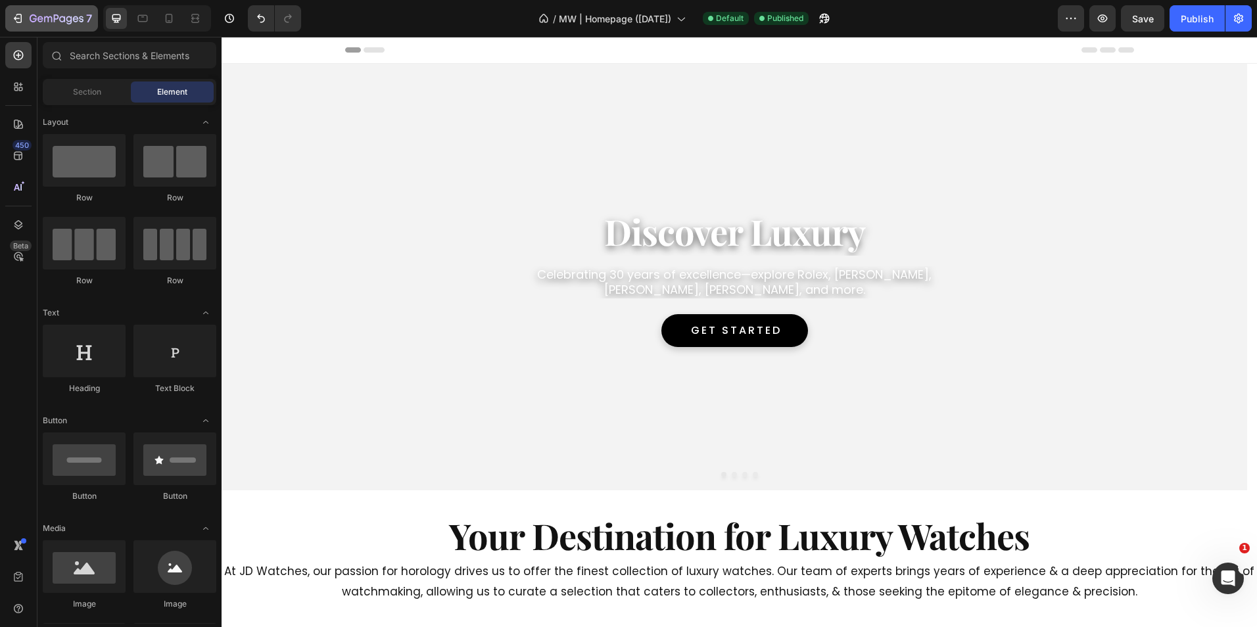
click at [68, 21] on icon "button" at bounding box center [69, 20] width 6 height 9
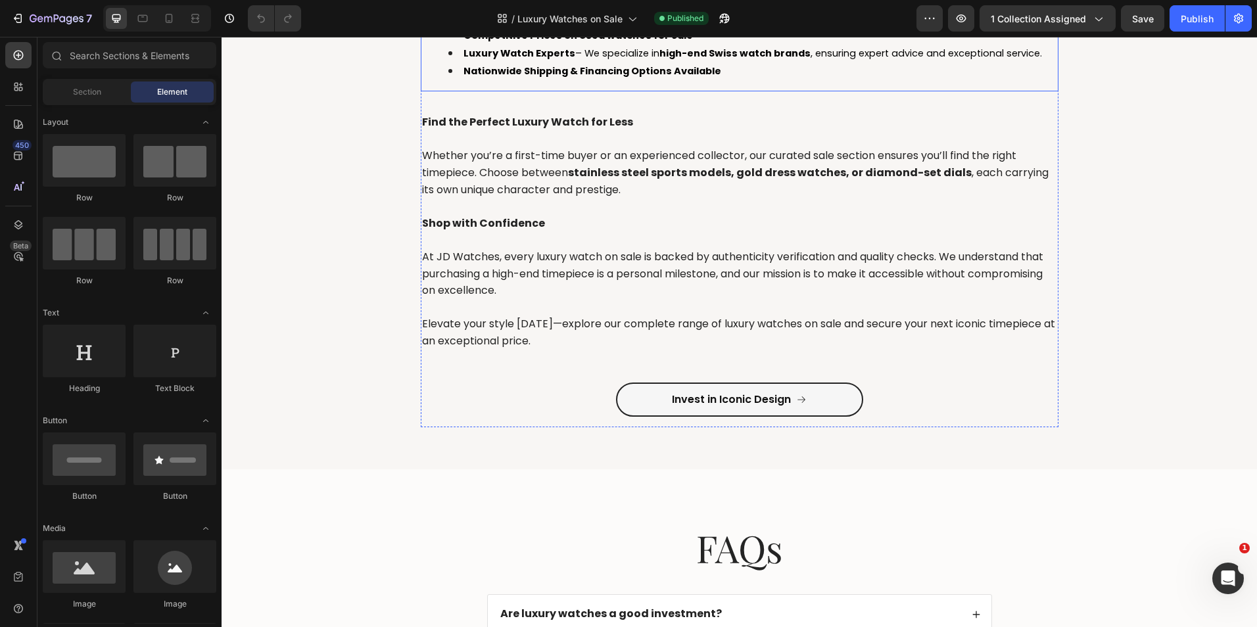
scroll to position [1840, 0]
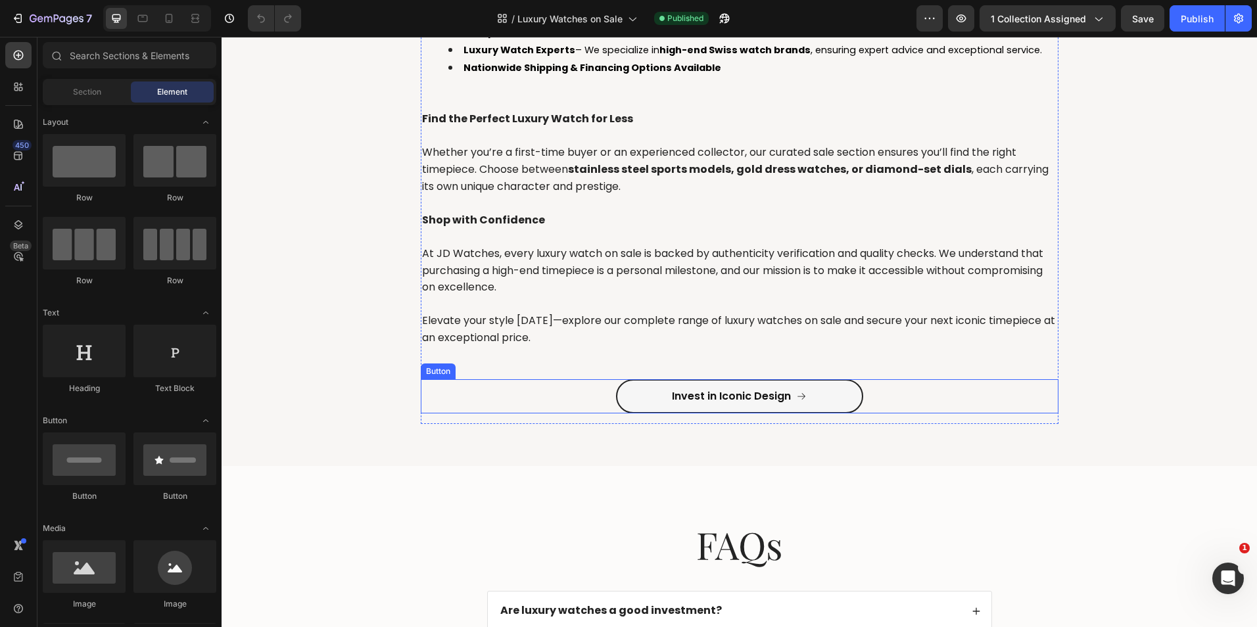
click at [924, 390] on div "Invest in Iconic Design Button" at bounding box center [739, 396] width 637 height 35
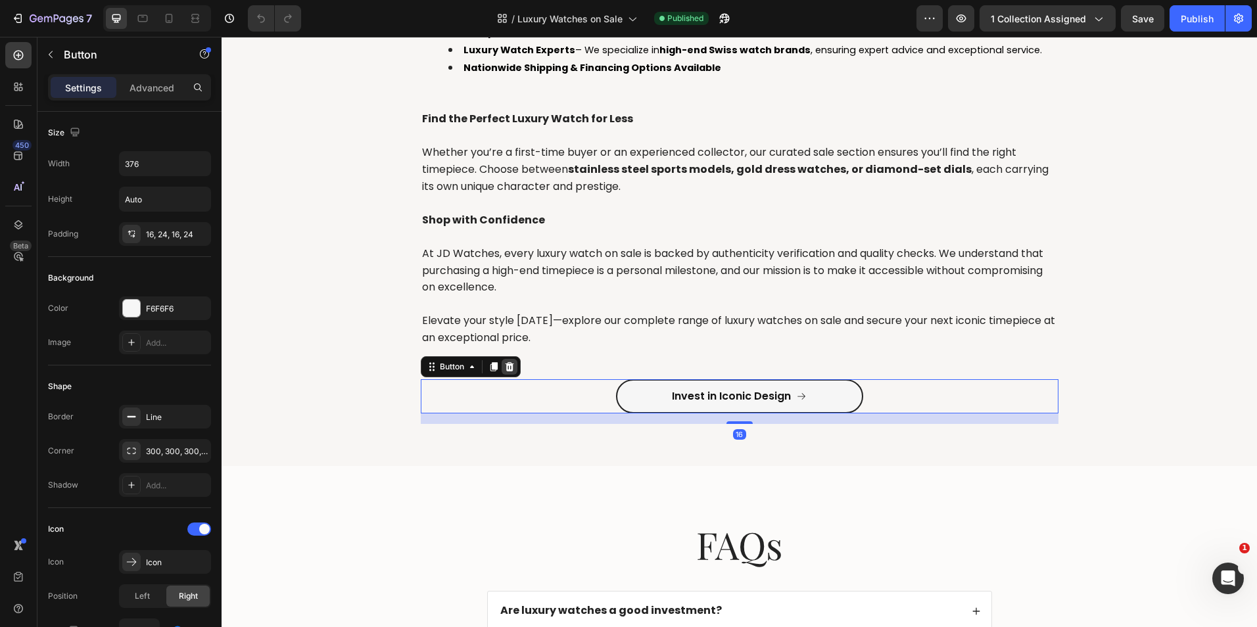
click at [511, 368] on div at bounding box center [509, 367] width 16 height 16
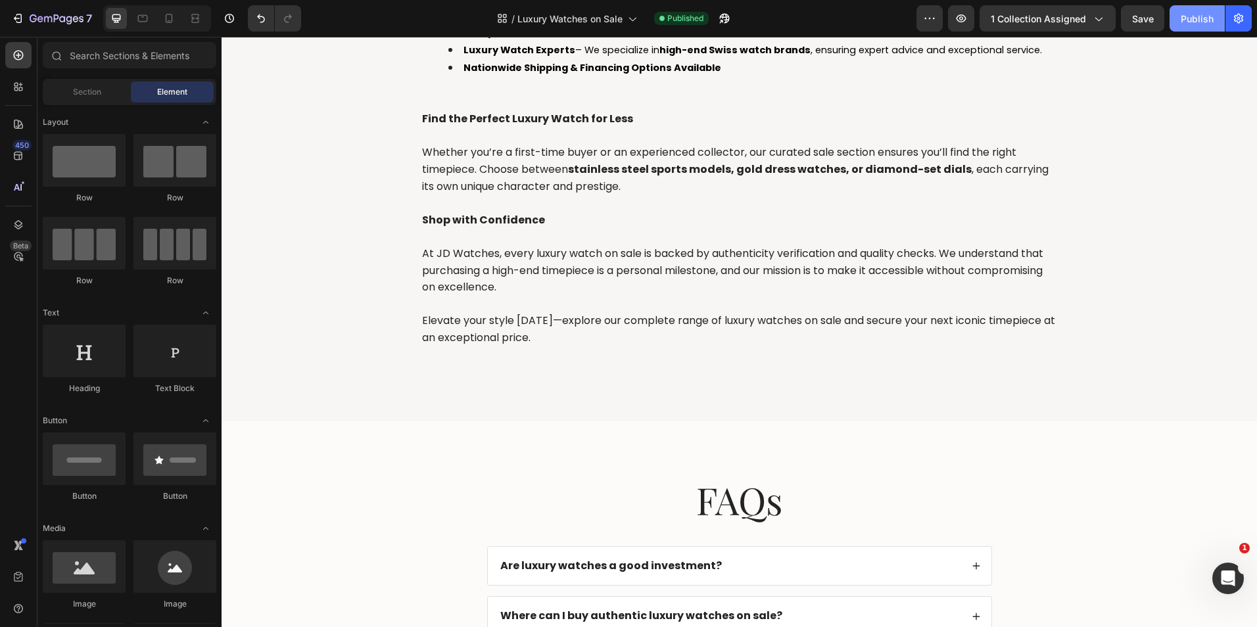
click at [1194, 26] on button "Publish" at bounding box center [1196, 18] width 55 height 26
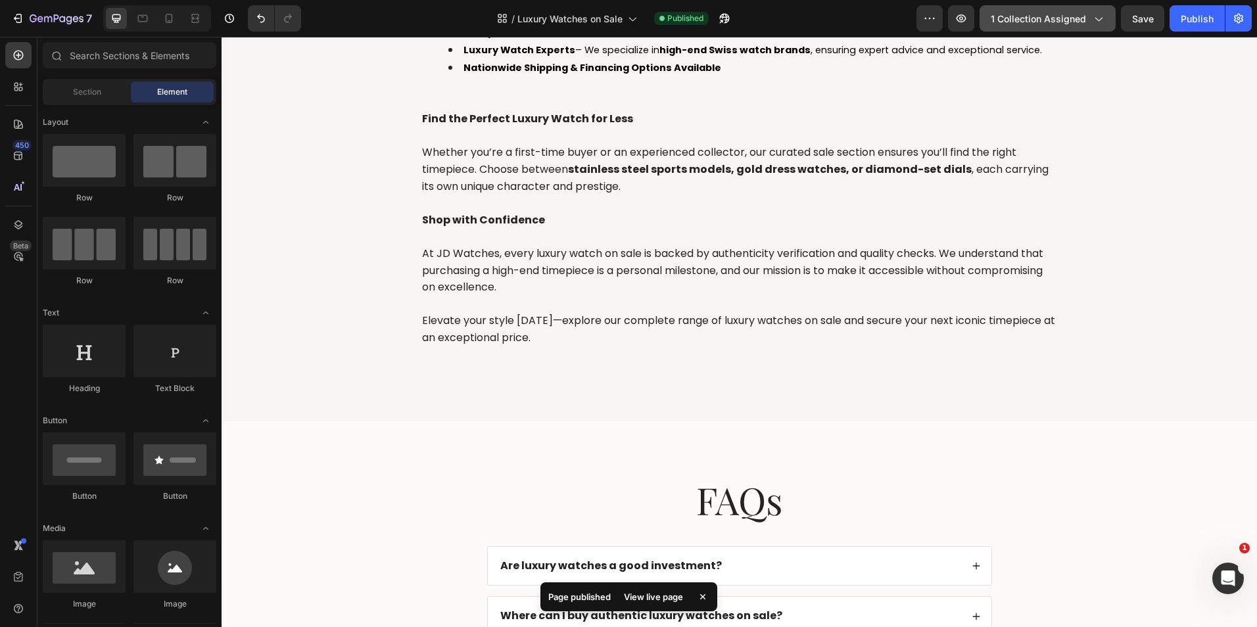
click at [1059, 12] on span "1 collection assigned" at bounding box center [1037, 19] width 95 height 14
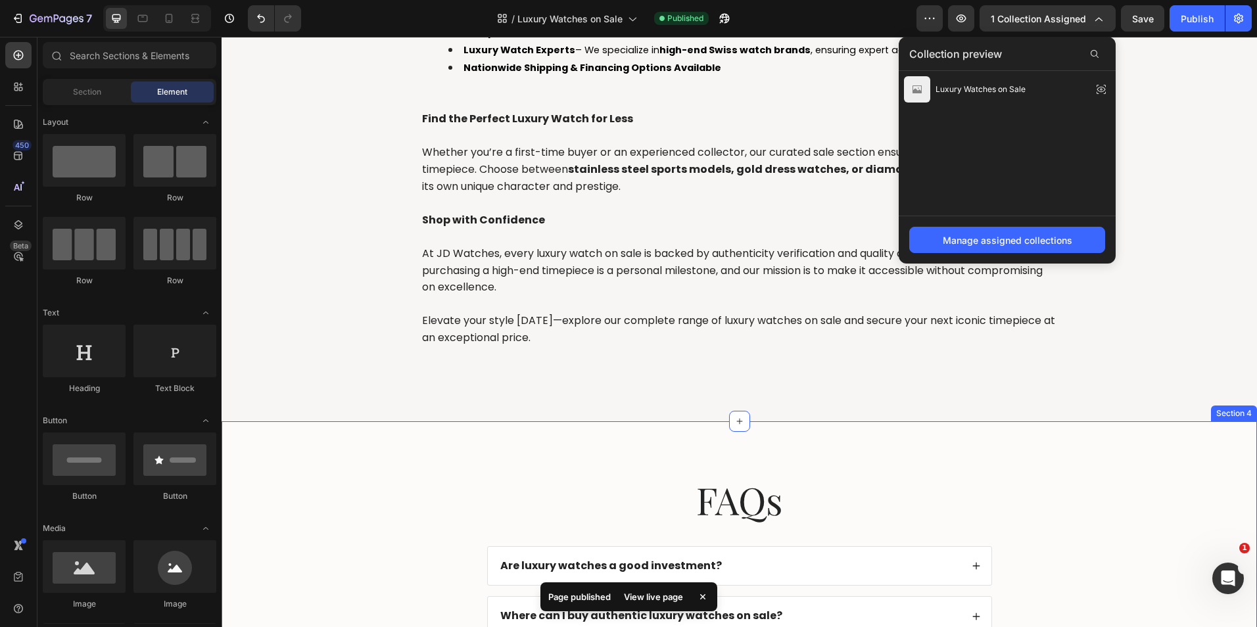
click at [1082, 475] on div "FAQs Heading Are luxury watches a good investment? Where can I buy authentic lu…" at bounding box center [739, 616] width 1009 height 285
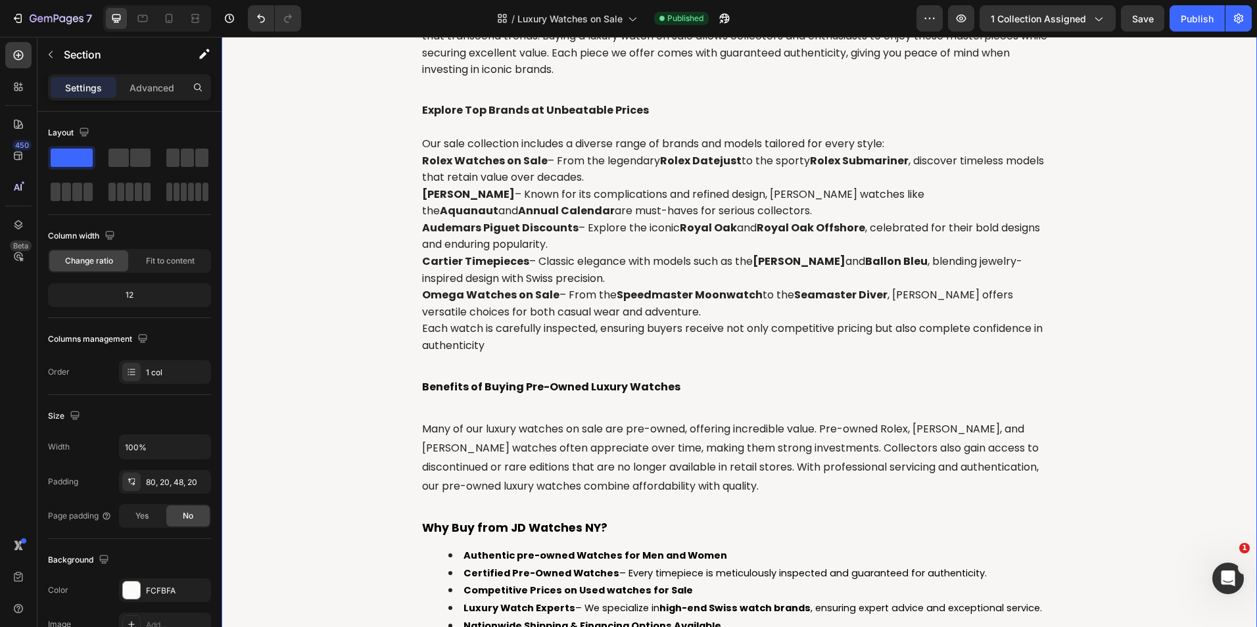
scroll to position [484, 0]
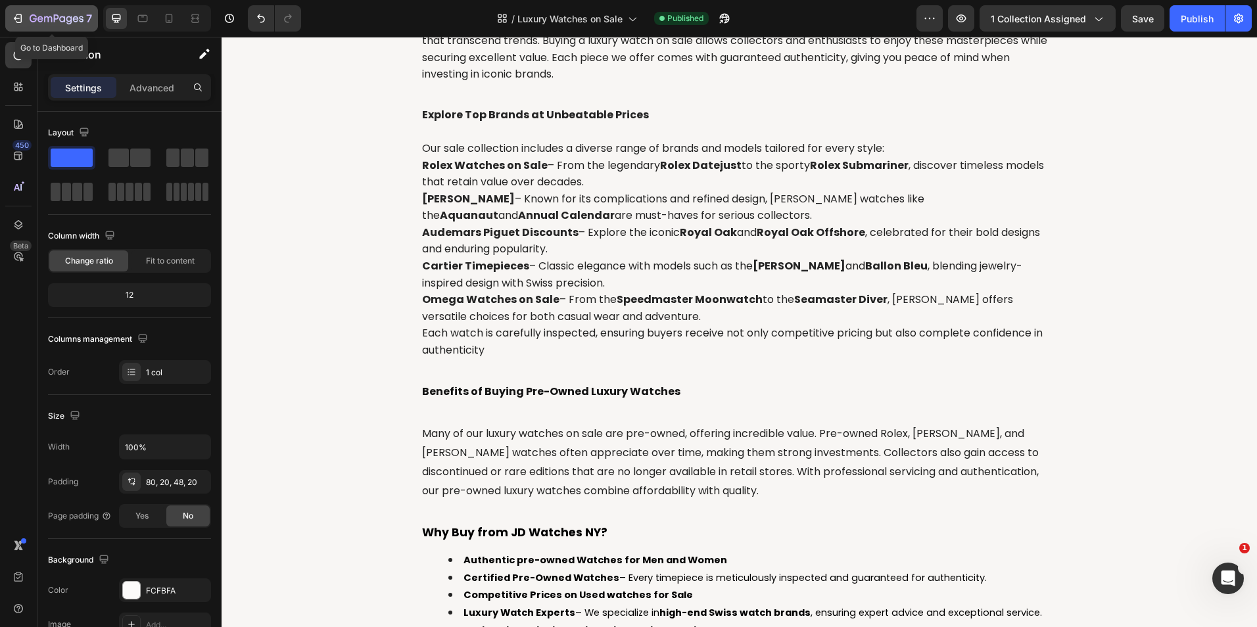
click at [49, 15] on icon "button" at bounding box center [57, 19] width 54 height 11
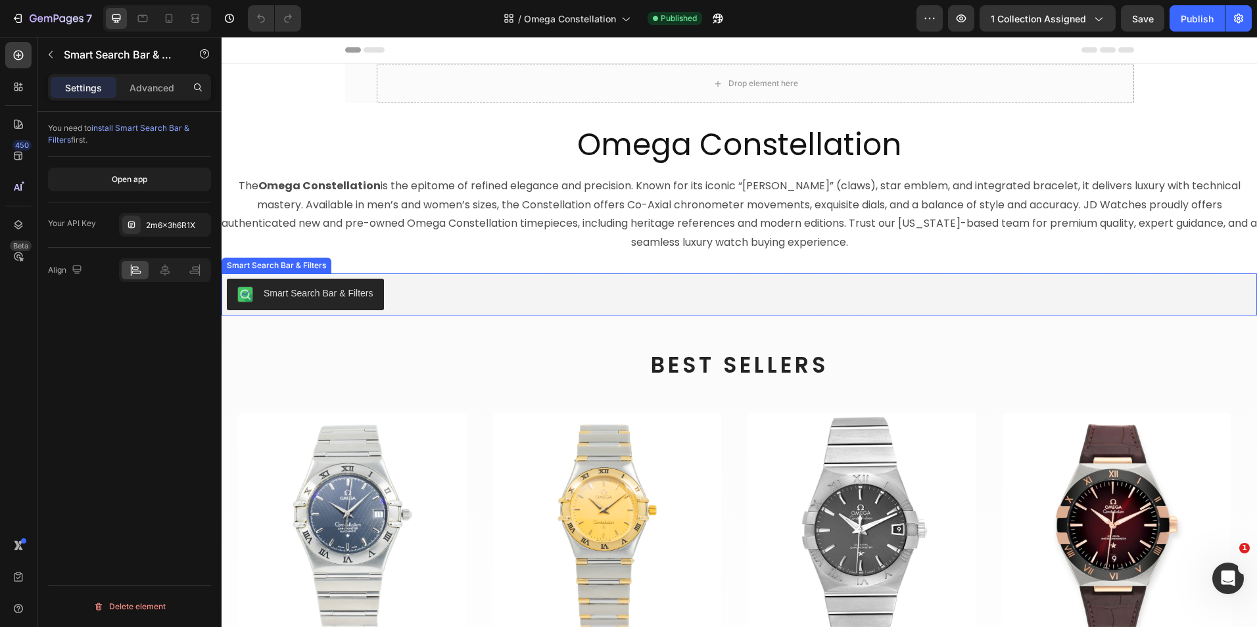
click at [422, 289] on div "Smart Search Bar & Filters" at bounding box center [739, 295] width 1025 height 32
click at [155, 87] on p "Advanced" at bounding box center [151, 88] width 45 height 14
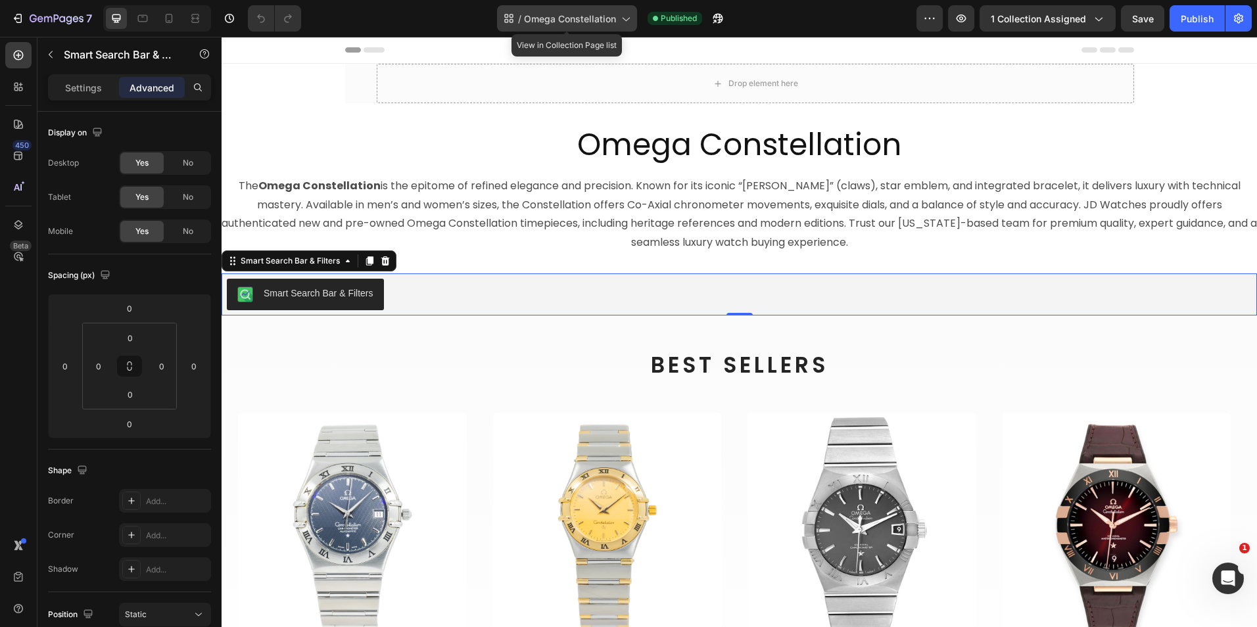
click at [580, 13] on span "Omega Constellation" at bounding box center [570, 19] width 92 height 14
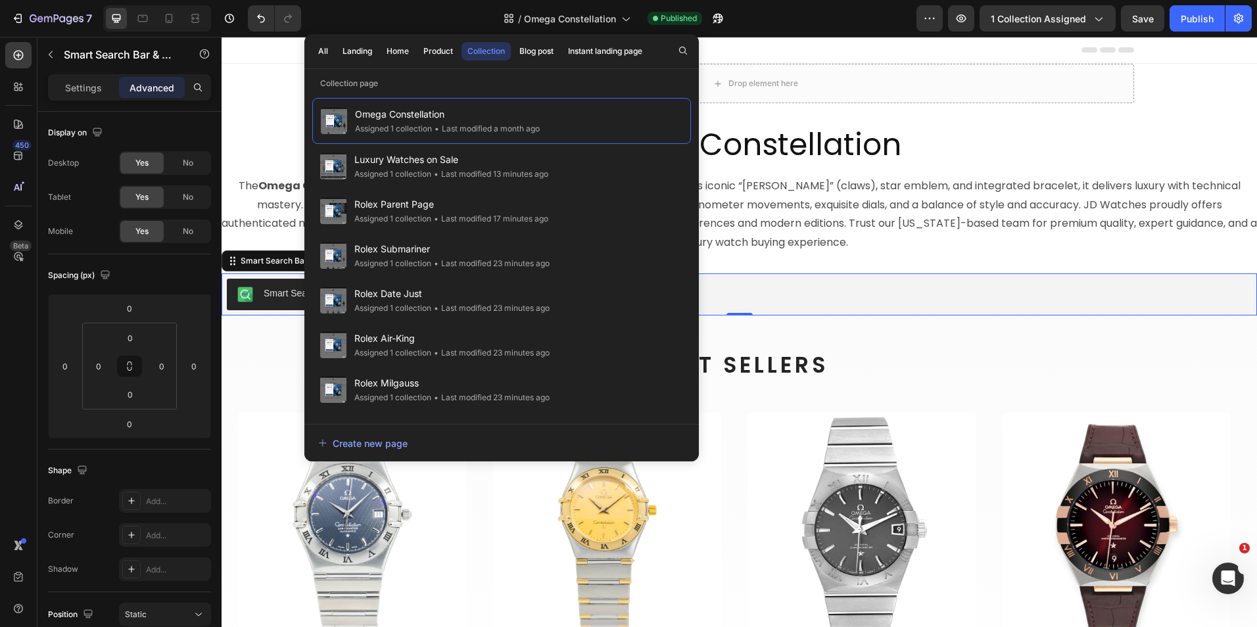
click at [415, 76] on div "All Landing Home Product Collection Blog post Instant landing page Collection p…" at bounding box center [501, 247] width 394 height 427
click at [28, 7] on button "7" at bounding box center [51, 18] width 93 height 26
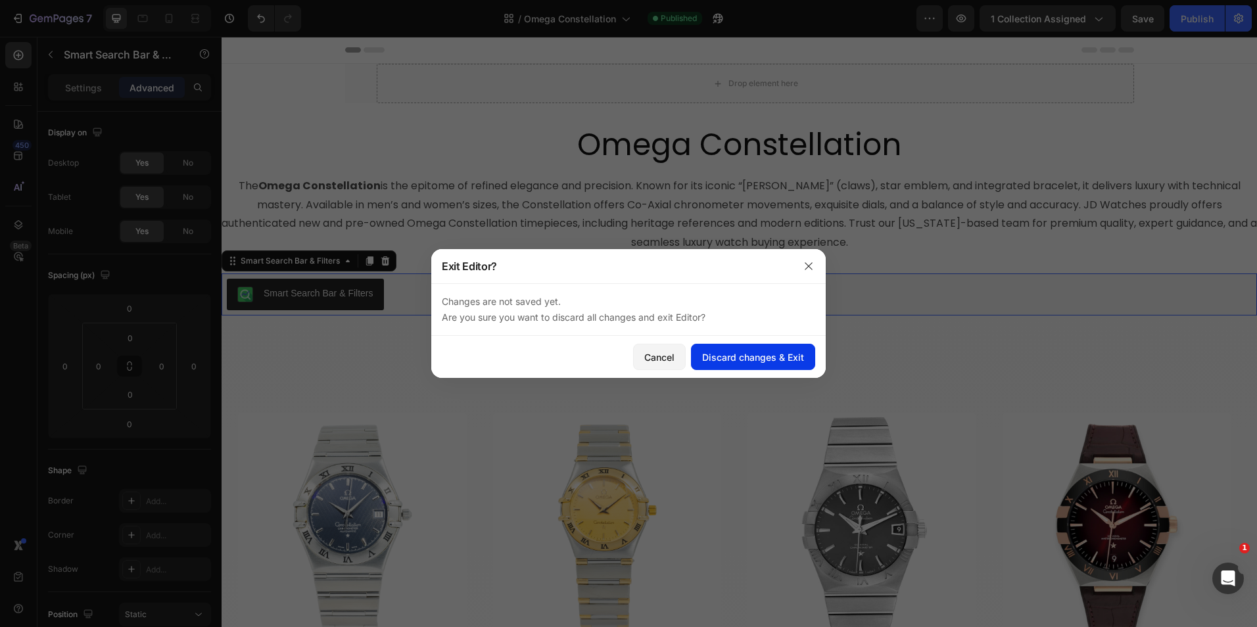
click at [790, 363] on div "Discard changes & Exit" at bounding box center [753, 357] width 102 height 14
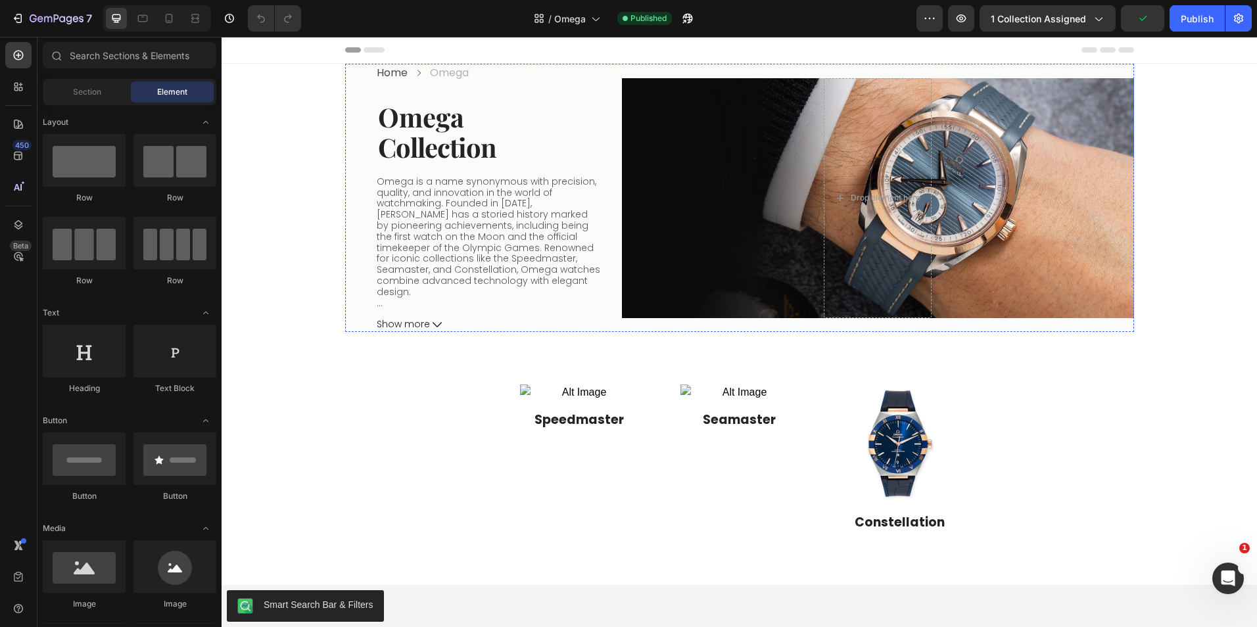
click at [658, 241] on div "Overlay" at bounding box center [878, 198] width 512 height 240
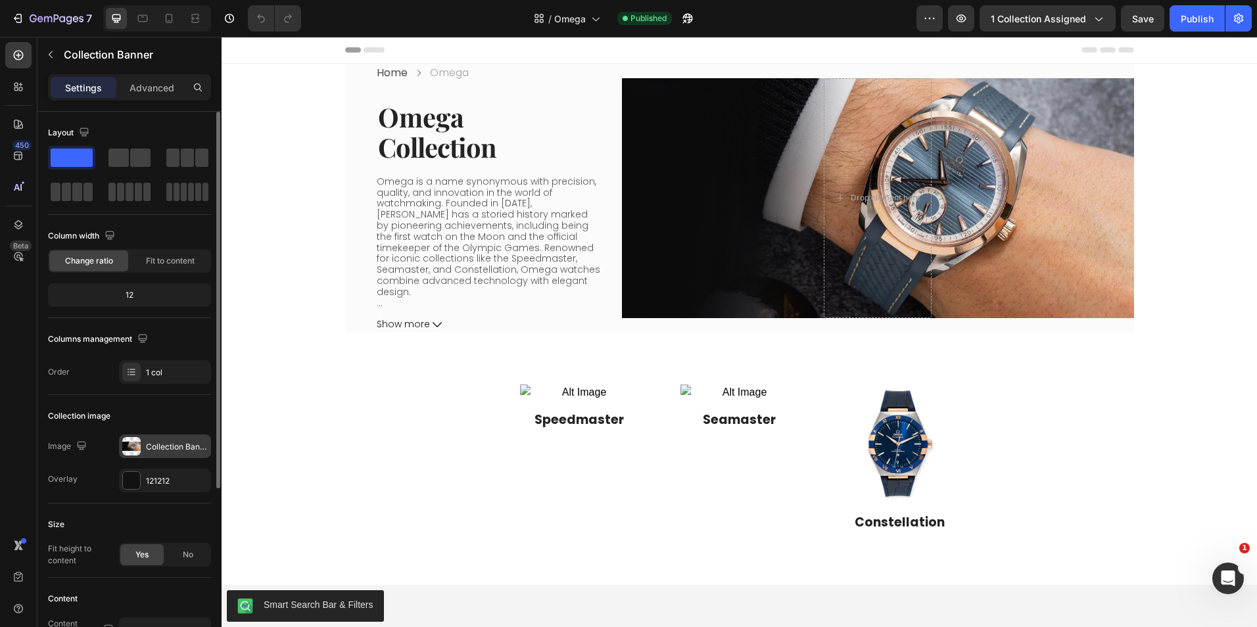
click at [174, 443] on div "Collection Banner" at bounding box center [177, 447] width 62 height 12
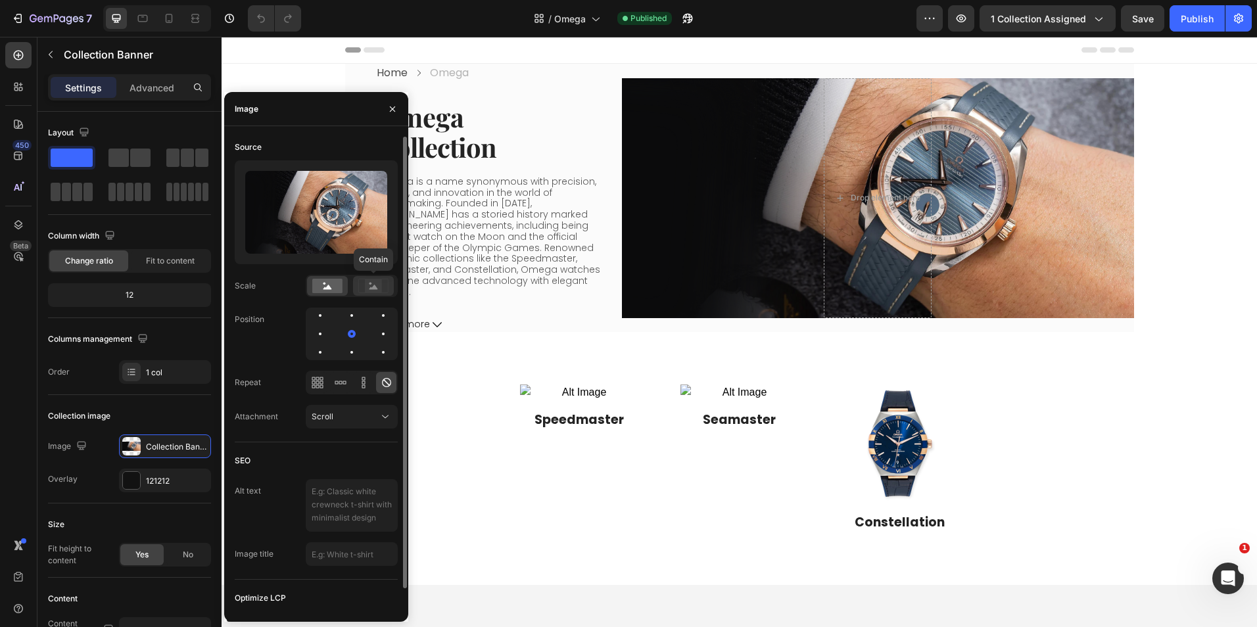
click at [382, 285] on icon at bounding box center [373, 286] width 30 height 14
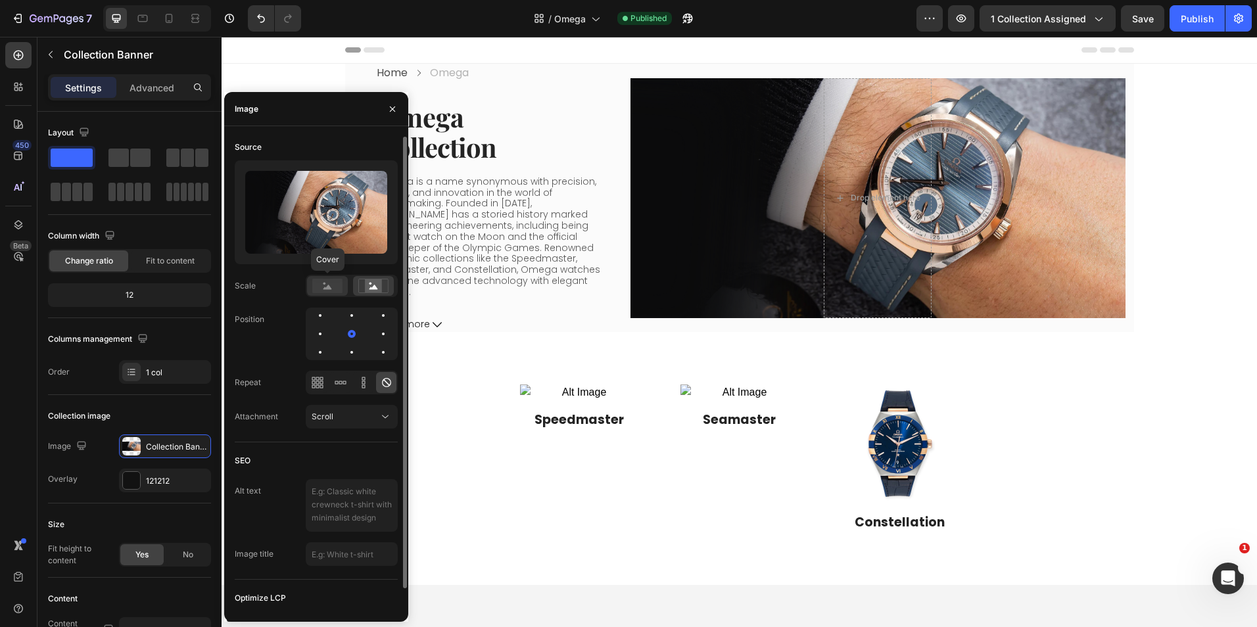
click at [326, 284] on rect at bounding box center [327, 286] width 30 height 14
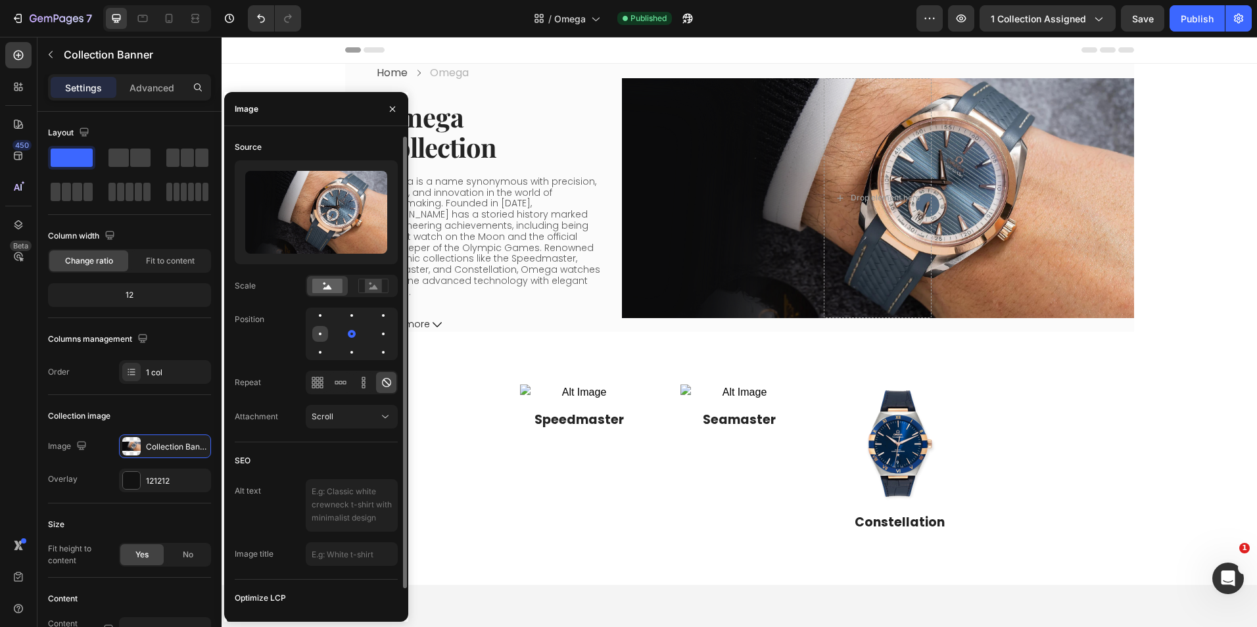
click at [344, 331] on div at bounding box center [352, 334] width 16 height 16
click at [328, 344] on div at bounding box center [320, 352] width 16 height 16
click at [337, 417] on div "Scroll" at bounding box center [345, 417] width 67 height 12
click at [258, 413] on div "Attachment" at bounding box center [256, 417] width 43 height 12
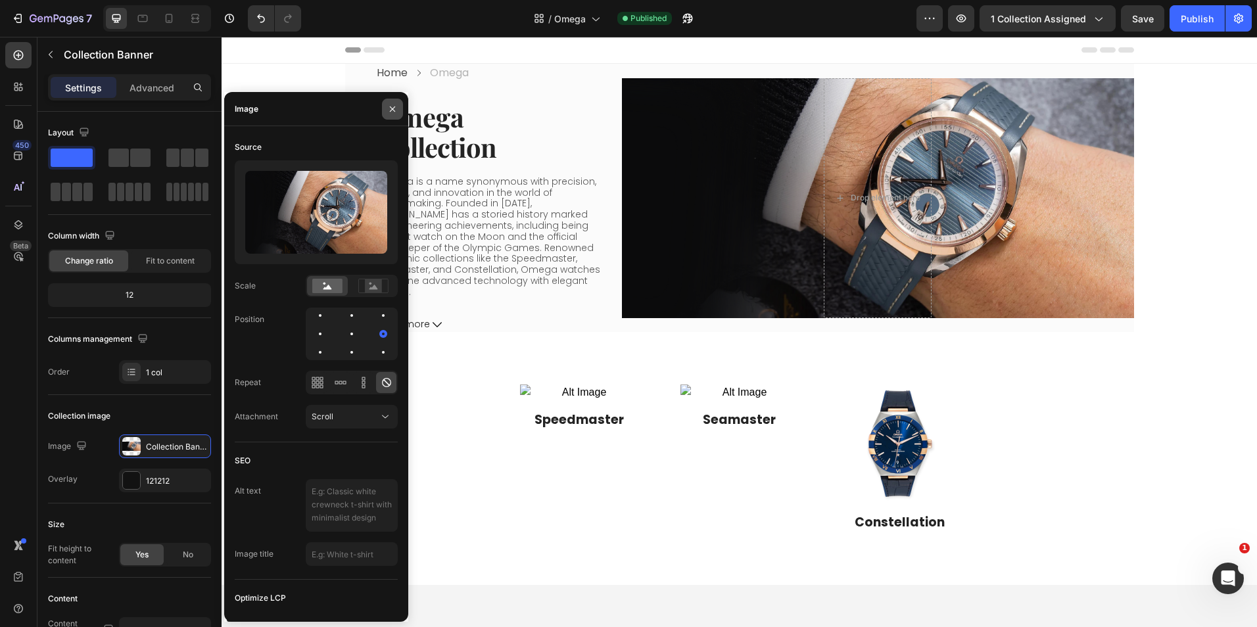
click at [388, 110] on icon "button" at bounding box center [392, 109] width 11 height 11
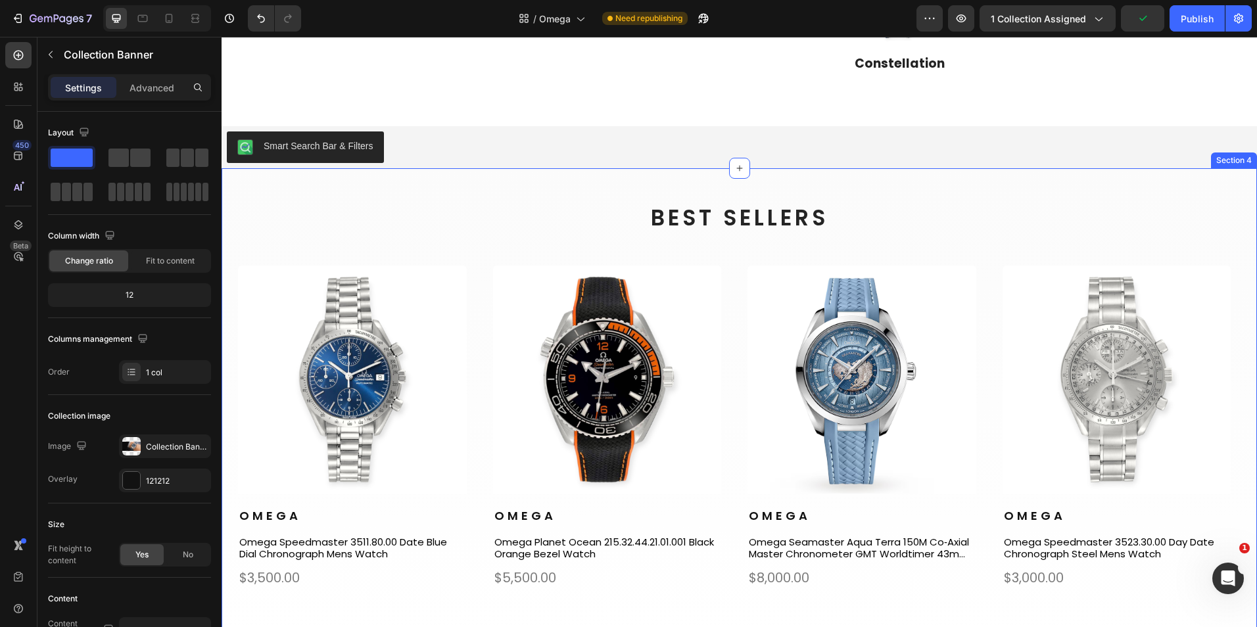
scroll to position [329, 0]
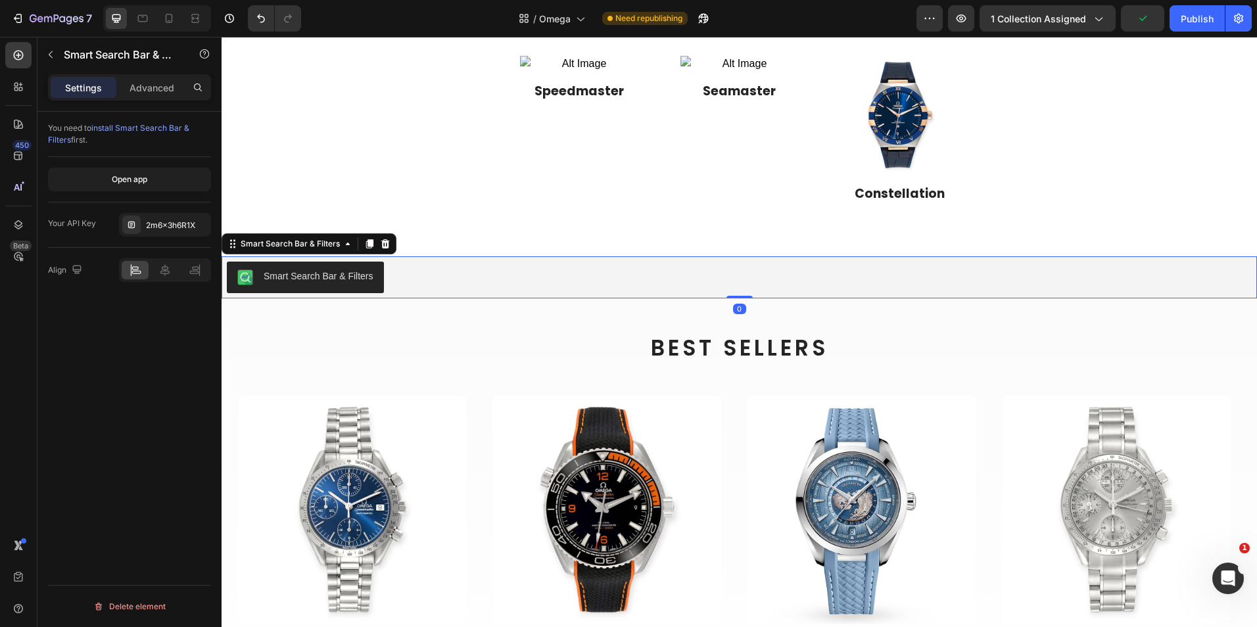
click at [564, 283] on div "Smart Search Bar & Filters" at bounding box center [739, 278] width 1025 height 32
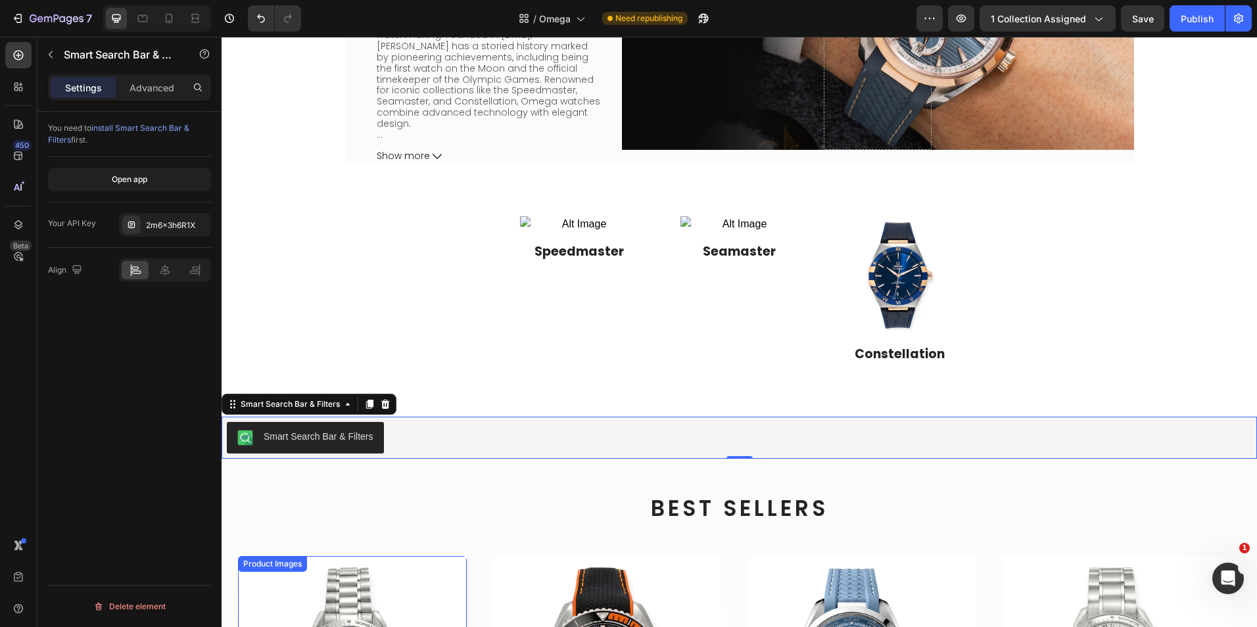
scroll to position [0, 0]
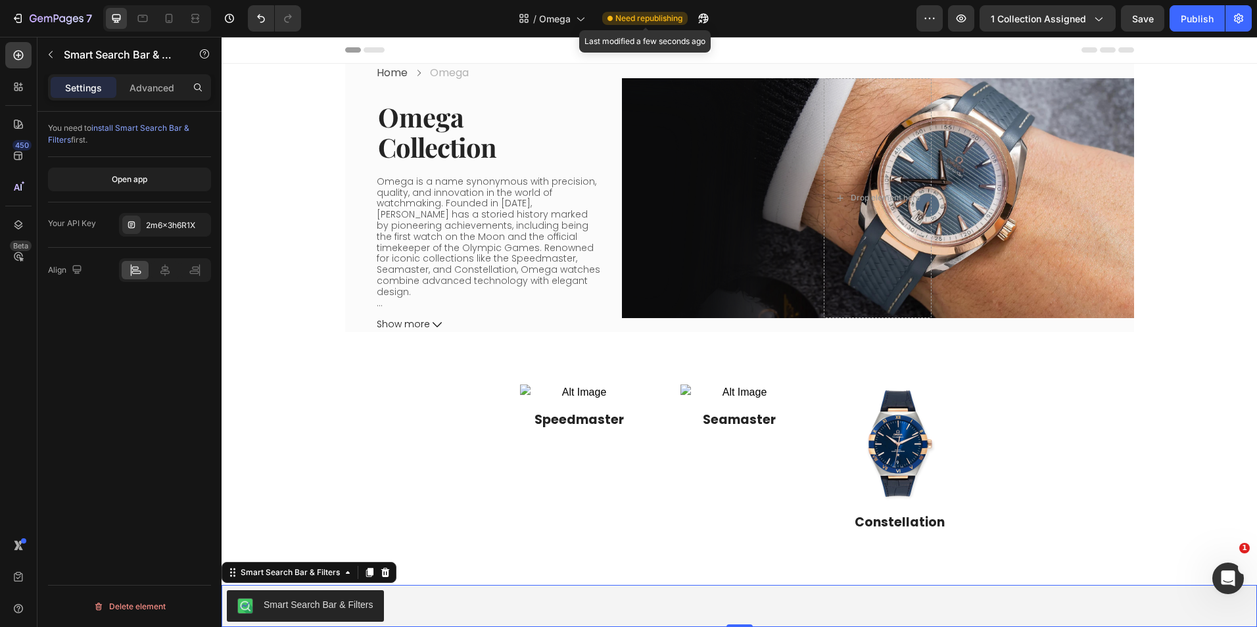
click at [670, 21] on span "Need republishing" at bounding box center [648, 18] width 67 height 12
click at [34, 8] on button "7" at bounding box center [51, 18] width 93 height 26
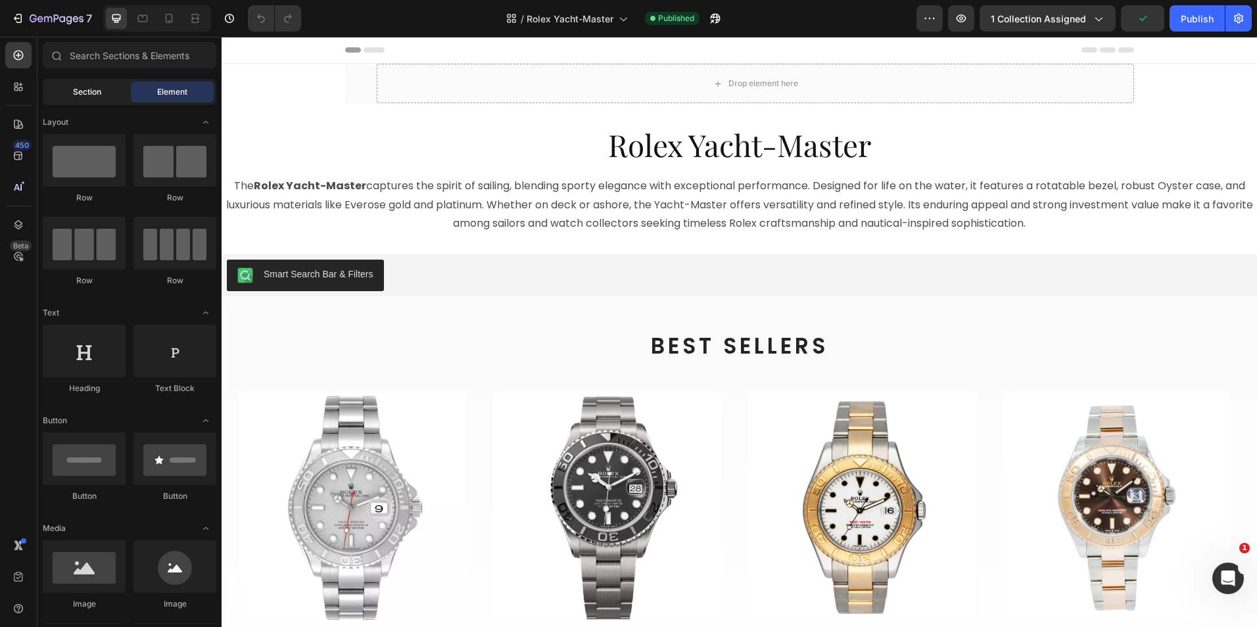
click at [70, 93] on div "Section" at bounding box center [86, 91] width 83 height 21
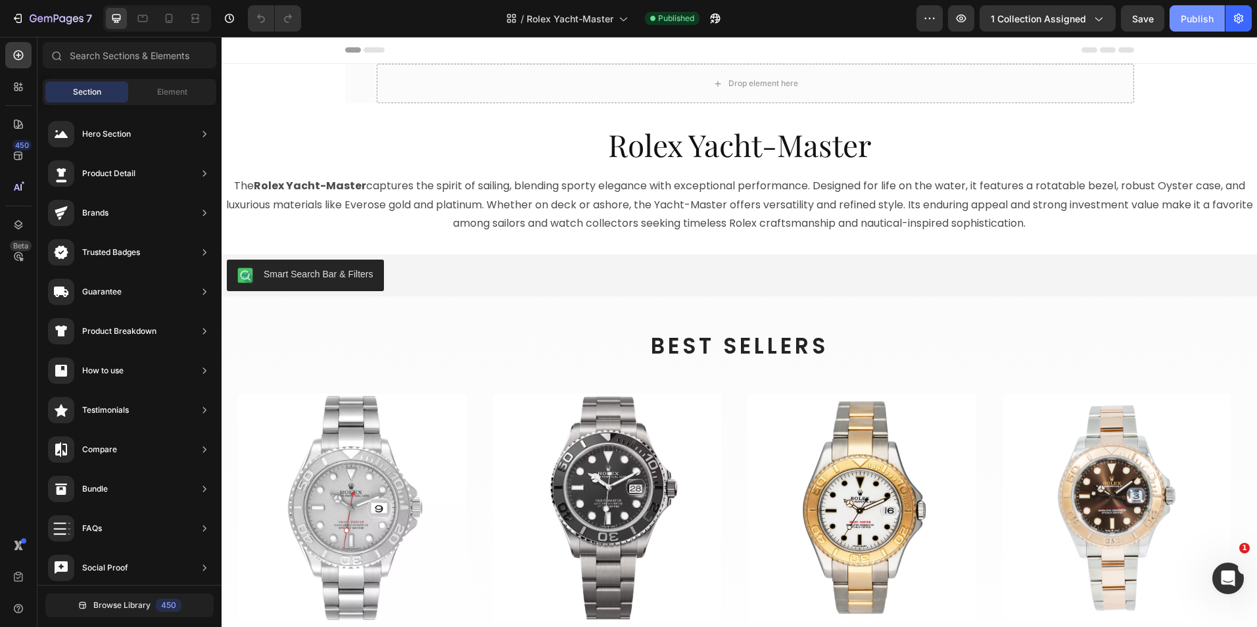
click at [1195, 9] on button "Publish" at bounding box center [1196, 18] width 55 height 26
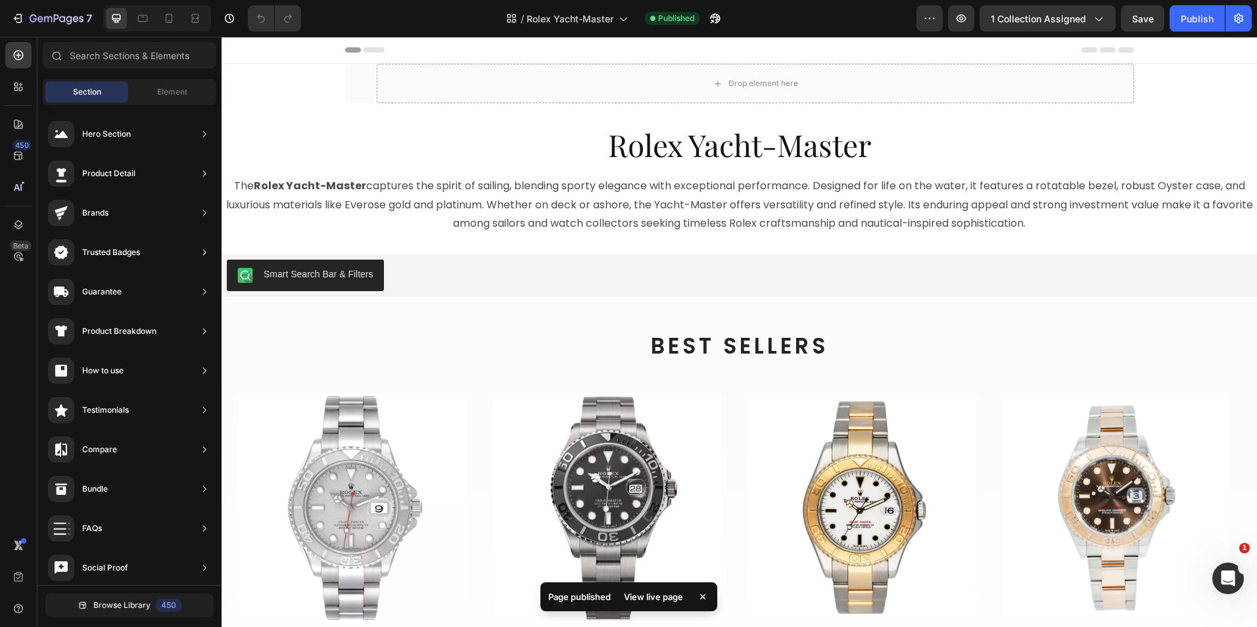
click at [30, 5] on div "7 Version history / Rolex Yacht-Master Published Preview 1 collection assigned …" at bounding box center [628, 18] width 1257 height 37
click at [30, 9] on button "7" at bounding box center [51, 18] width 93 height 26
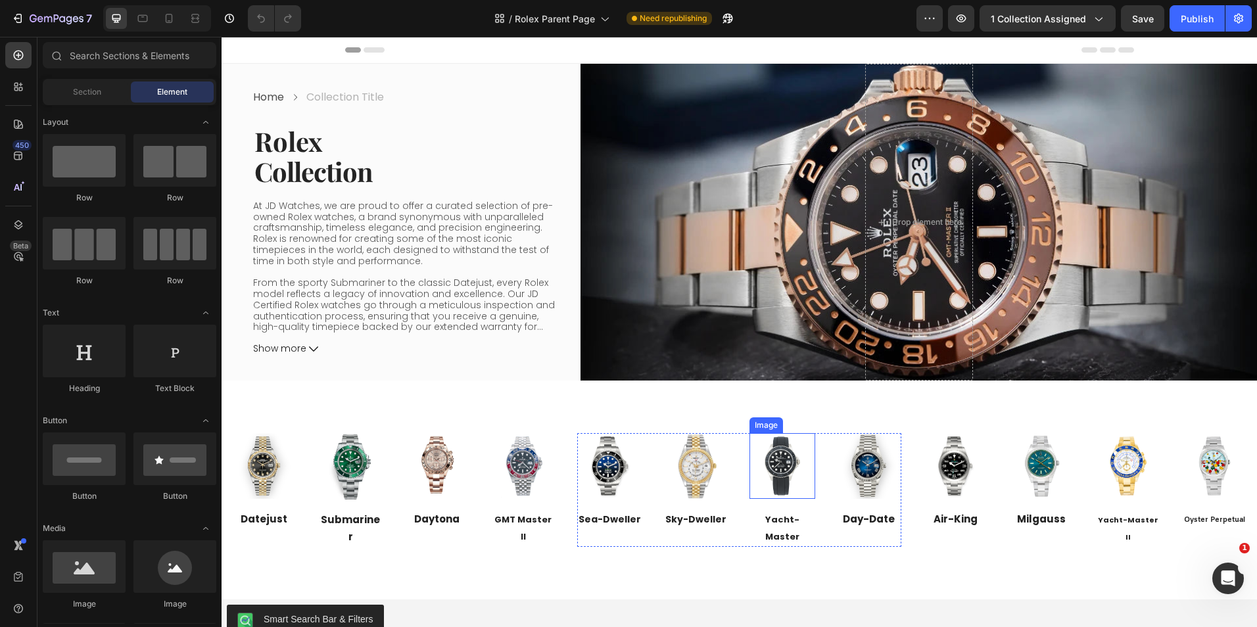
click at [789, 443] on img at bounding box center [781, 465] width 65 height 65
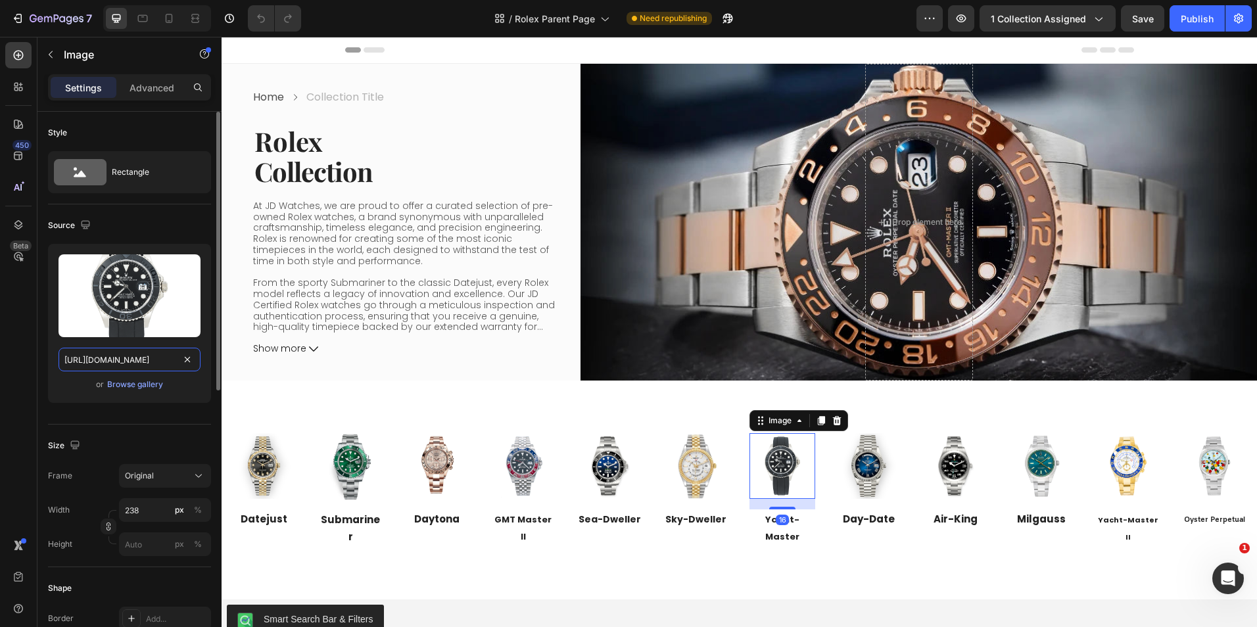
click at [145, 364] on input "[URL][DOMAIN_NAME]" at bounding box center [129, 360] width 142 height 24
paste input "Pre-Owned-Rolex-Yacht-Master-42-RLX-Titanium-Ref_-226627-JD-Watches-NY.png?v=17…"
paste input "0mm-Platinum-Bezel-Steel-Case-Ref_-16622-JD-Watches-NY.png?v=1756330751"
type input "[URL][DOMAIN_NAME]"
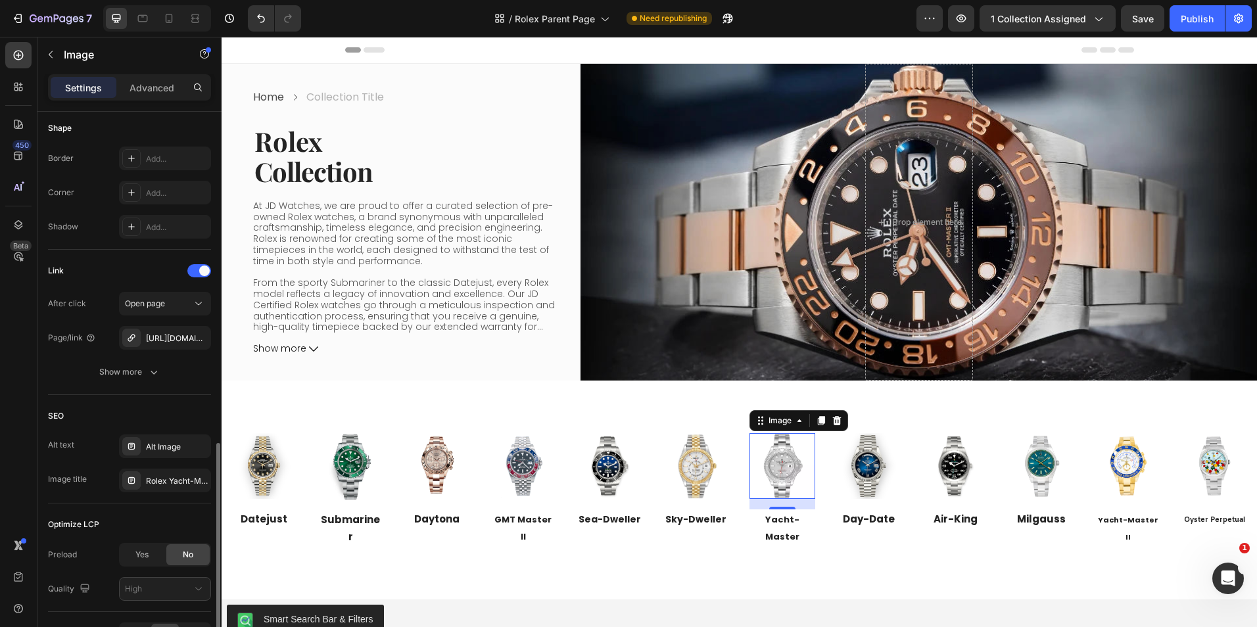
scroll to position [526, 0]
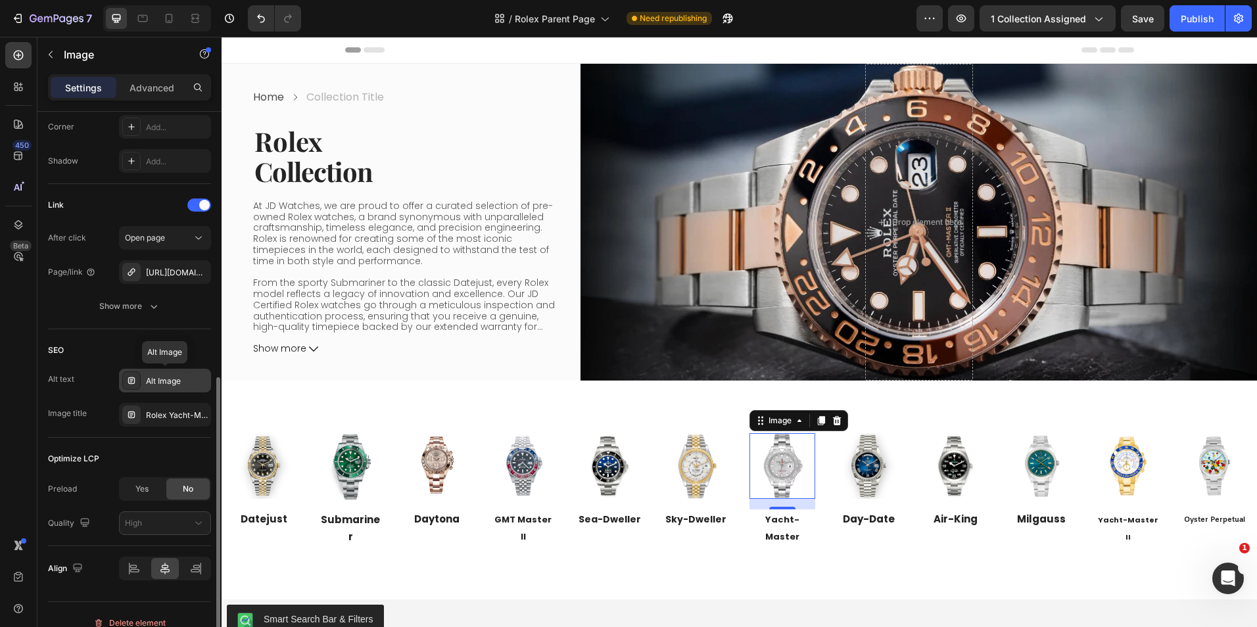
click at [169, 377] on div "Alt Image" at bounding box center [177, 381] width 62 height 12
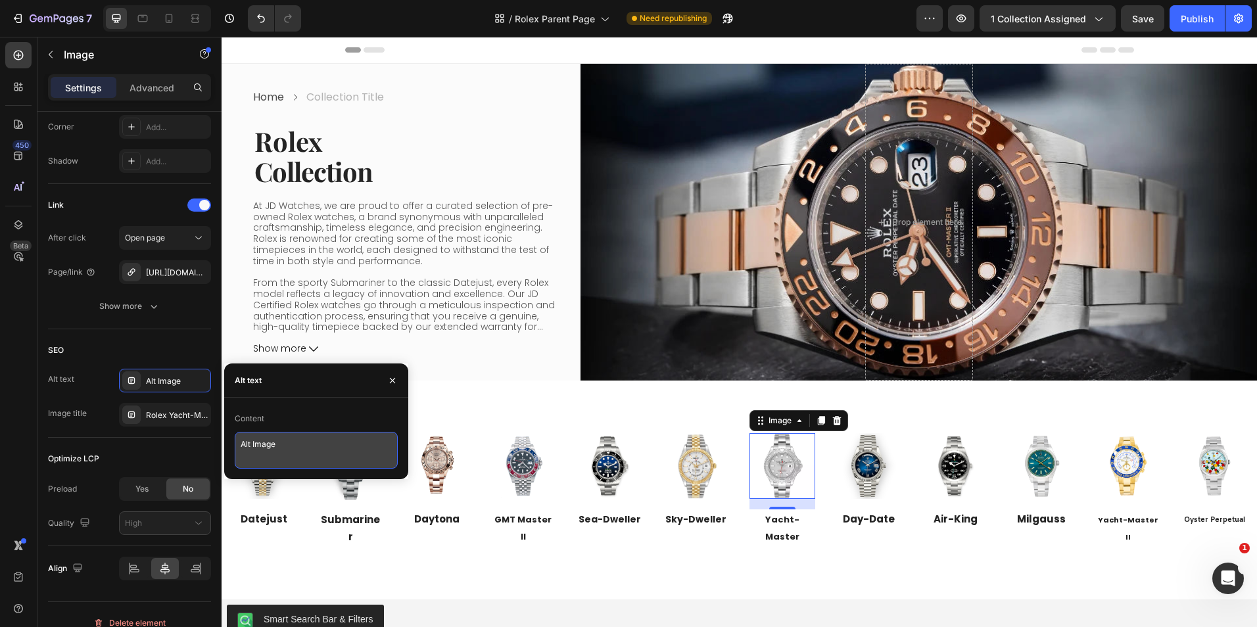
click at [326, 452] on textarea "Alt Image" at bounding box center [316, 450] width 163 height 37
type textarea "E"
type textarea "Rolex Yacht Master"
click at [152, 451] on div "Optimize LCP" at bounding box center [129, 458] width 163 height 21
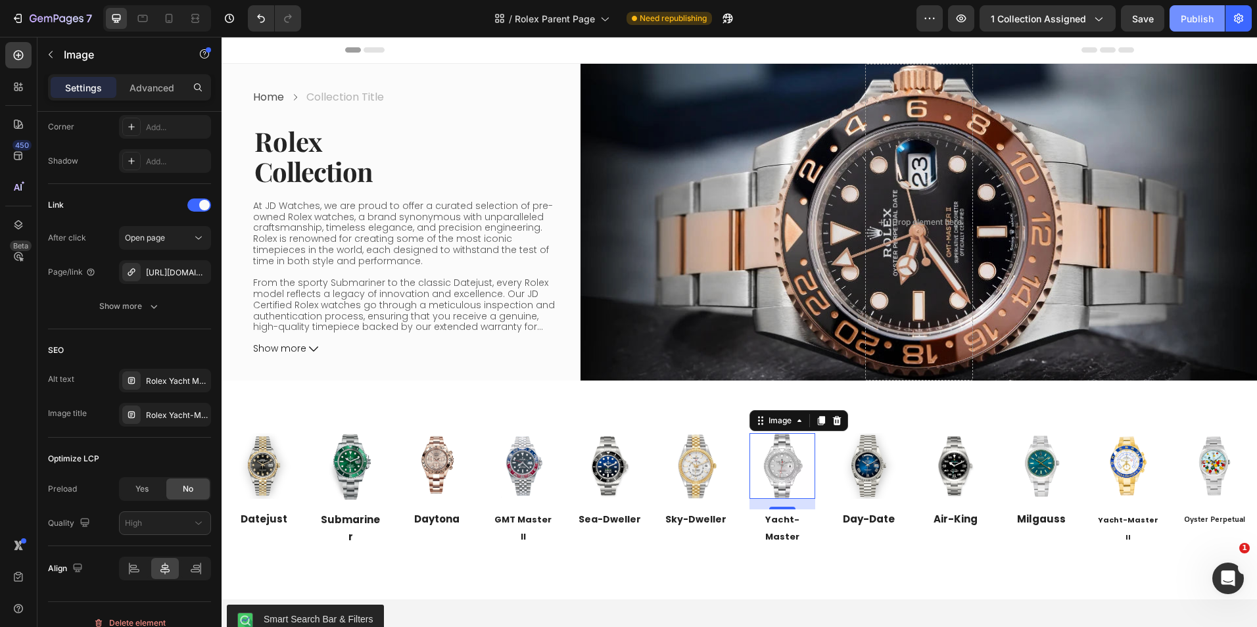
click at [1174, 24] on button "Publish" at bounding box center [1196, 18] width 55 height 26
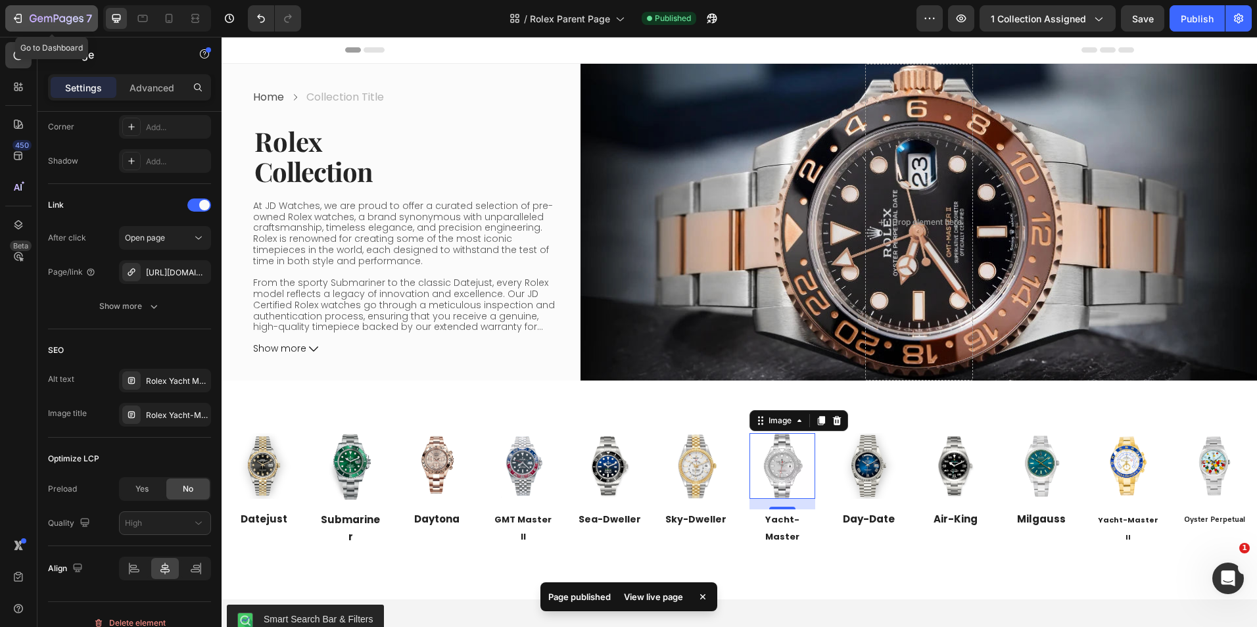
click at [62, 16] on icon "button" at bounding box center [57, 19] width 54 height 11
